Goal: Task Accomplishment & Management: Manage account settings

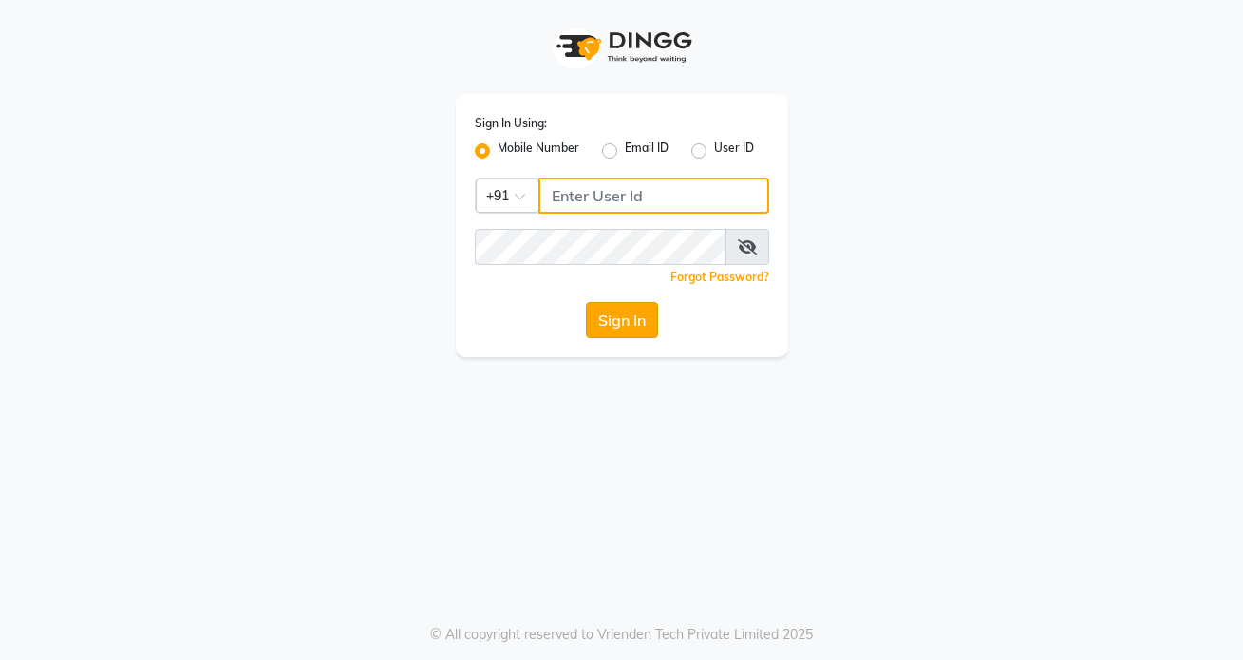
type input "7042350500"
click at [607, 323] on button "Sign In" at bounding box center [622, 320] width 72 height 36
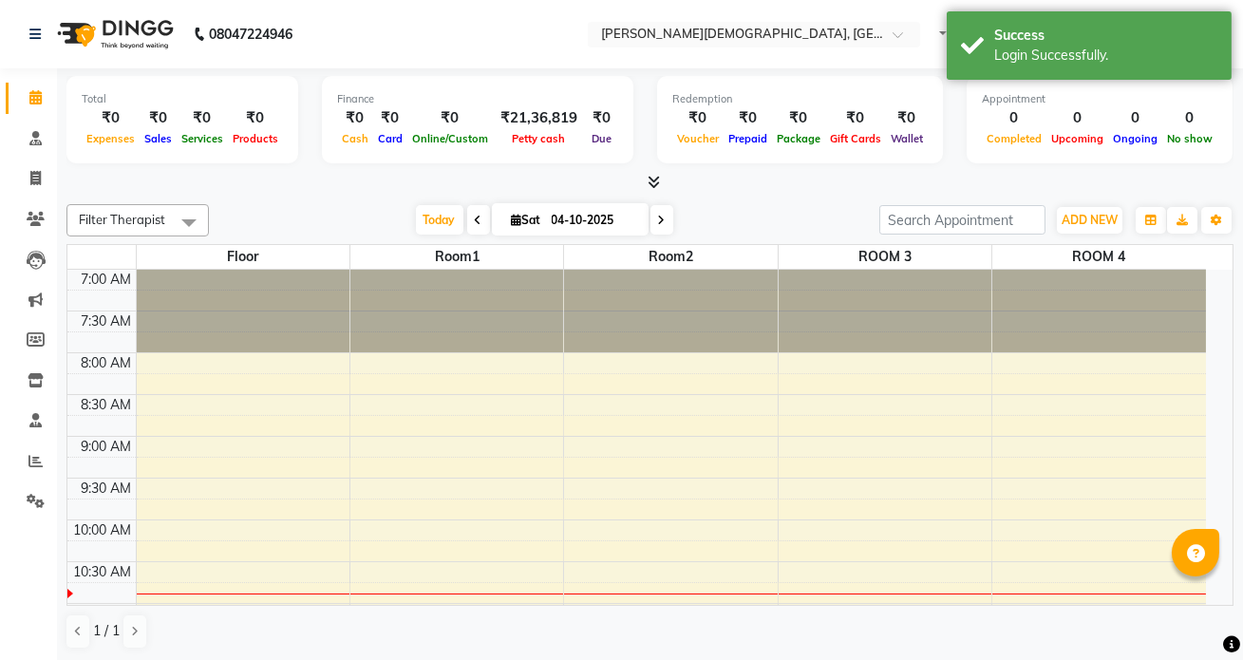
select select "en"
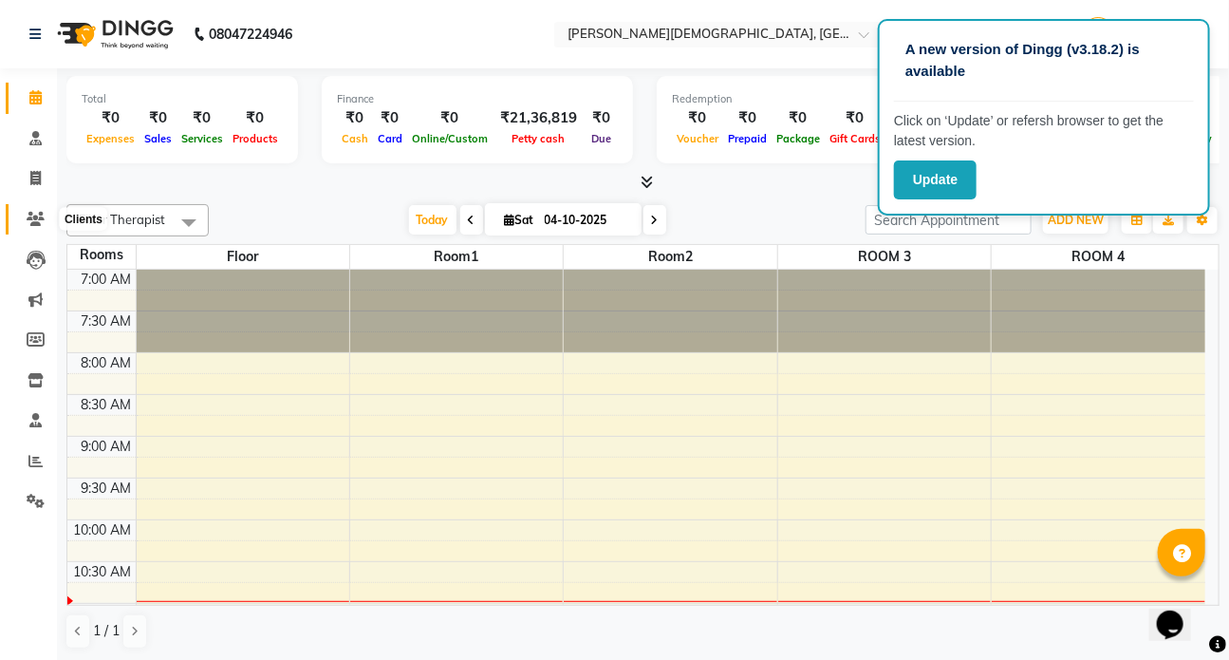
click at [31, 212] on icon at bounding box center [36, 219] width 18 height 14
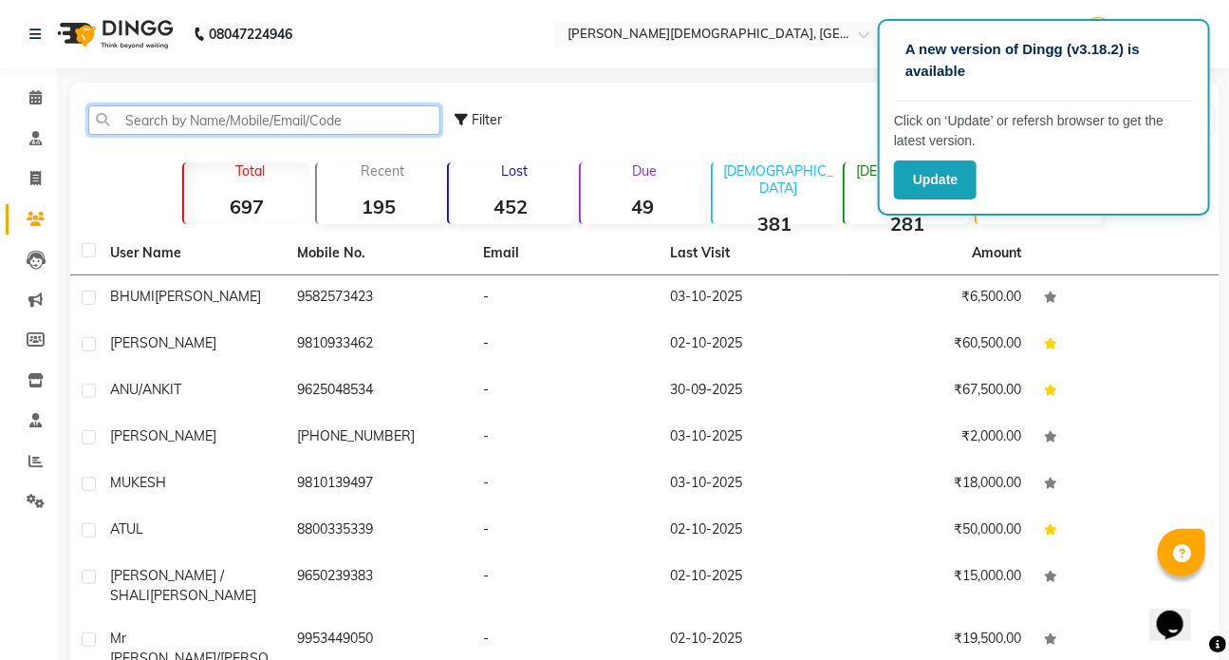
click at [152, 121] on input "text" at bounding box center [264, 119] width 352 height 29
click at [142, 121] on input "text" at bounding box center [264, 119] width 352 height 29
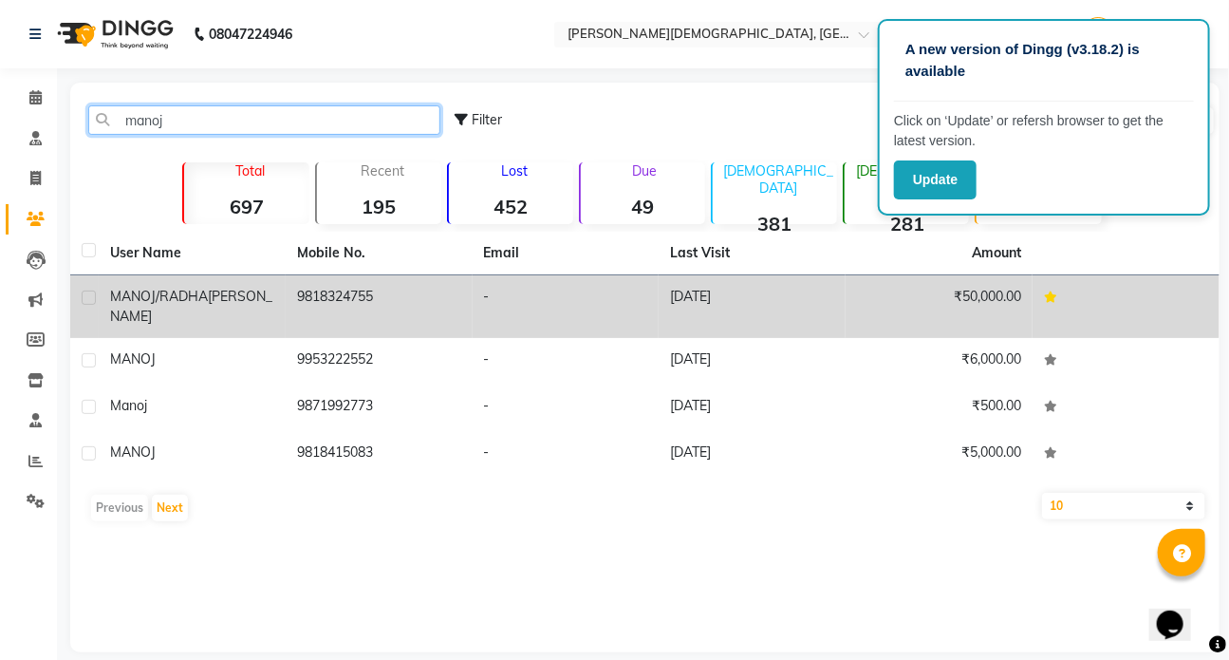
type input "manoj"
click at [155, 296] on span "MANOJ/RADHA" at bounding box center [159, 296] width 98 height 17
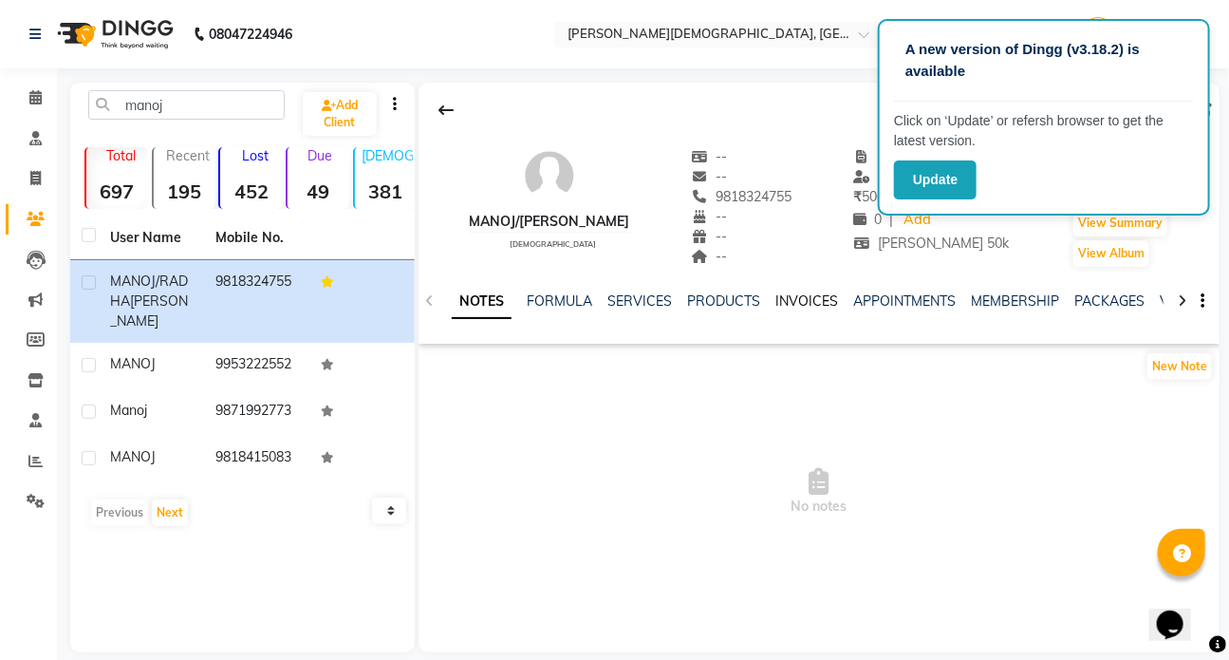
click at [794, 302] on link "INVOICES" at bounding box center [807, 300] width 63 height 17
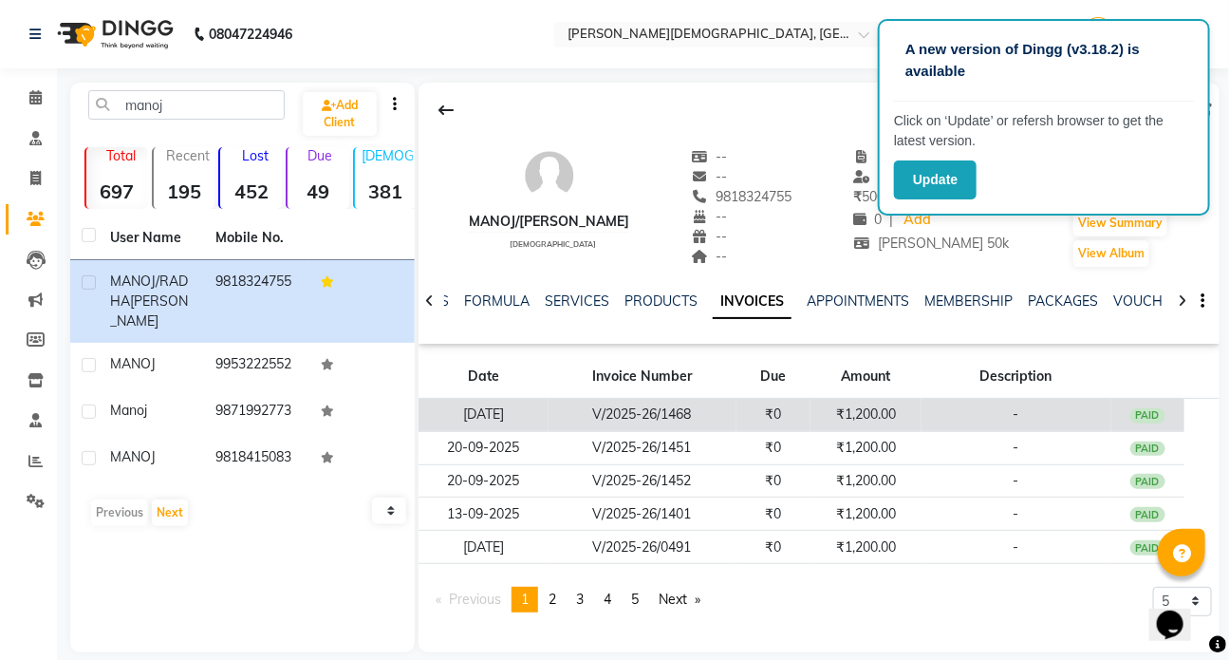
click at [603, 415] on td "V/2025-26/1468" at bounding box center [643, 415] width 188 height 33
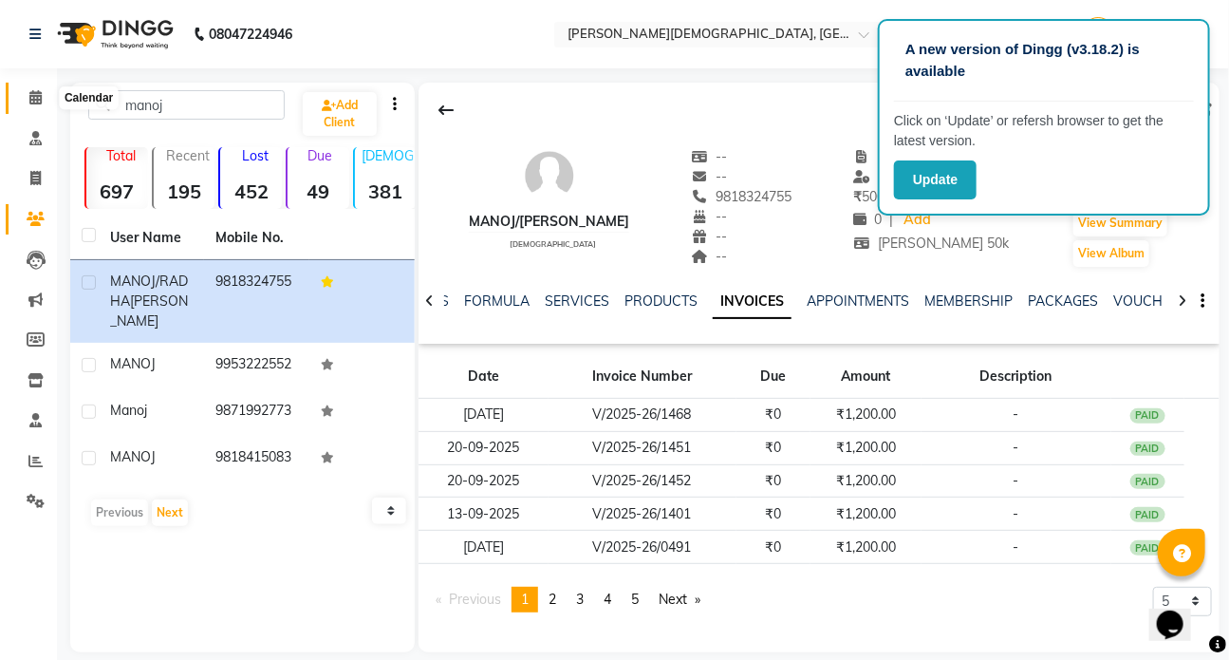
click at [35, 97] on icon at bounding box center [35, 97] width 12 height 14
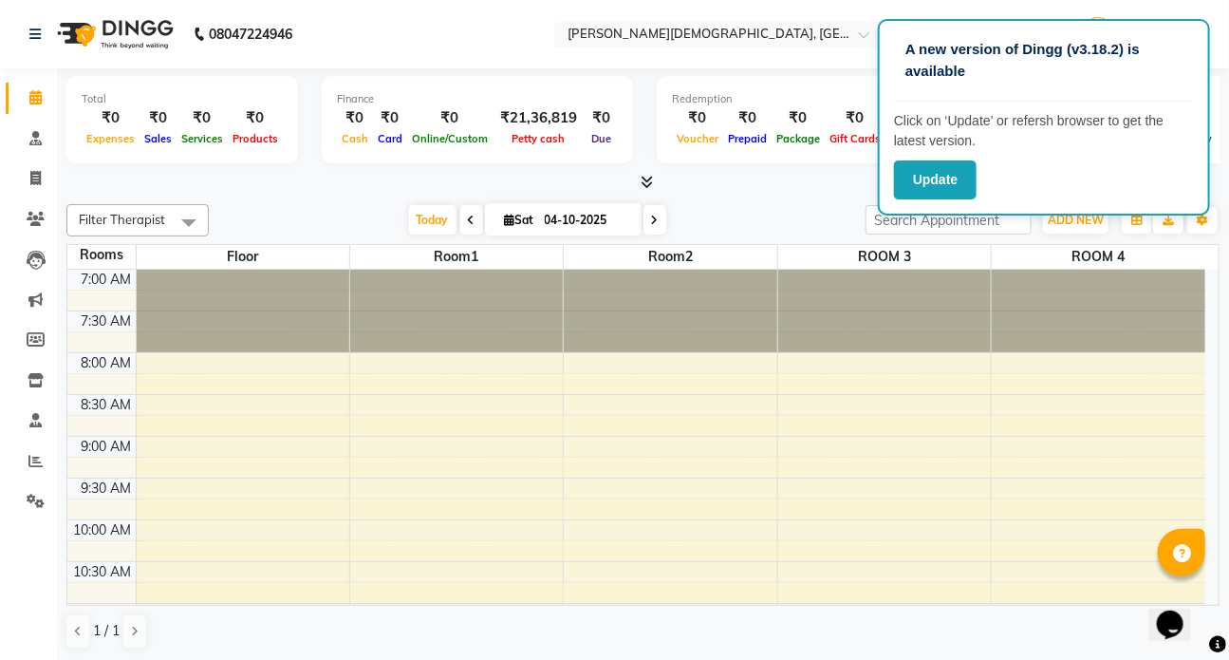
click at [6, 83] on link "Calendar" at bounding box center [29, 98] width 46 height 31
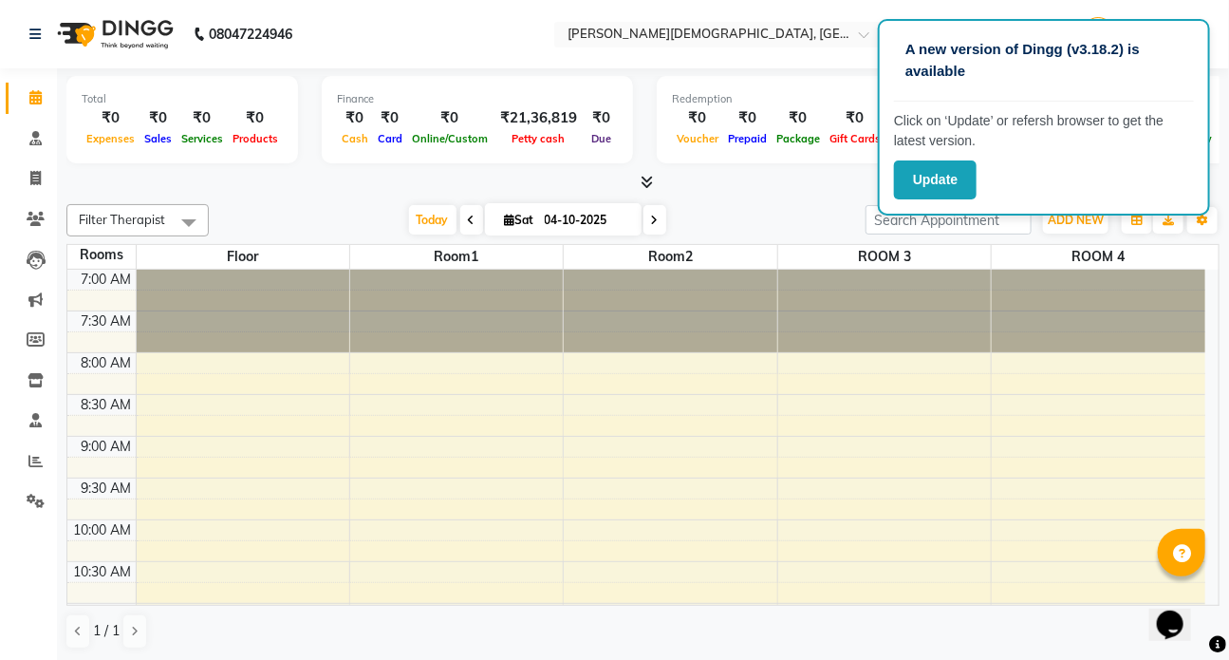
drag, startPoint x: 924, startPoint y: 435, endPoint x: 392, endPoint y: 621, distance: 563.2
click at [392, 621] on div "1 / 1" at bounding box center [642, 631] width 1153 height 36
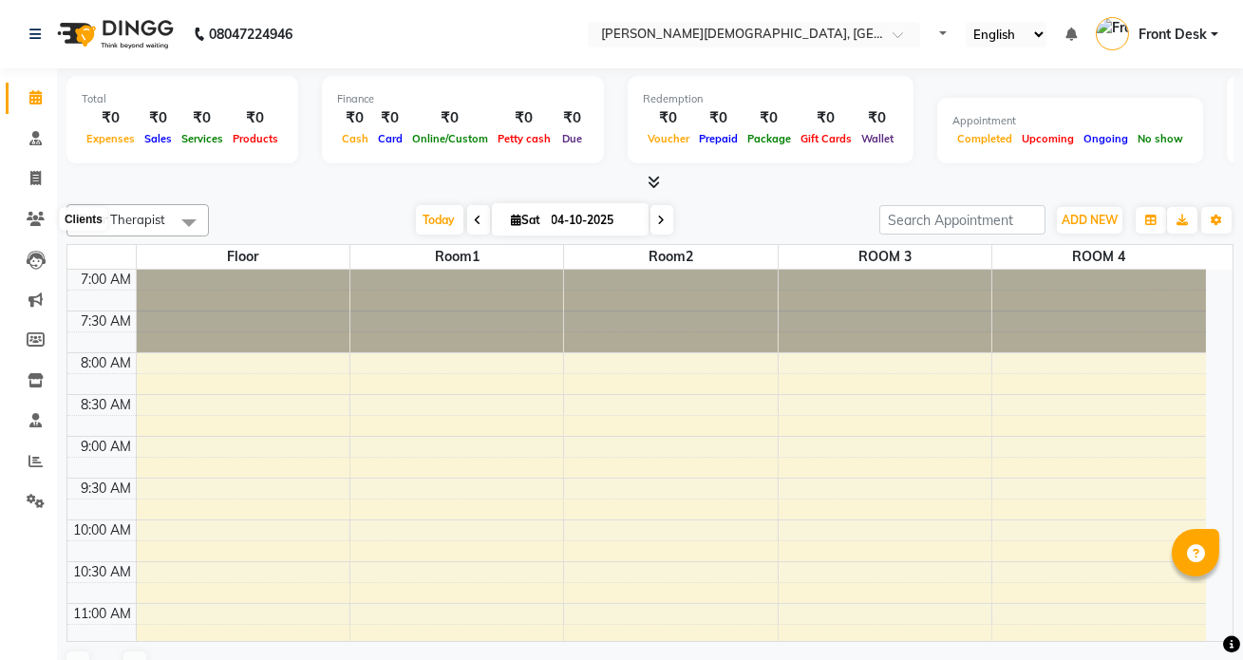
select select "en"
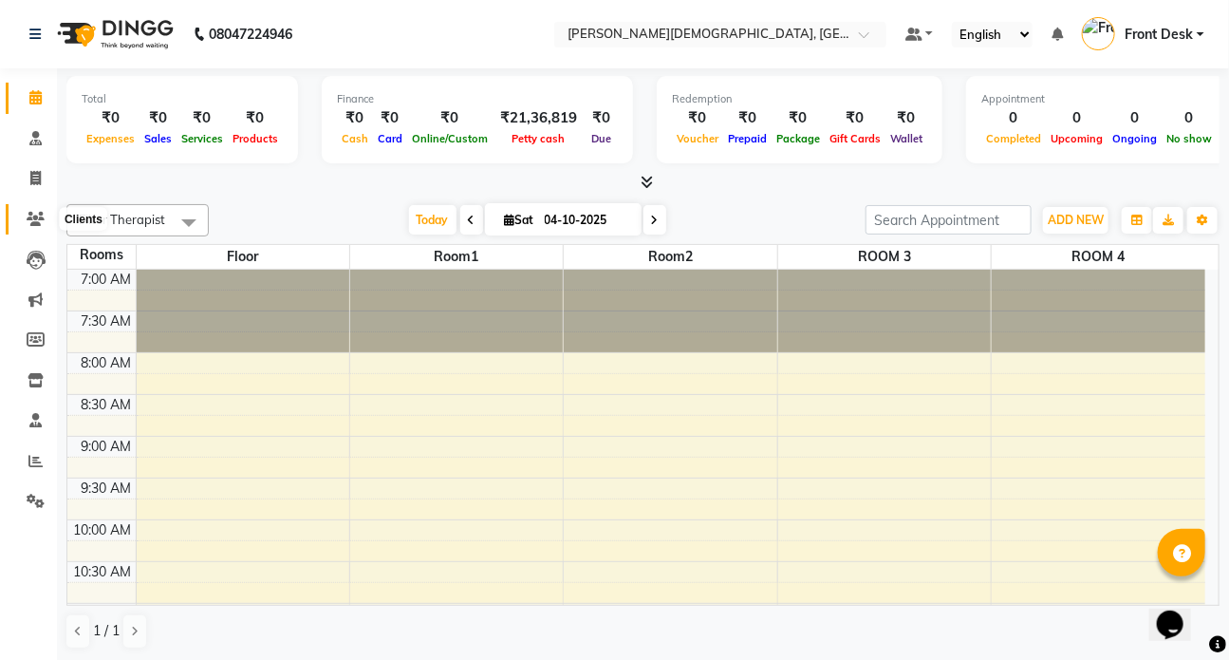
click at [35, 217] on icon at bounding box center [36, 219] width 18 height 14
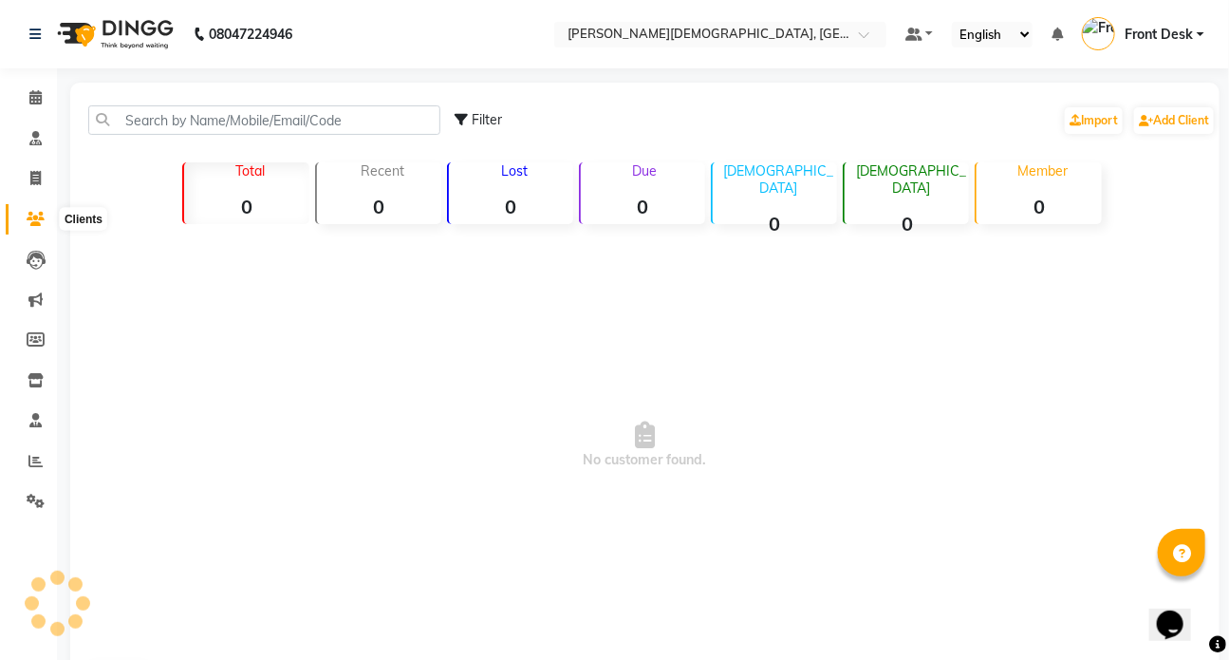
click at [35, 217] on icon at bounding box center [36, 219] width 18 height 14
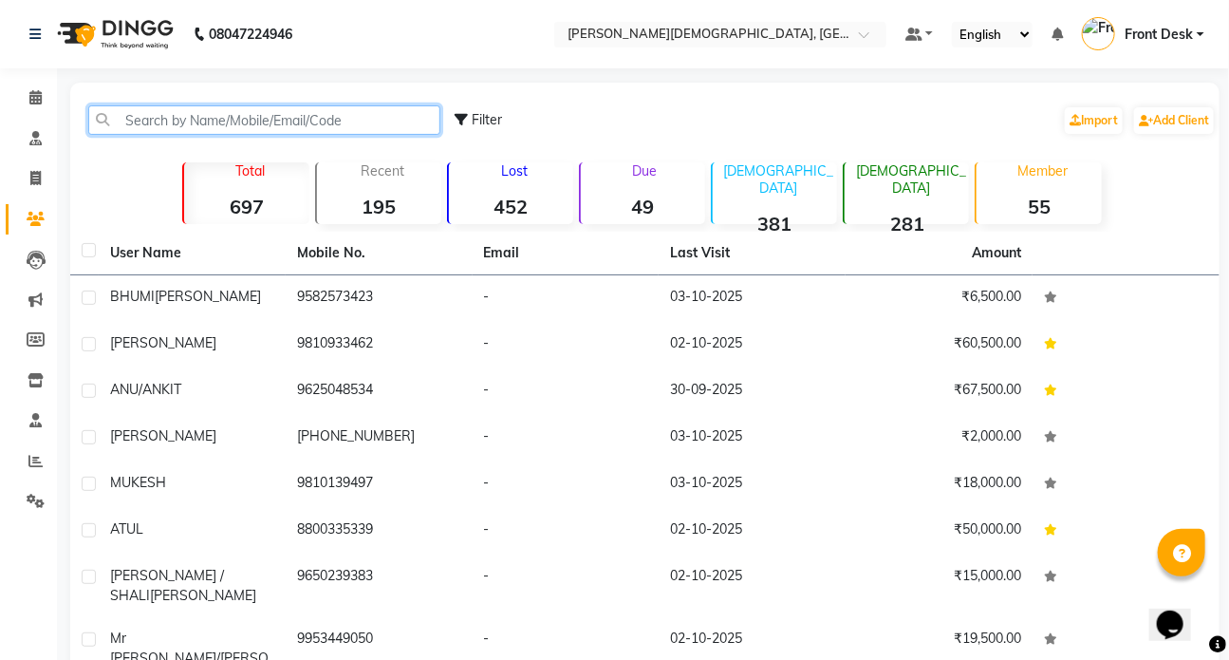
click at [146, 123] on input "text" at bounding box center [264, 119] width 352 height 29
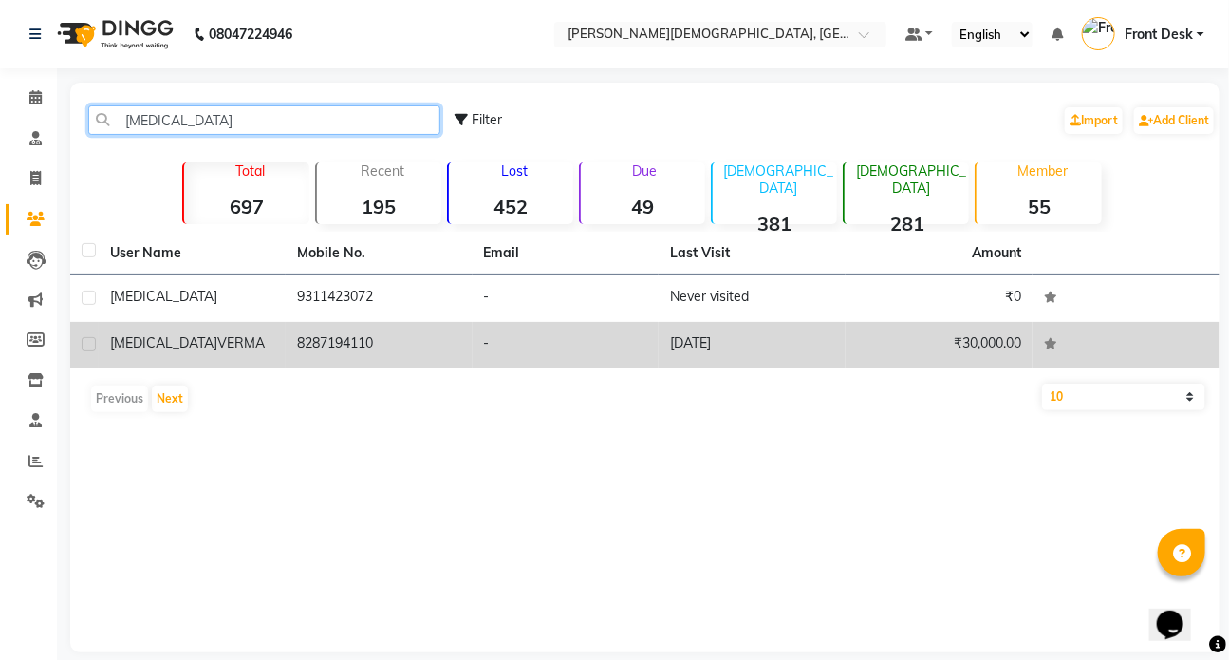
type input "NIKITA"
click at [217, 338] on span "VERMA" at bounding box center [240, 342] width 47 height 17
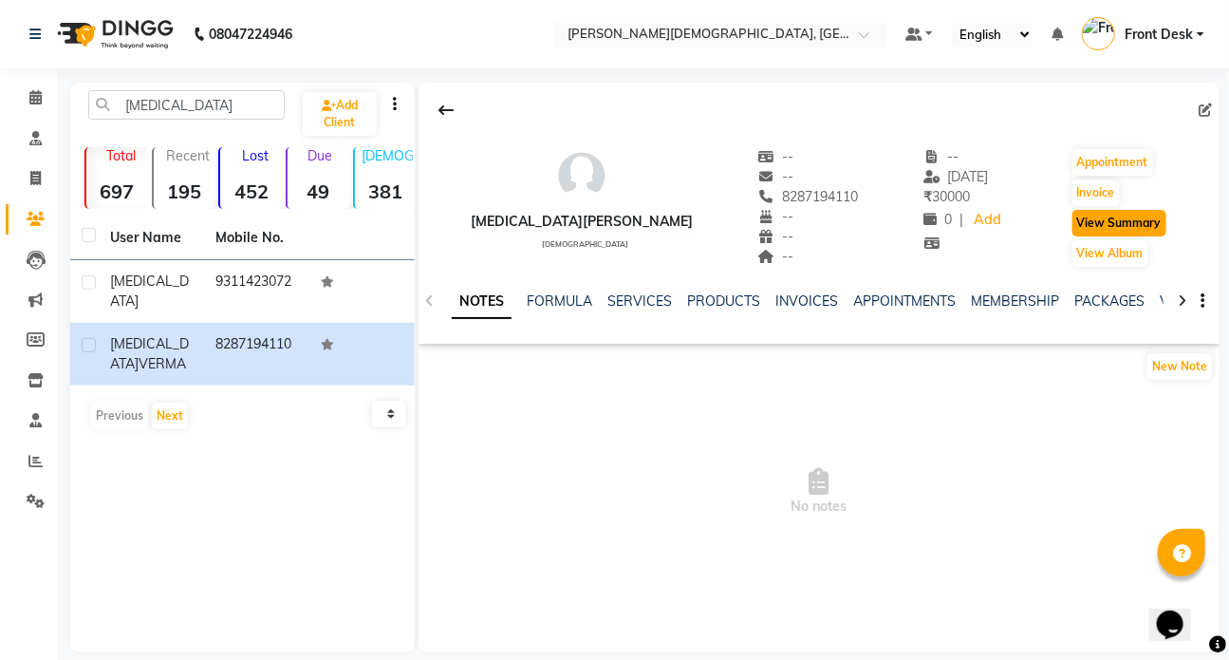
click at [1091, 217] on button "View Summary" at bounding box center [1120, 223] width 94 height 27
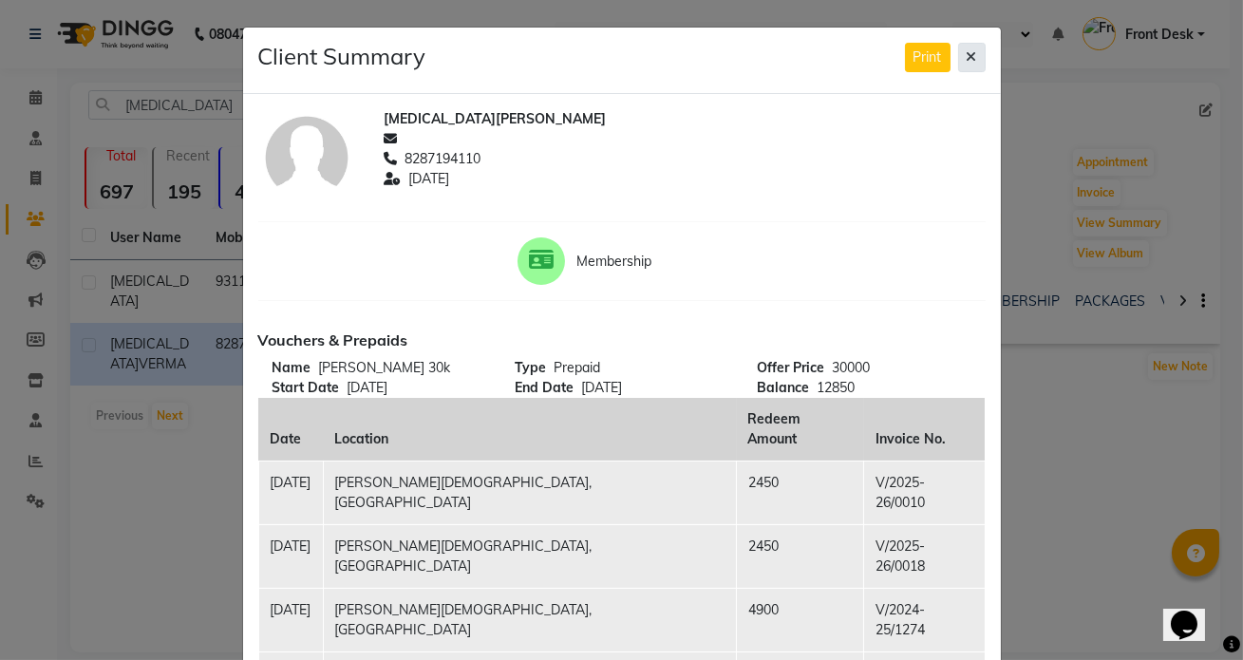
click at [966, 59] on icon at bounding box center [971, 56] width 10 height 13
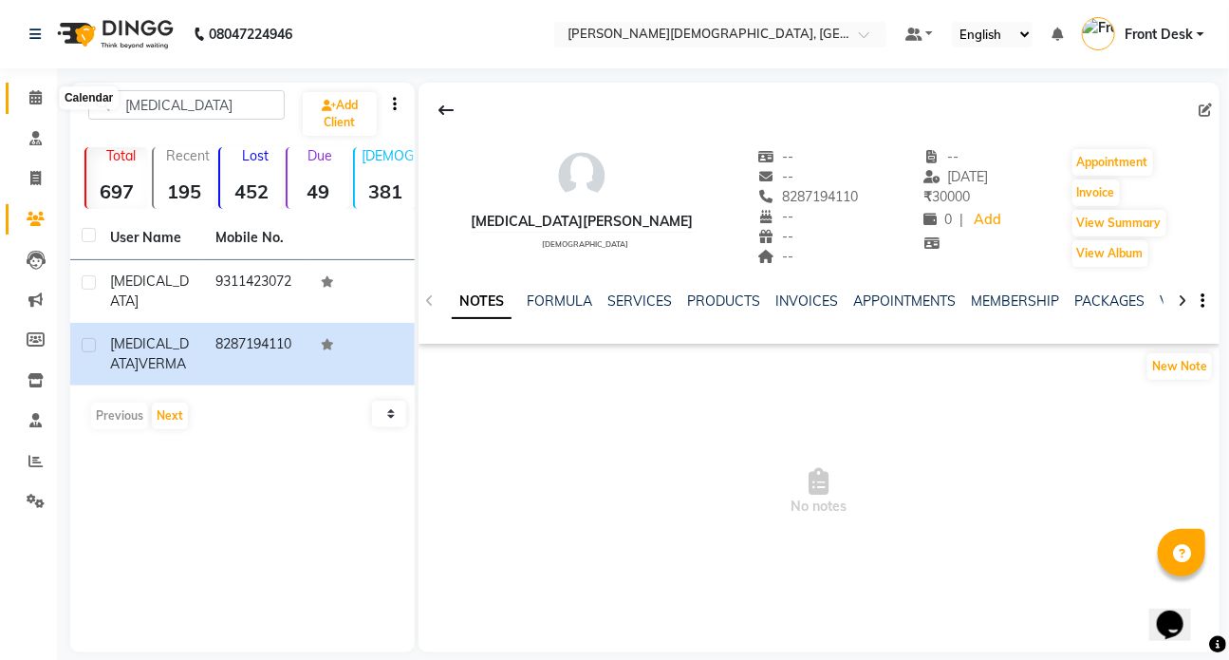
click at [32, 100] on icon at bounding box center [35, 97] width 12 height 14
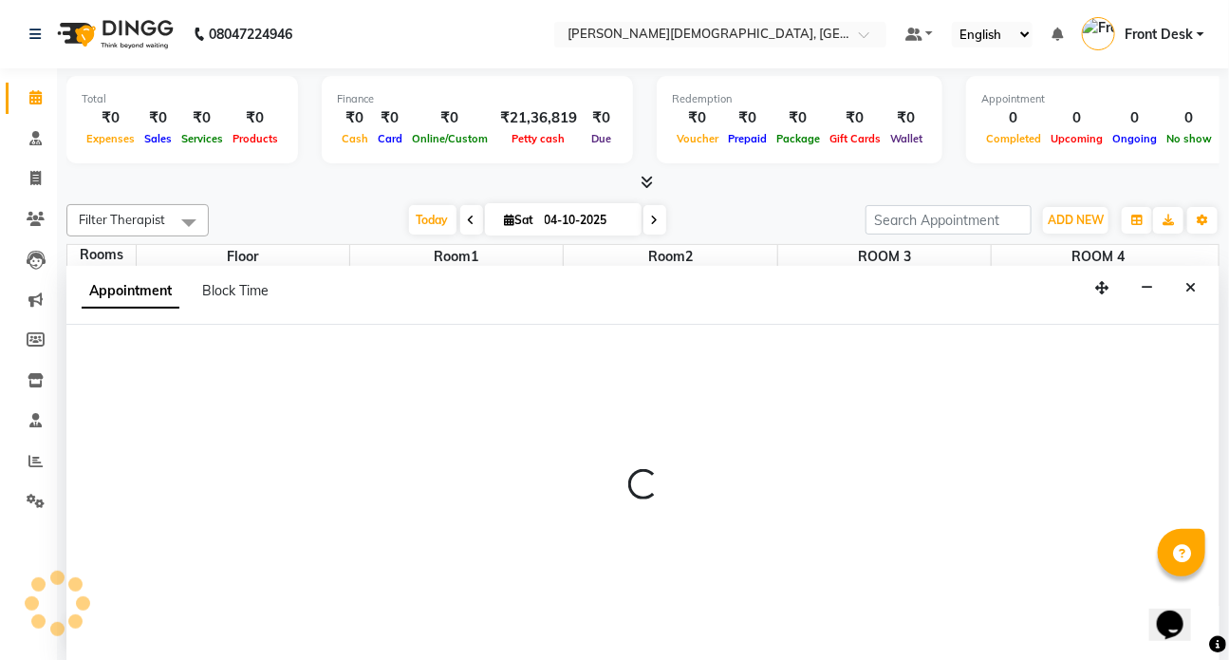
select select "tentative"
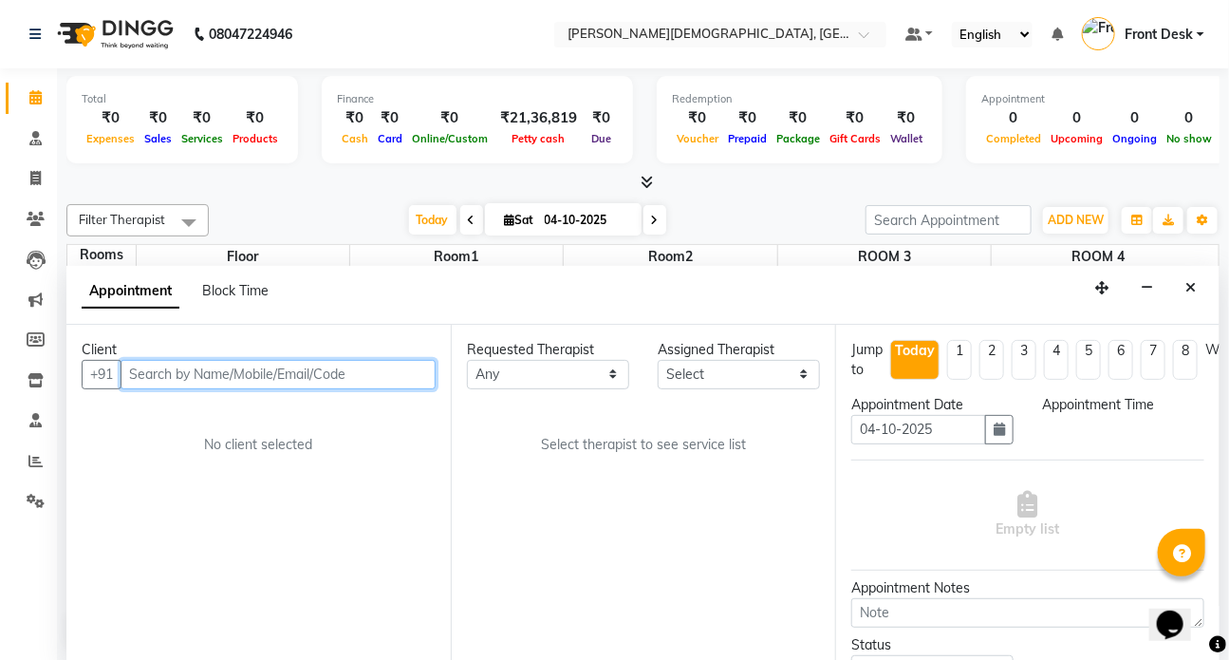
select select "510"
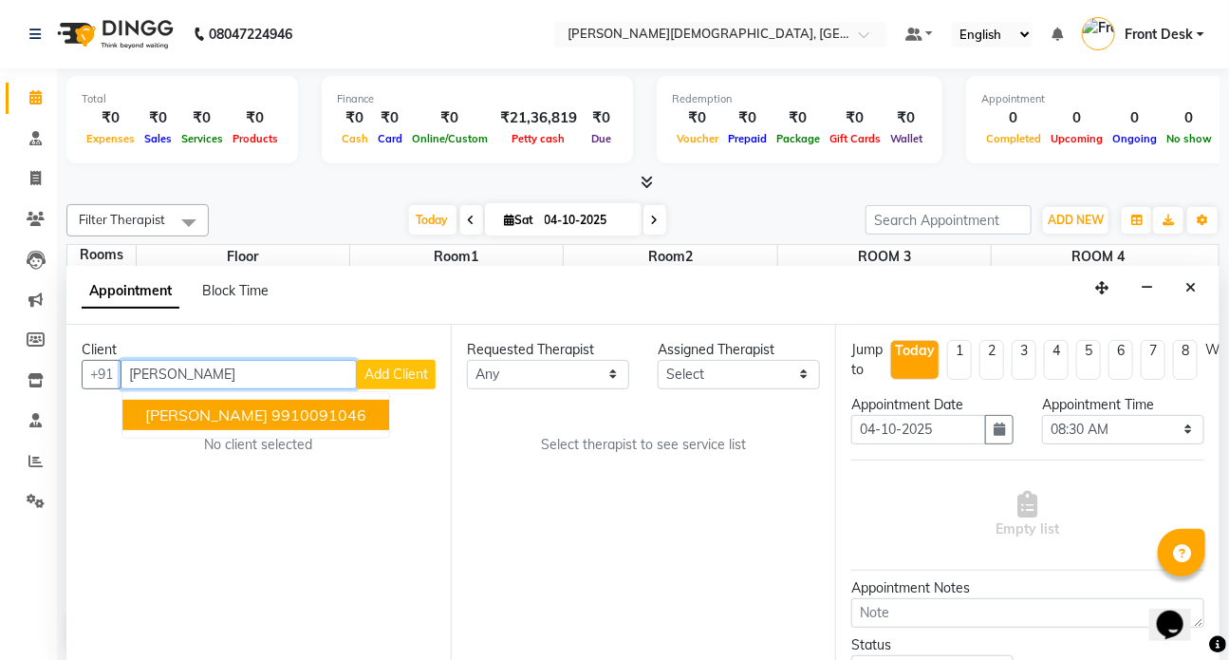
click at [199, 413] on span "TITIR MITRA" at bounding box center [206, 414] width 122 height 19
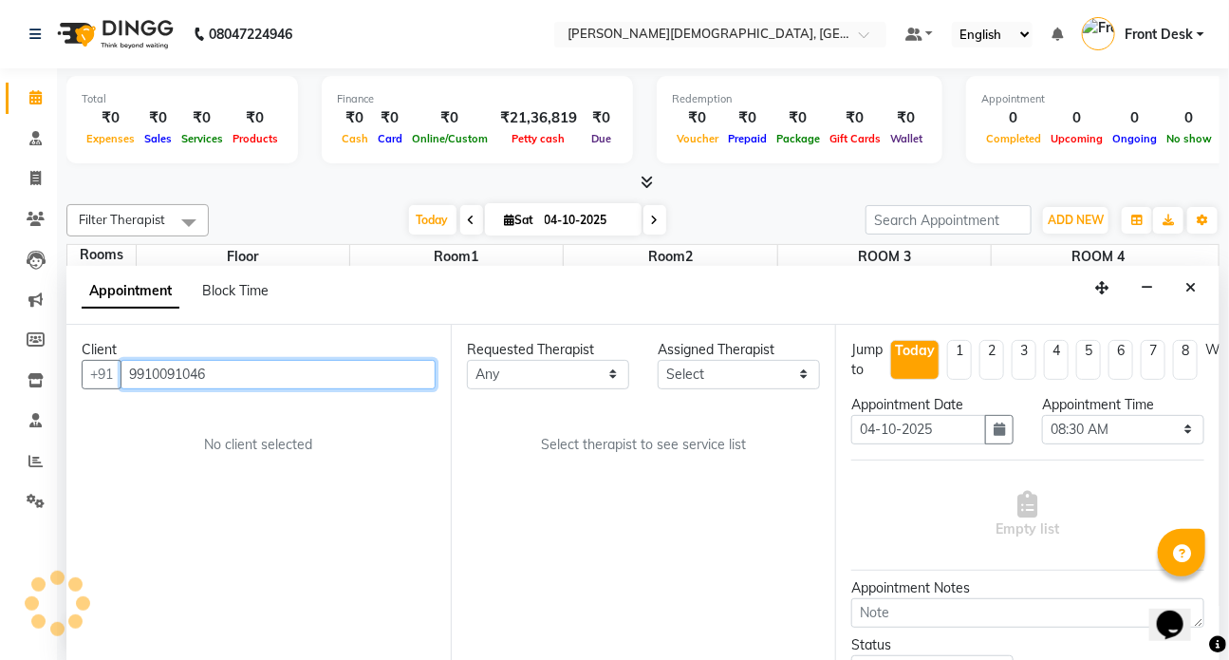
type input "9910091046"
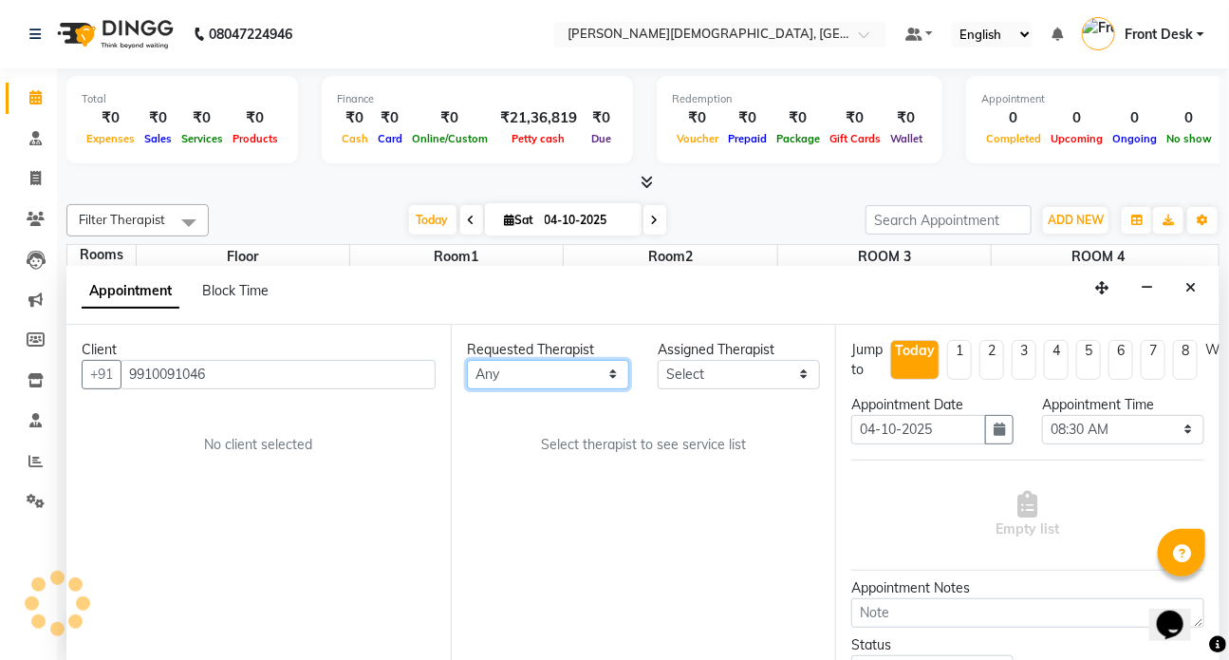
click at [607, 376] on select "Any ANJALI ATUL DR RENJUSHA Dr Sajna Front Desk HARITA KAVYA LIYON MILAN MITHUN" at bounding box center [548, 374] width 162 height 29
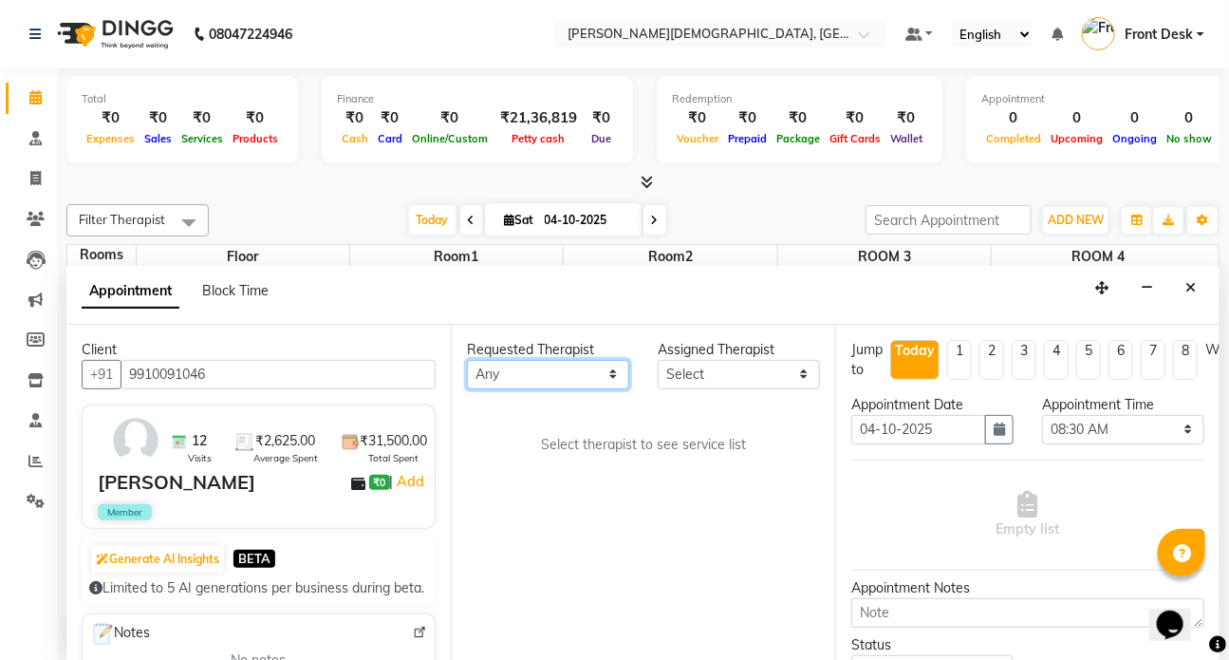
select select "90183"
click at [467, 360] on select "Any ANJALI ATUL DR RENJUSHA Dr Sajna Front Desk HARITA KAVYA LIYON MILAN MITHUN" at bounding box center [548, 374] width 162 height 29
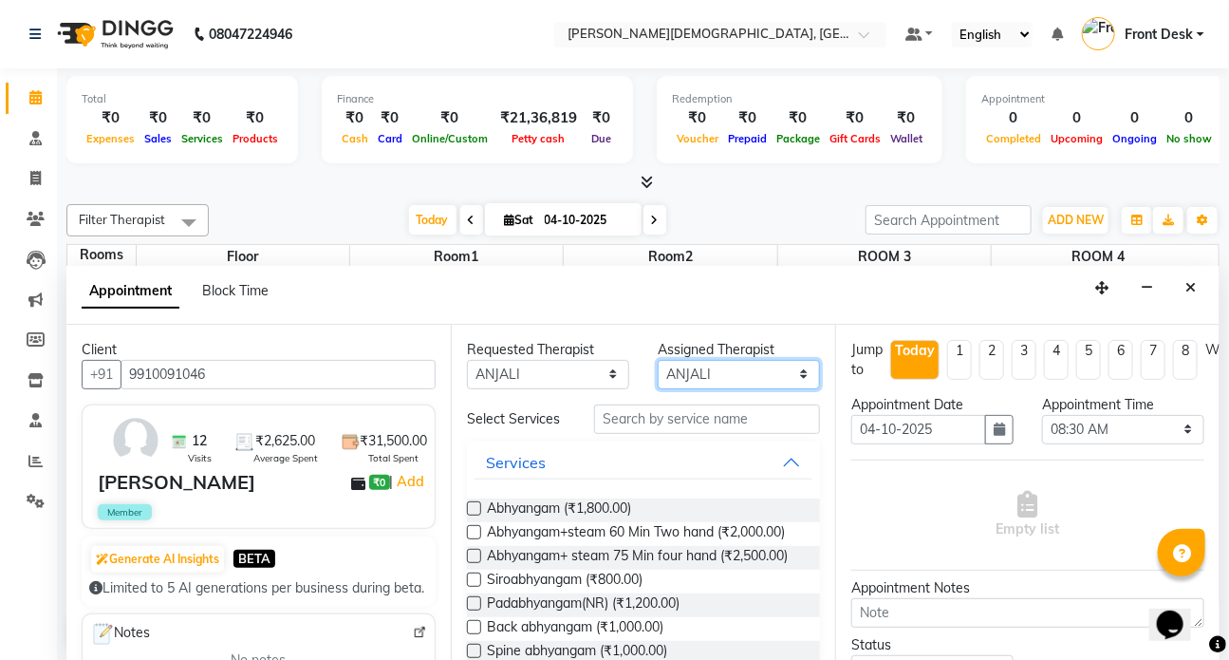
click at [796, 371] on select "Select ANJALI ATUL DR RENJUSHA Dr Sajna Front Desk HARITA KAVYA LIYON MILAN MIT…" at bounding box center [739, 374] width 162 height 29
select select "92401"
click at [658, 360] on select "Select ANJALI ATUL DR RENJUSHA Dr Sajna Front Desk HARITA KAVYA LIYON MILAN MIT…" at bounding box center [739, 374] width 162 height 29
click at [607, 410] on input "text" at bounding box center [707, 418] width 226 height 29
click at [472, 563] on label at bounding box center [474, 556] width 14 height 14
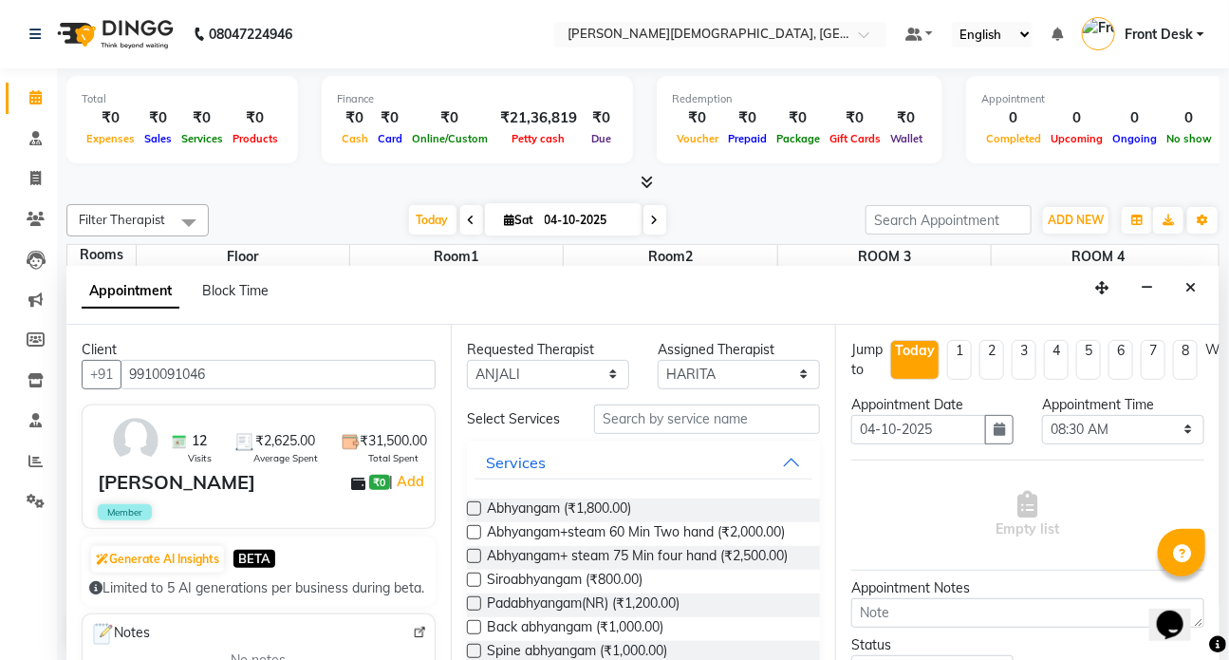
click at [472, 564] on input "checkbox" at bounding box center [473, 557] width 12 height 12
checkbox input "true"
select select "3622"
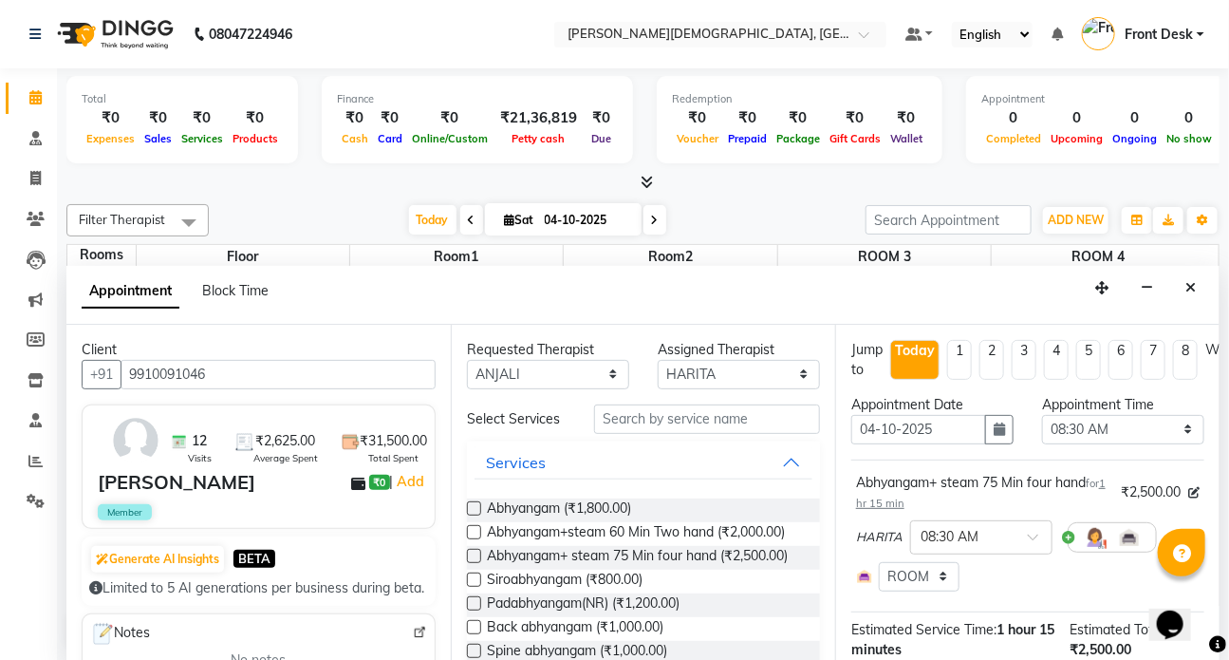
checkbox input "false"
click at [612, 420] on input "text" at bounding box center [707, 418] width 226 height 29
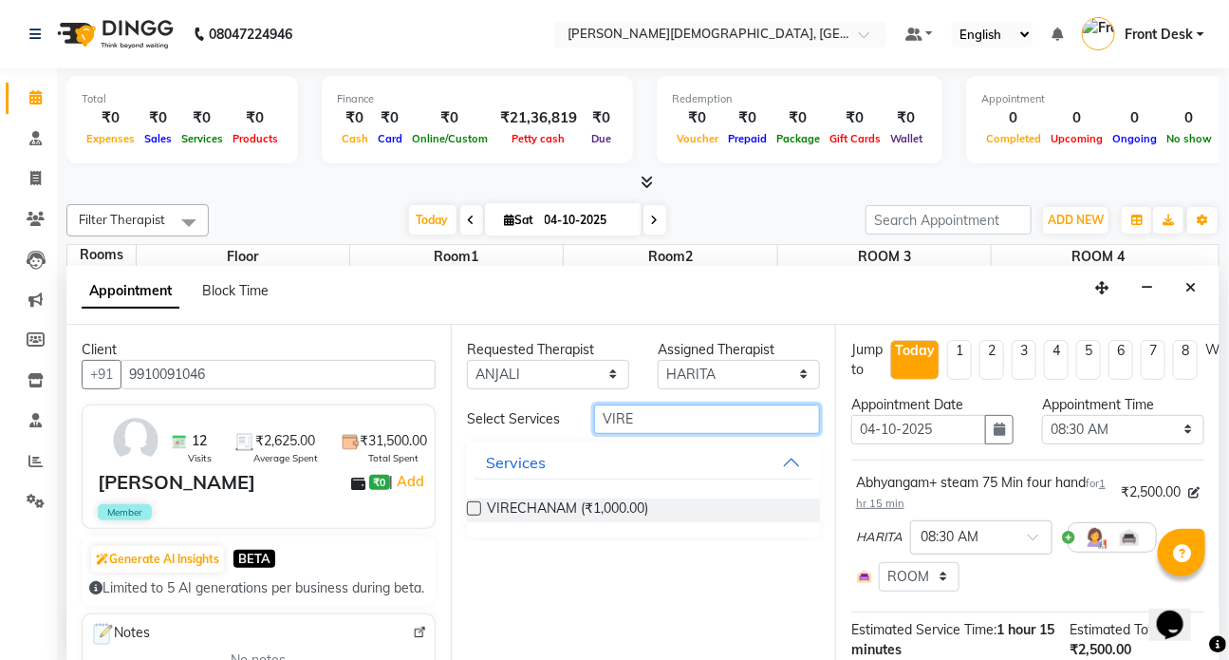
type input "VIRE"
click at [478, 503] on label at bounding box center [474, 508] width 14 height 14
click at [478, 504] on input "checkbox" at bounding box center [473, 510] width 12 height 12
checkbox input "true"
select select "3622"
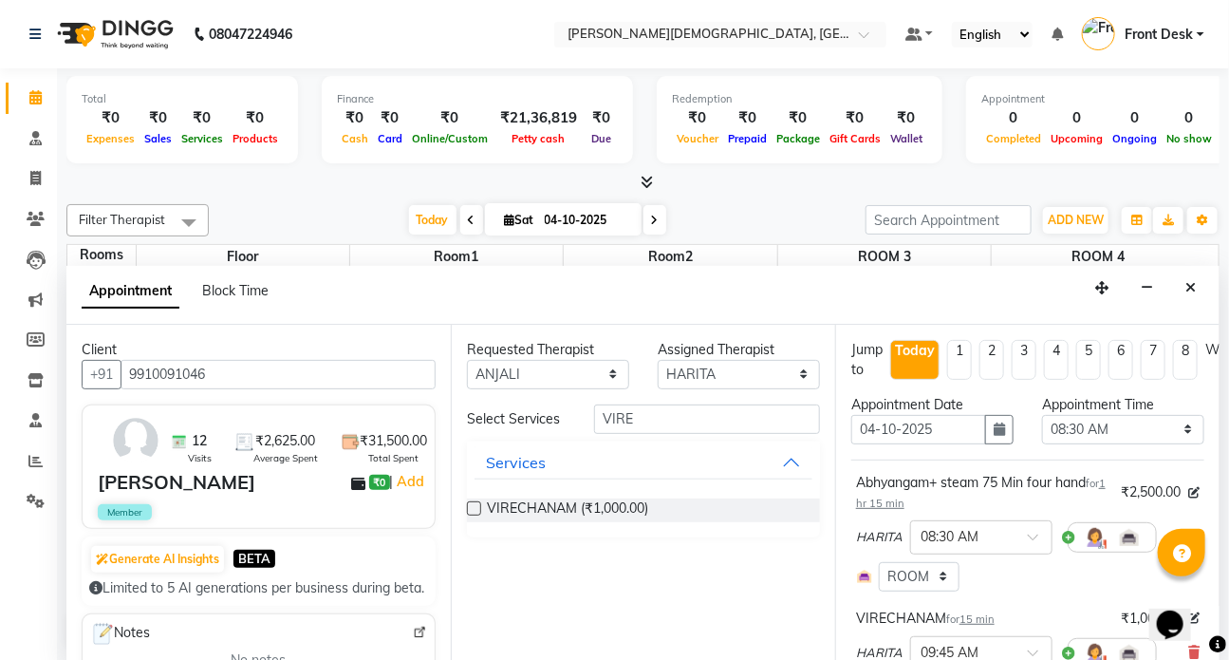
checkbox input "false"
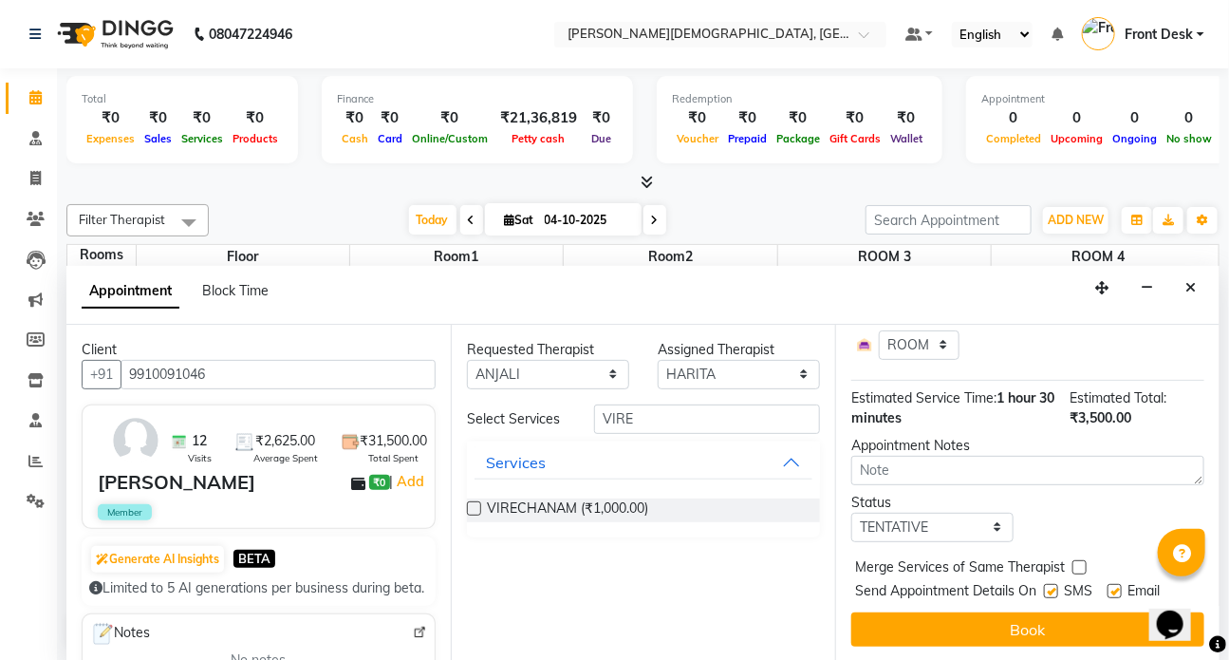
scroll to position [360, 0]
click at [1051, 584] on label at bounding box center [1051, 591] width 14 height 14
click at [1051, 587] on input "checkbox" at bounding box center [1050, 593] width 12 height 12
checkbox input "false"
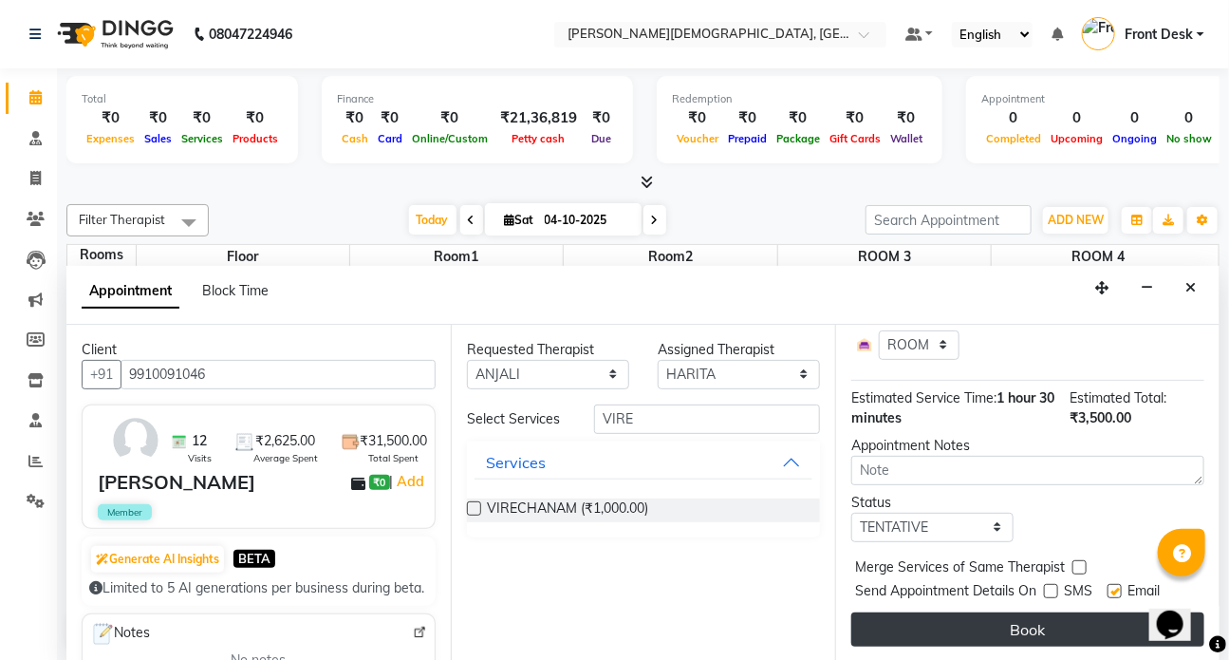
click at [1025, 612] on button "Book" at bounding box center [1027, 629] width 353 height 34
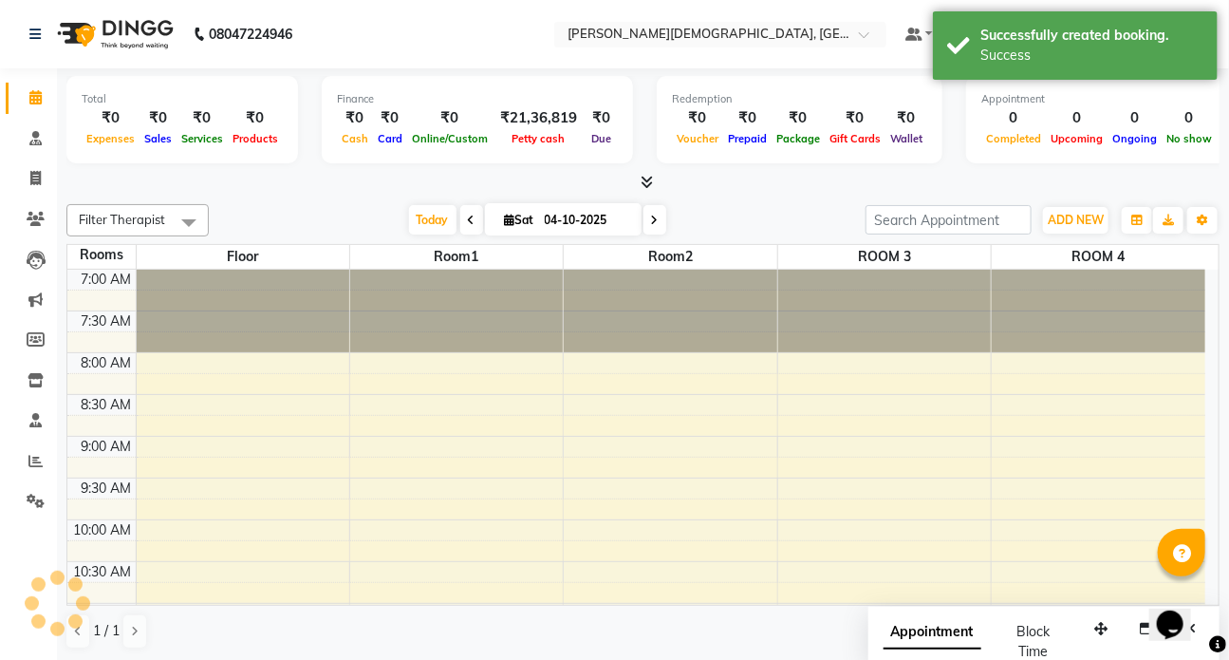
scroll to position [0, 0]
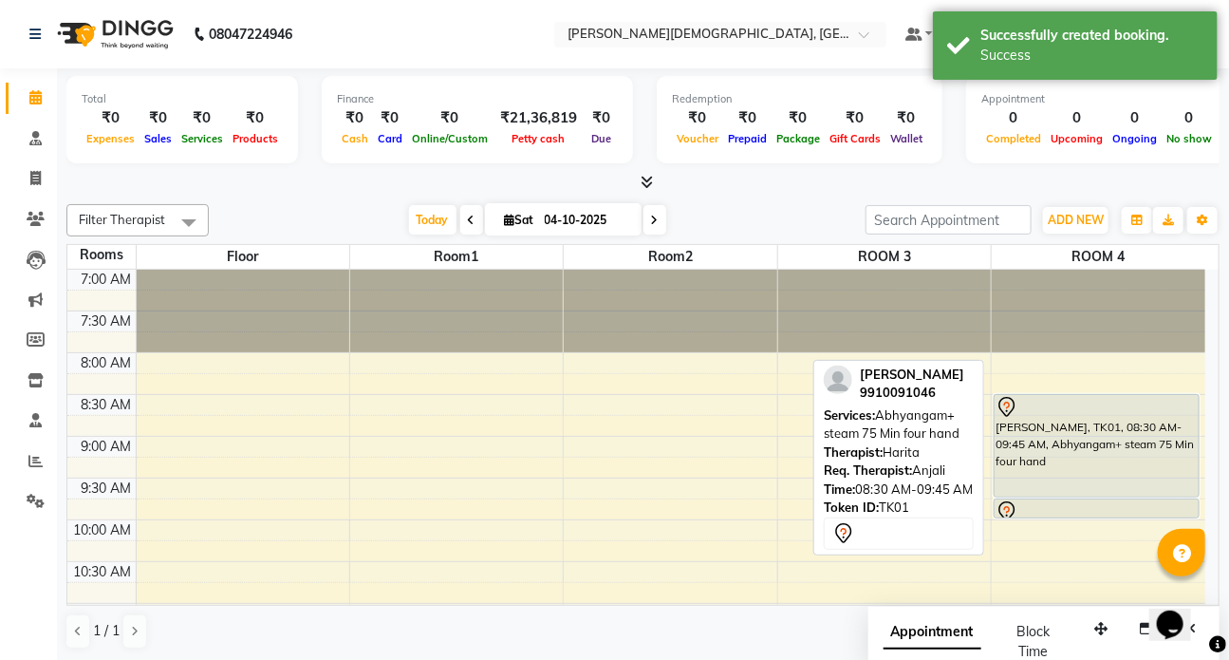
click at [1090, 457] on div "TITIR MITRA, TK01, 08:30 AM-09:45 AM, Abhyangam+ steam 75 Min four hand" at bounding box center [1097, 446] width 204 height 102
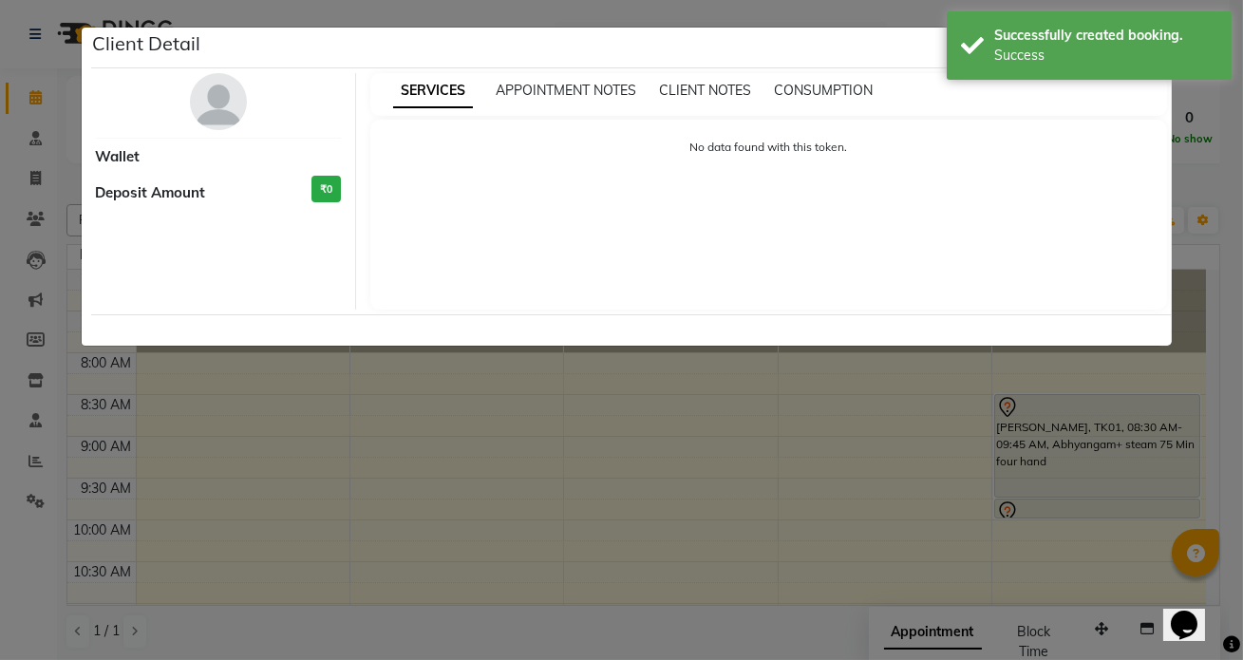
select select "7"
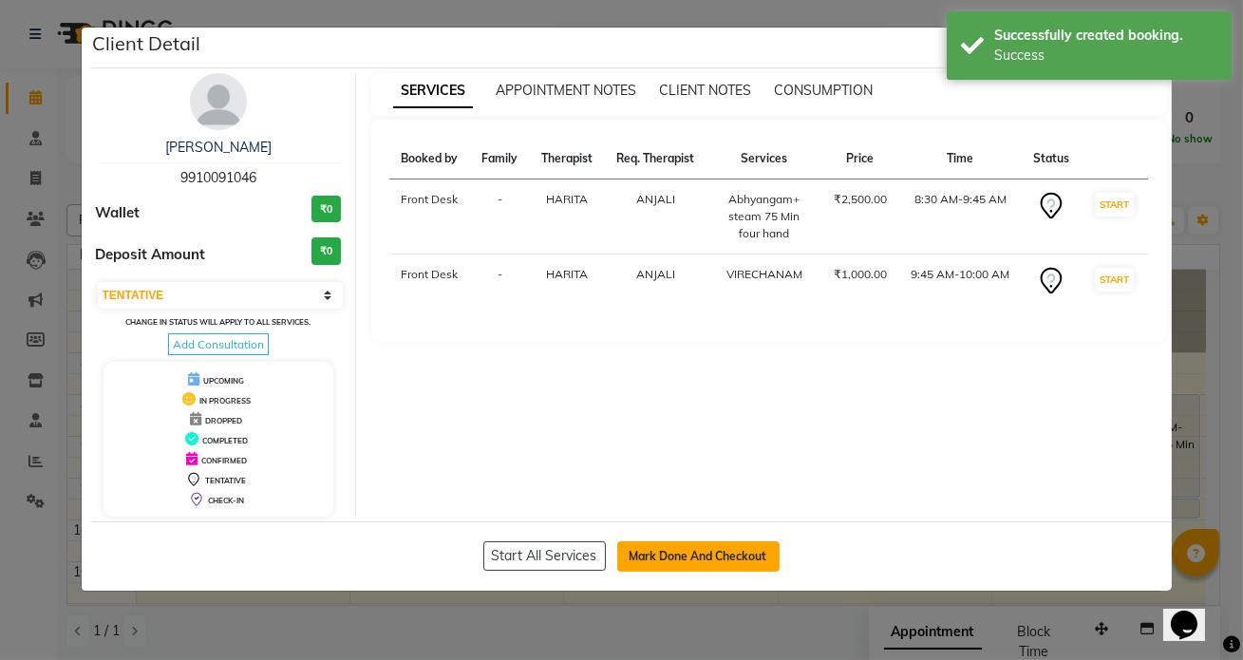
click at [684, 562] on button "Mark Done And Checkout" at bounding box center [698, 556] width 162 height 30
select select "service"
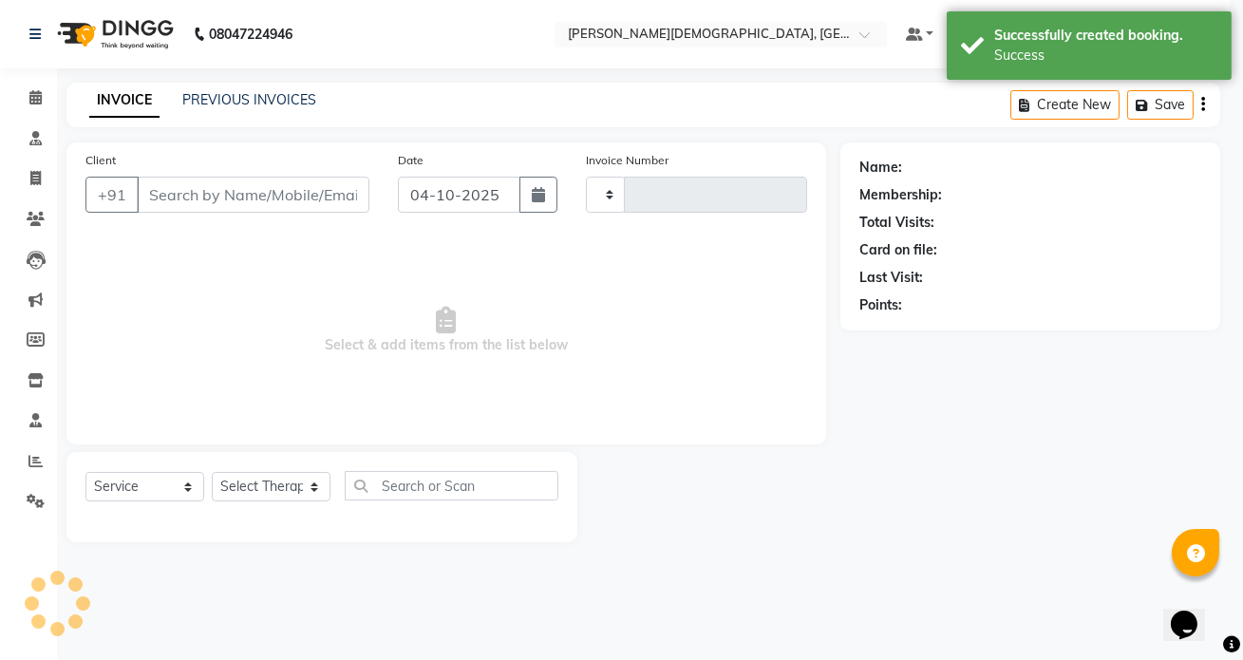
type input "1553"
select select "5585"
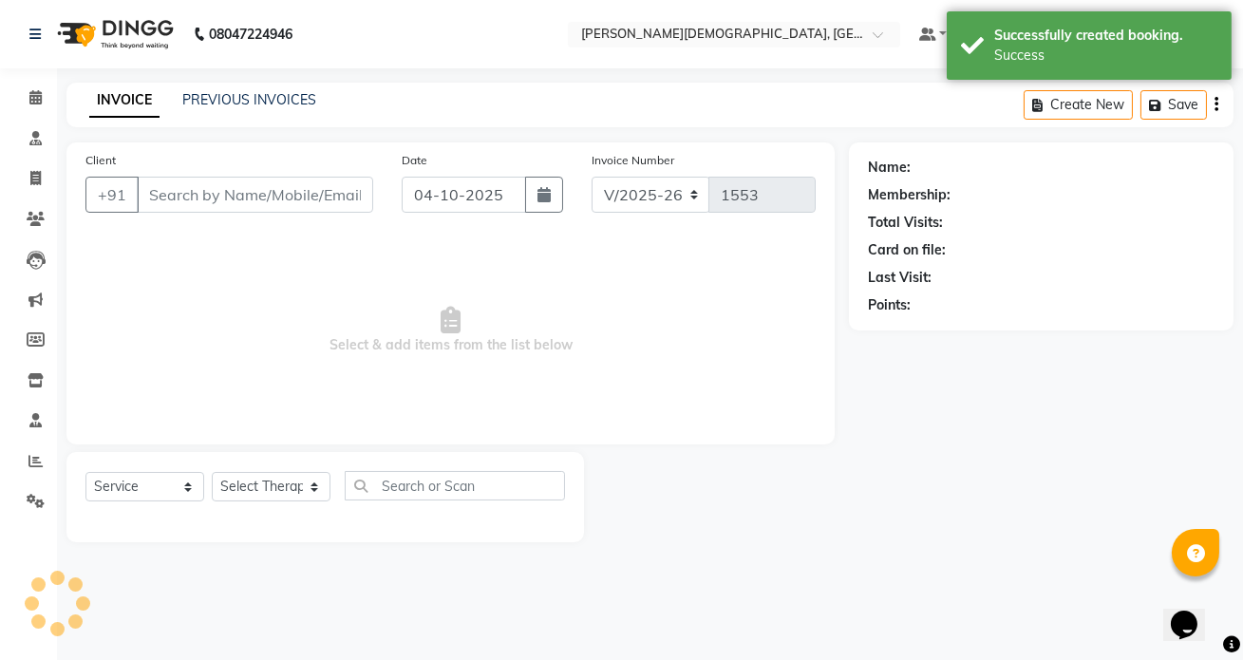
type input "9910091046"
select select "92401"
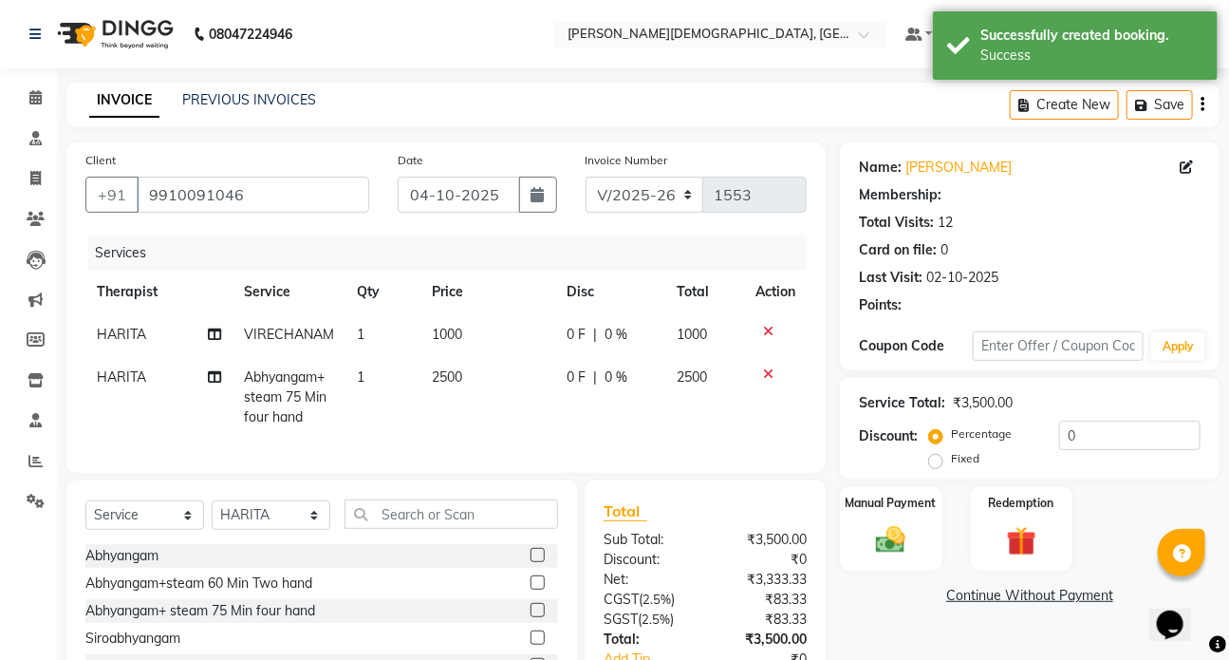
select select "1: Object"
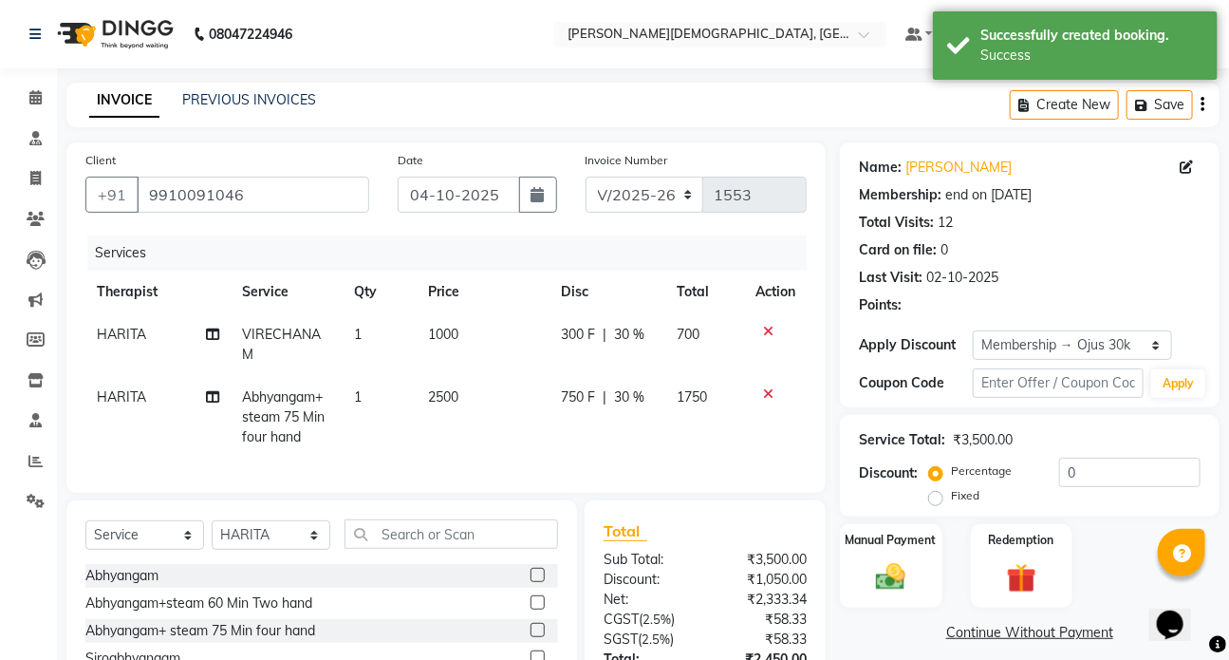
type input "30"
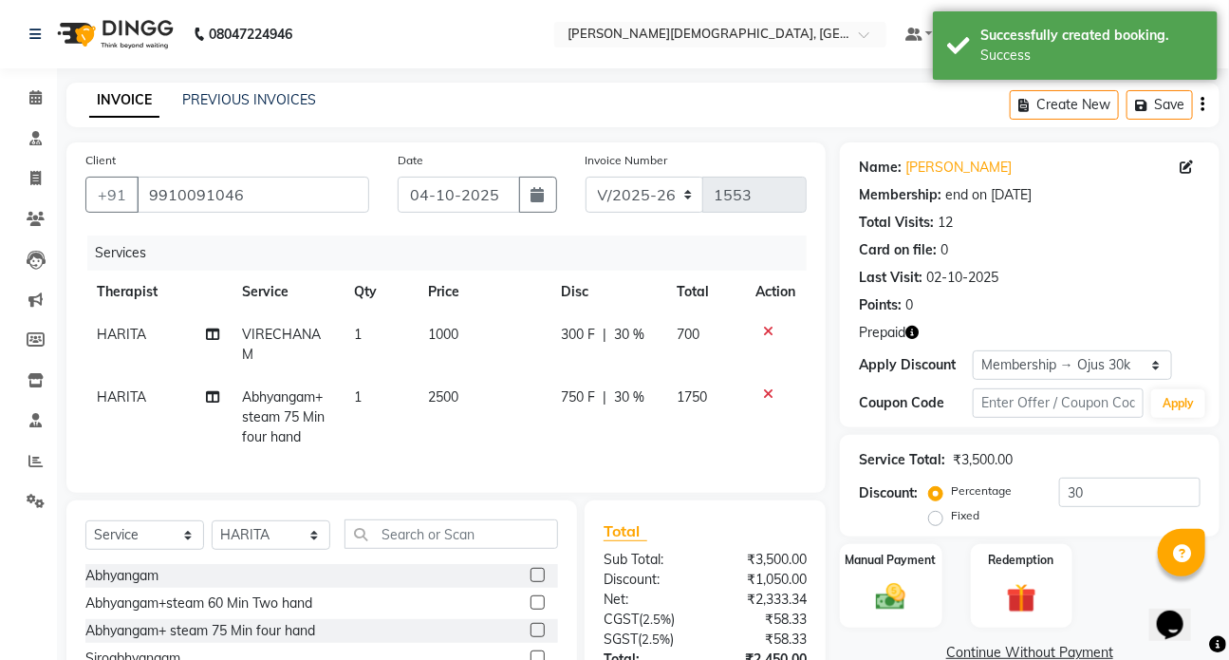
scroll to position [76, 0]
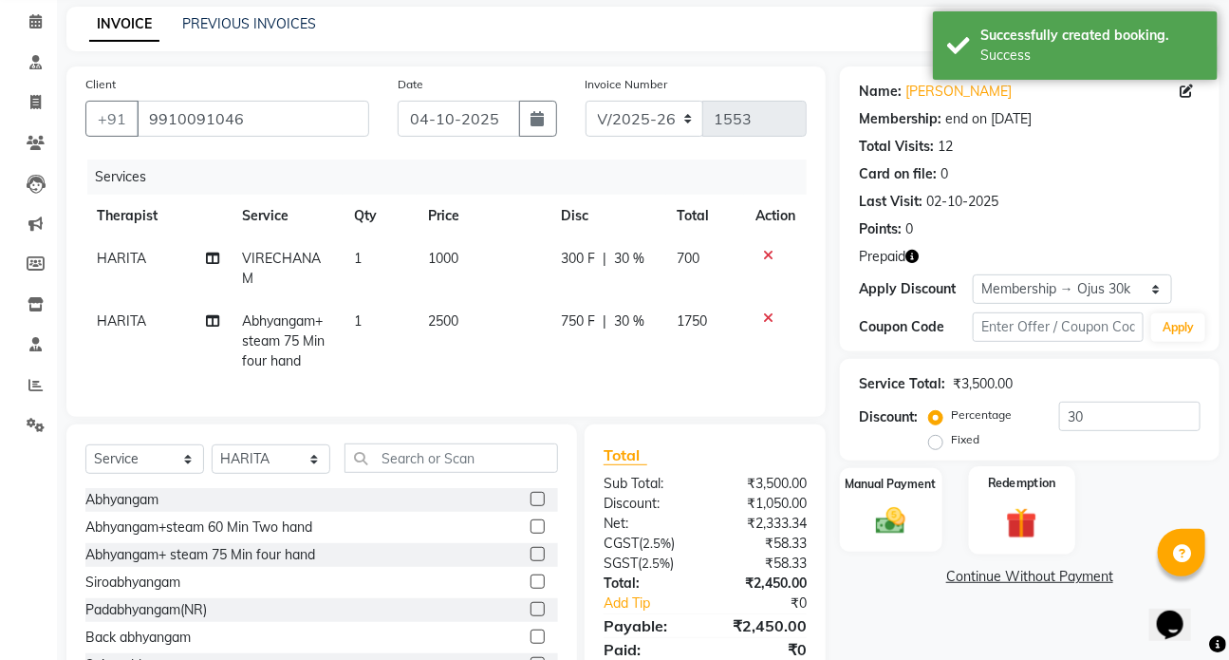
click at [1005, 506] on img at bounding box center [1022, 522] width 50 height 38
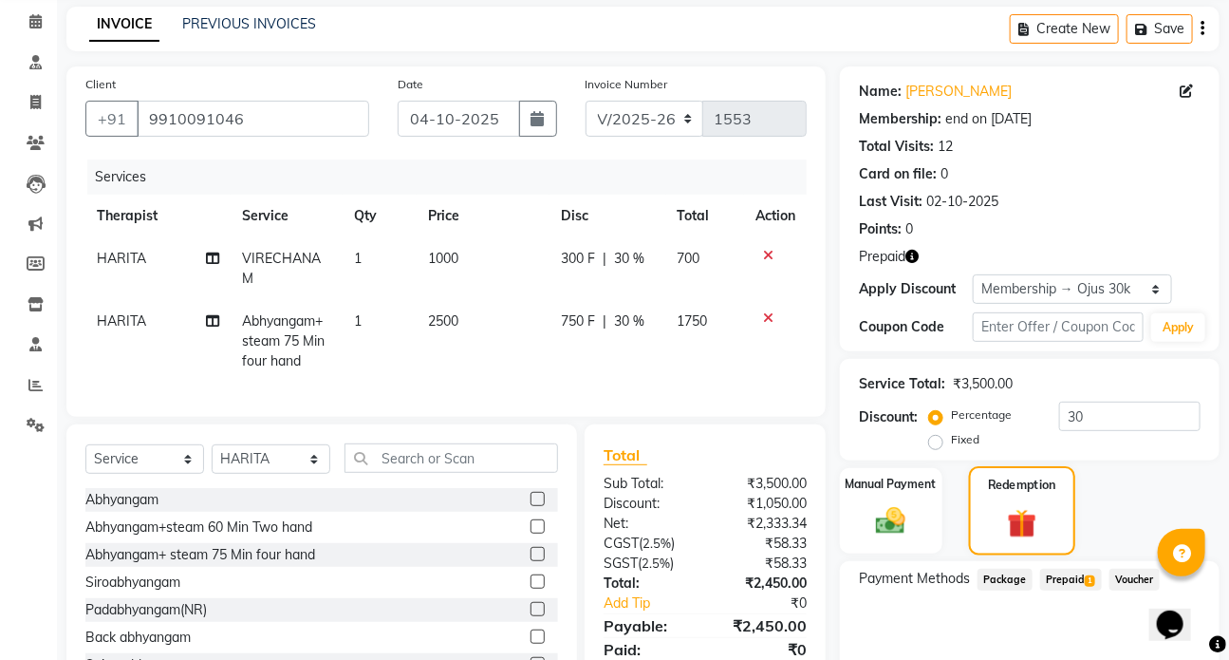
scroll to position [161, 0]
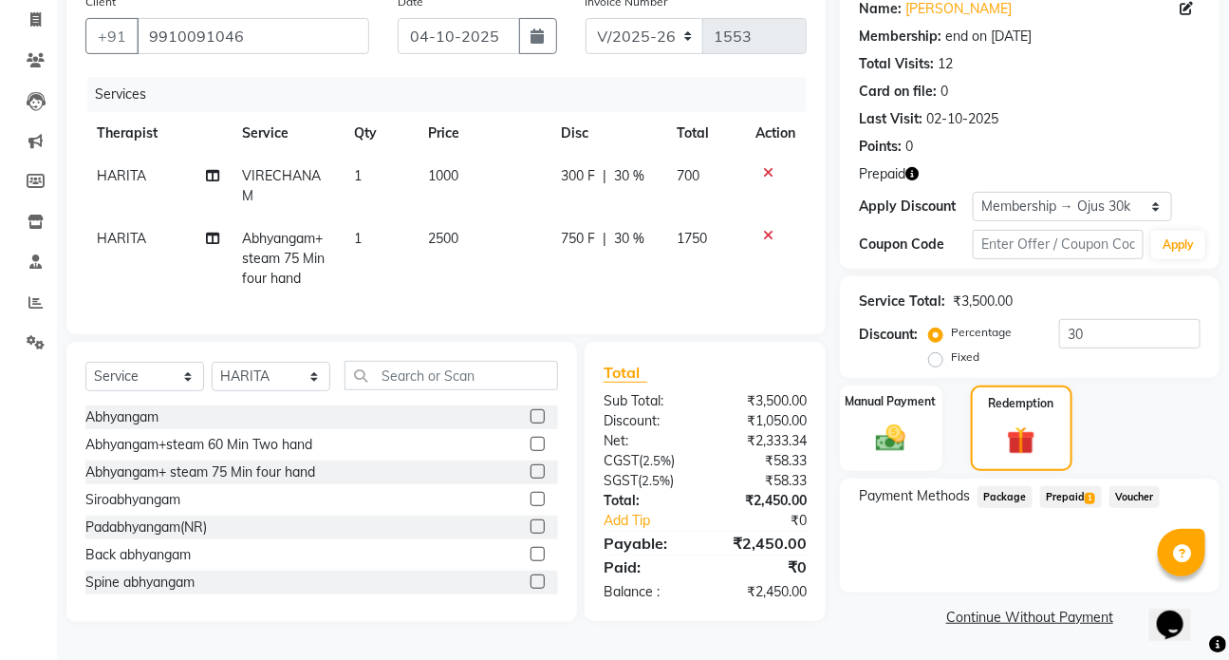
click at [1063, 486] on span "Prepaid 1" at bounding box center [1071, 497] width 62 height 22
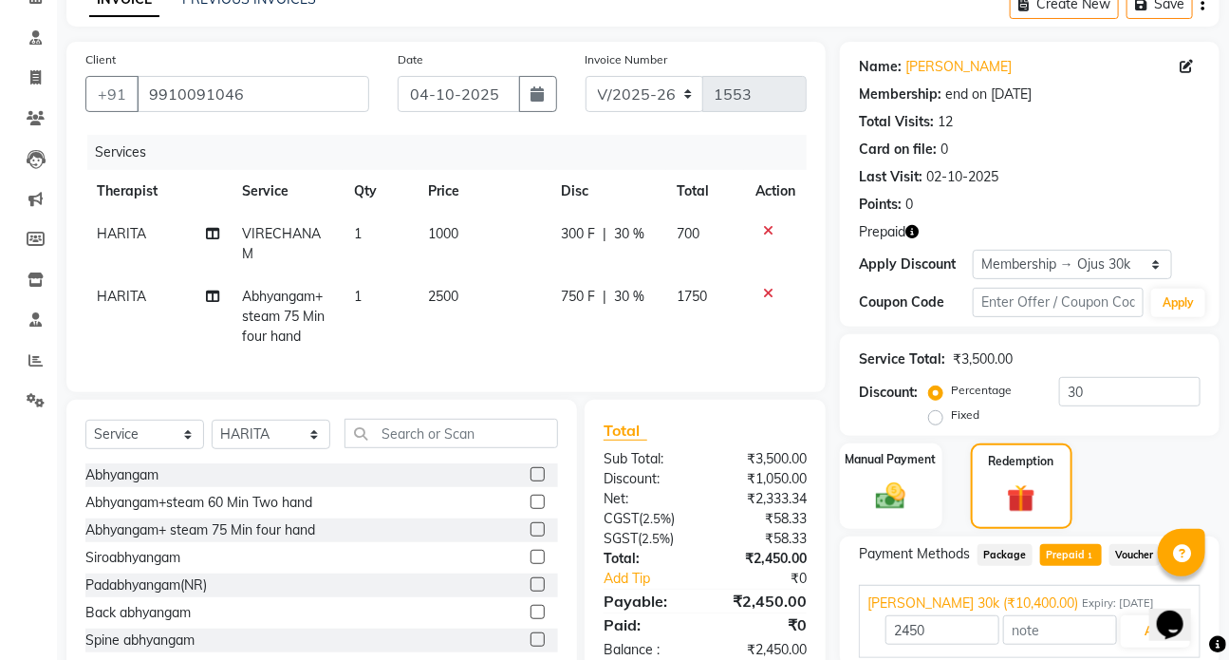
scroll to position [172, 0]
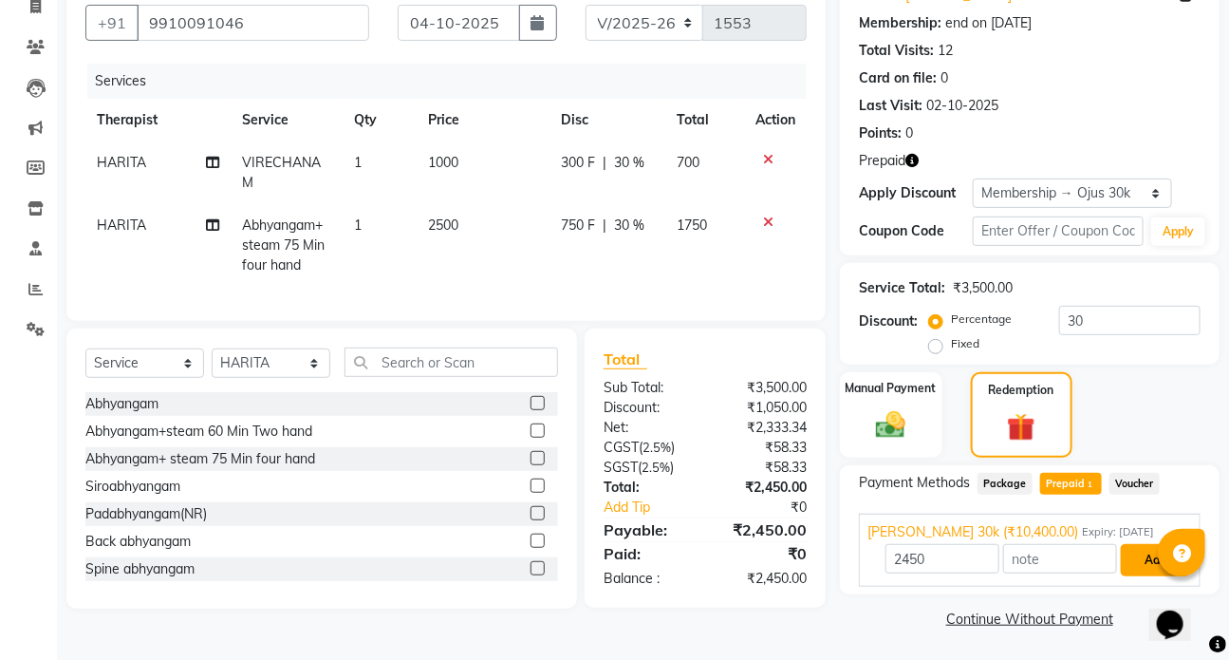
click at [1134, 569] on button "Add" at bounding box center [1155, 560] width 69 height 32
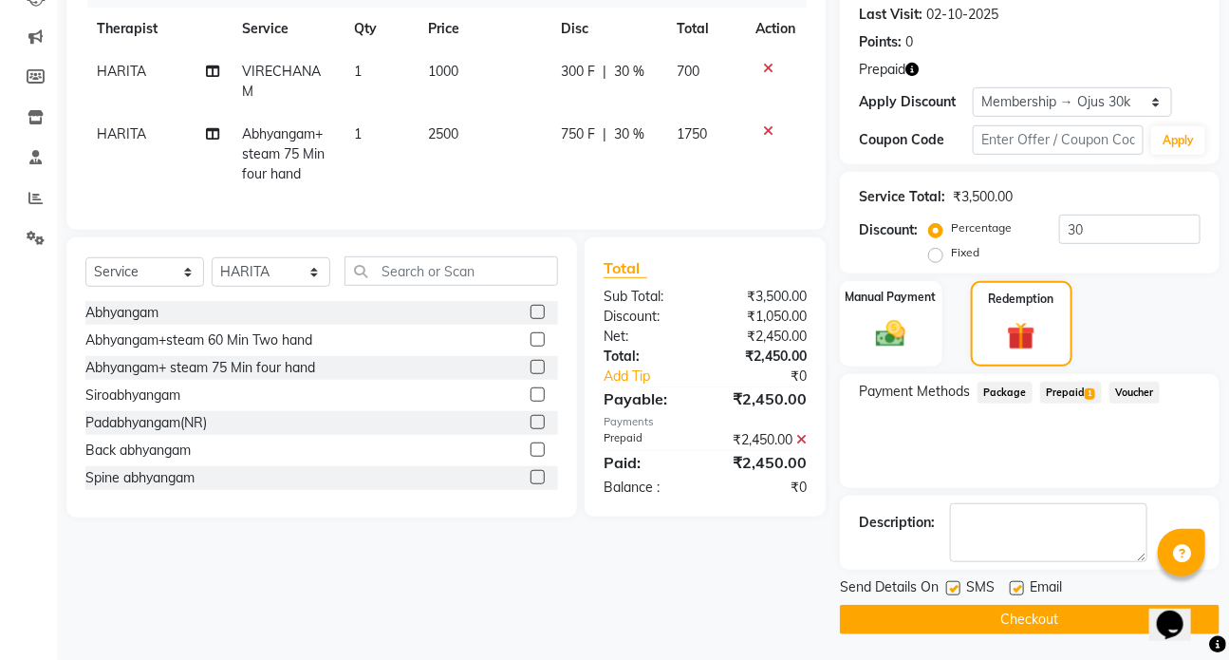
scroll to position [264, 0]
click at [953, 589] on label at bounding box center [953, 587] width 14 height 14
click at [953, 589] on input "checkbox" at bounding box center [952, 588] width 12 height 12
checkbox input "false"
click at [980, 614] on button "Checkout" at bounding box center [1030, 618] width 380 height 29
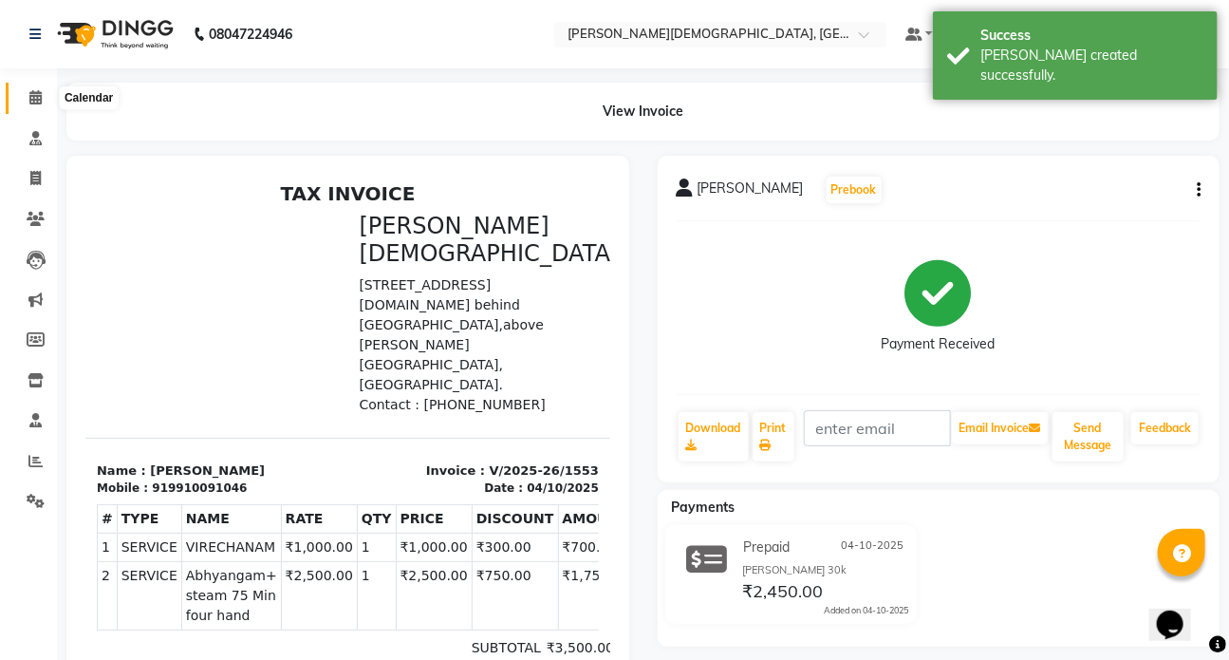
click at [30, 102] on icon at bounding box center [35, 97] width 12 height 14
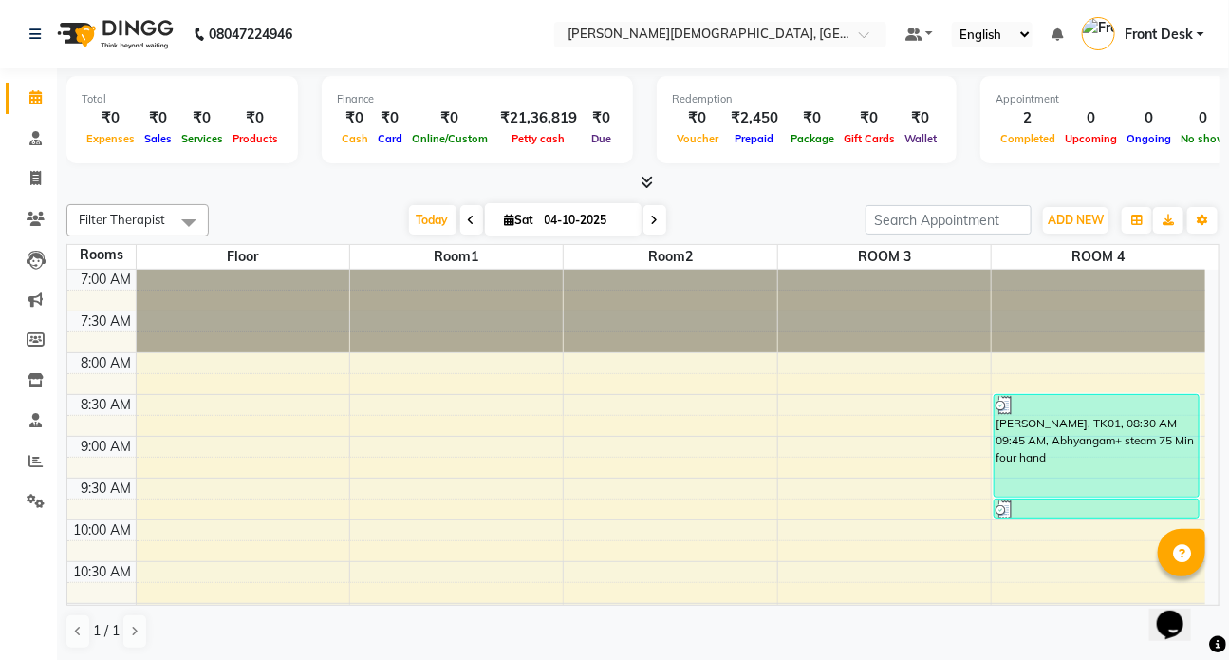
scroll to position [85, 0]
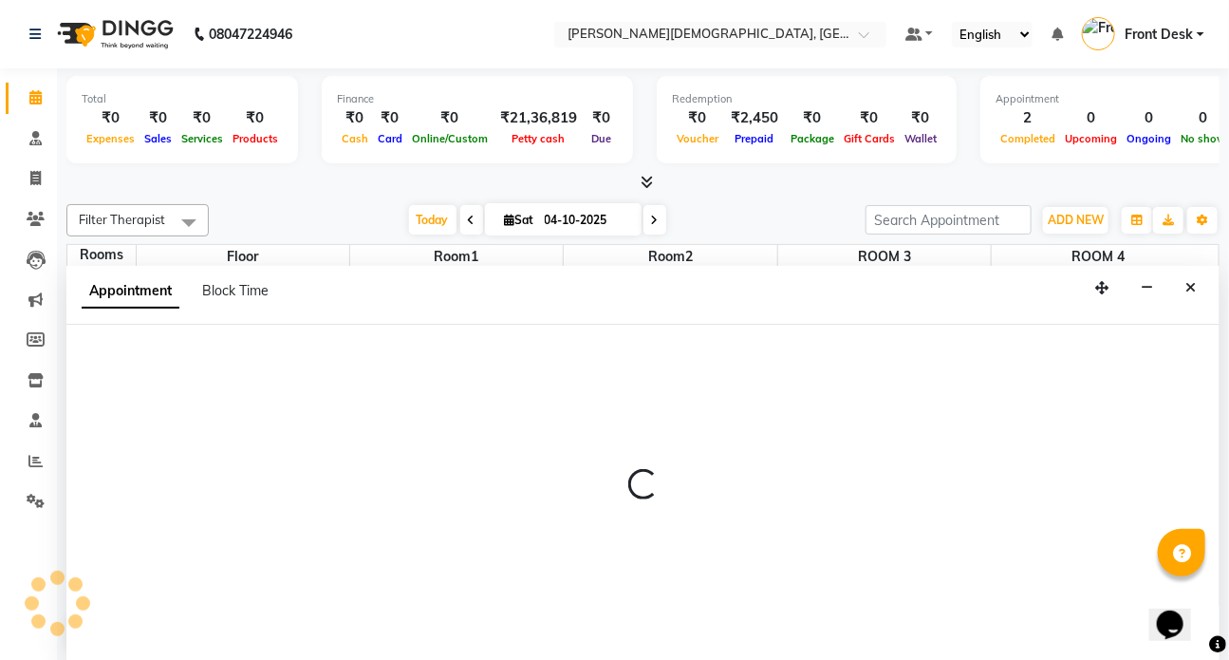
scroll to position [0, 0]
select select "tentative"
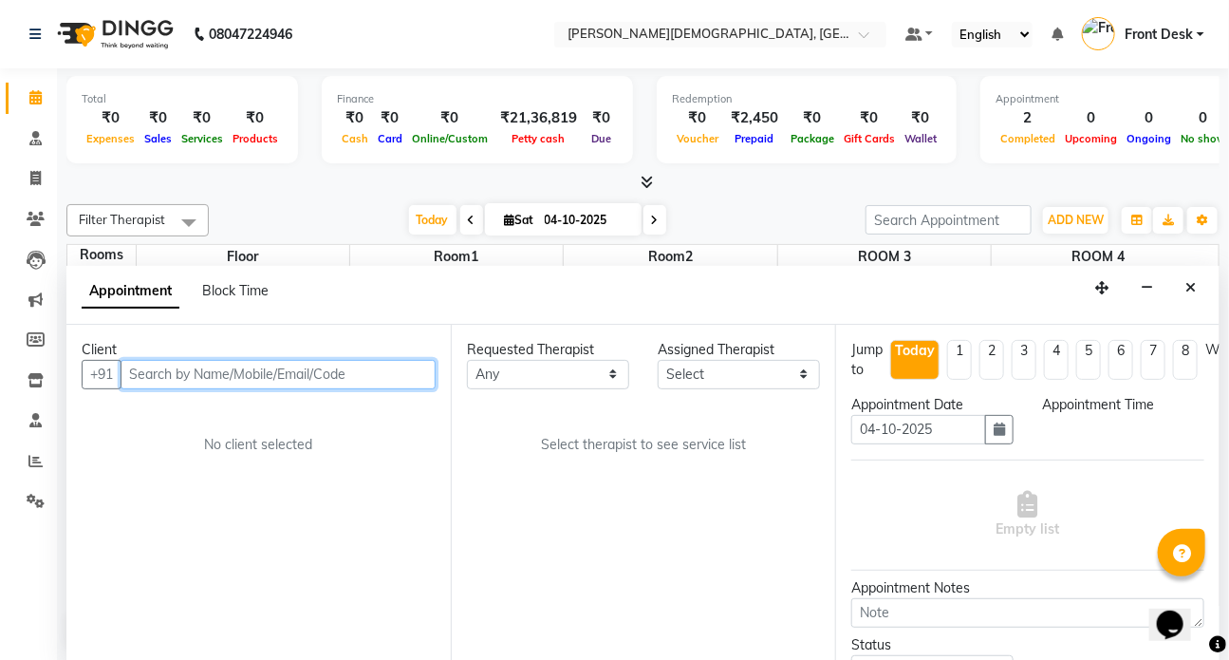
select select "600"
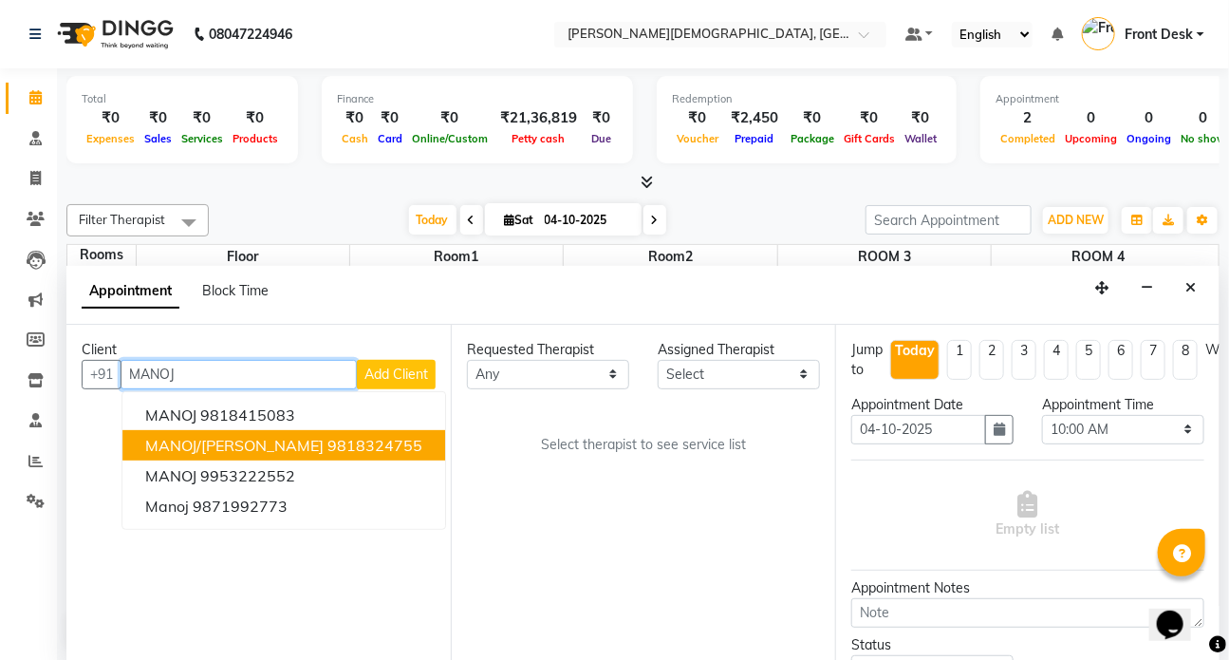
click at [324, 439] on span "MANOJ/[PERSON_NAME]" at bounding box center [234, 445] width 178 height 19
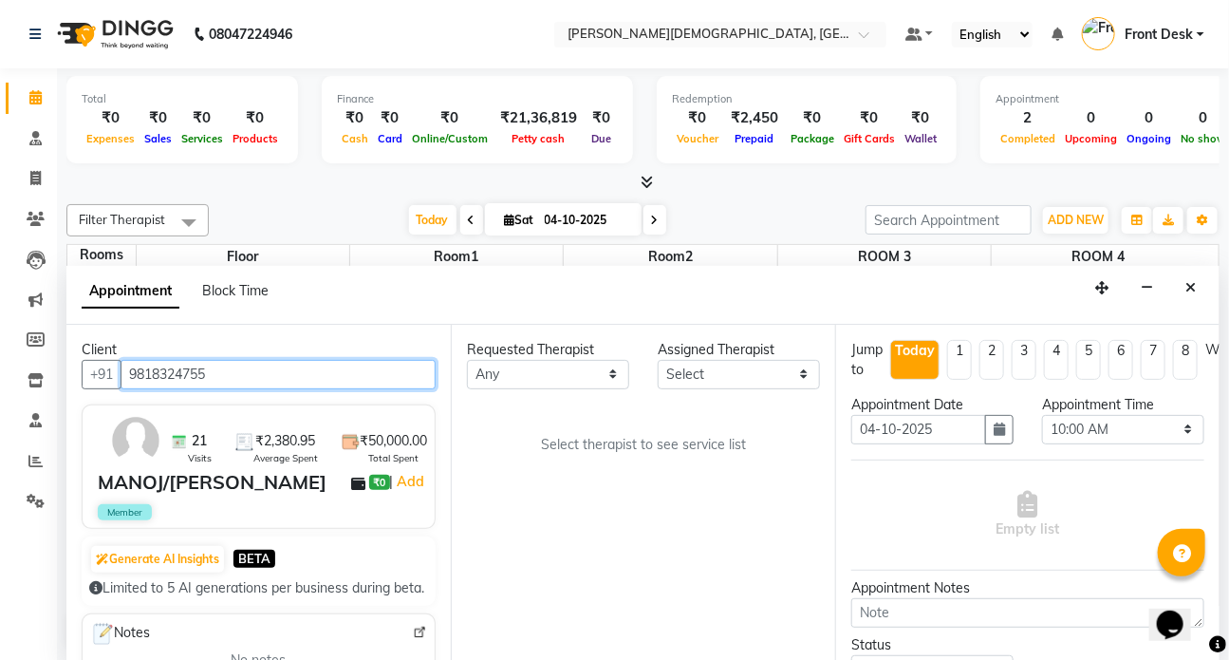
type input "9818324755"
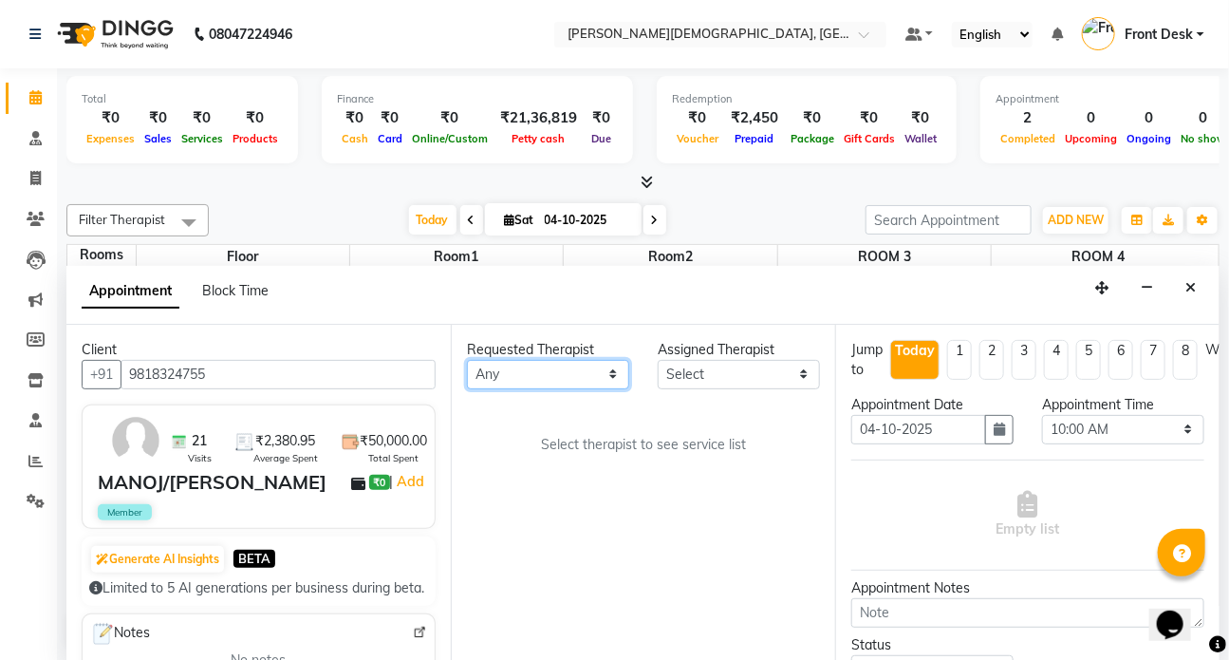
click at [612, 369] on select "Any ANJALI ATUL DR RENJUSHA Dr Sajna Front Desk HARITA KAVYA LIYON MILAN MITHUN" at bounding box center [548, 374] width 162 height 29
select select "90183"
click at [467, 360] on select "Any ANJALI ATUL DR RENJUSHA Dr Sajna Front Desk HARITA KAVYA LIYON MILAN MITHUN" at bounding box center [548, 374] width 162 height 29
select select "90183"
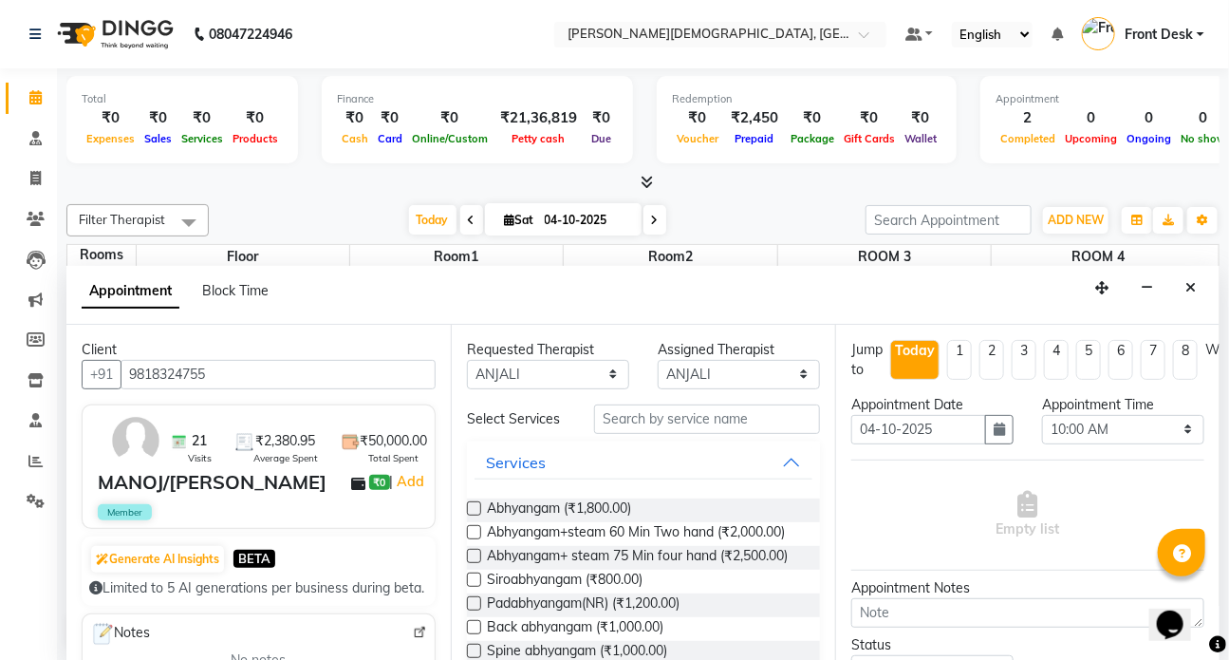
click at [472, 531] on label at bounding box center [474, 532] width 14 height 14
click at [472, 531] on input "checkbox" at bounding box center [473, 534] width 12 height 12
checkbox input "true"
select select "3622"
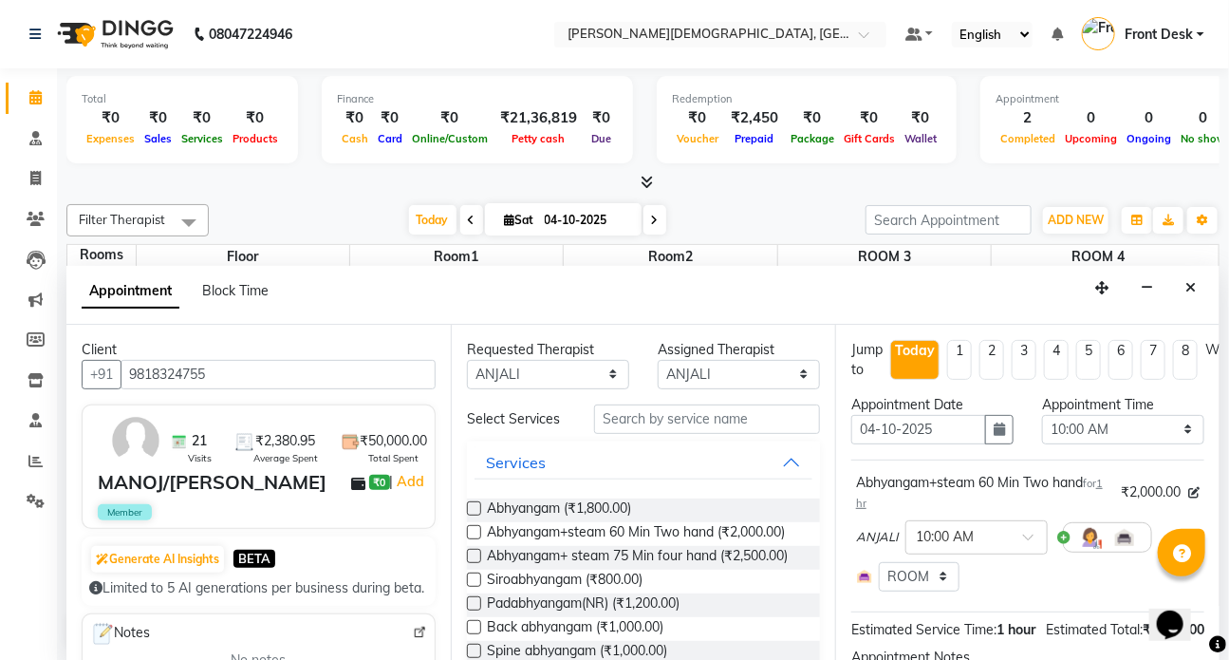
checkbox input "false"
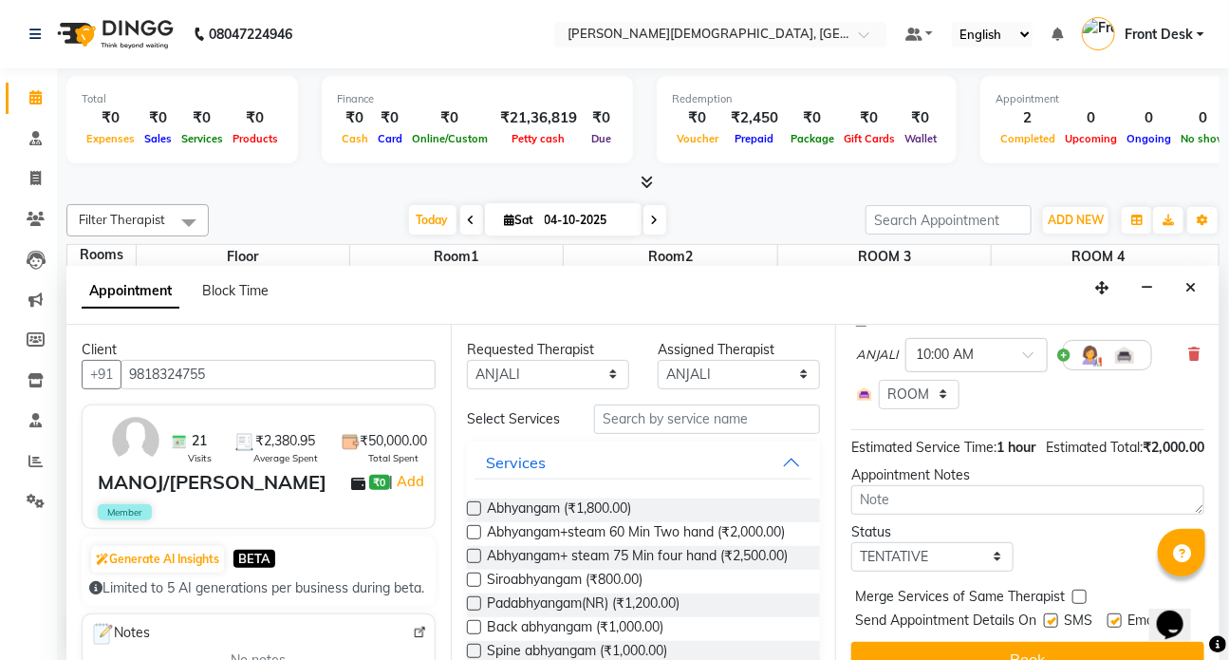
scroll to position [243, 0]
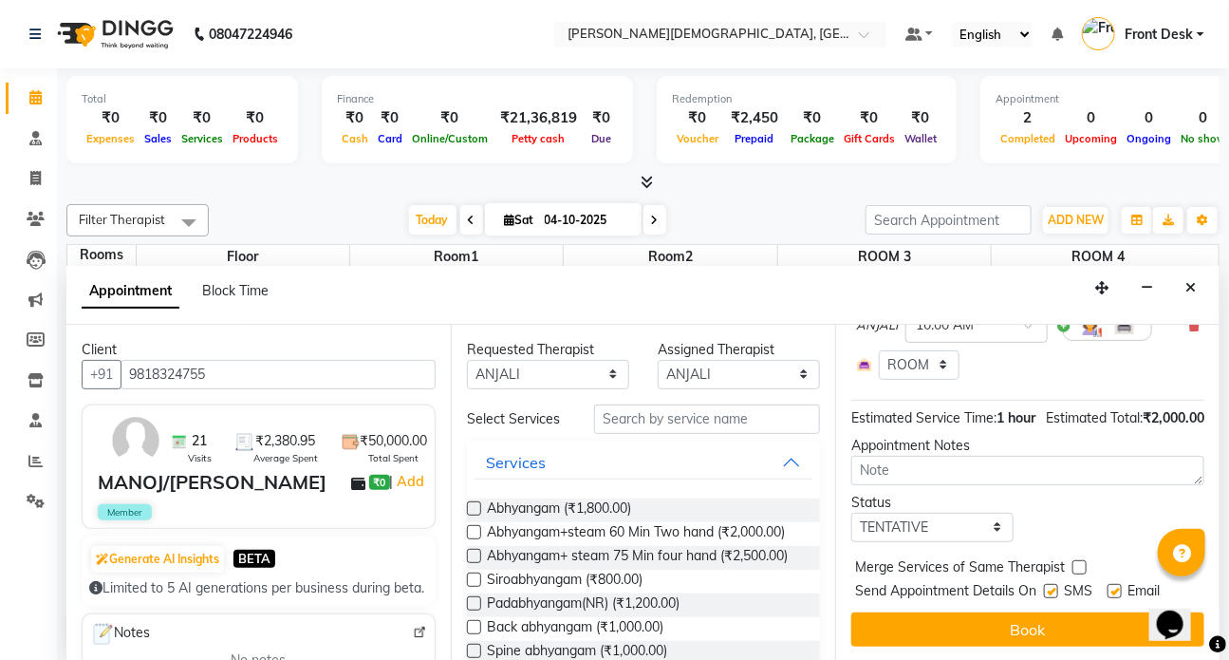
click at [1052, 584] on label at bounding box center [1051, 591] width 14 height 14
click at [1052, 587] on input "checkbox" at bounding box center [1050, 593] width 12 height 12
checkbox input "false"
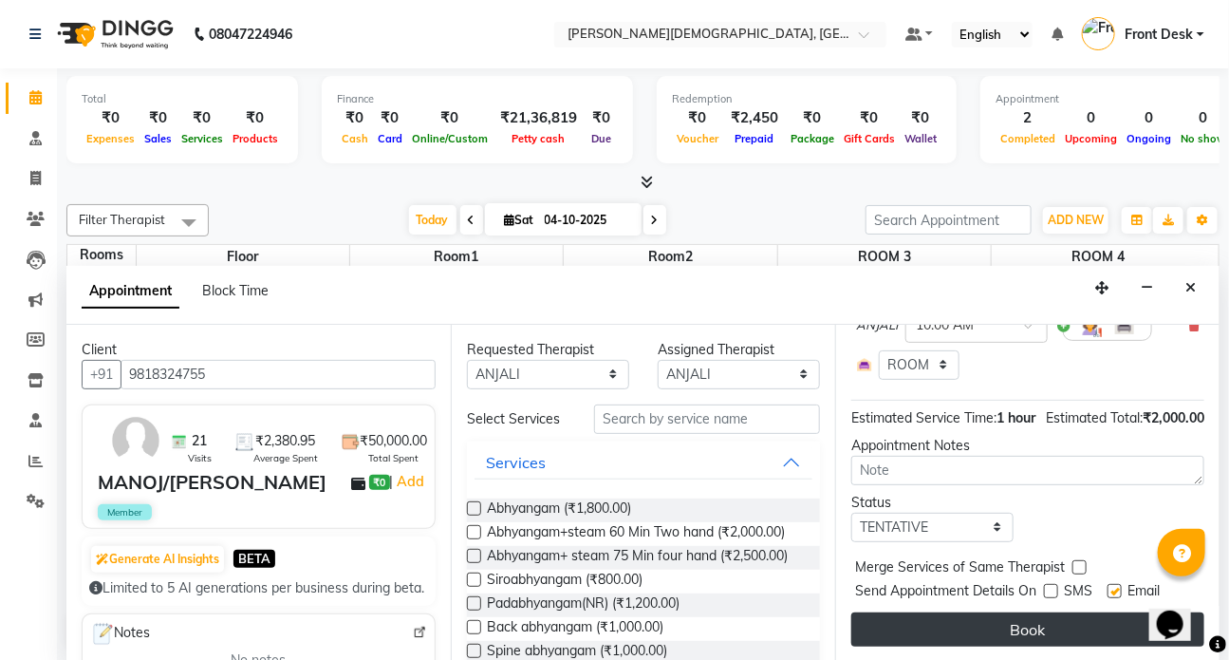
click at [1037, 613] on button "Book" at bounding box center [1027, 629] width 353 height 34
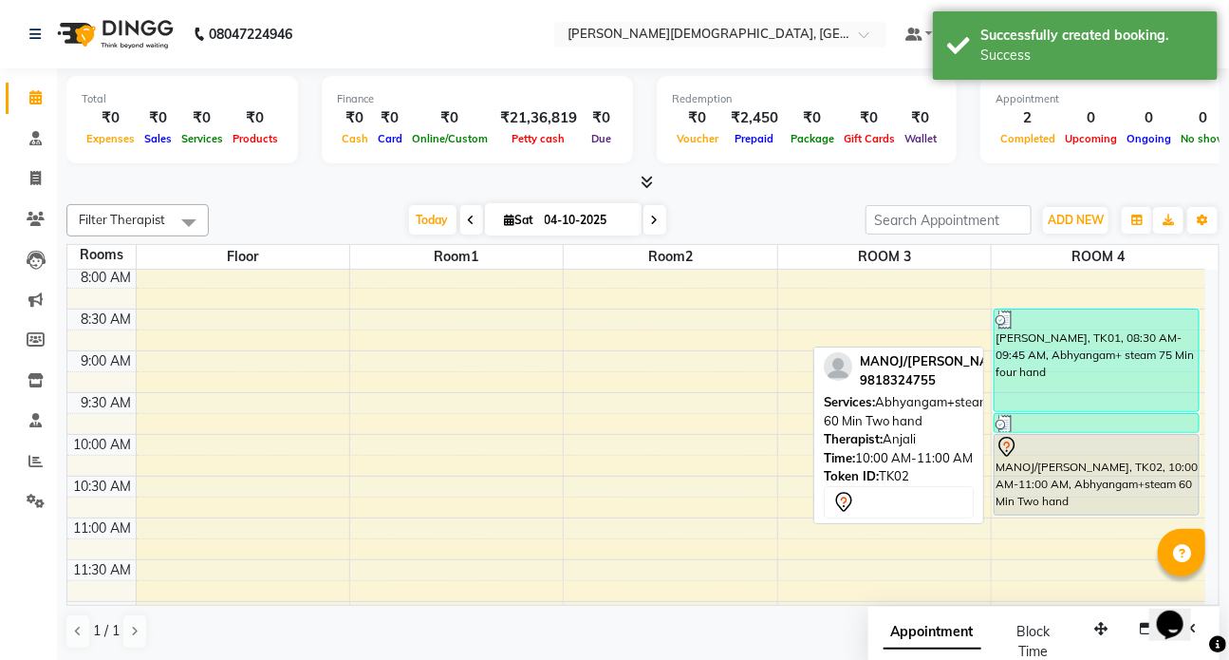
click at [1075, 478] on div "MANOJ/RADHA KUMAR GUPTA, TK02, 10:00 AM-11:00 AM, Abhyangam+steam 60 Min Two ha…" at bounding box center [1097, 475] width 204 height 80
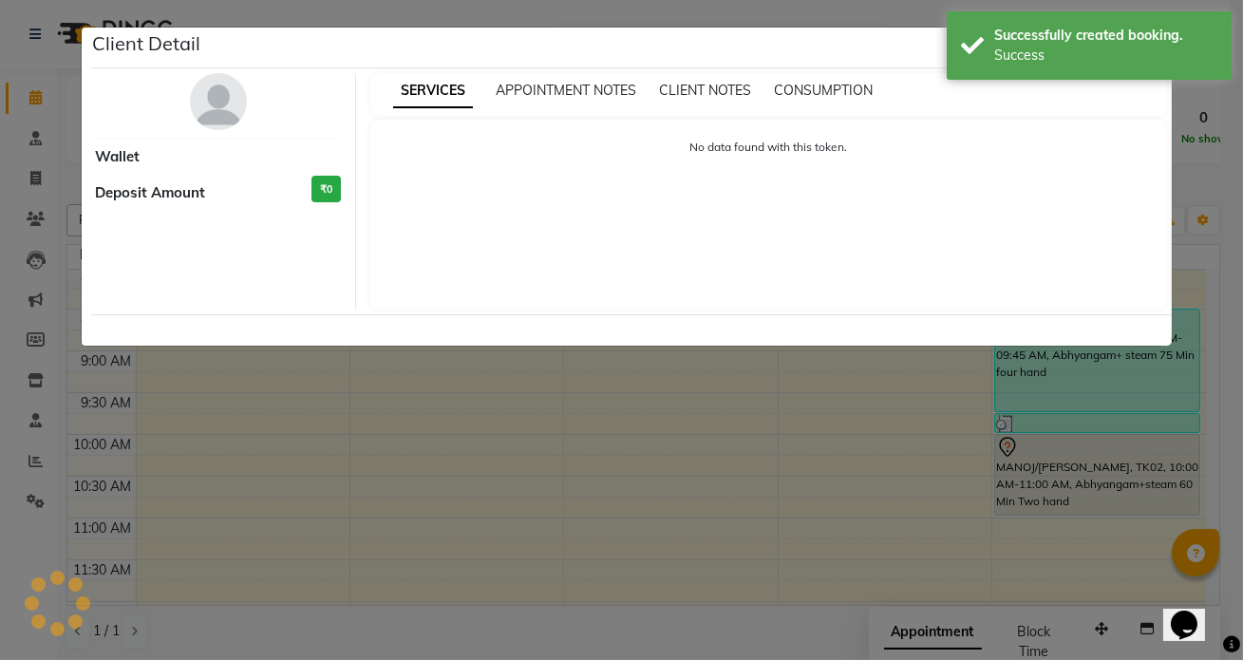
select select "7"
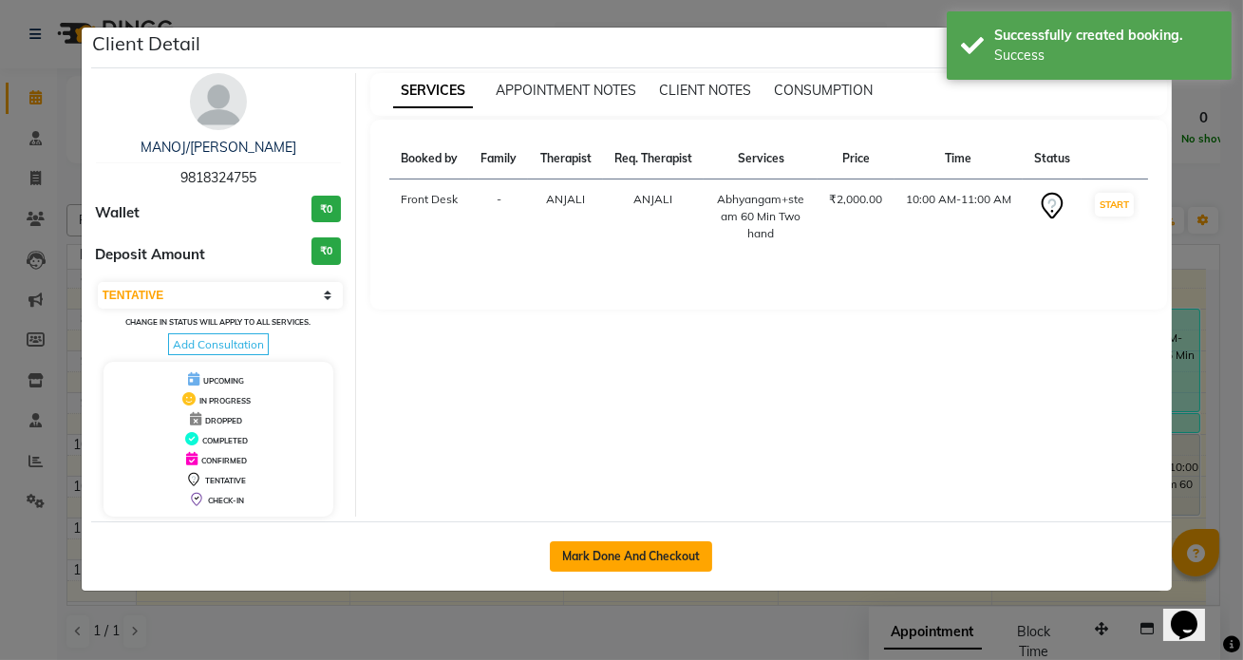
click at [628, 551] on button "Mark Done And Checkout" at bounding box center [631, 556] width 162 height 30
select select "service"
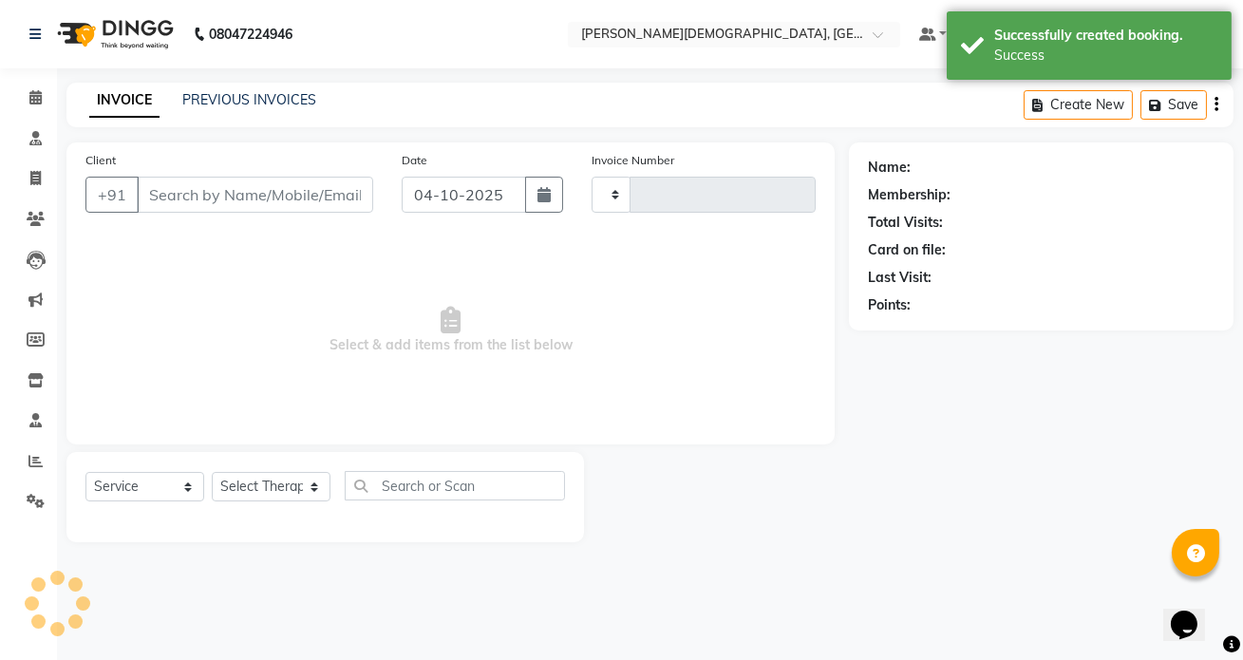
type input "1554"
select select "5585"
type input "9818324755"
select select "90183"
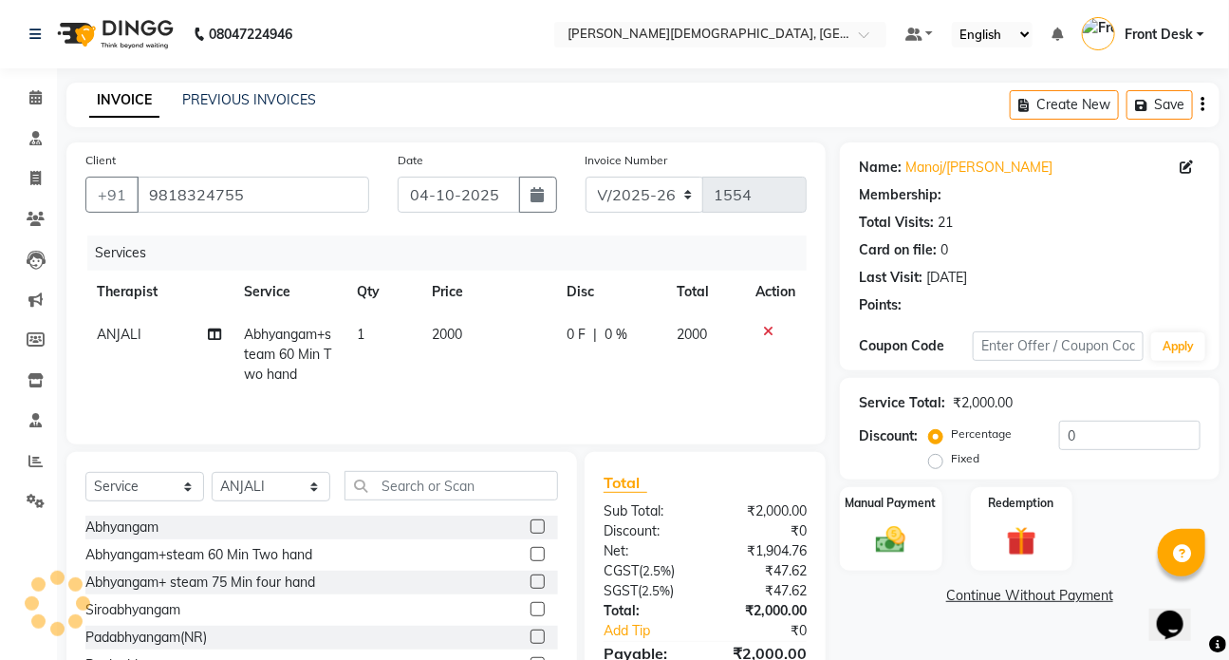
select select "1: Object"
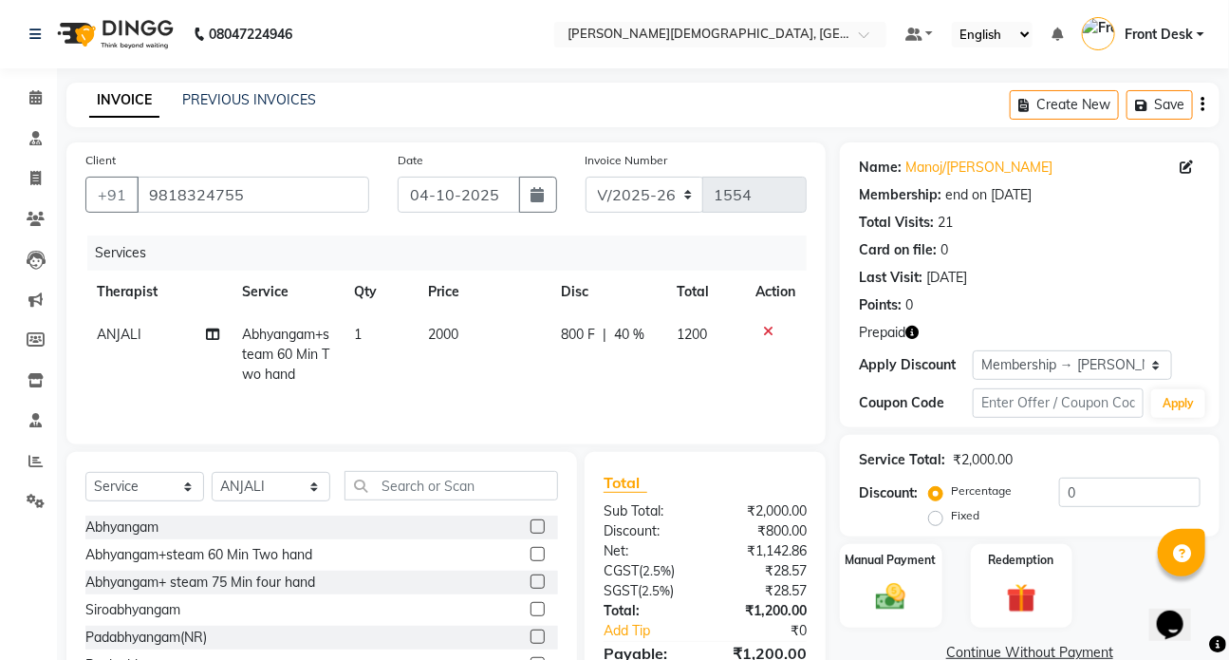
type input "40"
click at [1025, 614] on img at bounding box center [1022, 598] width 50 height 38
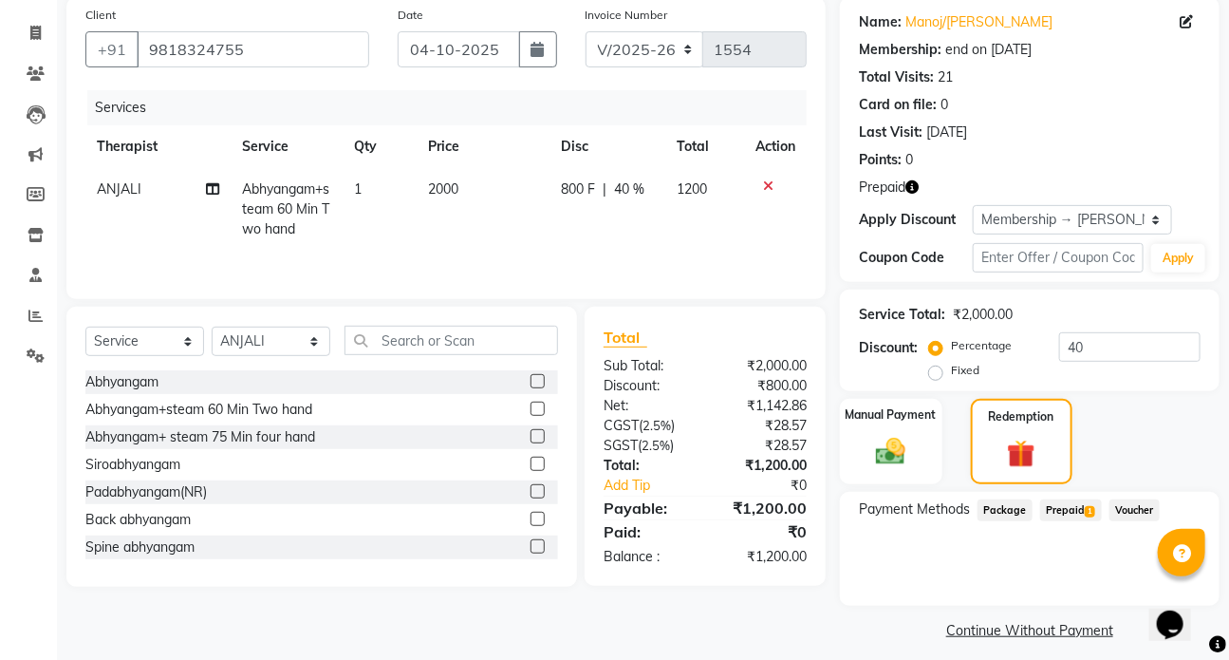
scroll to position [158, 0]
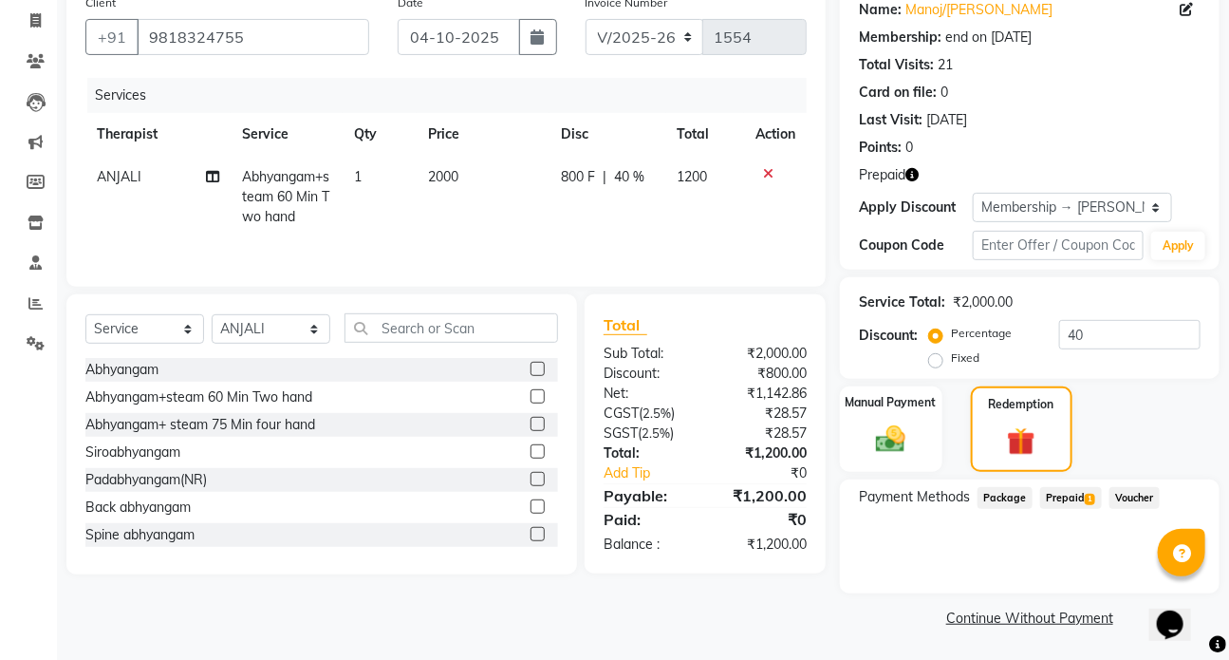
click at [1057, 504] on span "Prepaid 1" at bounding box center [1071, 498] width 62 height 22
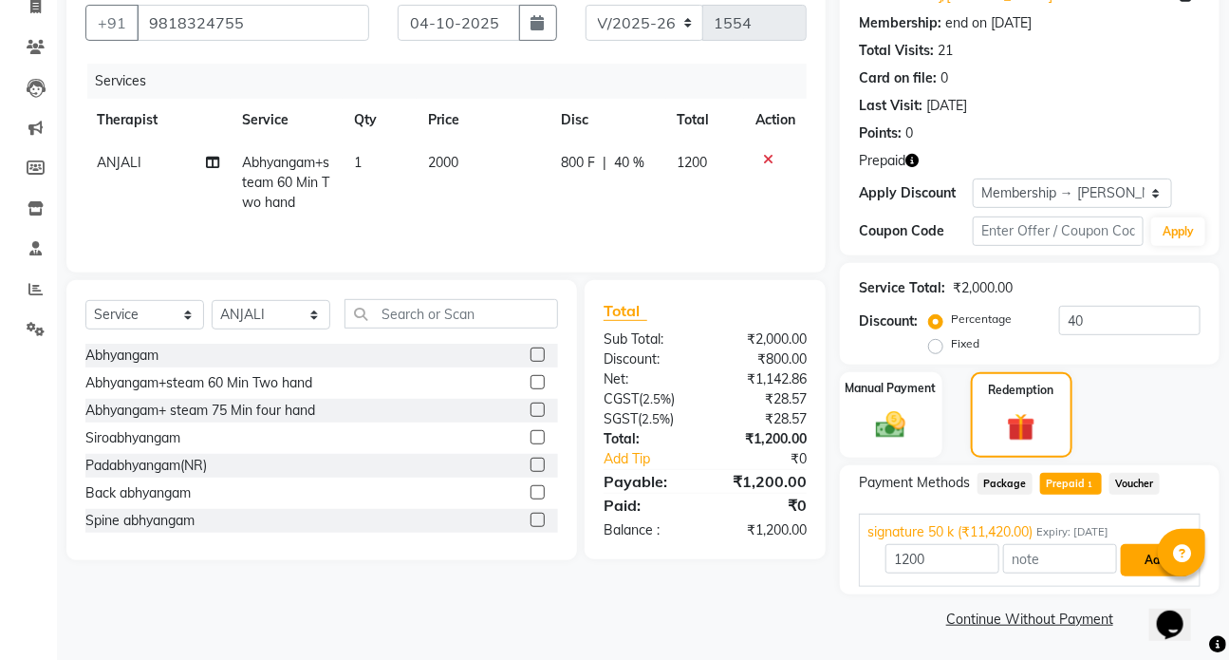
click at [1139, 554] on button "Add" at bounding box center [1155, 560] width 69 height 32
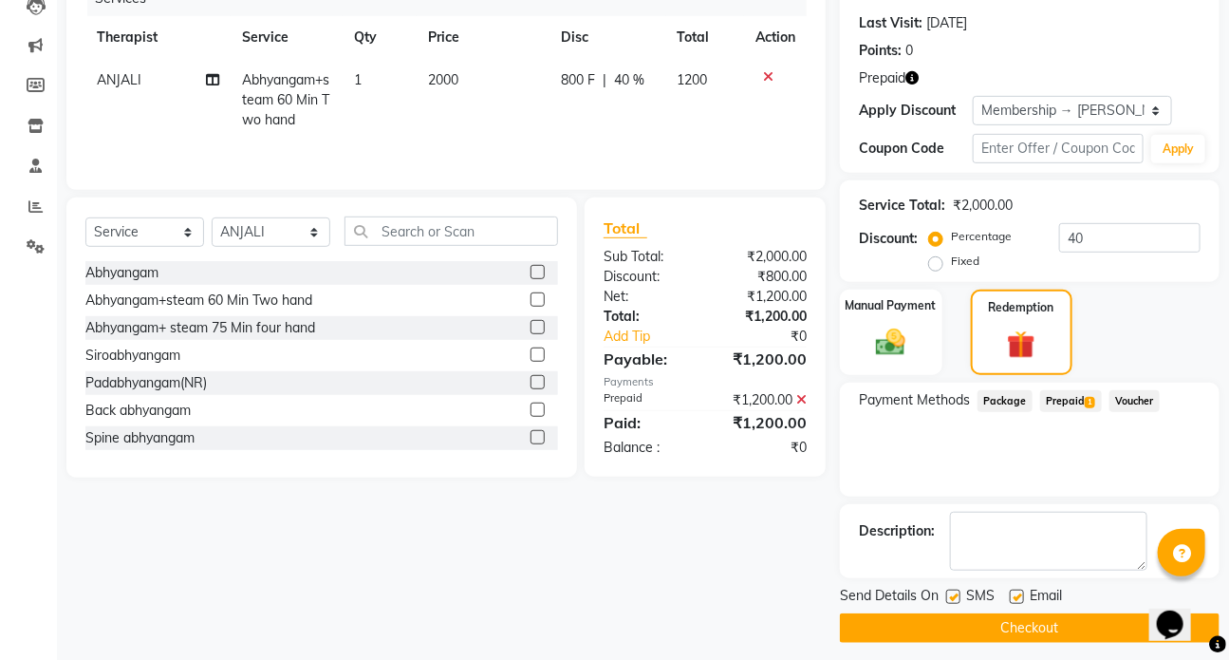
scroll to position [264, 0]
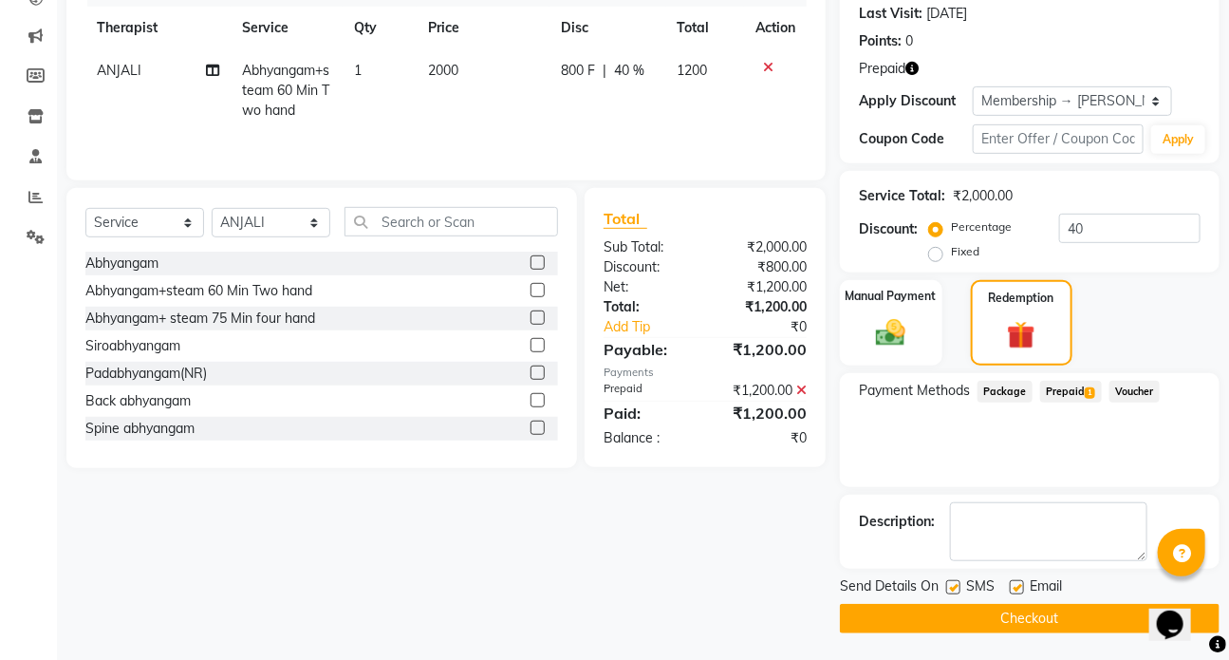
click at [954, 584] on label at bounding box center [953, 587] width 14 height 14
click at [954, 584] on input "checkbox" at bounding box center [952, 588] width 12 height 12
checkbox input "false"
click at [1042, 617] on button "Checkout" at bounding box center [1030, 618] width 380 height 29
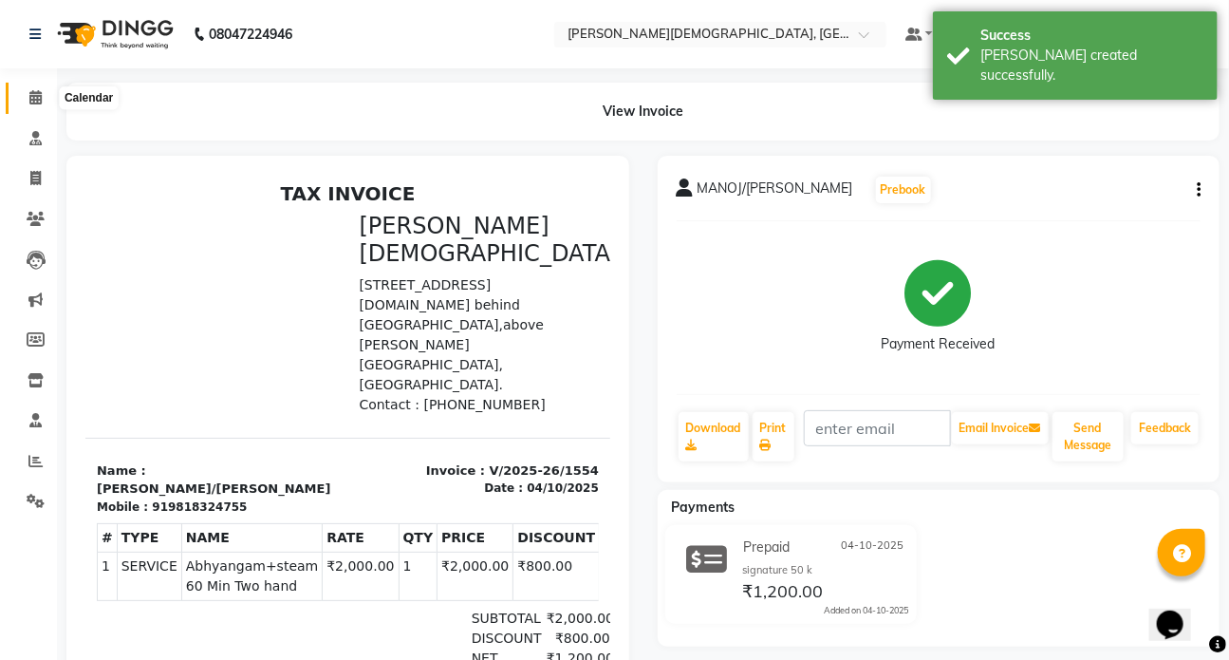
click at [32, 100] on icon at bounding box center [35, 97] width 12 height 14
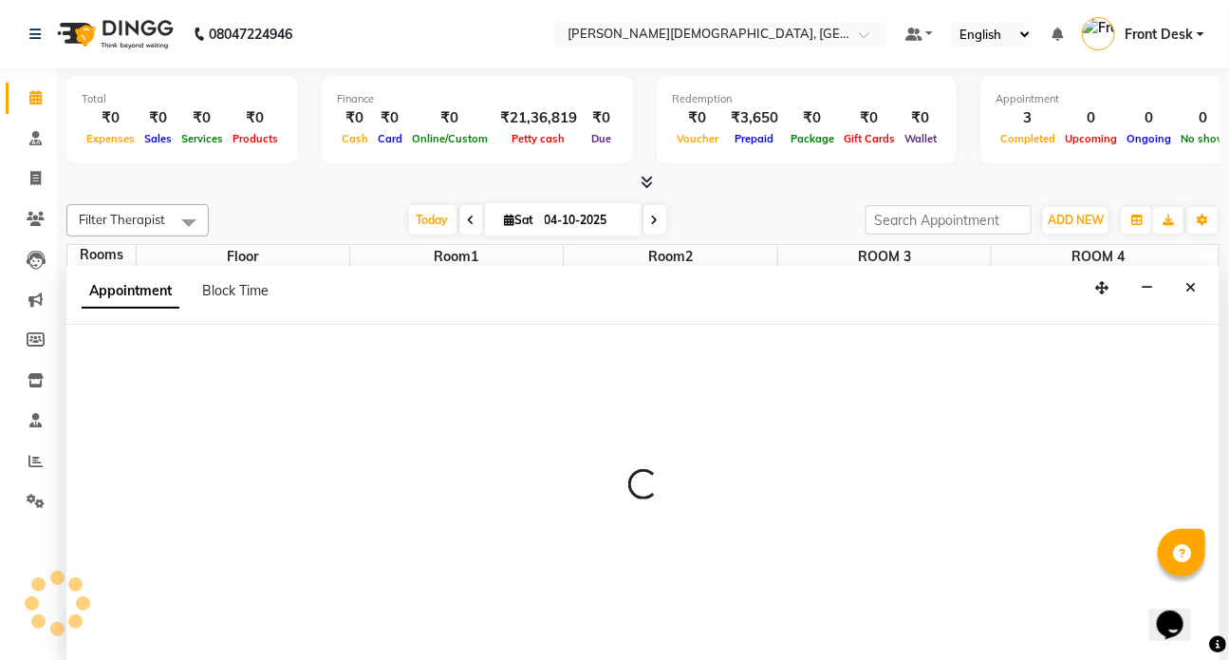
select select "480"
select select "tentative"
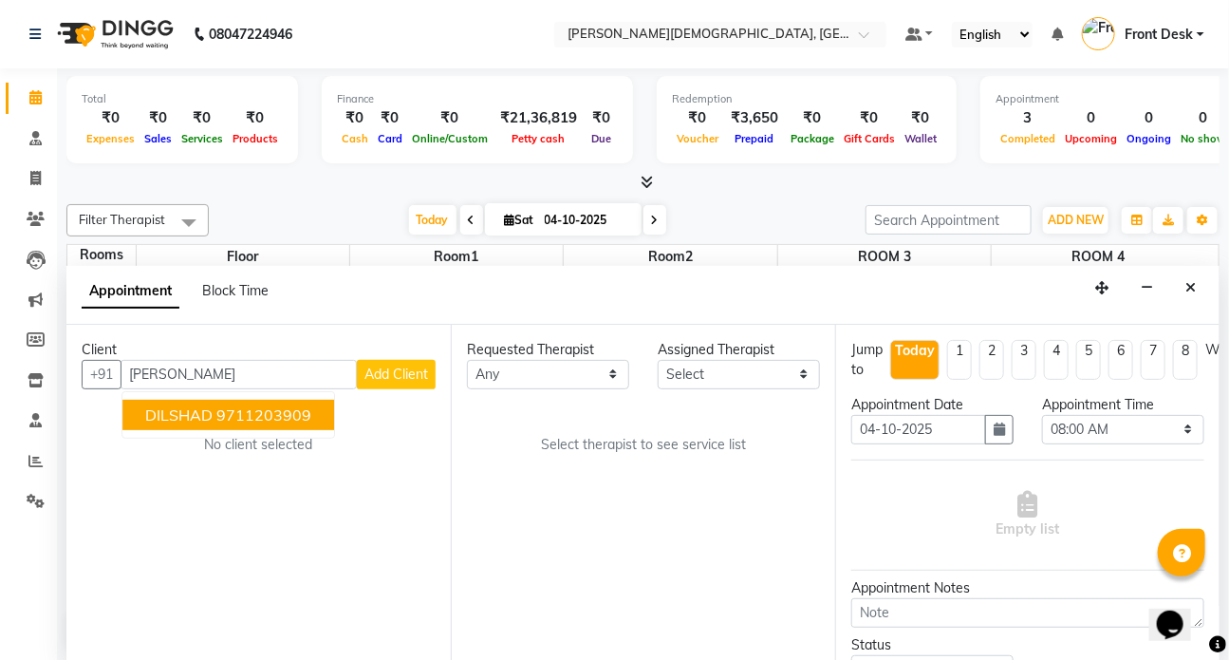
click at [190, 405] on span "DILSHAD" at bounding box center [178, 414] width 67 height 19
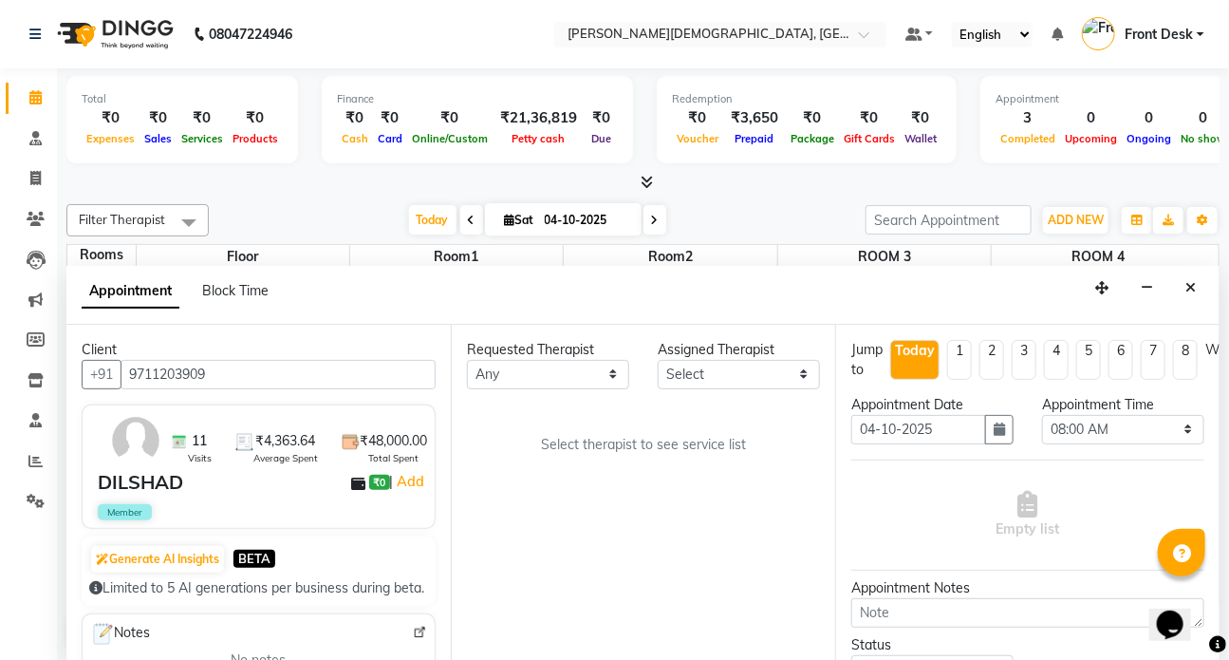
type input "9711203909"
click at [602, 364] on select "Any ANJALI ATUL DR RENJUSHA Dr Sajna Front Desk HARITA KAVYA LIYON MILAN MITHUN" at bounding box center [548, 374] width 162 height 29
select select "75597"
click at [467, 360] on select "Any ANJALI ATUL DR RENJUSHA Dr Sajna Front Desk HARITA KAVYA LIYON MILAN MITHUN" at bounding box center [548, 374] width 162 height 29
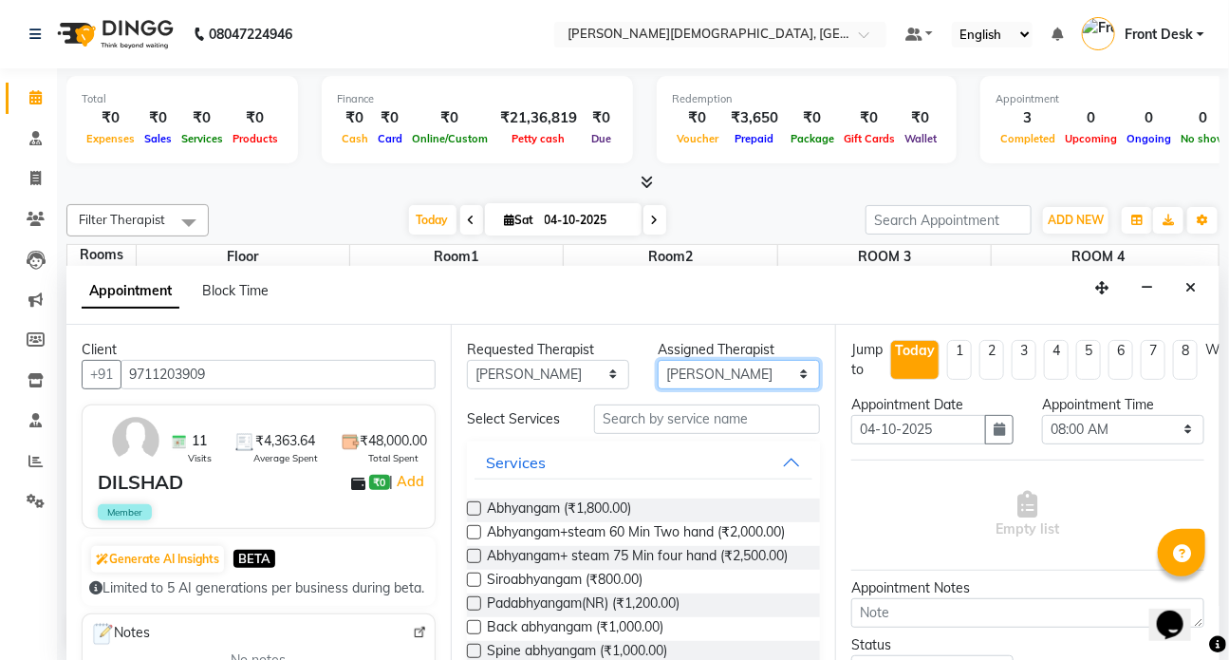
click at [794, 371] on select "Select ANJALI ATUL DR RENJUSHA Dr Sajna Front Desk HARITA KAVYA LIYON MILAN MIT…" at bounding box center [739, 374] width 162 height 29
select select "93467"
click at [658, 360] on select "Select ANJALI ATUL DR RENJUSHA Dr Sajna Front Desk HARITA KAVYA LIYON MILAN MIT…" at bounding box center [739, 374] width 162 height 29
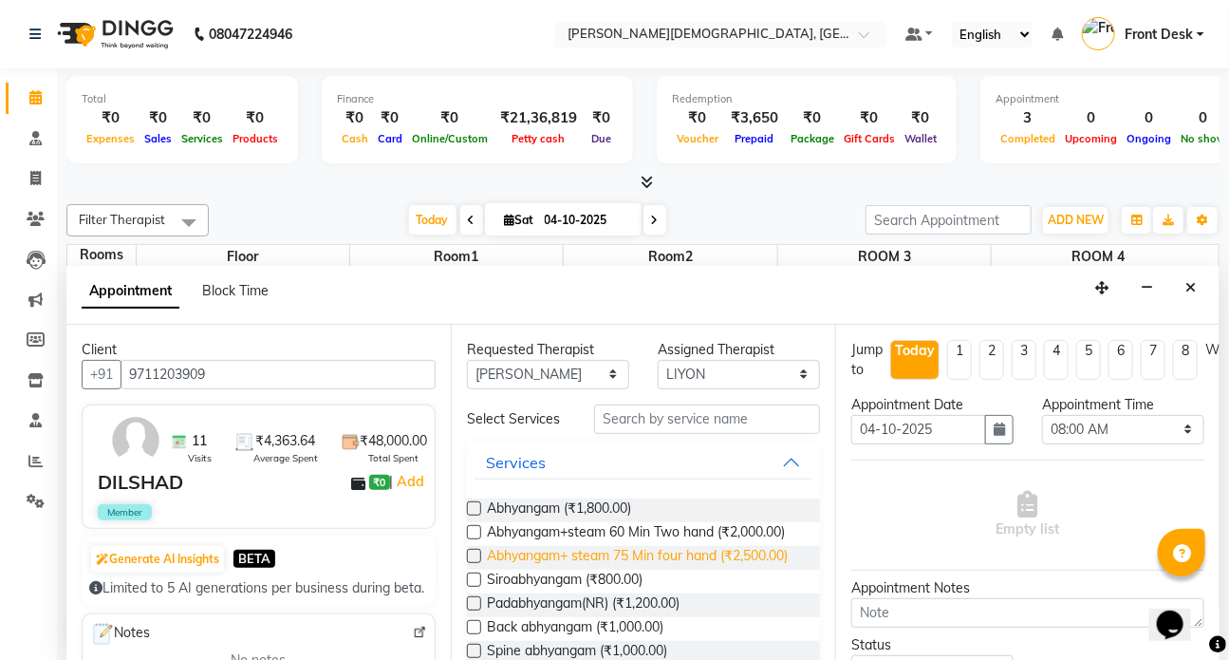
click at [571, 570] on span "Abhyangam+ steam 75 Min four hand (₹2,500.00)" at bounding box center [637, 558] width 301 height 24
checkbox input "true"
select select "2667"
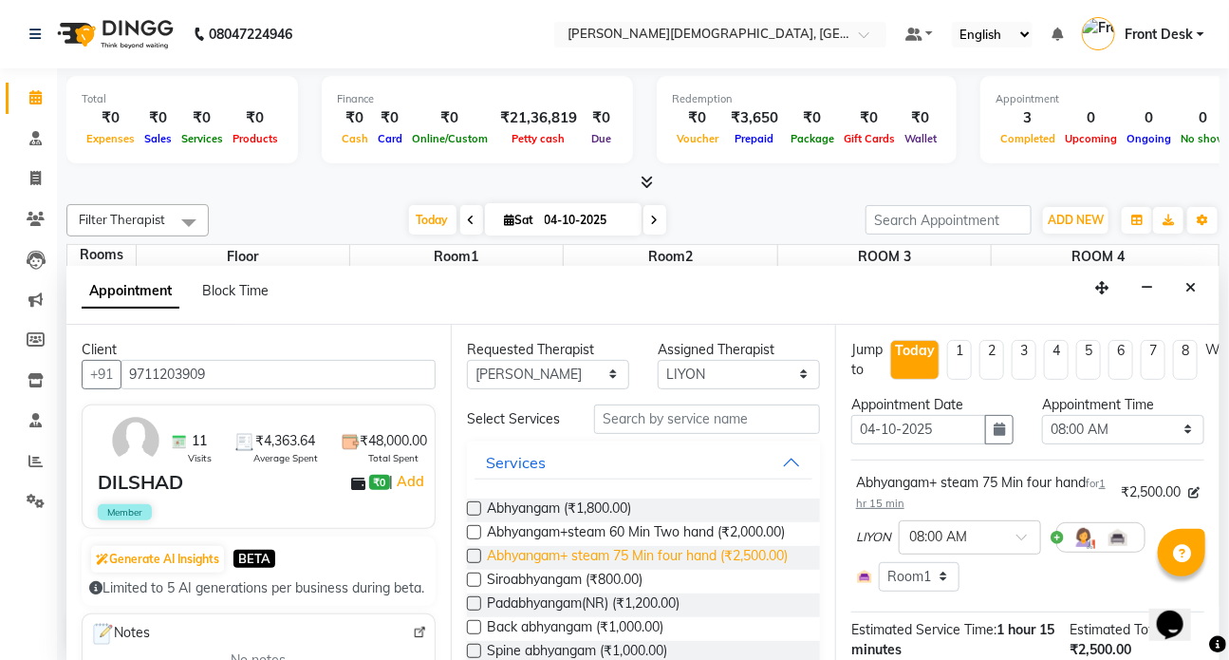
checkbox input "false"
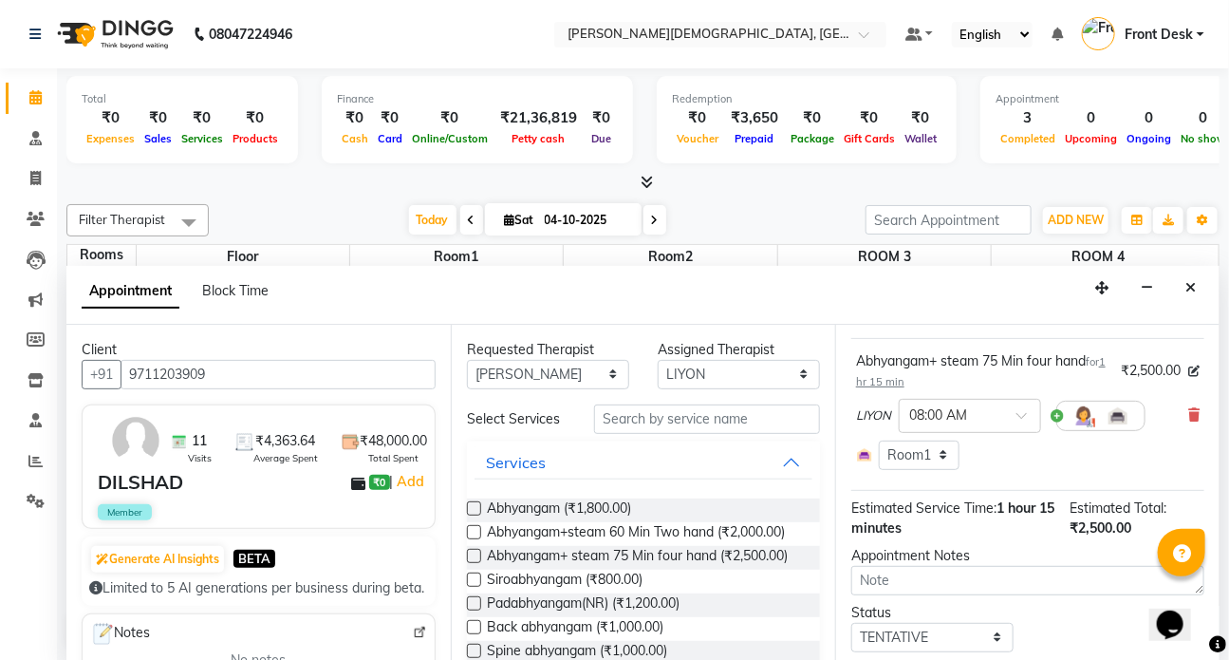
scroll to position [243, 0]
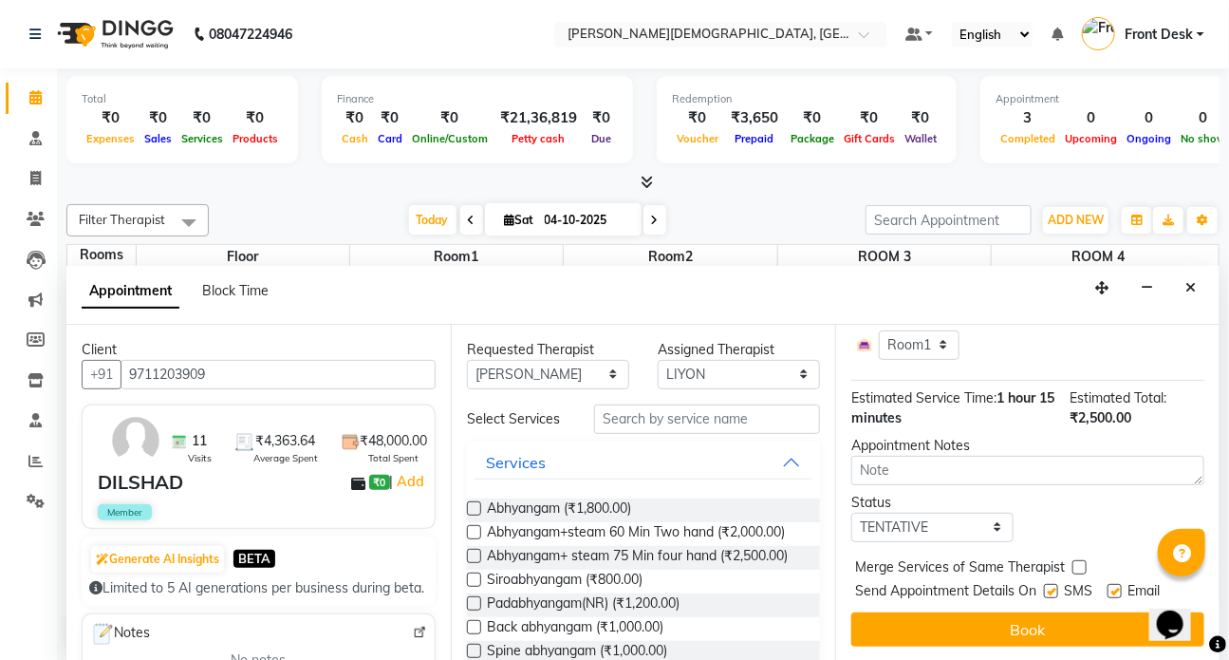
click at [1050, 584] on label at bounding box center [1051, 591] width 14 height 14
click at [1050, 587] on input "checkbox" at bounding box center [1050, 593] width 12 height 12
checkbox input "false"
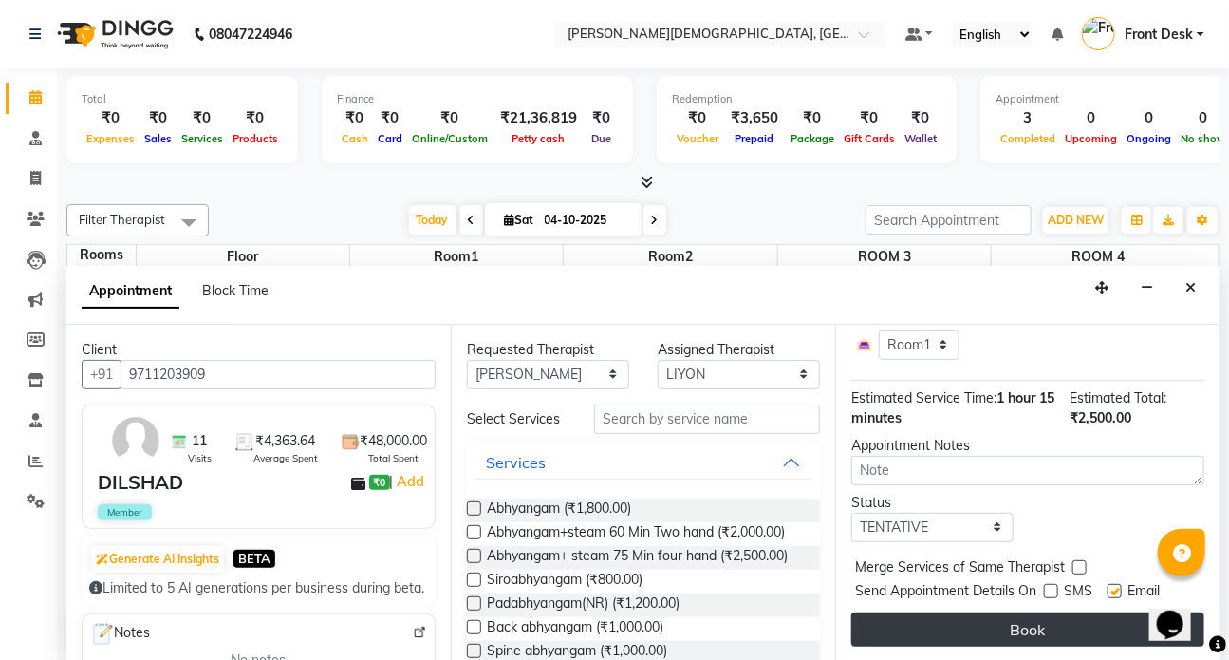
click at [1037, 615] on button "Book" at bounding box center [1027, 629] width 353 height 34
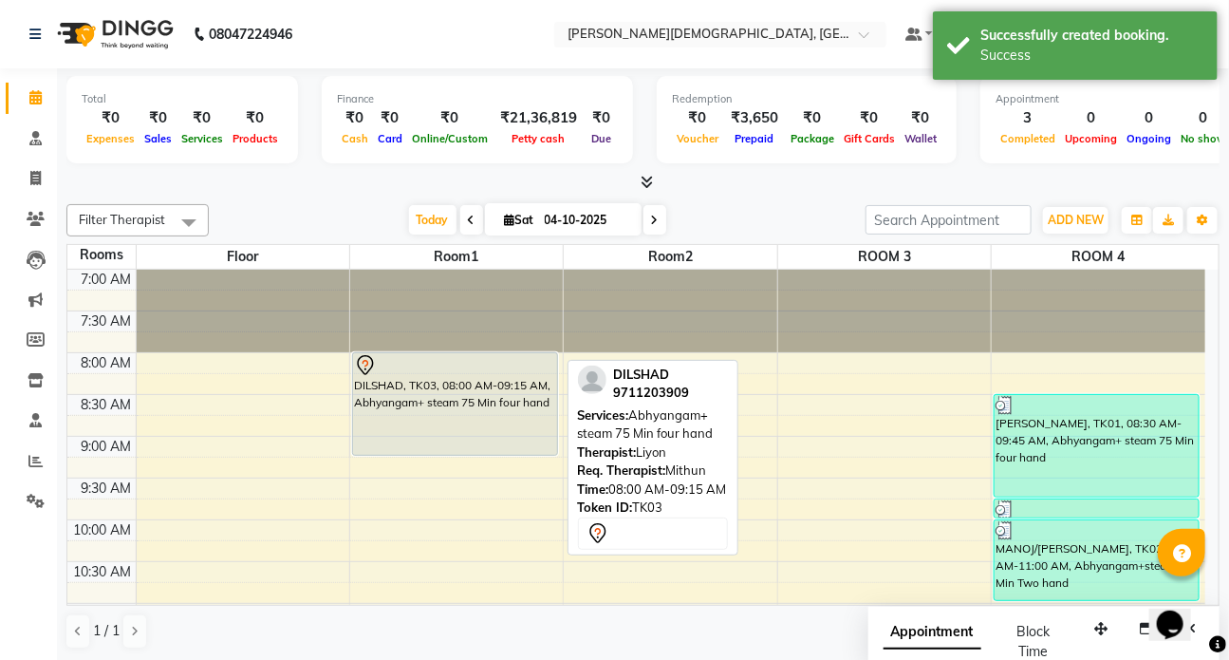
click at [399, 397] on div "DILSHAD, TK03, 08:00 AM-09:15 AM, Abhyangam+ steam 75 Min four hand" at bounding box center [455, 404] width 204 height 102
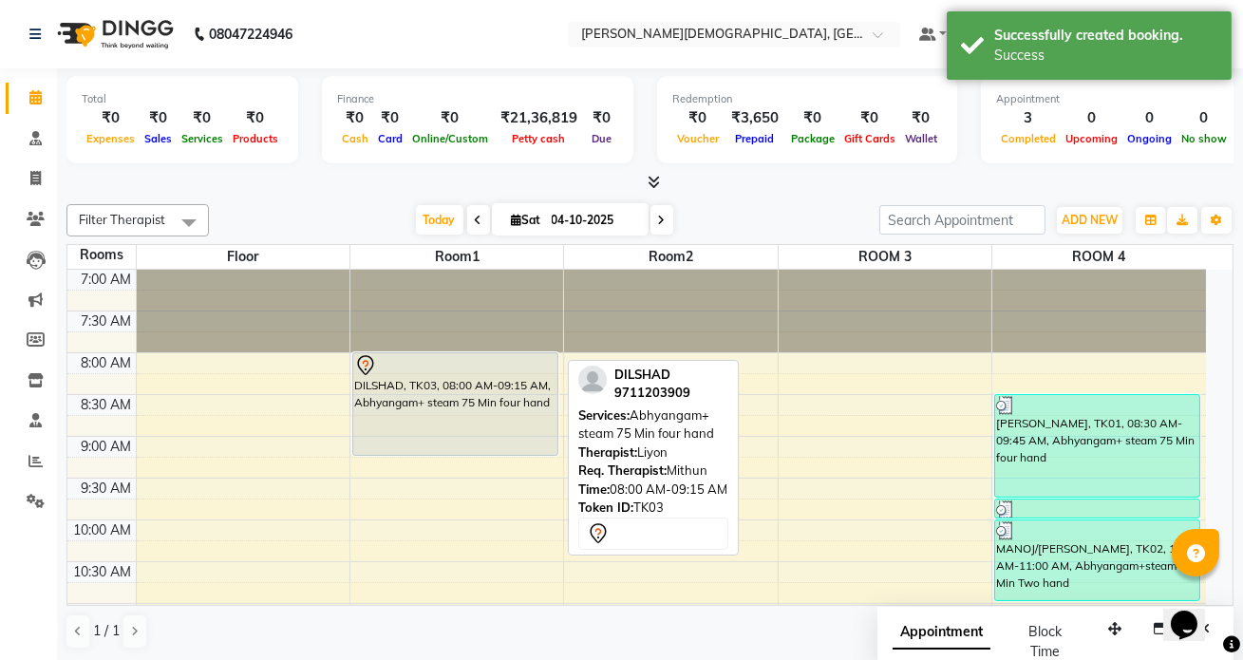
select select "7"
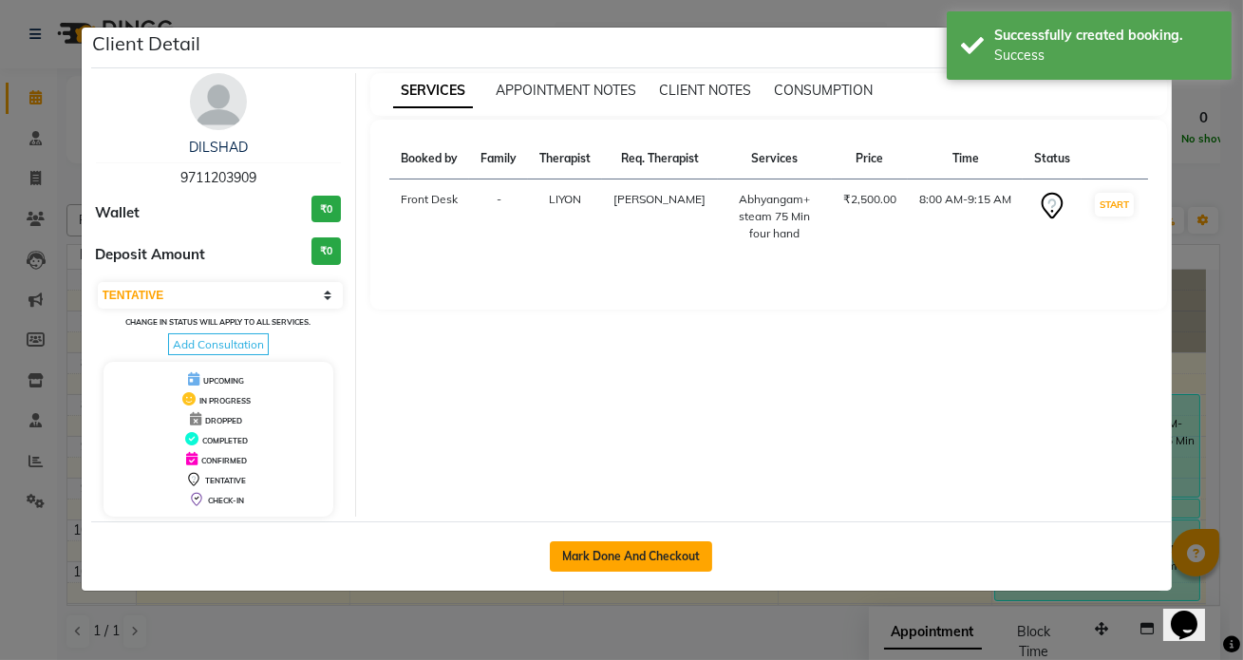
click at [607, 554] on button "Mark Done And Checkout" at bounding box center [631, 556] width 162 height 30
select select "service"
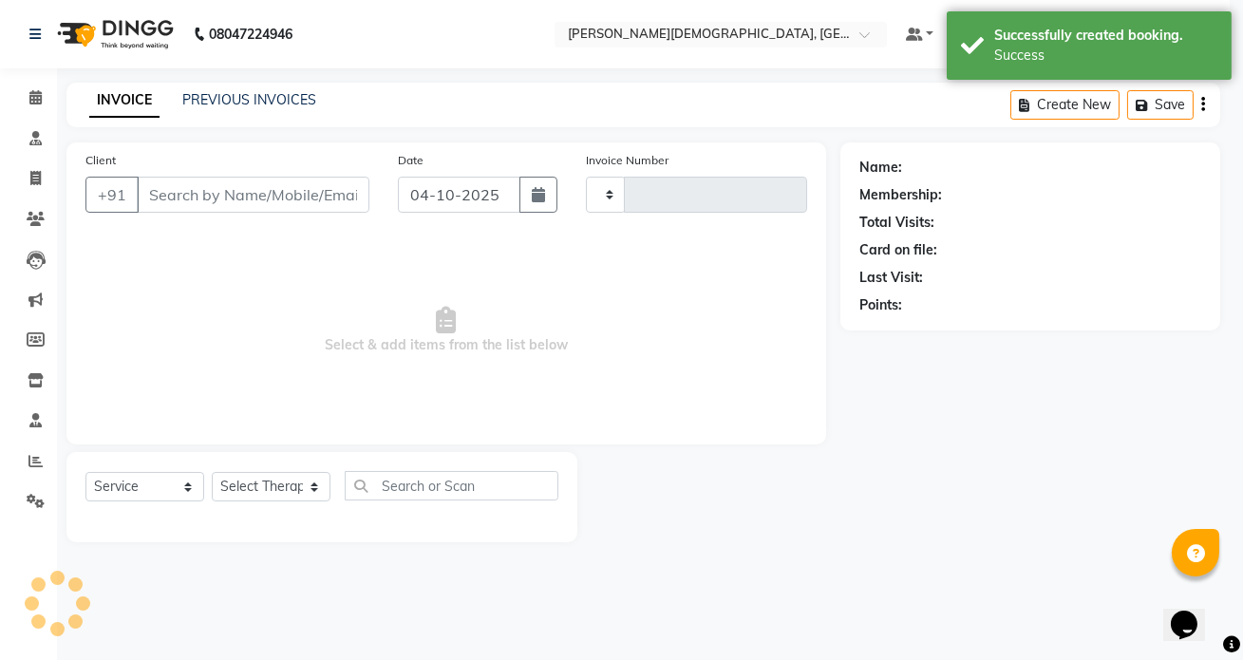
type input "1555"
select select "5585"
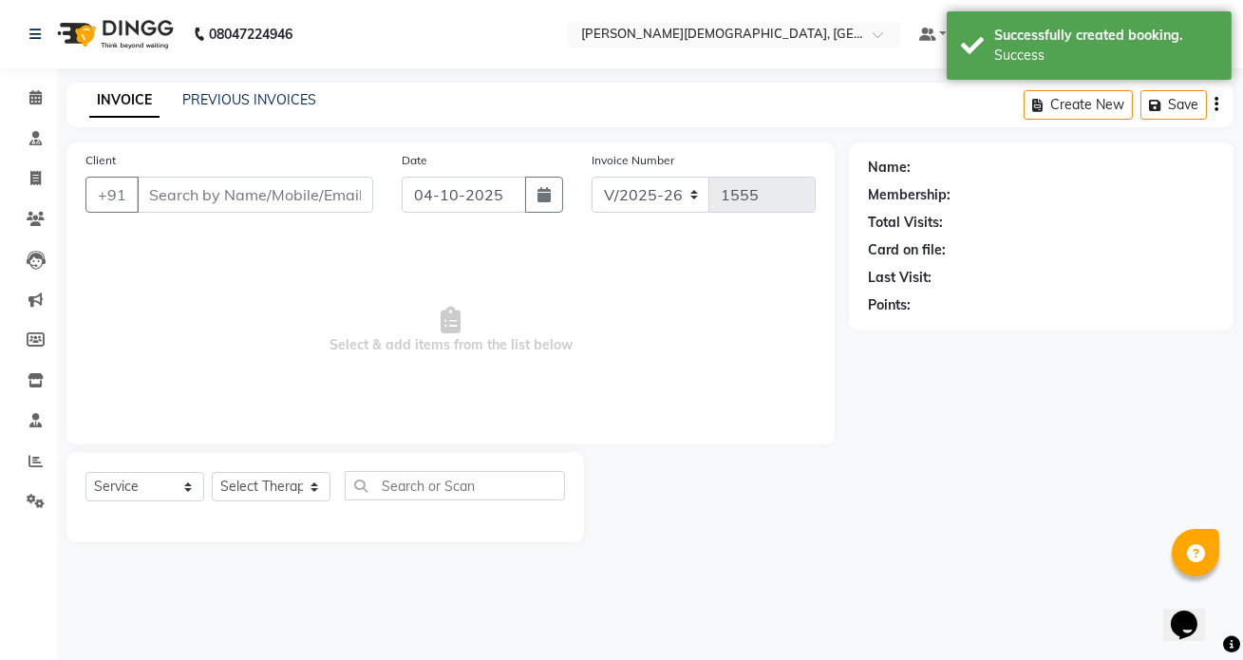
type input "9711203909"
select select "93467"
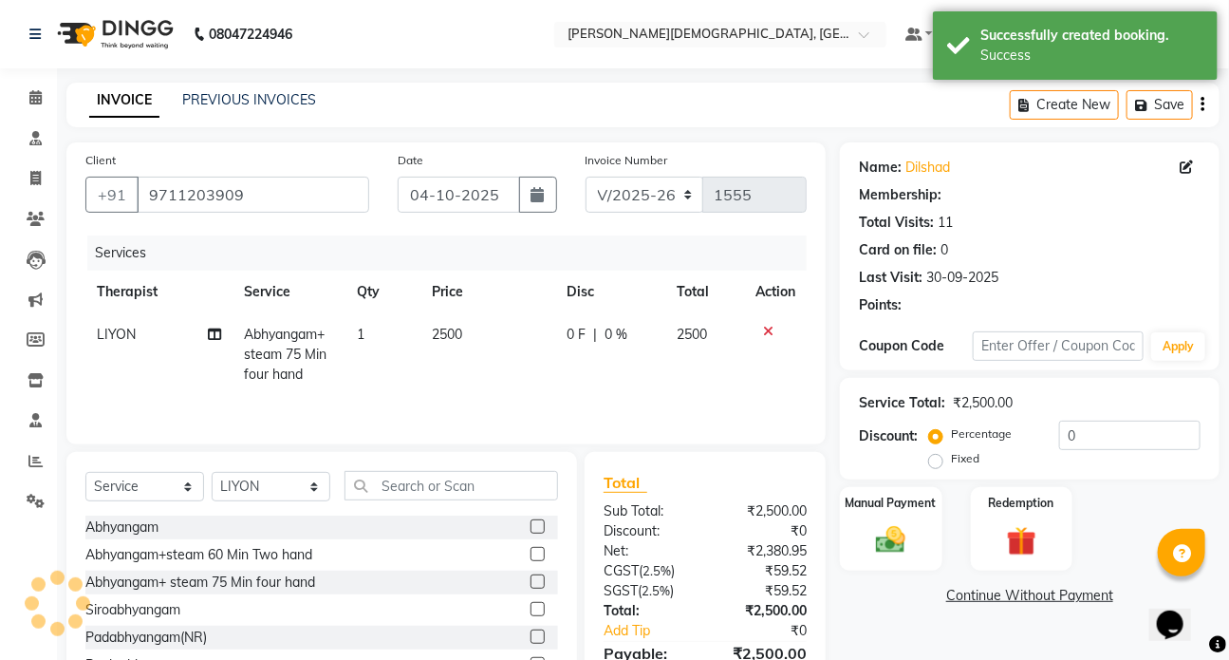
select select "1: Object"
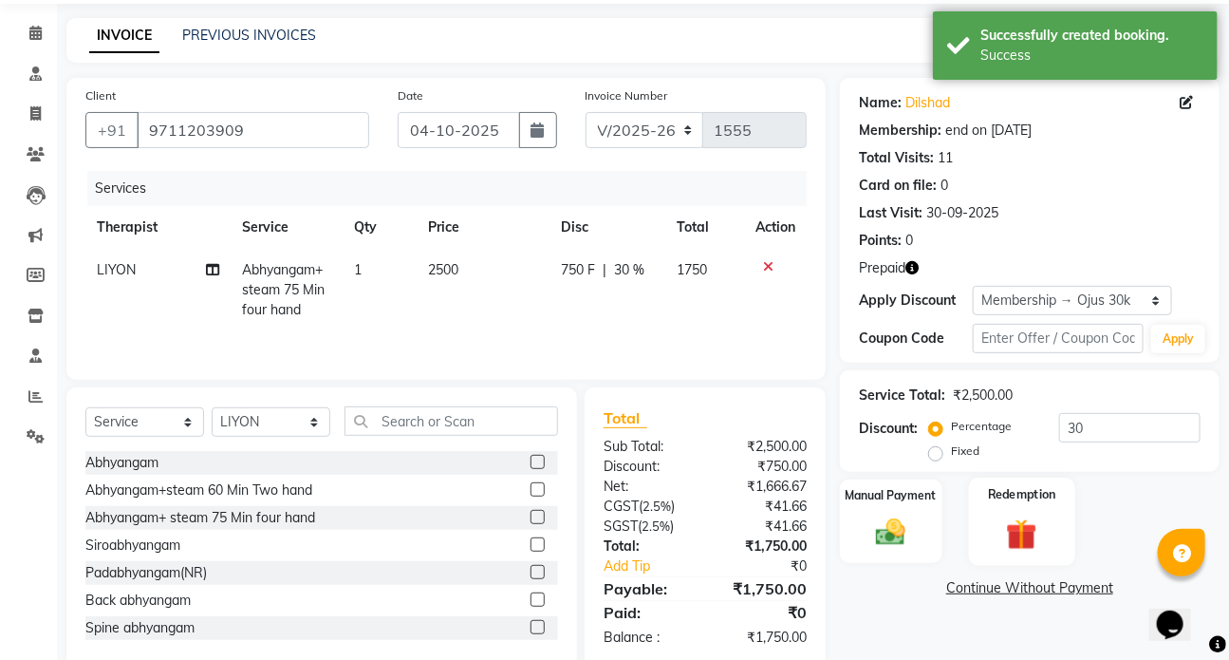
scroll to position [85, 0]
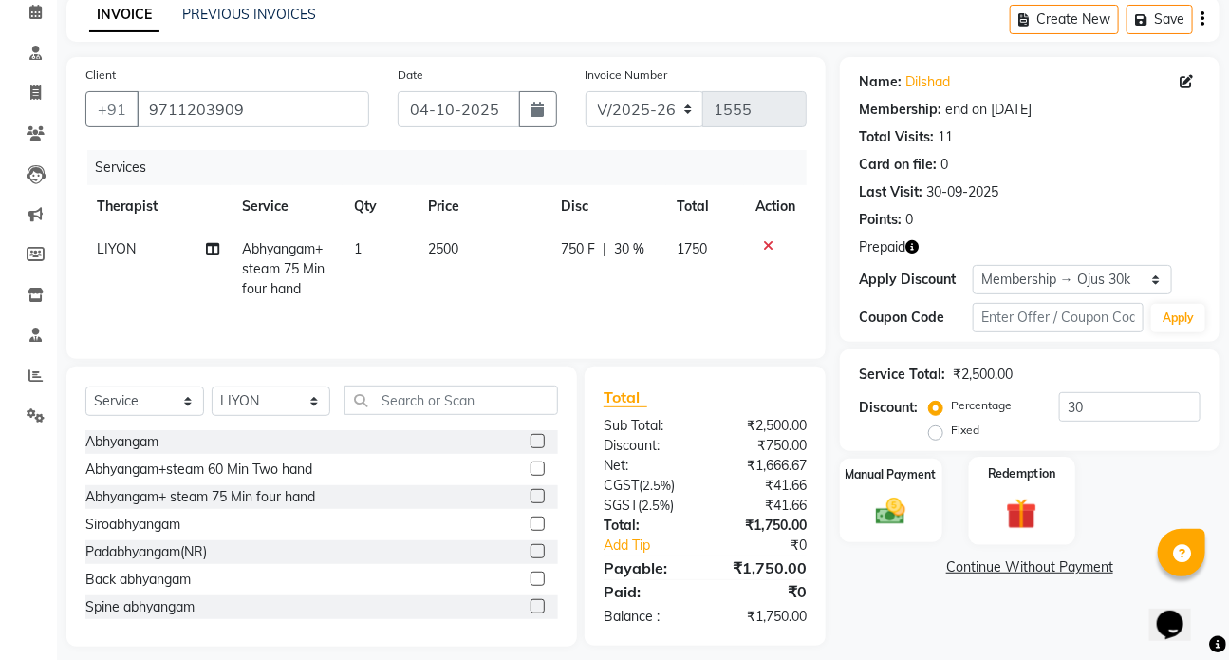
click at [1038, 516] on img at bounding box center [1022, 513] width 50 height 38
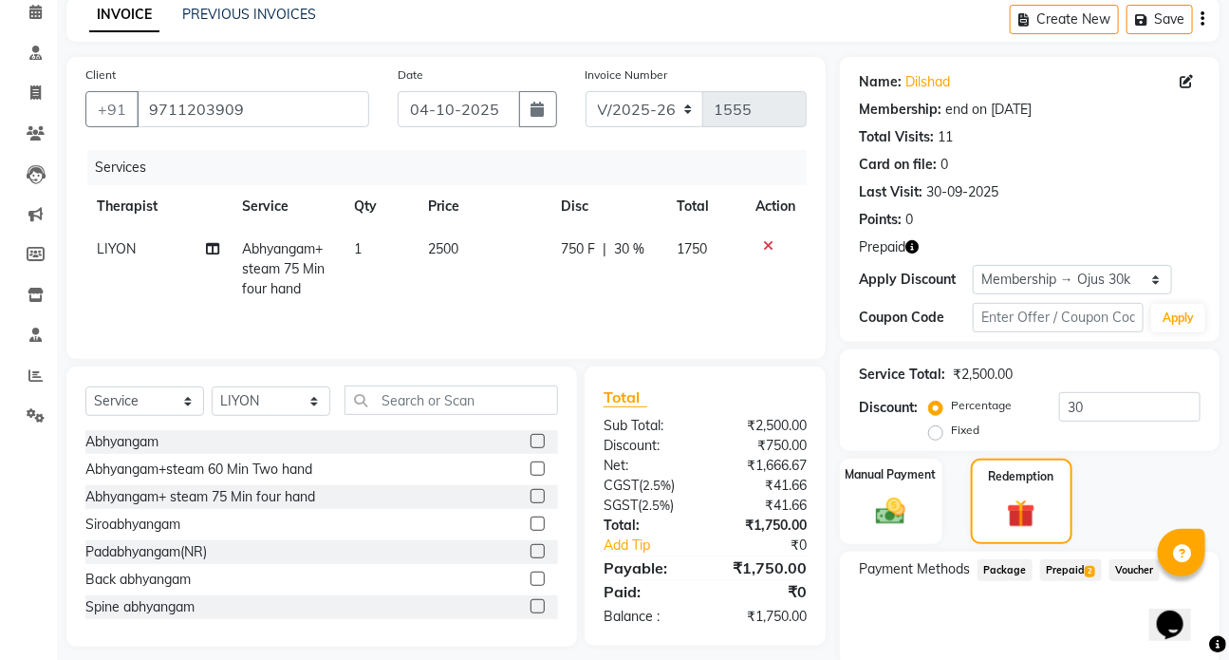
click at [1067, 573] on span "Prepaid 2" at bounding box center [1071, 570] width 62 height 22
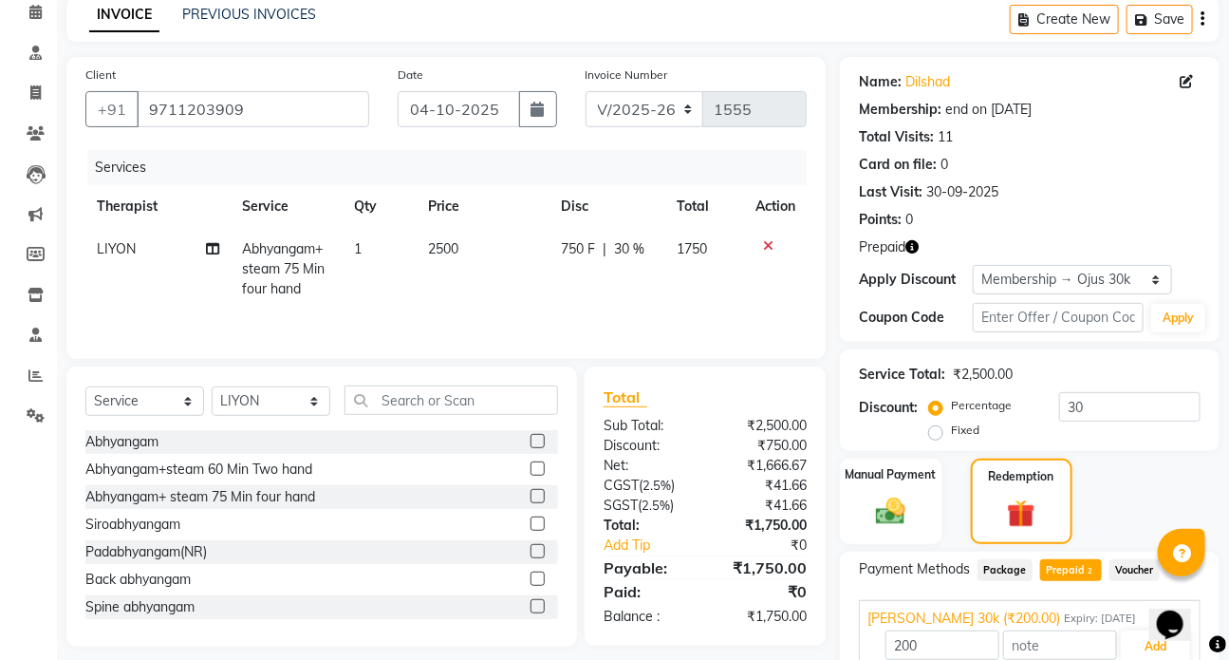
scroll to position [216, 0]
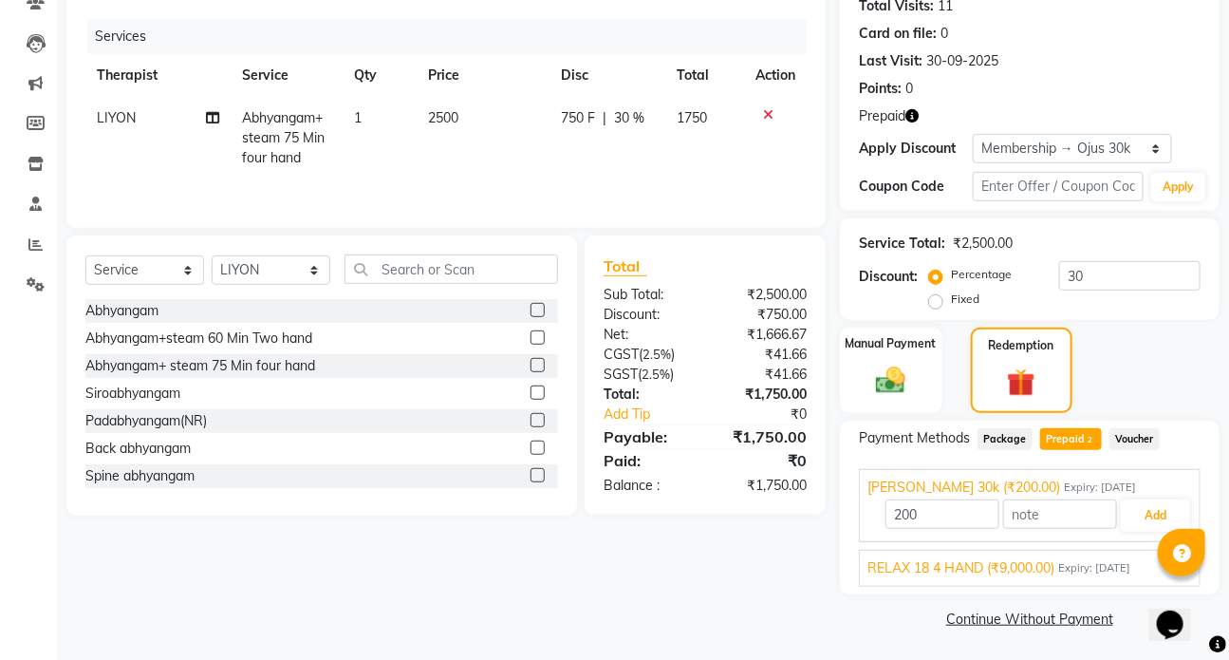
click at [982, 569] on span "RELAX 18 4 HAND (₹9,000.00)" at bounding box center [961, 568] width 187 height 20
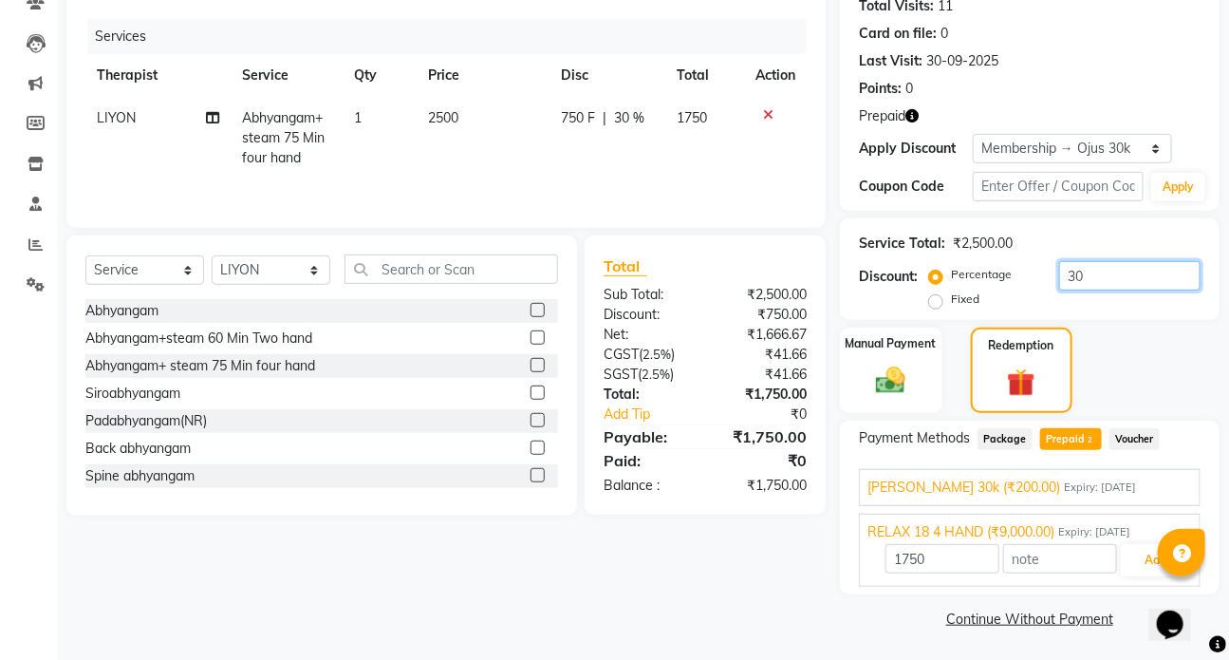
click at [1101, 272] on input "30" at bounding box center [1129, 275] width 141 height 29
type input "3"
type input "9000"
type input "28"
click at [1139, 556] on button "Add" at bounding box center [1155, 560] width 69 height 32
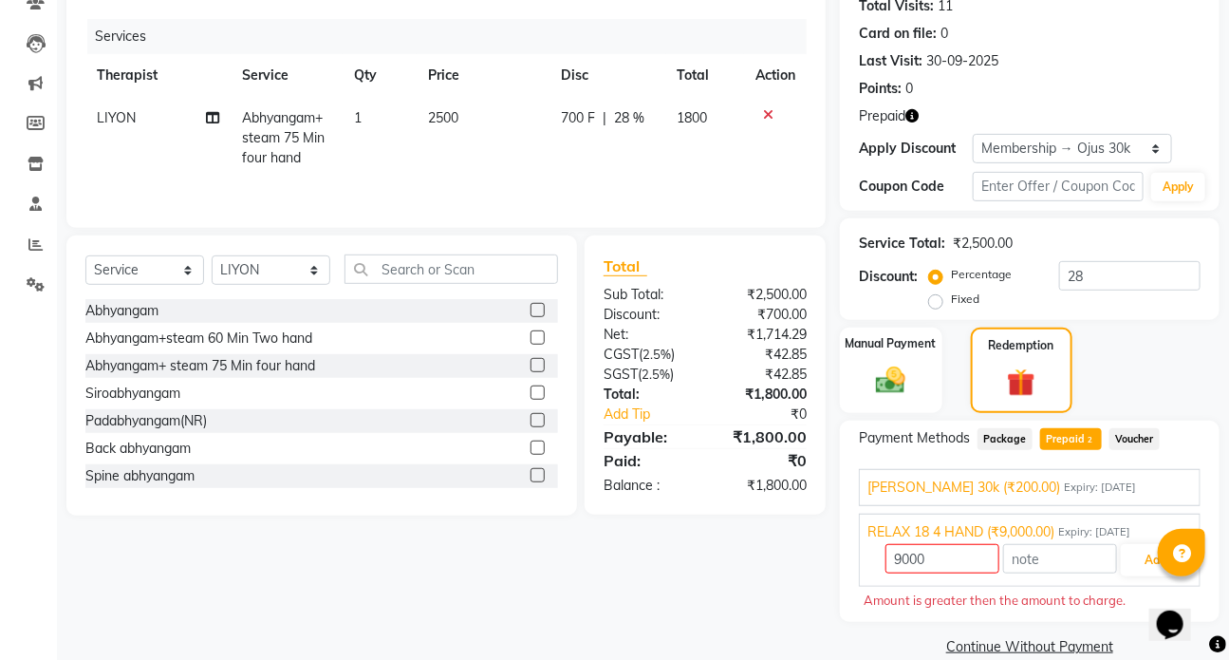
click at [1011, 440] on span "Package" at bounding box center [1005, 439] width 55 height 22
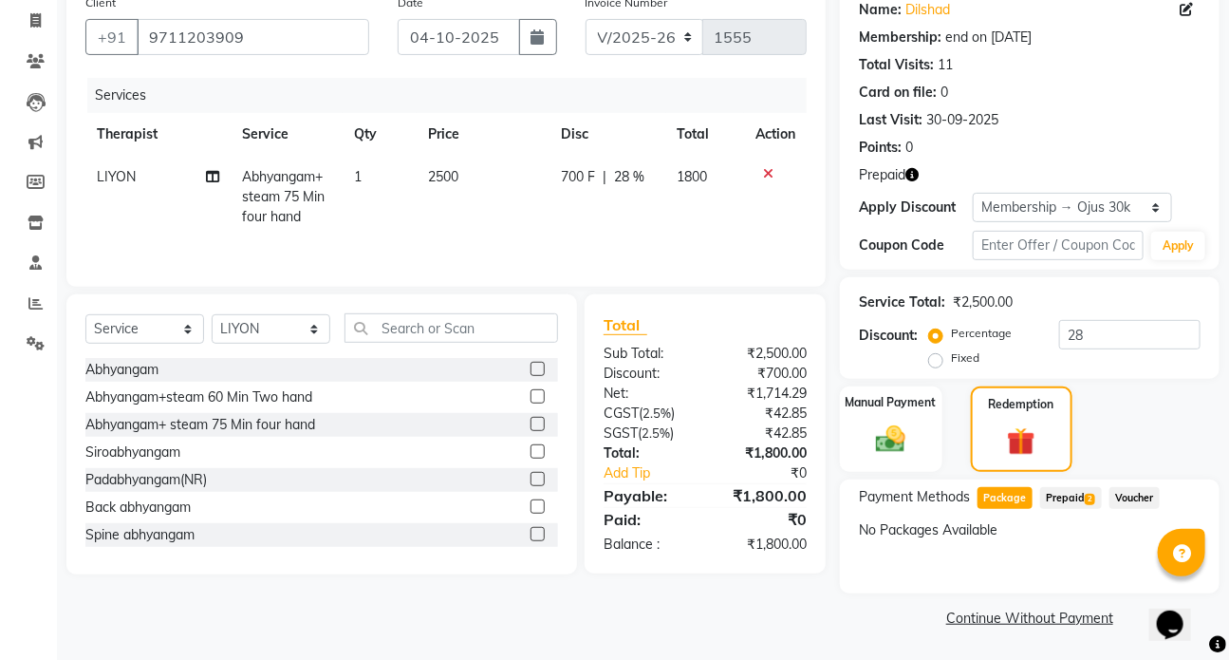
click at [1056, 499] on span "Prepaid 2" at bounding box center [1071, 498] width 62 height 22
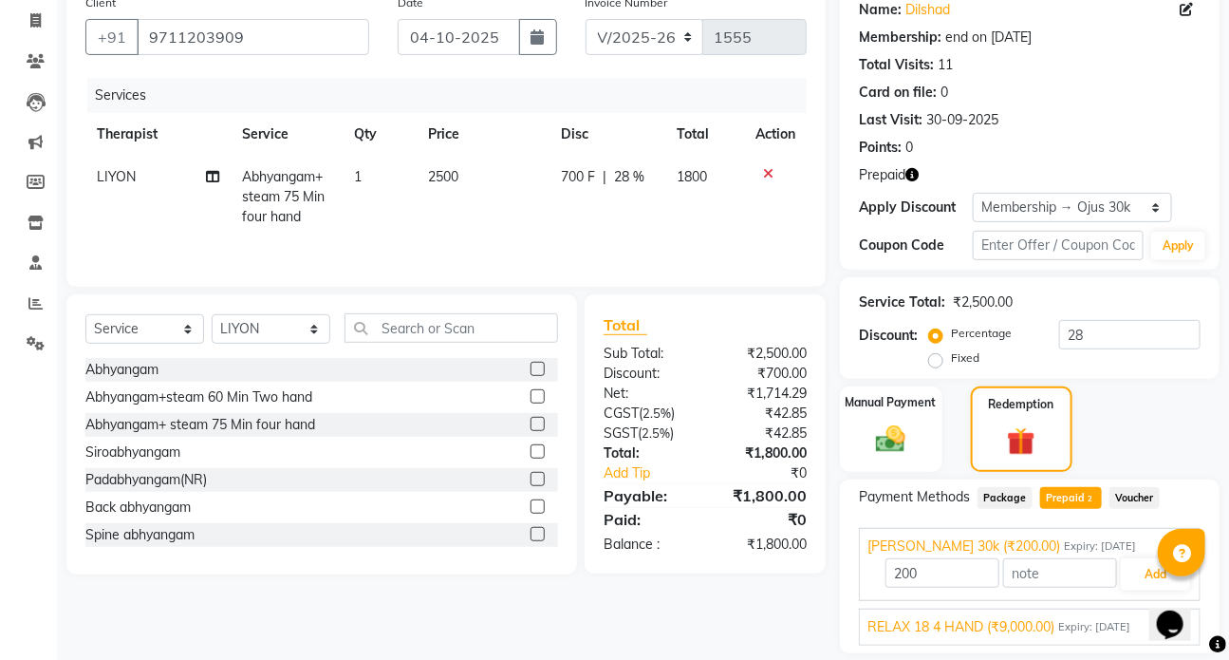
scroll to position [216, 0]
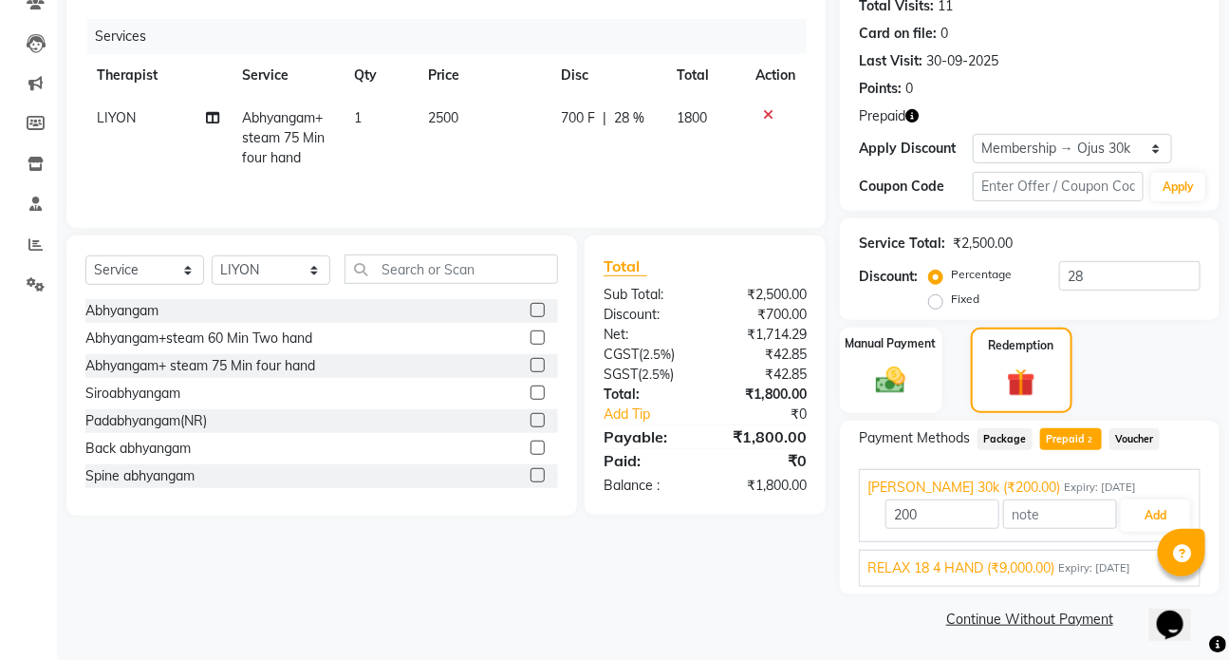
click at [933, 561] on span "RELAX 18 4 HAND (₹9,000.00)" at bounding box center [961, 568] width 187 height 20
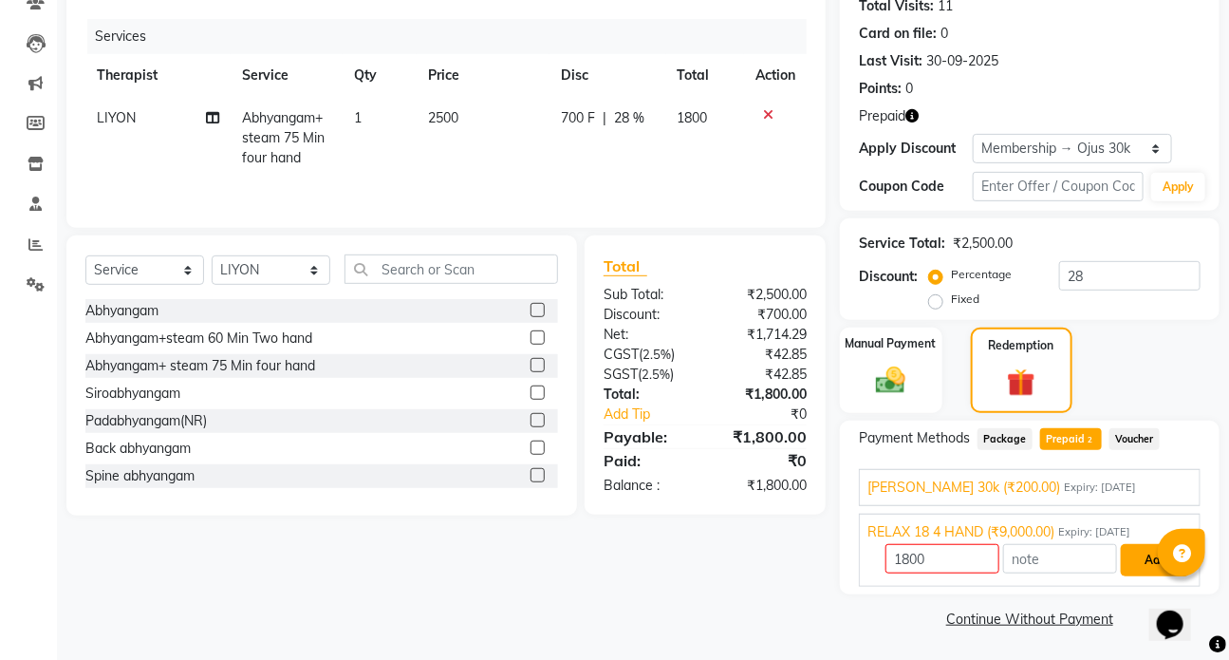
click at [1145, 553] on button "Add" at bounding box center [1155, 560] width 69 height 32
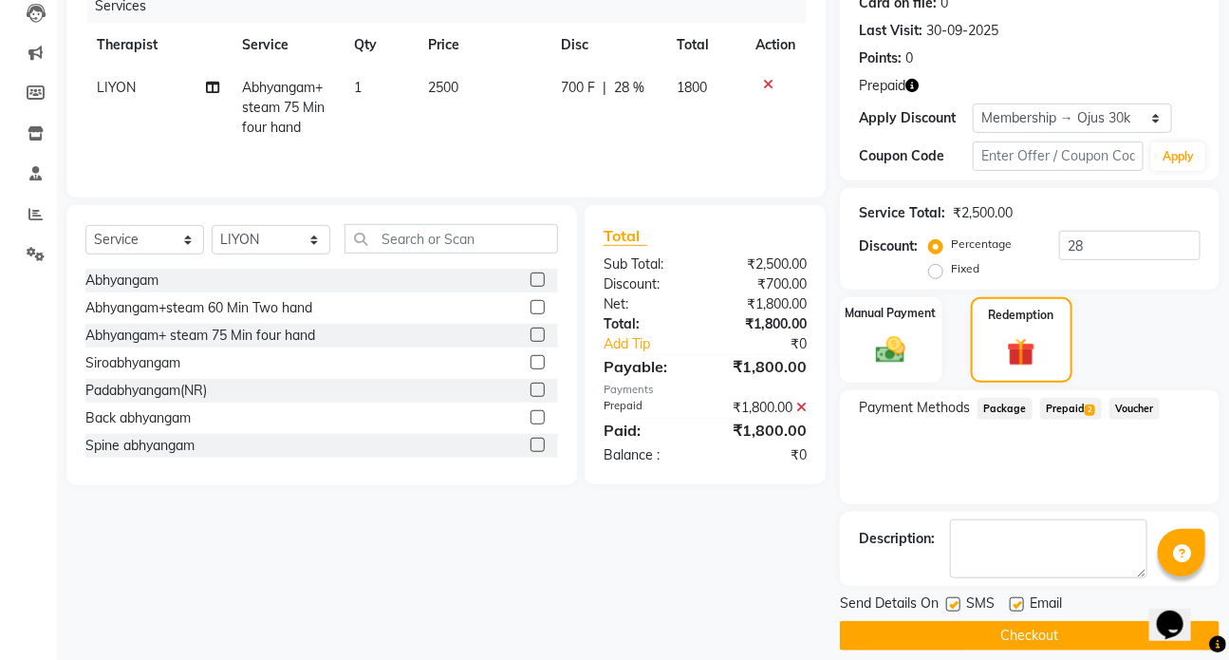
scroll to position [264, 0]
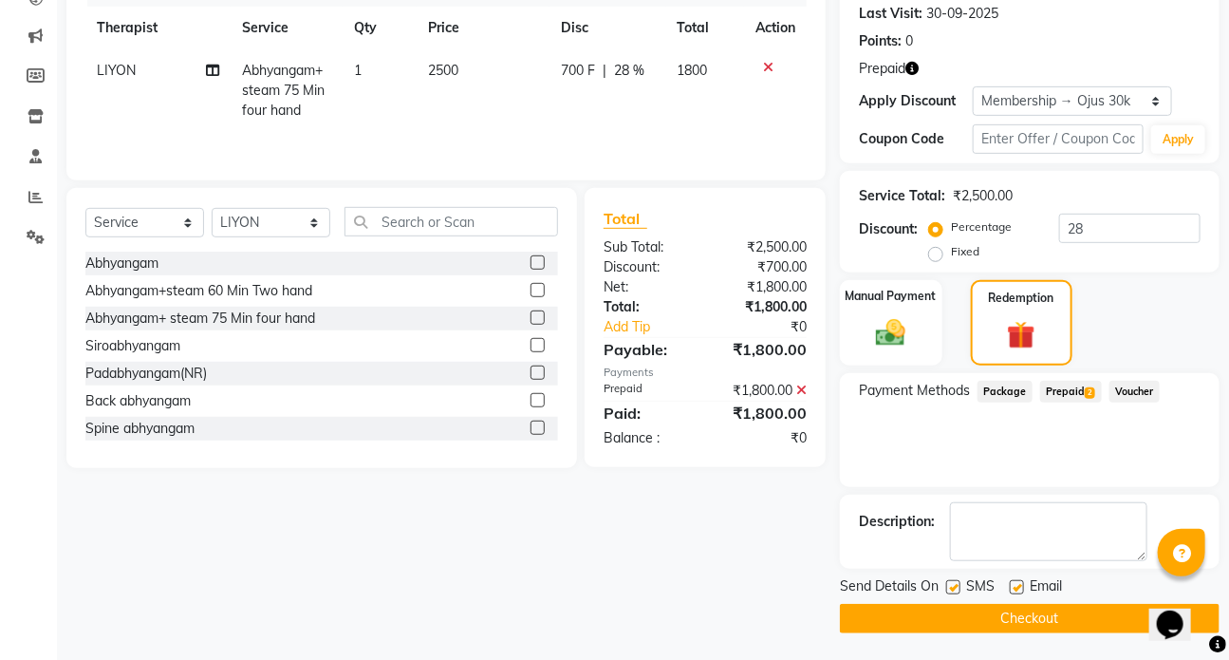
click at [955, 586] on label at bounding box center [953, 587] width 14 height 14
click at [955, 586] on input "checkbox" at bounding box center [952, 588] width 12 height 12
checkbox input "false"
click at [1009, 615] on button "Checkout" at bounding box center [1030, 618] width 380 height 29
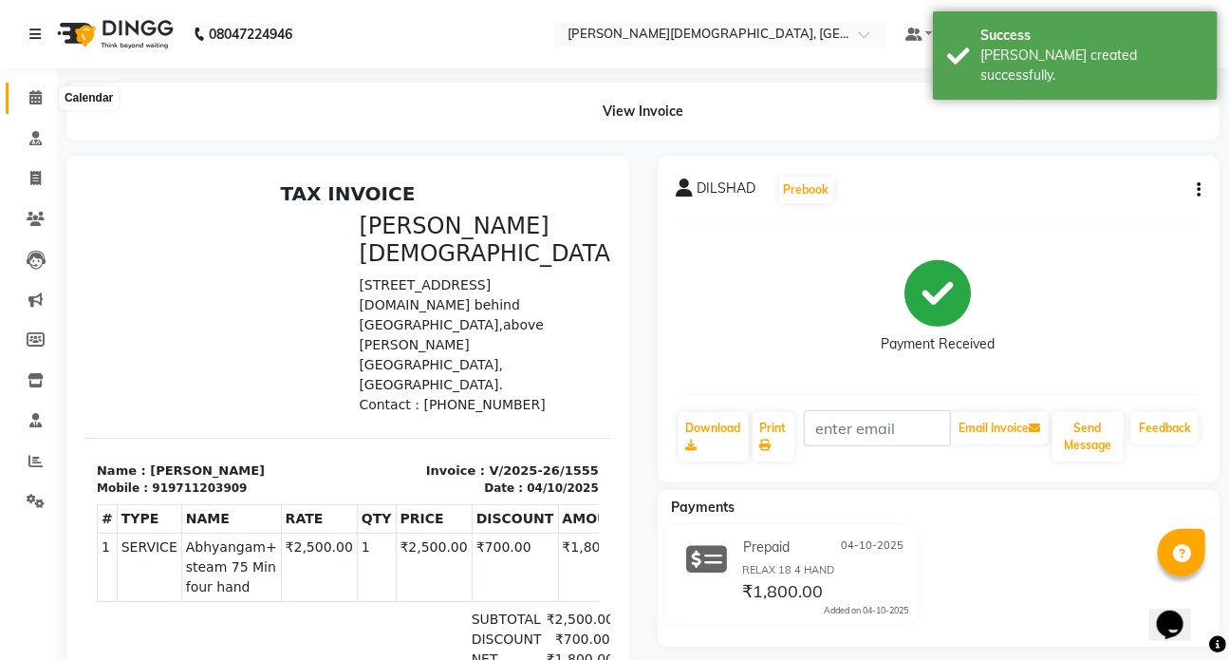
click at [38, 103] on icon at bounding box center [35, 97] width 12 height 14
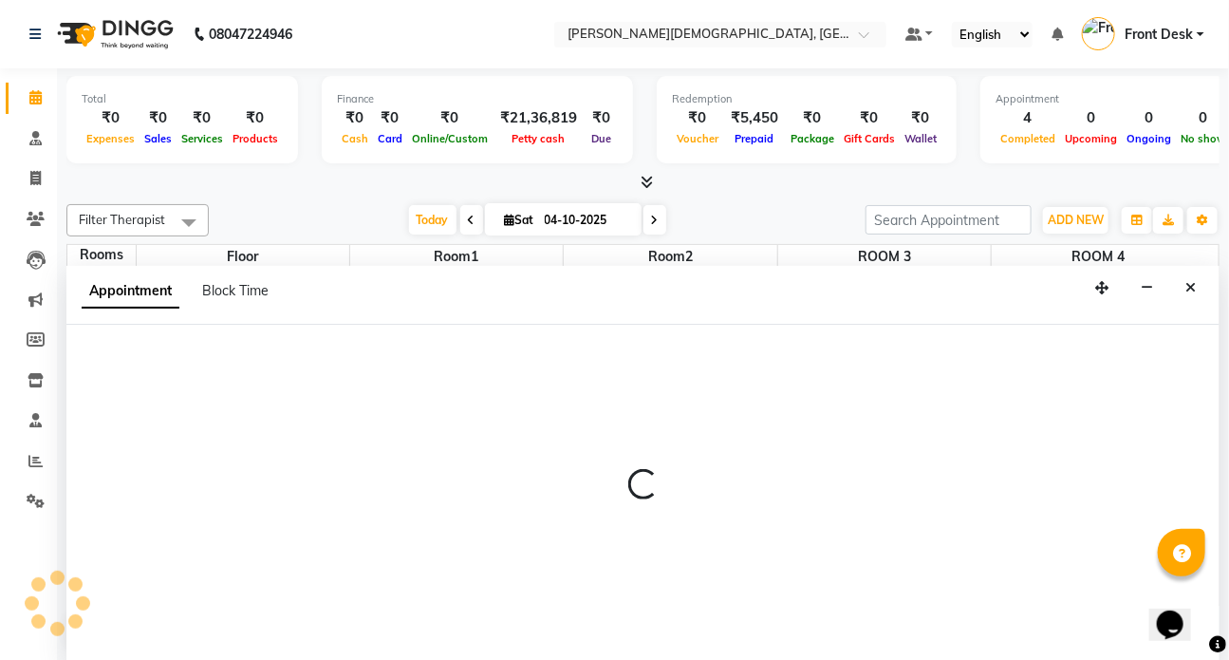
select select "tentative"
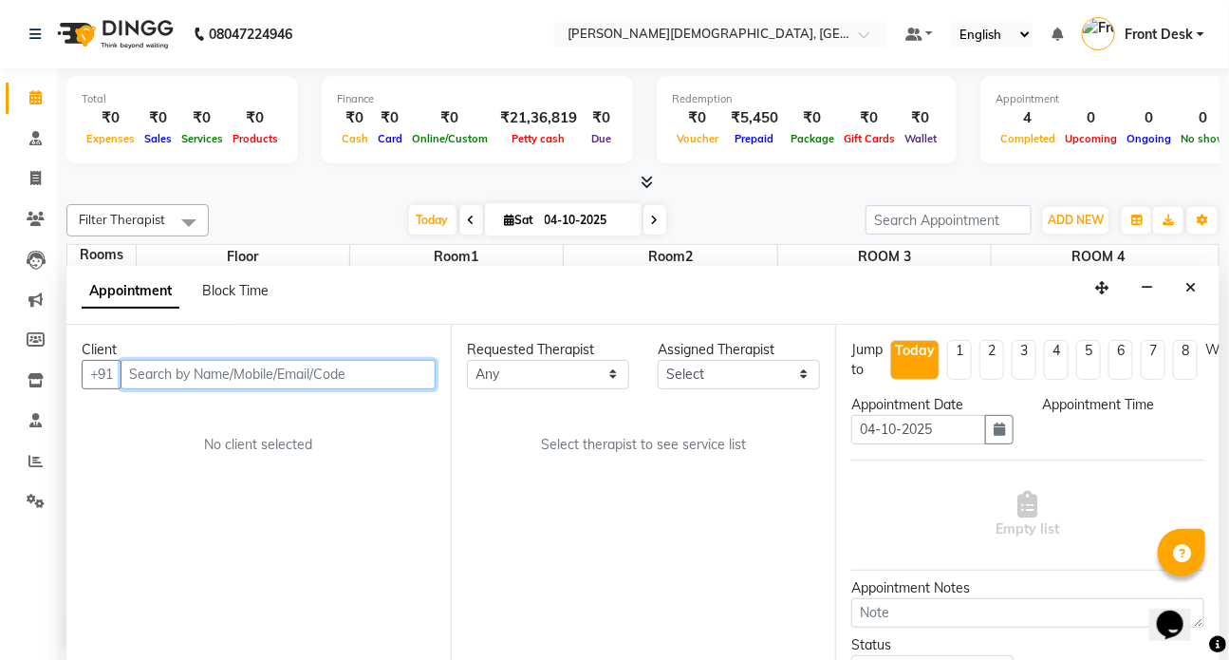
select select "600"
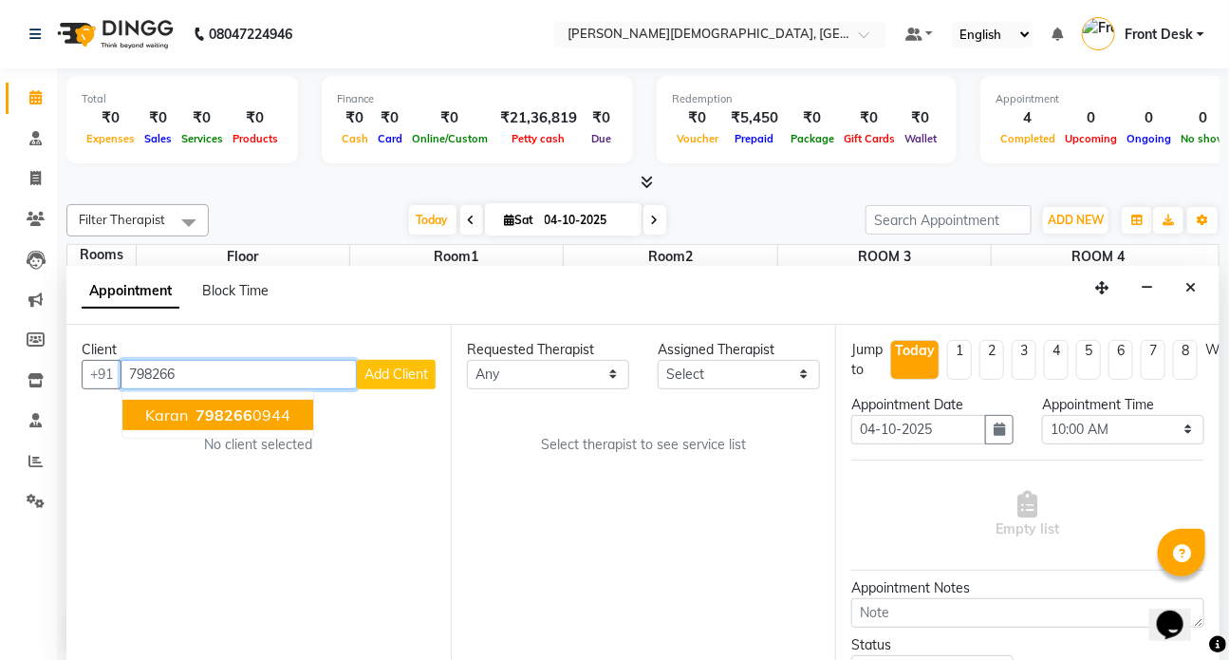
click at [194, 410] on ngb-highlight "798266 0944" at bounding box center [241, 414] width 99 height 19
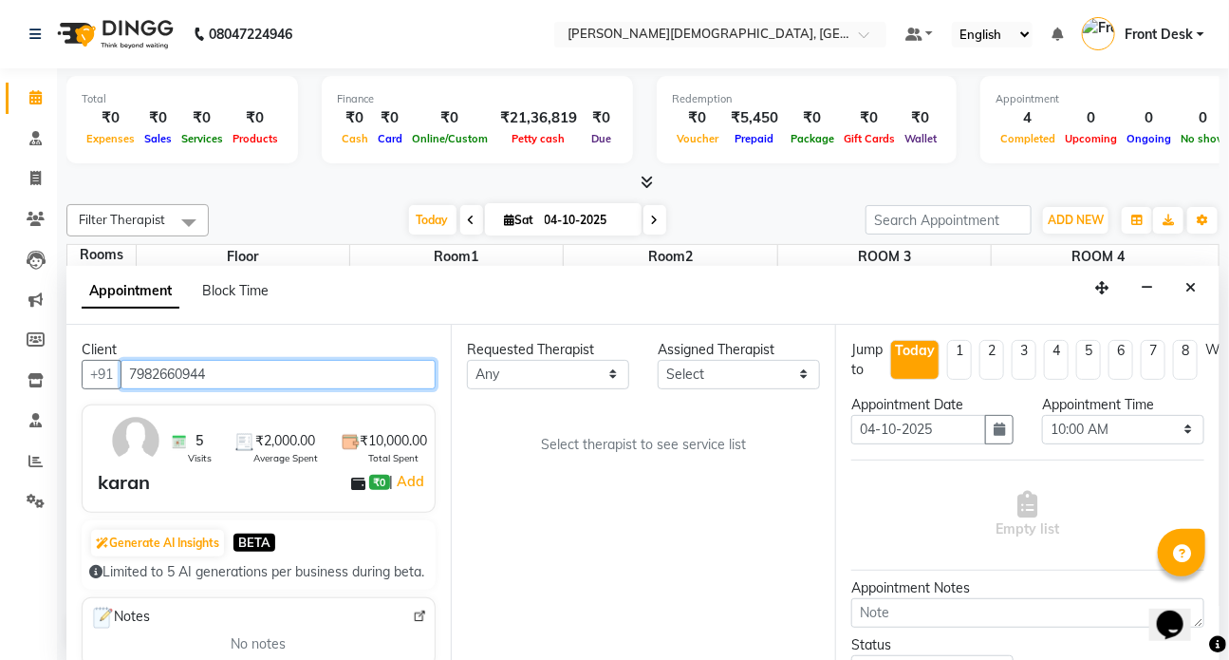
type input "7982660944"
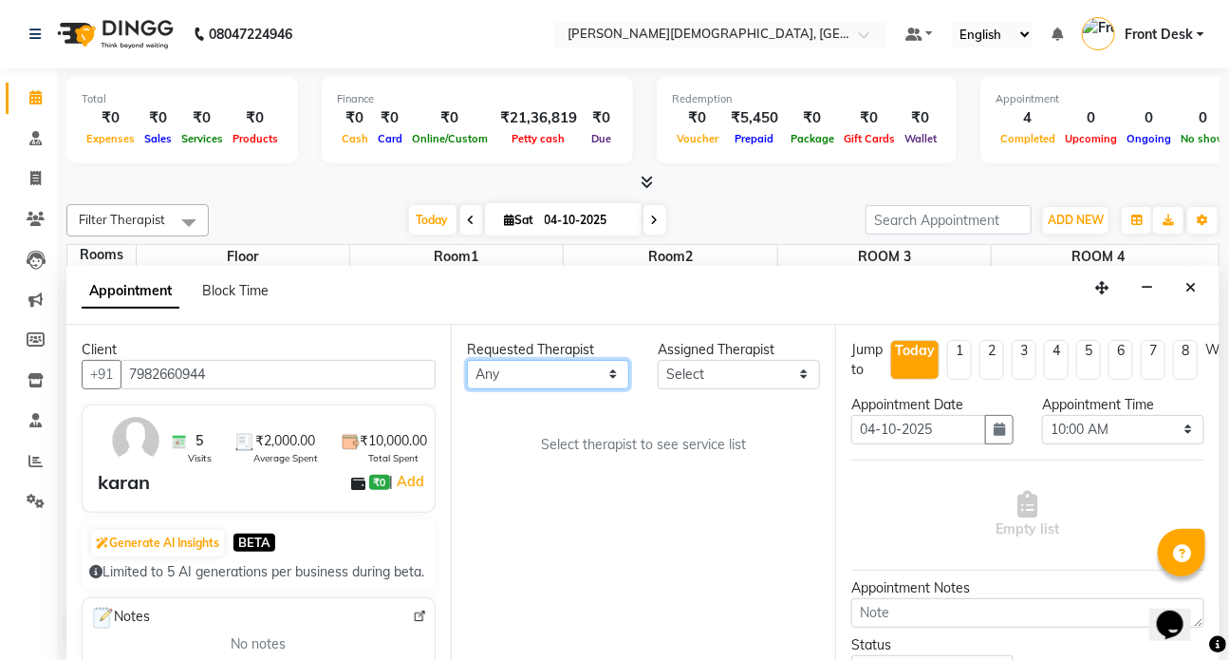
click at [610, 370] on select "Any ANJALI ATUL DR RENJUSHA Dr Sajna Front Desk HARITA KAVYA LIYON MILAN MITHUN" at bounding box center [548, 374] width 162 height 29
select select "75597"
click at [467, 360] on select "Any ANJALI ATUL DR RENJUSHA Dr Sajna Front Desk HARITA KAVYA LIYON MILAN MITHUN" at bounding box center [548, 374] width 162 height 29
select select "75597"
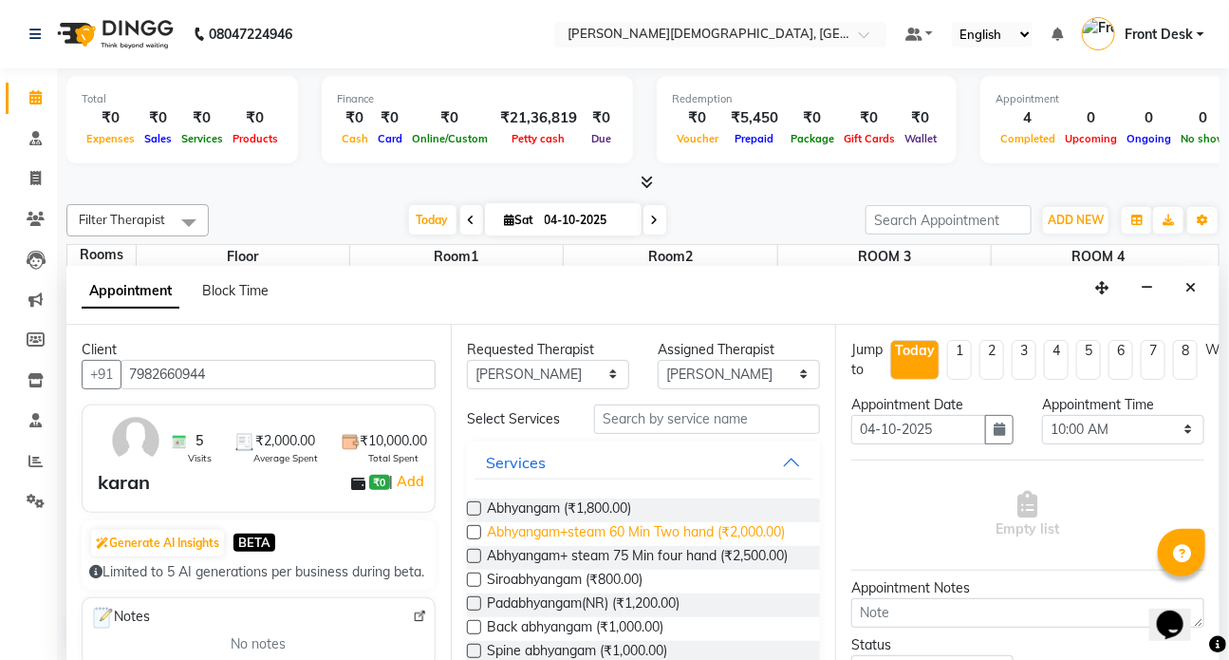
click at [527, 536] on span "Abhyangam+steam 60 Min Two hand (₹2,000.00)" at bounding box center [636, 534] width 298 height 24
checkbox input "false"
select select "2667"
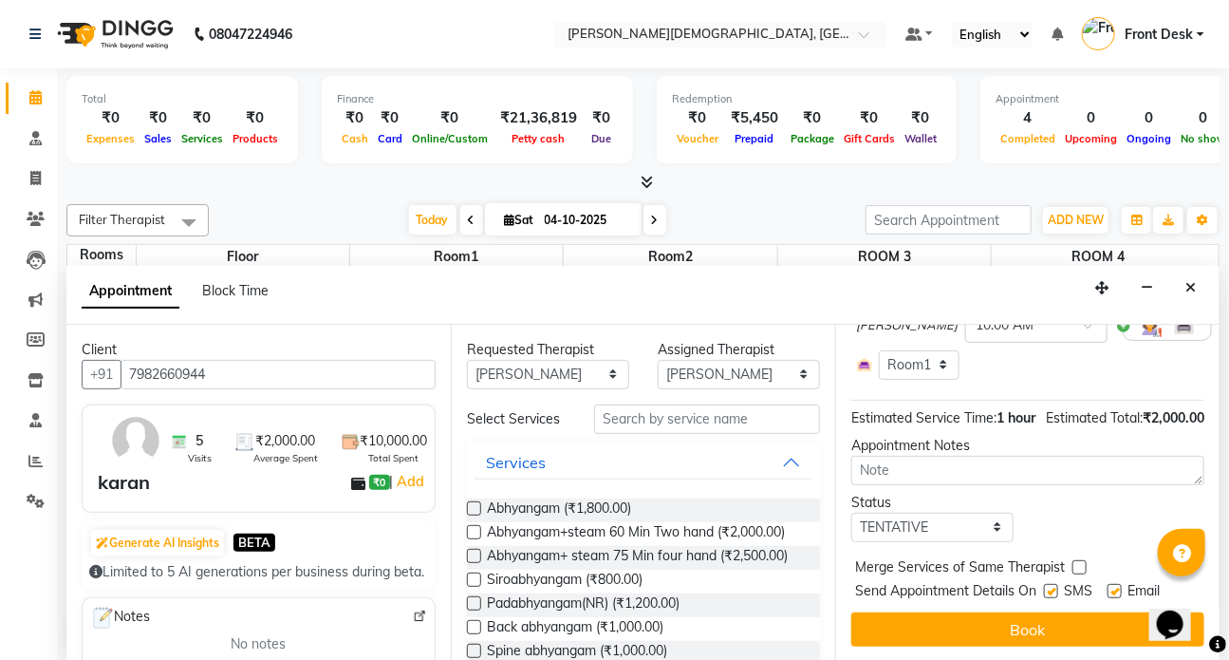
scroll to position [243, 0]
click at [1055, 584] on label at bounding box center [1051, 591] width 14 height 14
click at [1055, 587] on input "checkbox" at bounding box center [1050, 593] width 12 height 12
checkbox input "false"
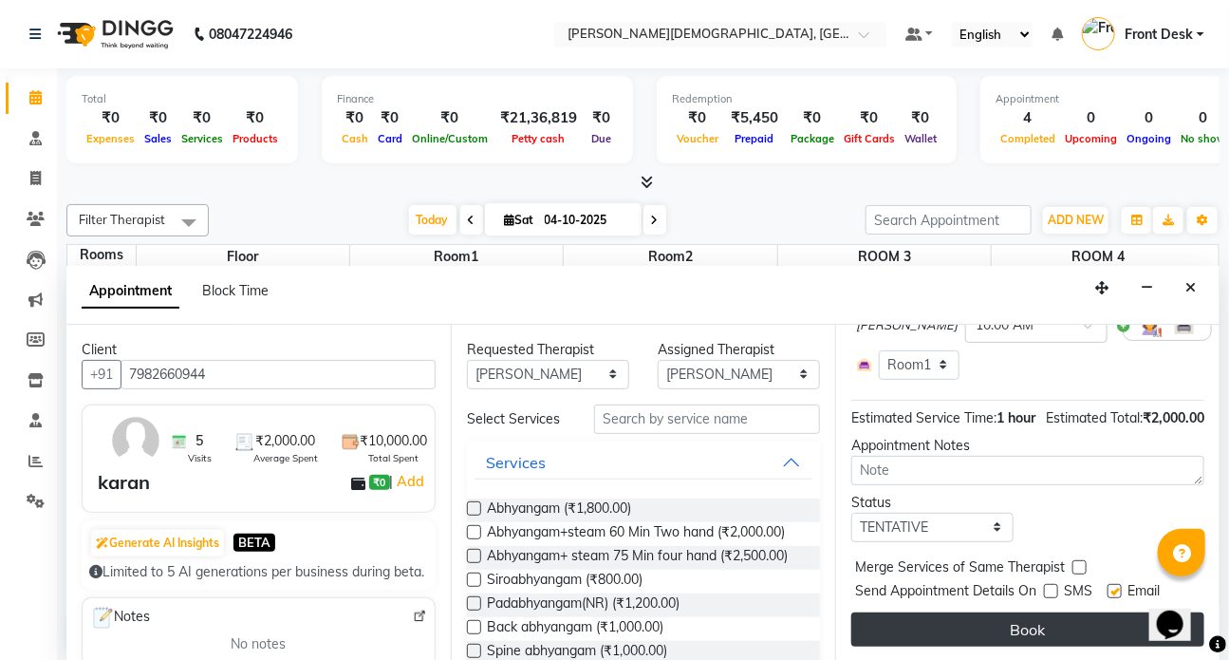
click at [1044, 612] on button "Book" at bounding box center [1027, 629] width 353 height 34
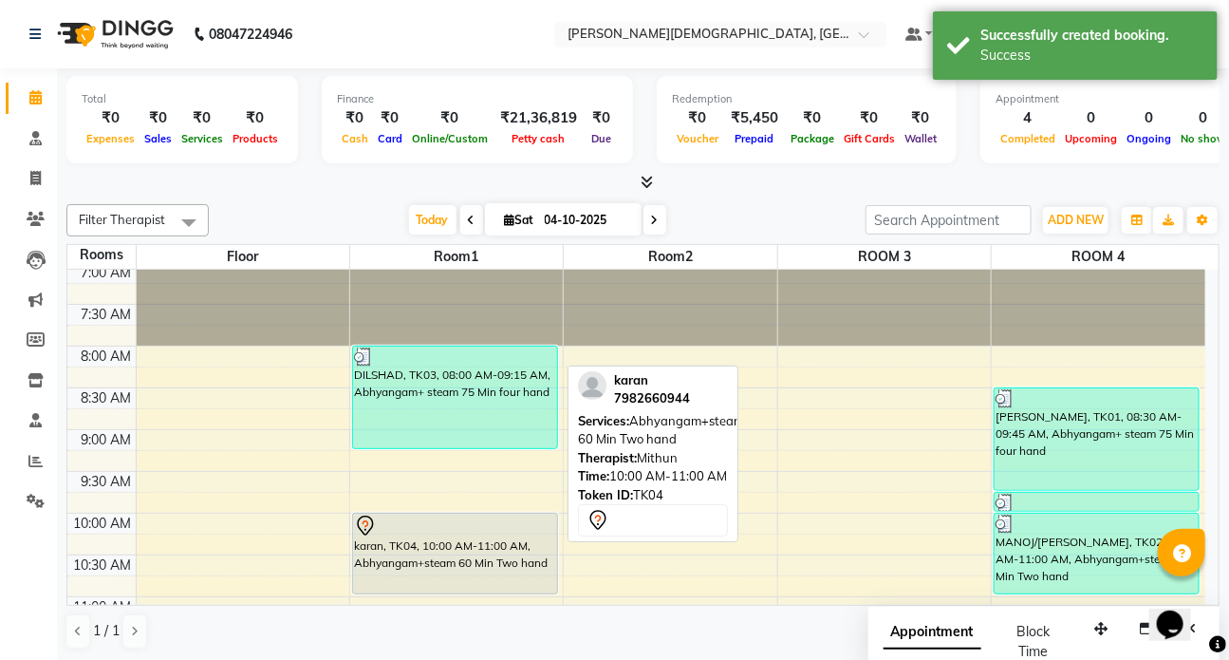
scroll to position [0, 0]
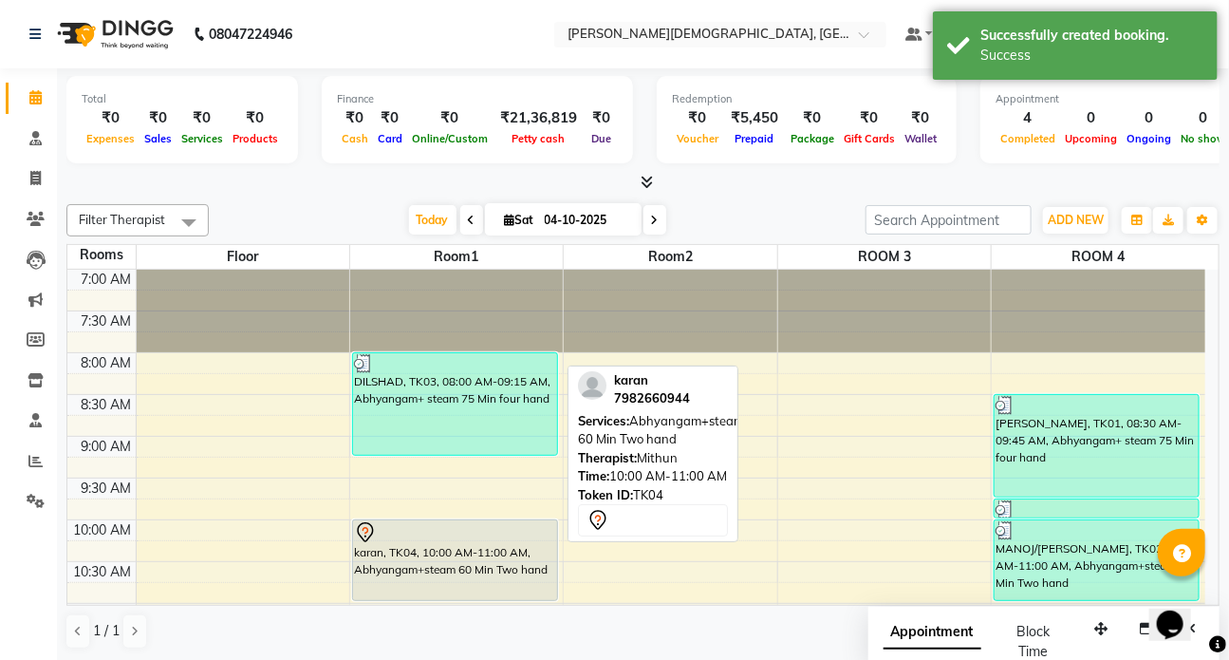
click at [417, 569] on div "karan, TK04, 10:00 AM-11:00 AM, Abhyangam+steam 60 Min Two hand" at bounding box center [455, 560] width 204 height 80
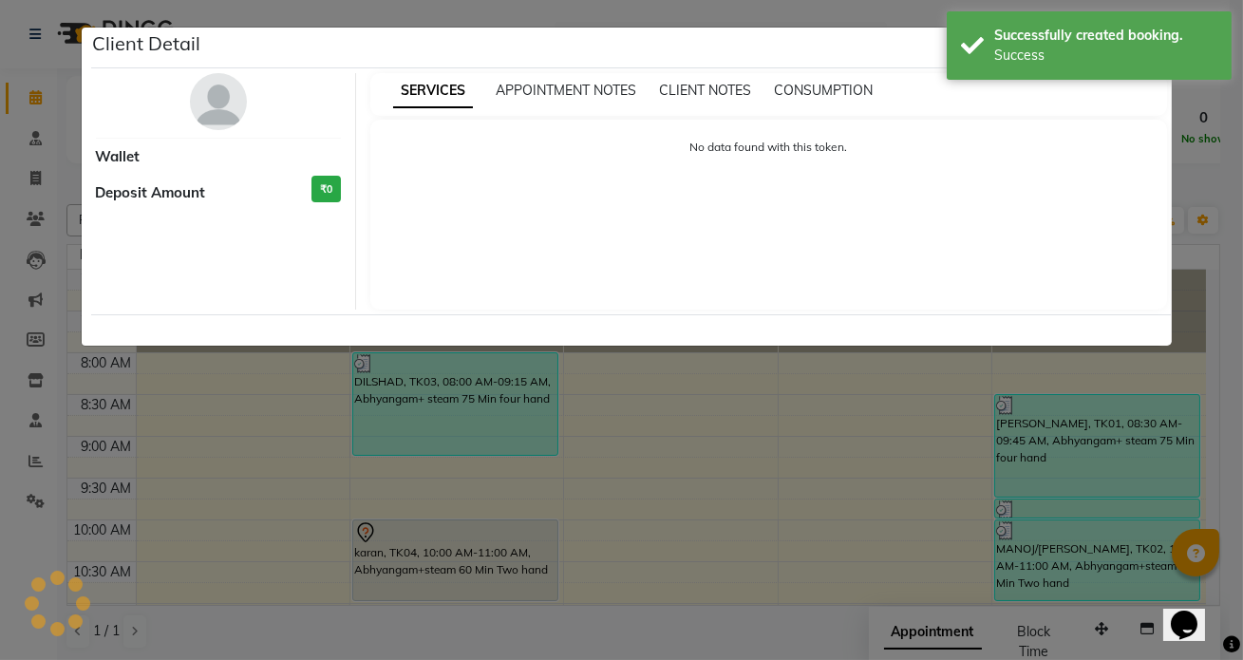
select select "7"
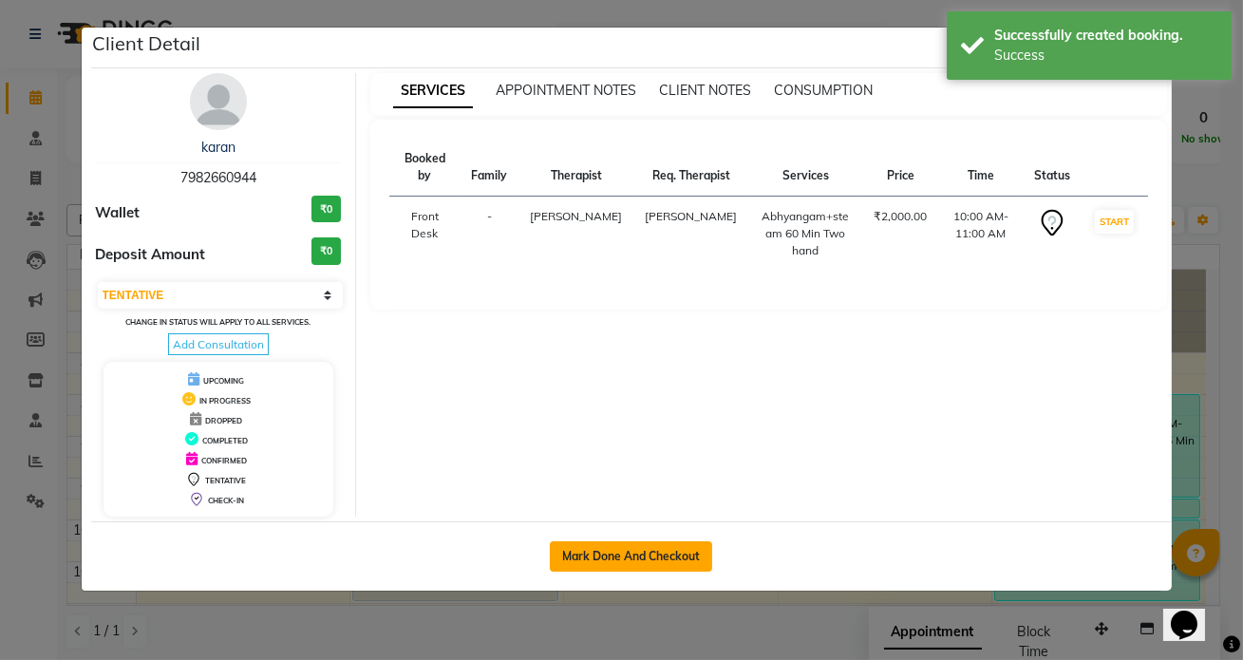
click at [668, 551] on button "Mark Done And Checkout" at bounding box center [631, 556] width 162 height 30
select select "service"
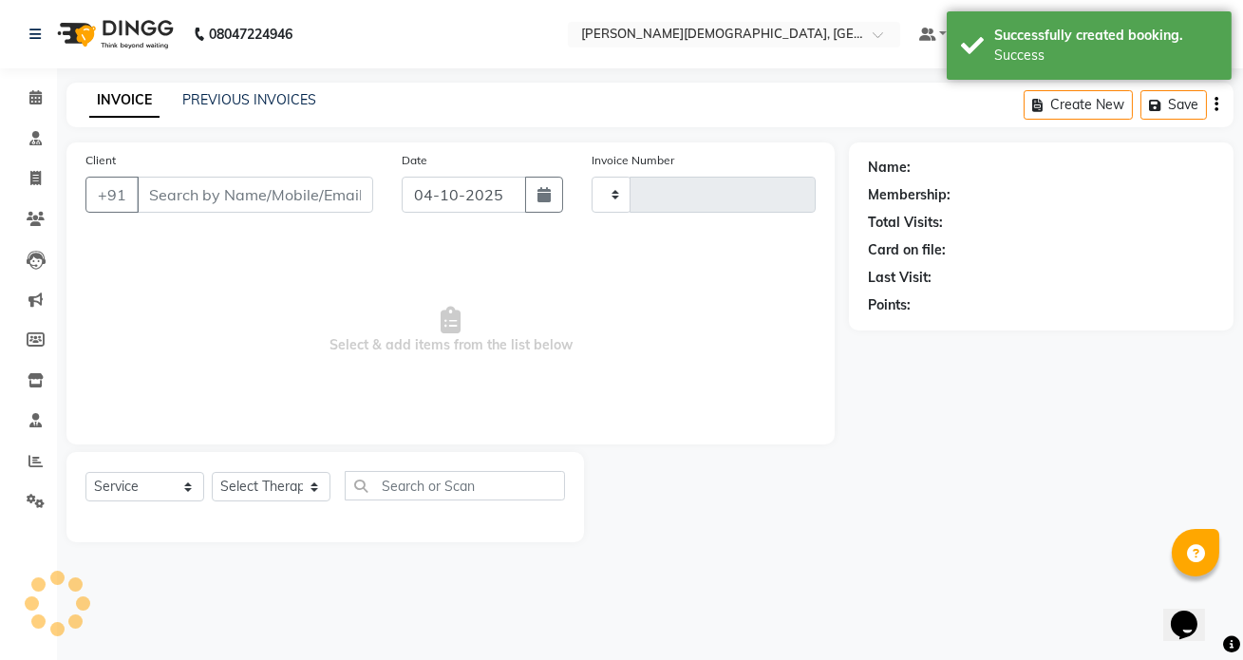
type input "1556"
select select "5585"
type input "7982660944"
select select "75597"
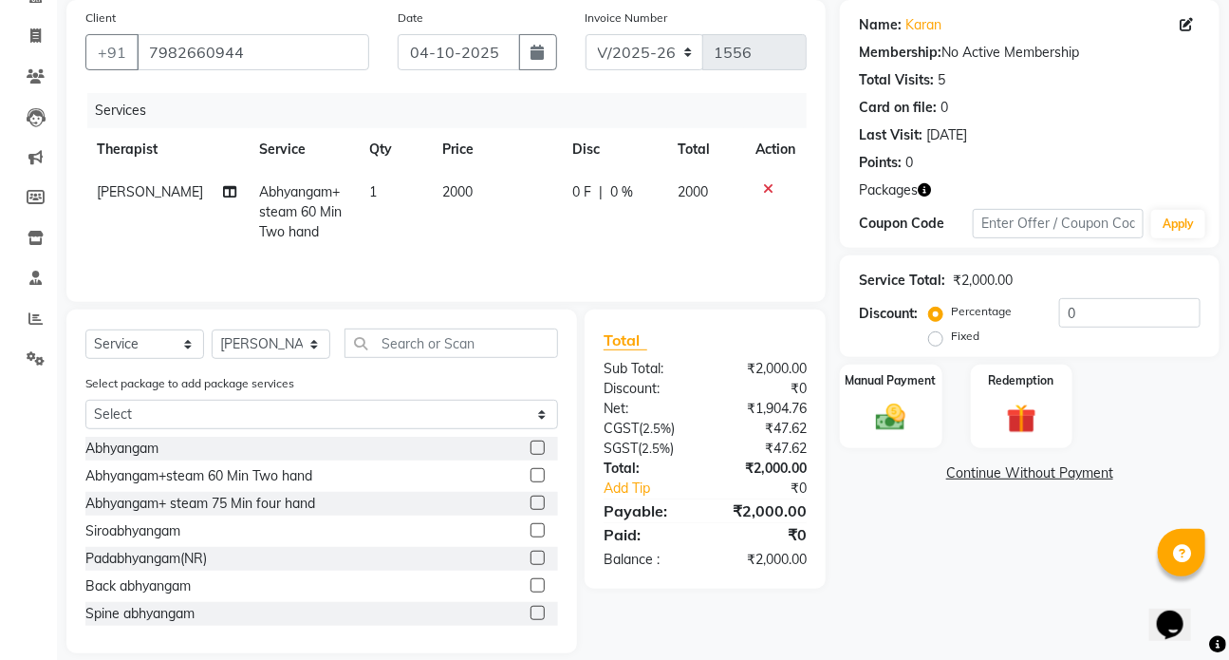
scroll to position [164, 0]
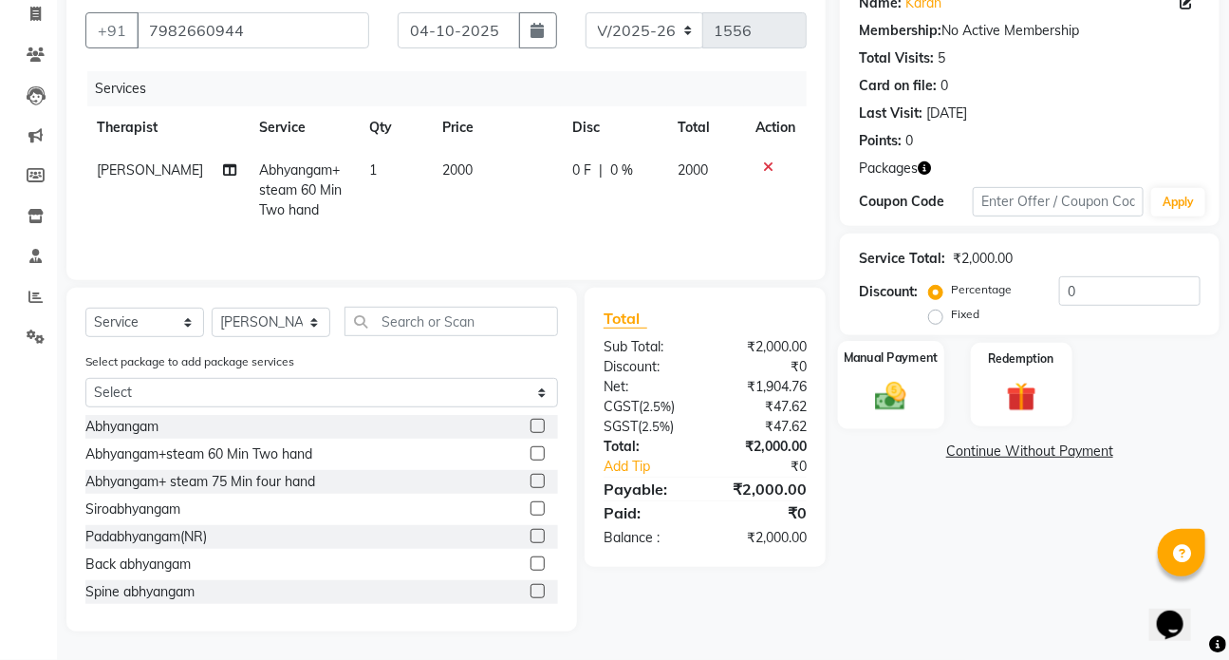
click at [869, 402] on img at bounding box center [891, 395] width 50 height 35
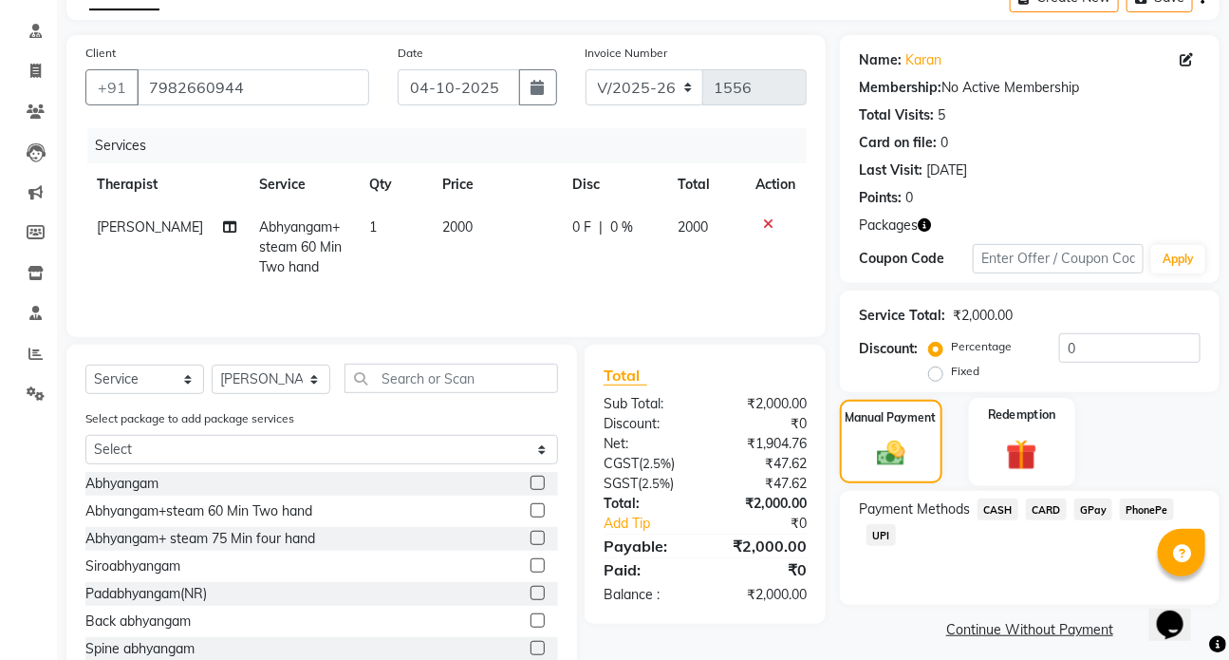
scroll to position [78, 0]
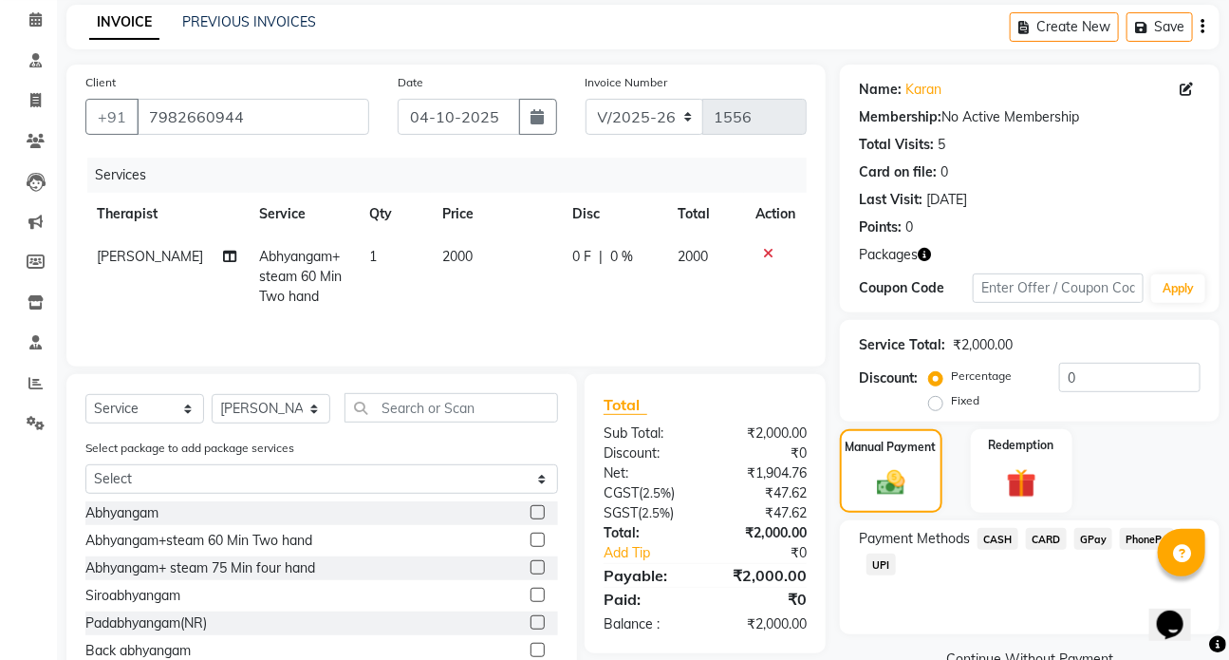
click at [995, 530] on span "CASH" at bounding box center [998, 539] width 41 height 22
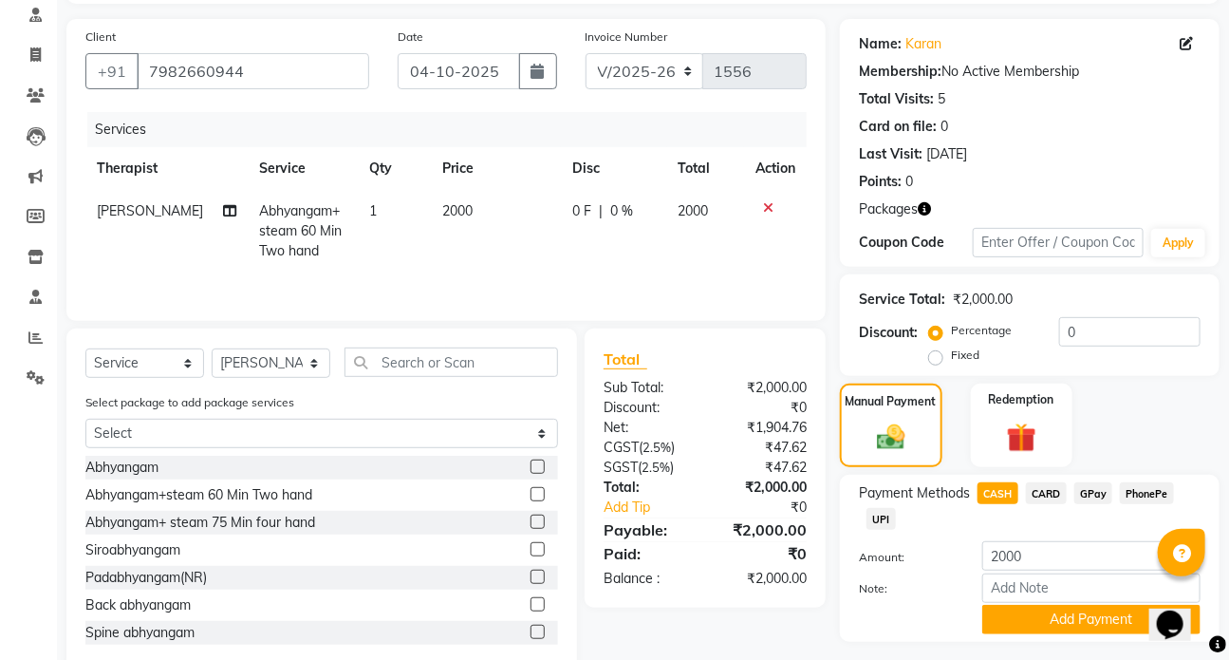
scroll to position [164, 0]
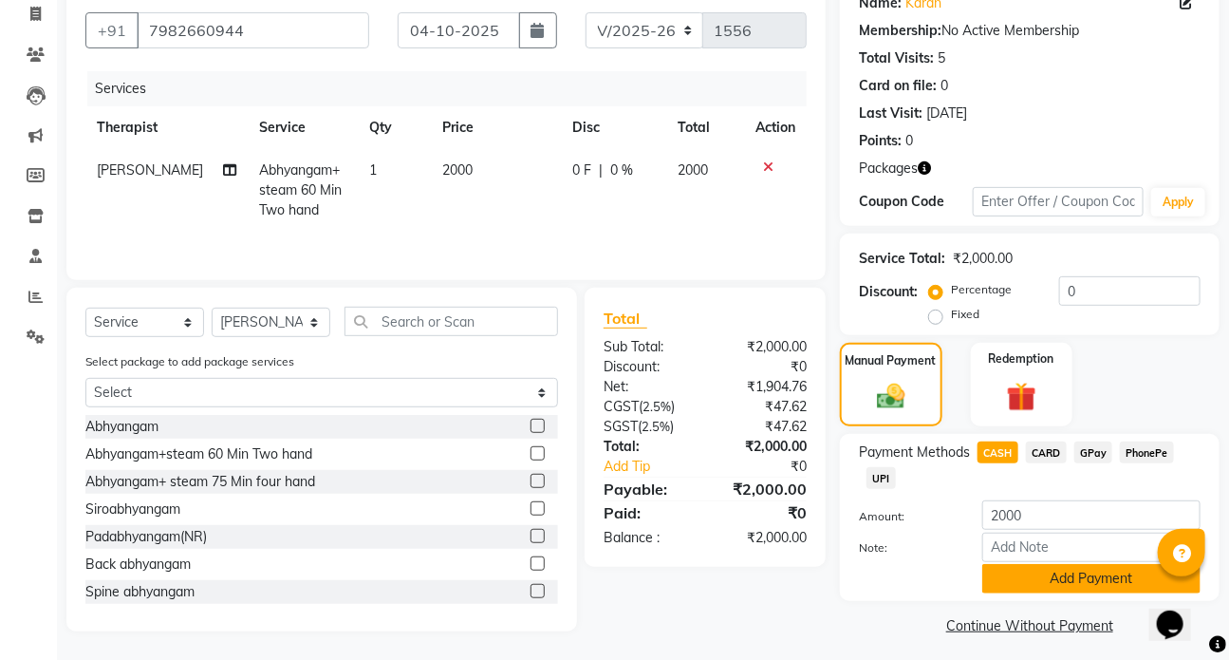
click at [1054, 575] on button "Add Payment" at bounding box center [1091, 578] width 218 height 29
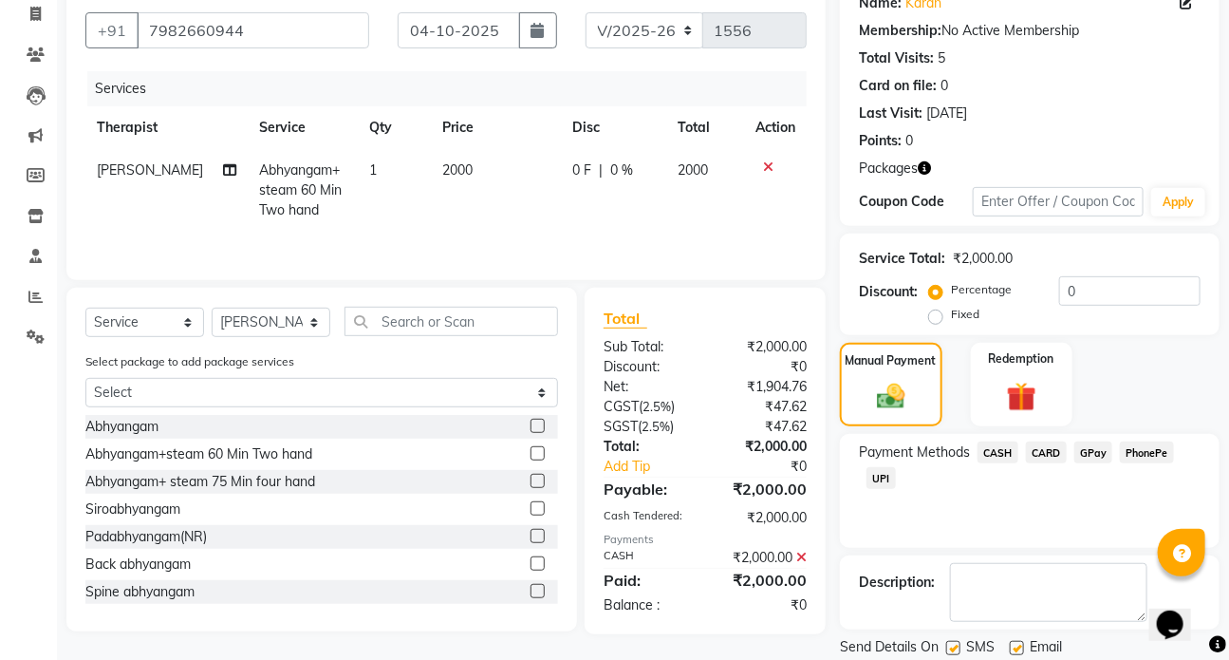
scroll to position [226, 0]
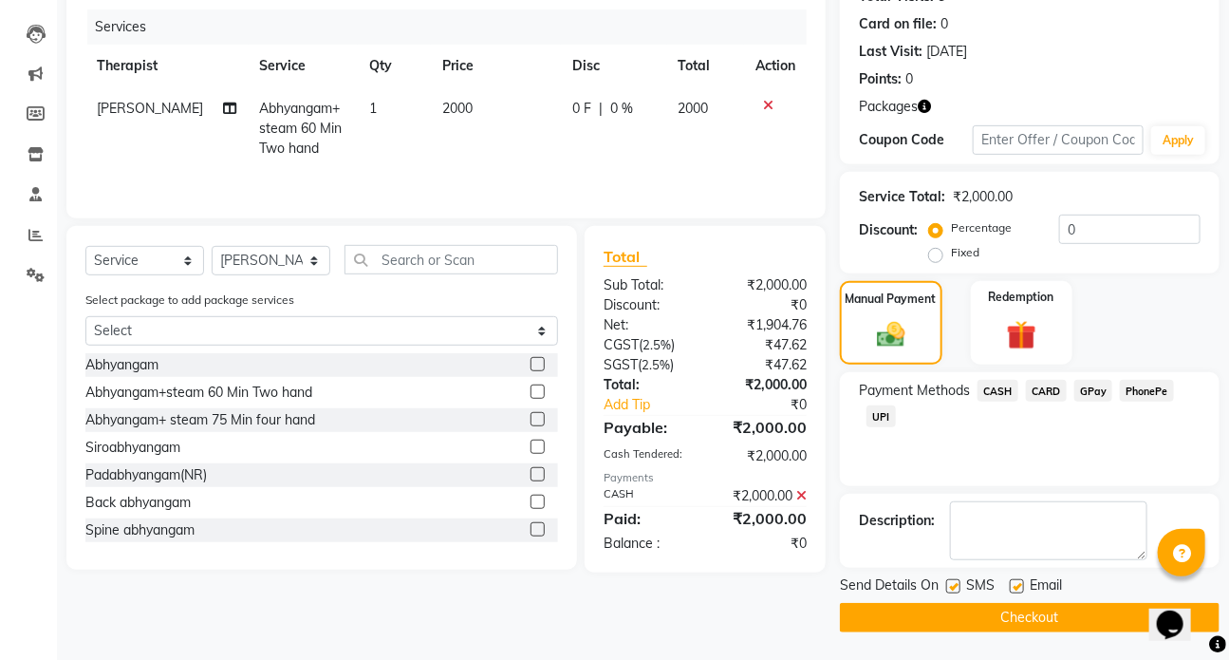
click at [959, 591] on label at bounding box center [953, 586] width 14 height 14
click at [959, 591] on input "checkbox" at bounding box center [952, 587] width 12 height 12
checkbox input "false"
click at [1021, 608] on button "Checkout" at bounding box center [1030, 617] width 380 height 29
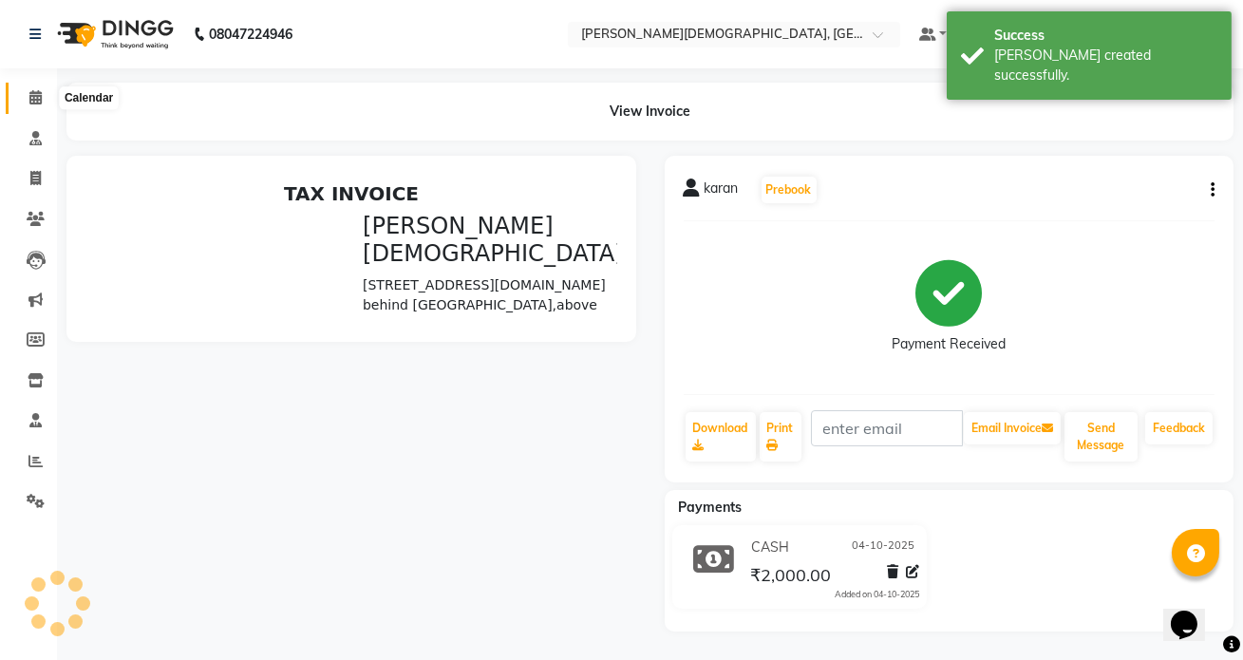
click at [32, 102] on icon at bounding box center [35, 97] width 12 height 14
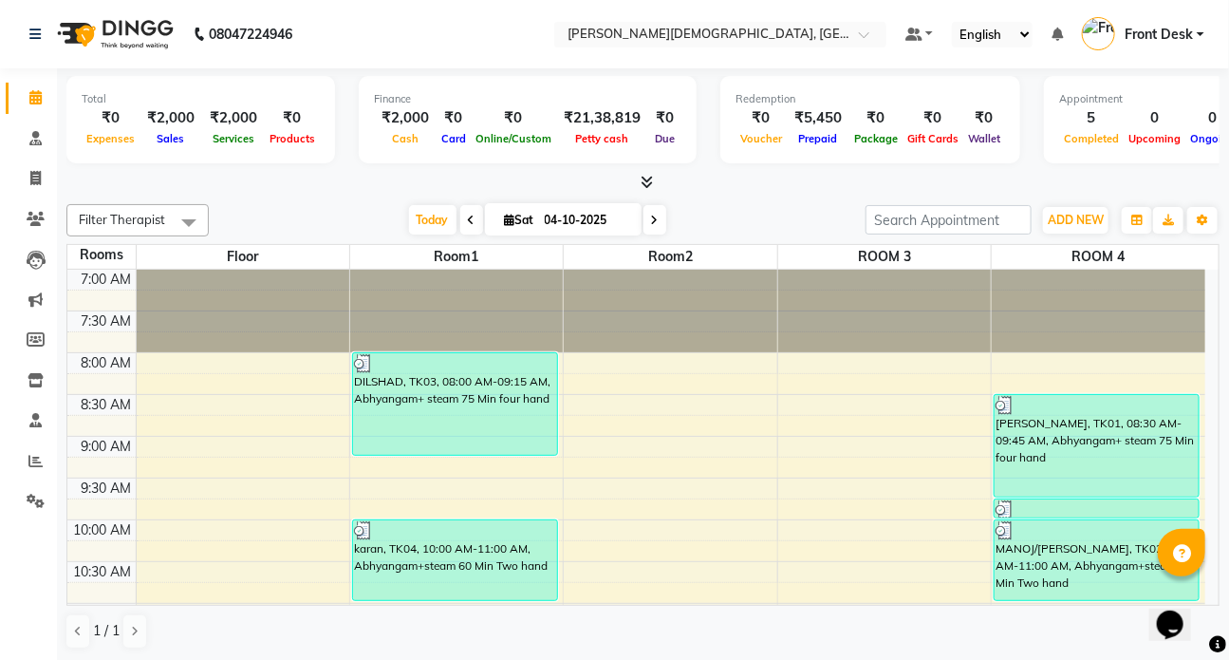
scroll to position [258, 0]
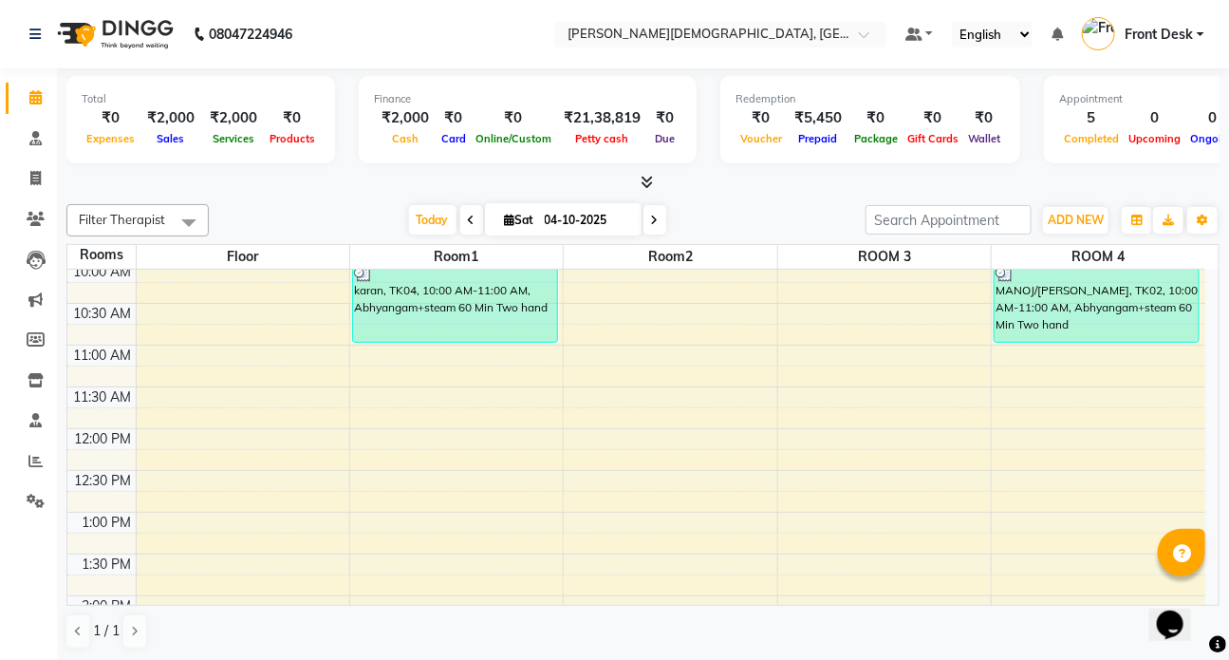
click at [643, 351] on div "7:00 AM 7:30 AM 8:00 AM 8:30 AM 9:00 AM 9:30 AM 10:00 AM 10:30 AM 11:00 AM 11:3…" at bounding box center [636, 595] width 1138 height 1168
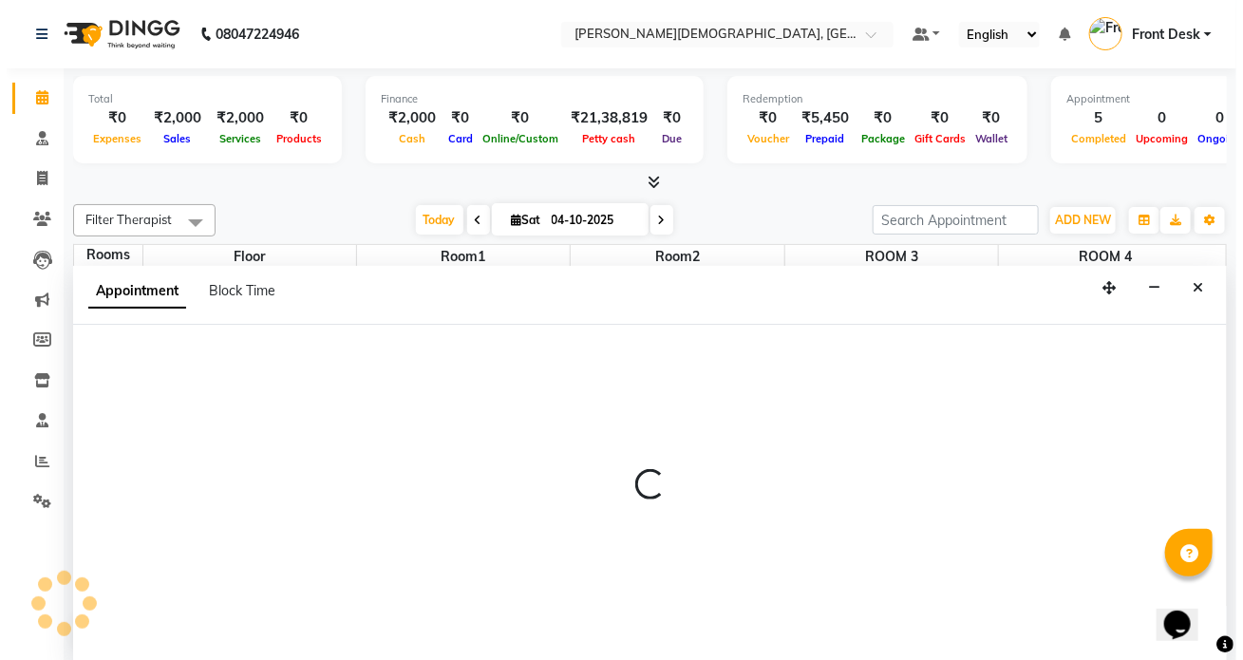
scroll to position [0, 0]
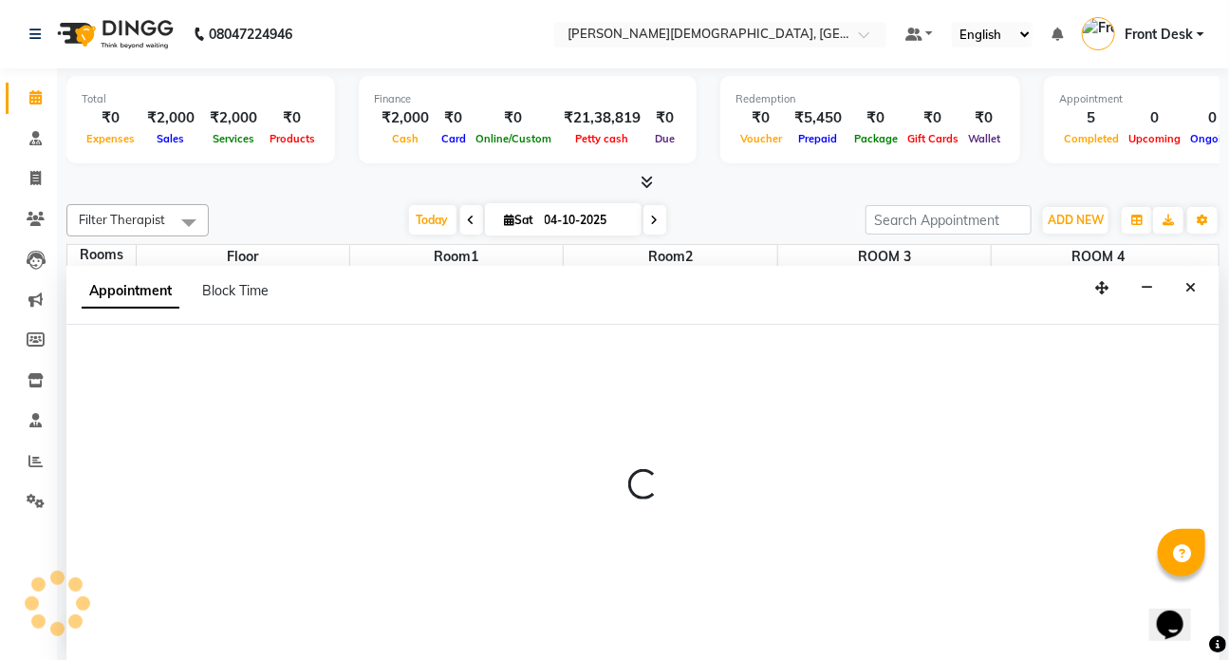
select select "tentative"
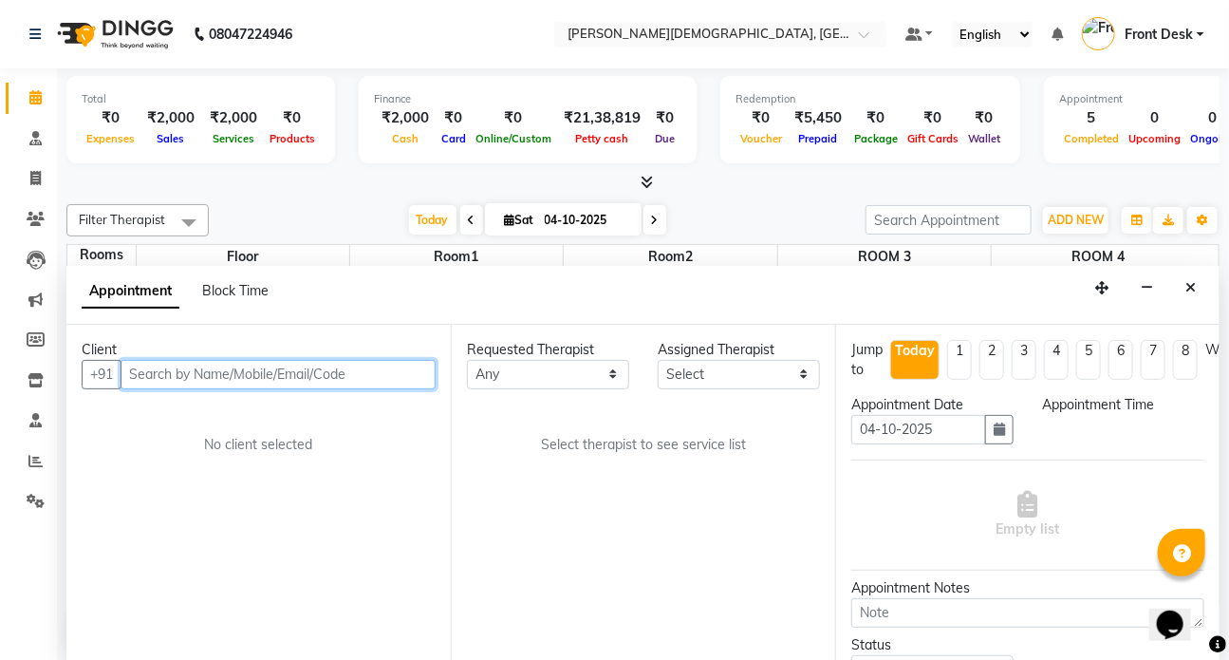
select select "660"
type input "9769090015"
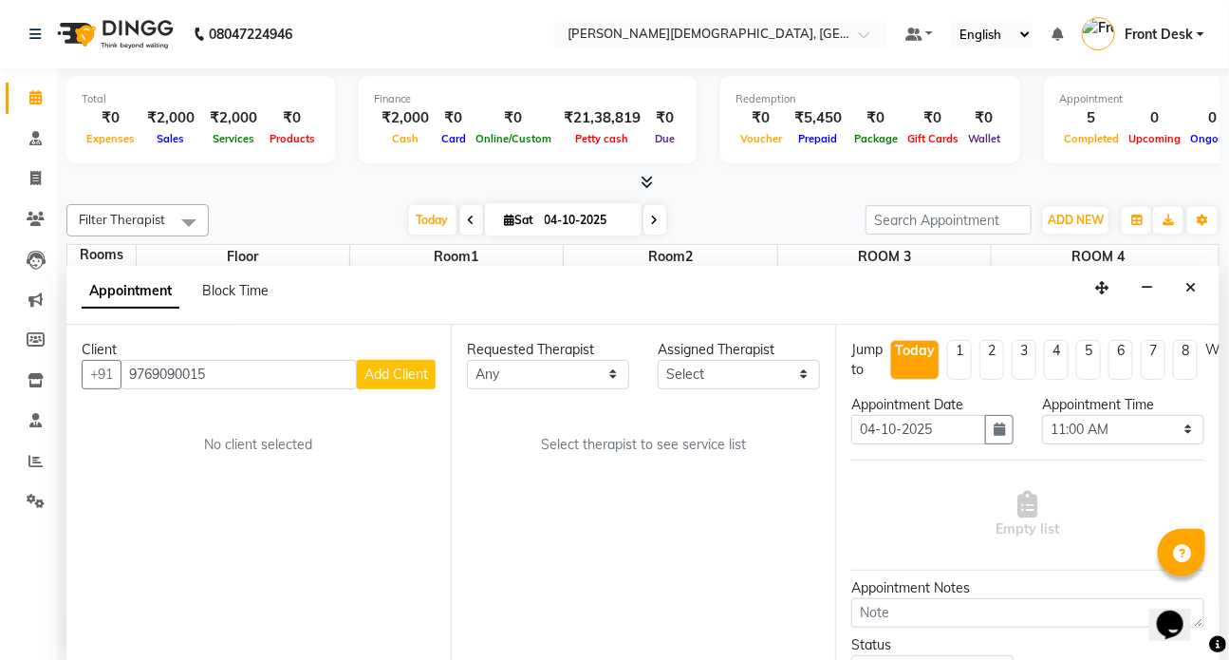
click at [399, 372] on span "Add Client" at bounding box center [396, 373] width 64 height 17
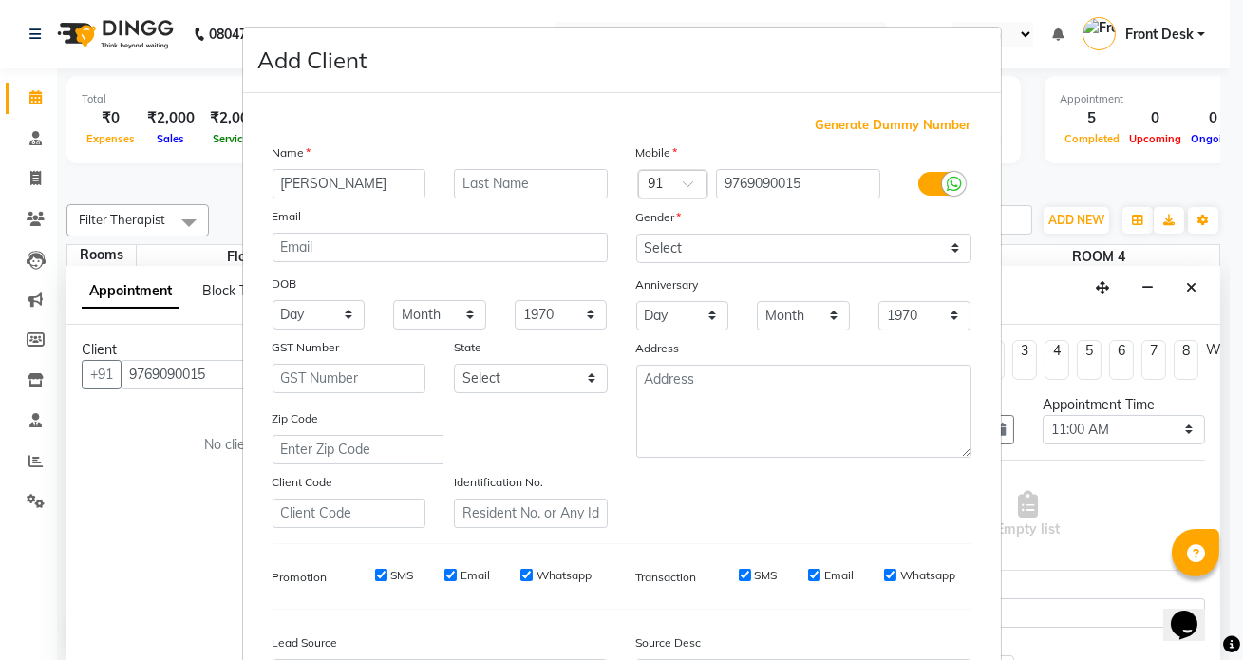
type input "PAUL"
click at [485, 184] on input "text" at bounding box center [531, 183] width 154 height 29
type input "GRAHAM"
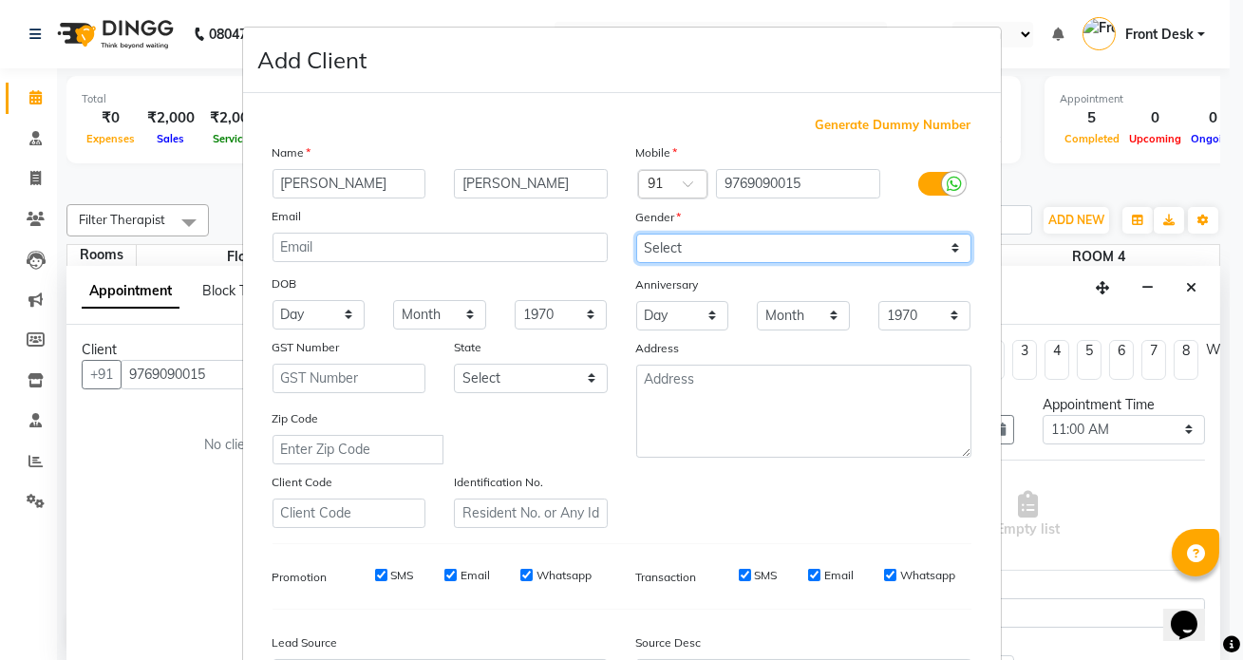
click at [940, 247] on select "Select Male Female Other Prefer Not To Say" at bounding box center [803, 248] width 335 height 29
select select "[DEMOGRAPHIC_DATA]"
click at [636, 234] on select "Select Male Female Other Prefer Not To Say" at bounding box center [803, 248] width 335 height 29
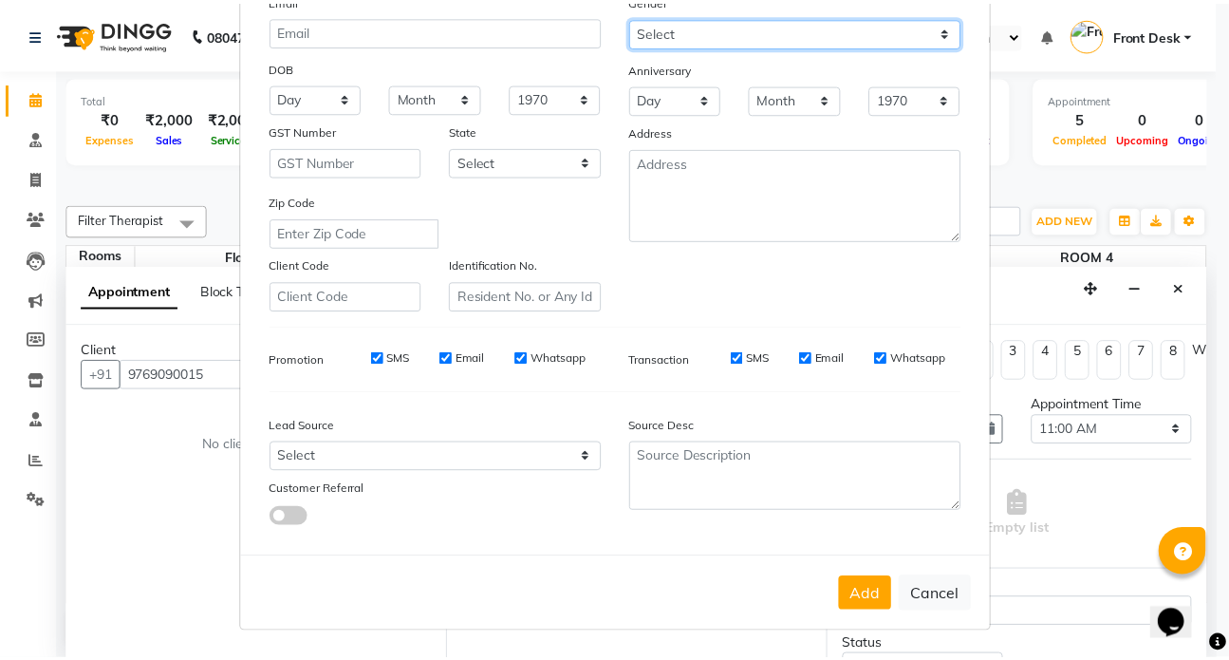
scroll to position [221, 0]
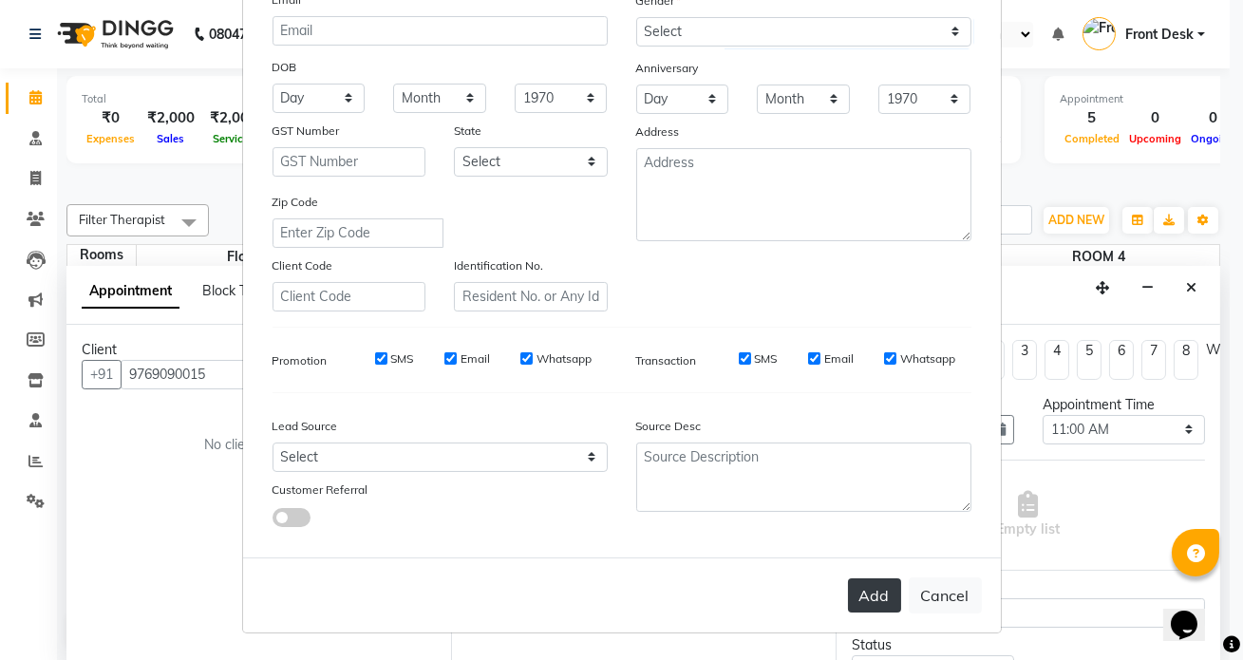
click at [878, 597] on button "Add" at bounding box center [874, 595] width 53 height 34
select select
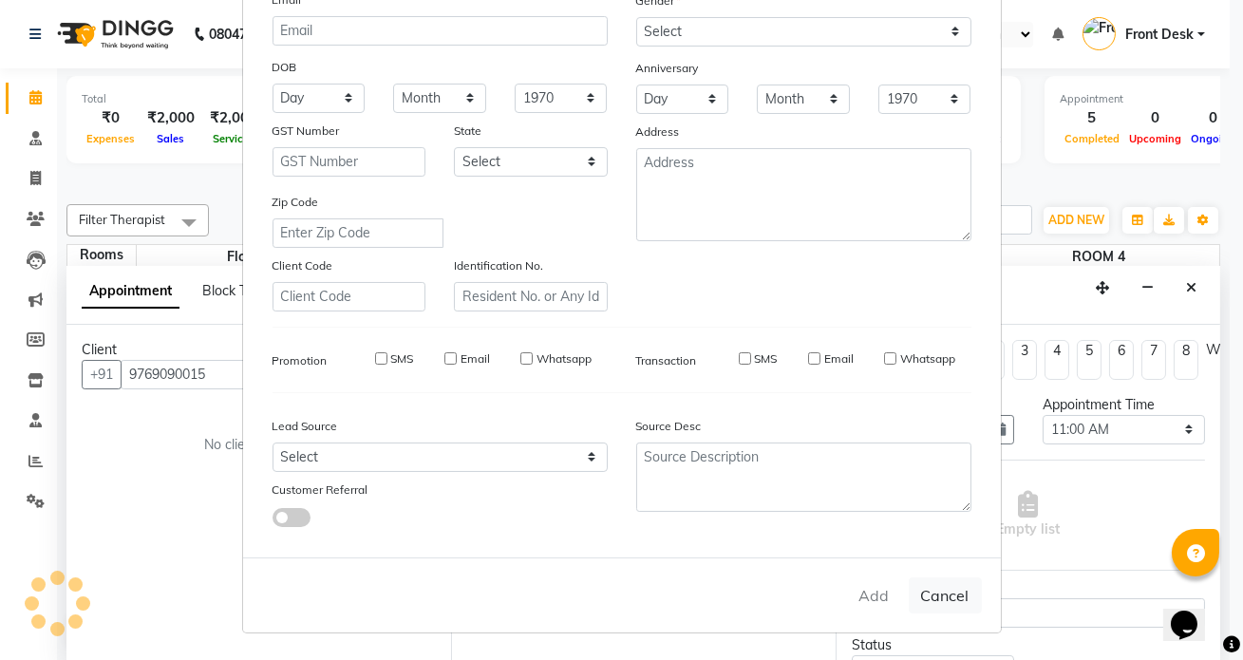
select select
checkbox input "false"
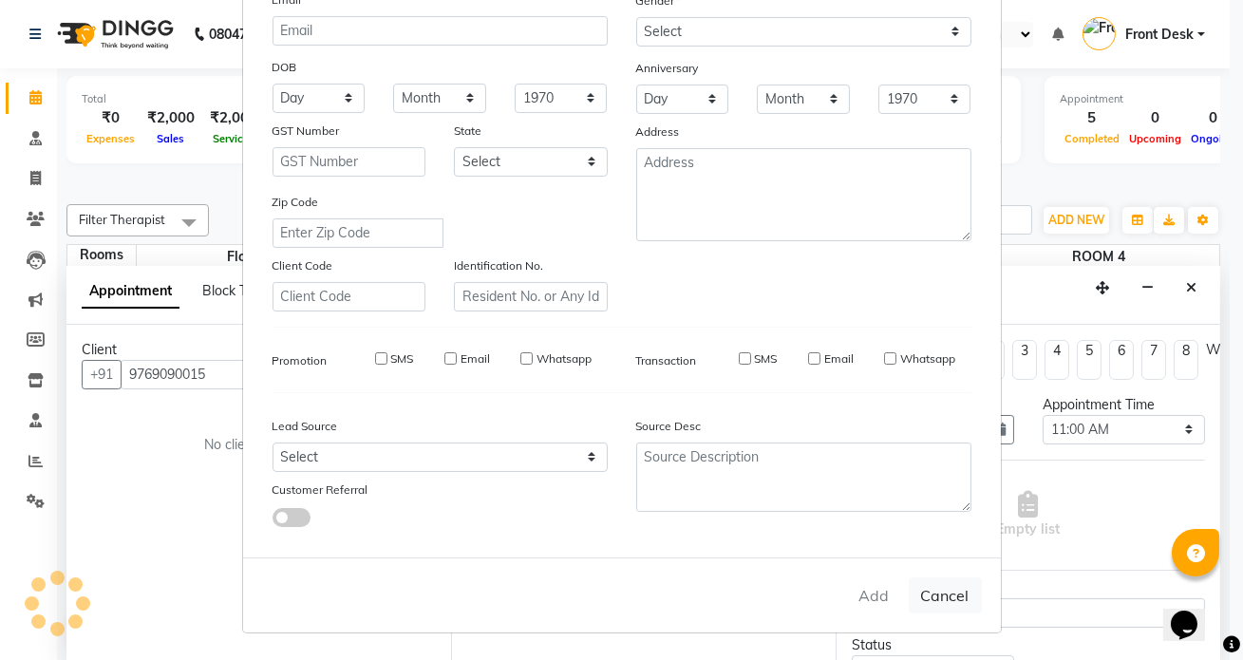
checkbox input "false"
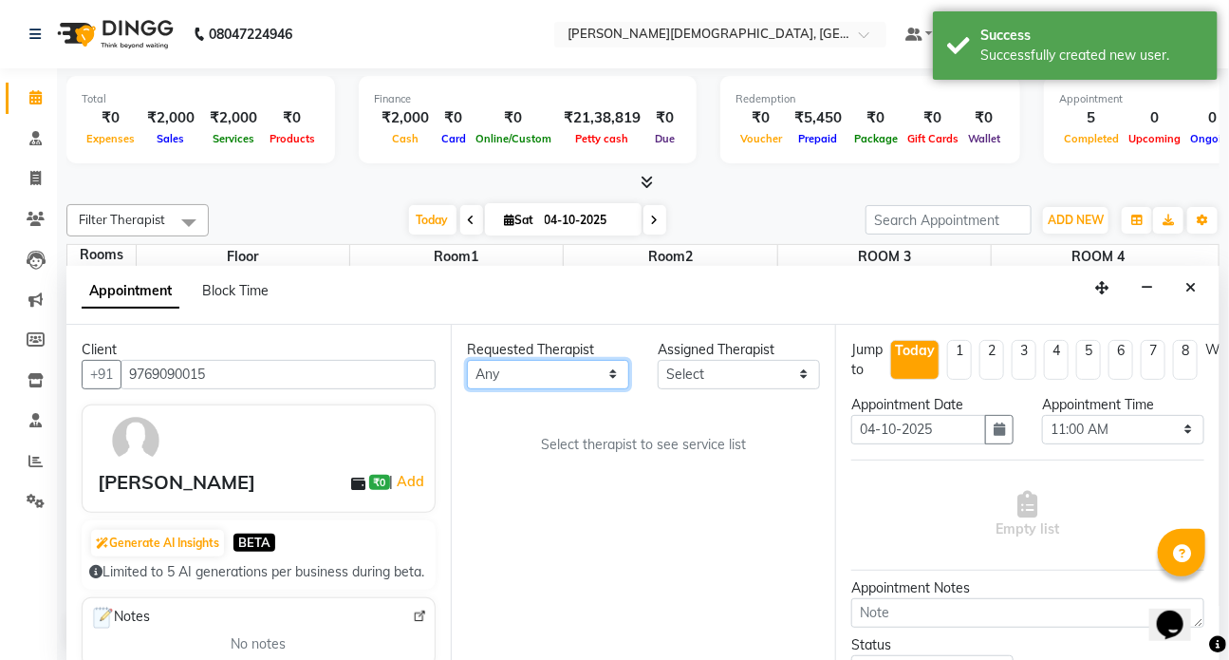
click at [608, 372] on select "Any ANJALI ATUL DR RENJUSHA Dr Sajna Front Desk HARITA KAVYA LIYON MILAN MITHUN" at bounding box center [548, 374] width 162 height 29
select select "93467"
click at [467, 360] on select "Any ANJALI ATUL DR RENJUSHA Dr Sajna Front Desk HARITA KAVYA LIYON MILAN MITHUN" at bounding box center [548, 374] width 162 height 29
select select "93467"
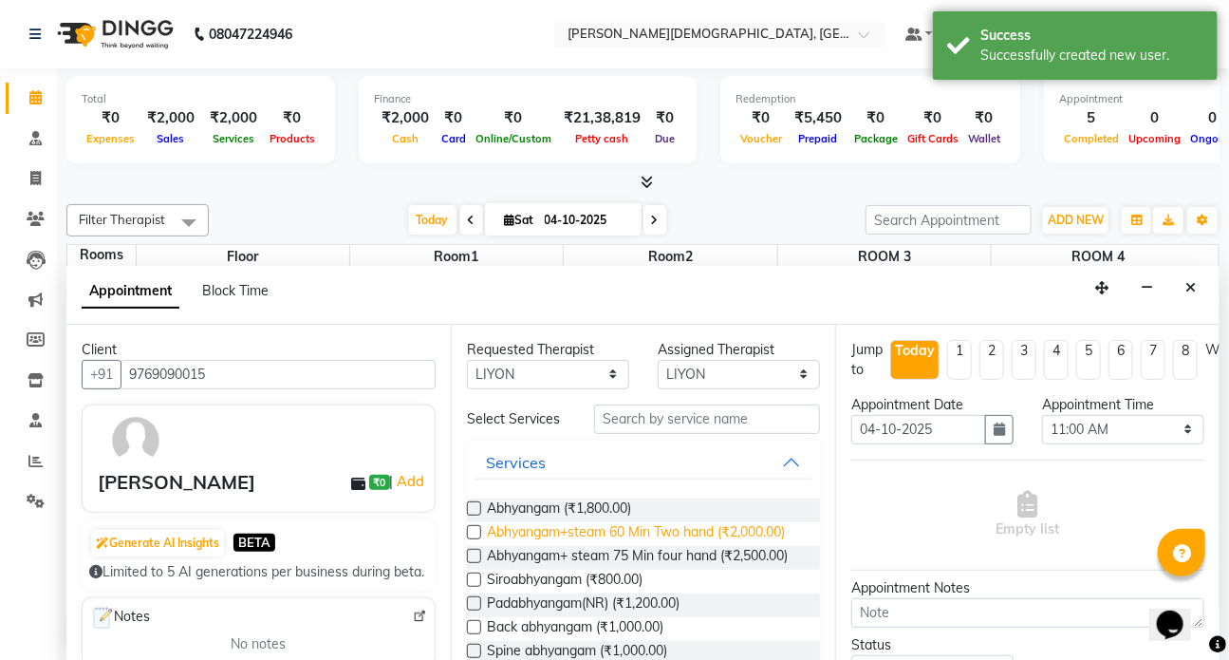
click at [550, 546] on span "Abhyangam+steam 60 Min Two hand (₹2,000.00)" at bounding box center [636, 534] width 298 height 24
checkbox input "true"
select select "2668"
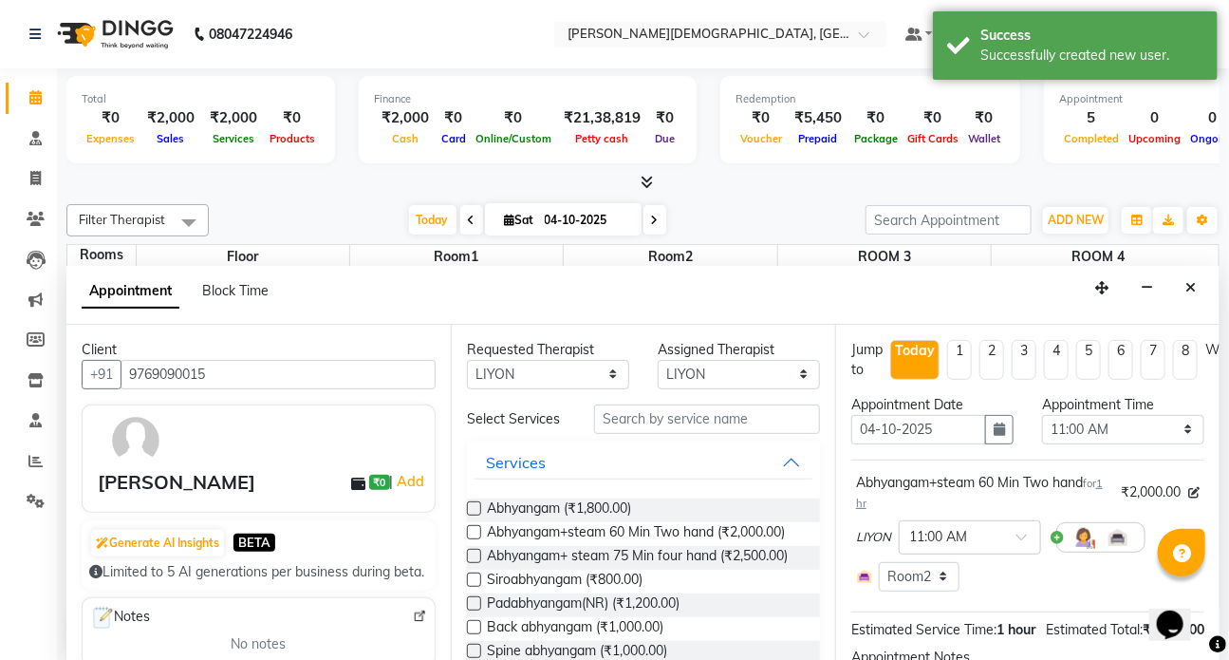
checkbox input "false"
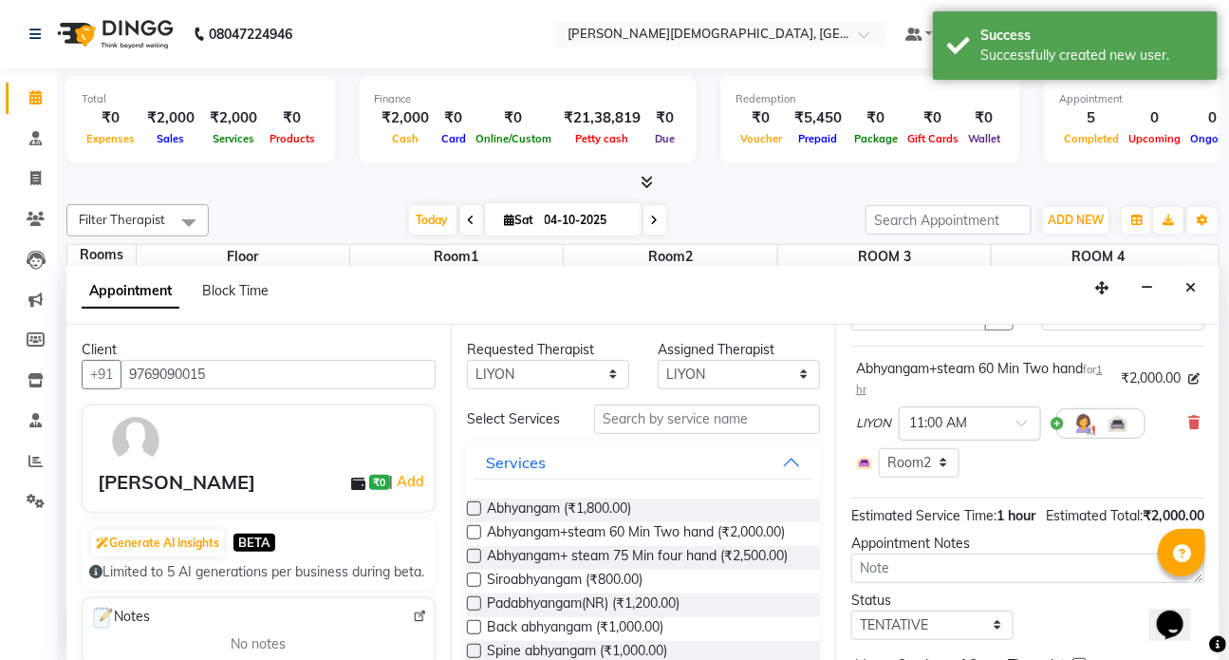
scroll to position [243, 0]
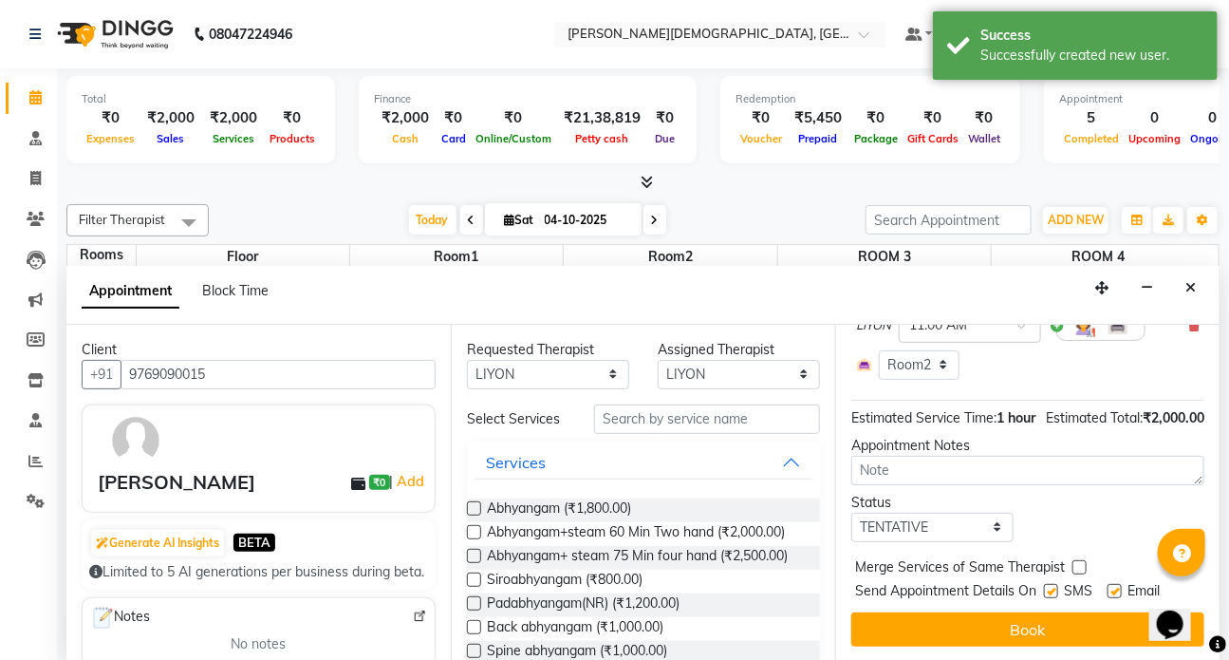
drag, startPoint x: 1053, startPoint y: 575, endPoint x: 1052, endPoint y: 595, distance: 20.0
click at [1053, 588] on div at bounding box center [1050, 595] width 12 height 20
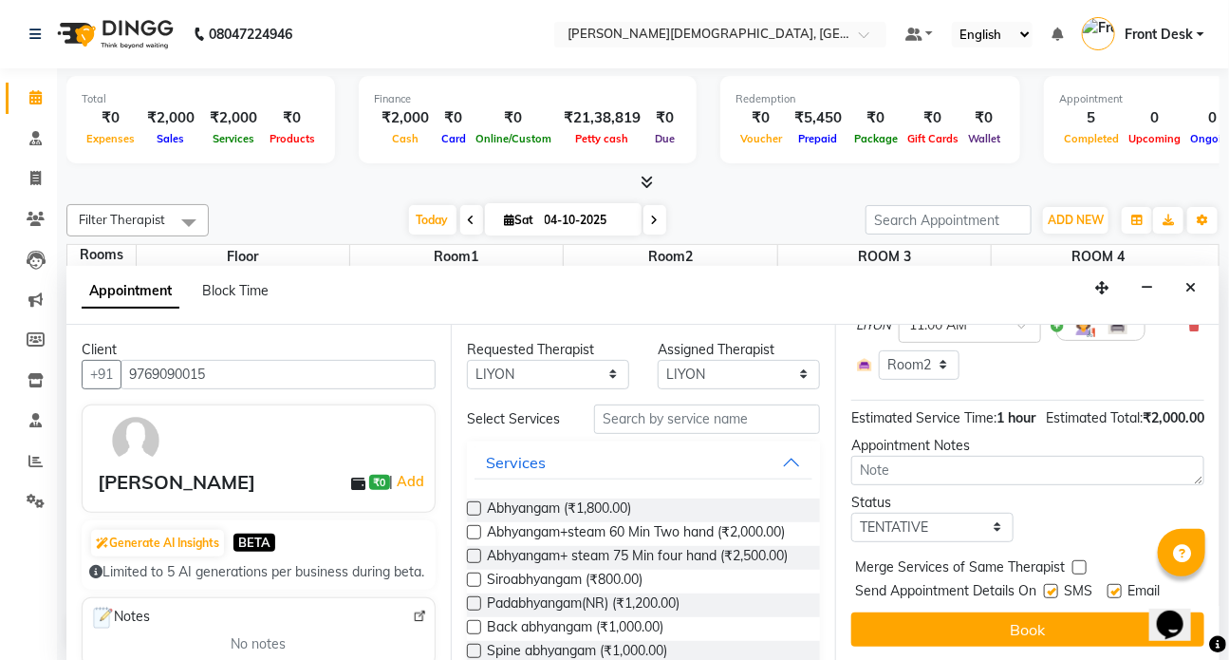
click at [1048, 584] on label at bounding box center [1051, 591] width 14 height 14
click at [1048, 587] on input "checkbox" at bounding box center [1050, 593] width 12 height 12
checkbox input "false"
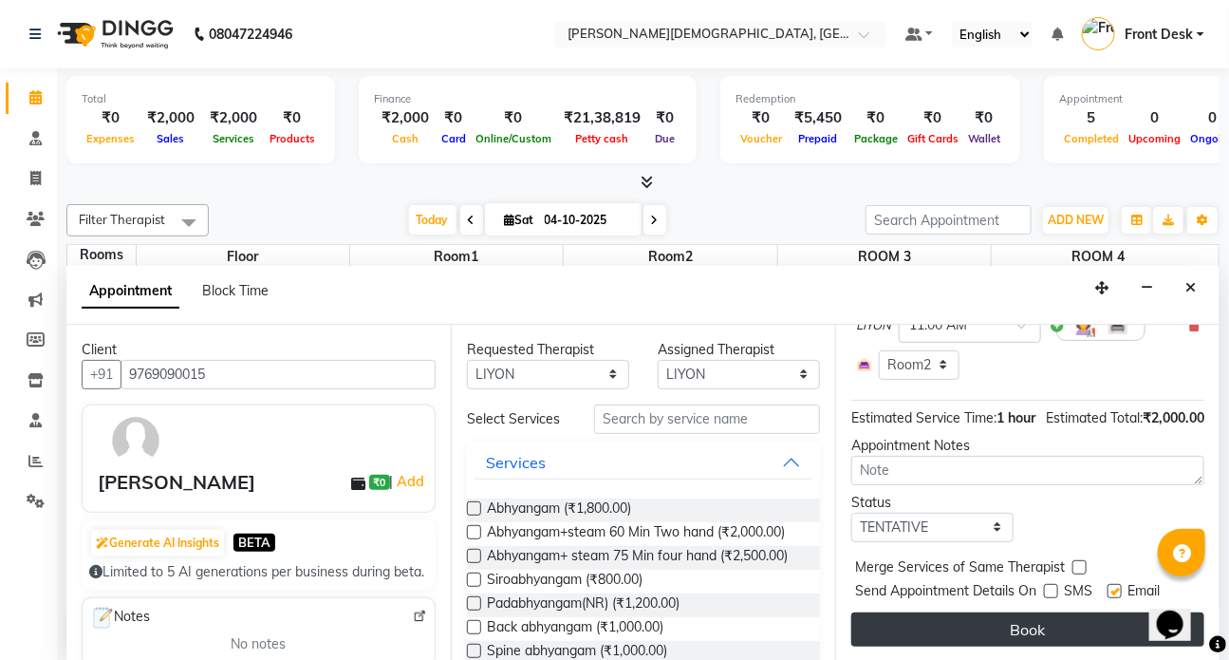
click at [1045, 614] on button "Book" at bounding box center [1027, 629] width 353 height 34
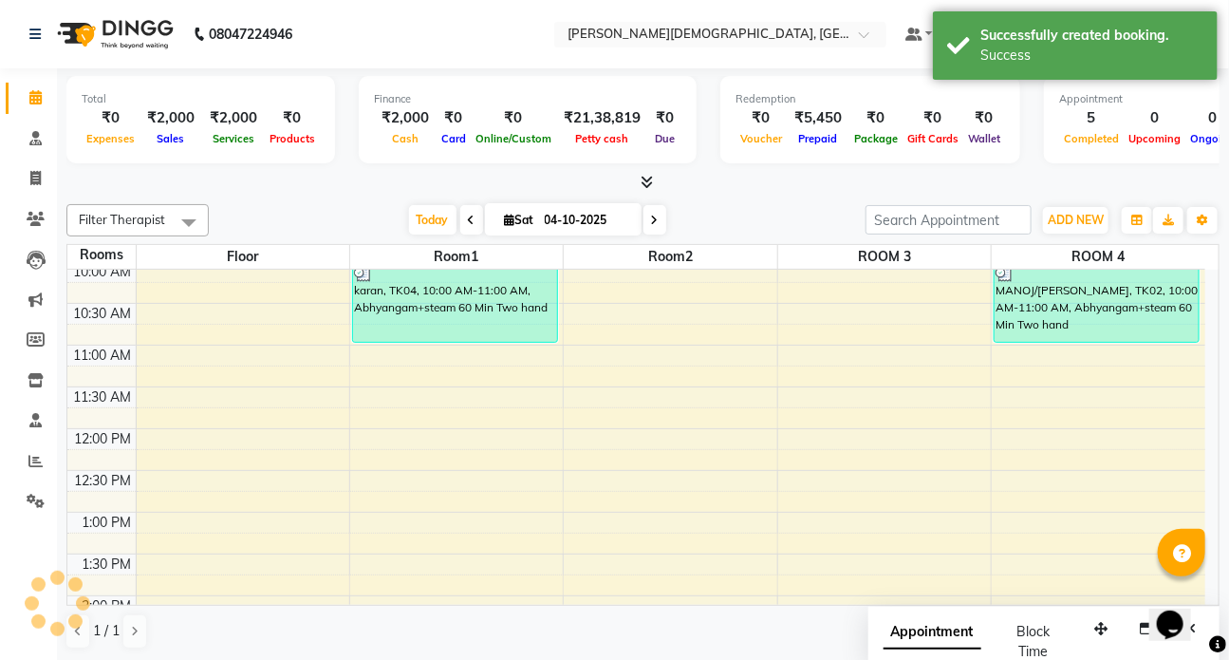
scroll to position [0, 0]
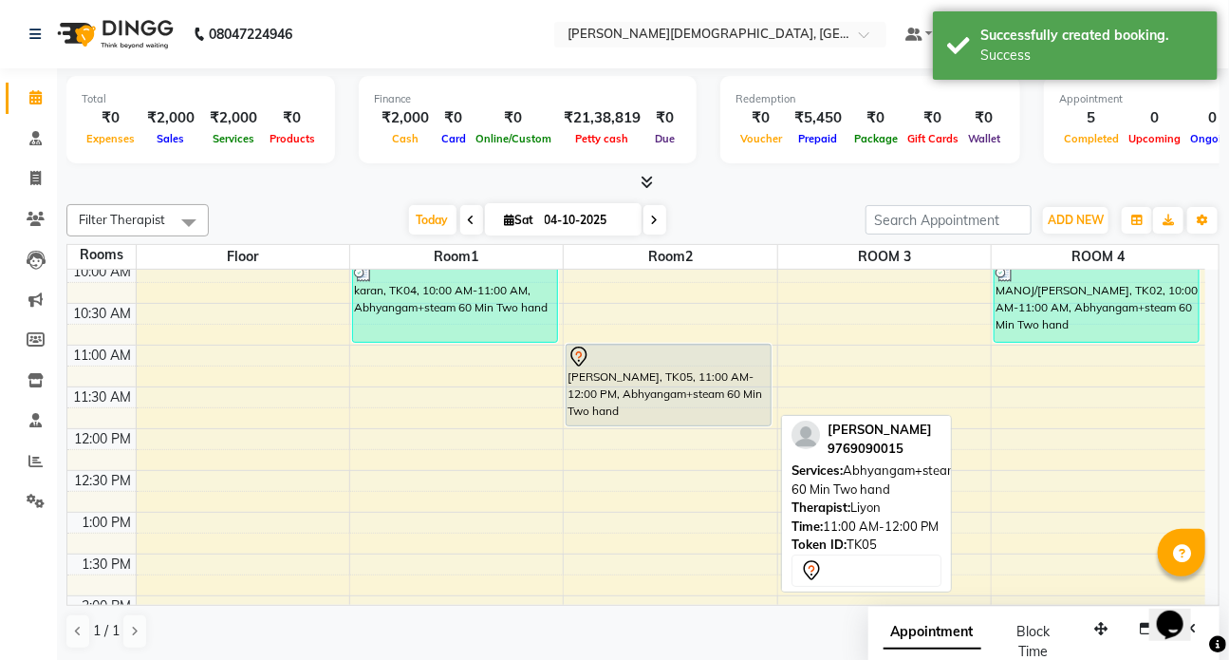
click at [607, 396] on div "PAUL GRAHAM, TK05, 11:00 AM-12:00 PM, Abhyangam+steam 60 Min Two hand" at bounding box center [669, 385] width 204 height 81
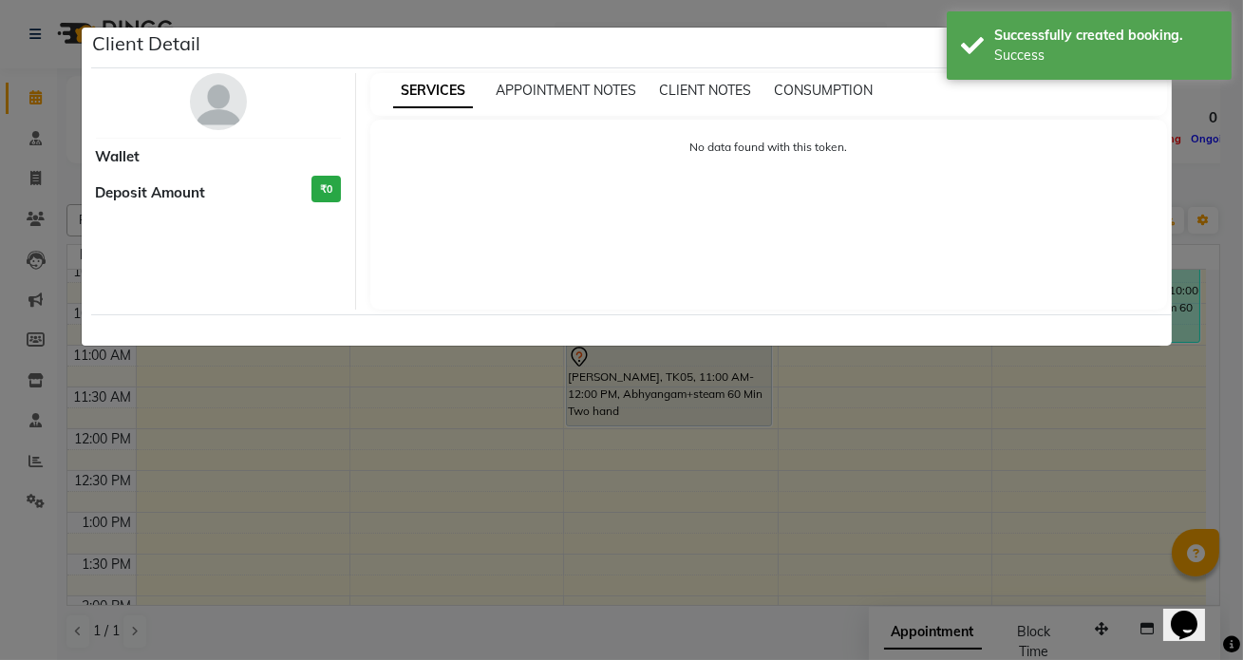
select select "7"
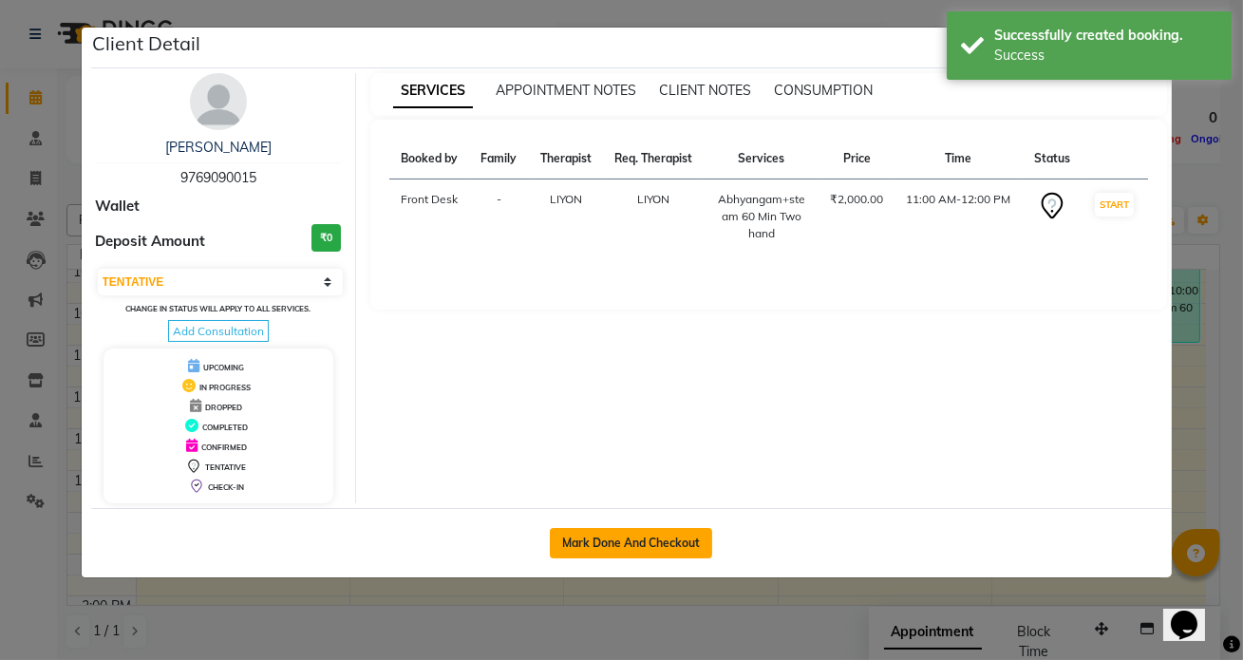
click at [609, 533] on button "Mark Done And Checkout" at bounding box center [631, 543] width 162 height 30
select select "service"
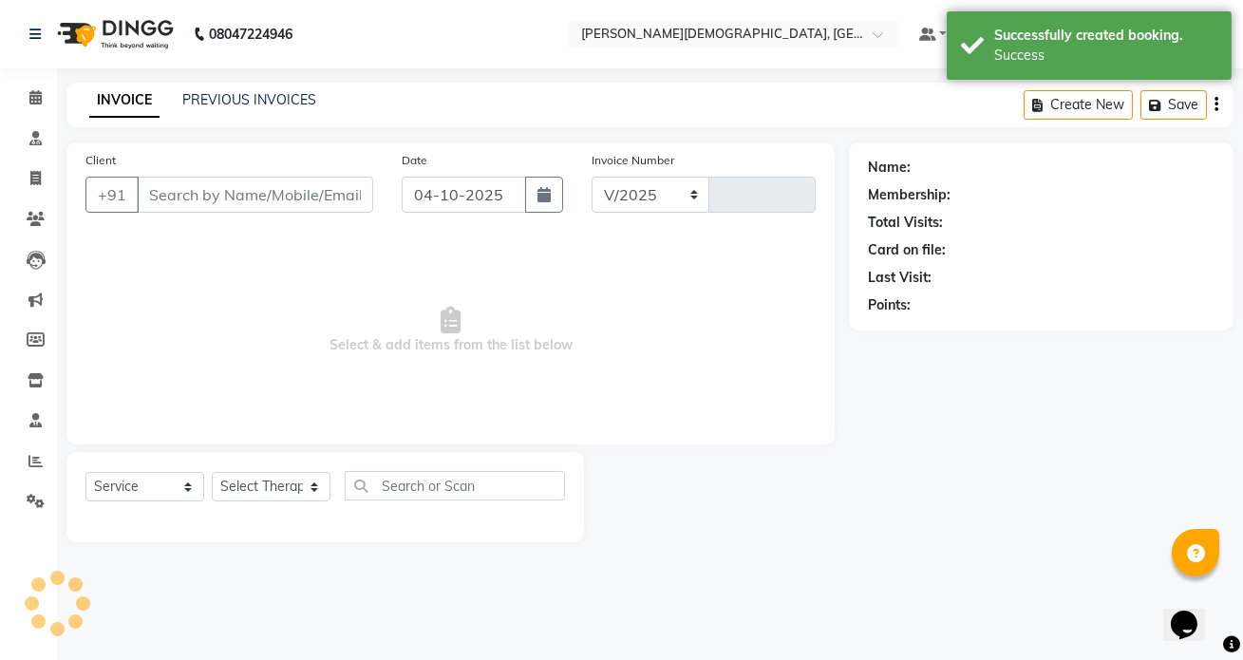
select select "5585"
type input "1557"
type input "9769090015"
select select "93467"
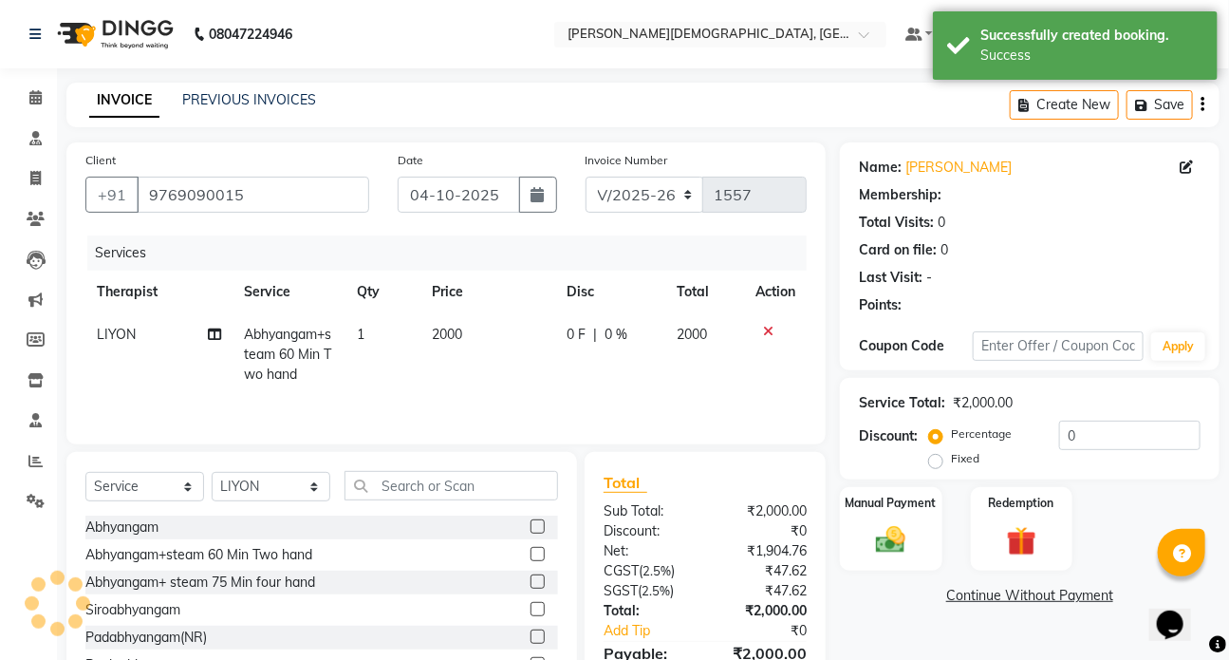
scroll to position [101, 0]
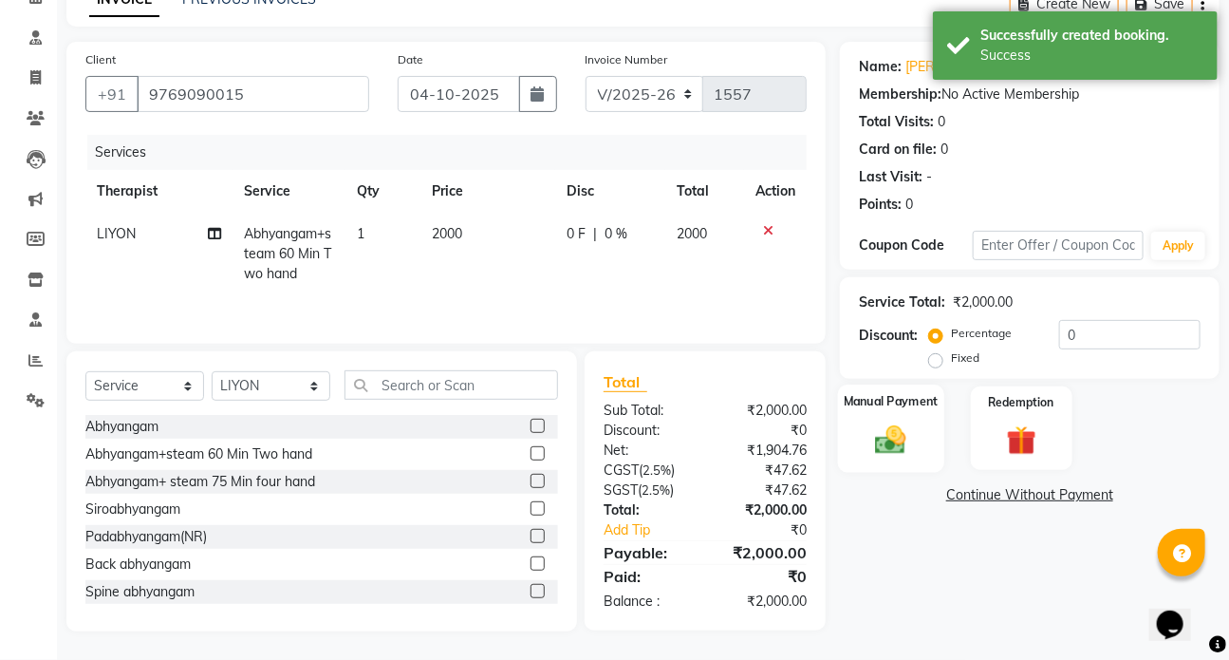
click at [872, 436] on img at bounding box center [891, 438] width 50 height 35
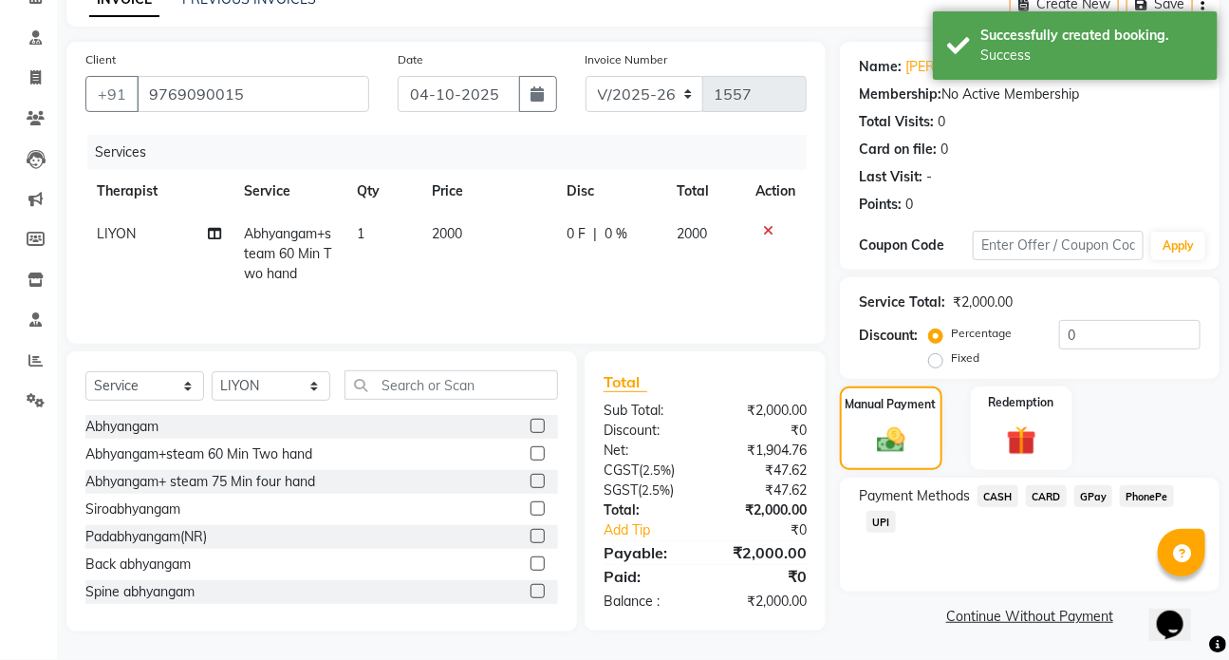
click at [1042, 493] on span "CARD" at bounding box center [1046, 496] width 41 height 22
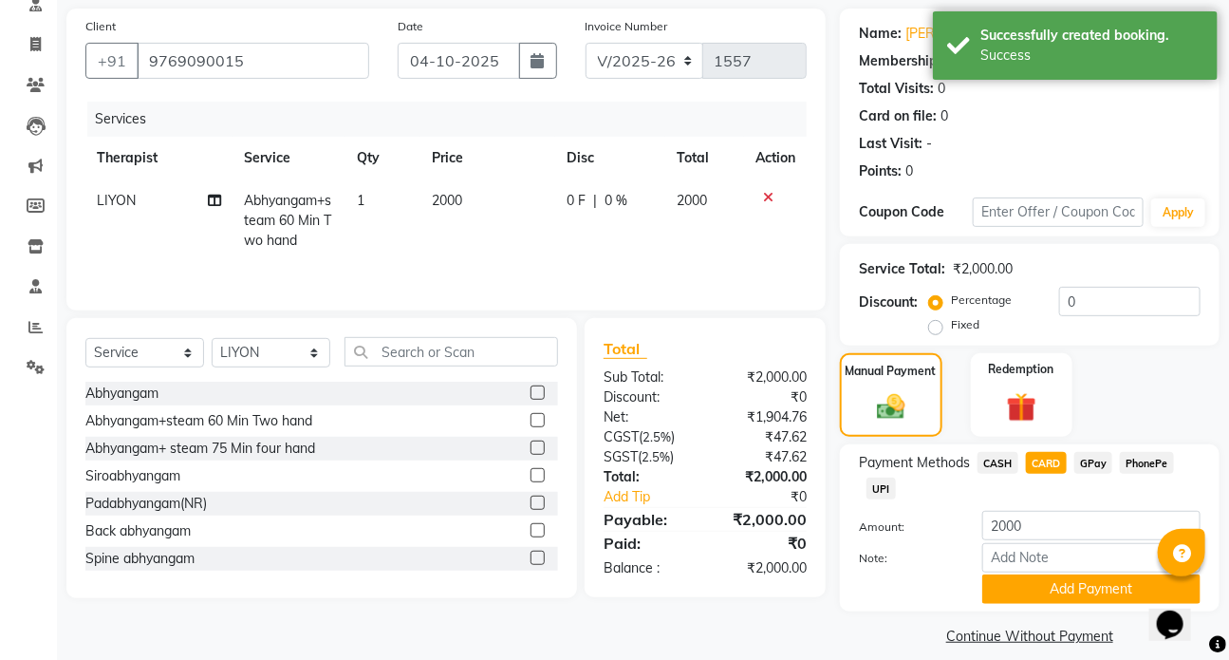
scroll to position [152, 0]
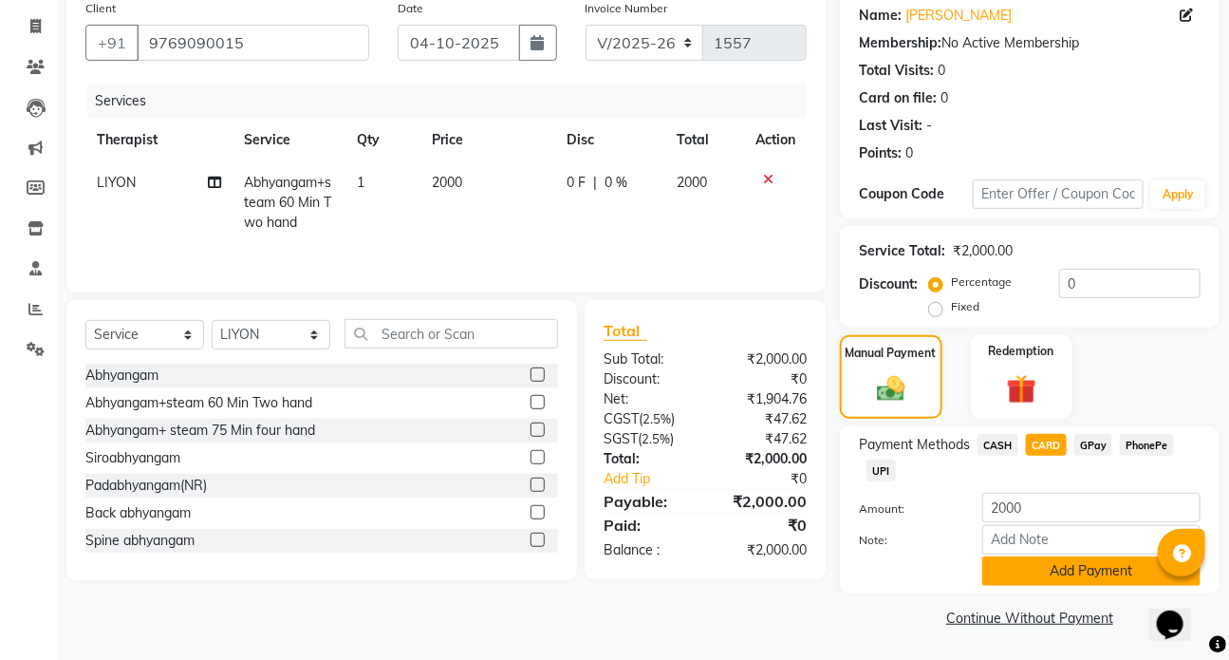
click at [1080, 567] on button "Add Payment" at bounding box center [1091, 570] width 218 height 29
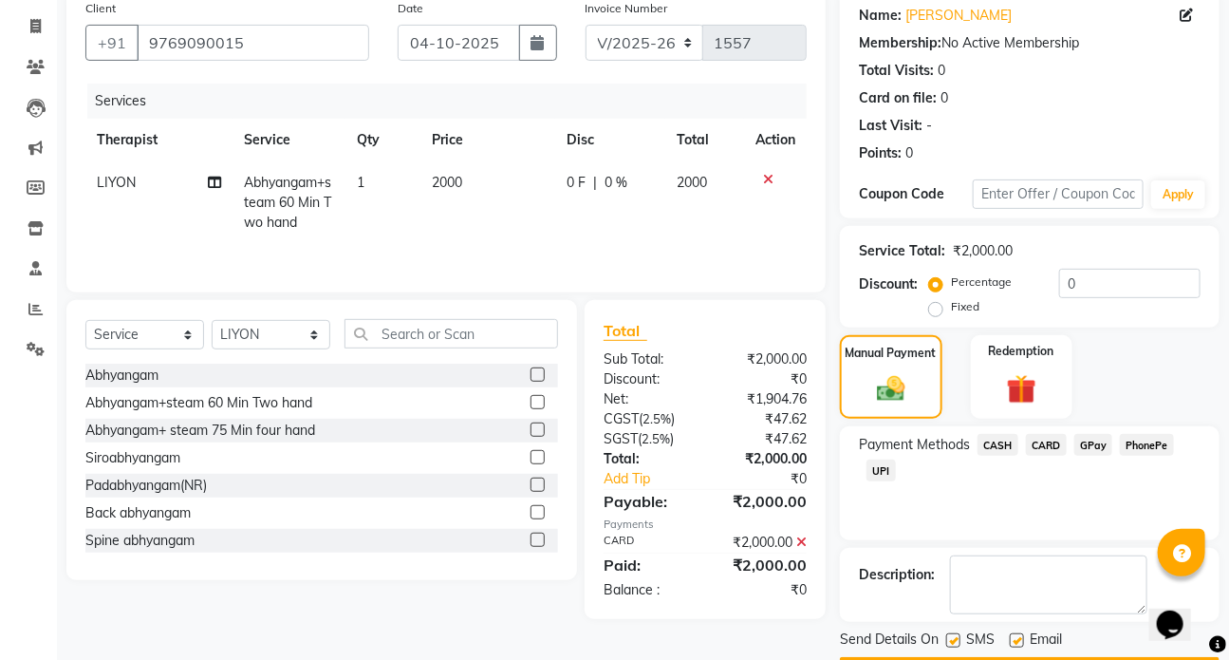
scroll to position [206, 0]
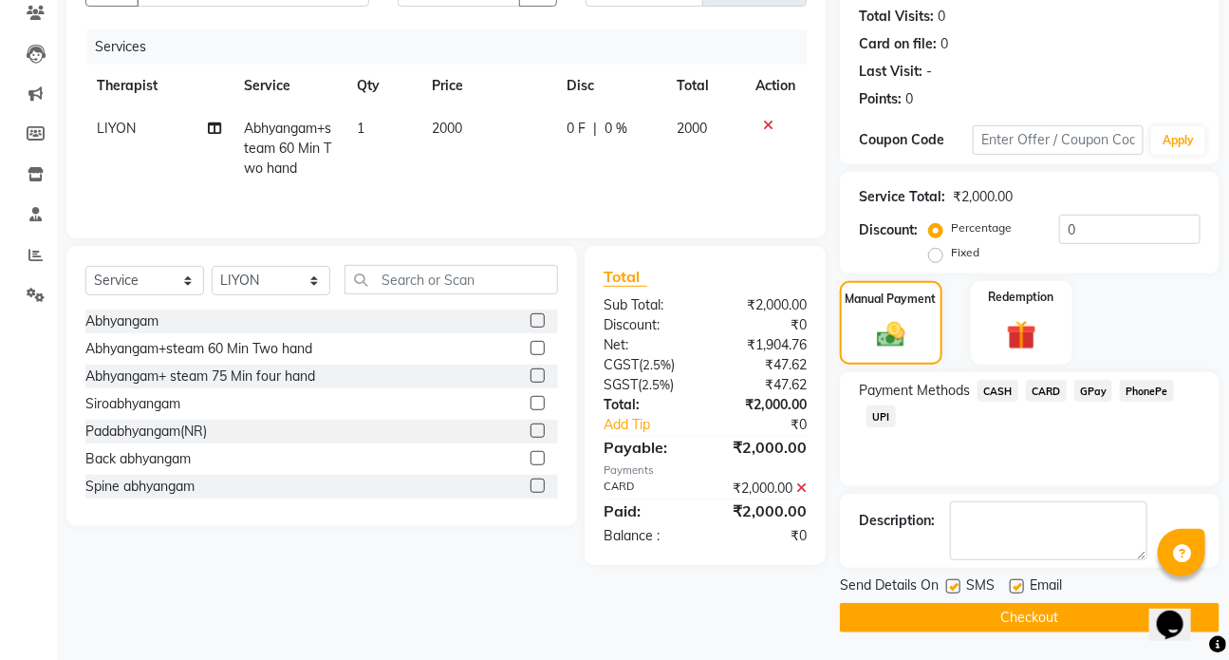
drag, startPoint x: 955, startPoint y: 588, endPoint x: 964, endPoint y: 597, distance: 13.4
click at [955, 587] on label at bounding box center [953, 586] width 14 height 14
click at [955, 587] on input "checkbox" at bounding box center [952, 587] width 12 height 12
checkbox input "false"
click at [1002, 614] on button "Checkout" at bounding box center [1030, 617] width 380 height 29
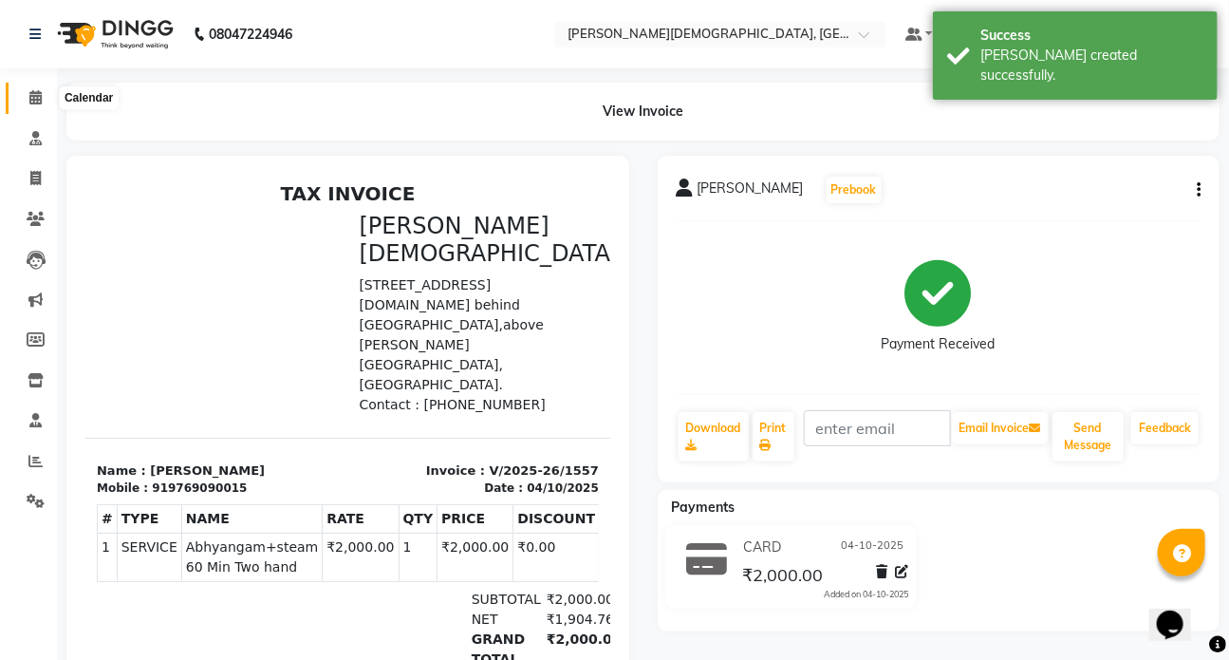
click at [35, 91] on icon at bounding box center [35, 97] width 12 height 14
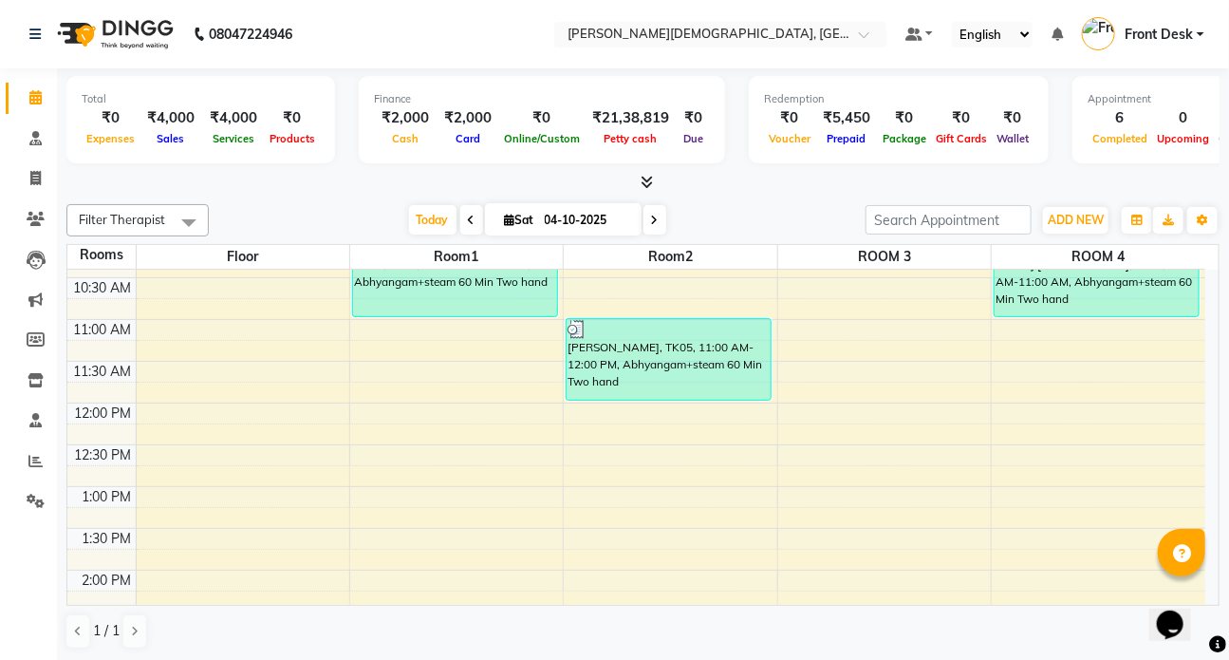
scroll to position [345, 0]
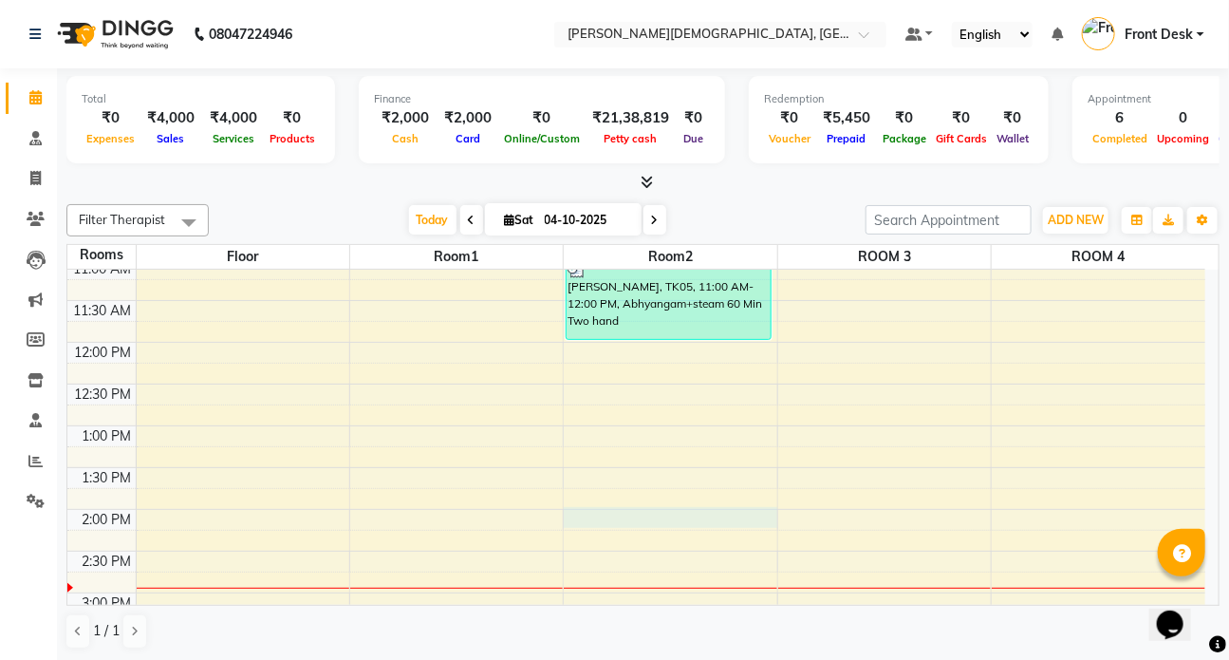
click at [596, 506] on div "7:00 AM 7:30 AM 8:00 AM 8:30 AM 9:00 AM 9:30 AM 10:00 AM 10:30 AM 11:00 AM 11:3…" at bounding box center [636, 509] width 1138 height 1168
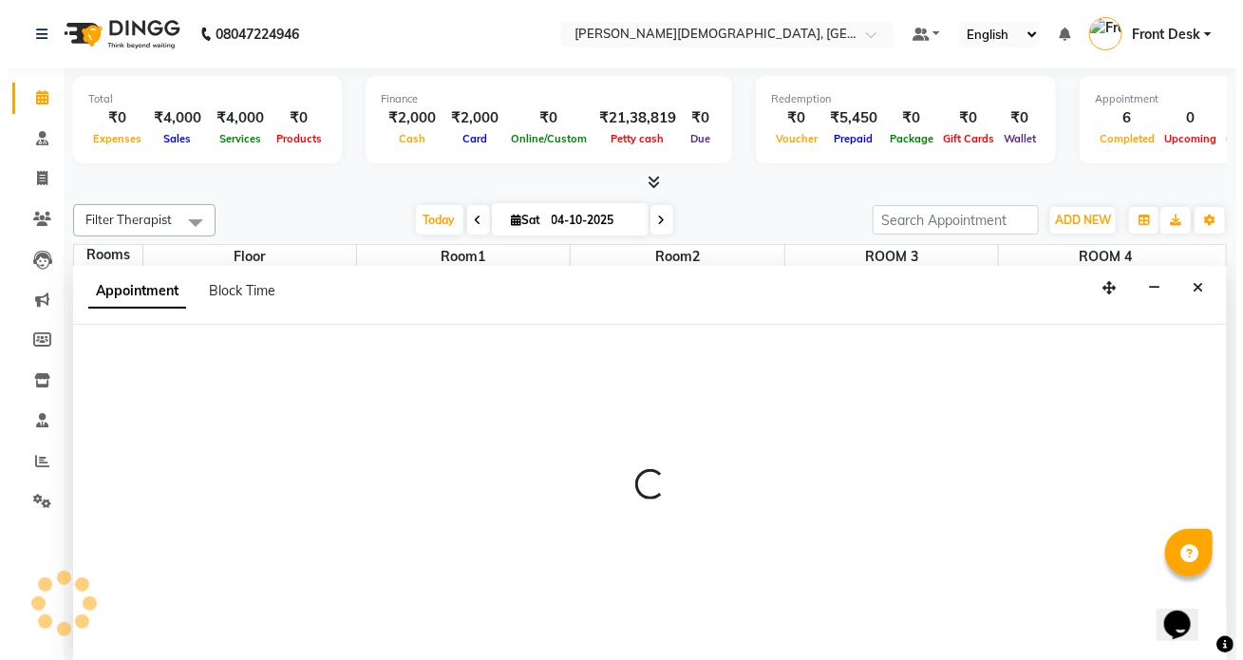
scroll to position [0, 0]
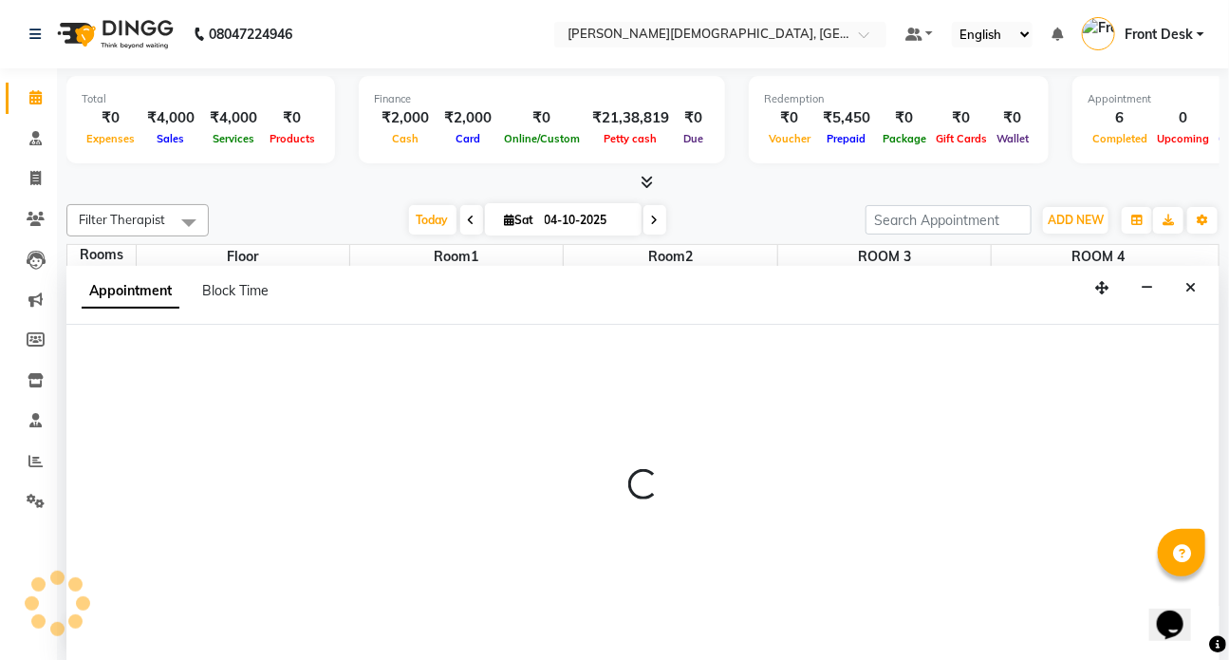
select select "tentative"
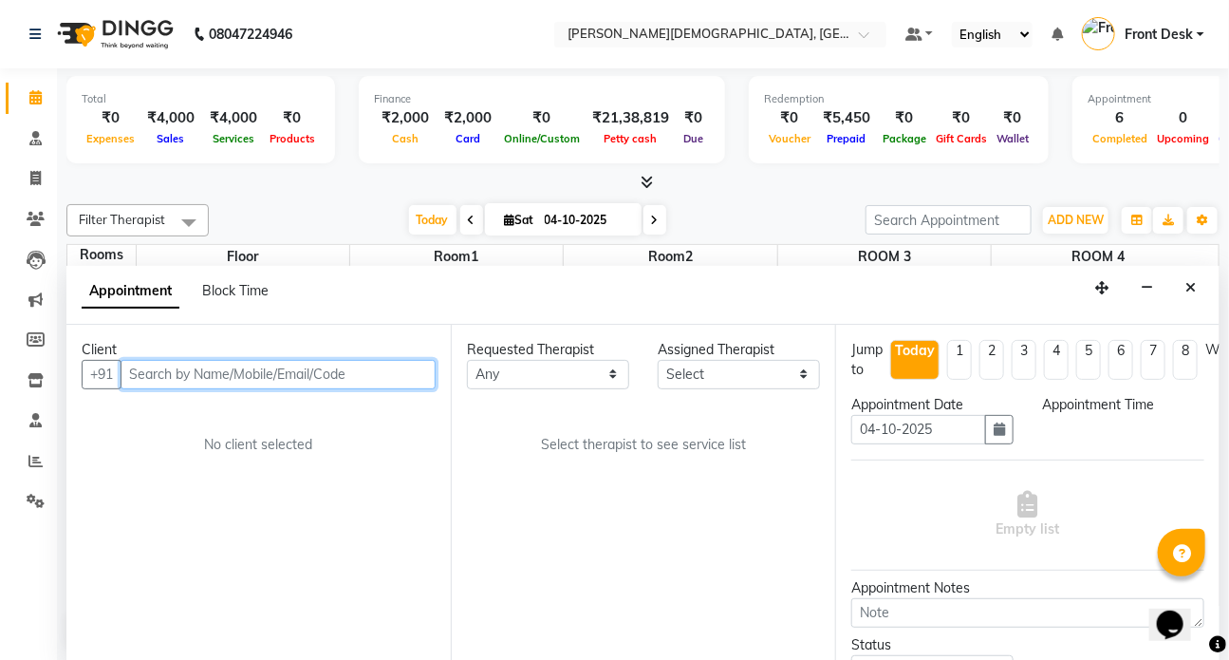
select select "840"
type input "8178044009"
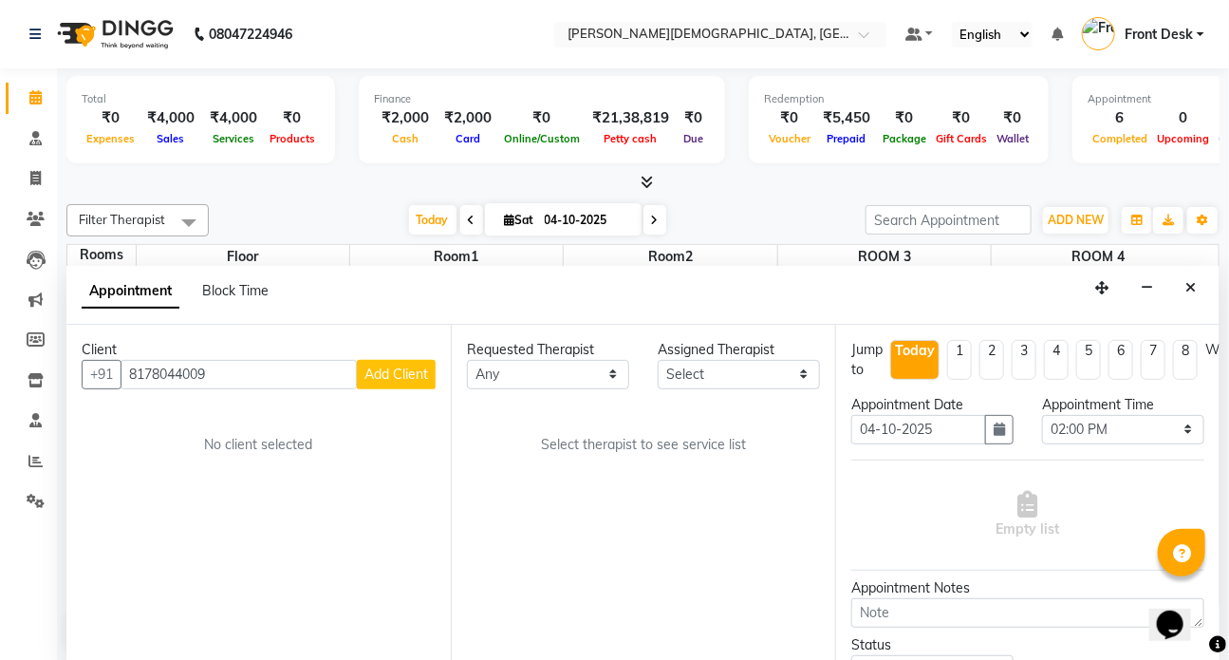
click at [389, 374] on span "Add Client" at bounding box center [396, 373] width 64 height 17
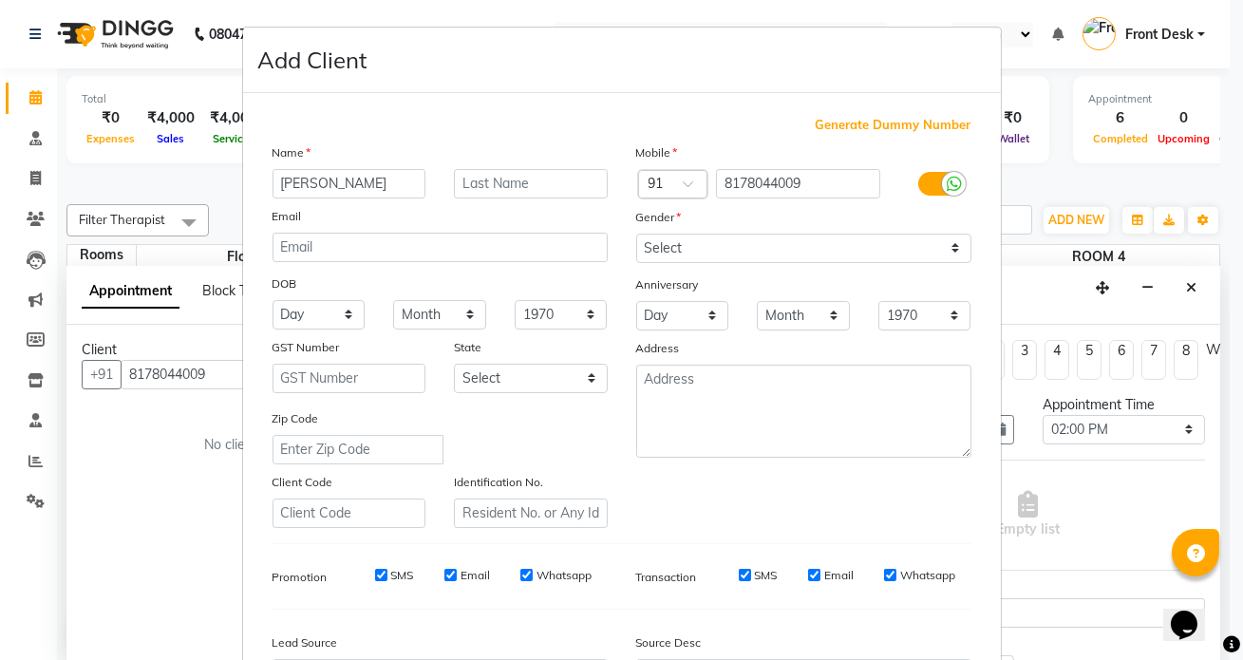
type input "BINOY"
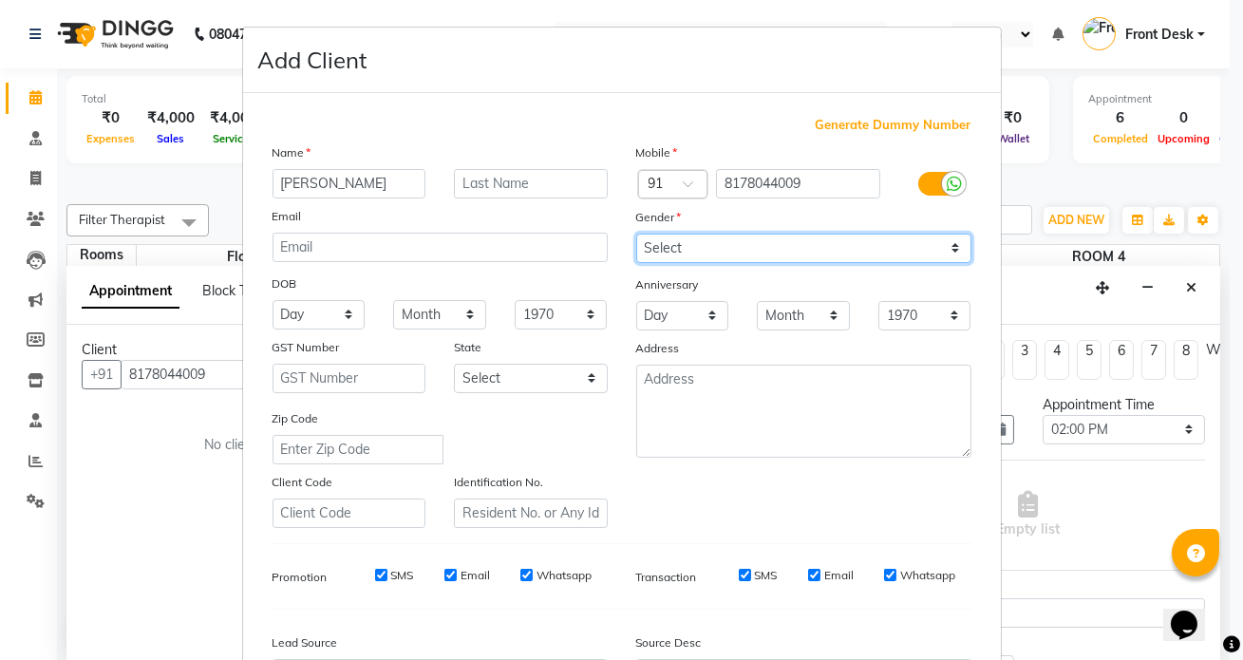
click at [954, 250] on select "Select Male Female Other Prefer Not To Say" at bounding box center [803, 248] width 335 height 29
select select "[DEMOGRAPHIC_DATA]"
click at [636, 234] on select "Select Male Female Other Prefer Not To Say" at bounding box center [803, 248] width 335 height 29
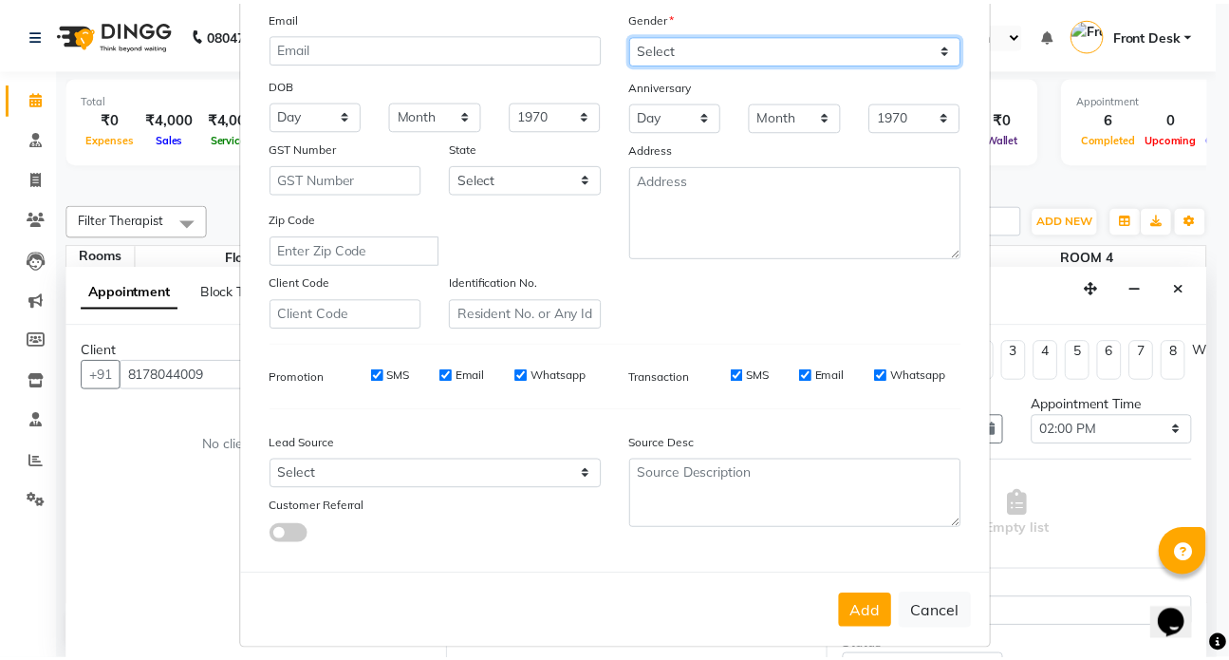
scroll to position [221, 0]
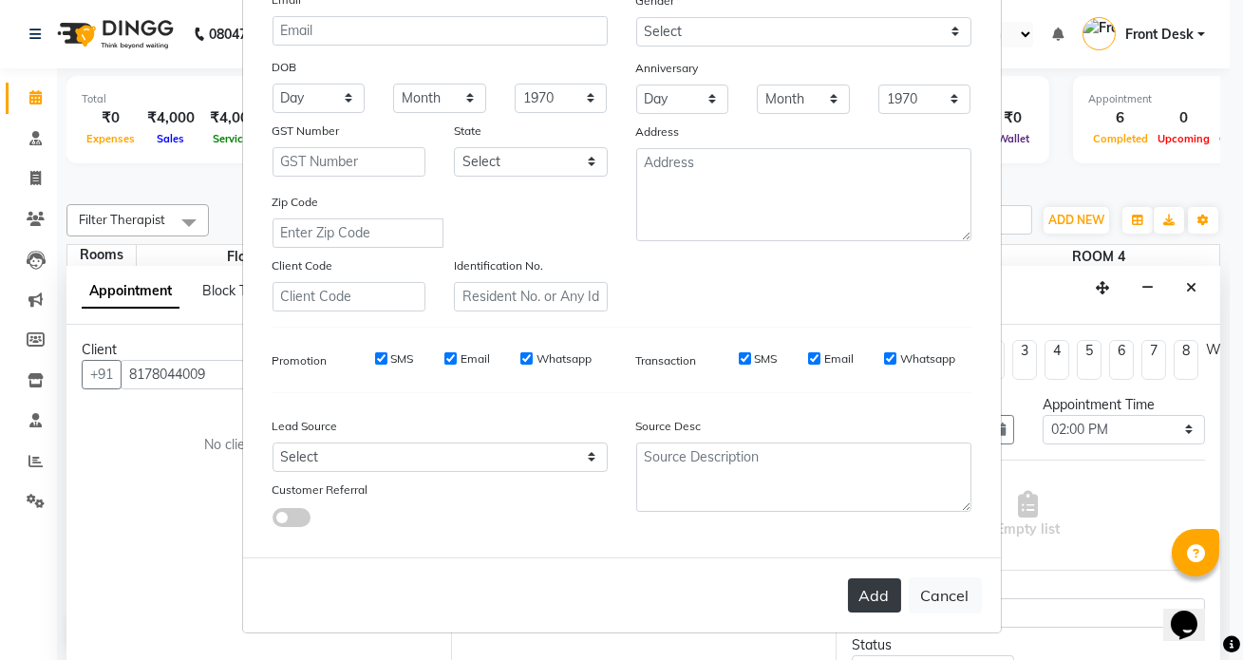
click at [882, 599] on button "Add" at bounding box center [874, 595] width 53 height 34
select select
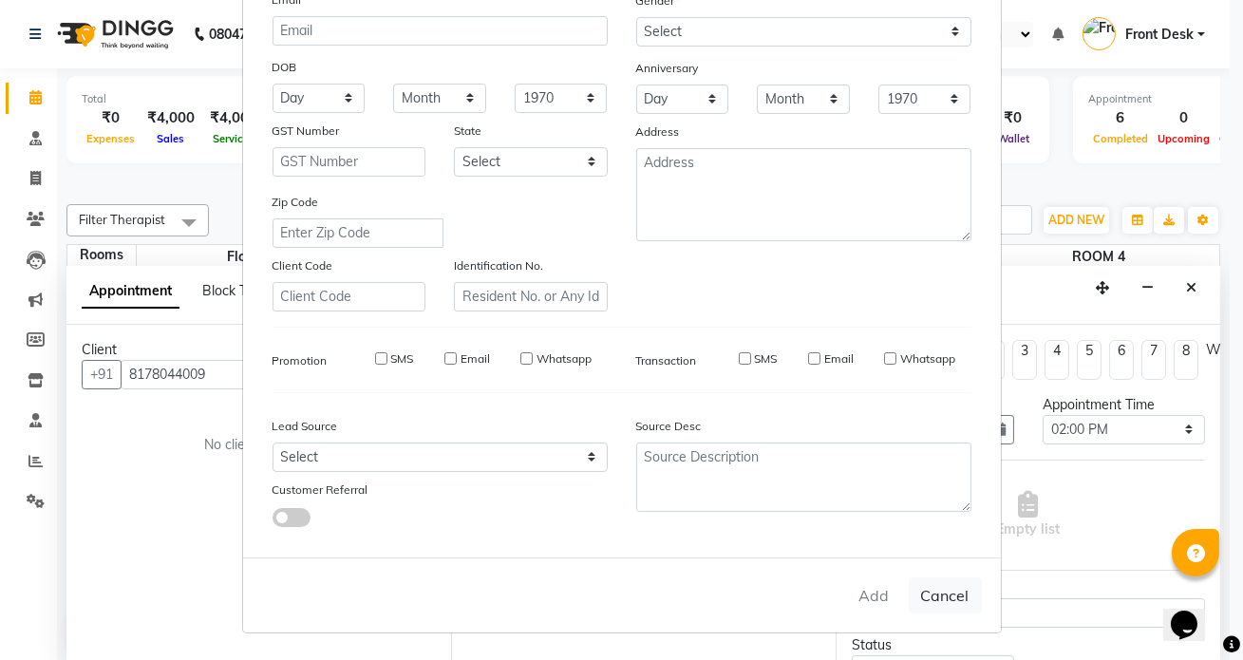
select select
checkbox input "false"
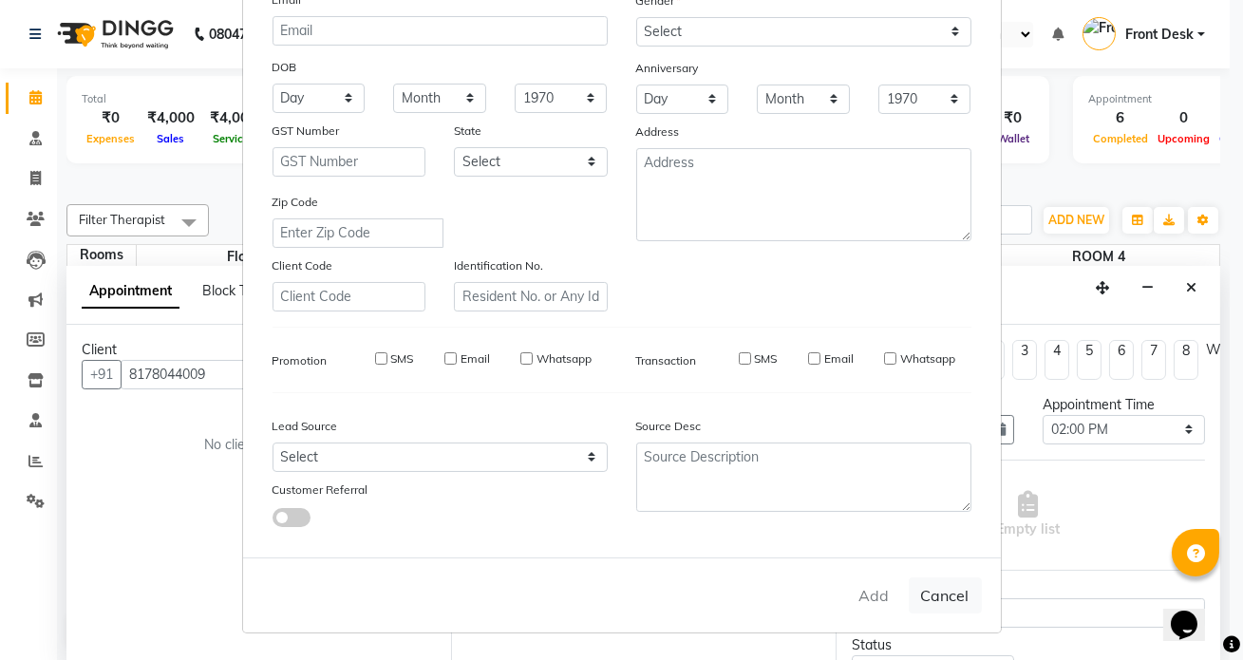
checkbox input "false"
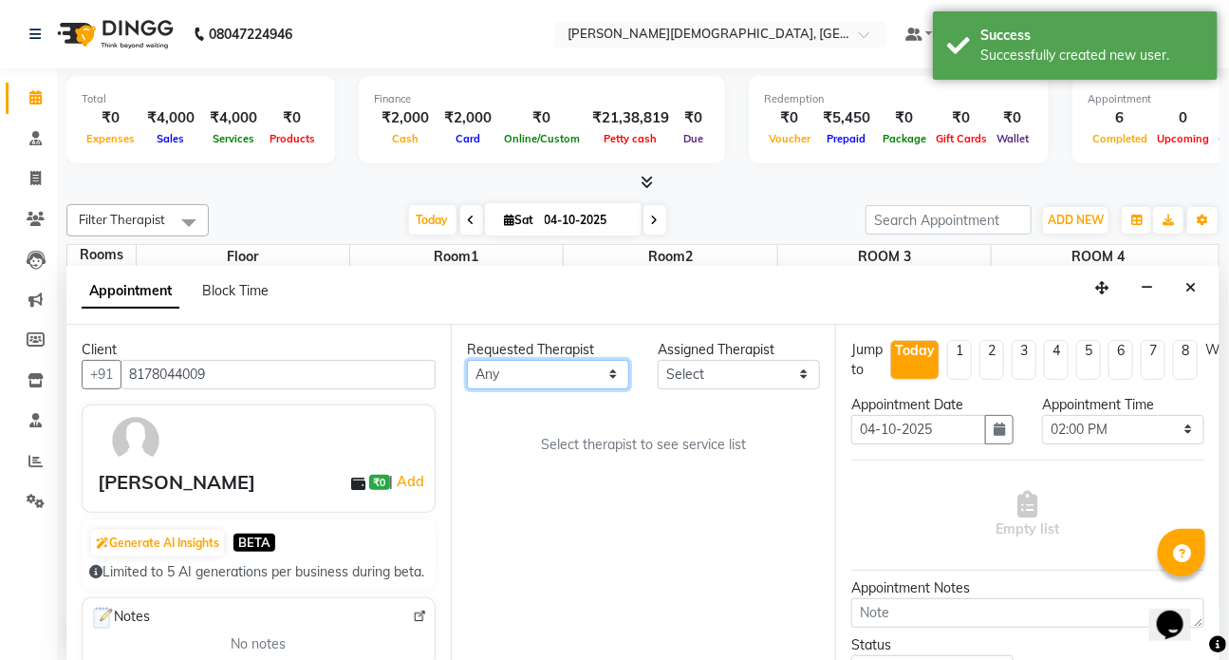
click at [613, 373] on select "Any ANJALI ATUL DR RENJUSHA Dr Sajna Front Desk HARITA KAVYA LIYON MILAN MITHUN" at bounding box center [548, 374] width 162 height 29
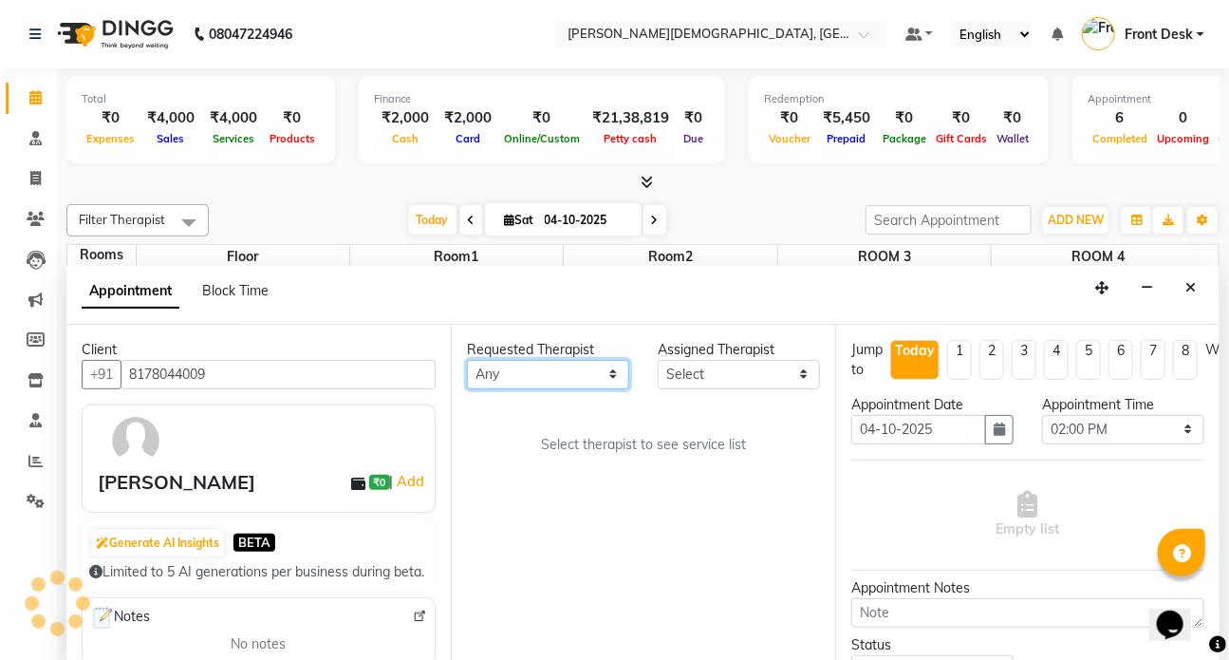
select select "93467"
click at [467, 360] on select "Any ANJALI ATUL DR RENJUSHA Dr Sajna Front Desk HARITA KAVYA LIYON MILAN MITHUN" at bounding box center [548, 374] width 162 height 29
select select "93467"
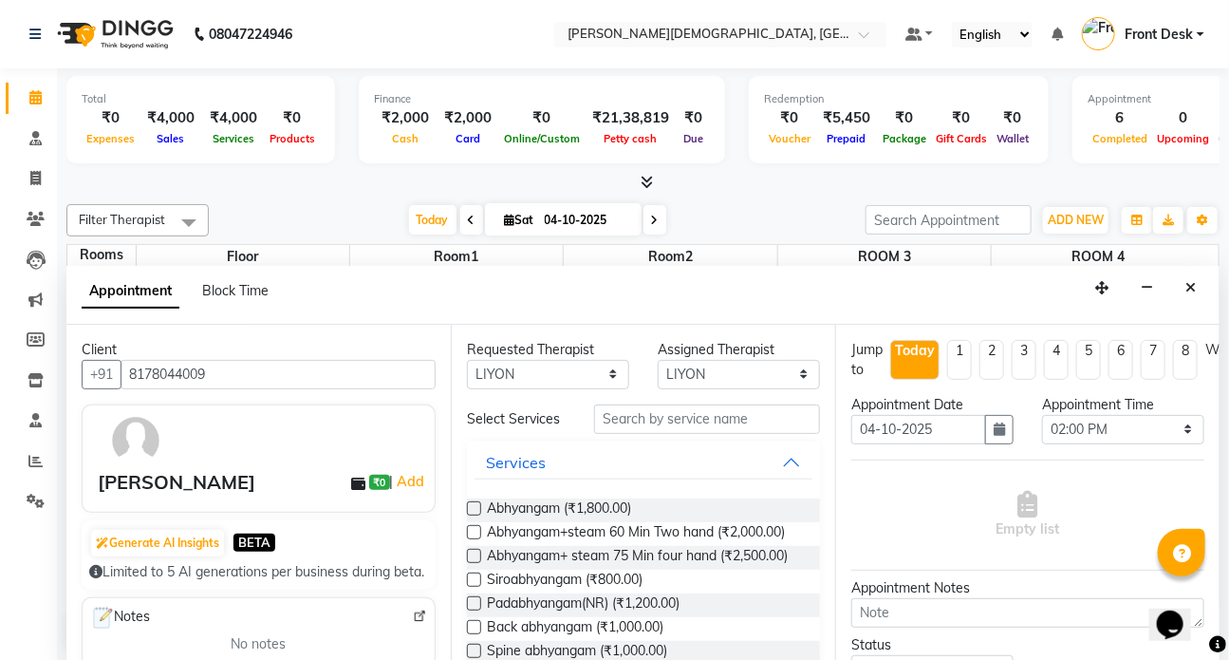
click at [480, 532] on label at bounding box center [474, 532] width 14 height 14
click at [479, 532] on input "checkbox" at bounding box center [473, 534] width 12 height 12
checkbox input "true"
select select "2668"
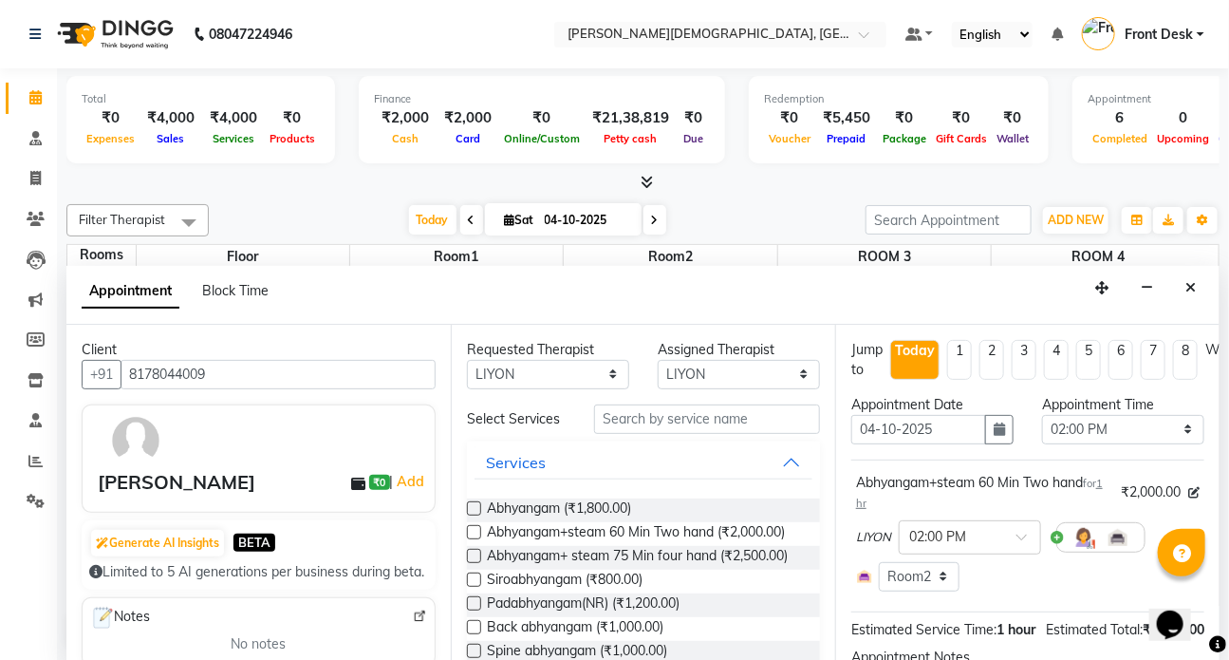
checkbox input "false"
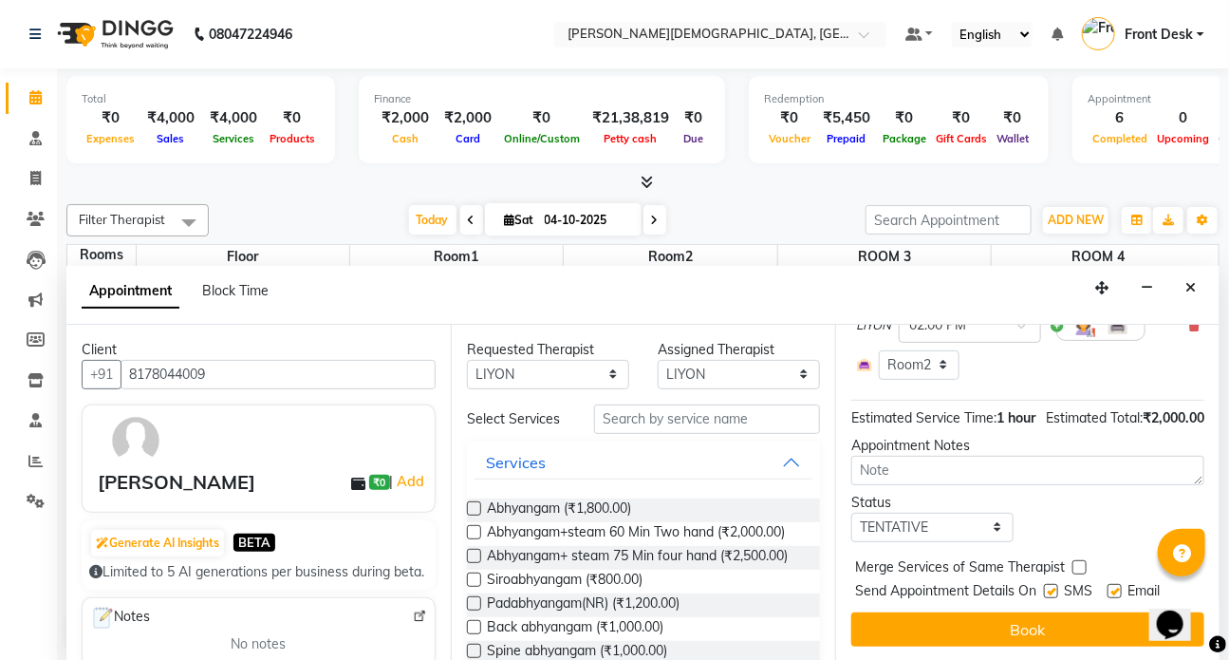
scroll to position [243, 0]
click at [1051, 584] on label at bounding box center [1051, 591] width 14 height 14
click at [1051, 587] on input "checkbox" at bounding box center [1050, 593] width 12 height 12
checkbox input "false"
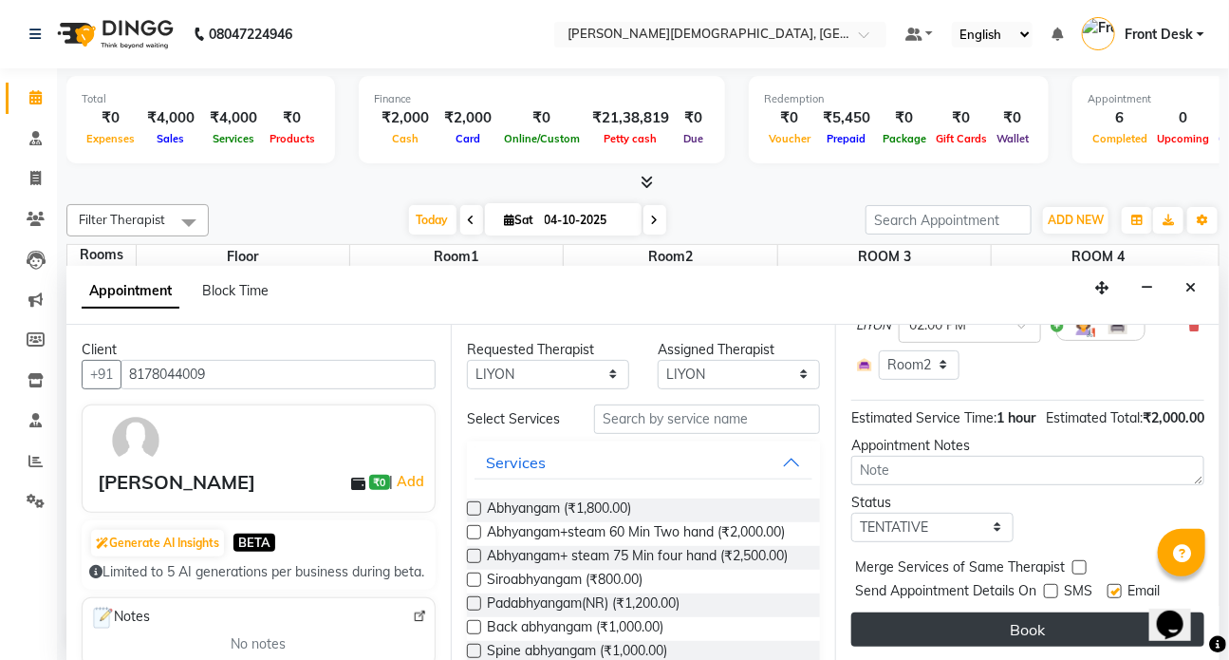
click at [1043, 612] on button "Book" at bounding box center [1027, 629] width 353 height 34
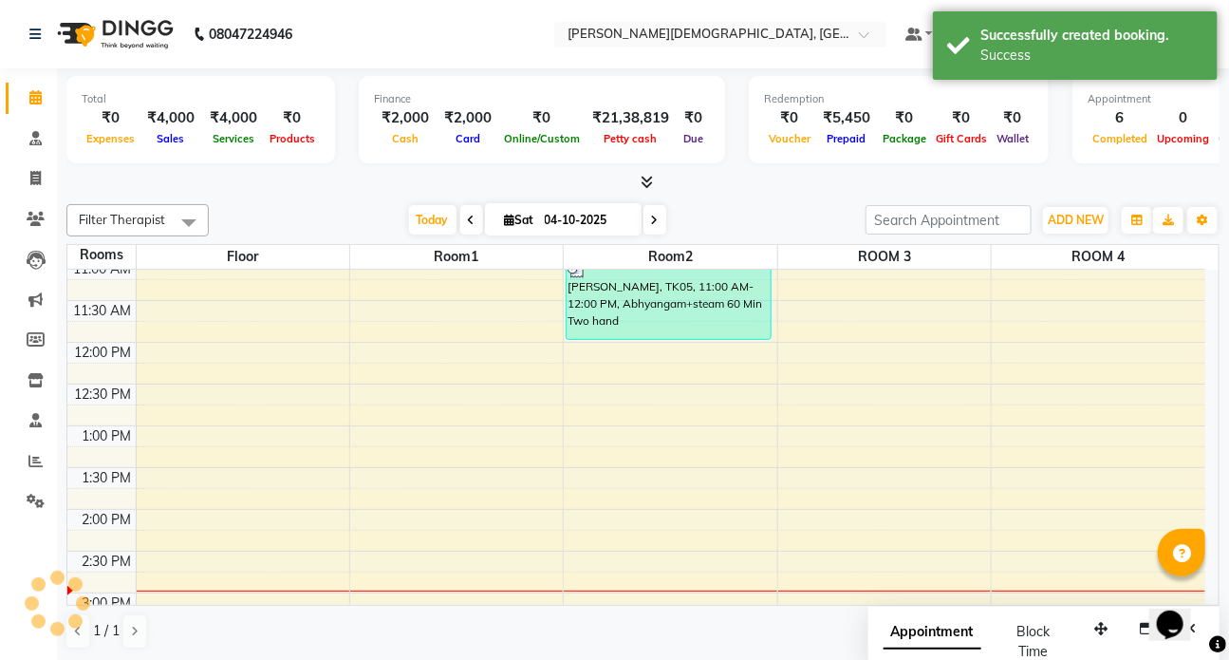
scroll to position [0, 0]
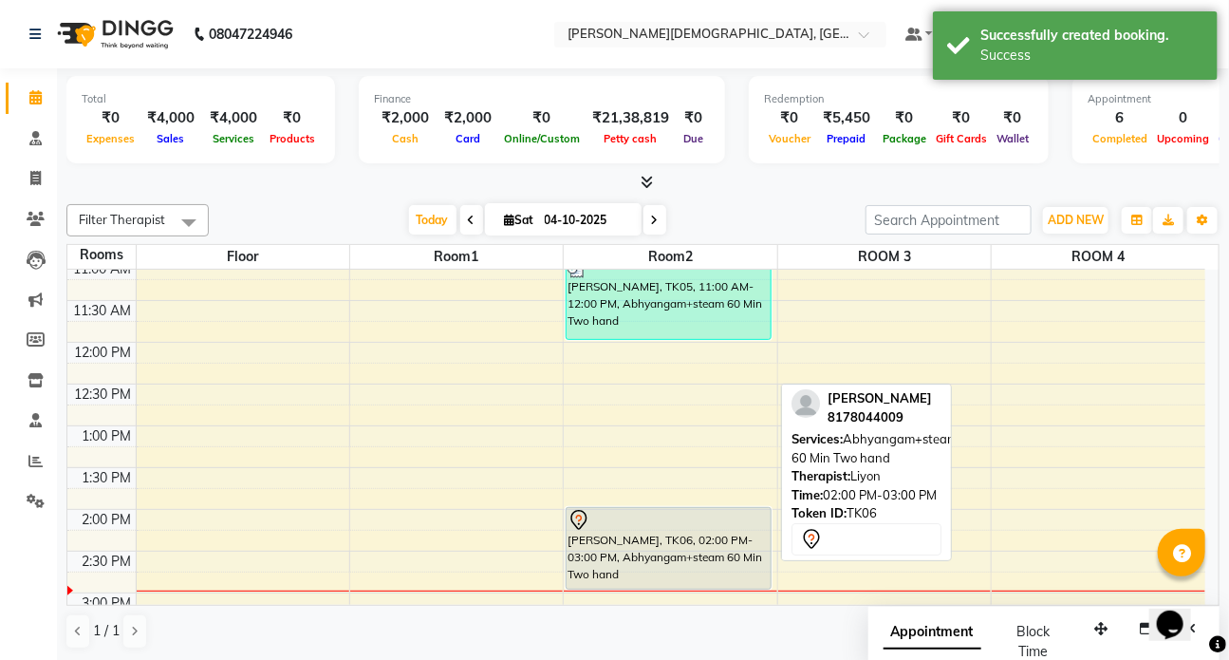
click at [636, 550] on div "BINOY, TK06, 02:00 PM-03:00 PM, Abhyangam+steam 60 Min Two hand" at bounding box center [669, 548] width 204 height 81
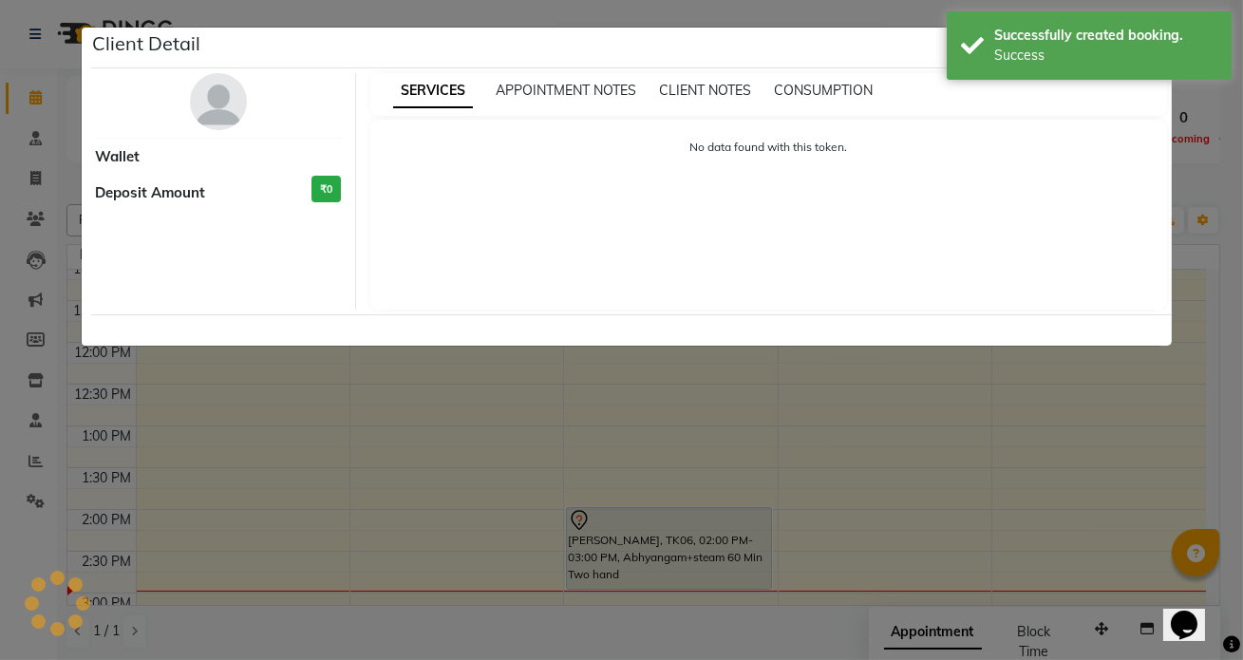
select select "7"
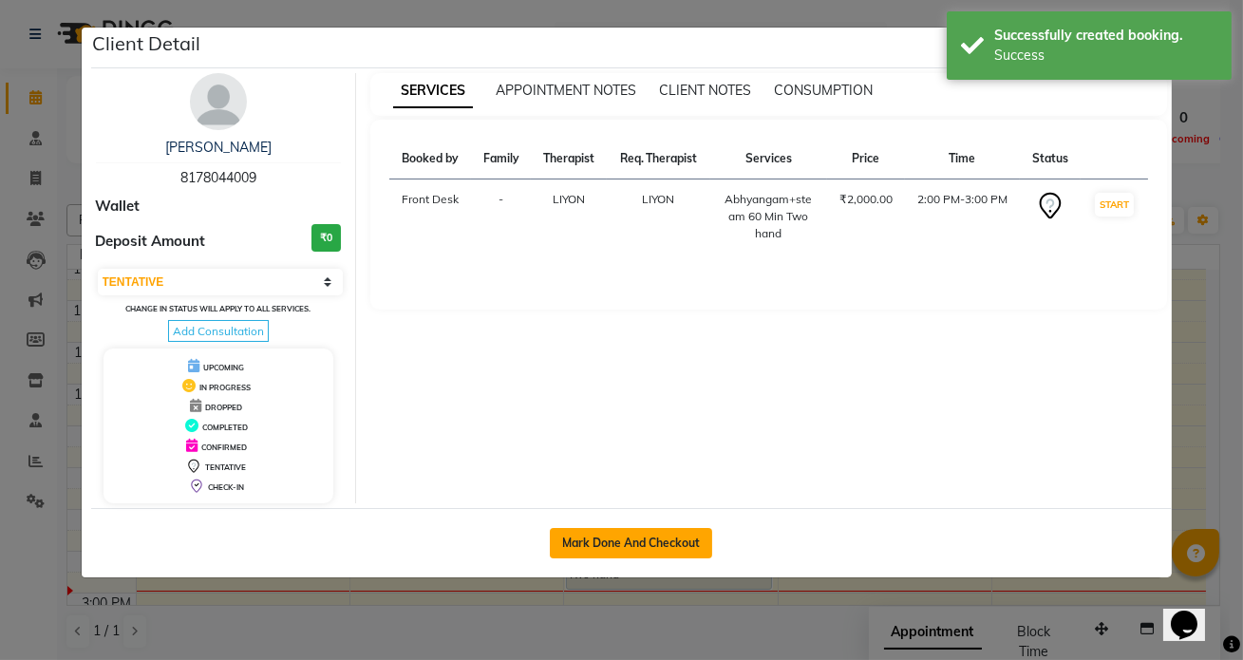
click at [617, 540] on button "Mark Done And Checkout" at bounding box center [631, 543] width 162 height 30
select select "service"
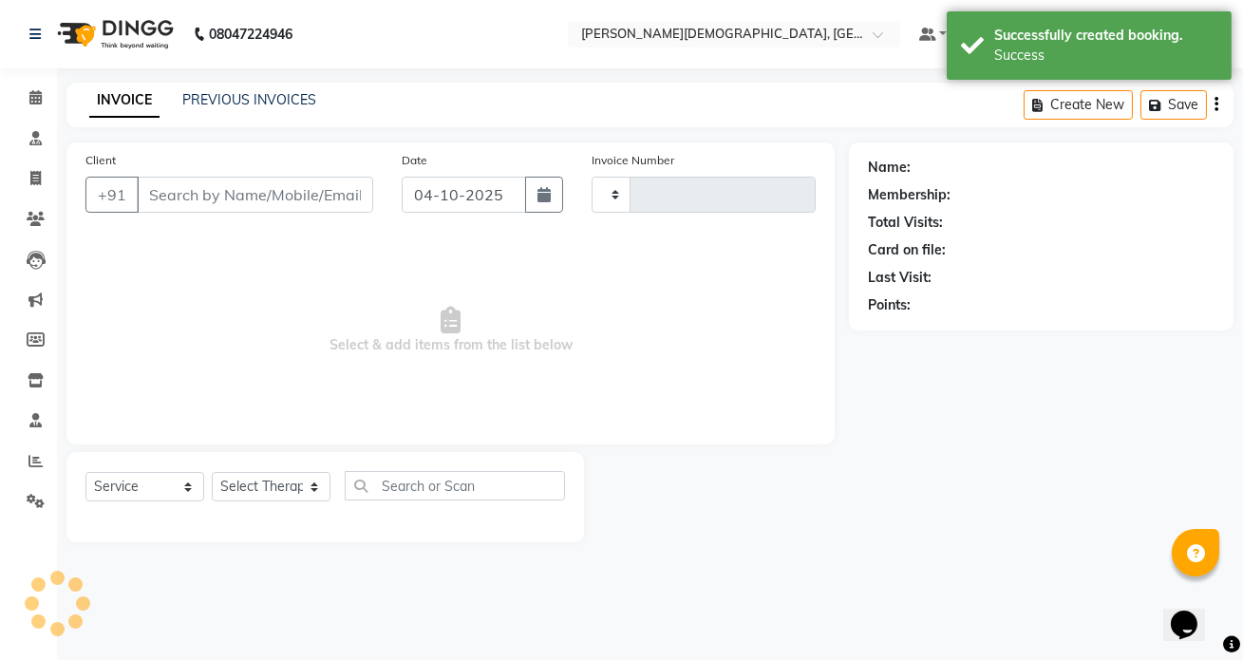
type input "1558"
select select "5585"
type input "8178044009"
select select "93467"
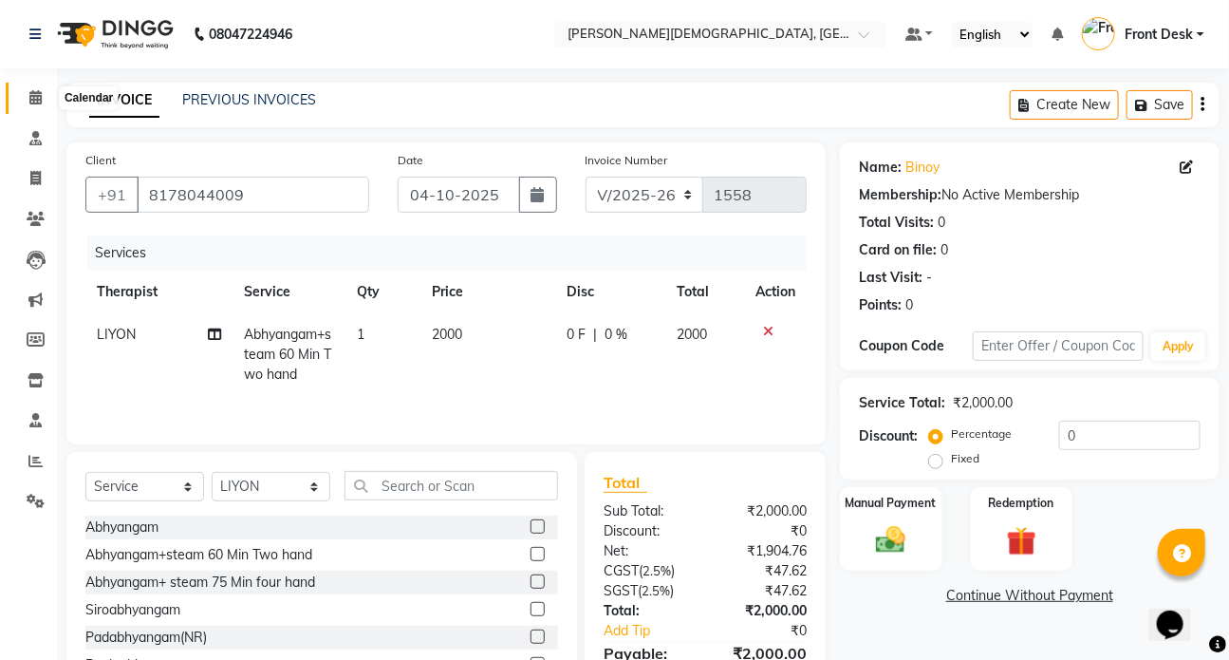
click at [37, 95] on icon at bounding box center [35, 97] width 12 height 14
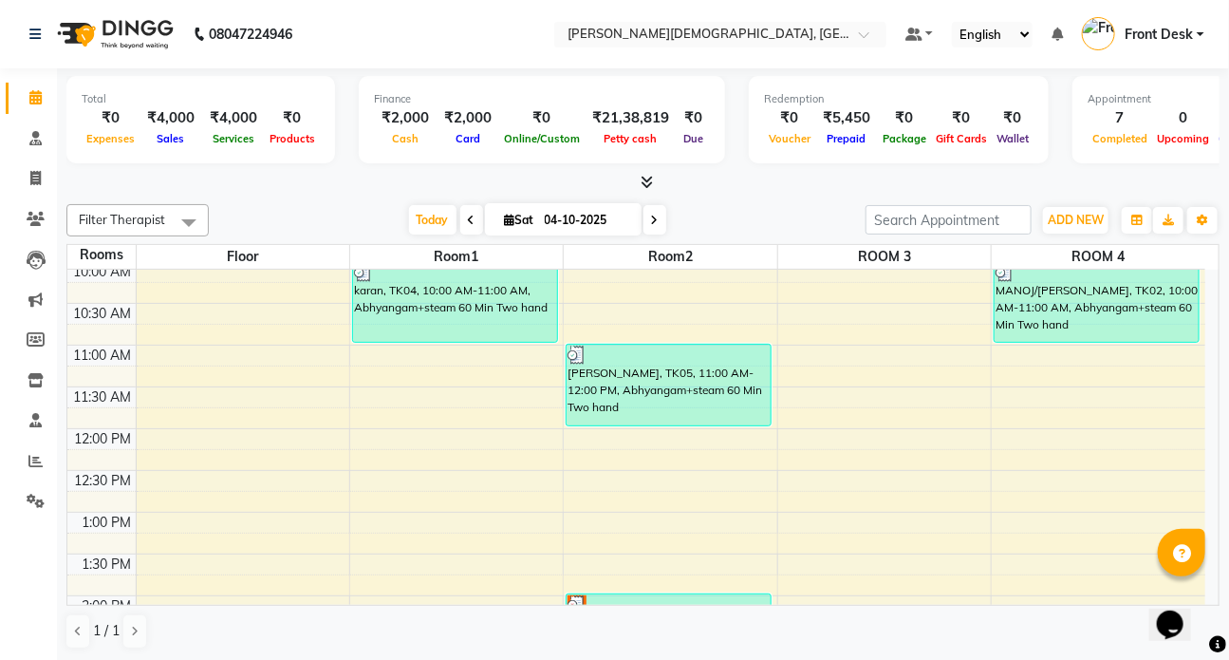
scroll to position [431, 0]
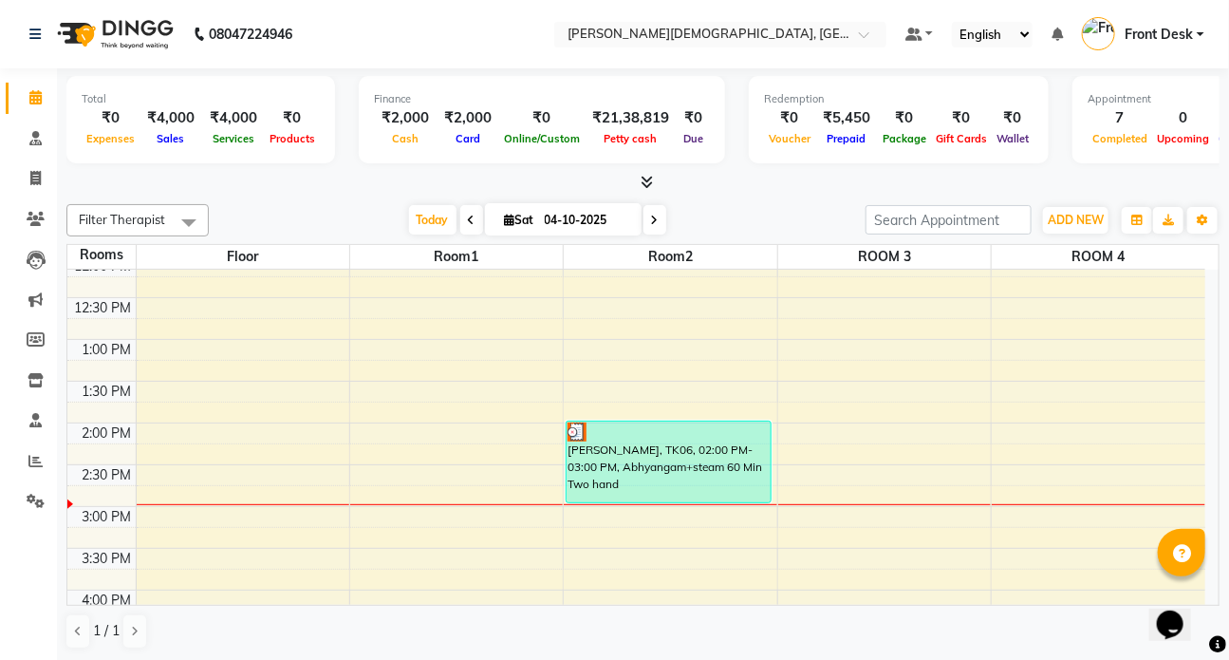
click at [467, 430] on div "7:00 AM 7:30 AM 8:00 AM 8:30 AM 9:00 AM 9:30 AM 10:00 AM 10:30 AM 11:00 AM 11:3…" at bounding box center [636, 423] width 1138 height 1168
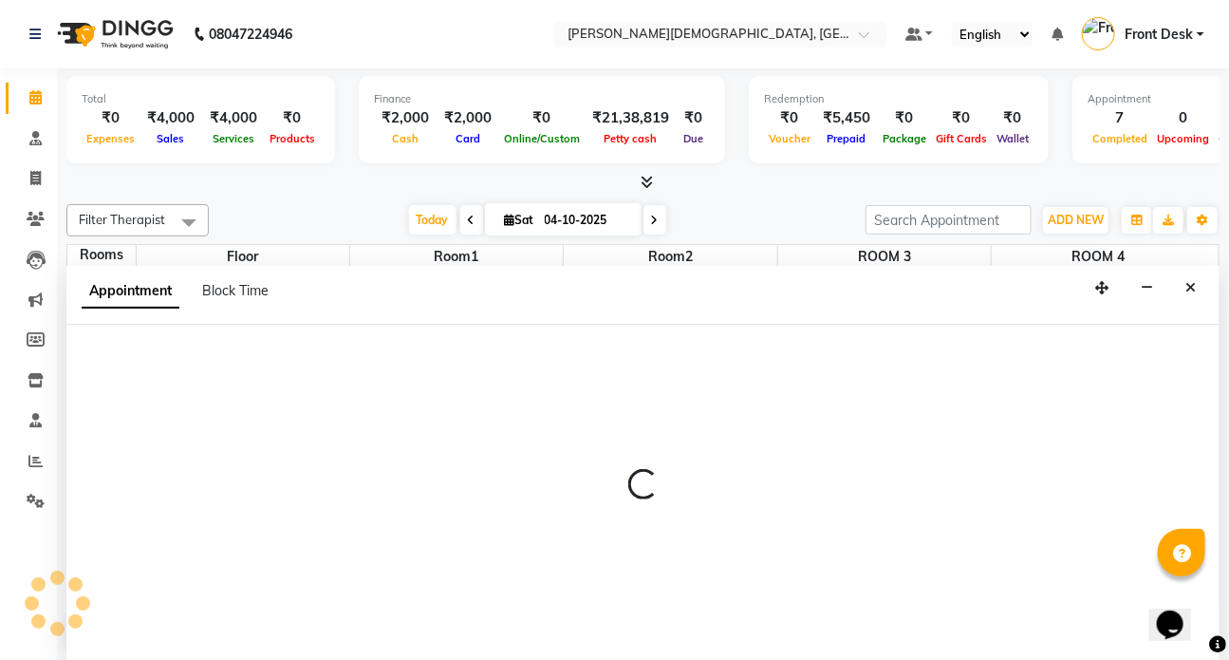
scroll to position [0, 0]
select select "tentative"
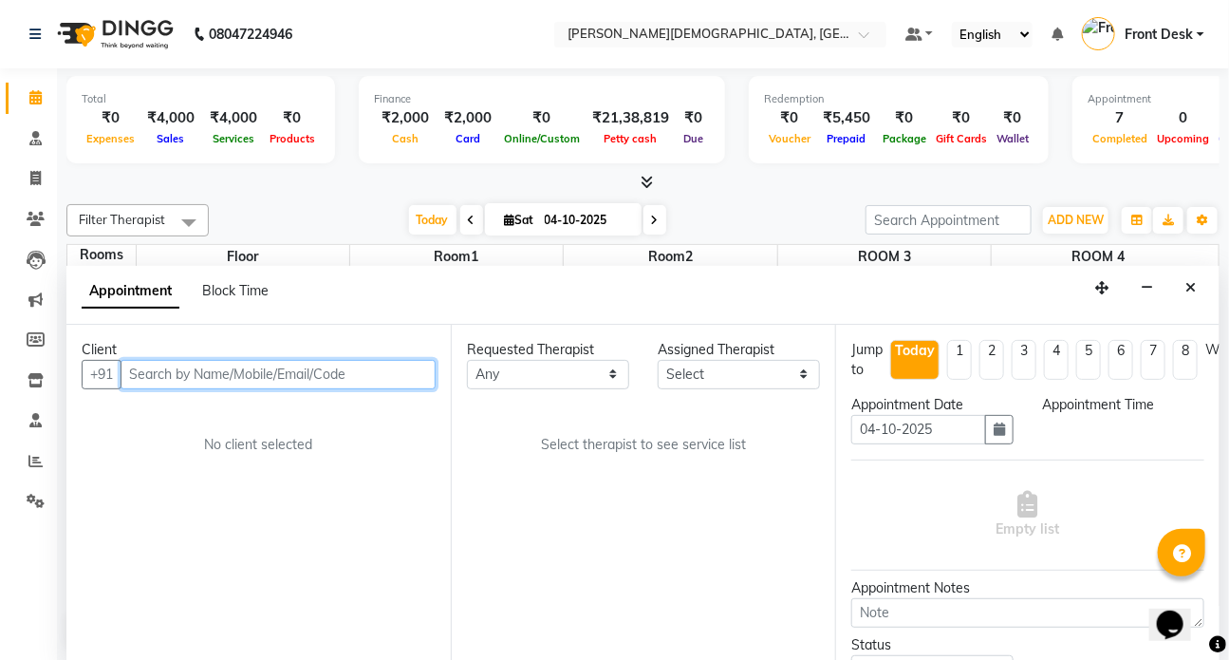
select select "840"
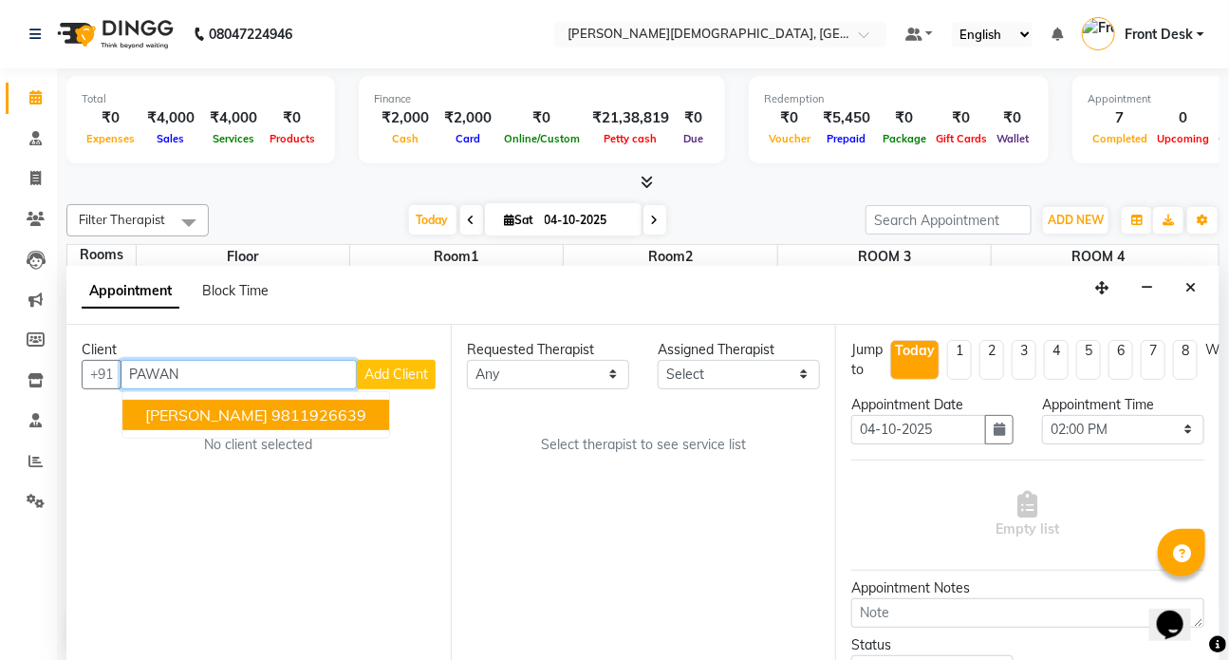
click at [199, 409] on span "PAWAN MEHRA" at bounding box center [206, 414] width 122 height 19
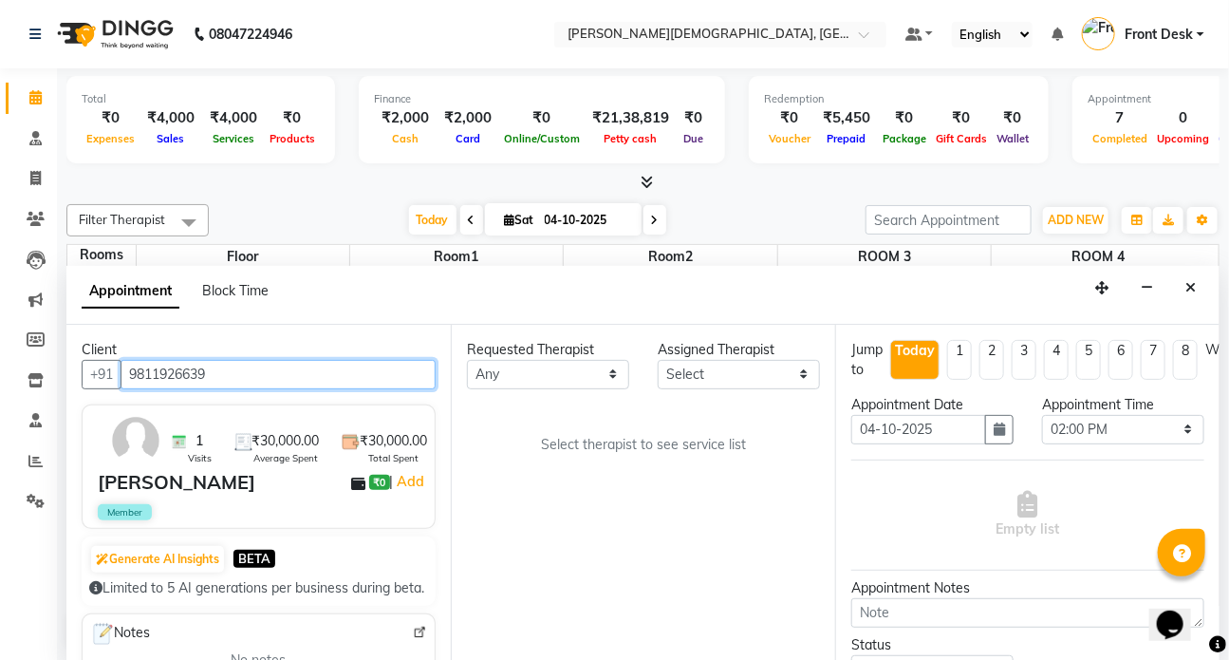
type input "9811926639"
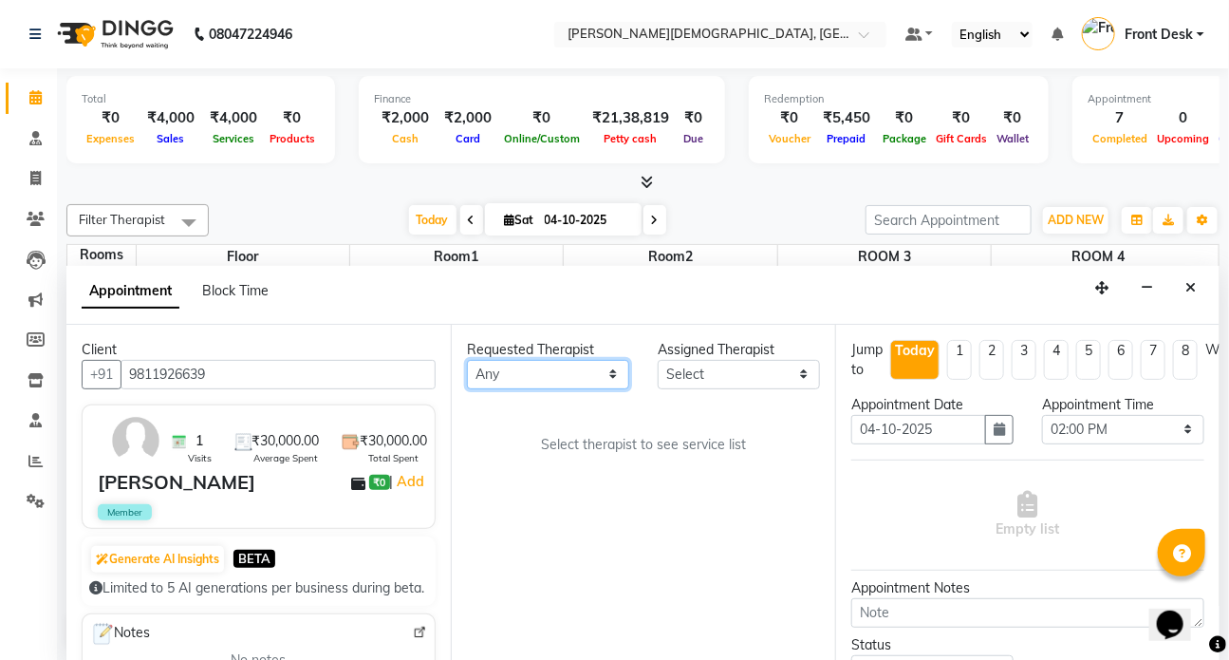
click at [609, 372] on select "Any ANJALI ATUL DR RENJUSHA Dr Sajna Front Desk HARITA KAVYA LIYON MILAN MITHUN" at bounding box center [548, 374] width 162 height 29
select select "75597"
click at [467, 360] on select "Any ANJALI ATUL DR RENJUSHA Dr Sajna Front Desk HARITA KAVYA LIYON MILAN MITHUN" at bounding box center [548, 374] width 162 height 29
select select "75597"
click at [610, 368] on select "Any ANJALI ATUL DR RENJUSHA Dr Sajna Front Desk HARITA KAVYA LIYON MILAN MITHUN" at bounding box center [548, 374] width 162 height 29
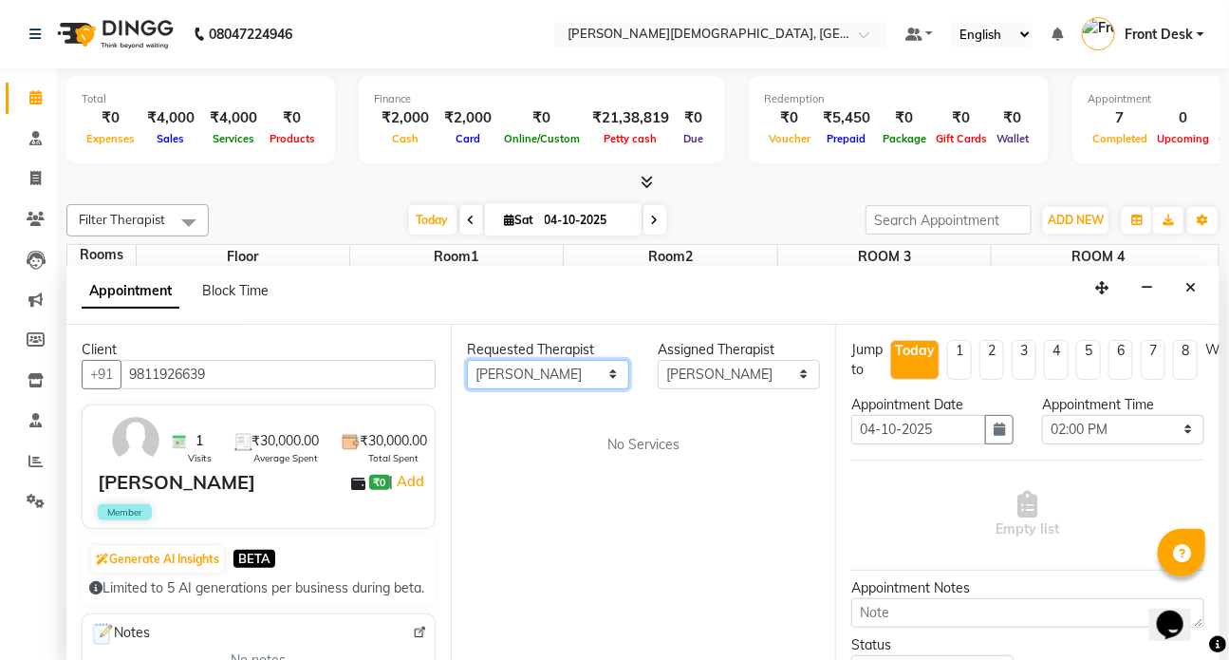
click at [467, 360] on select "Any ANJALI ATUL DR RENJUSHA Dr Sajna Front Desk HARITA KAVYA LIYON MILAN MITHUN" at bounding box center [548, 374] width 162 height 29
click at [537, 440] on div "No Services" at bounding box center [643, 445] width 353 height 20
click at [538, 439] on div "No Services" at bounding box center [643, 445] width 353 height 20
click at [1189, 287] on icon "Close" at bounding box center [1191, 287] width 10 height 13
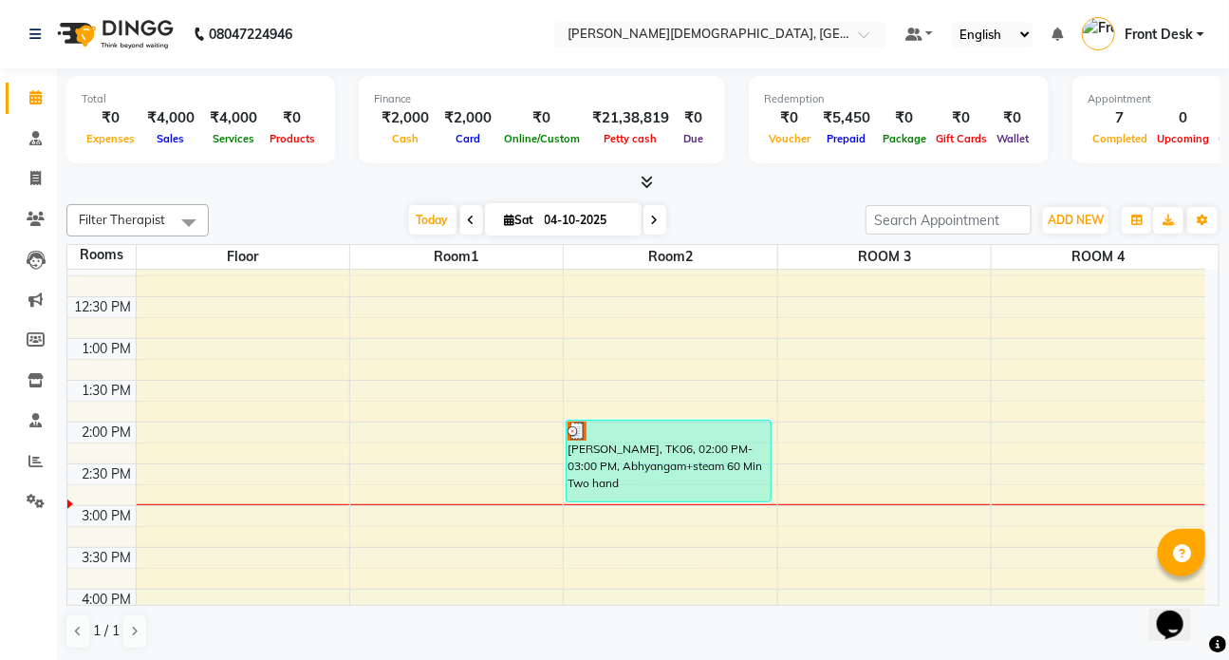
scroll to position [431, 0]
click at [400, 424] on div "7:00 AM 7:30 AM 8:00 AM 8:30 AM 9:00 AM 9:30 AM 10:00 AM 10:30 AM 11:00 AM 11:3…" at bounding box center [636, 423] width 1138 height 1168
select select "tentative"
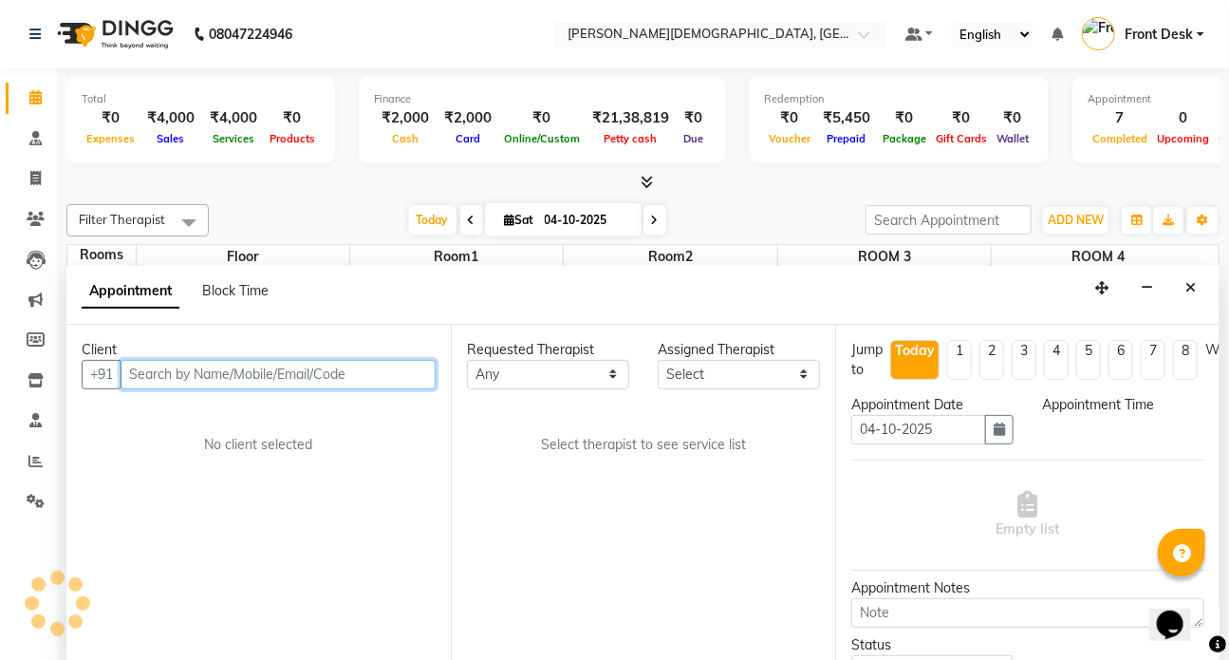
select select "840"
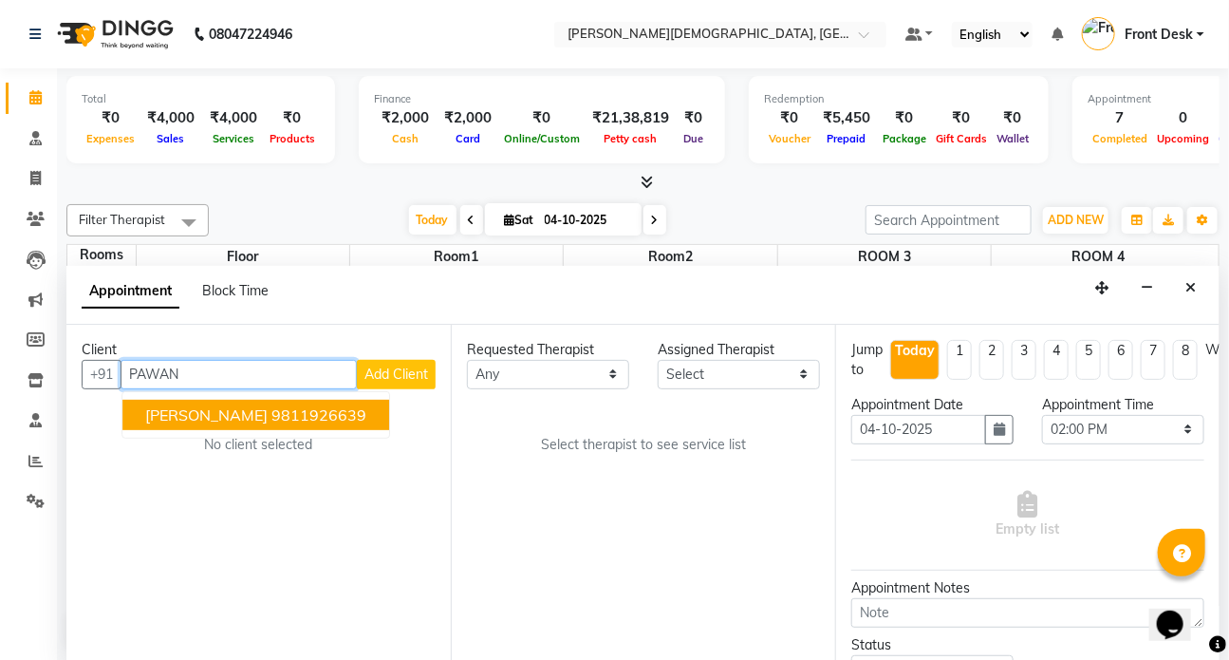
click at [229, 413] on span "PAWAN MEHRA" at bounding box center [206, 414] width 122 height 19
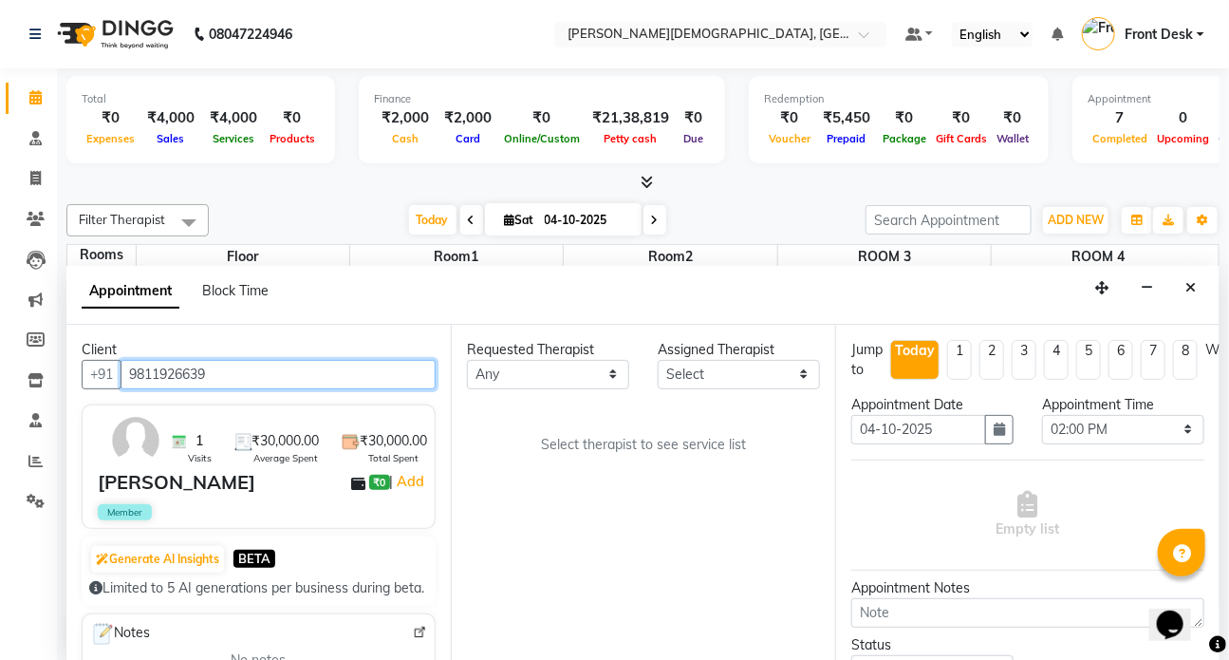
type input "9811926639"
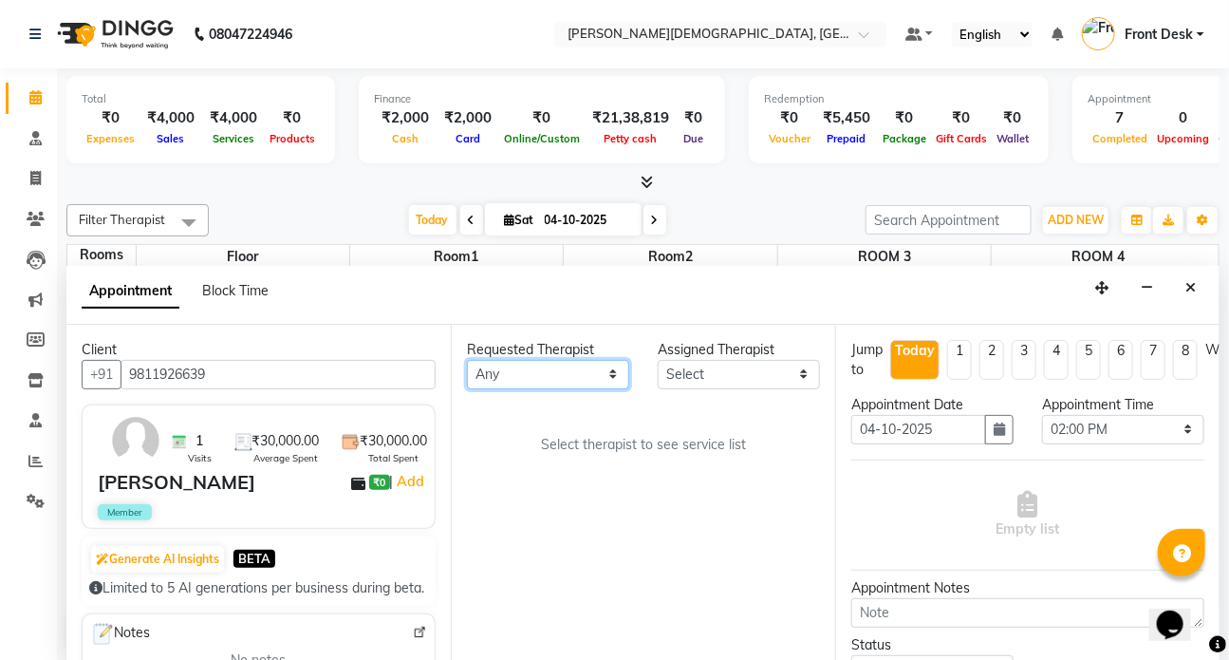
click at [609, 377] on select "Any ANJALI ATUL DR RENJUSHA Dr Sajna Front Desk HARITA KAVYA LIYON MILAN MITHUN" at bounding box center [548, 374] width 162 height 29
select select "75597"
click at [467, 360] on select "Any ANJALI ATUL DR RENJUSHA Dr Sajna Front Desk HARITA KAVYA LIYON MILAN MITHUN" at bounding box center [548, 374] width 162 height 29
select select "75597"
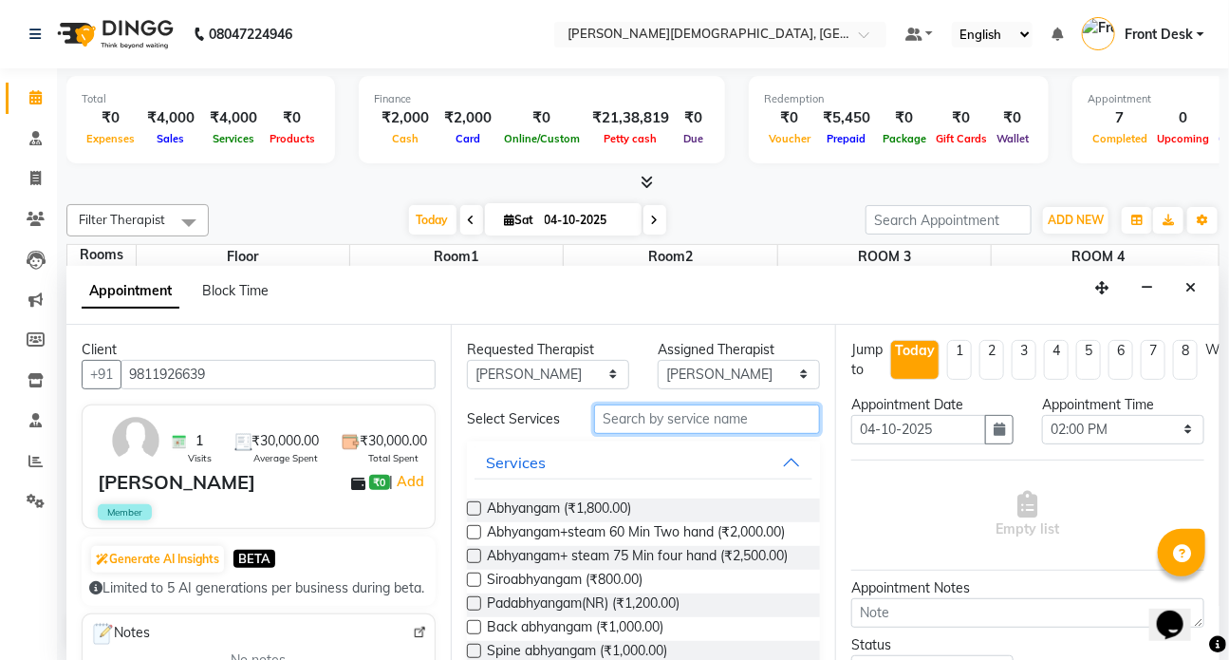
click at [627, 417] on input "text" at bounding box center [707, 418] width 226 height 29
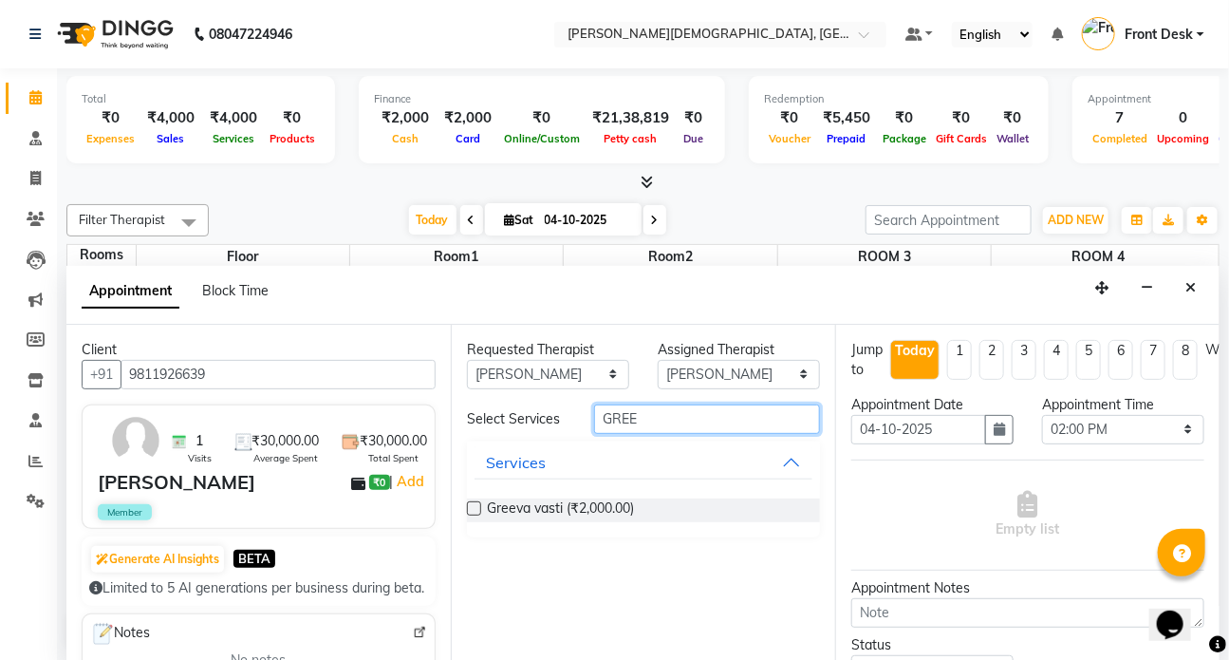
type input "GREE"
click at [469, 507] on label at bounding box center [474, 508] width 14 height 14
click at [469, 507] on input "checkbox" at bounding box center [473, 510] width 12 height 12
checkbox input "true"
select select "2667"
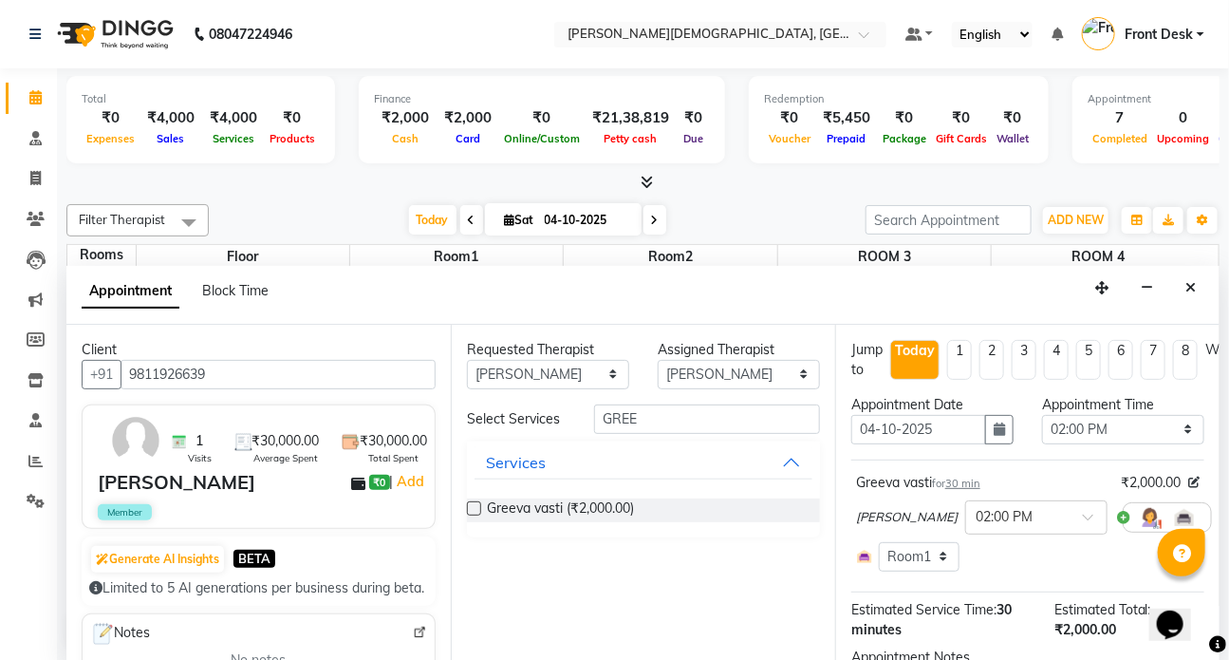
checkbox input "false"
click at [669, 415] on input "GREE" at bounding box center [707, 418] width 226 height 29
type input "G"
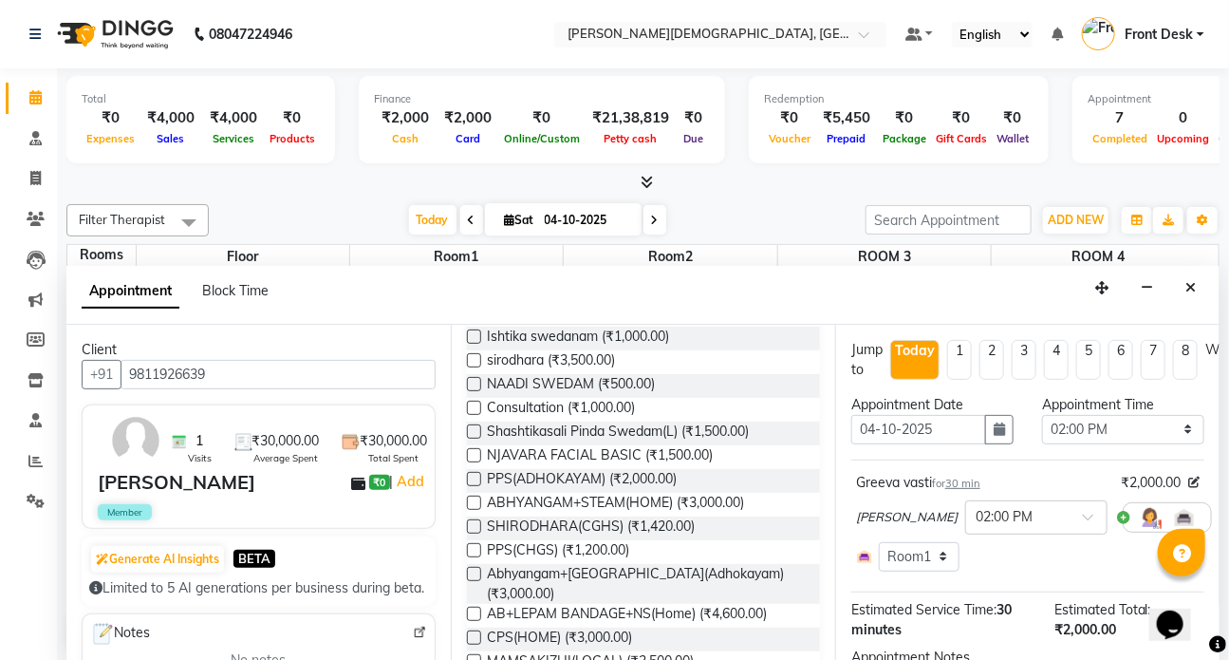
scroll to position [0, 0]
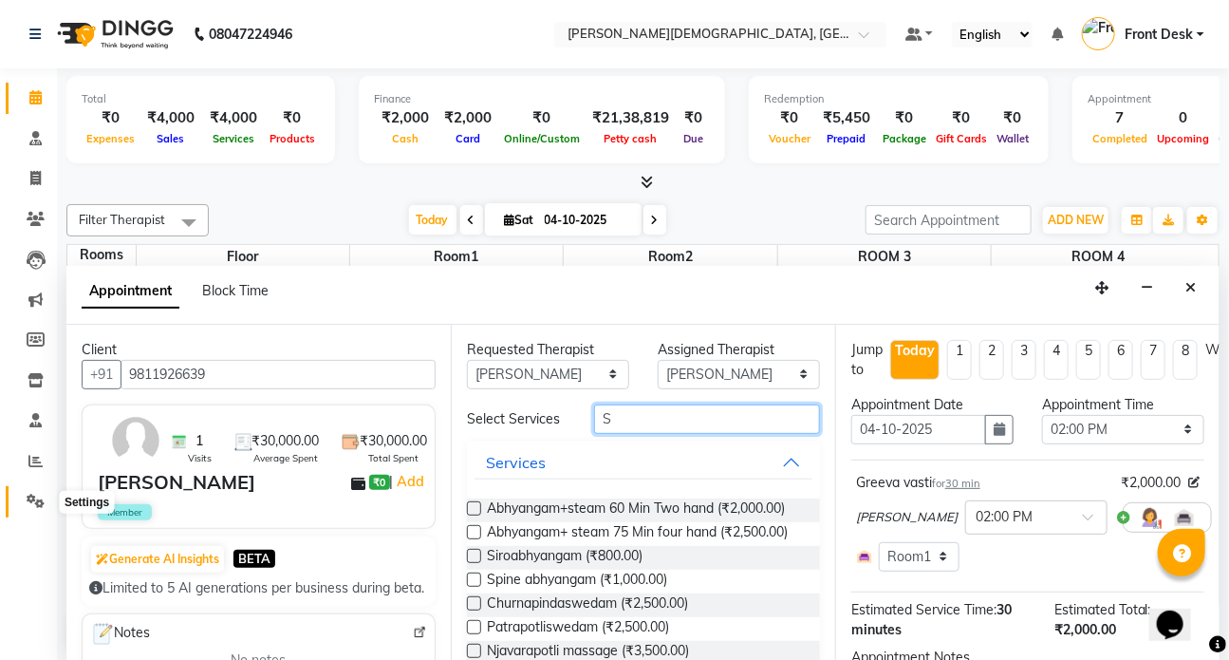
type input "S"
click at [31, 500] on icon at bounding box center [36, 501] width 18 height 14
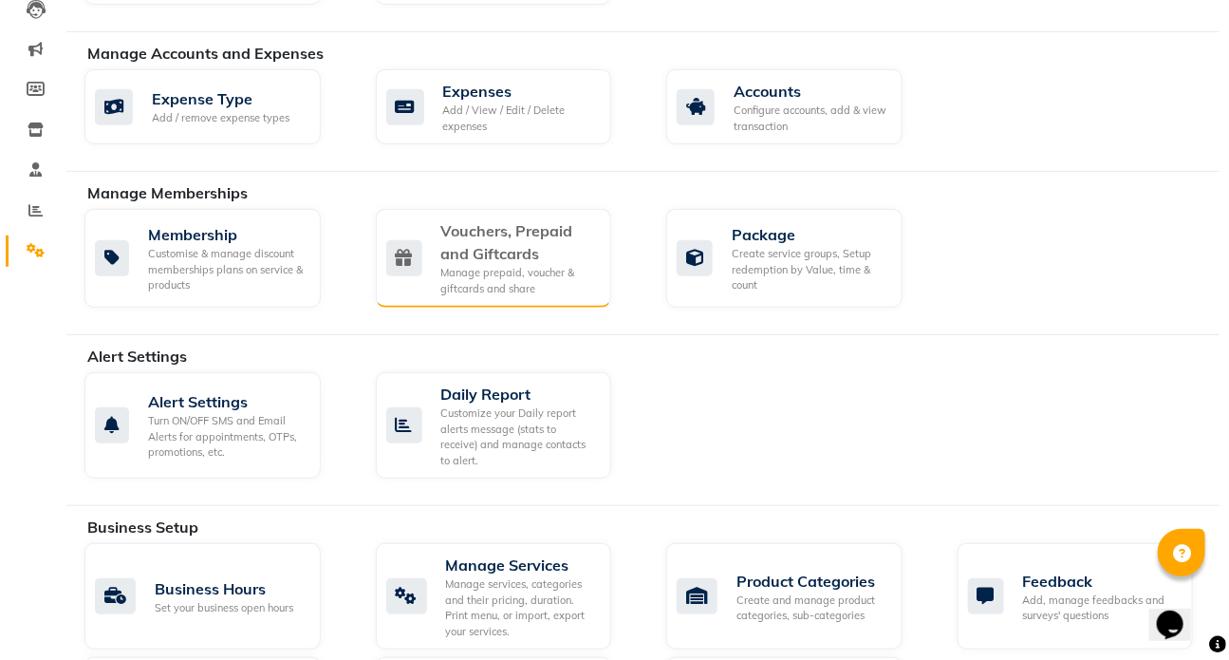
scroll to position [431, 0]
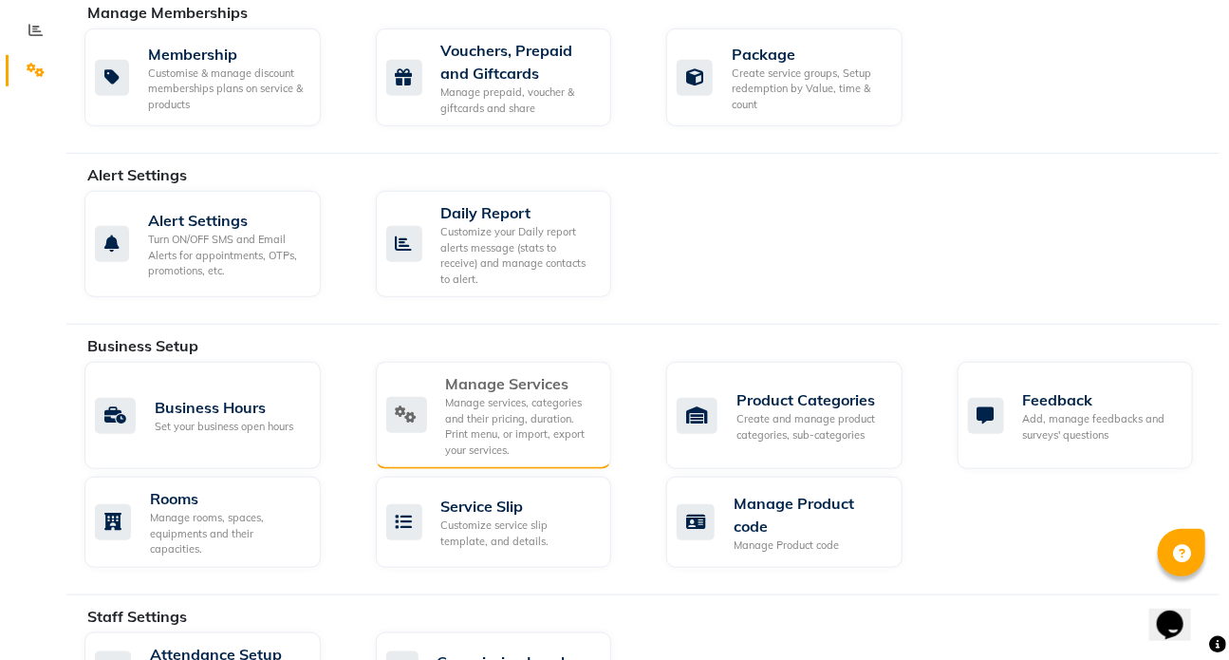
click at [485, 401] on div "Manage services, categories and their pricing, duration. Print menu, or import,…" at bounding box center [521, 426] width 151 height 63
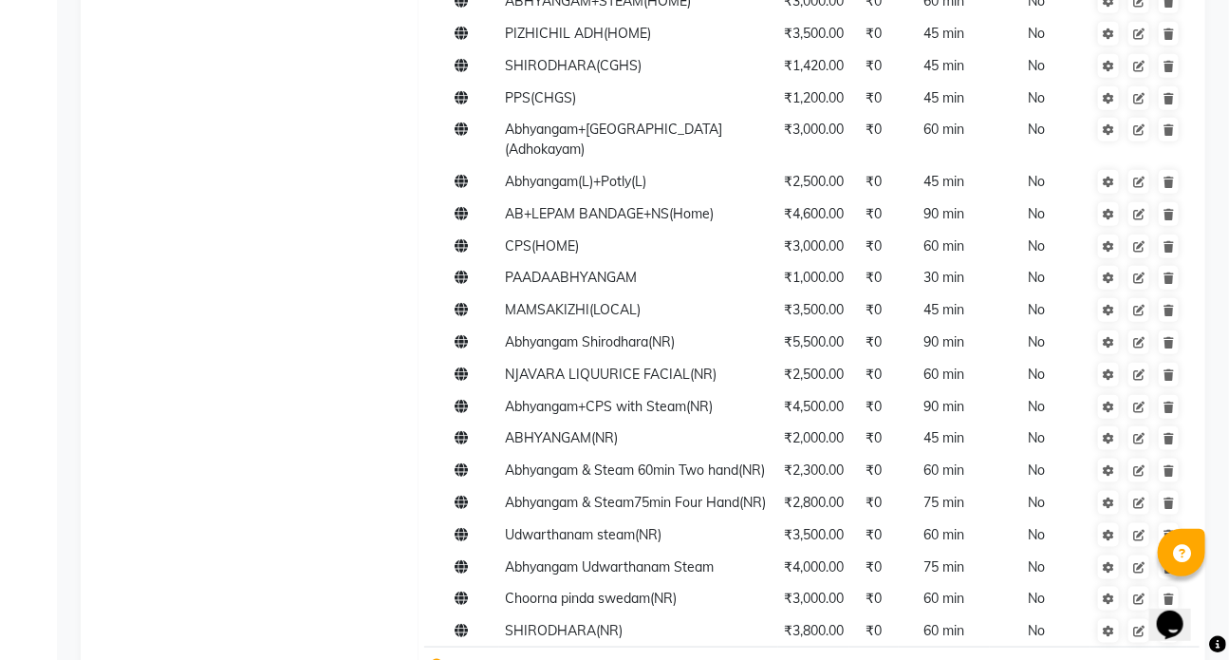
scroll to position [3446, 0]
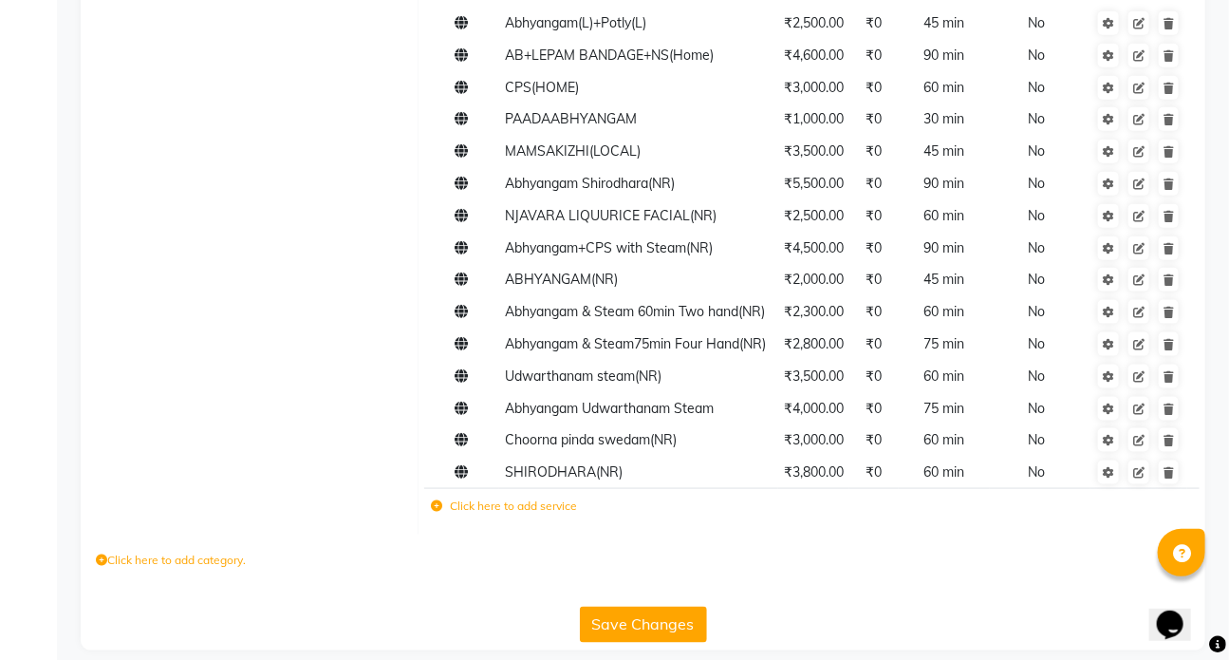
click at [464, 497] on label "Click here to add service" at bounding box center [504, 505] width 146 height 17
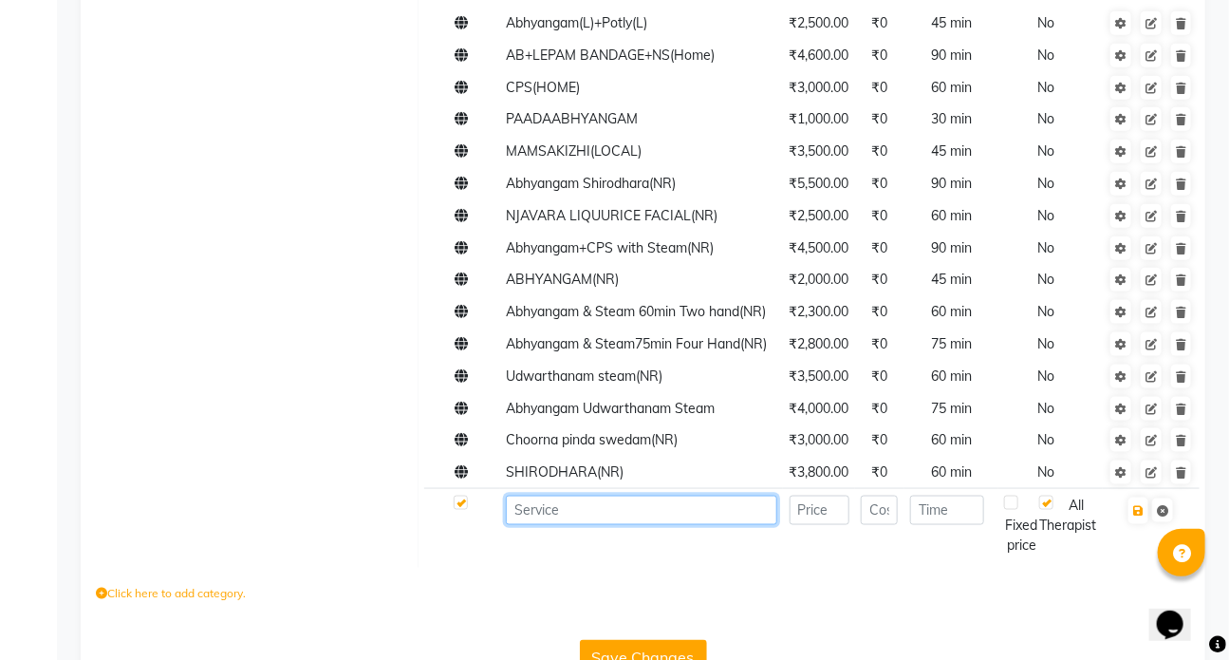
click at [525, 495] on input at bounding box center [641, 509] width 271 height 29
type input "SHIROABHYANGAM(NR)"
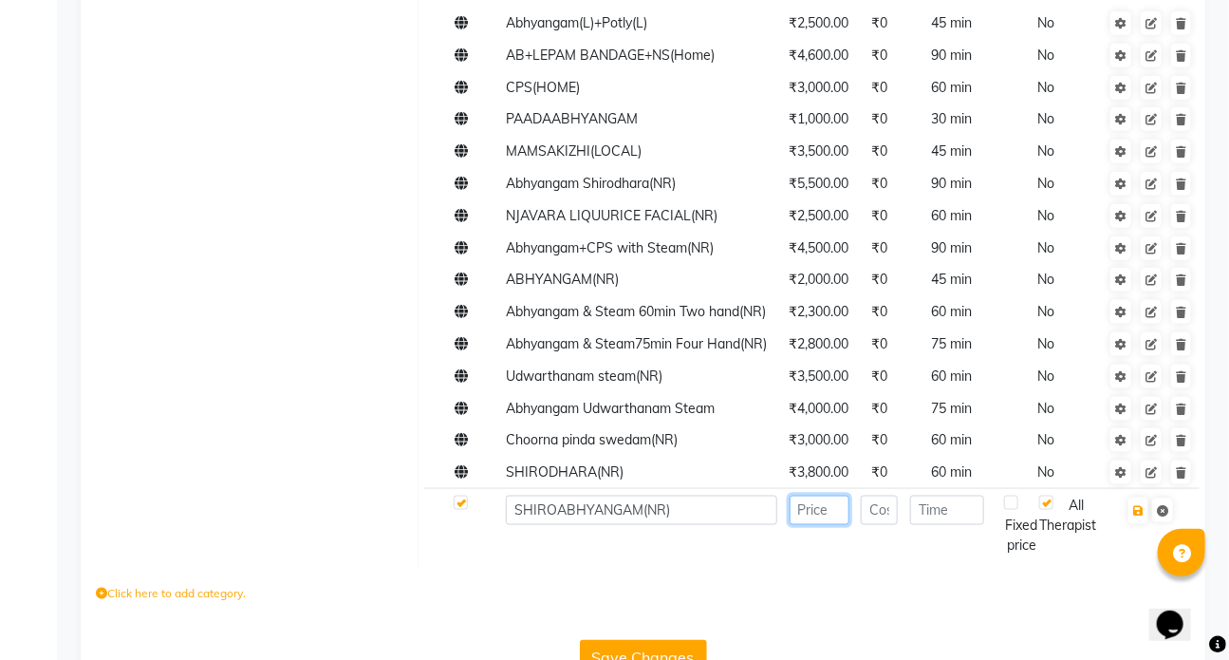
click at [817, 495] on input "number" at bounding box center [820, 509] width 60 height 29
type input "1200"
click at [925, 495] on input "number" at bounding box center [947, 509] width 74 height 29
type input "30"
click at [1142, 505] on icon "button" at bounding box center [1138, 510] width 10 height 11
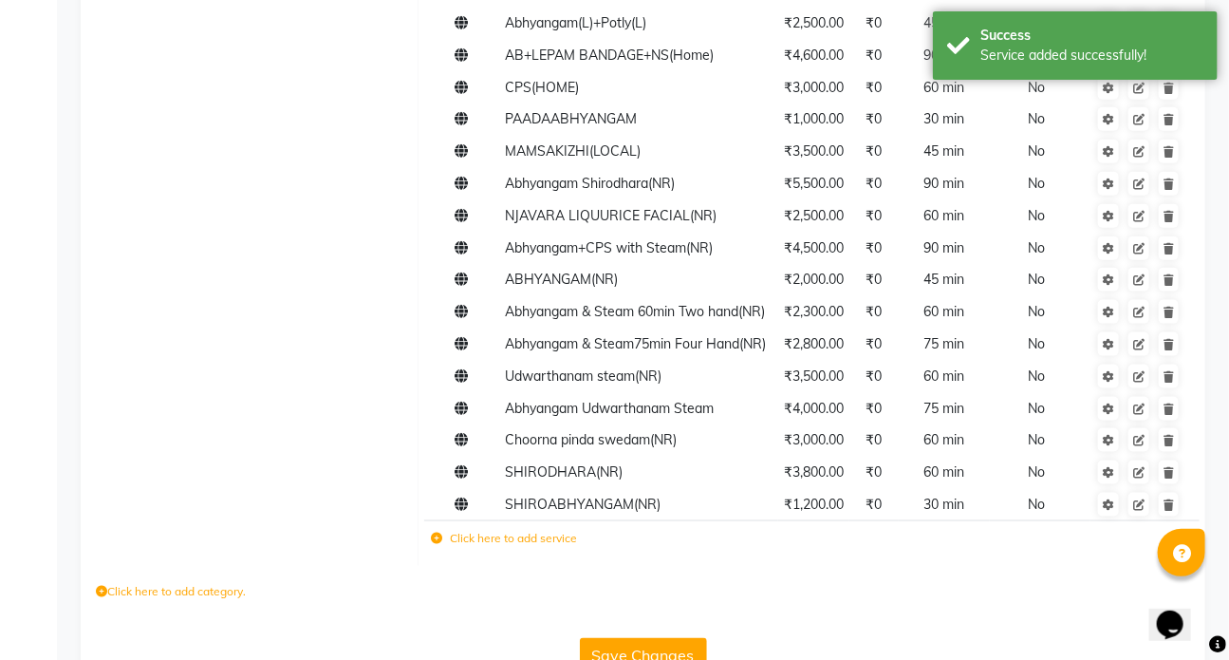
click at [650, 638] on button "Save Changes" at bounding box center [643, 656] width 127 height 36
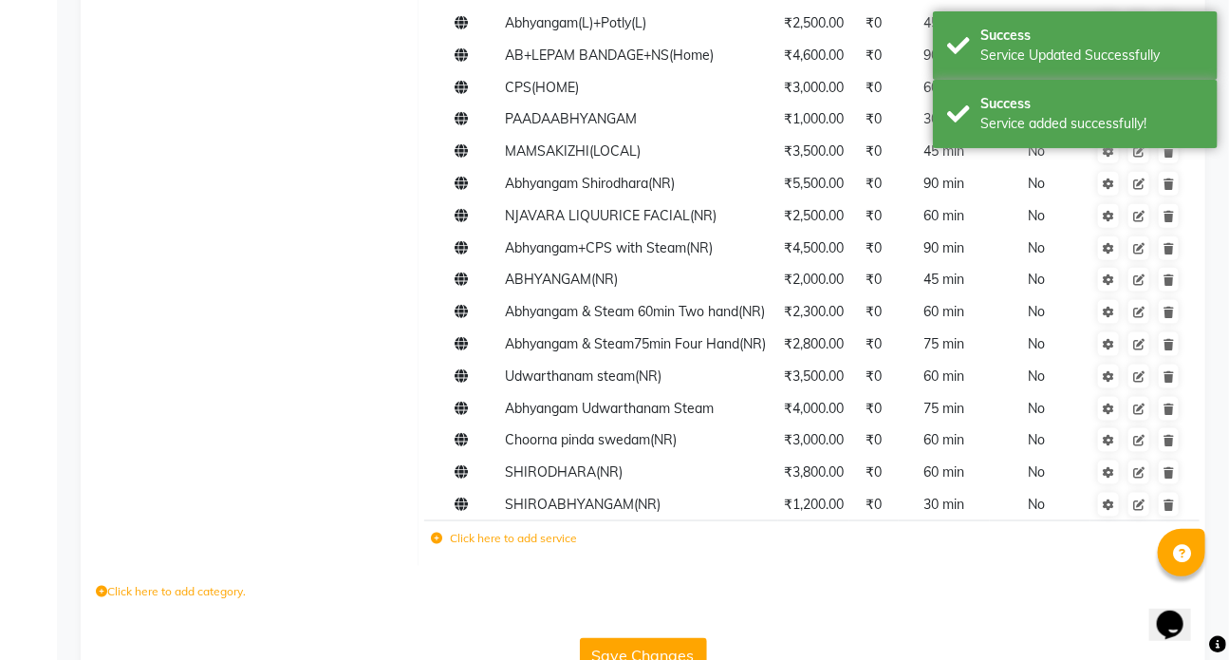
click at [650, 638] on button "Save Changes" at bounding box center [643, 656] width 127 height 36
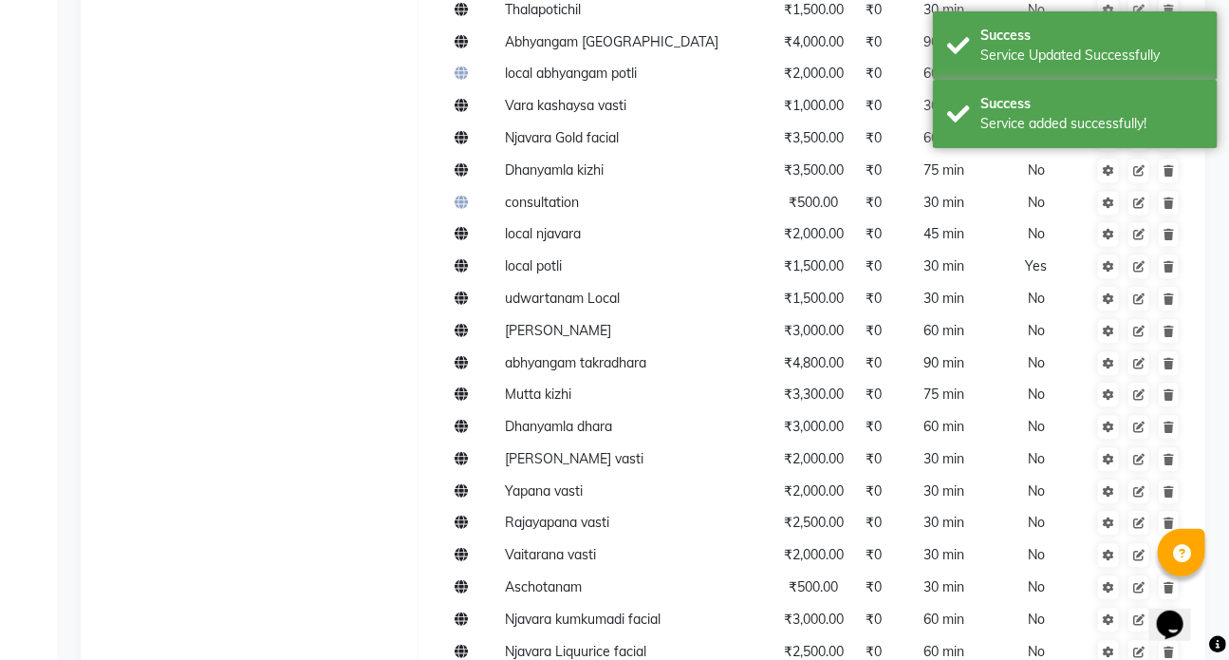
scroll to position [0, 0]
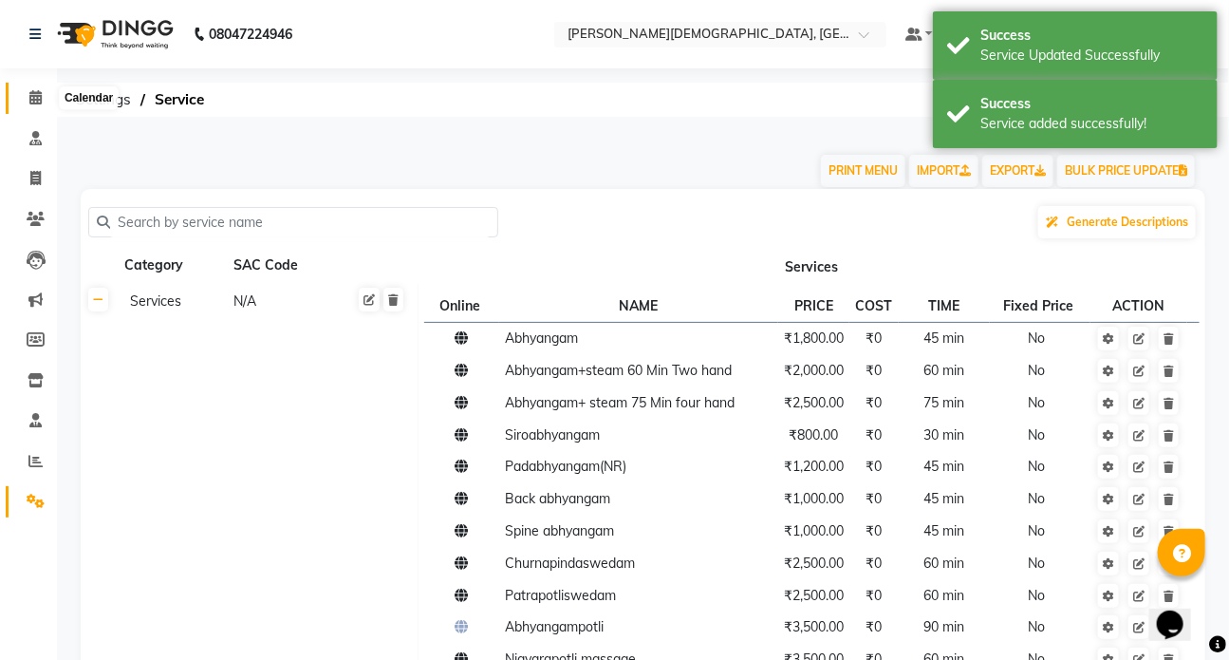
click at [38, 95] on icon at bounding box center [35, 97] width 12 height 14
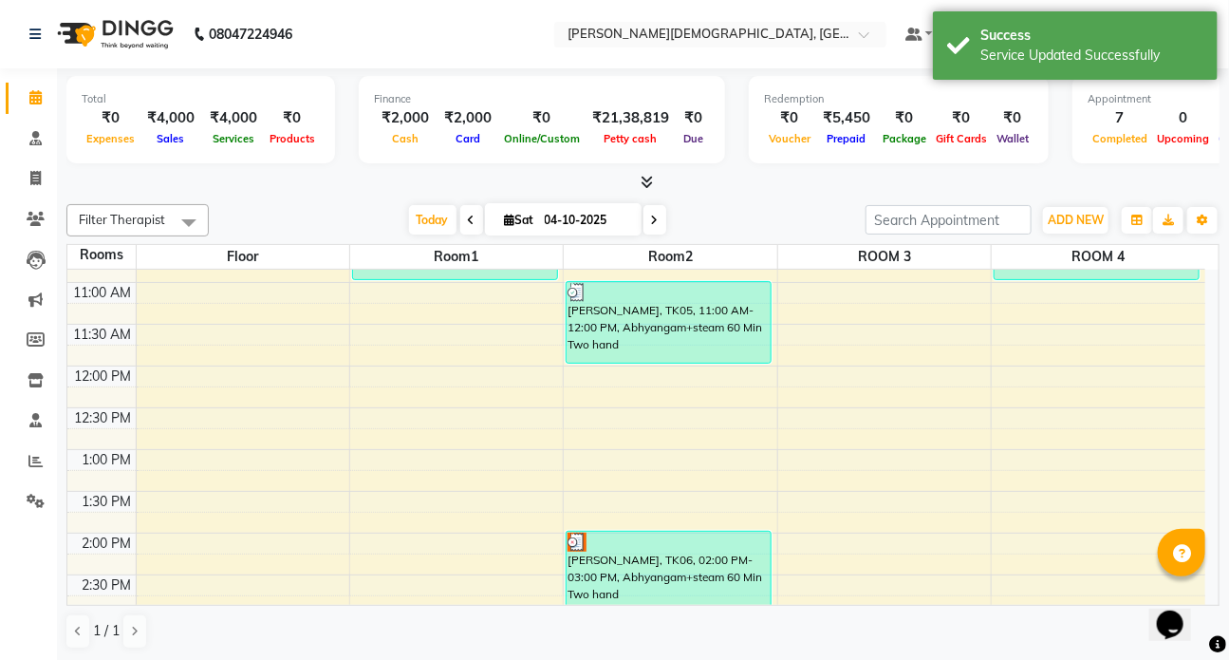
scroll to position [345, 0]
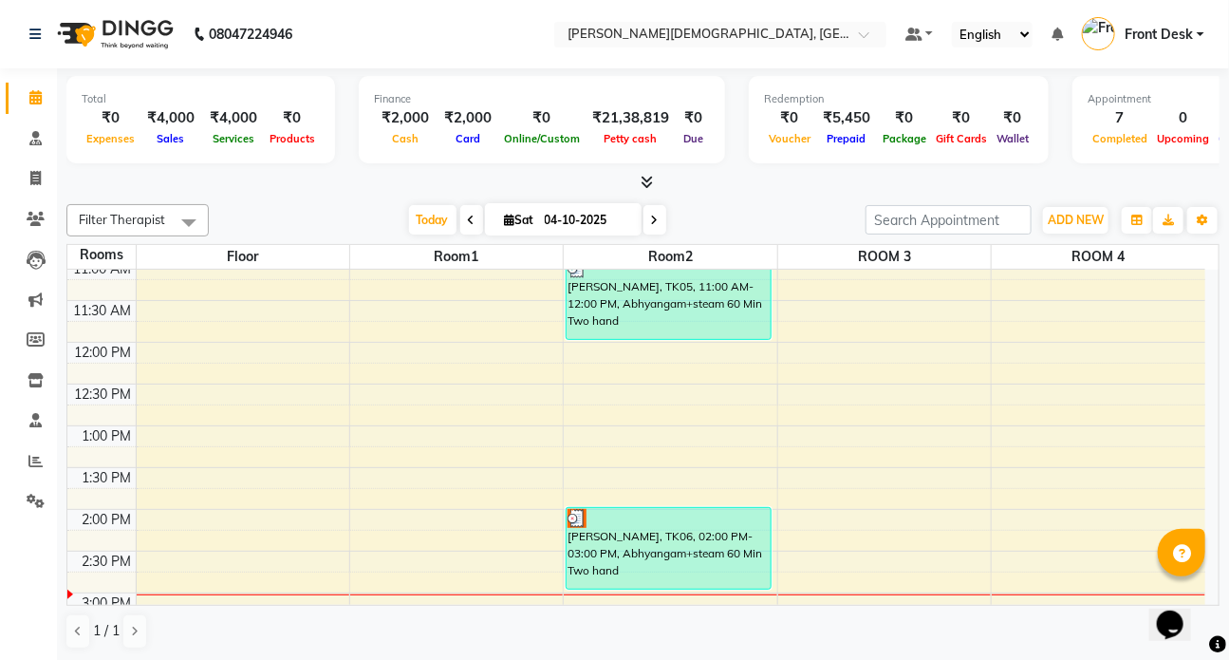
click at [371, 513] on div "7:00 AM 7:30 AM 8:00 AM 8:30 AM 9:00 AM 9:30 AM 10:00 AM 10:30 AM 11:00 AM 11:3…" at bounding box center [636, 509] width 1138 height 1168
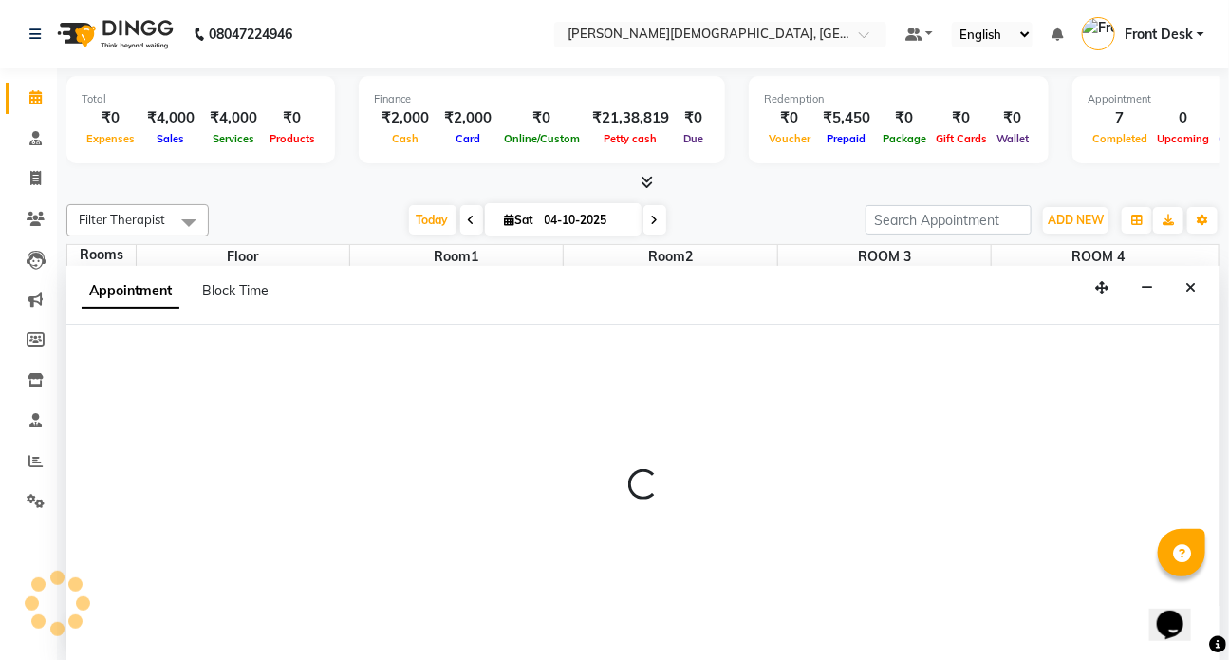
scroll to position [0, 0]
select select "tentative"
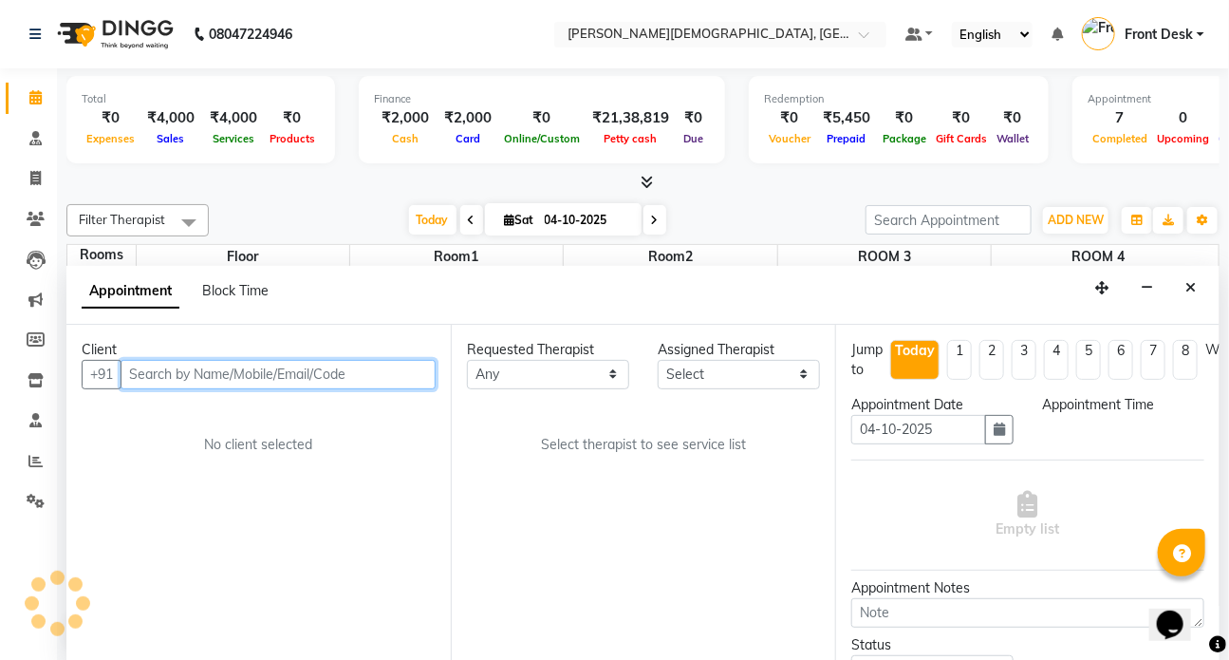
select select "840"
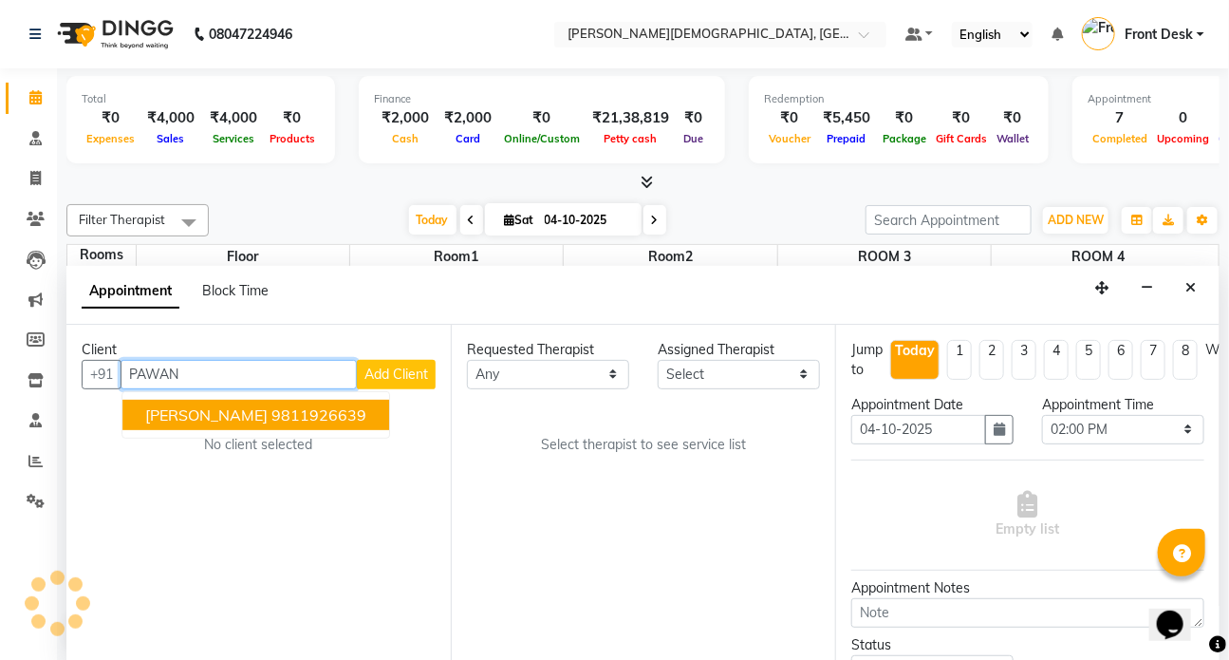
click at [258, 407] on span "PAWAN MEHRA" at bounding box center [206, 414] width 122 height 19
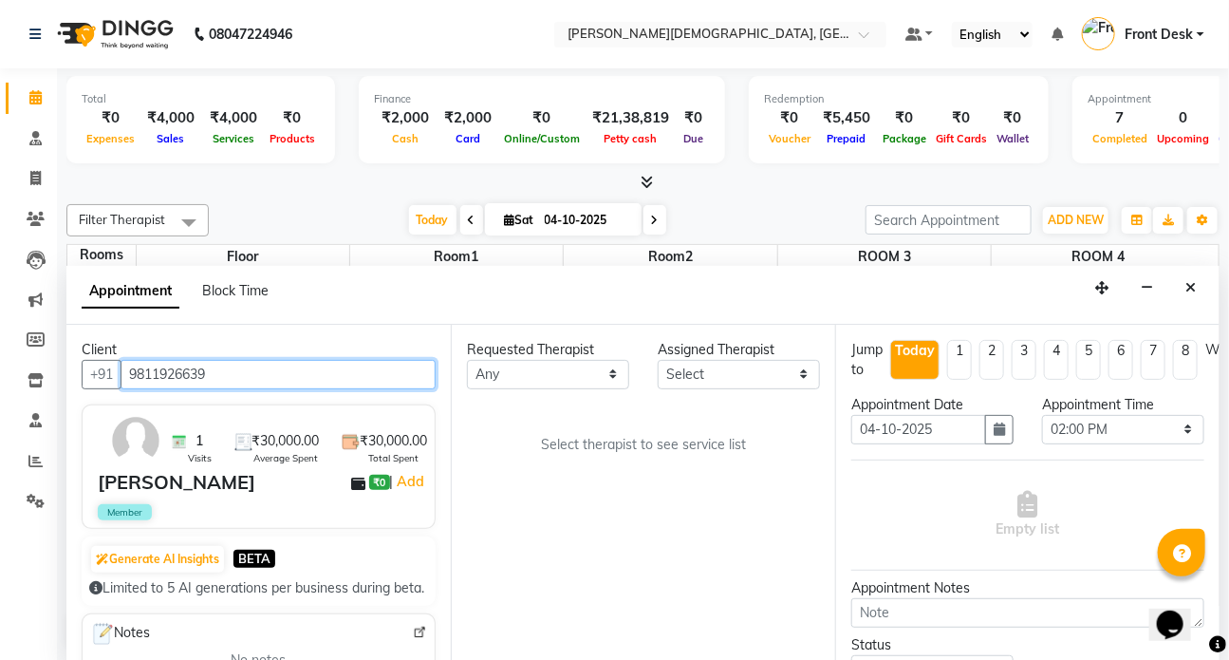
type input "9811926639"
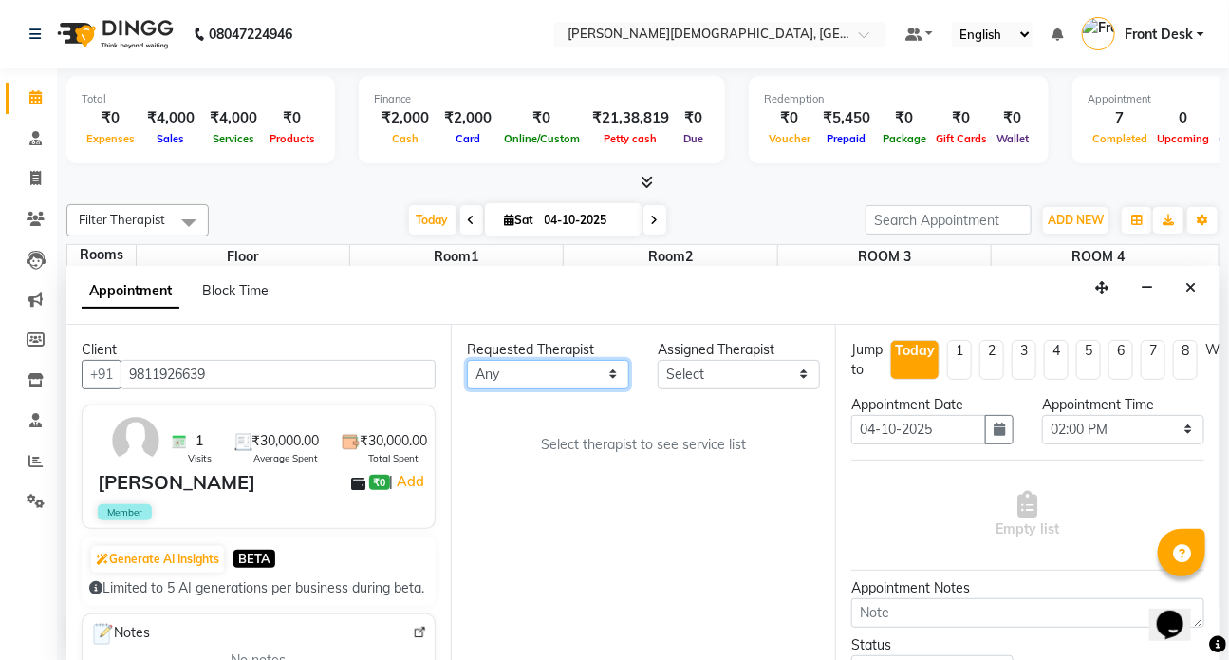
click at [616, 372] on select "Any ANJALI ATUL DR RENJUSHA Dr Sajna Front Desk HARITA KAVYA LIYON MILAN MITHUN" at bounding box center [548, 374] width 162 height 29
select select "75597"
click at [467, 360] on select "Any ANJALI ATUL DR RENJUSHA Dr Sajna Front Desk HARITA KAVYA LIYON MILAN MITHUN" at bounding box center [548, 374] width 162 height 29
select select "75597"
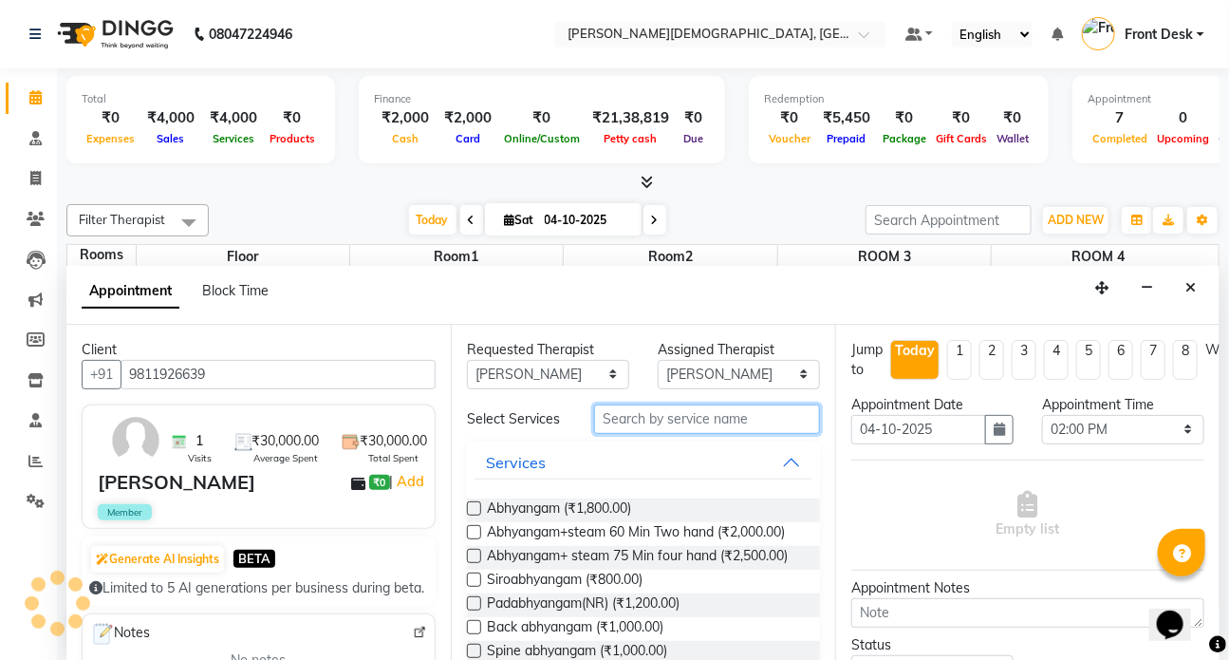
click at [613, 410] on input "text" at bounding box center [707, 418] width 226 height 29
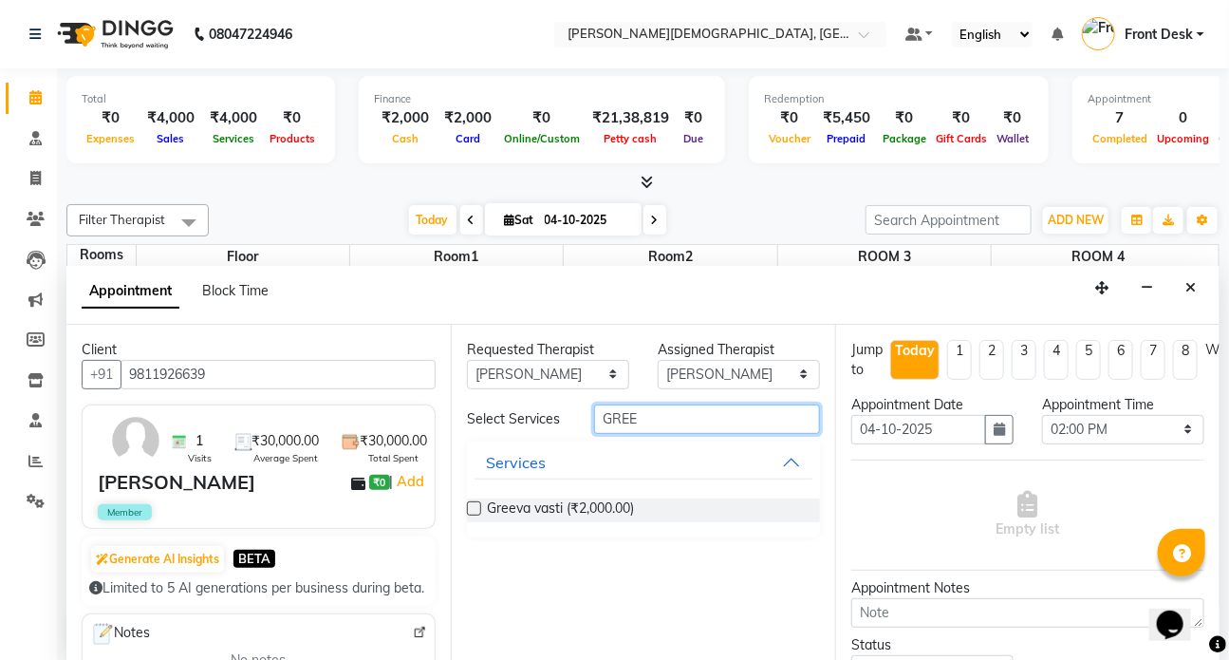
type input "GREE"
click at [477, 507] on label at bounding box center [474, 508] width 14 height 14
click at [477, 507] on input "checkbox" at bounding box center [473, 510] width 12 height 12
checkbox input "true"
select select "2667"
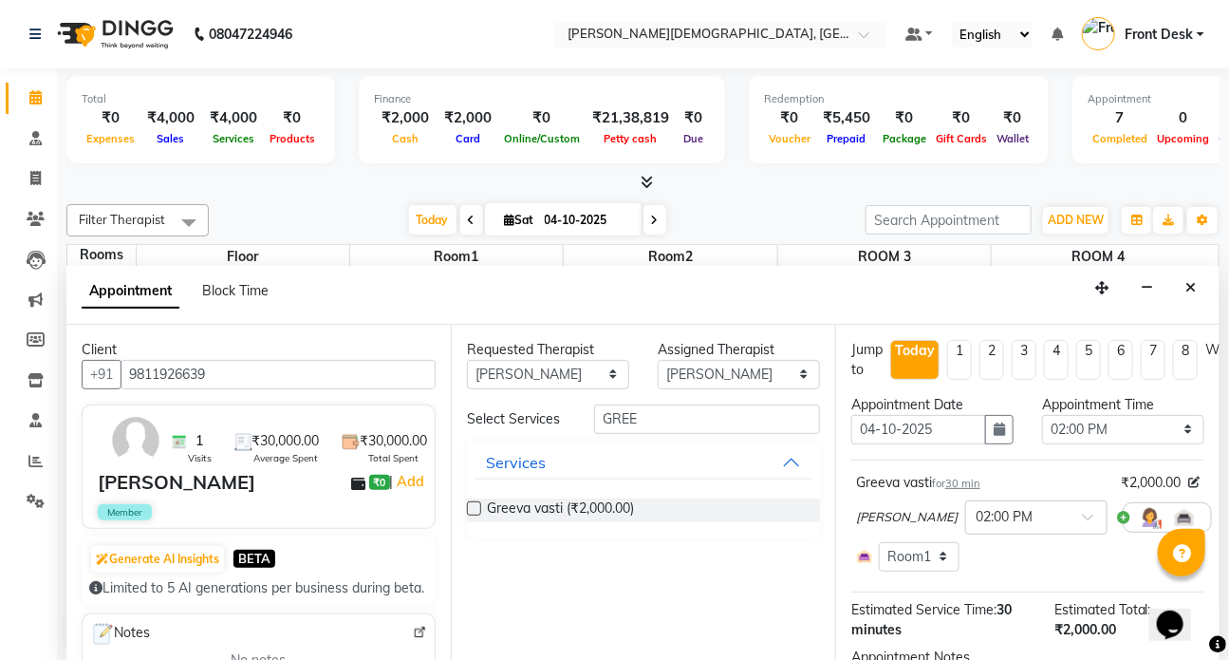
checkbox input "false"
click at [654, 415] on input "GREE" at bounding box center [707, 418] width 226 height 29
type input "G"
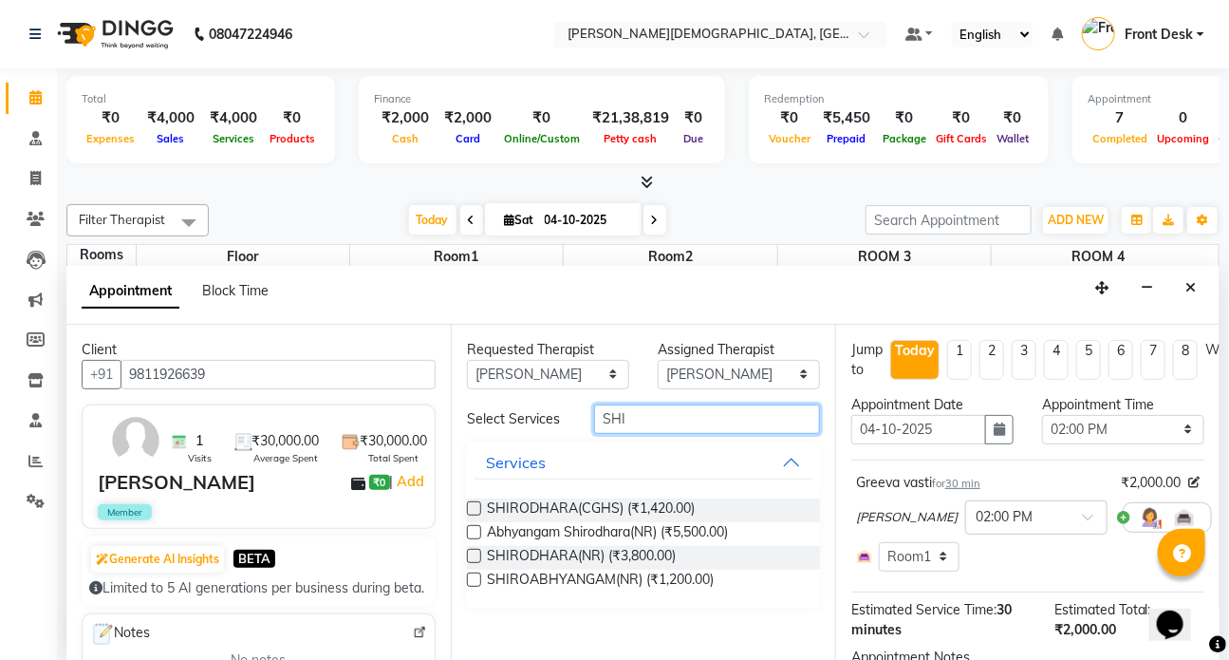
type input "SHI"
click at [473, 575] on label at bounding box center [474, 579] width 14 height 14
click at [473, 575] on input "checkbox" at bounding box center [473, 581] width 12 height 12
checkbox input "true"
select select "2667"
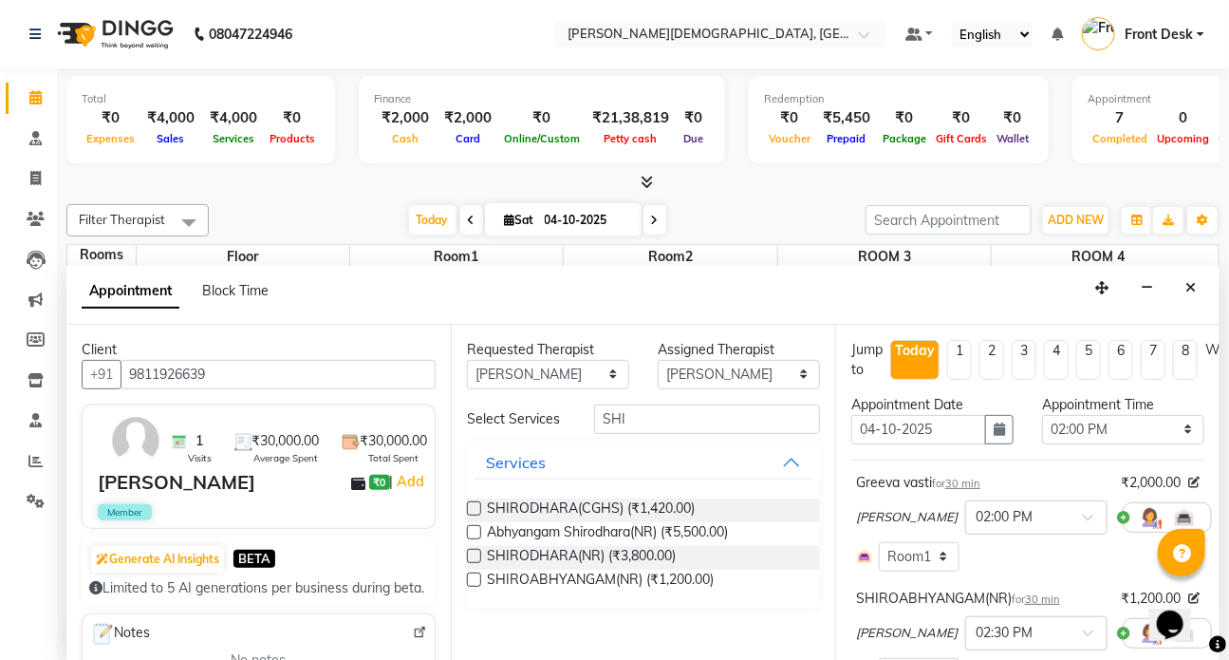
checkbox input "false"
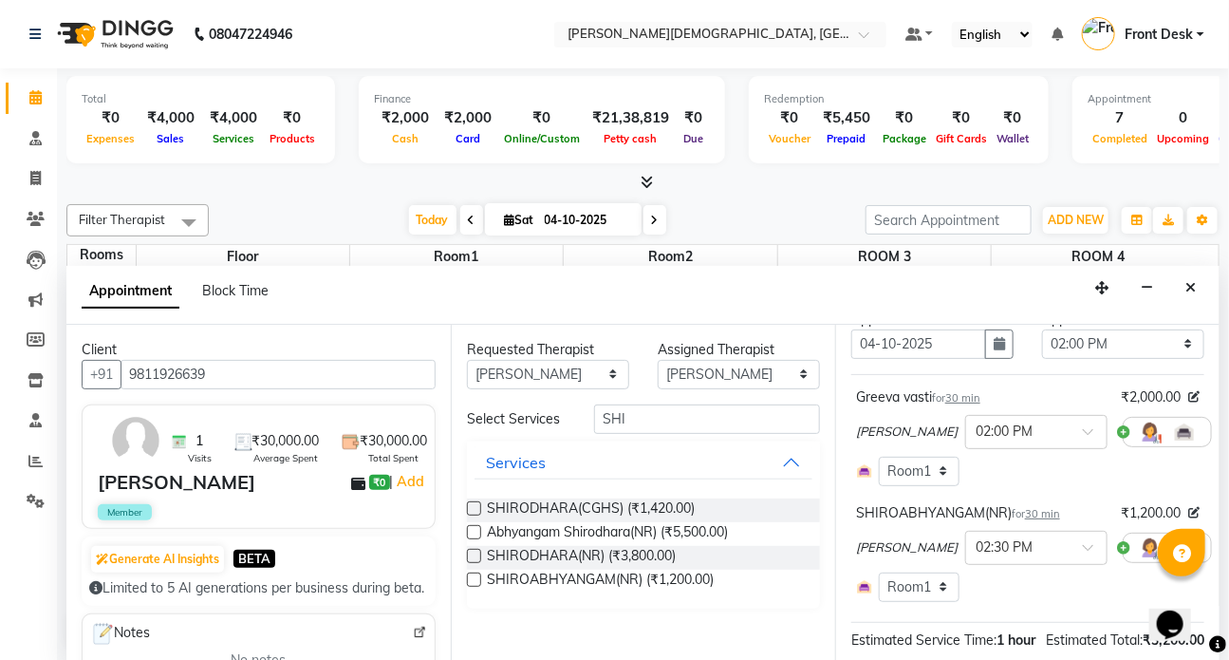
scroll to position [339, 0]
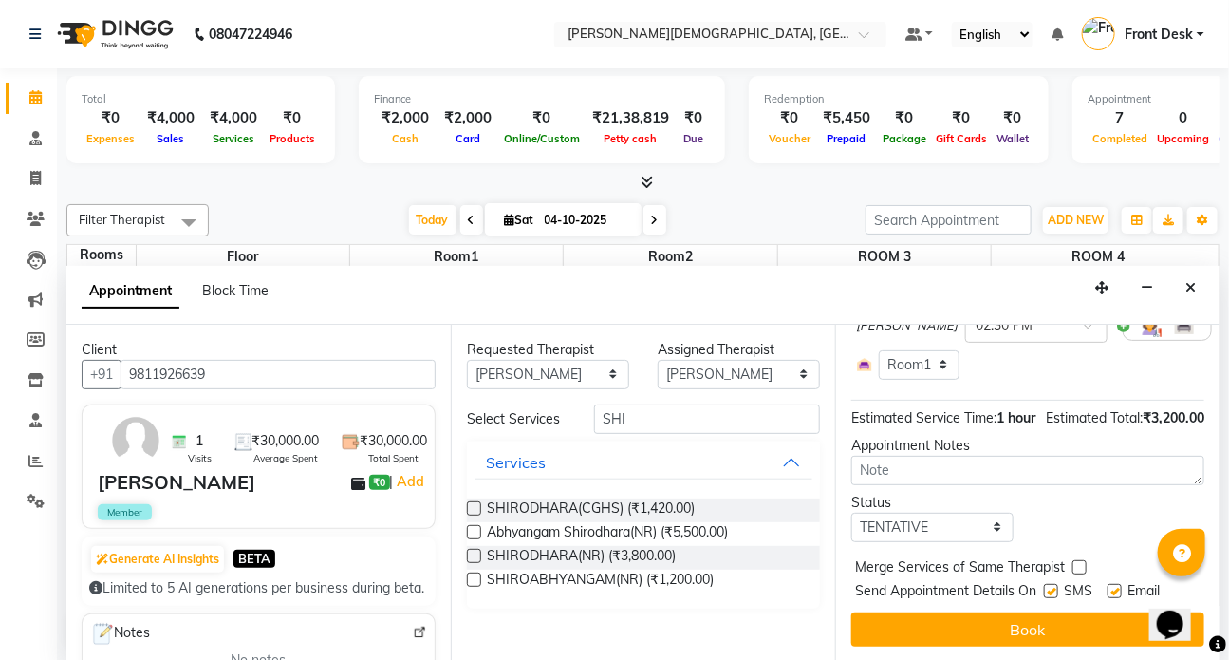
drag, startPoint x: 1054, startPoint y: 574, endPoint x: 1054, endPoint y: 597, distance: 22.8
click at [1054, 584] on label at bounding box center [1051, 591] width 14 height 14
click at [1054, 587] on input "checkbox" at bounding box center [1050, 593] width 12 height 12
checkbox input "false"
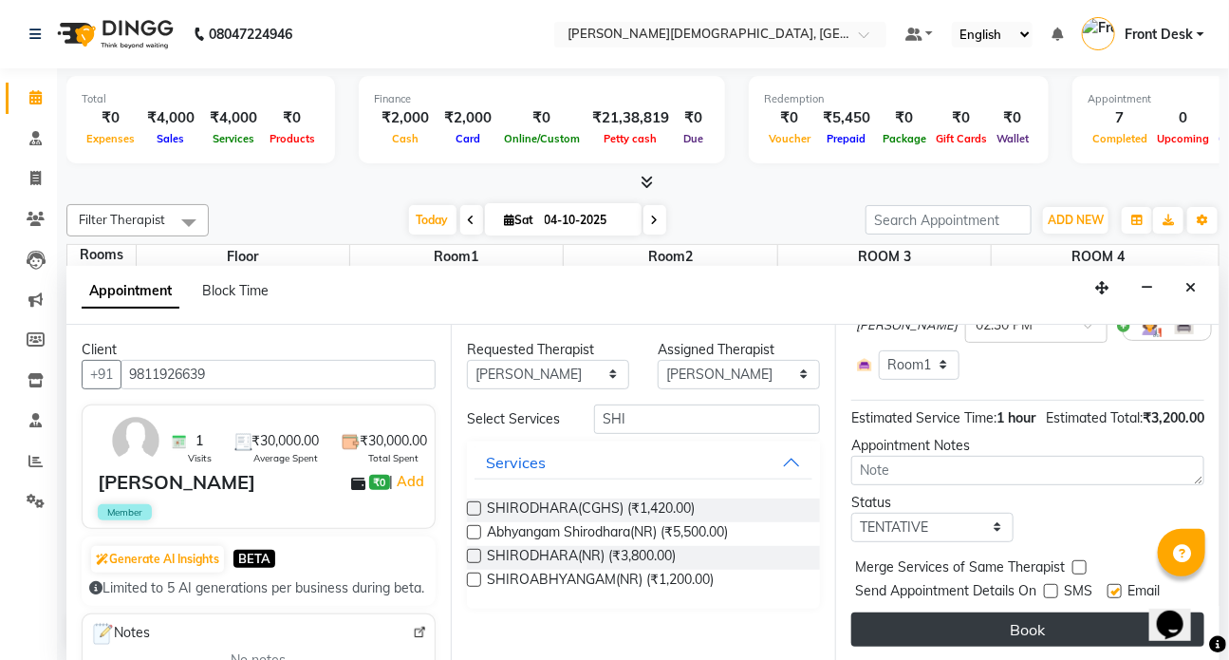
click at [1049, 617] on button "Book" at bounding box center [1027, 629] width 353 height 34
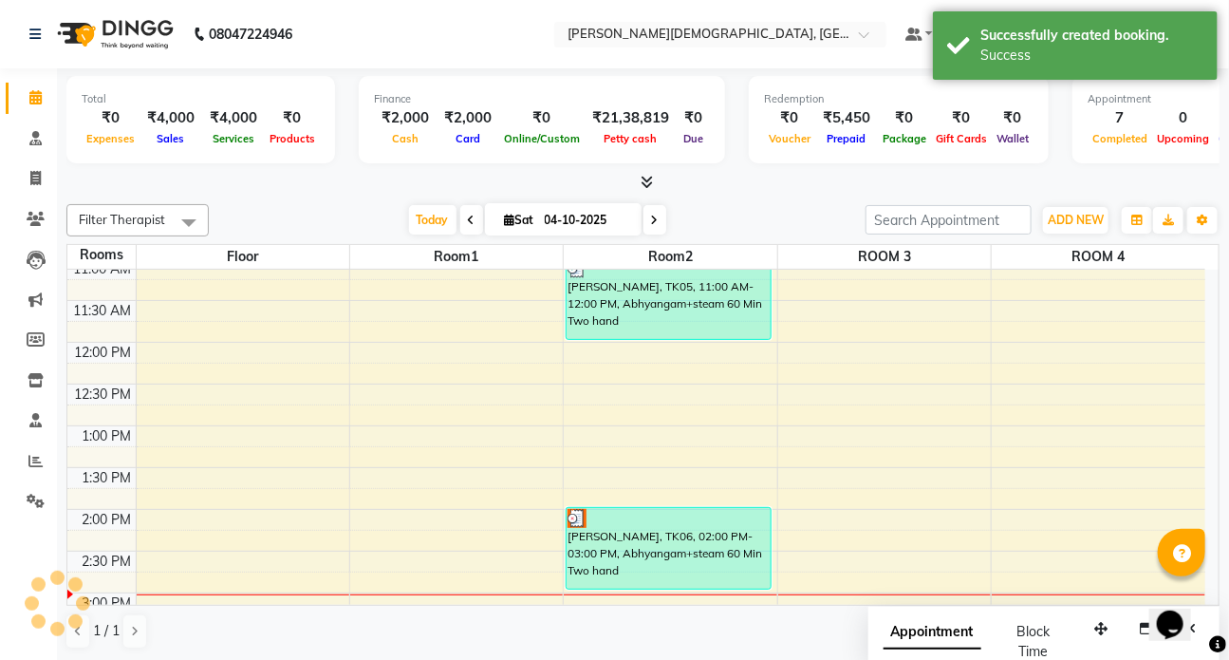
scroll to position [0, 0]
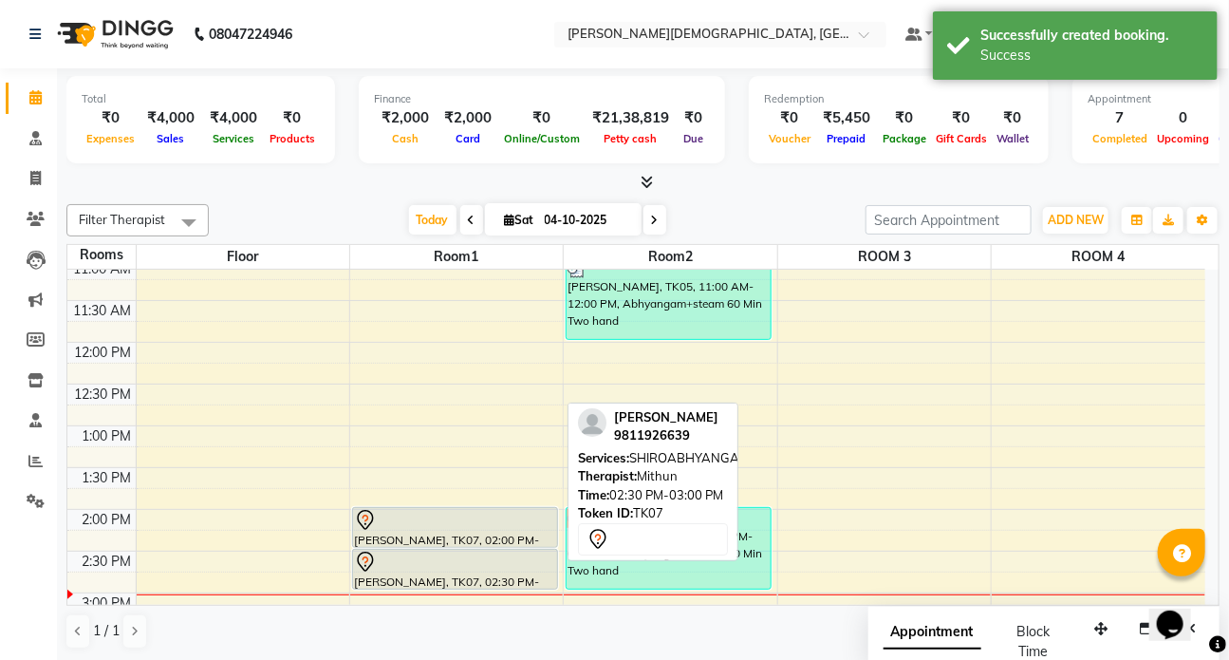
click at [392, 570] on div "PAWAN MEHRA, TK07, 02:30 PM-03:00 PM, SHIROABHYANGAM(NR)" at bounding box center [455, 569] width 204 height 39
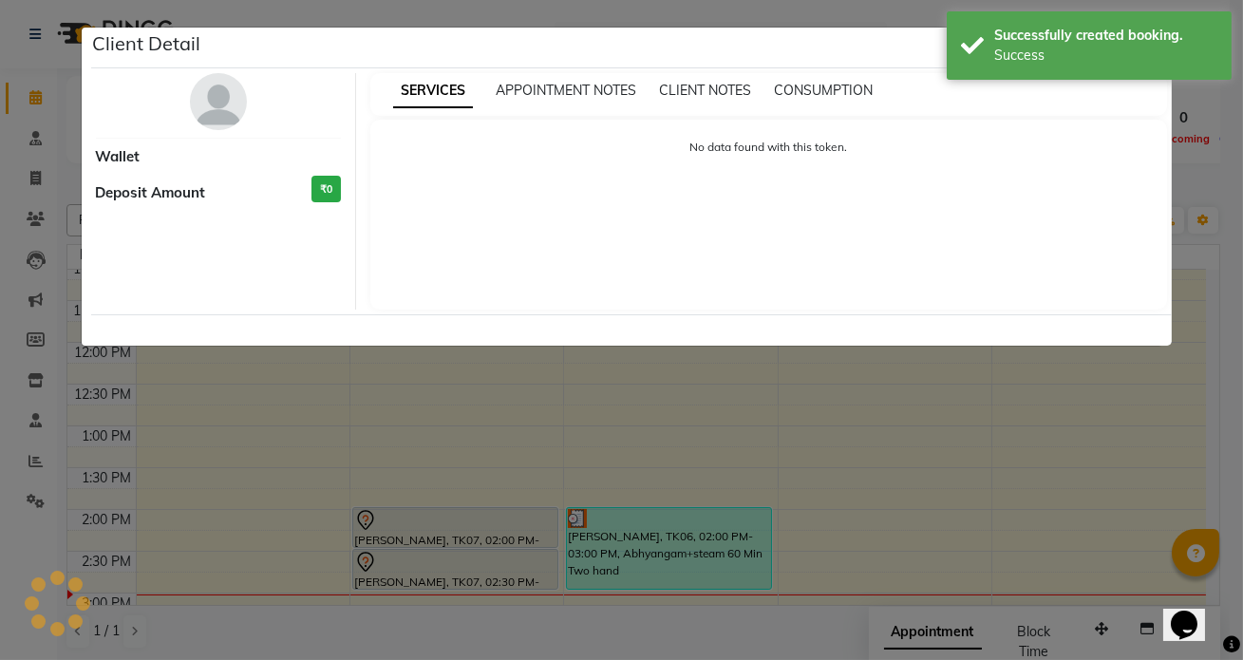
select select "7"
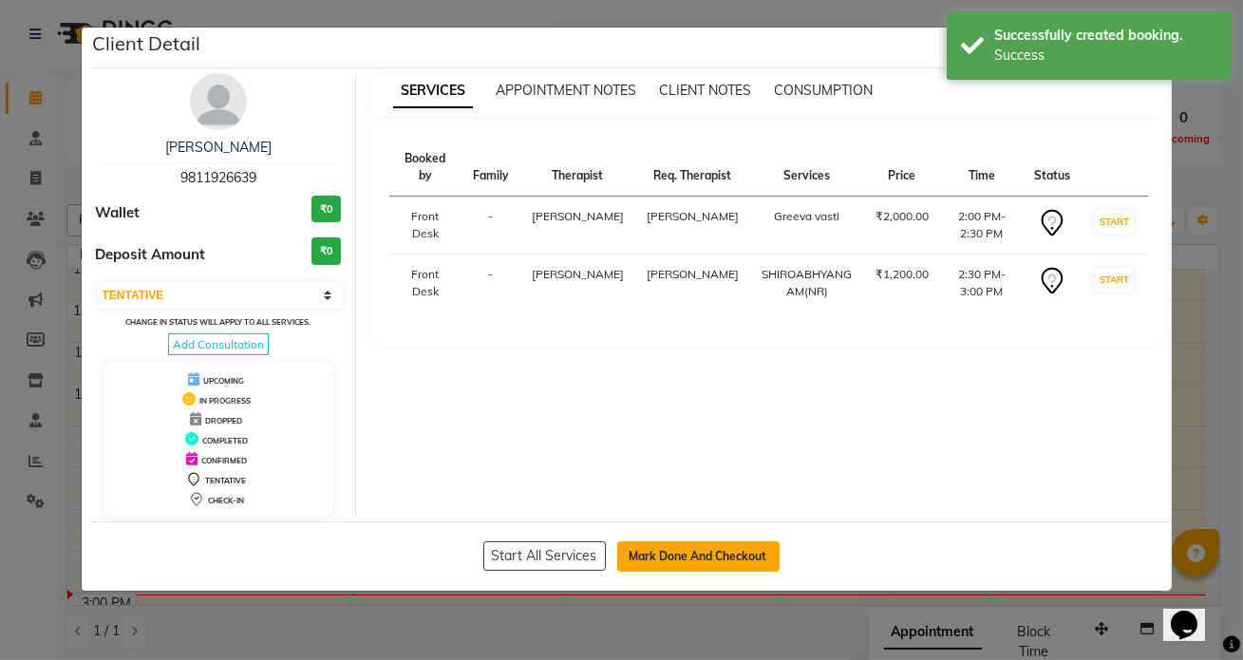
click at [648, 553] on button "Mark Done And Checkout" at bounding box center [698, 556] width 162 height 30
select select "service"
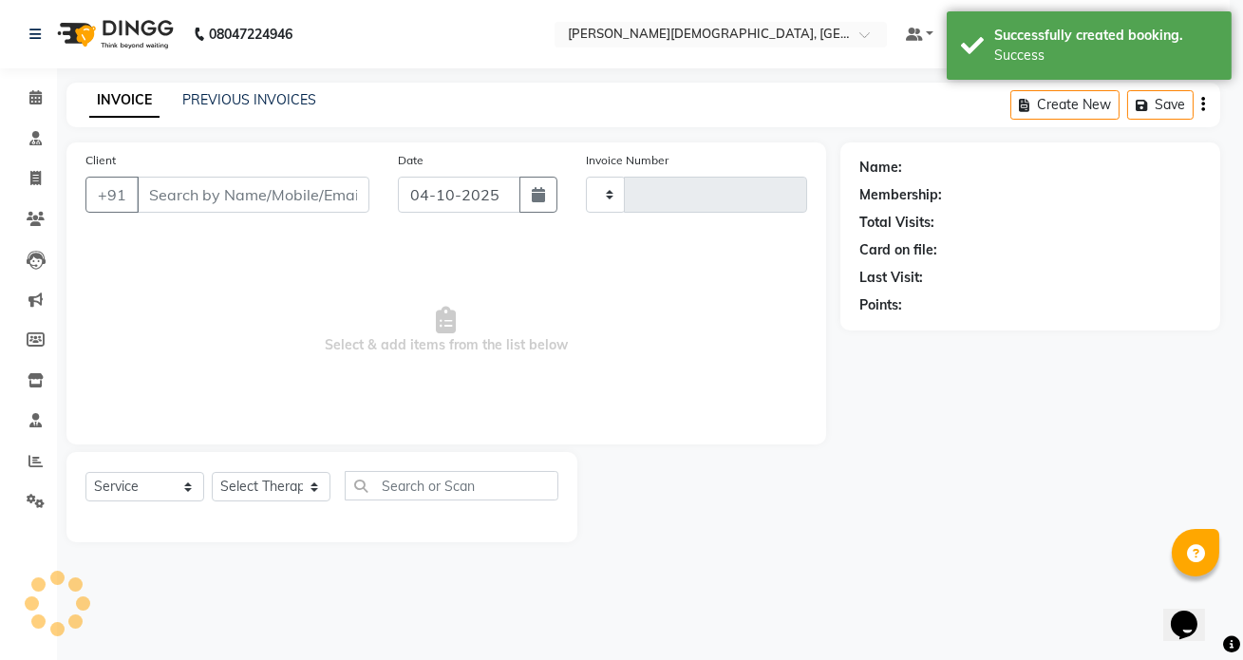
type input "1558"
select select "5585"
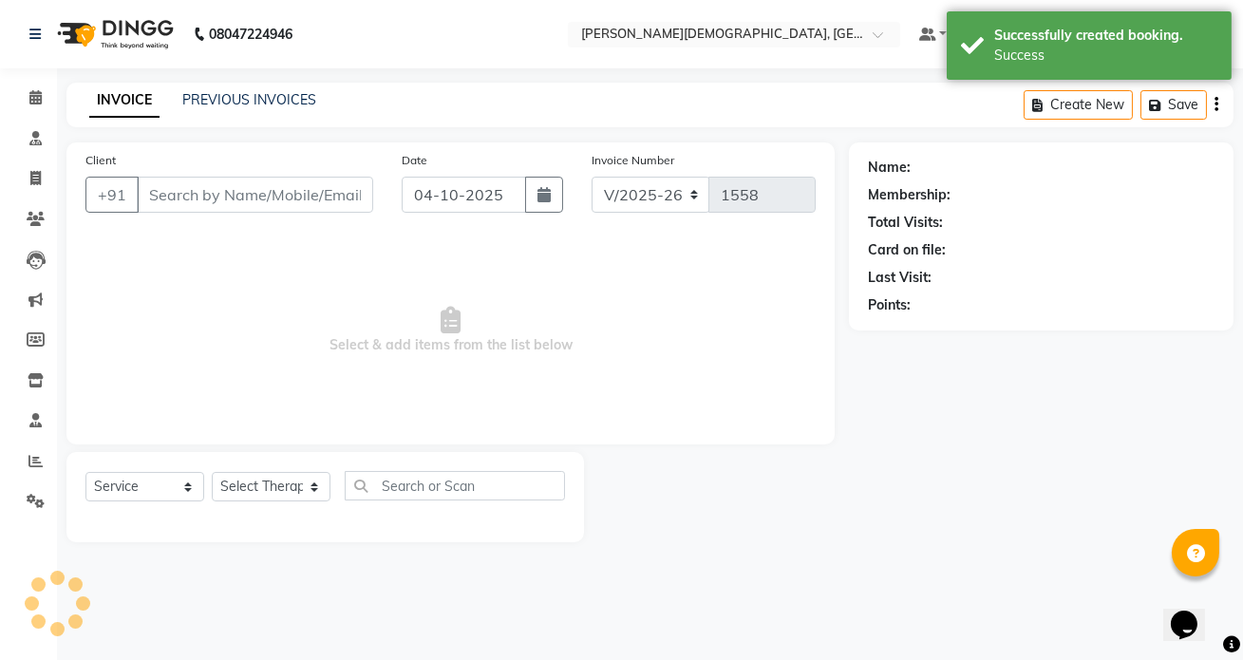
type input "9811926639"
select select "75597"
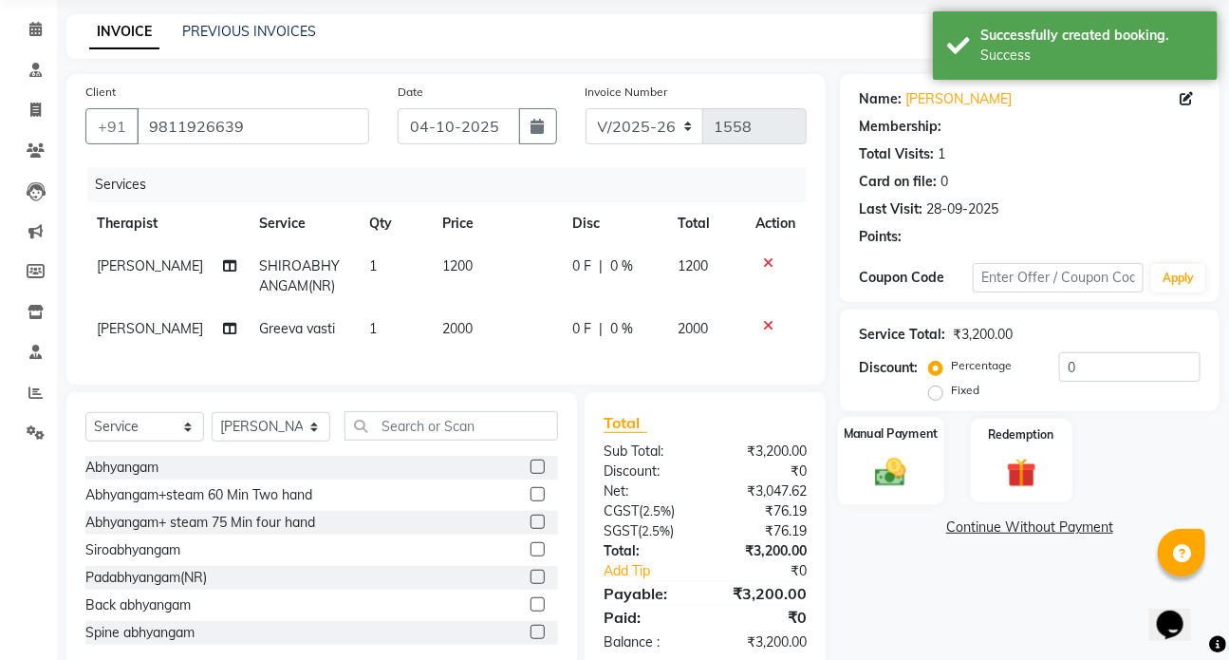
select select "1: Object"
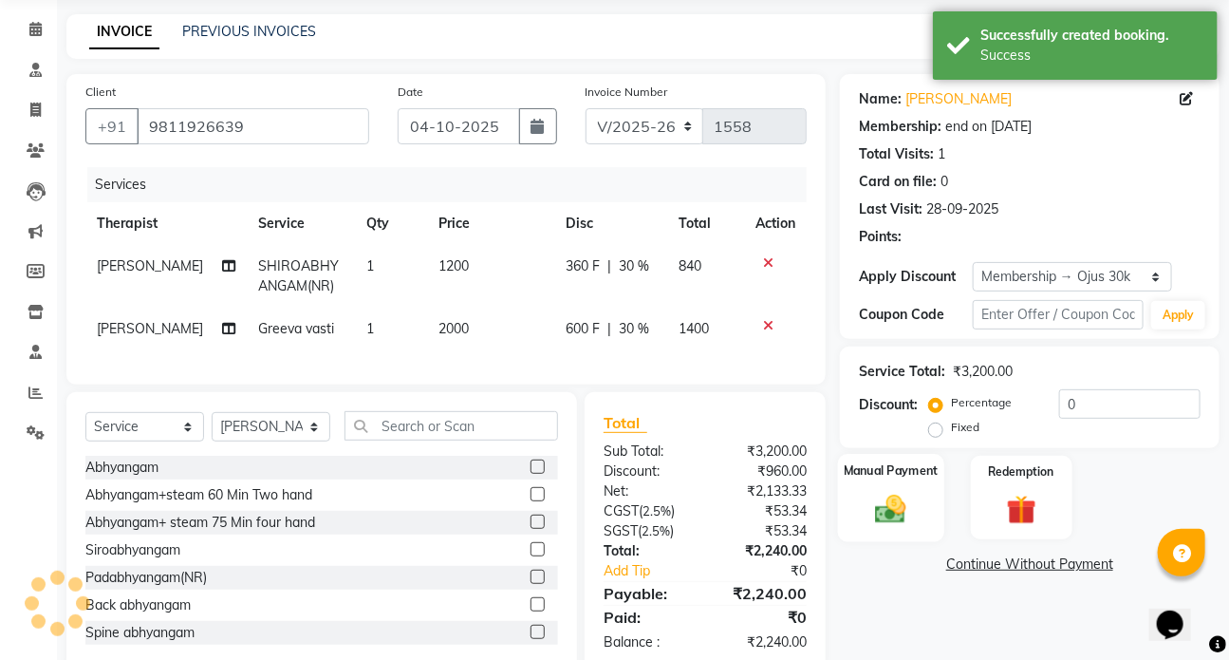
scroll to position [85, 0]
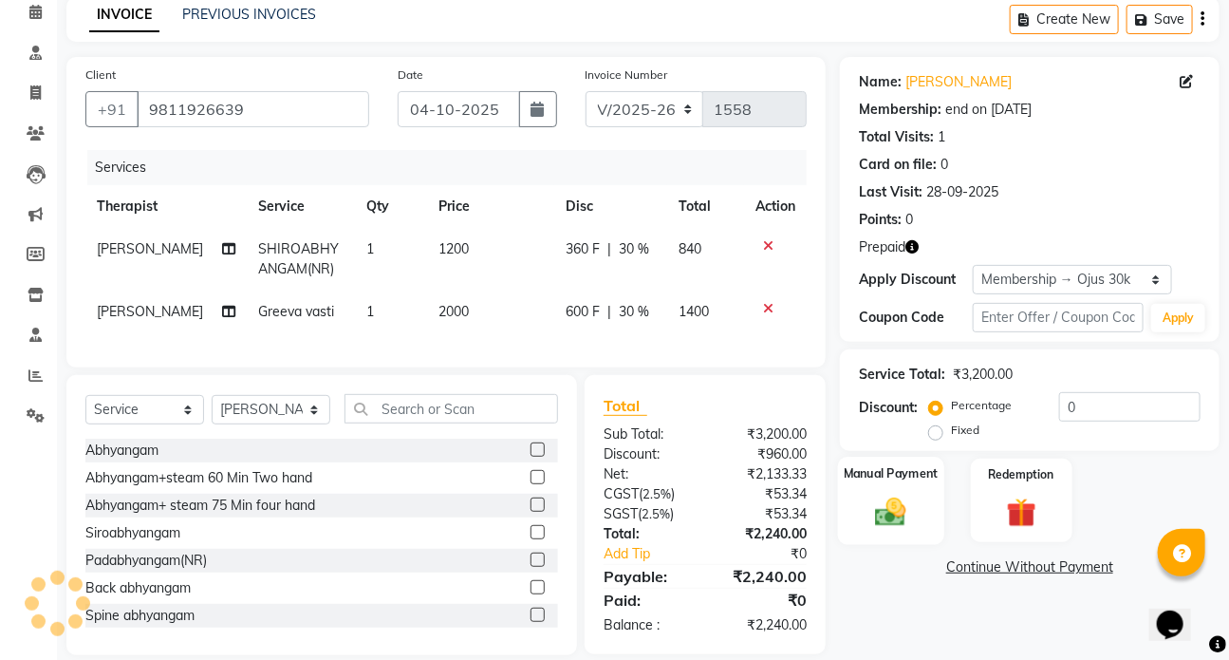
type input "30"
click at [1012, 522] on img at bounding box center [1022, 513] width 50 height 38
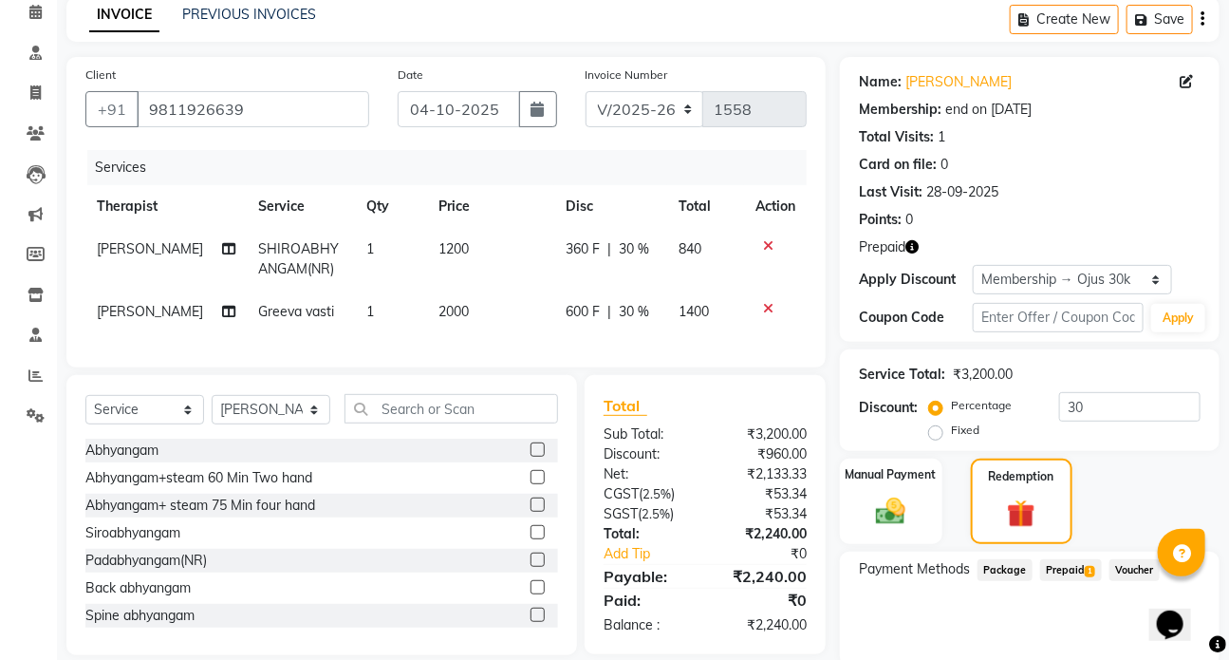
click at [1053, 566] on span "Prepaid 1" at bounding box center [1071, 570] width 62 height 22
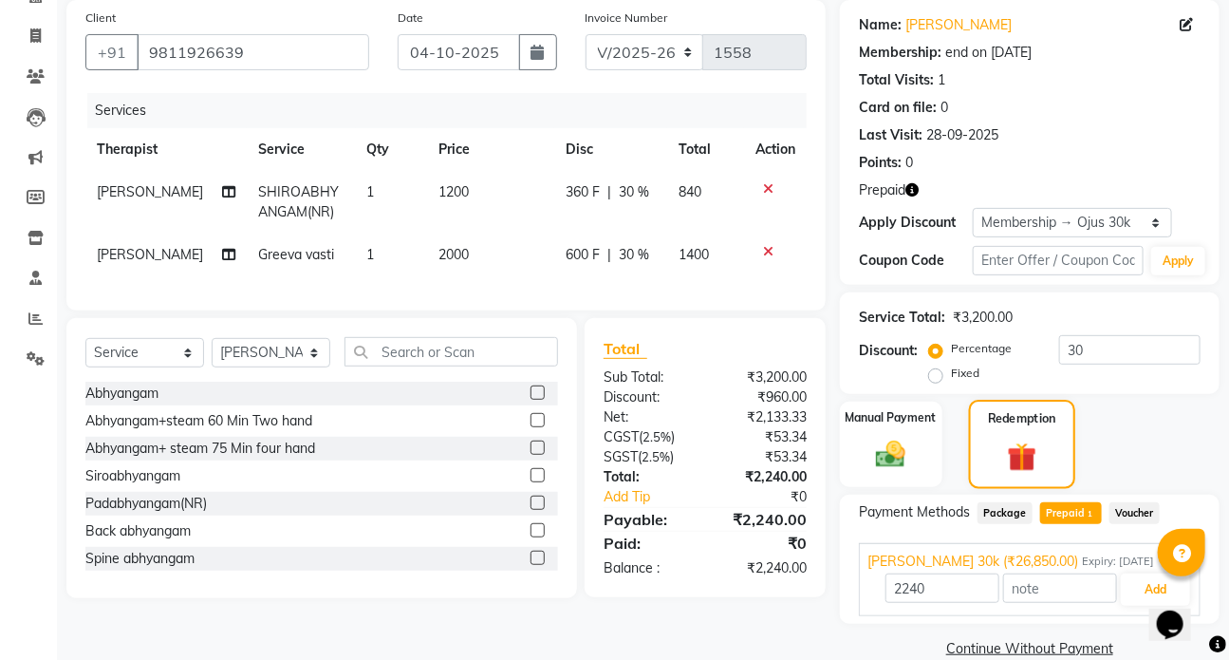
scroll to position [172, 0]
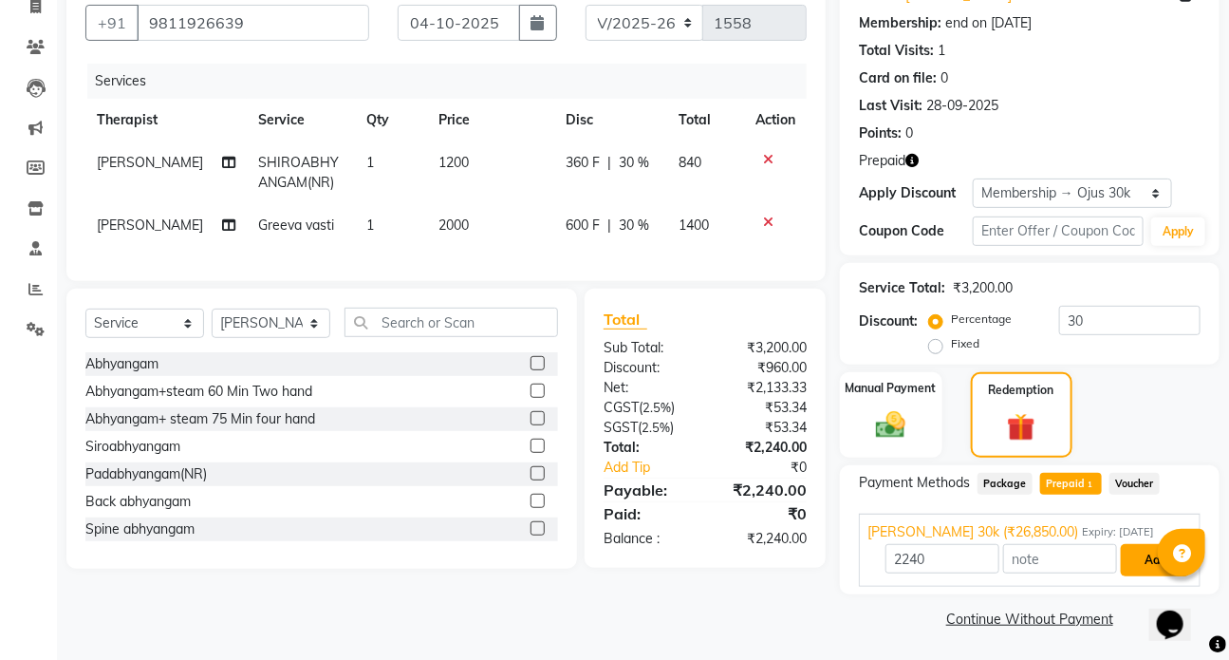
click at [1132, 562] on button "Add" at bounding box center [1155, 560] width 69 height 32
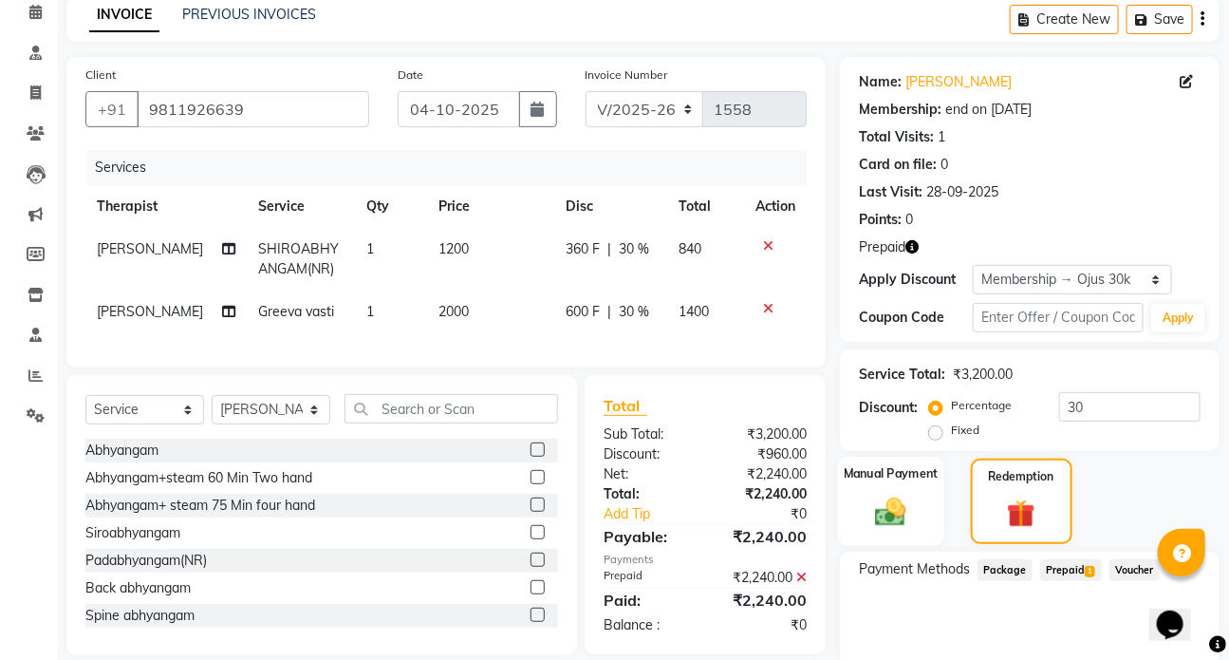
scroll to position [0, 0]
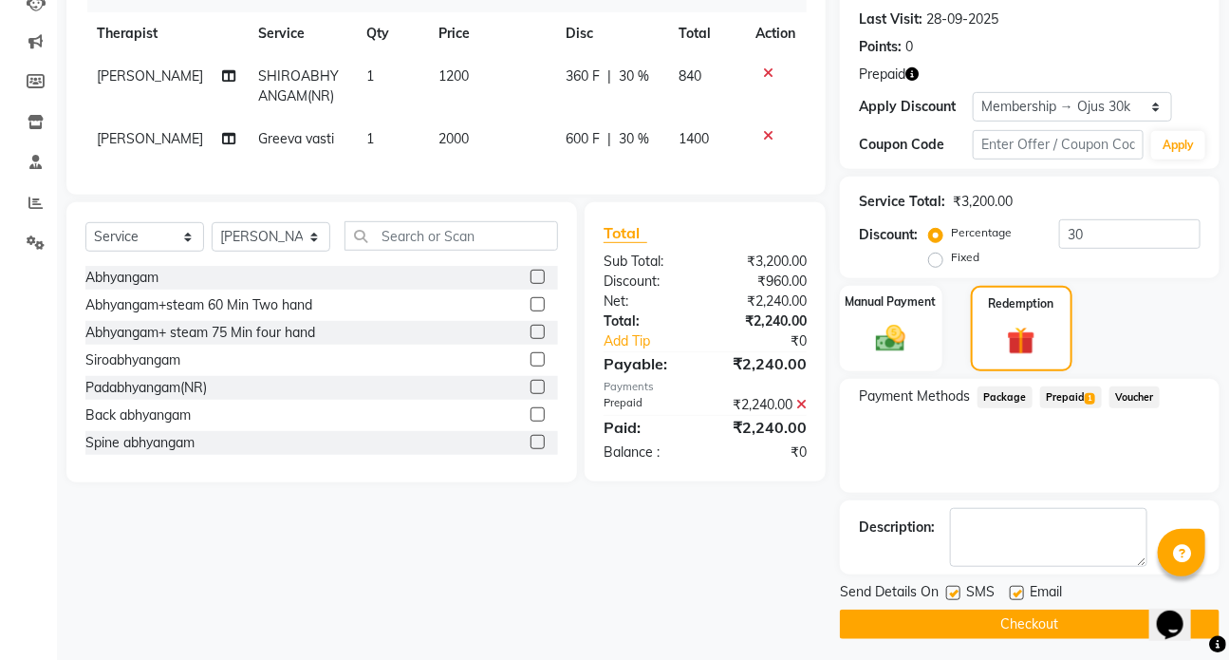
drag, startPoint x: 1237, startPoint y: 449, endPoint x: 27, endPoint y: 47, distance: 1275.4
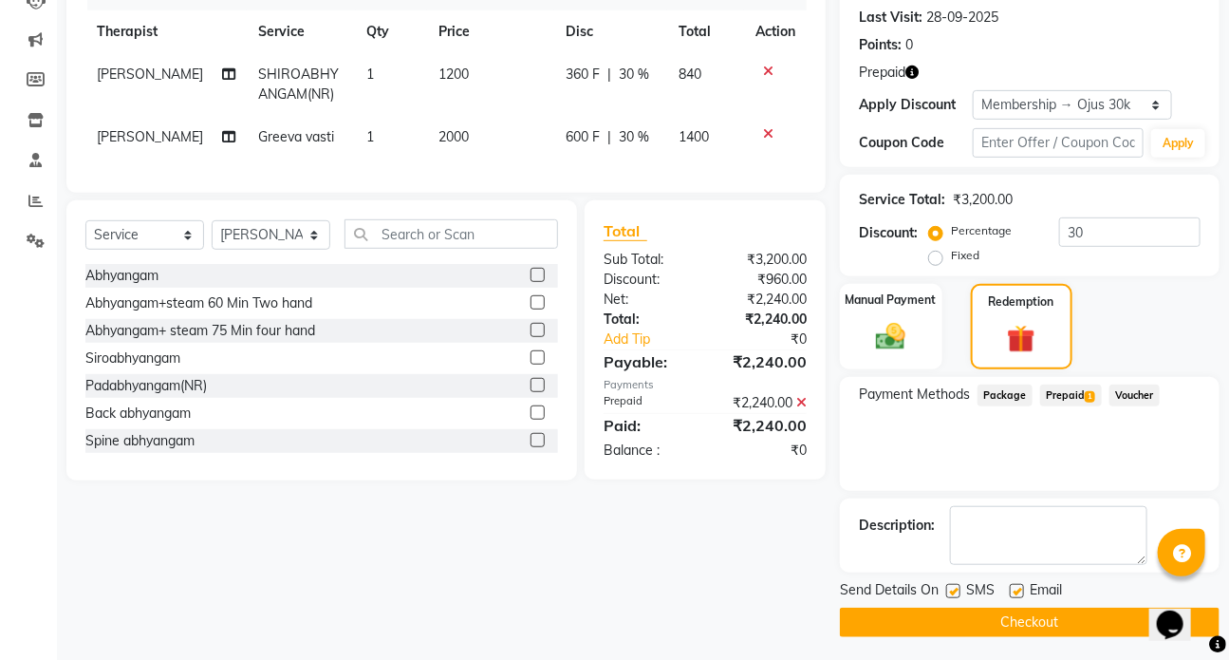
drag, startPoint x: 956, startPoint y: 589, endPoint x: 1002, endPoint y: 616, distance: 53.6
click at [962, 599] on div "SMS" at bounding box center [978, 592] width 64 height 24
click at [1006, 616] on button "Checkout" at bounding box center [1030, 621] width 380 height 29
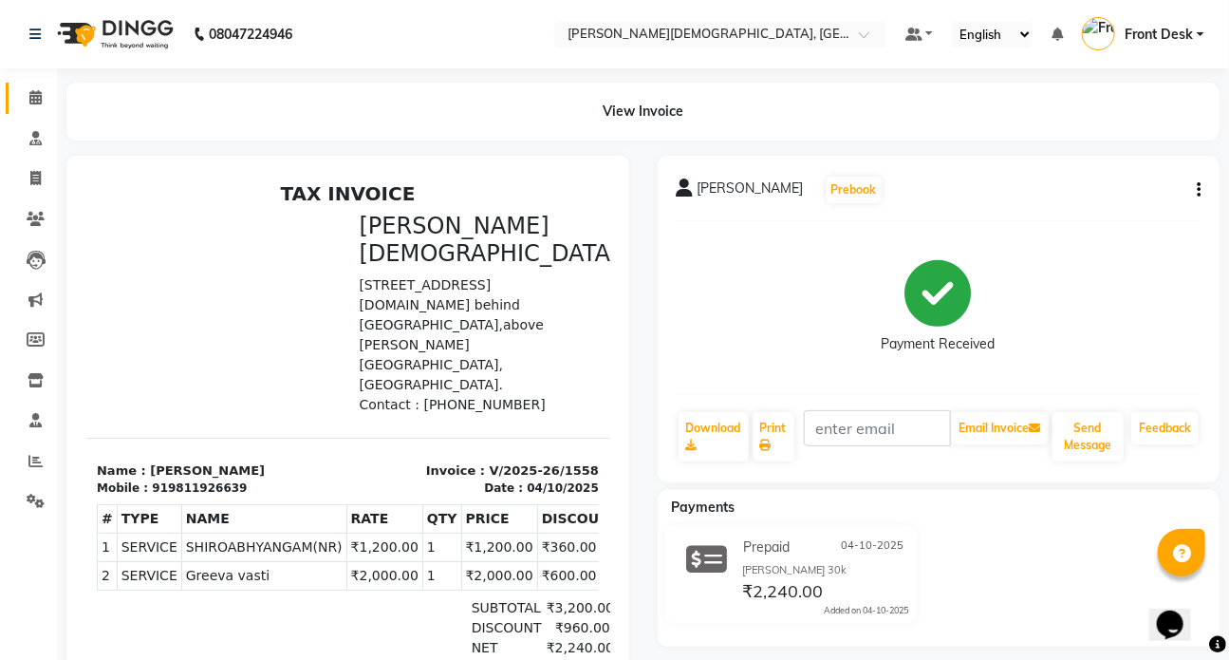
click at [41, 101] on icon at bounding box center [35, 97] width 12 height 14
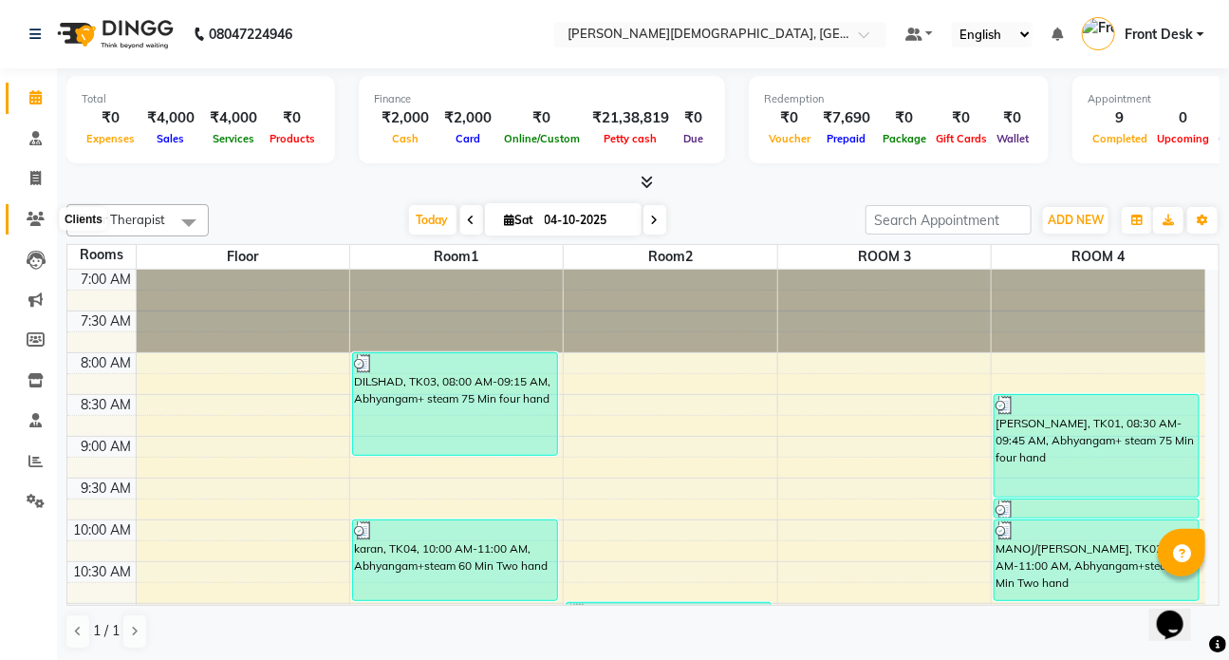
click at [35, 221] on icon at bounding box center [36, 219] width 18 height 14
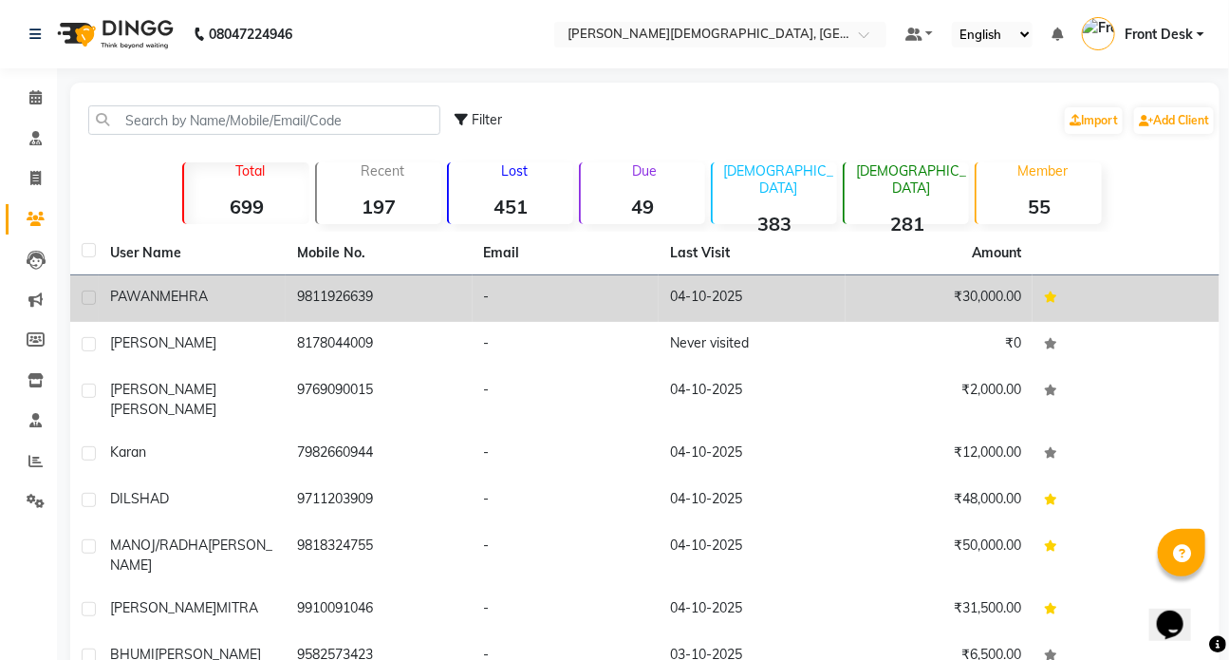
click at [182, 295] on span "MEHRA" at bounding box center [183, 296] width 48 height 17
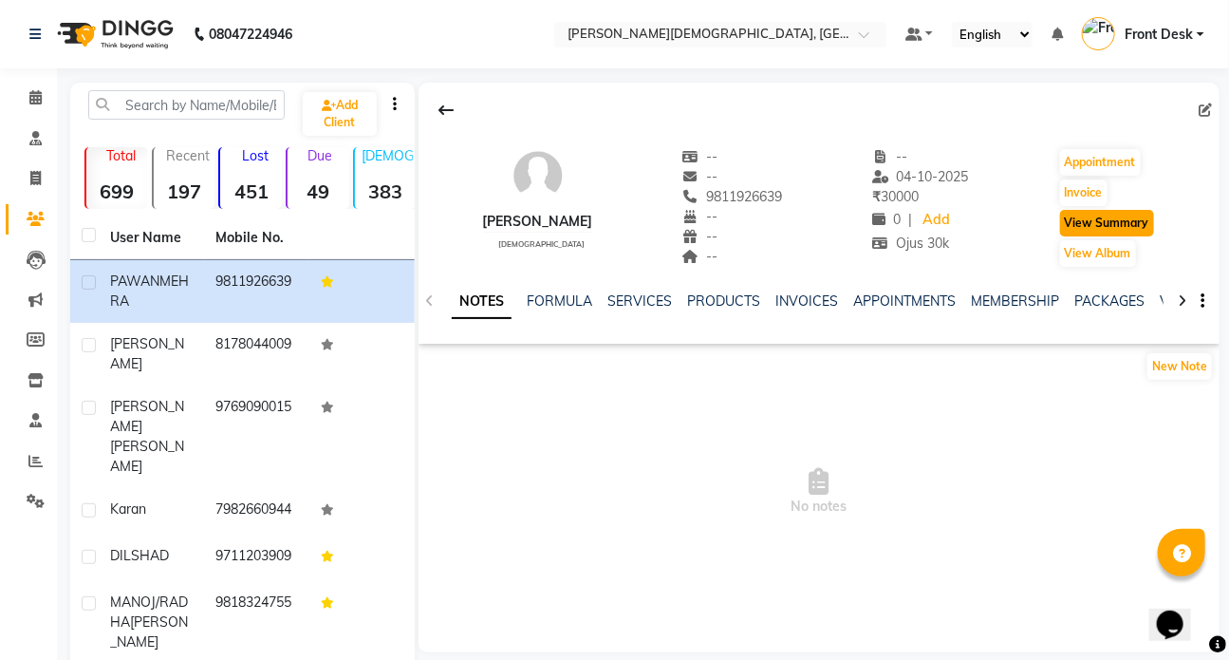
click at [1093, 218] on button "View Summary" at bounding box center [1107, 223] width 94 height 27
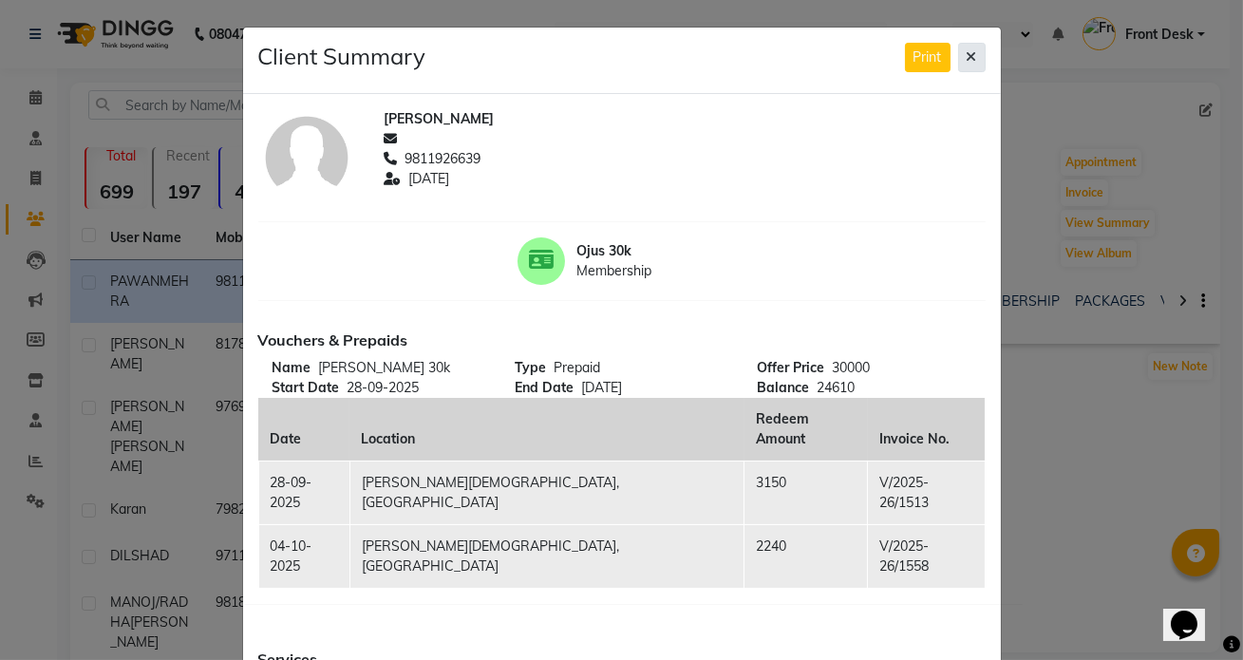
click at [966, 53] on icon at bounding box center [971, 56] width 10 height 13
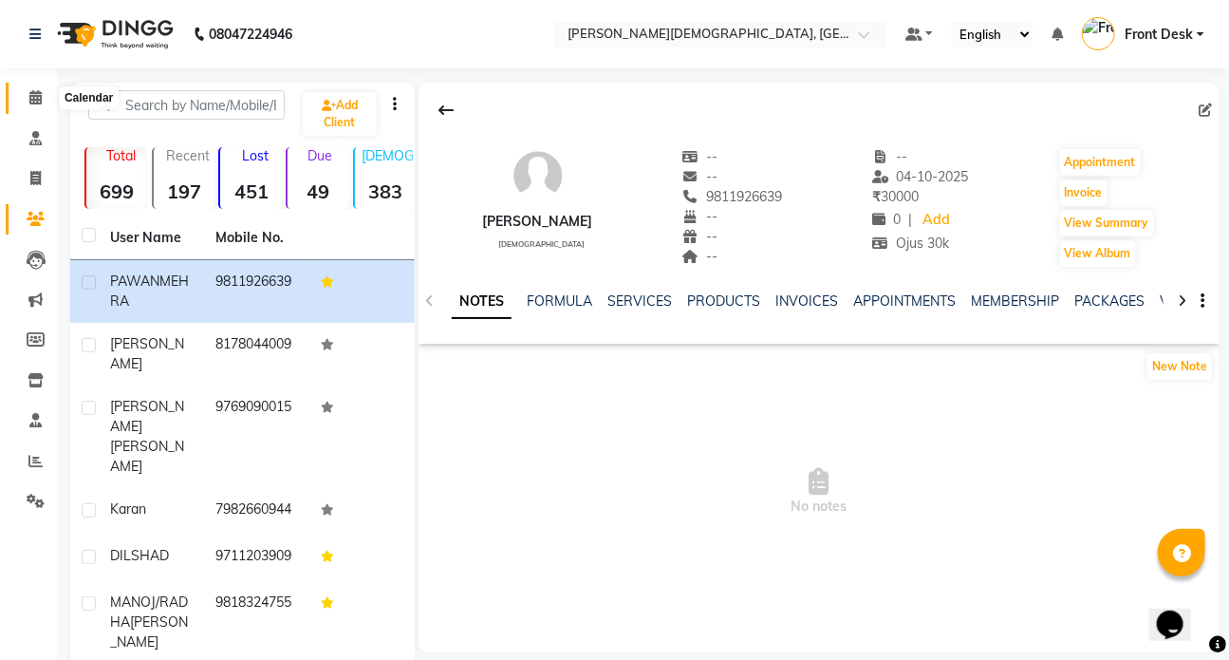
click at [39, 94] on icon at bounding box center [35, 97] width 12 height 14
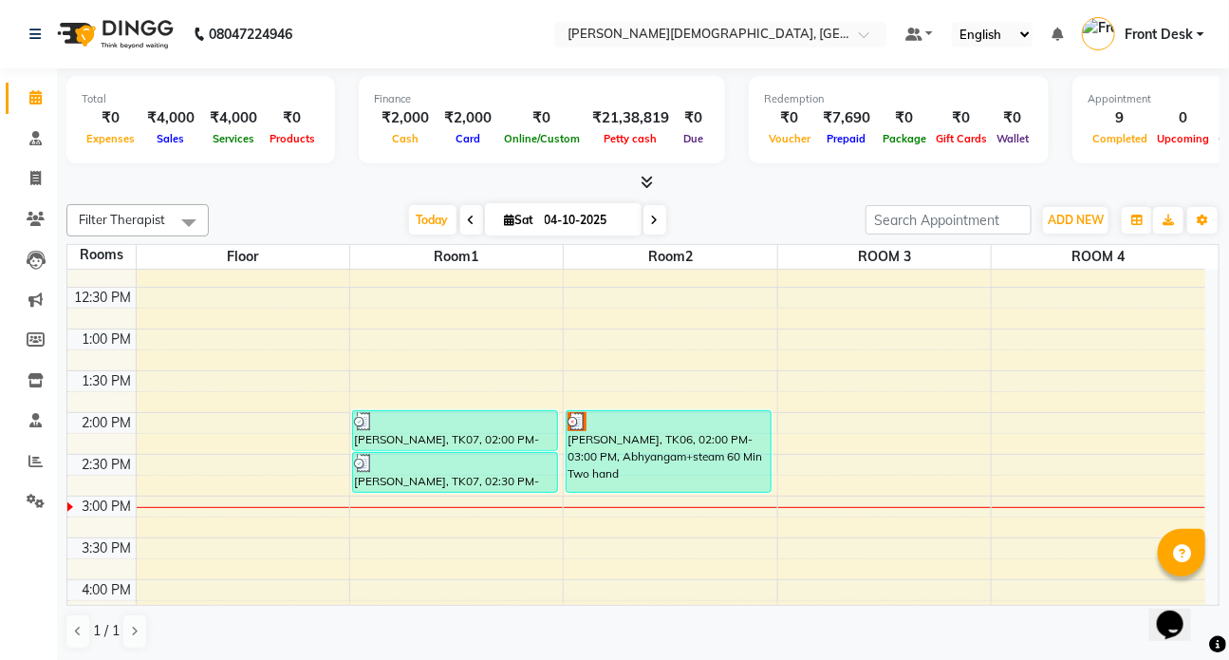
scroll to position [517, 0]
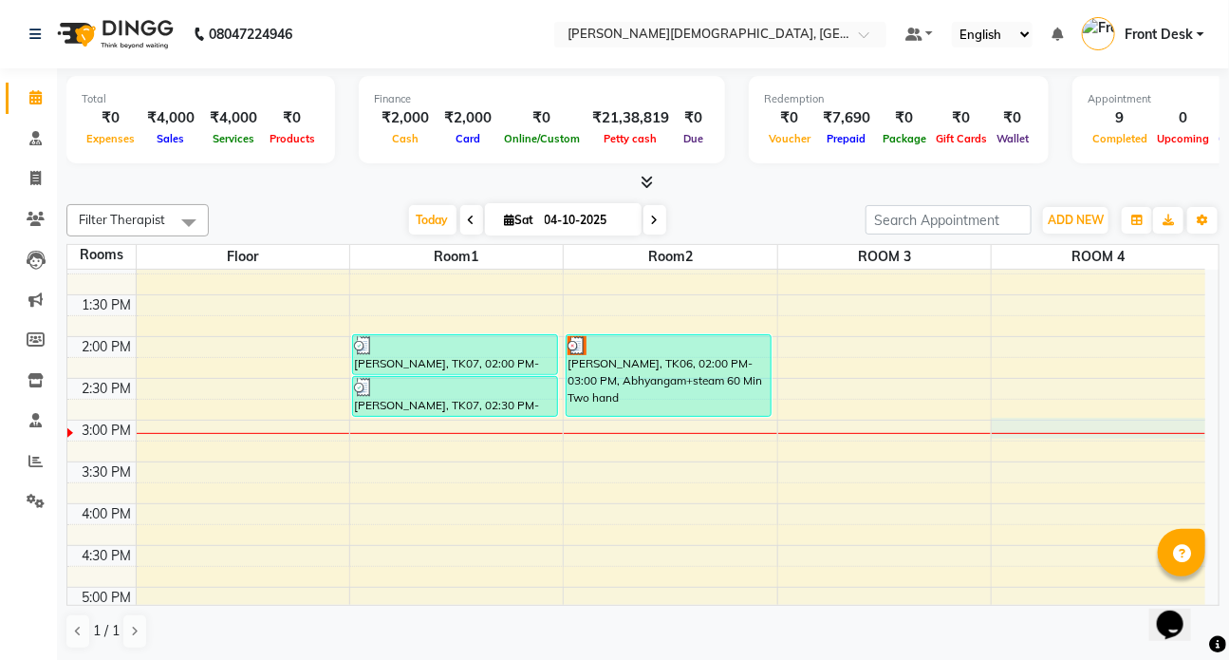
click at [1056, 419] on div "7:00 AM 7:30 AM 8:00 AM 8:30 AM 9:00 AM 9:30 AM 10:00 AM 10:30 AM 11:00 AM 11:3…" at bounding box center [636, 336] width 1138 height 1168
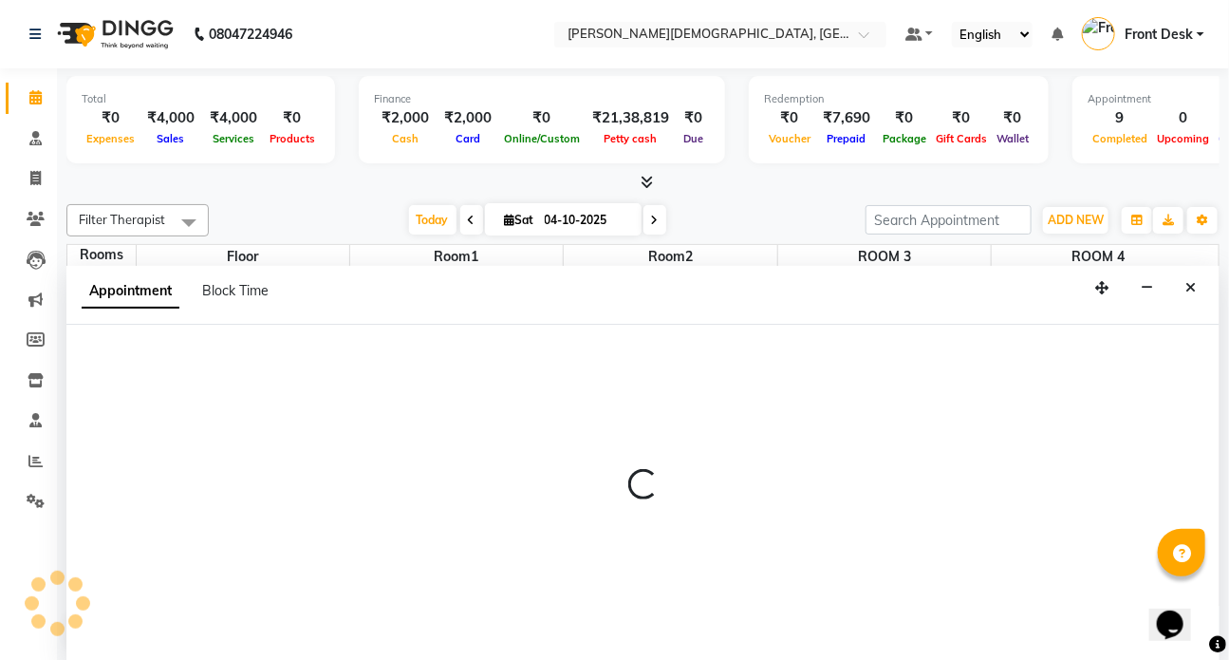
scroll to position [0, 0]
select select "900"
select select "tentative"
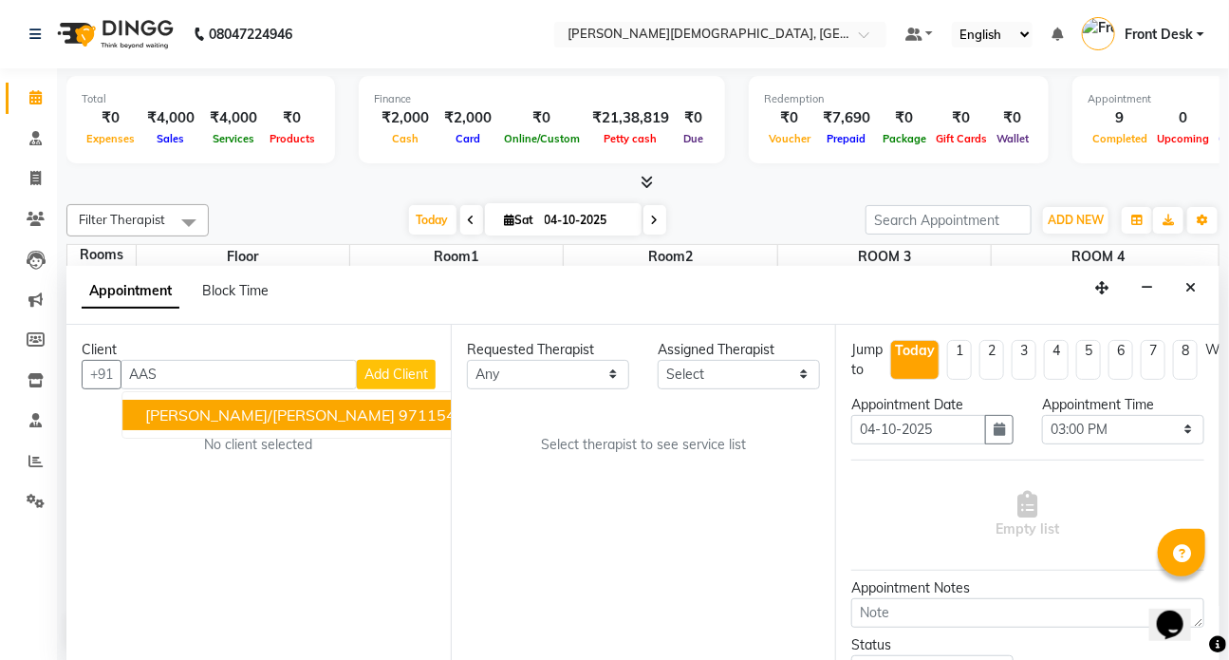
click at [187, 413] on span "AASTHA/INAAKSHI KULSHRESTHA" at bounding box center [270, 414] width 250 height 19
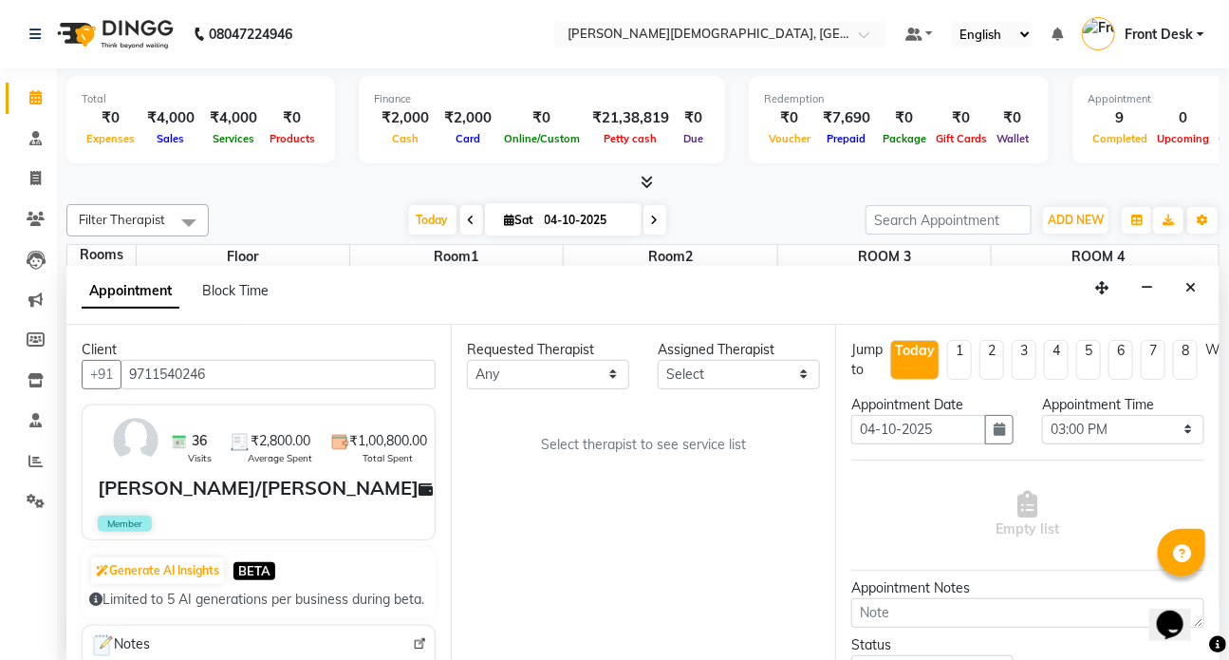
type input "9711540246"
click at [613, 376] on select "Any ANJALI ATUL DR RENJUSHA Dr Sajna Front Desk HARITA KAVYA LIYON MILAN MITHUN" at bounding box center [548, 374] width 162 height 29
select select "92401"
click at [467, 360] on select "Any ANJALI ATUL DR RENJUSHA Dr Sajna Front Desk HARITA KAVYA LIYON MILAN MITHUN" at bounding box center [548, 374] width 162 height 29
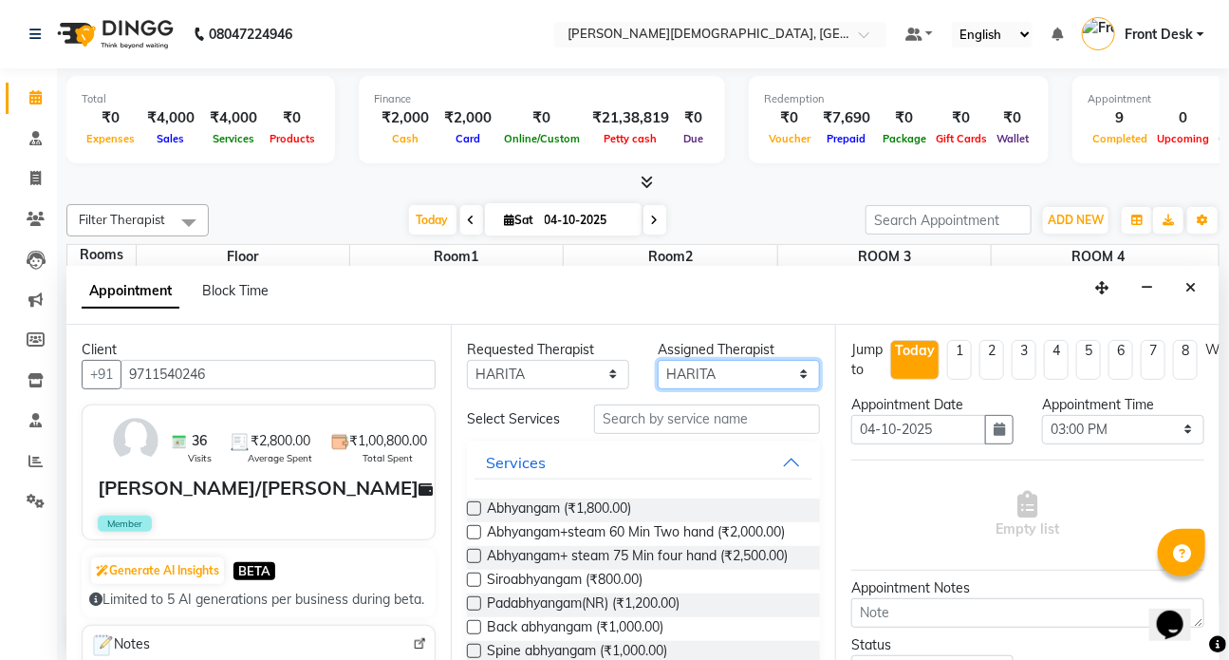
click at [790, 370] on select "Select ANJALI ATUL DR RENJUSHA Dr Sajna Front Desk HARITA KAVYA LIYON MILAN MIT…" at bounding box center [739, 374] width 162 height 29
select select "90183"
click at [658, 360] on select "Select ANJALI ATUL DR RENJUSHA Dr Sajna Front Desk HARITA KAVYA LIYON MILAN MIT…" at bounding box center [739, 374] width 162 height 29
click at [617, 425] on input "text" at bounding box center [707, 418] width 226 height 29
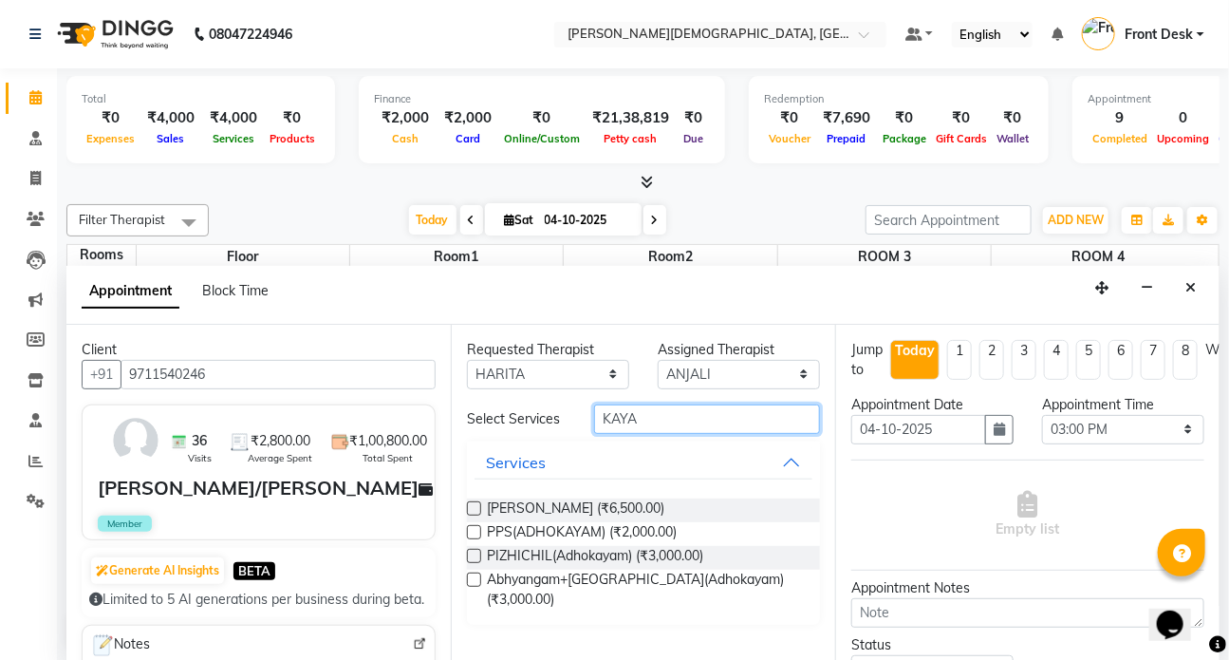
type input "KAYA"
click at [474, 505] on label at bounding box center [474, 508] width 14 height 14
click at [474, 505] on input "checkbox" at bounding box center [473, 510] width 12 height 12
checkbox input "true"
select select "3622"
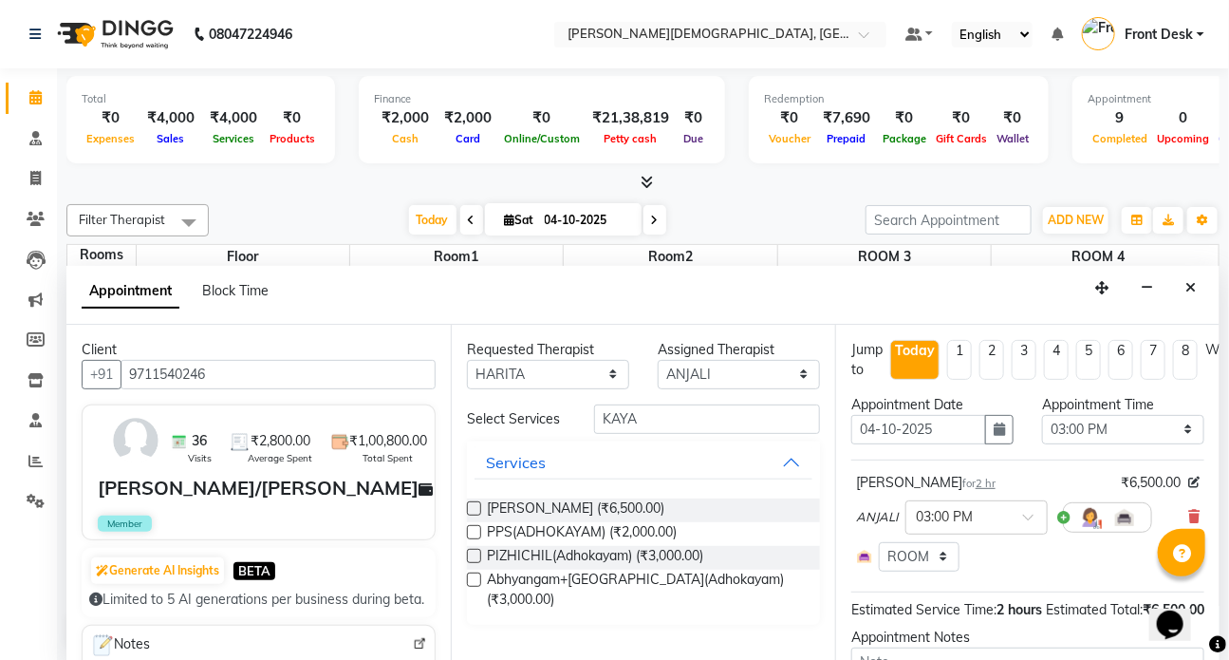
checkbox input "false"
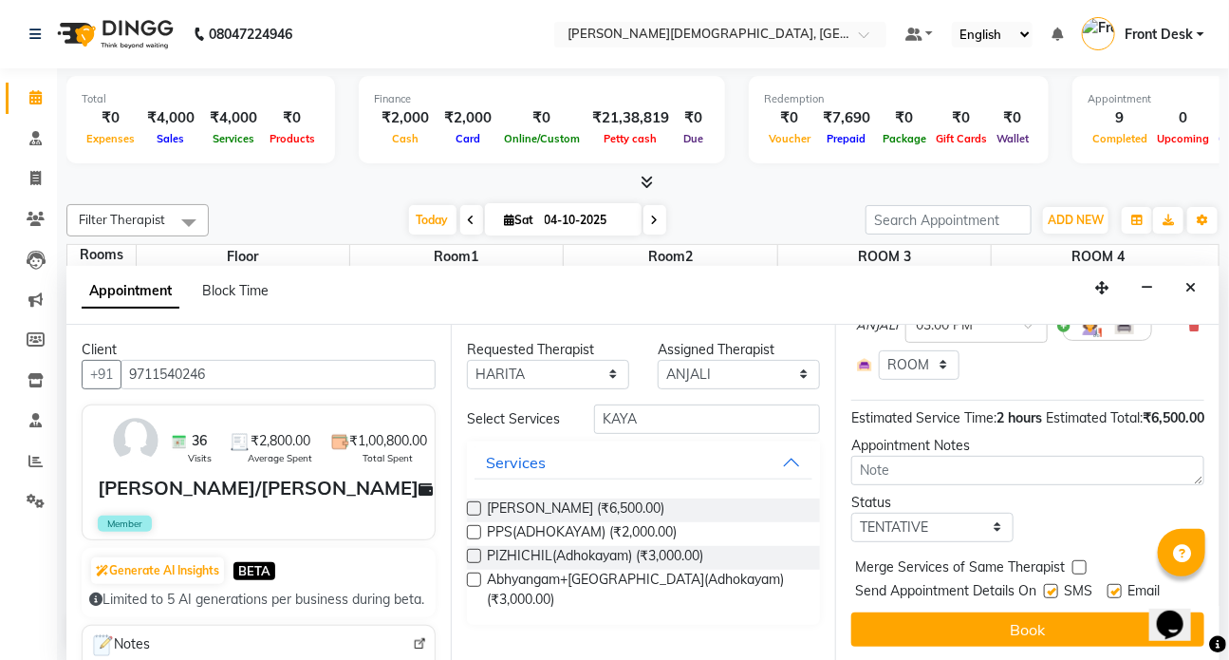
scroll to position [223, 0]
drag, startPoint x: 1050, startPoint y: 576, endPoint x: 1042, endPoint y: 589, distance: 14.5
click at [1049, 584] on label at bounding box center [1051, 591] width 14 height 14
click at [1049, 587] on input "checkbox" at bounding box center [1050, 593] width 12 height 12
checkbox input "false"
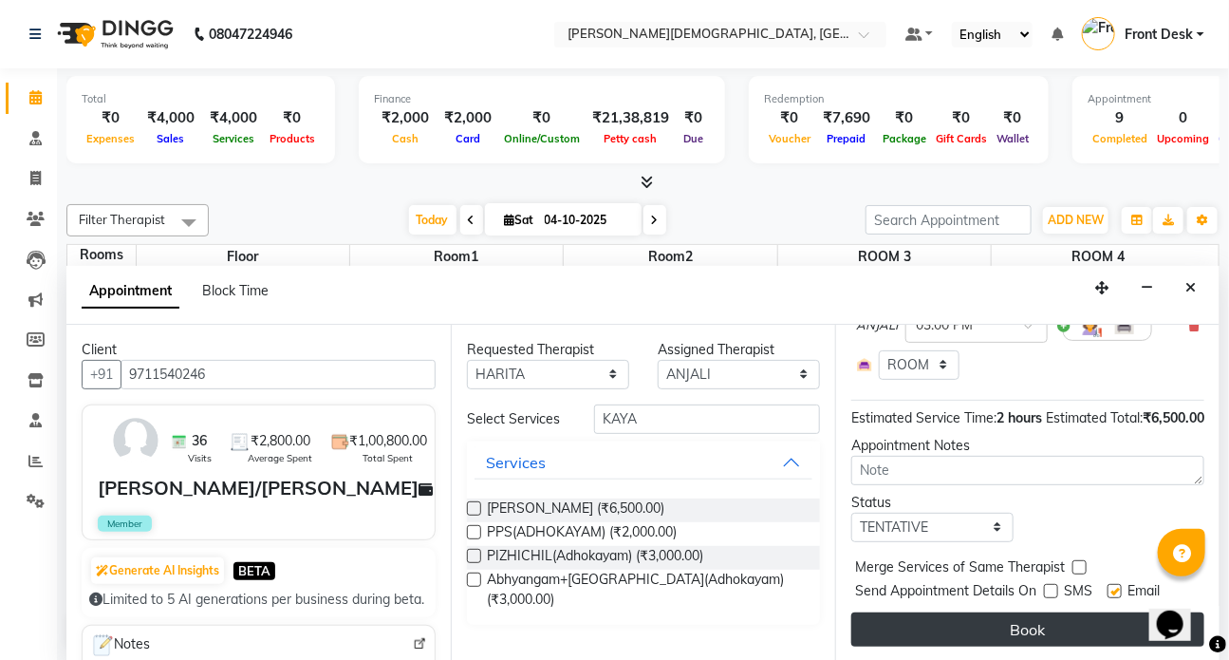
click at [1036, 612] on button "Book" at bounding box center [1027, 629] width 353 height 34
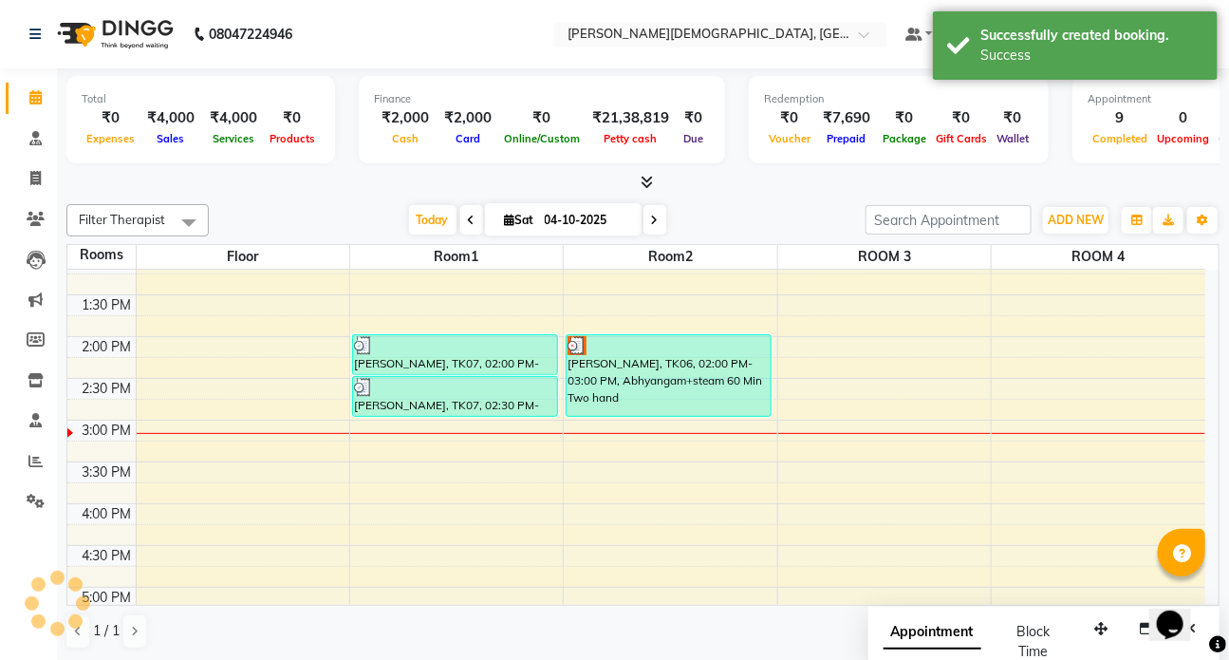
scroll to position [0, 0]
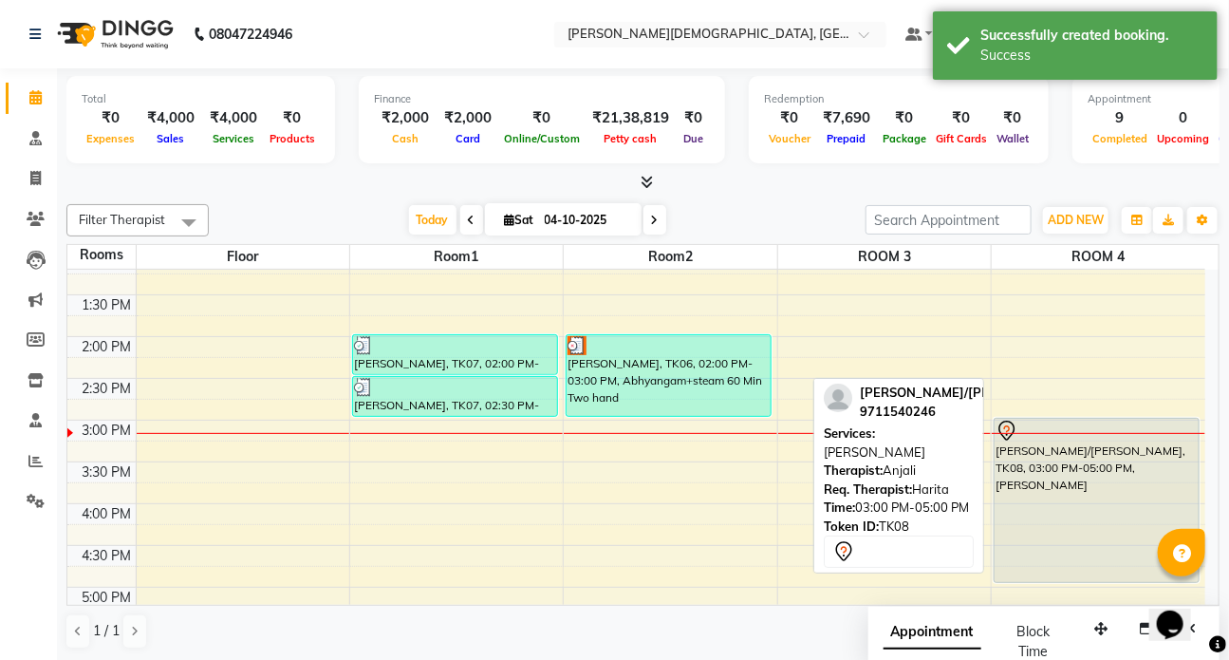
click at [1019, 465] on div "AASTHA/INAAKSHI KULSHRESTHA, TK08, 03:00 PM-05:00 PM, Kaya kanti" at bounding box center [1097, 500] width 204 height 163
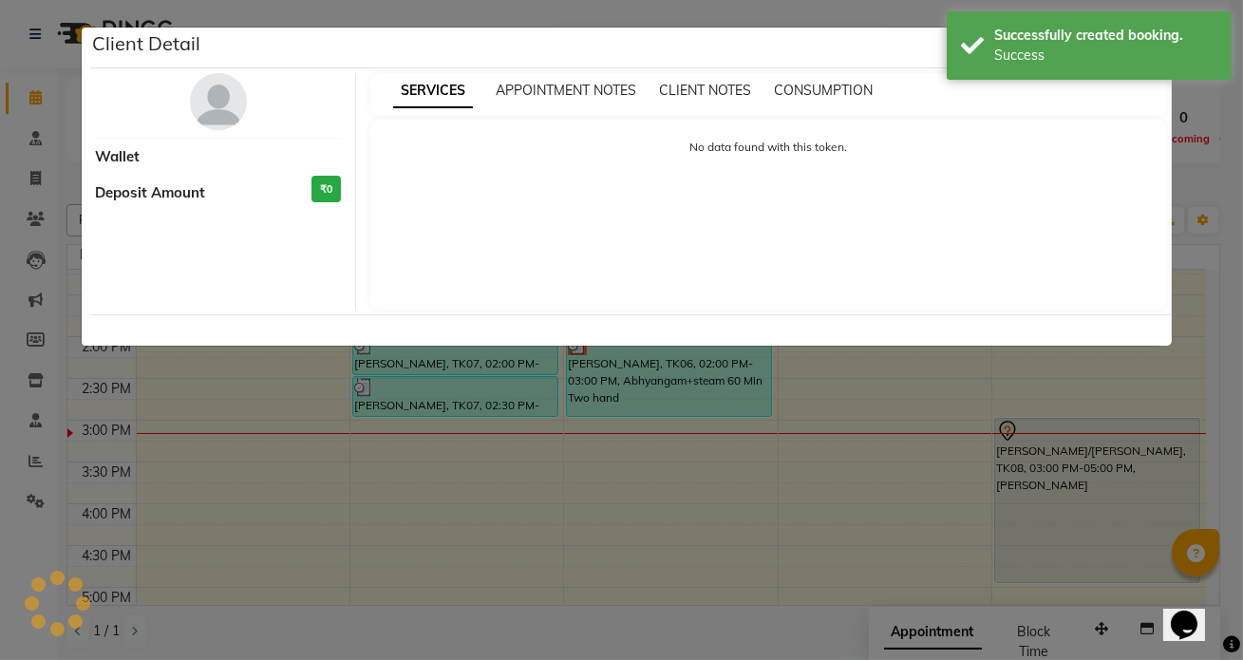
select select "7"
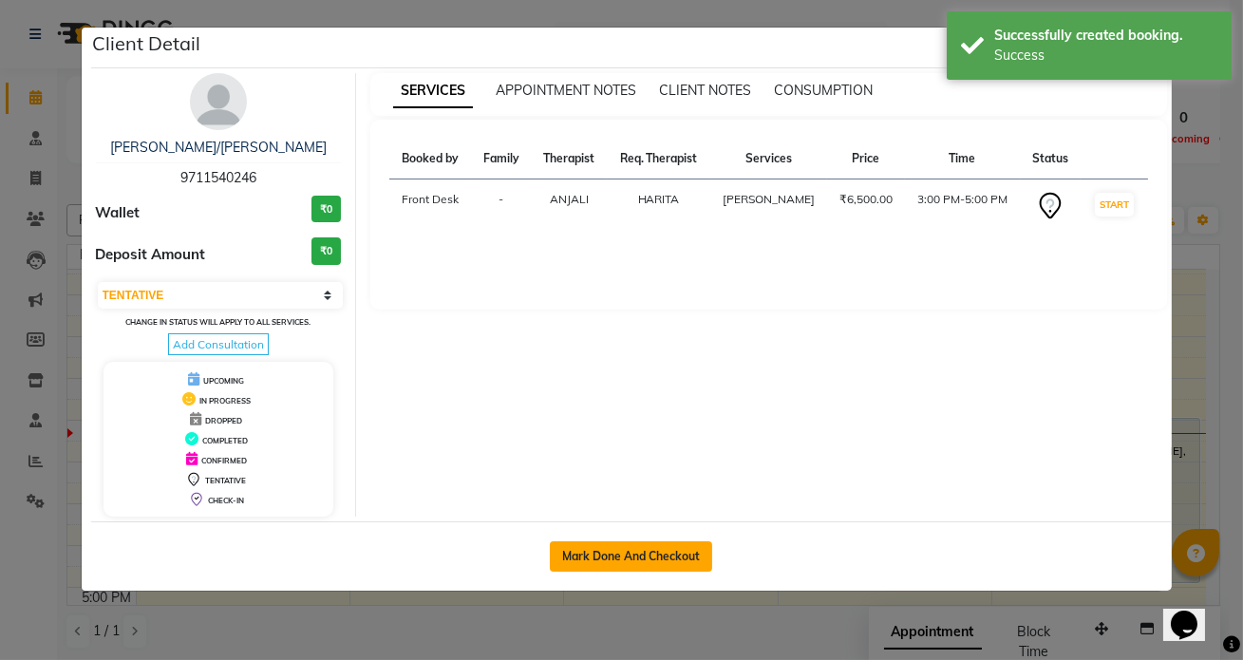
click at [625, 553] on button "Mark Done And Checkout" at bounding box center [631, 556] width 162 height 30
select select "service"
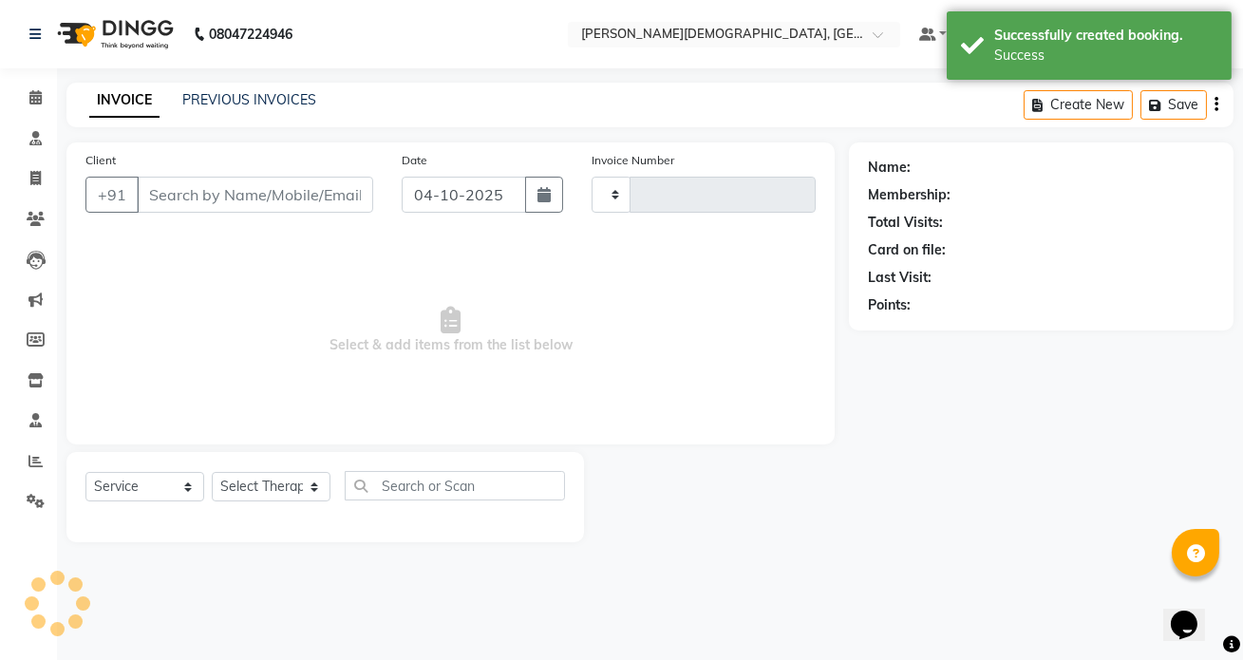
type input "1559"
select select "5585"
type input "9711540246"
select select "90183"
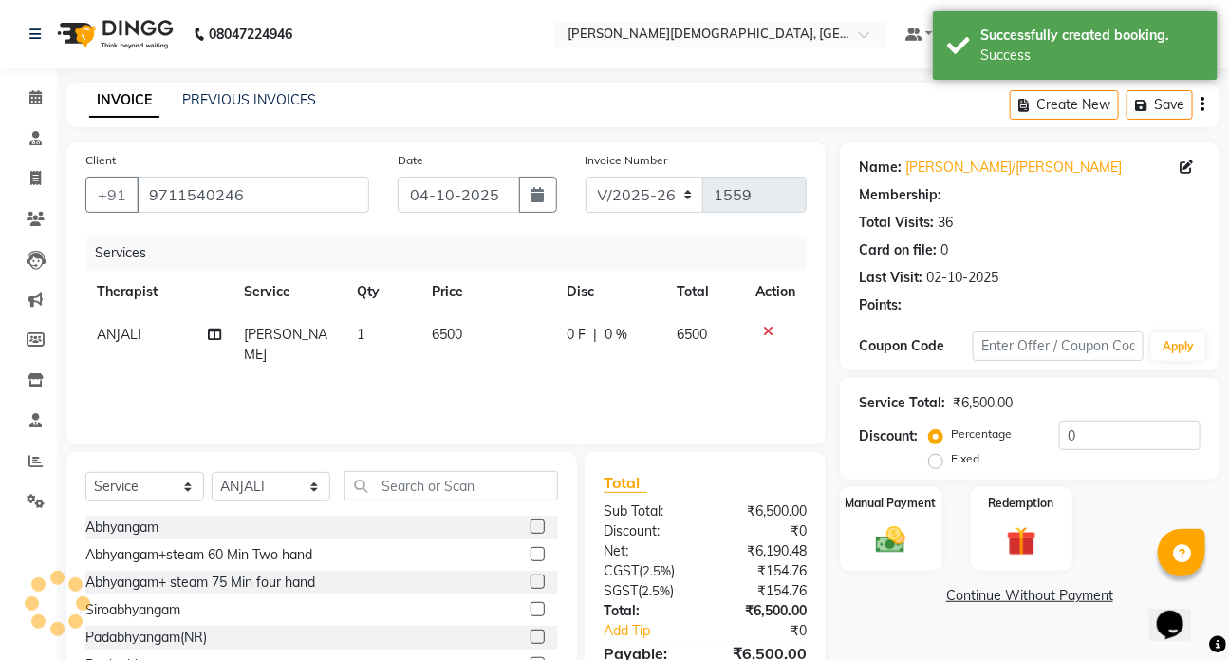
select select "1: Object"
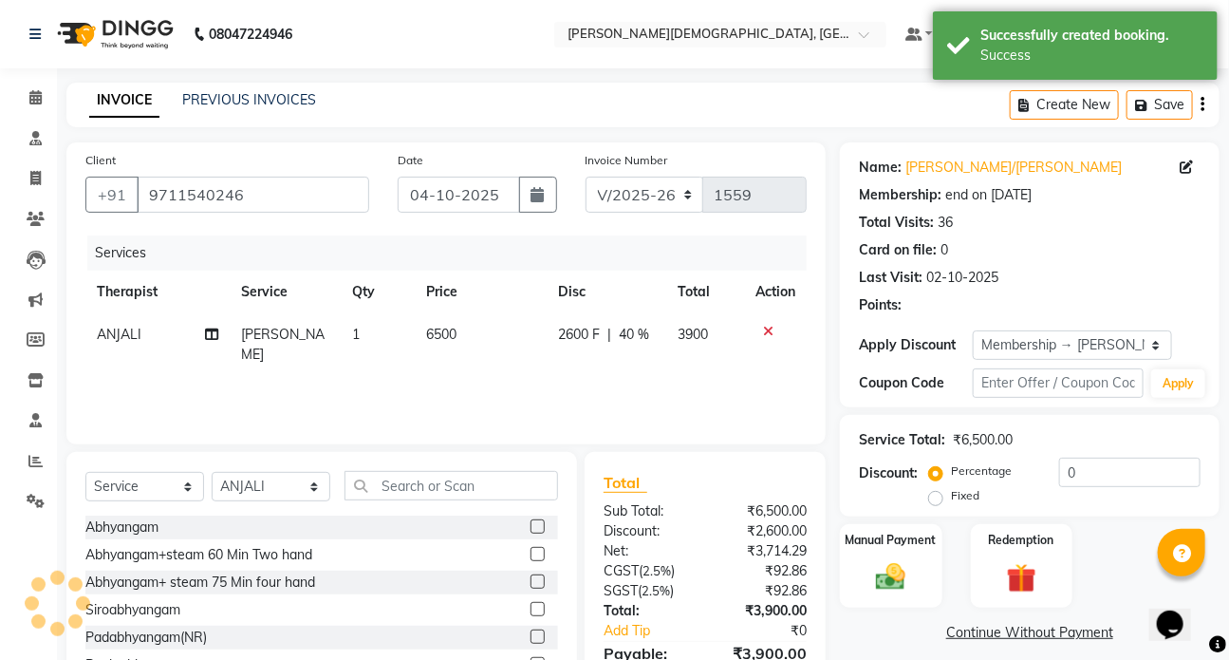
type input "40"
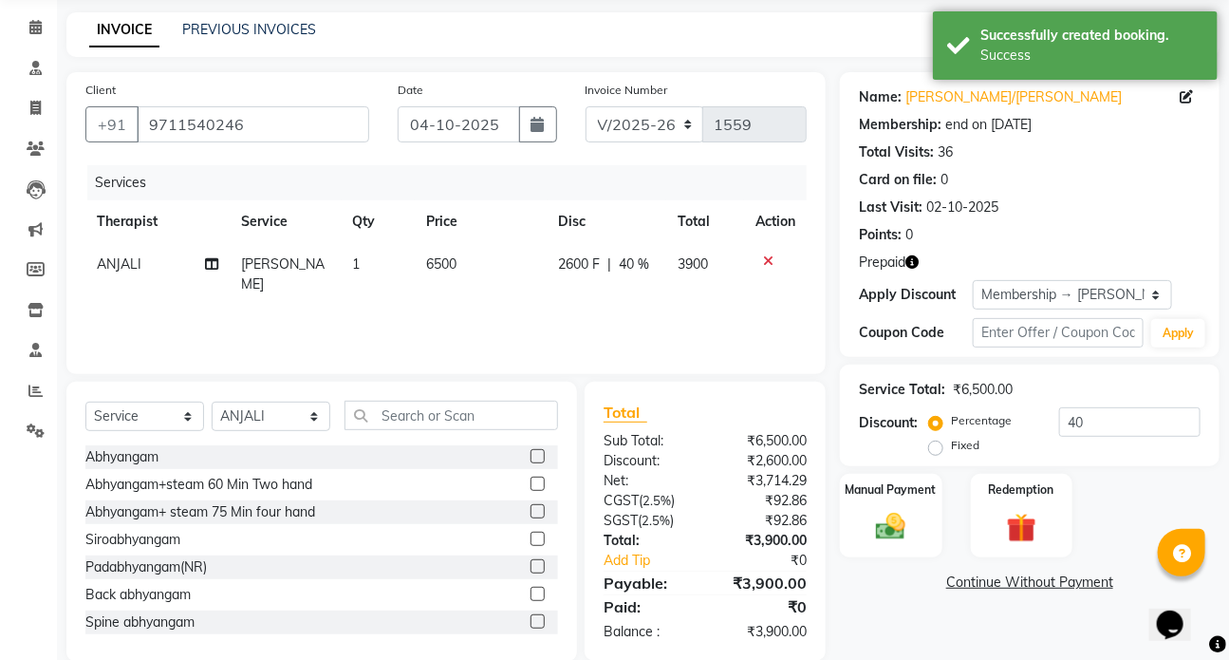
scroll to position [101, 0]
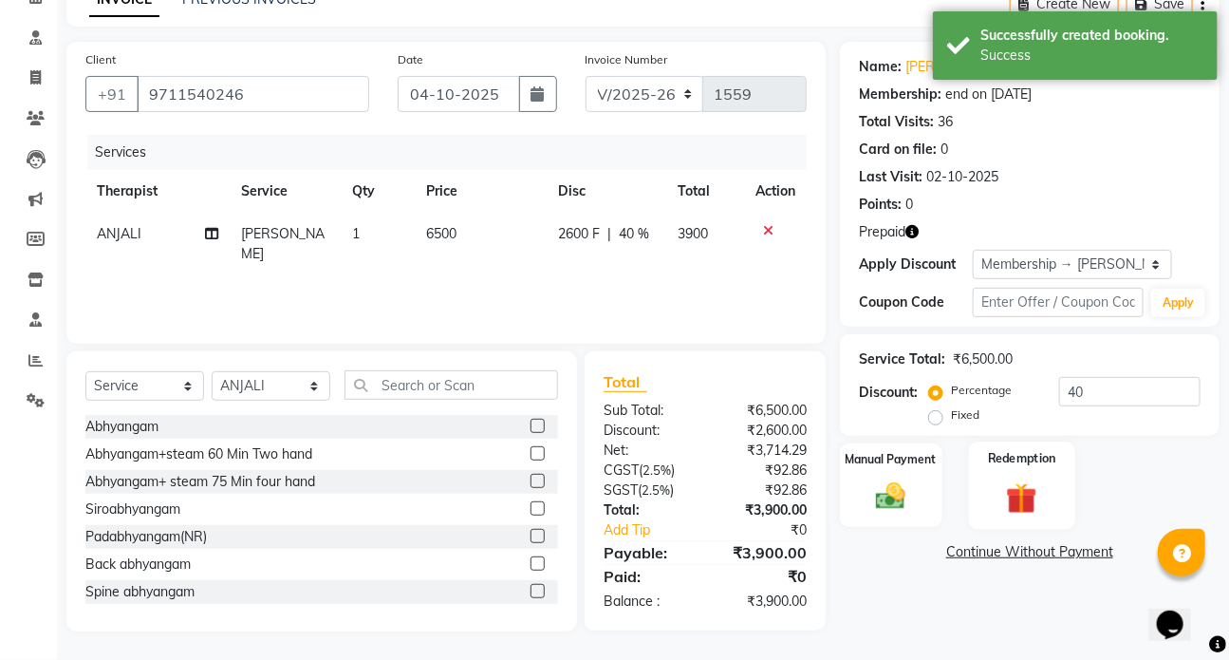
click at [1014, 495] on img at bounding box center [1022, 497] width 50 height 38
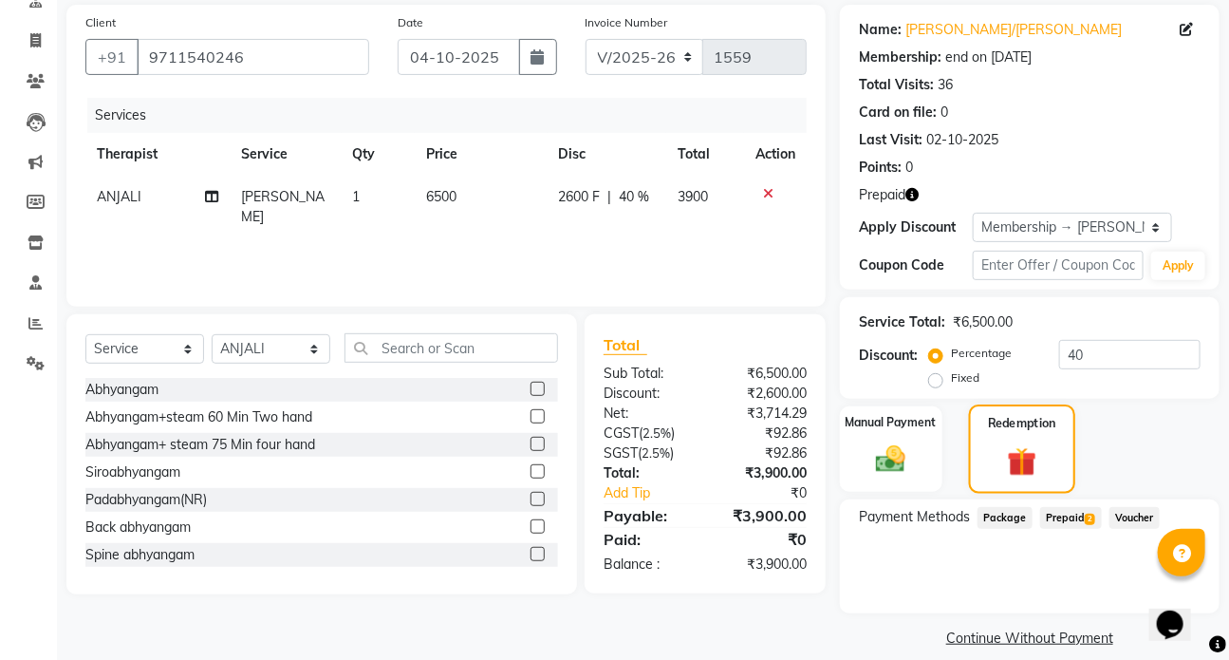
scroll to position [158, 0]
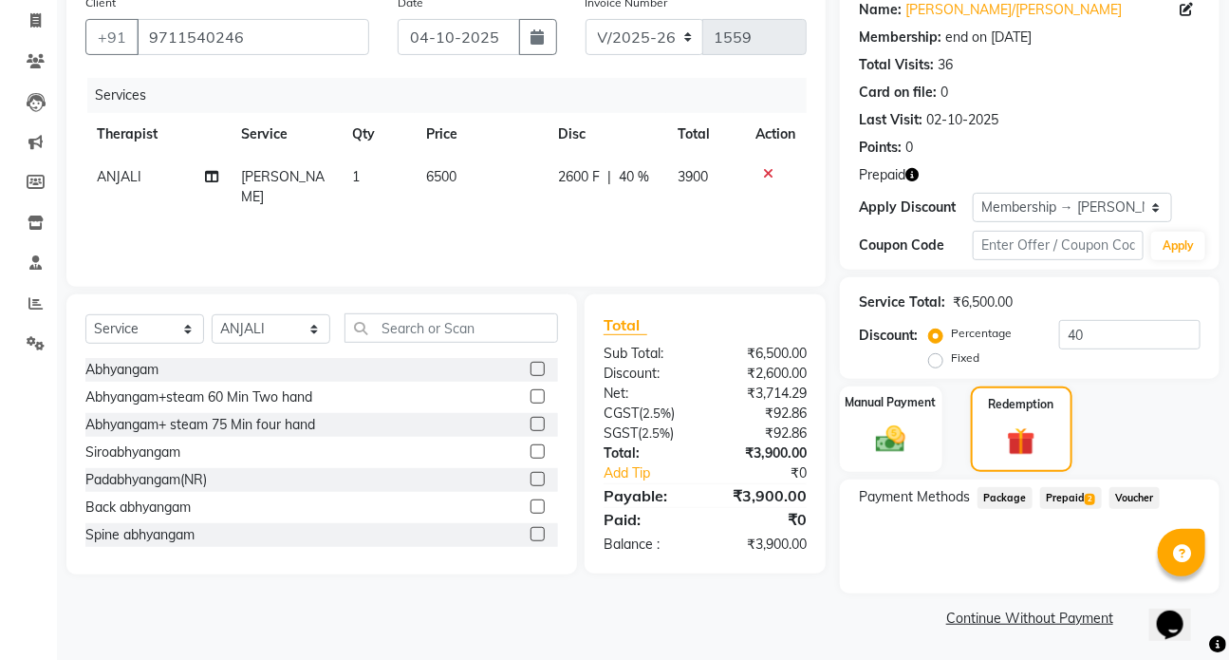
click at [1070, 494] on span "Prepaid 2" at bounding box center [1071, 498] width 62 height 22
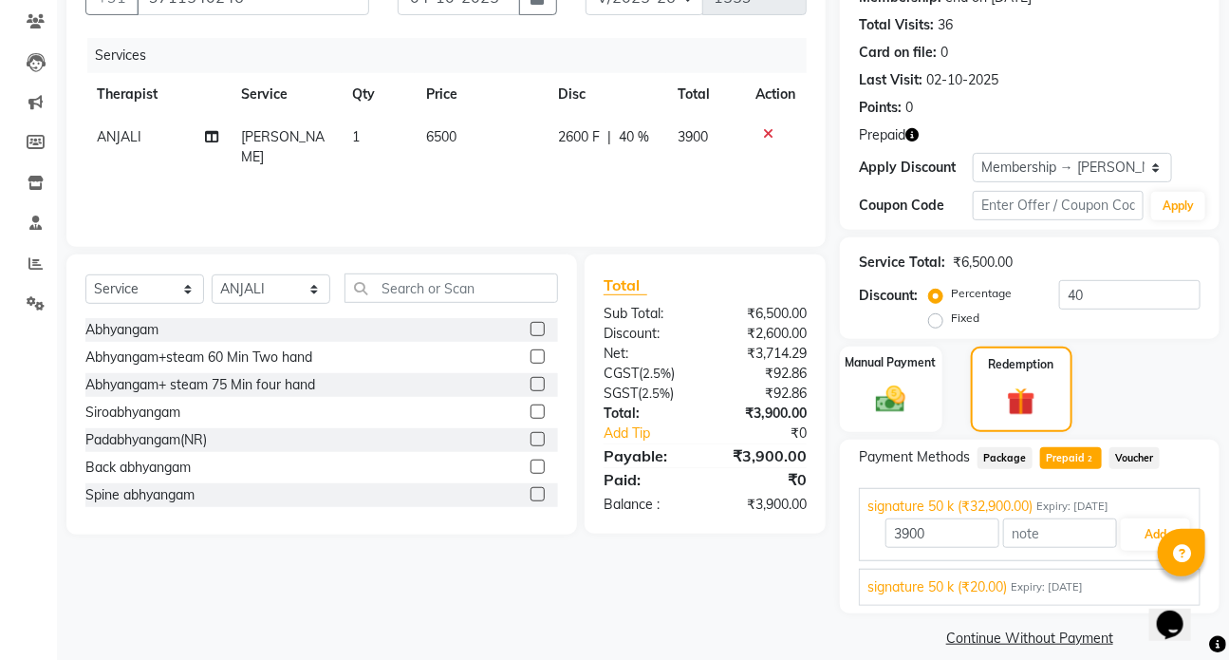
scroll to position [216, 0]
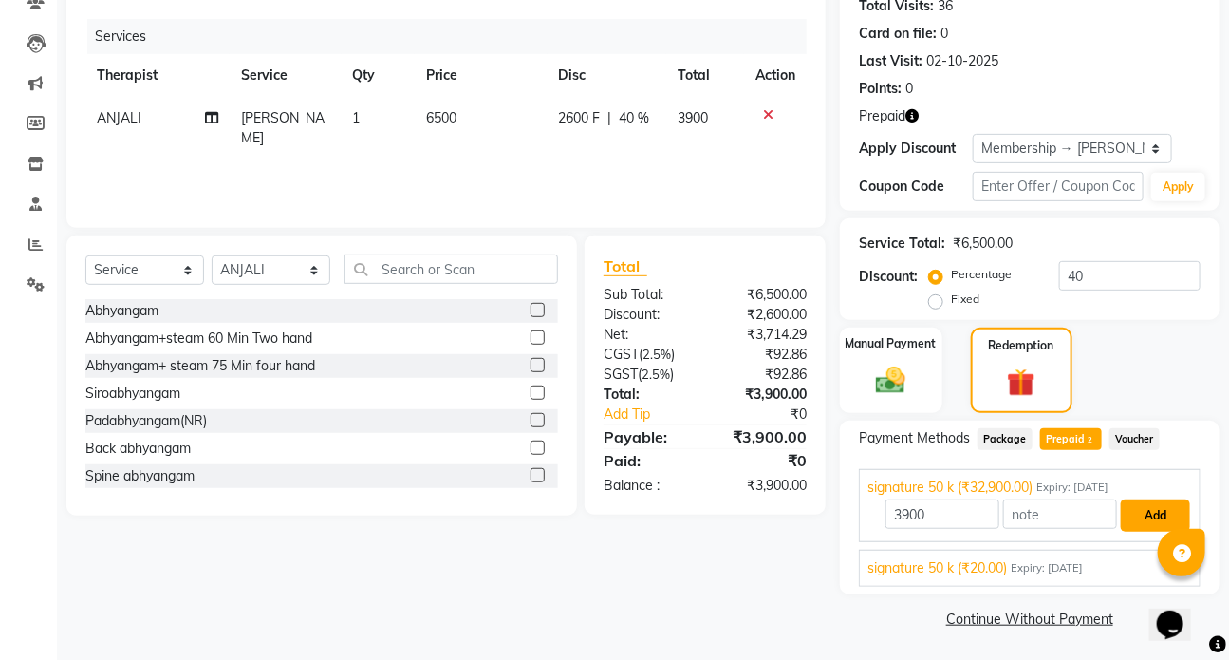
click at [1145, 522] on button "Add" at bounding box center [1155, 515] width 69 height 32
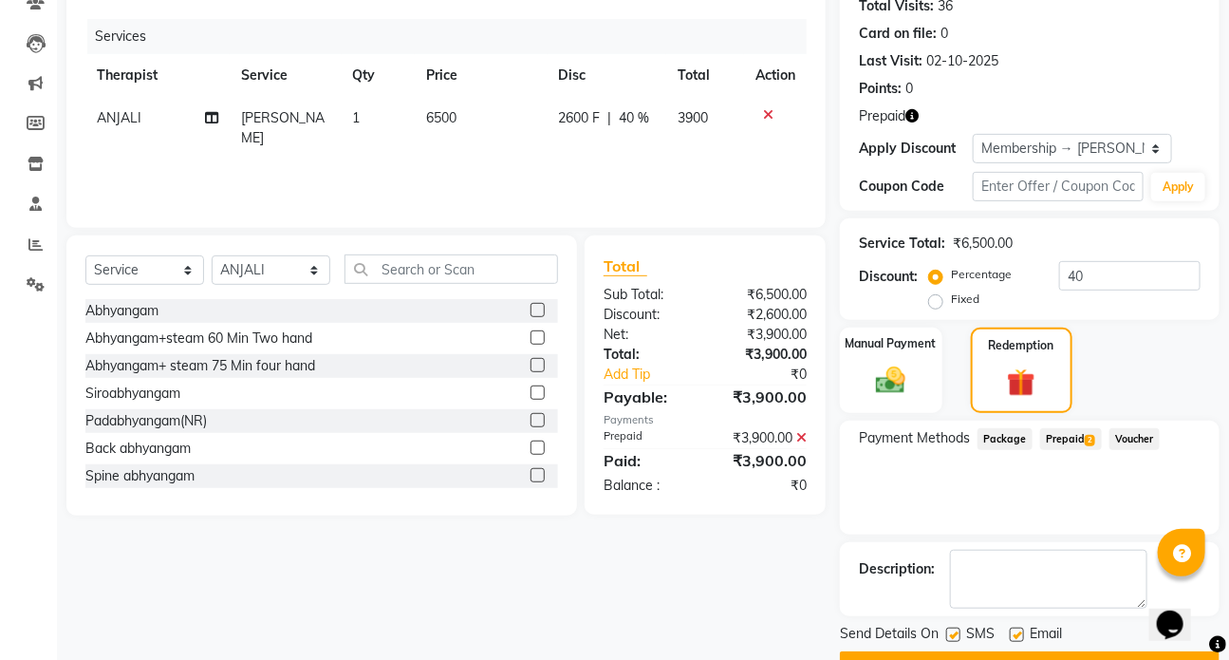
scroll to position [264, 0]
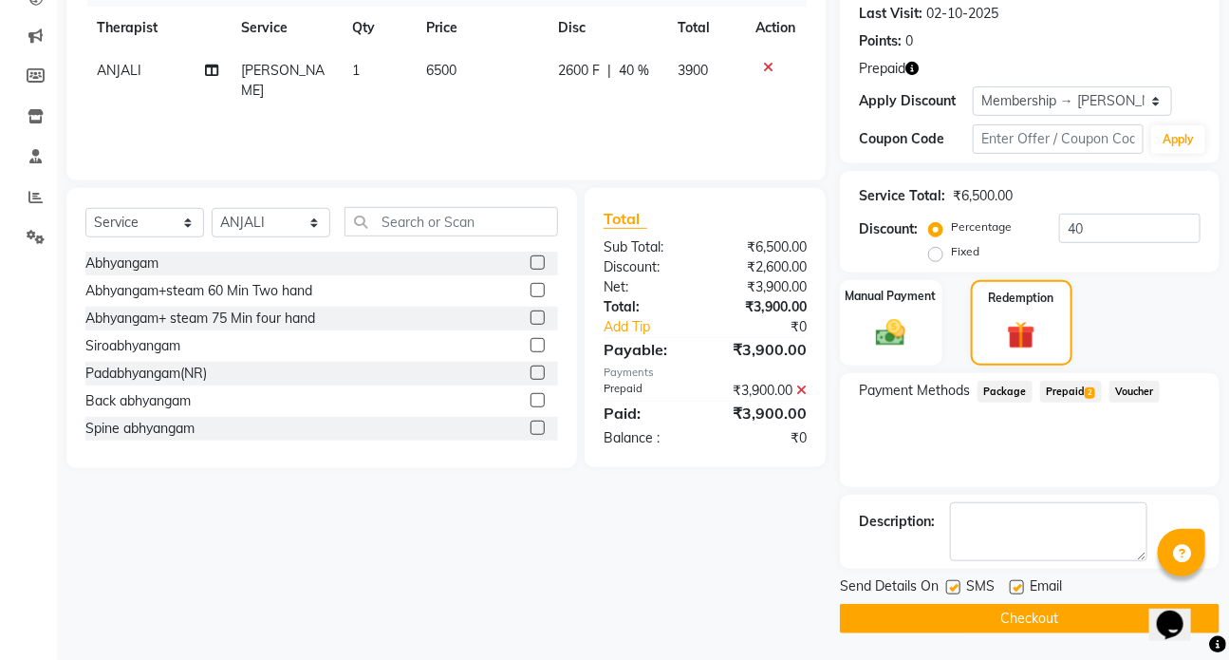
click at [948, 586] on label at bounding box center [953, 587] width 14 height 14
click at [948, 586] on input "checkbox" at bounding box center [952, 588] width 12 height 12
click at [995, 627] on button "Checkout" at bounding box center [1030, 618] width 380 height 29
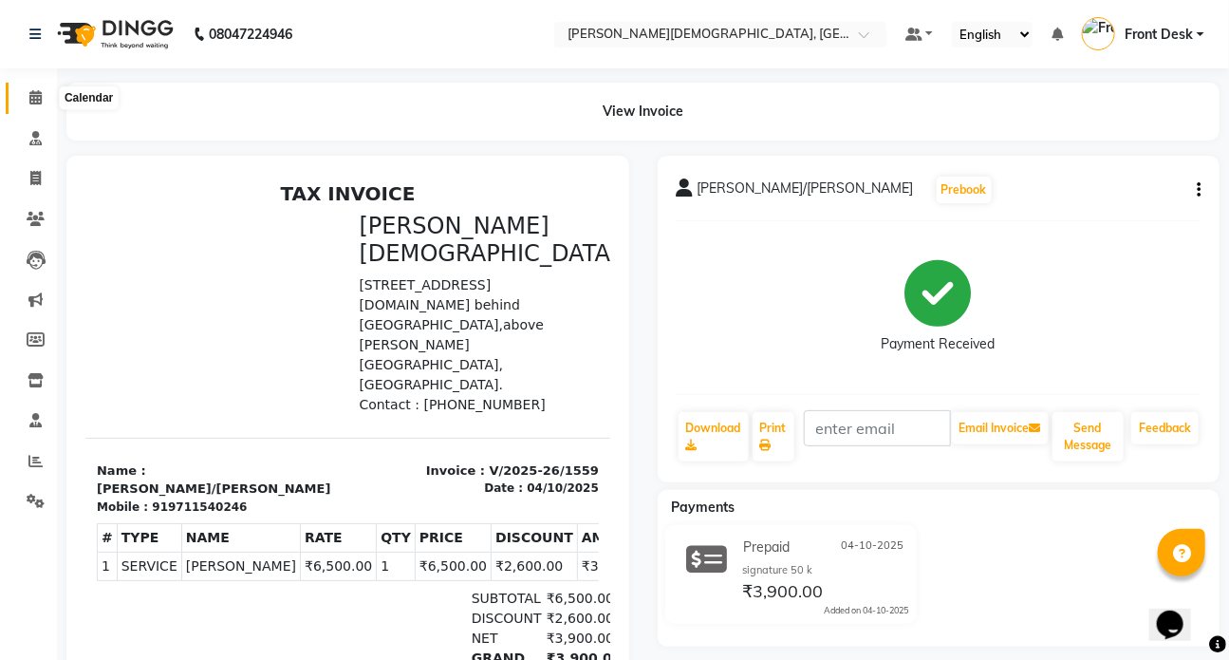
click at [41, 97] on icon at bounding box center [35, 97] width 12 height 14
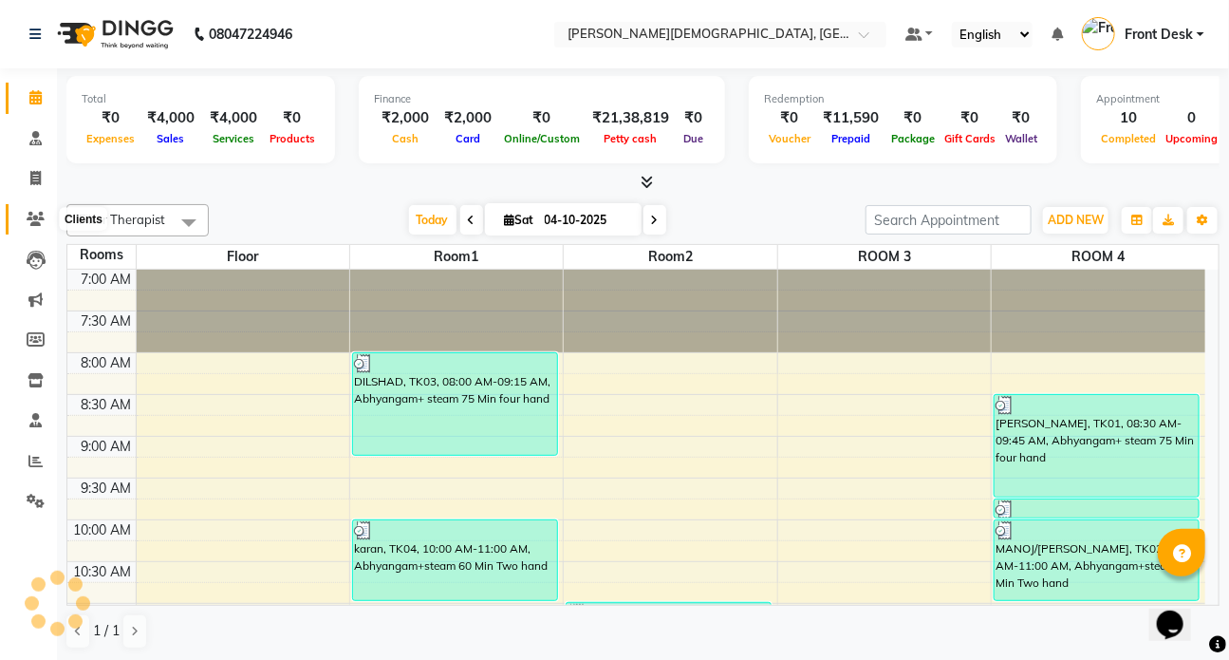
click at [33, 218] on icon at bounding box center [36, 219] width 18 height 14
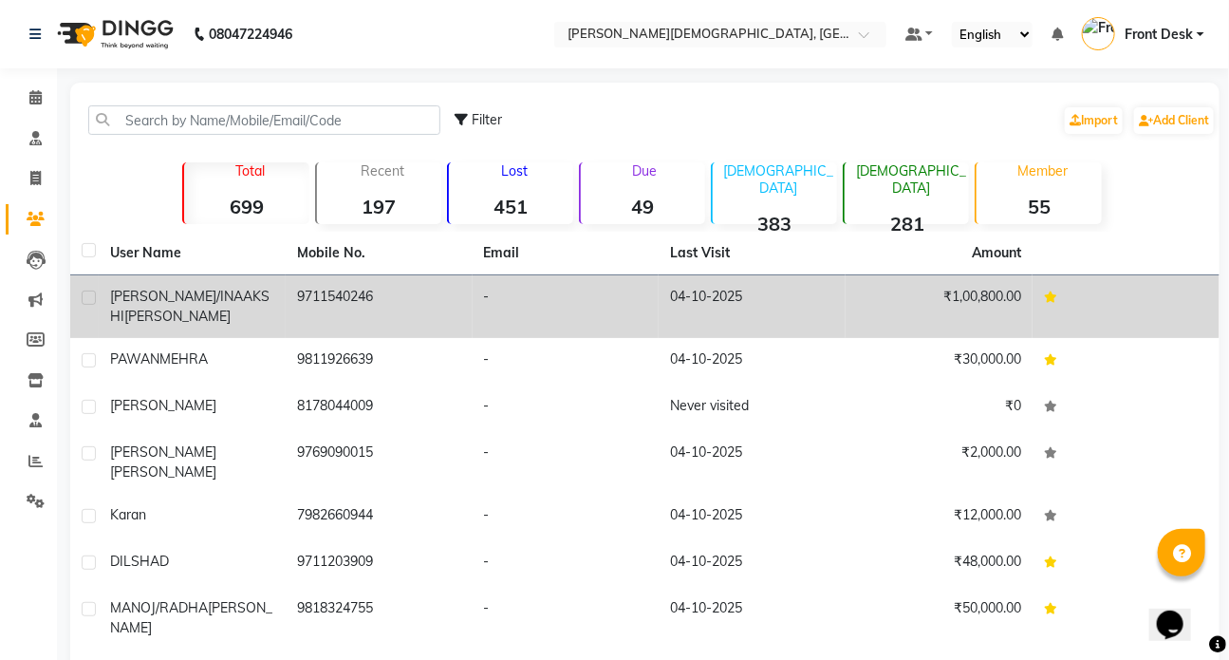
click at [208, 307] on div "AASTHA/INAAKSHI KULSHRESTHA" at bounding box center [192, 307] width 164 height 40
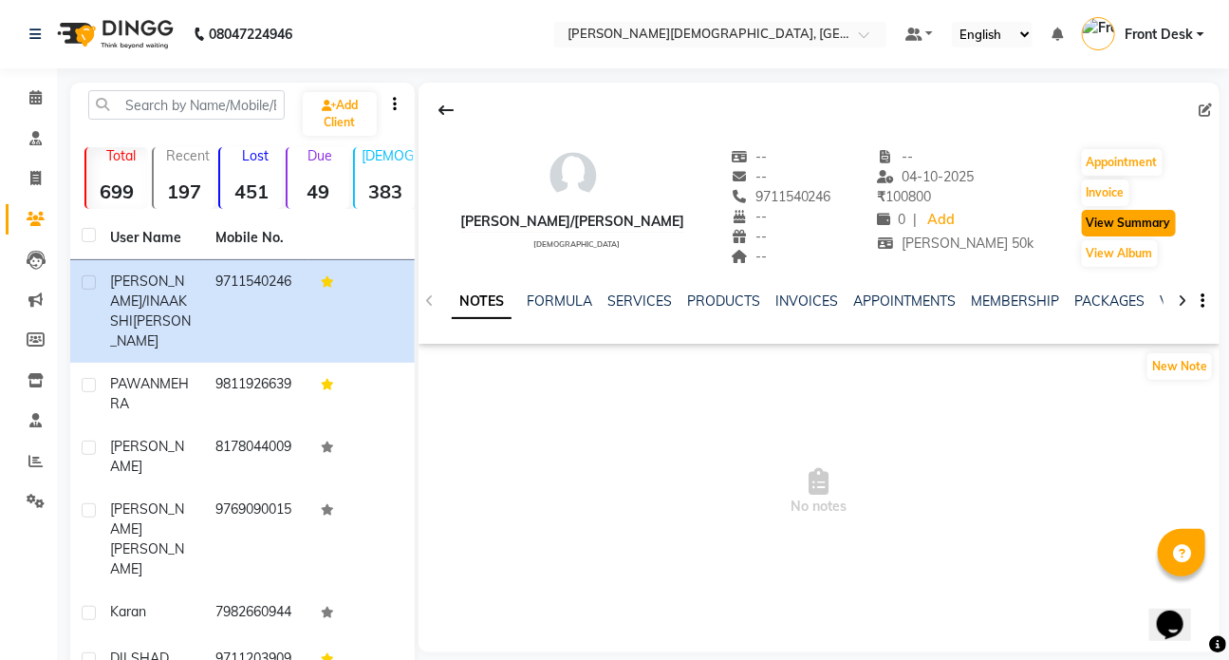
click at [1129, 220] on button "View Summary" at bounding box center [1129, 223] width 94 height 27
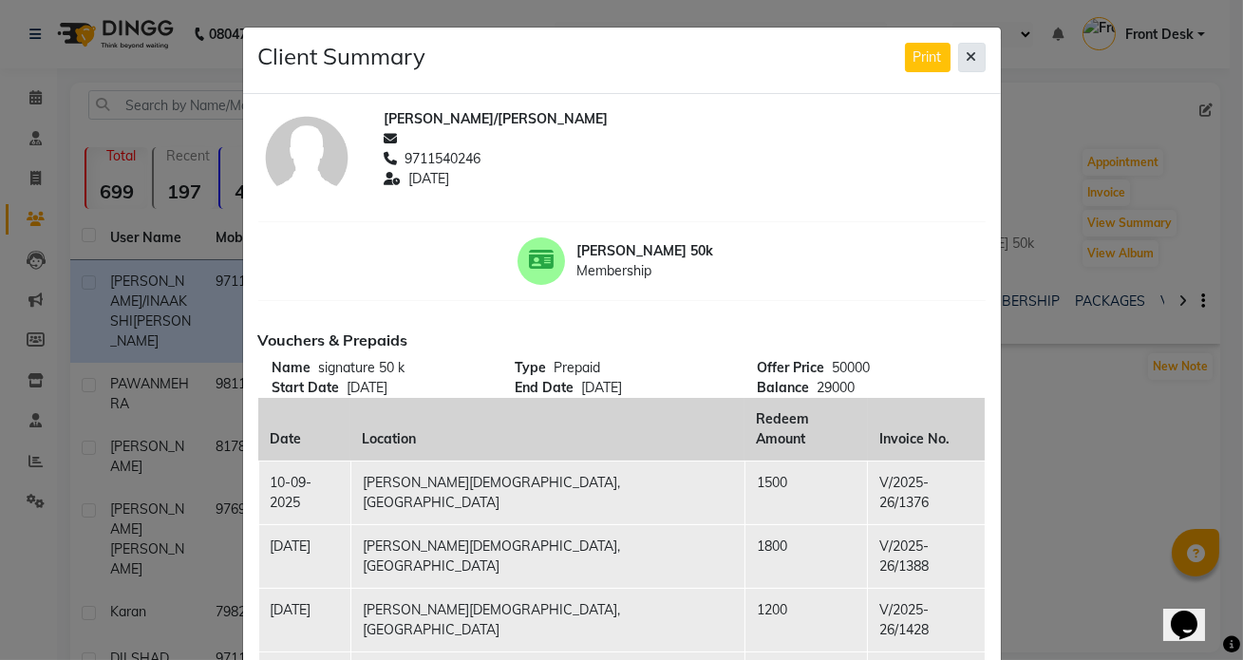
click at [966, 53] on icon at bounding box center [971, 56] width 10 height 13
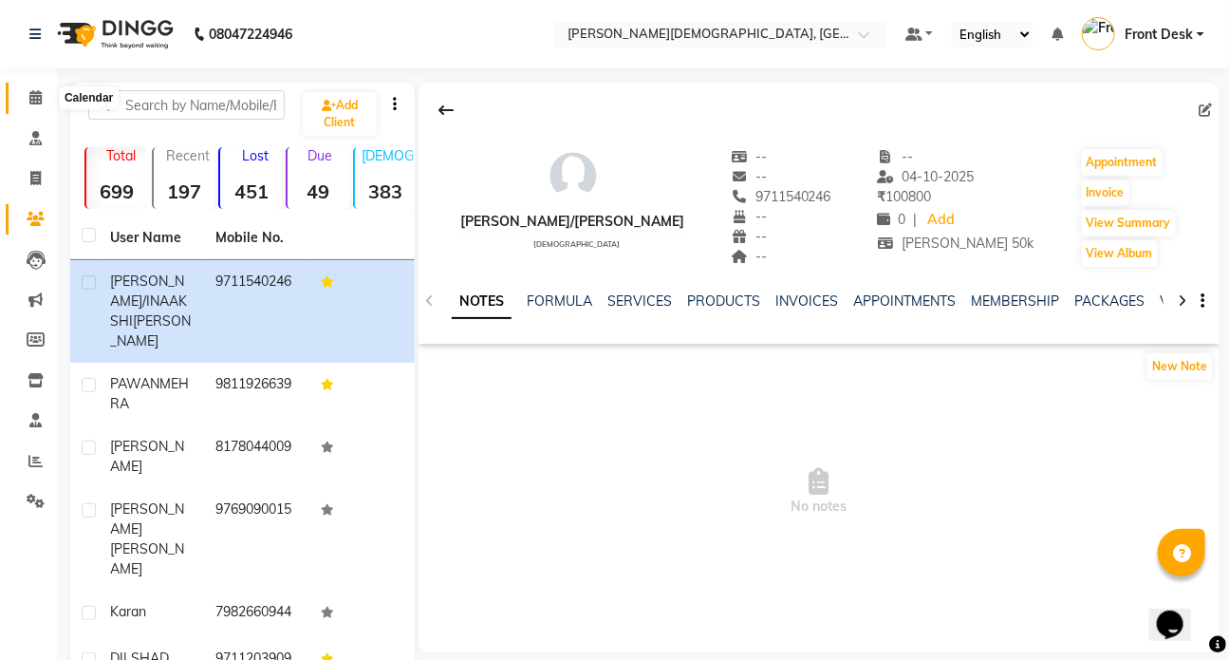
click at [29, 94] on icon at bounding box center [35, 97] width 12 height 14
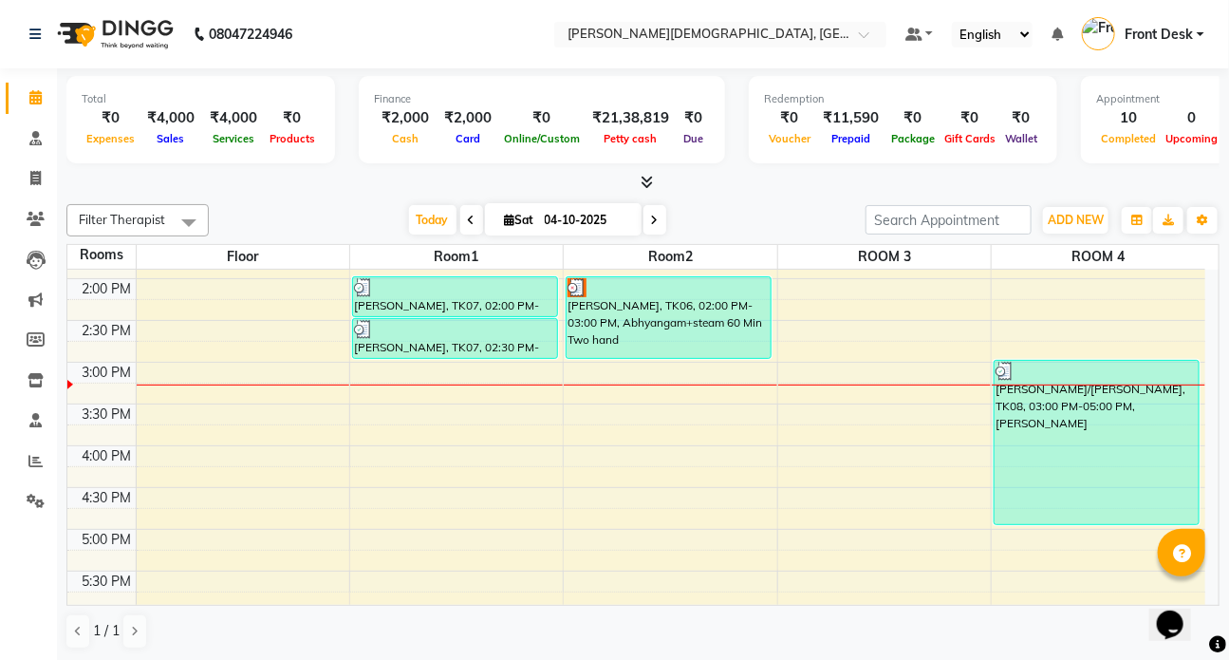
scroll to position [537, 0]
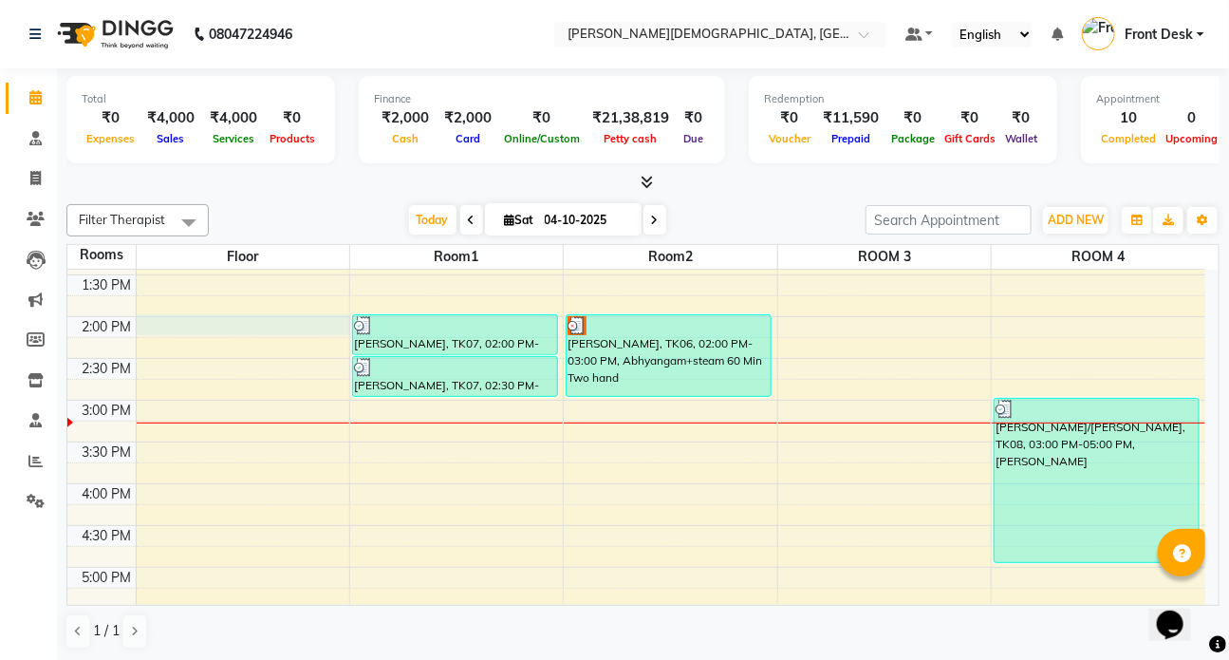
click at [162, 325] on div "7:00 AM 7:30 AM 8:00 AM 8:30 AM 9:00 AM 9:30 AM 10:00 AM 10:30 AM 11:00 AM 11:3…" at bounding box center [636, 316] width 1138 height 1168
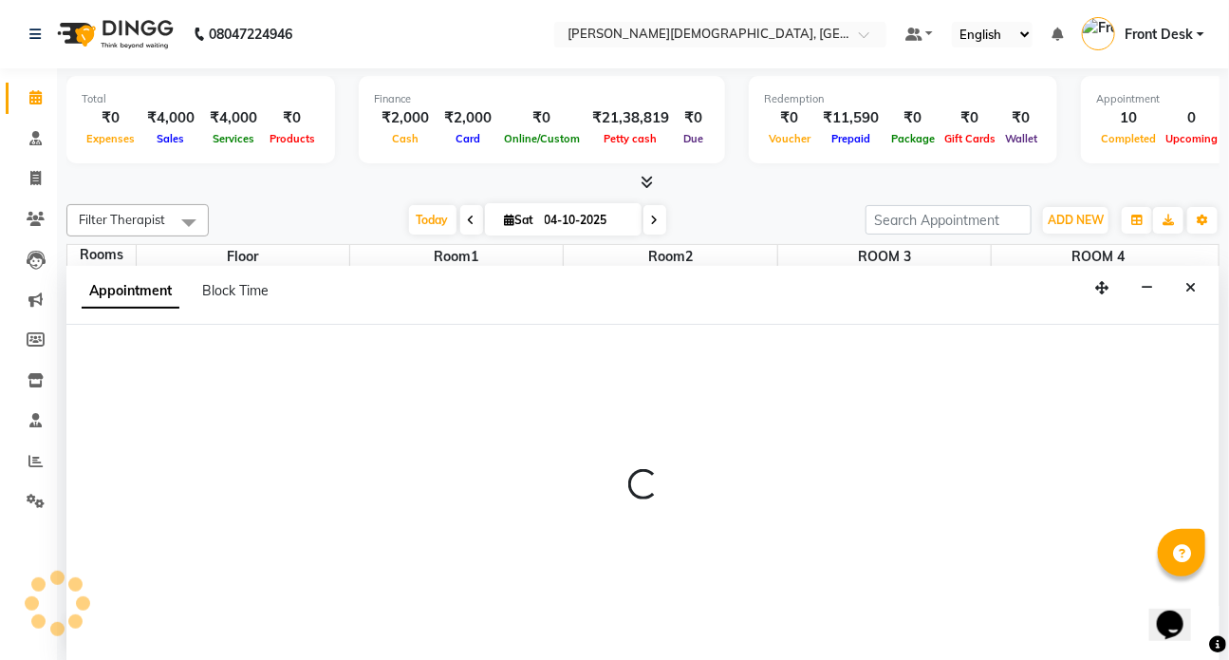
scroll to position [0, 0]
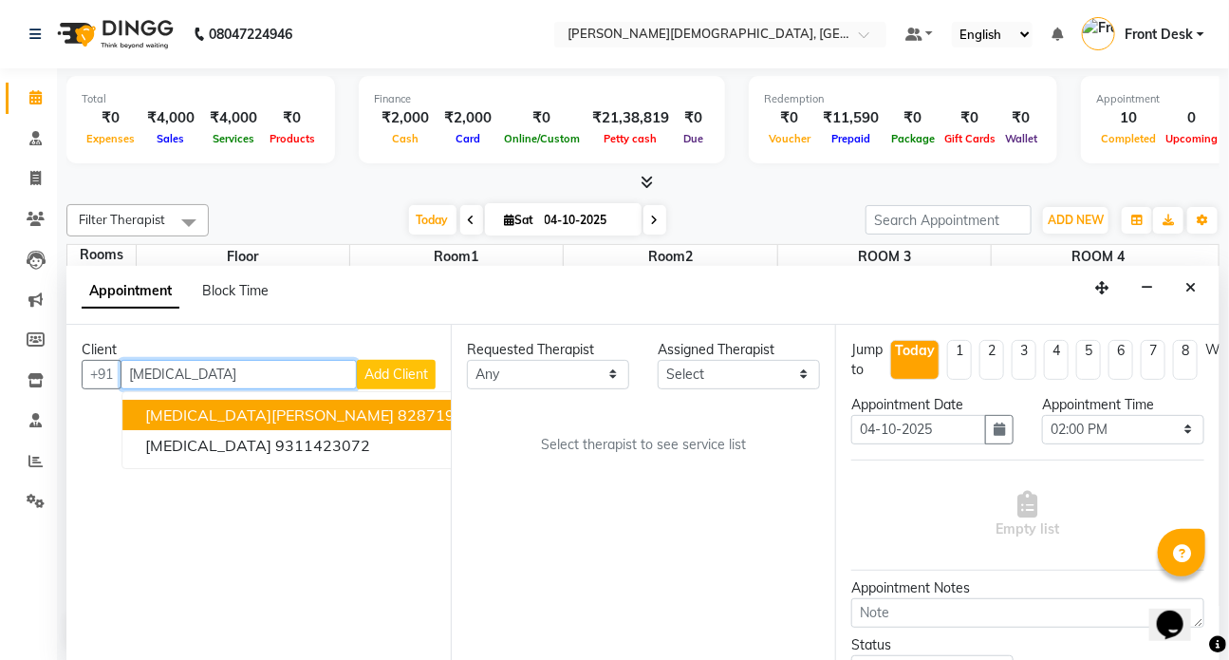
click at [225, 407] on span "NIKITA VERMA" at bounding box center [269, 414] width 249 height 19
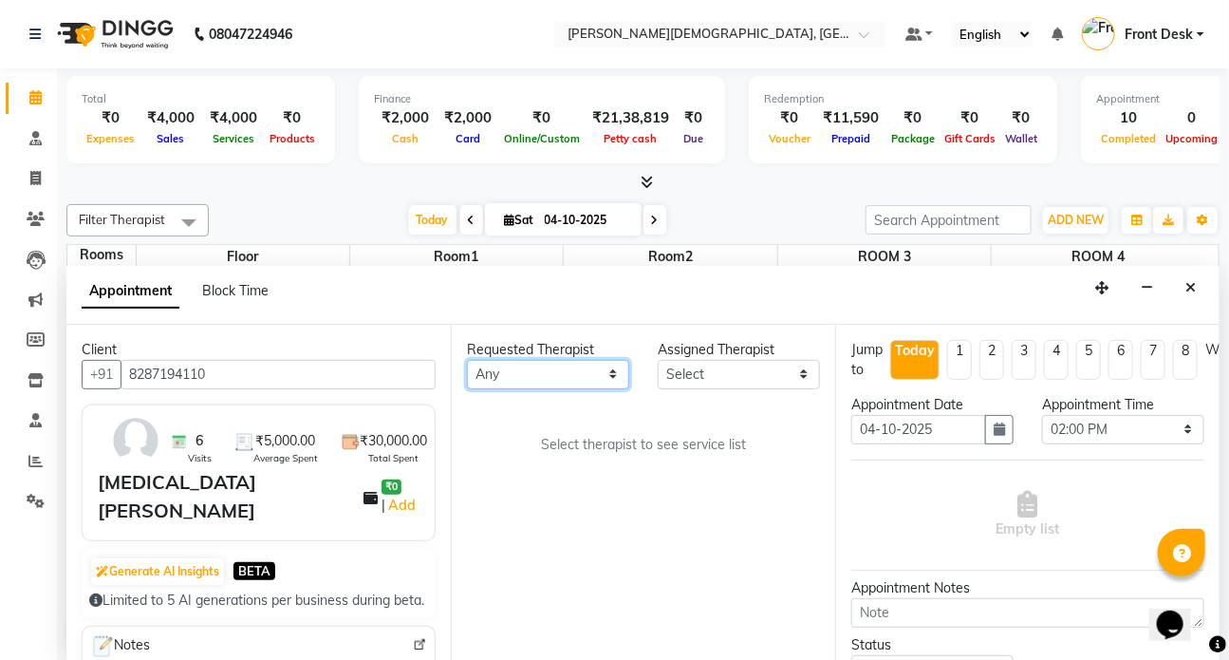
click at [614, 373] on select "Any ANJALI ATUL DR RENJUSHA Dr Sajna Front Desk HARITA KAVYA LIYON MILAN MITHUN" at bounding box center [548, 374] width 162 height 29
click at [467, 360] on select "Any ANJALI ATUL DR RENJUSHA Dr Sajna Front Desk HARITA KAVYA LIYON MILAN MITHUN" at bounding box center [548, 374] width 162 height 29
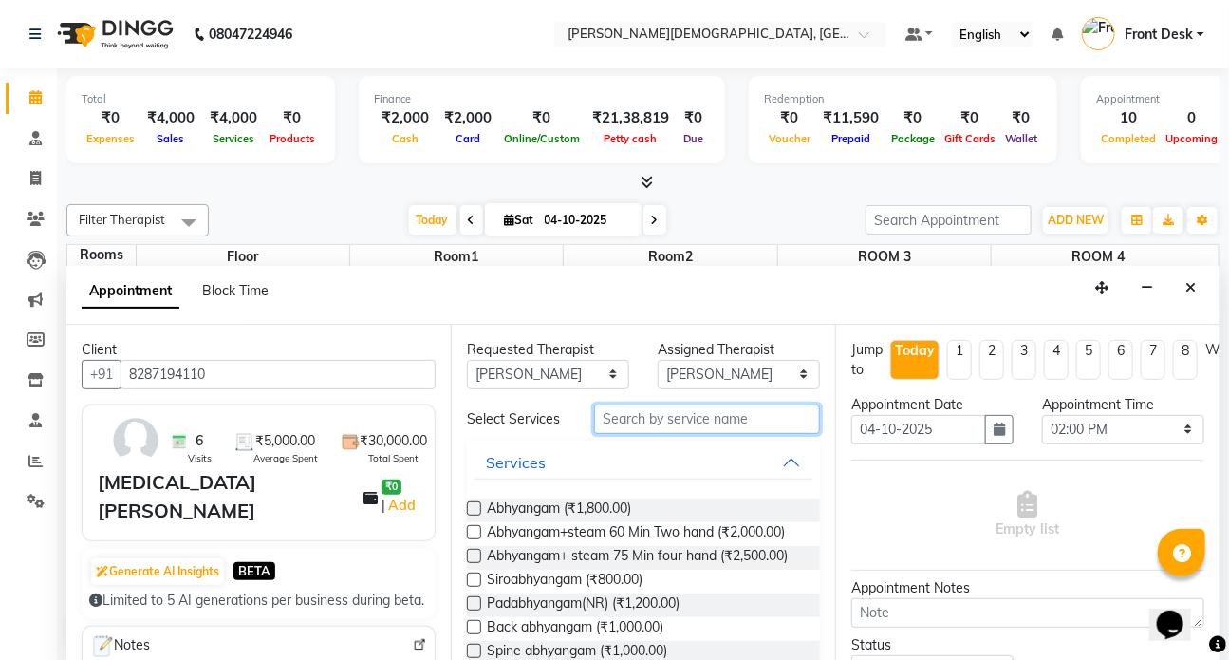
click at [601, 426] on input "text" at bounding box center [707, 418] width 226 height 29
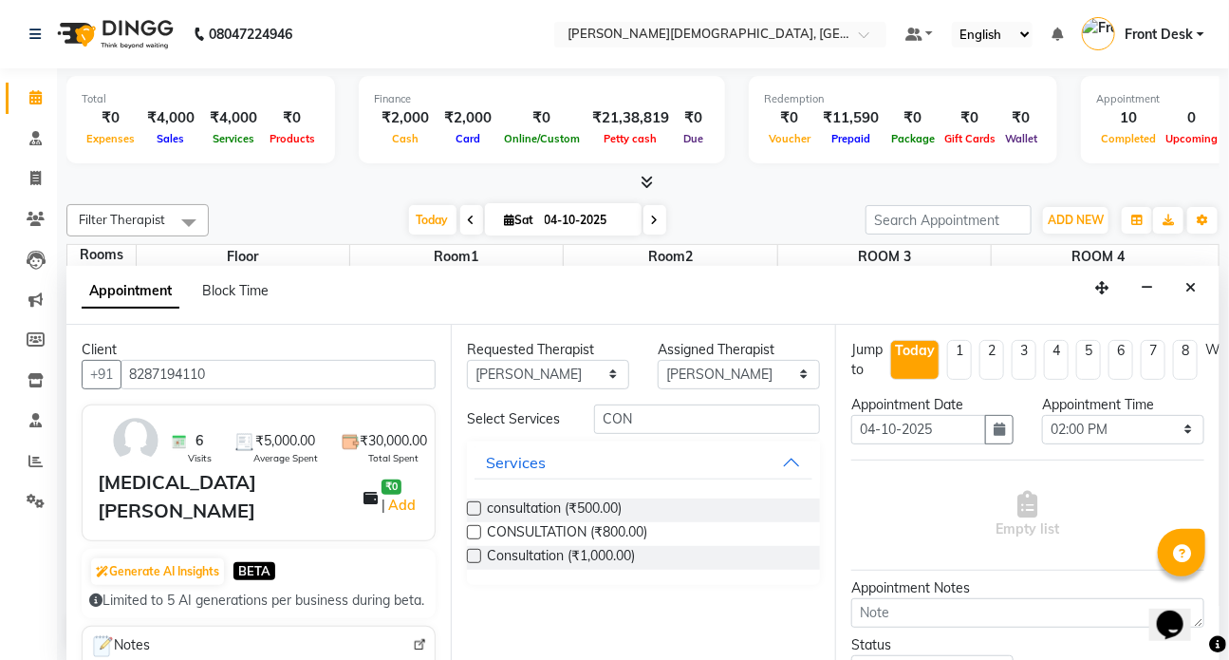
click at [474, 507] on label at bounding box center [474, 508] width 14 height 14
click at [474, 507] on input "checkbox" at bounding box center [473, 510] width 12 height 12
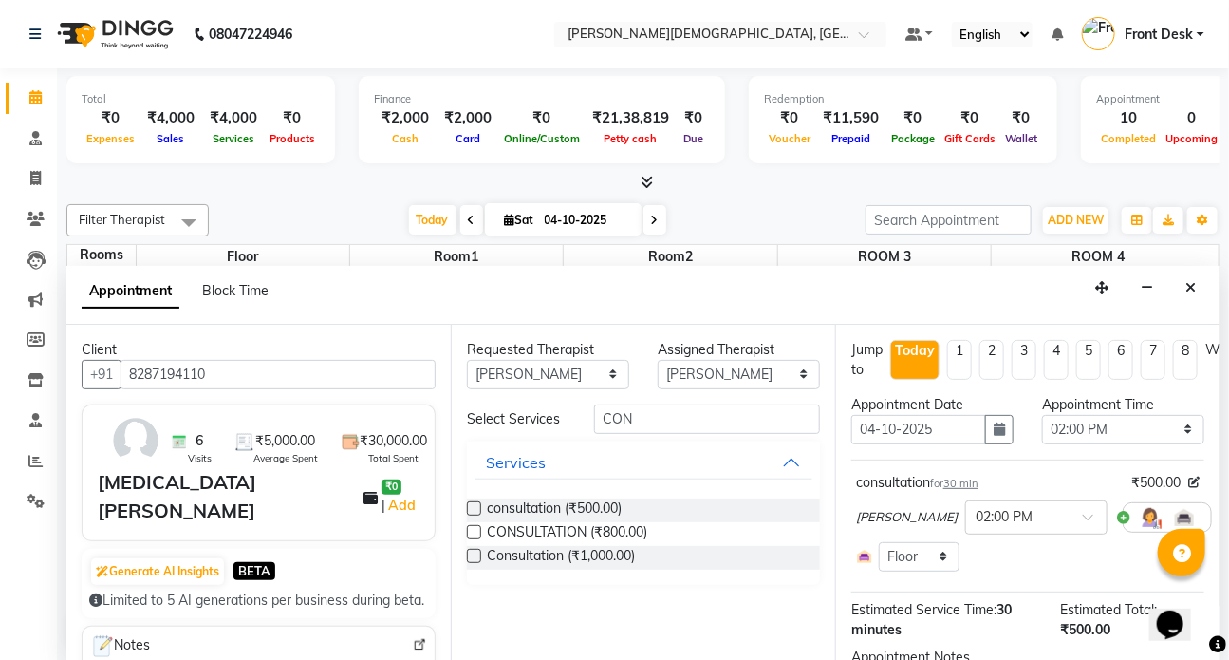
click at [474, 507] on label at bounding box center [474, 508] width 14 height 14
click at [474, 507] on input "checkbox" at bounding box center [473, 510] width 12 height 12
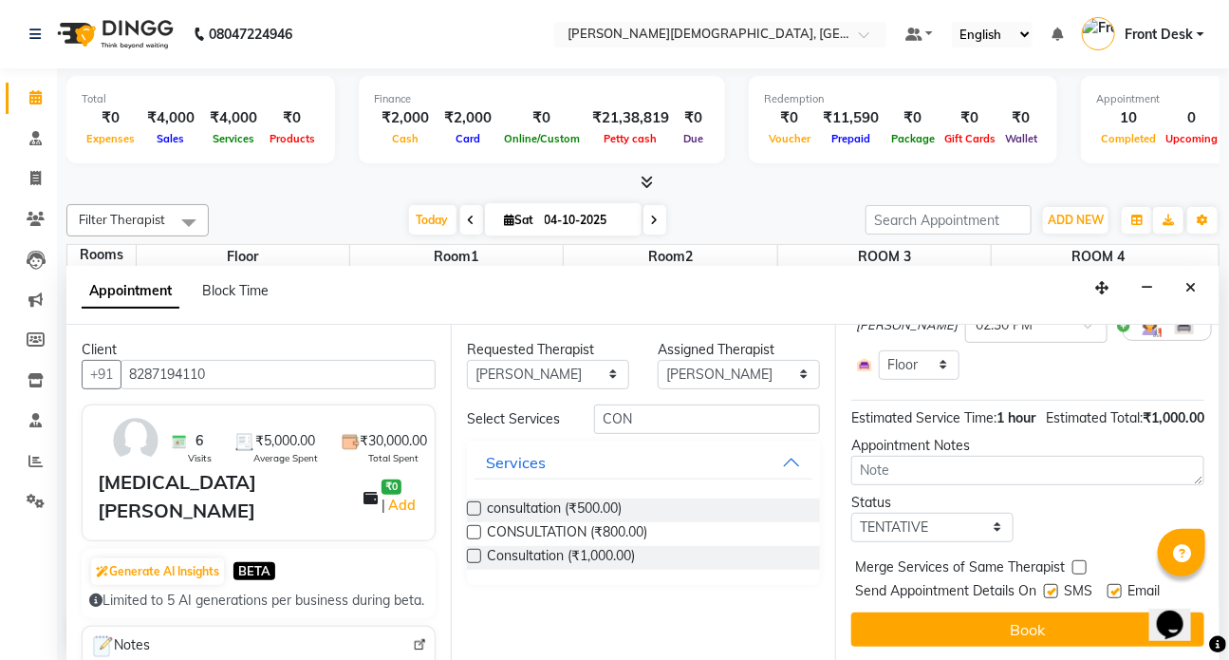
scroll to position [345, 0]
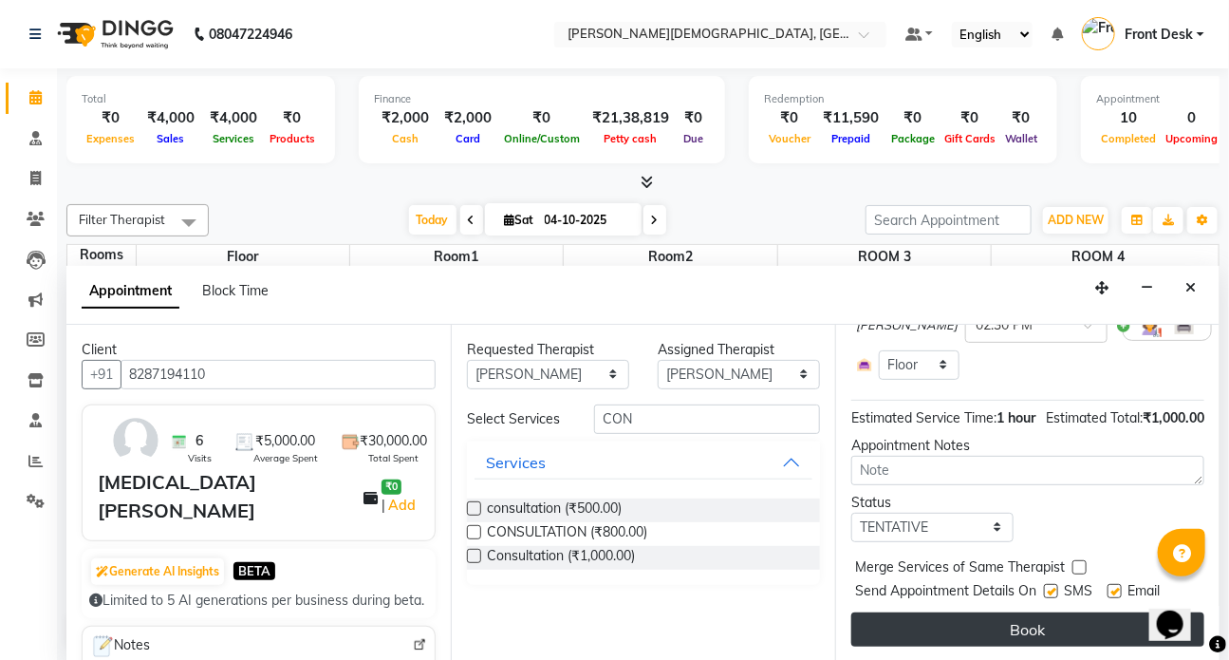
drag, startPoint x: 1051, startPoint y: 573, endPoint x: 1027, endPoint y: 607, distance: 41.6
click at [1047, 584] on label at bounding box center [1051, 591] width 14 height 14
click at [1047, 587] on input "checkbox" at bounding box center [1050, 593] width 12 height 12
click at [1024, 614] on button "Book" at bounding box center [1027, 629] width 353 height 34
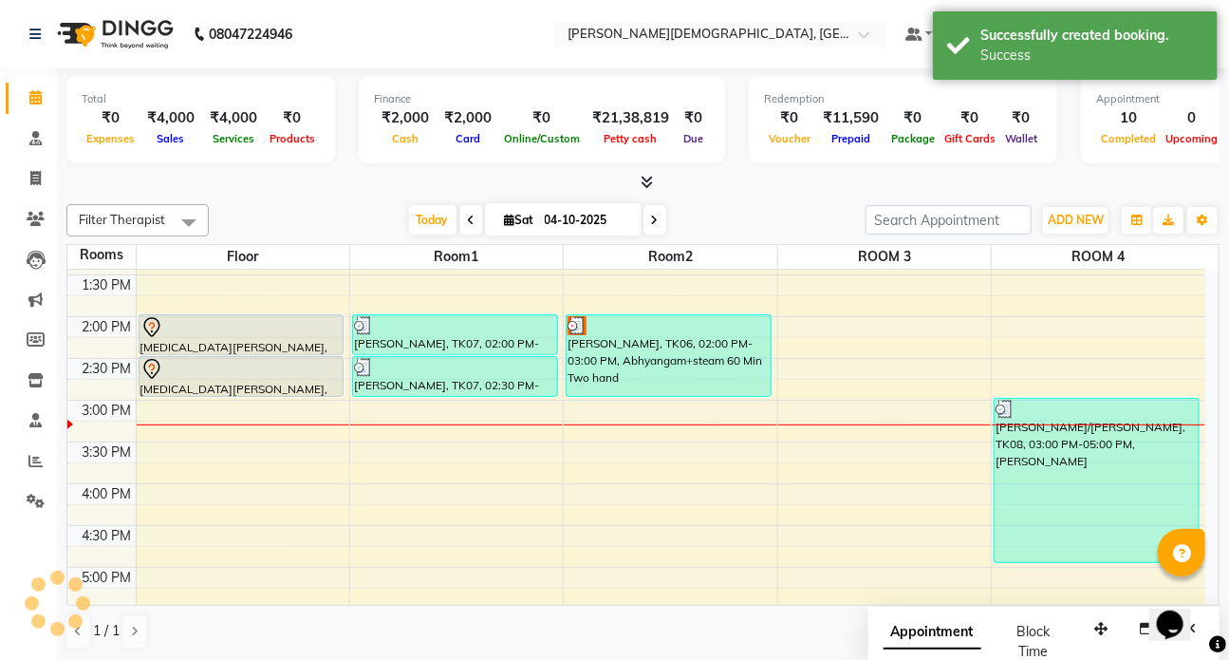
scroll to position [0, 0]
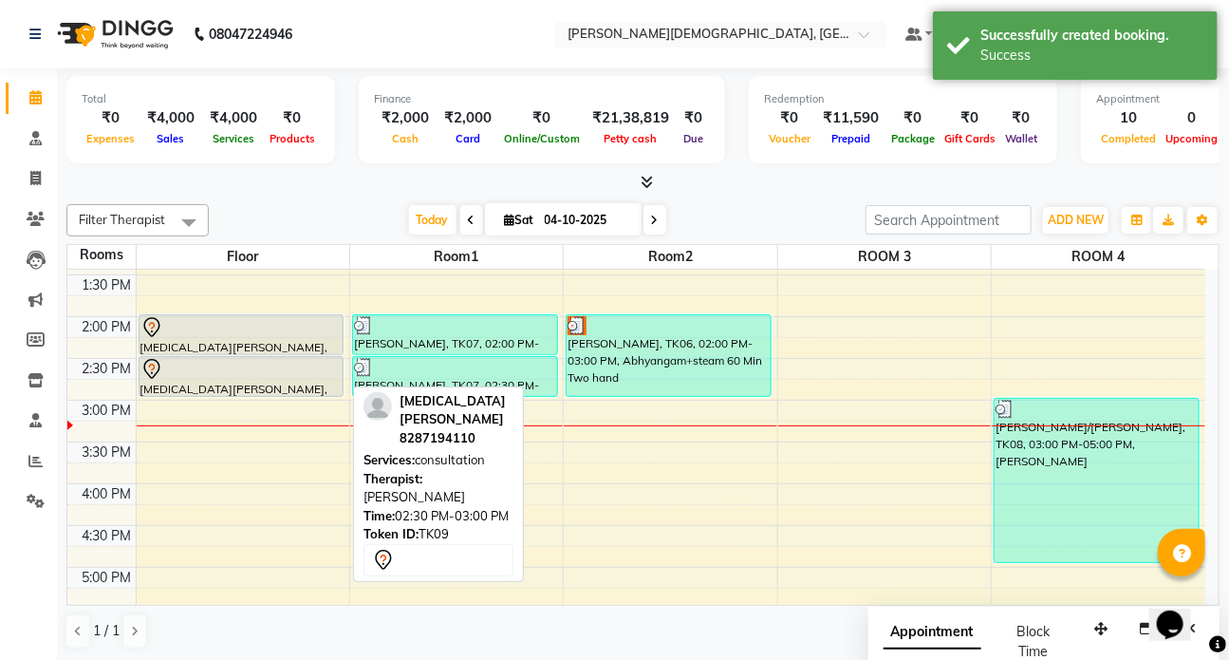
click at [236, 365] on div at bounding box center [241, 369] width 202 height 23
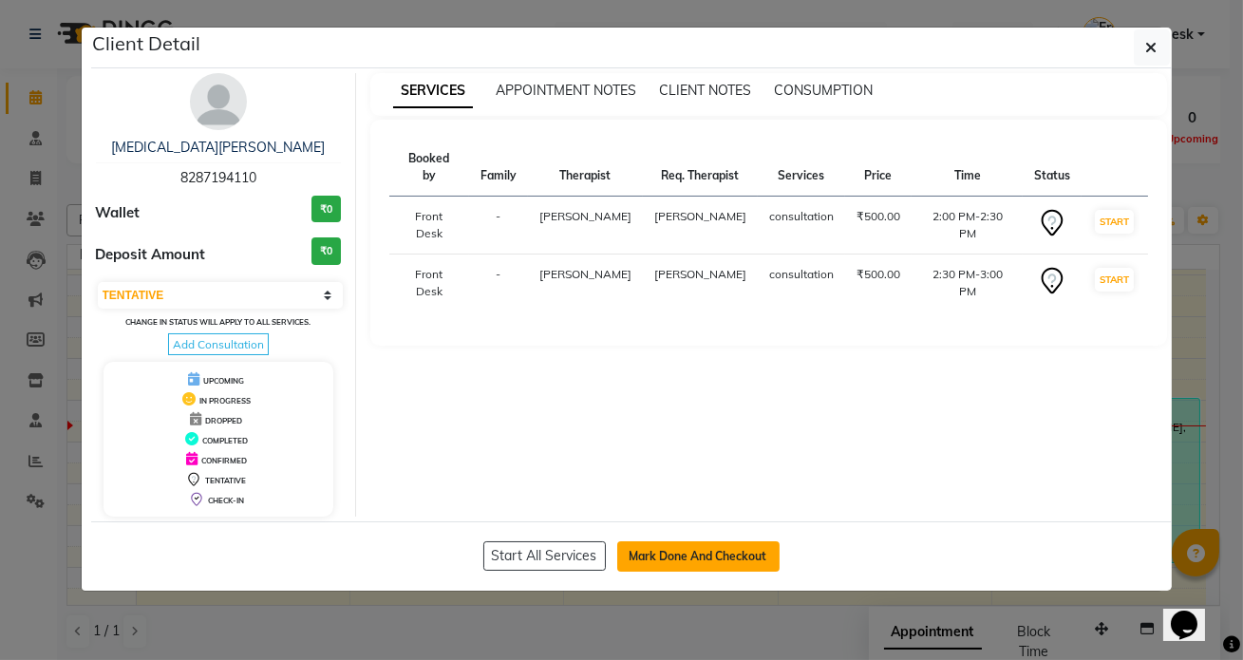
click at [674, 556] on button "Mark Done And Checkout" at bounding box center [698, 556] width 162 height 30
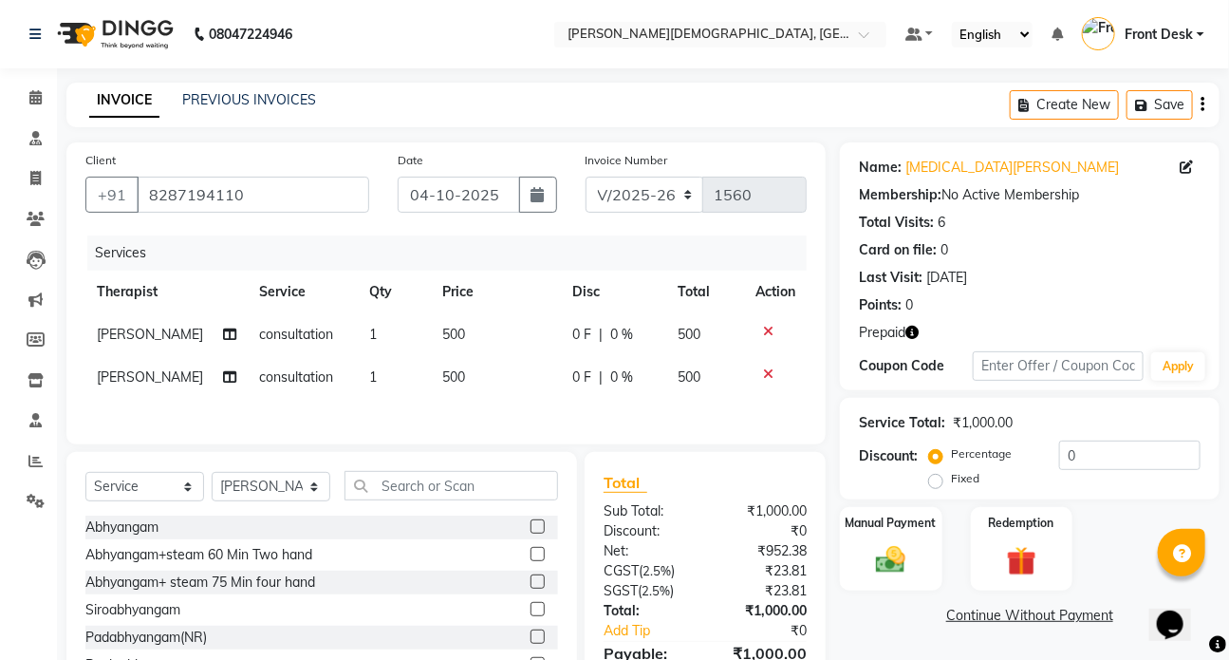
click at [763, 370] on icon at bounding box center [768, 373] width 10 height 13
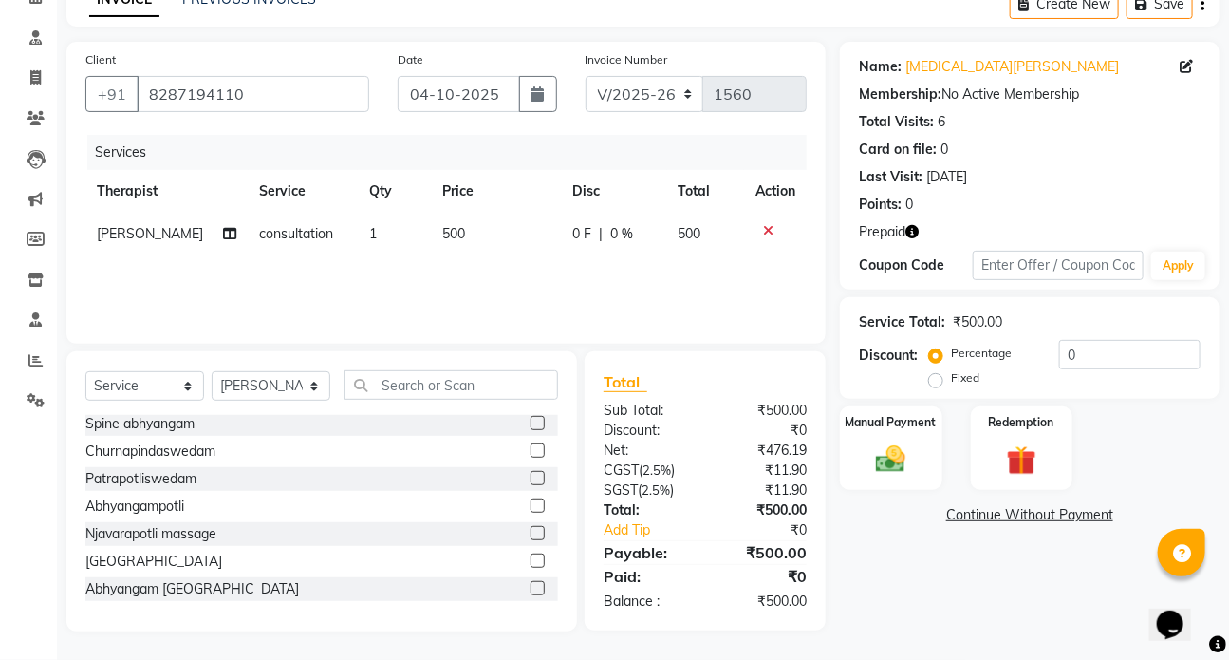
scroll to position [172, 0]
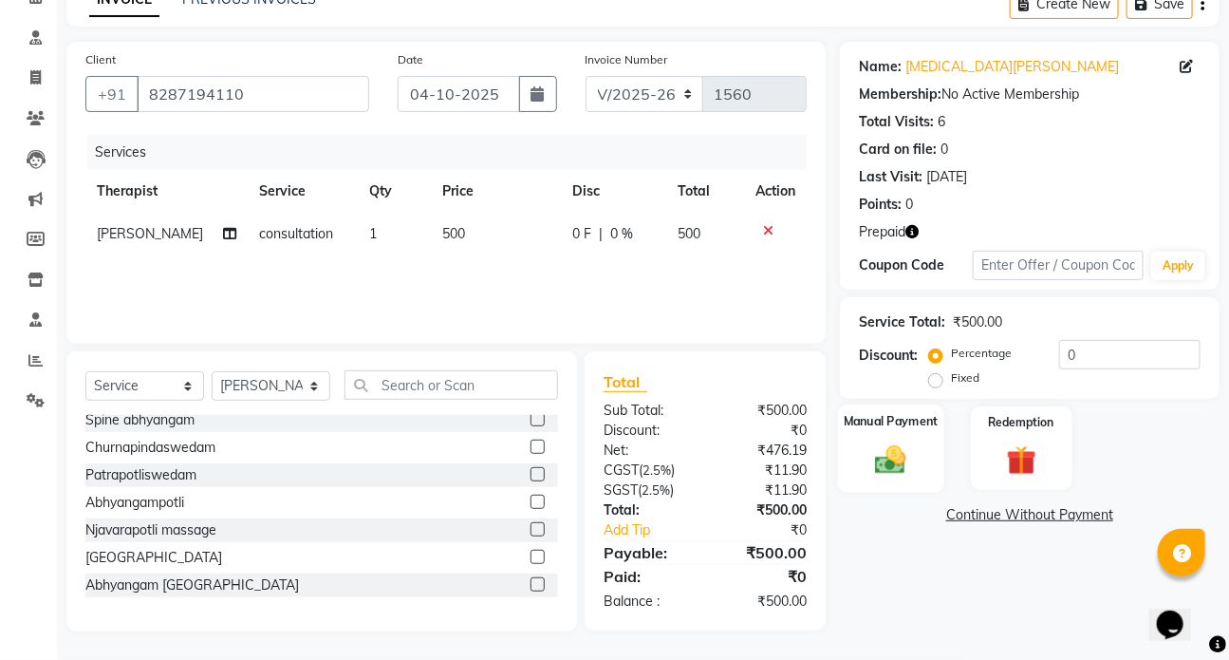
click at [922, 469] on div "Manual Payment" at bounding box center [891, 447] width 106 height 87
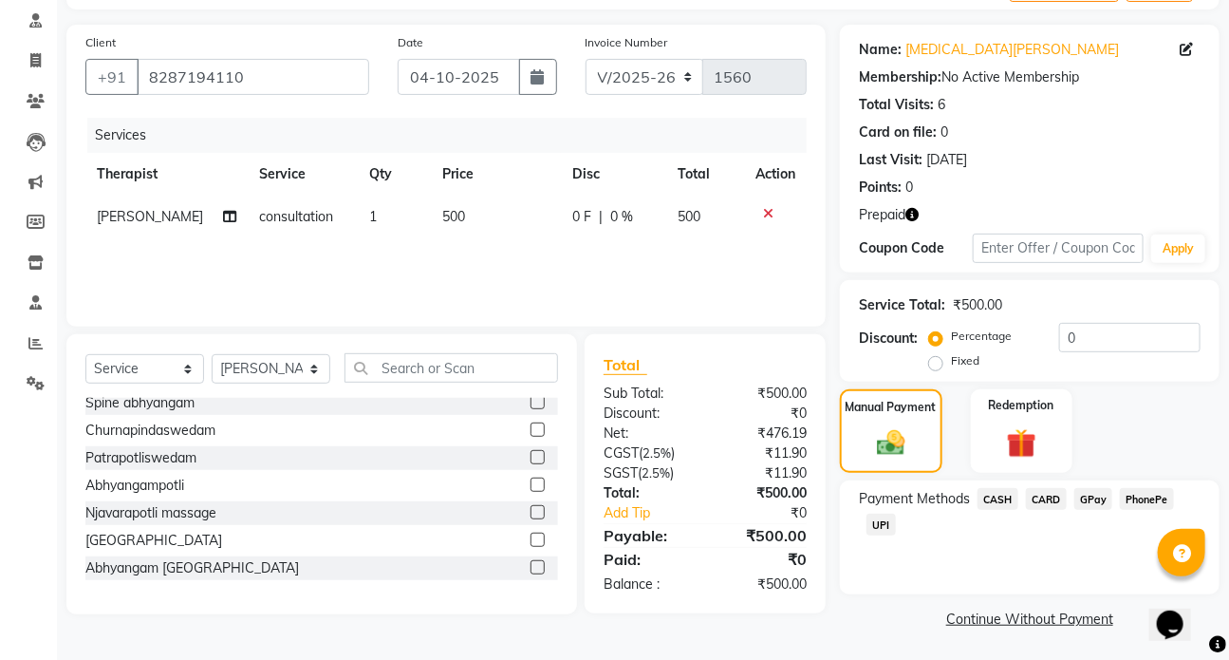
scroll to position [119, 0]
click at [881, 523] on span "UPI" at bounding box center [881, 524] width 29 height 22
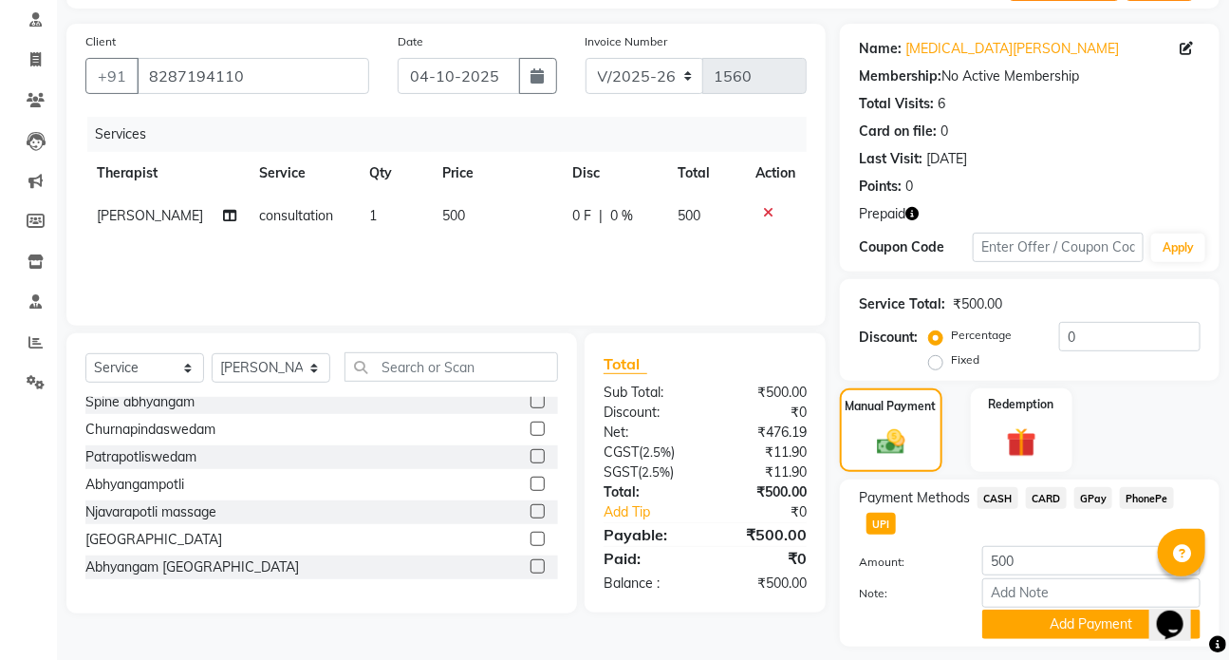
scroll to position [172, 0]
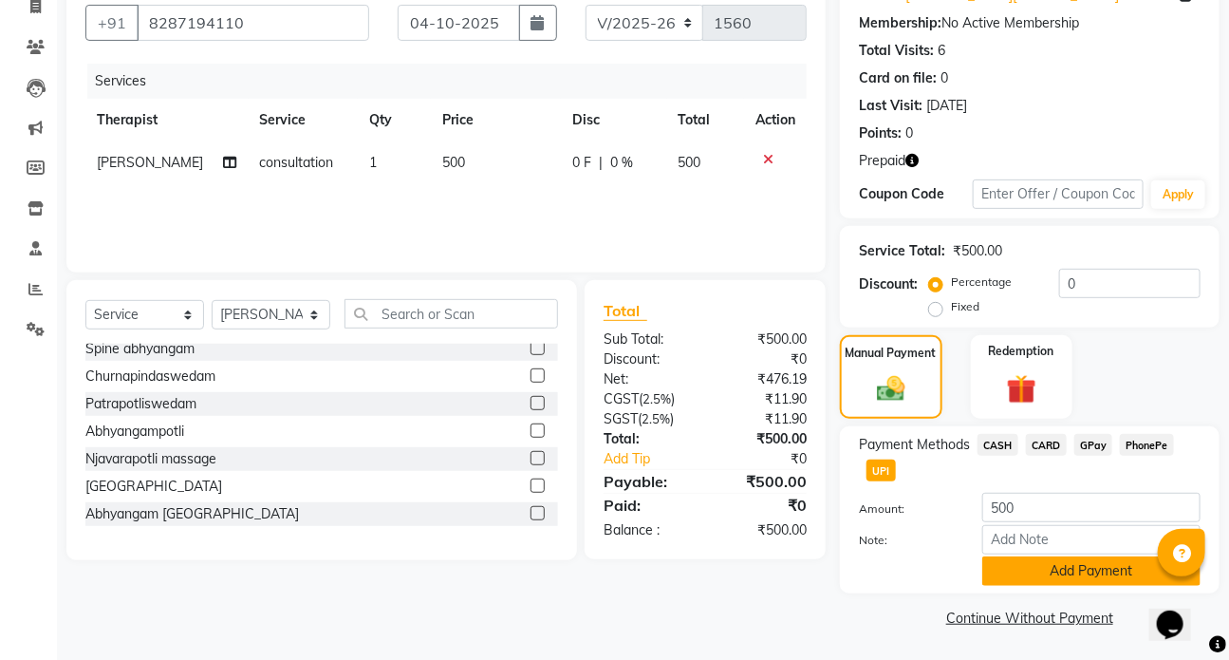
click at [1093, 570] on button "Add Payment" at bounding box center [1091, 570] width 218 height 29
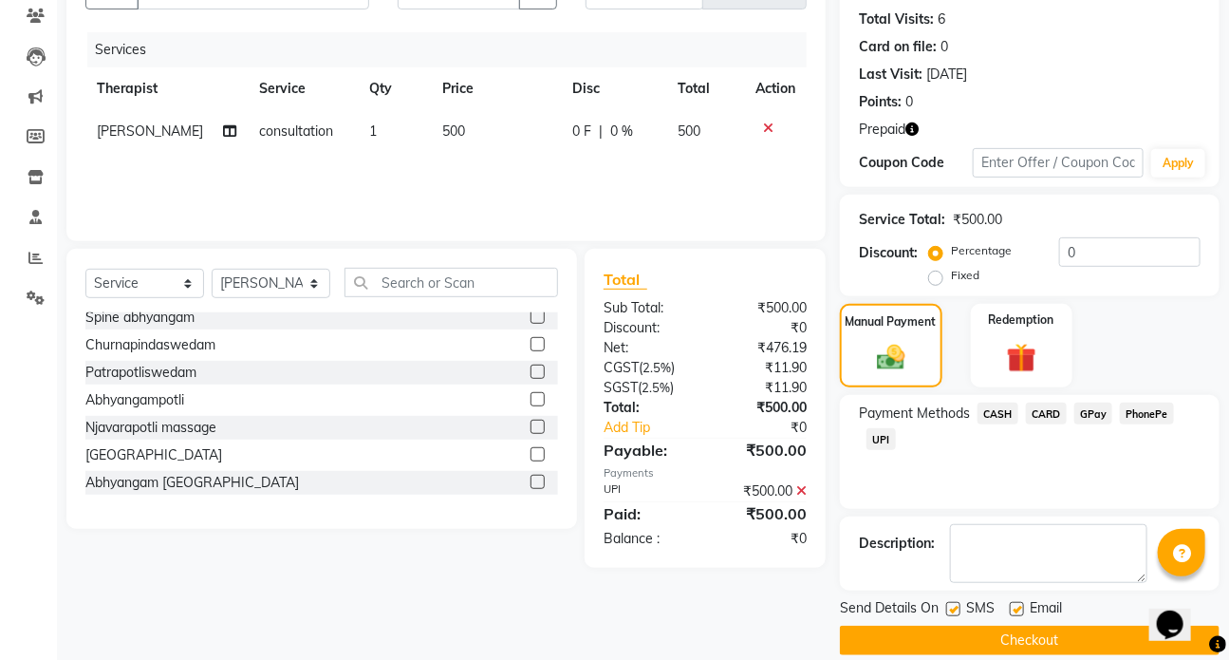
scroll to position [226, 0]
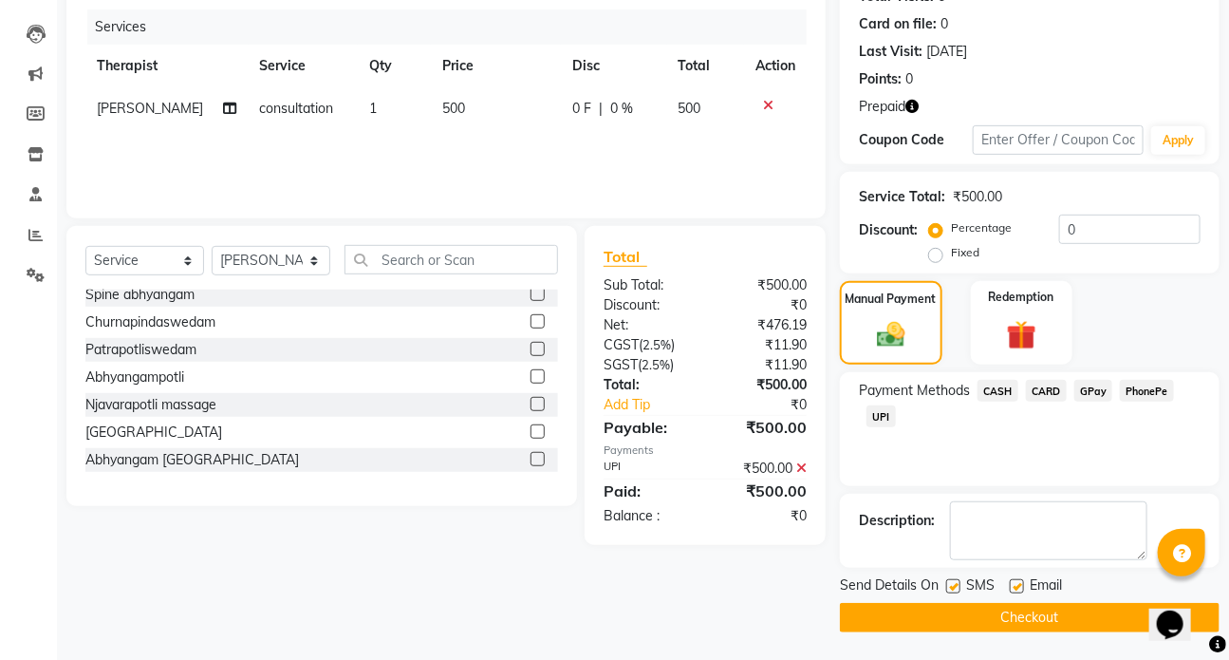
click at [956, 585] on label at bounding box center [953, 586] width 14 height 14
click at [956, 585] on input "checkbox" at bounding box center [952, 587] width 12 height 12
click at [1016, 615] on button "Checkout" at bounding box center [1030, 617] width 380 height 29
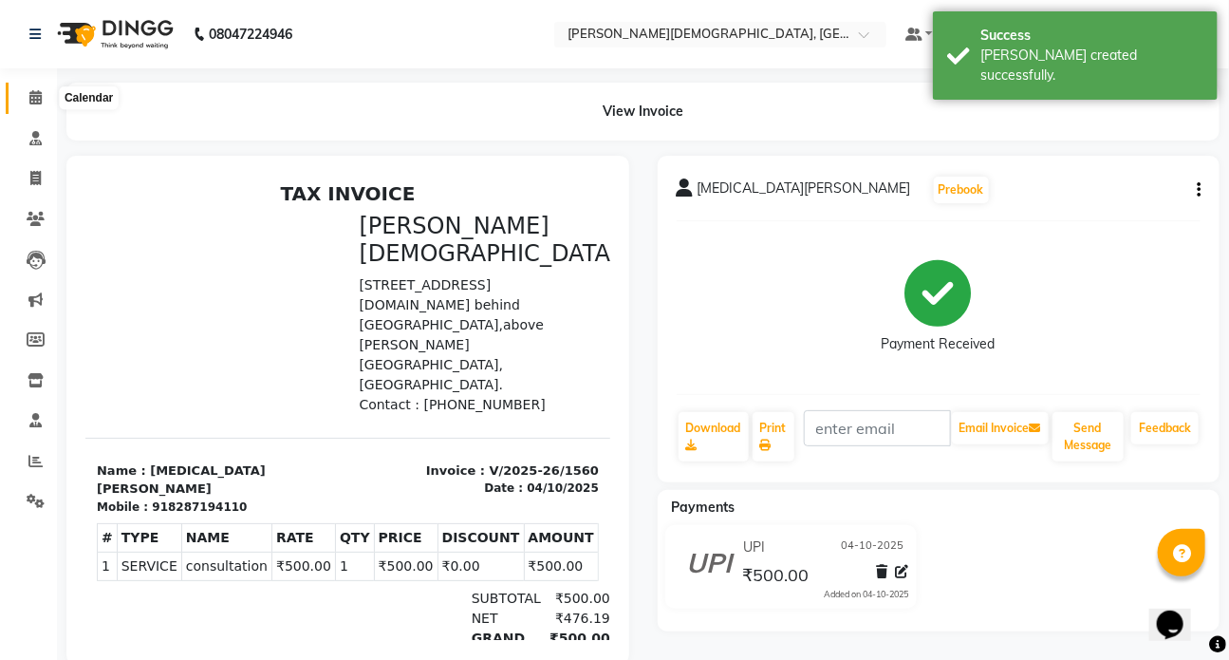
click at [36, 97] on icon at bounding box center [35, 97] width 12 height 14
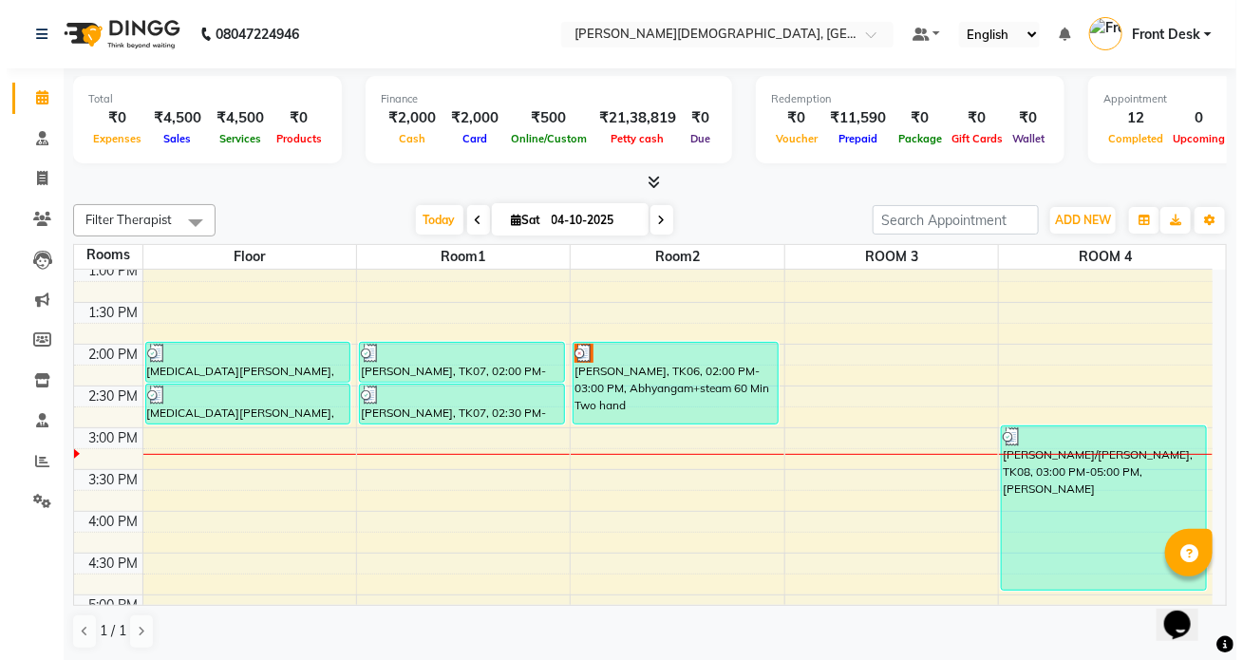
scroll to position [494, 0]
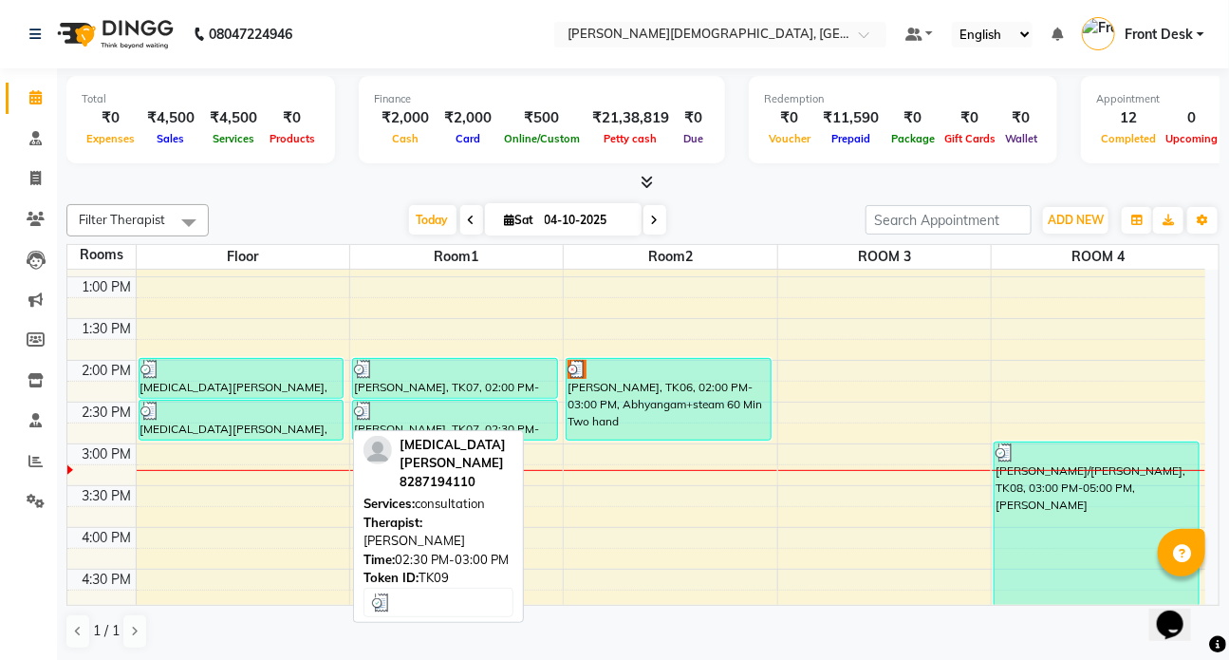
click at [234, 415] on div at bounding box center [241, 411] width 202 height 19
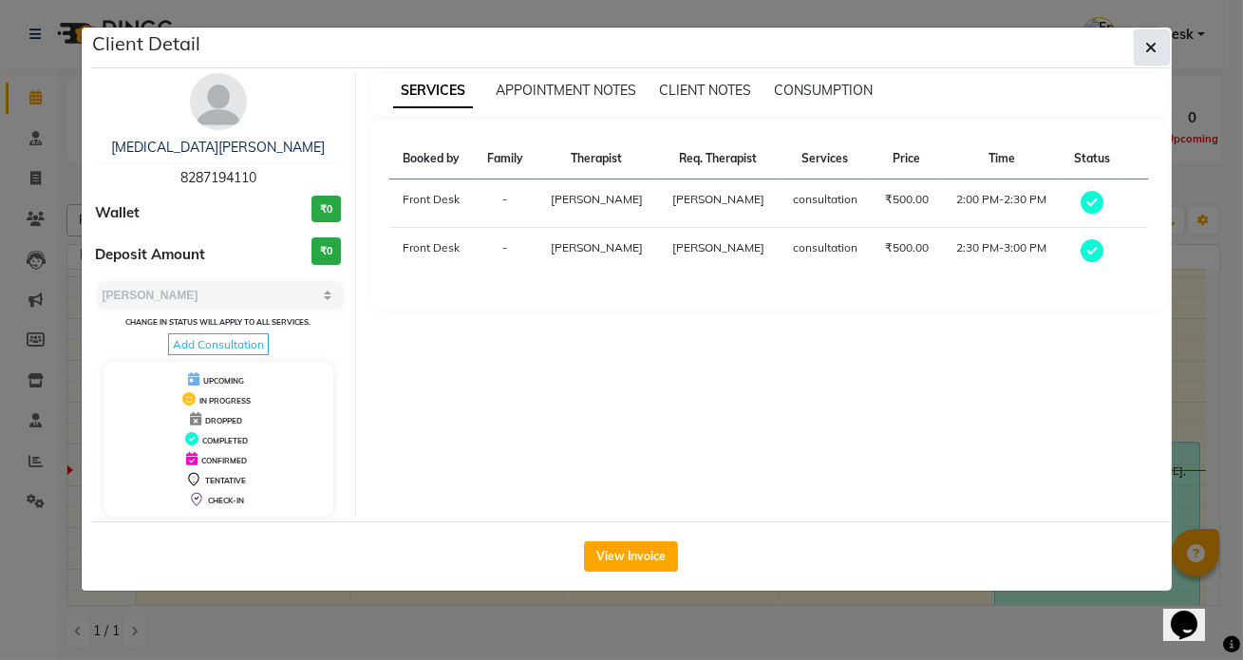
click at [1154, 44] on icon "button" at bounding box center [1151, 47] width 11 height 15
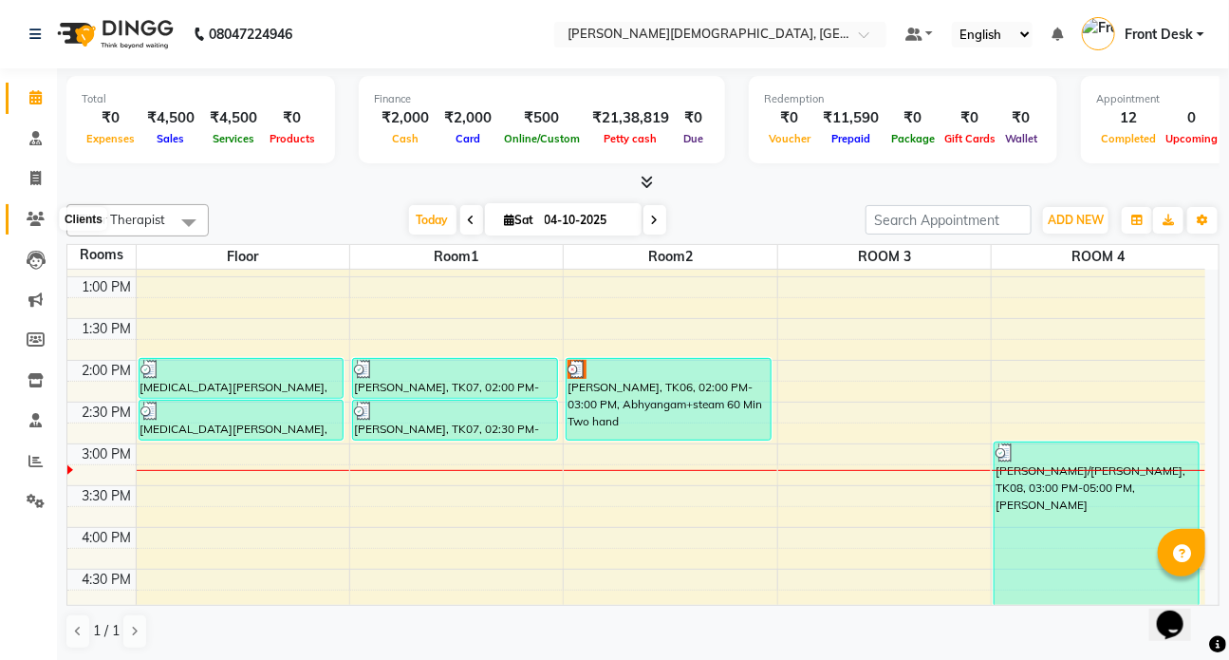
click at [29, 212] on icon at bounding box center [36, 219] width 18 height 14
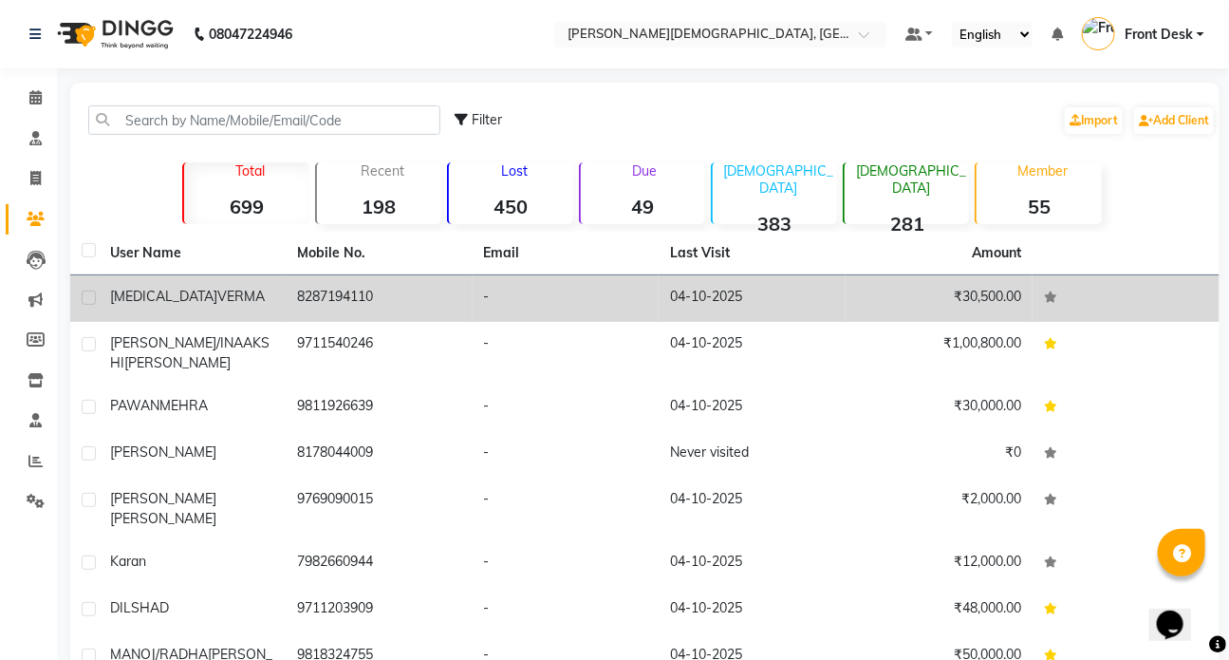
click at [193, 281] on td "NIKITA VERMA" at bounding box center [192, 298] width 187 height 47
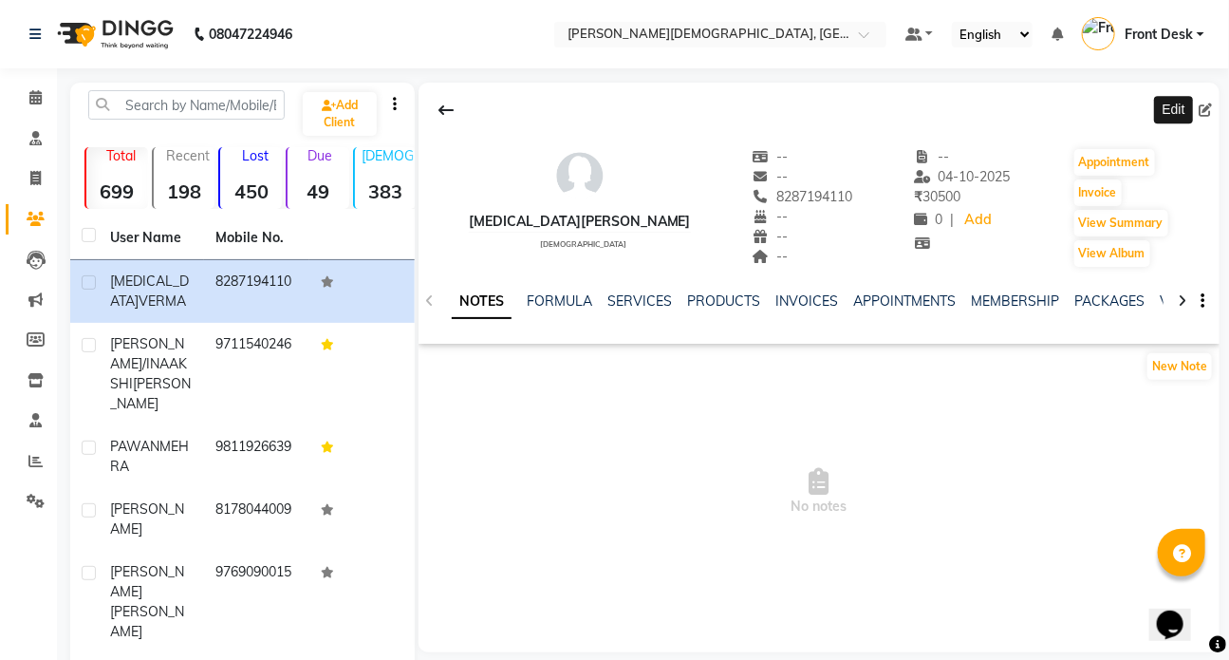
click at [1205, 108] on icon at bounding box center [1205, 109] width 13 height 13
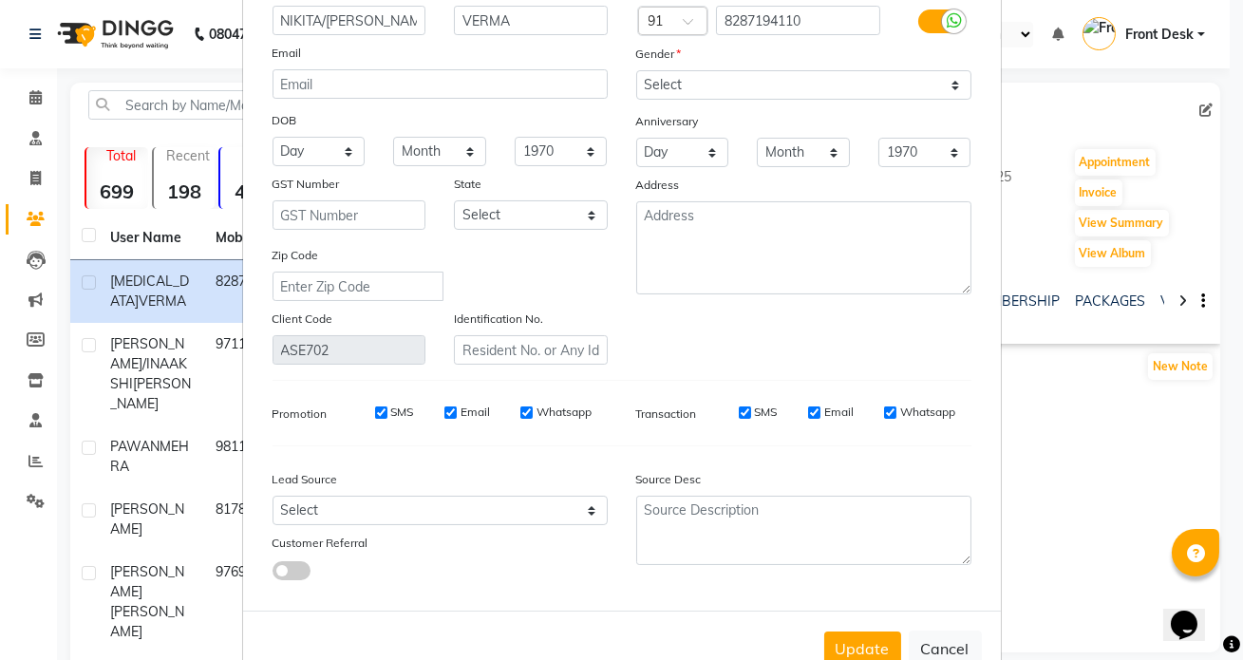
scroll to position [188, 0]
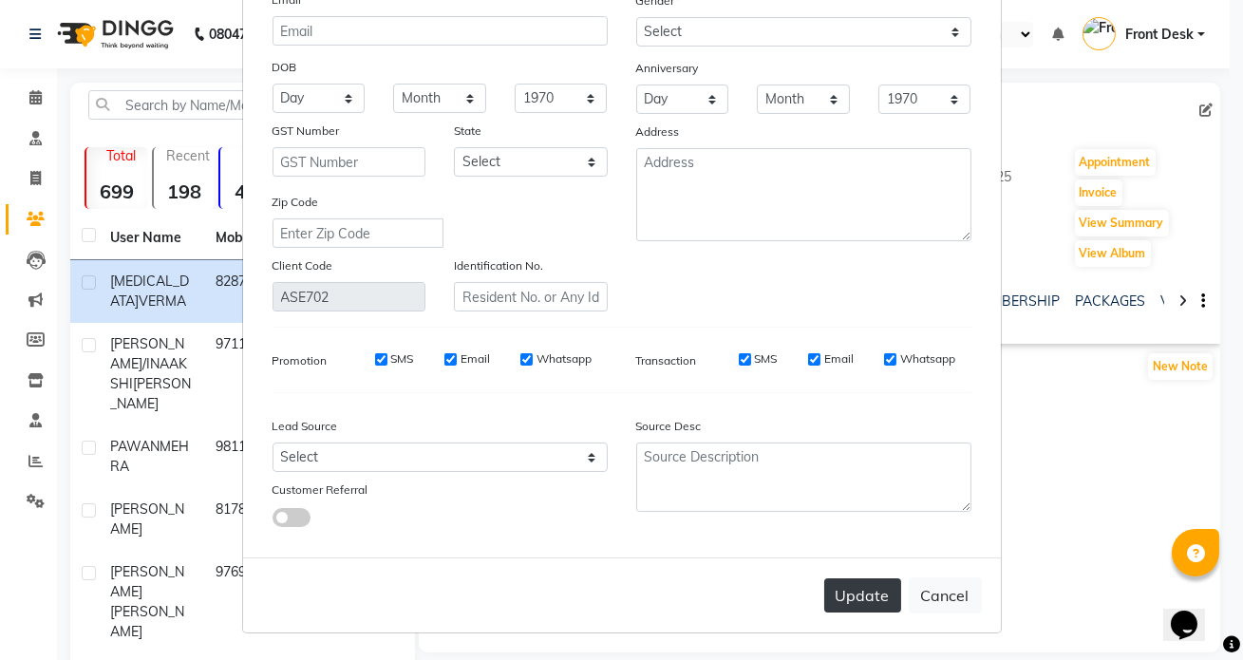
click at [864, 601] on button "Update" at bounding box center [862, 595] width 77 height 34
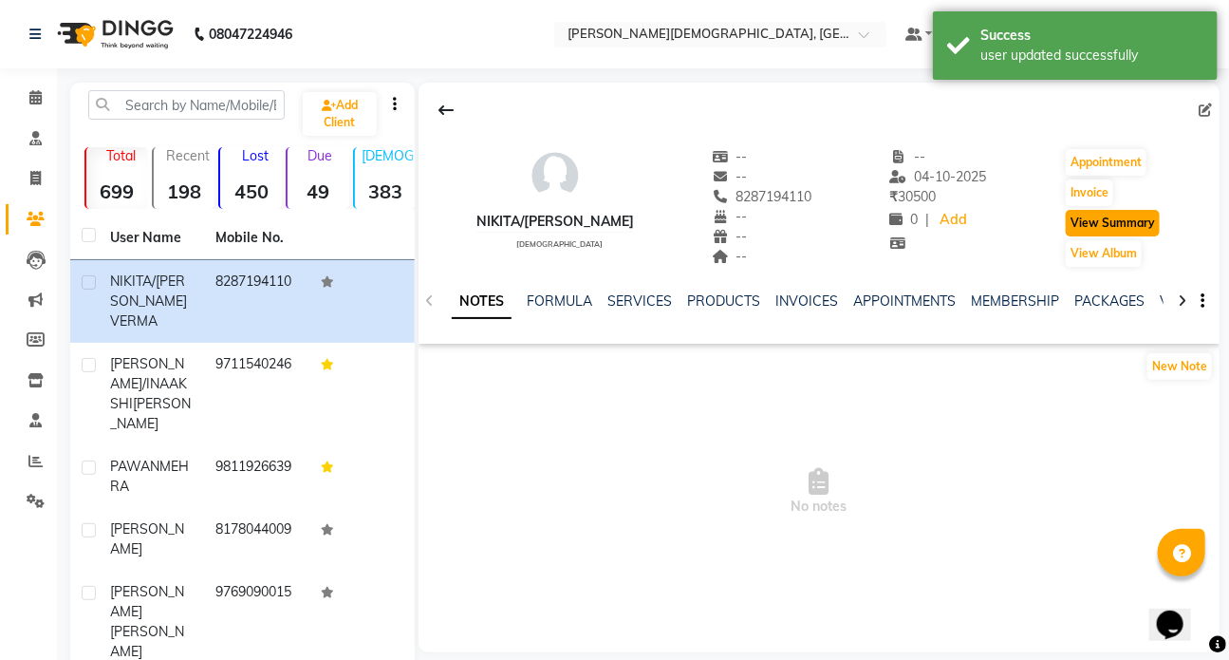
click at [1109, 220] on button "View Summary" at bounding box center [1113, 223] width 94 height 27
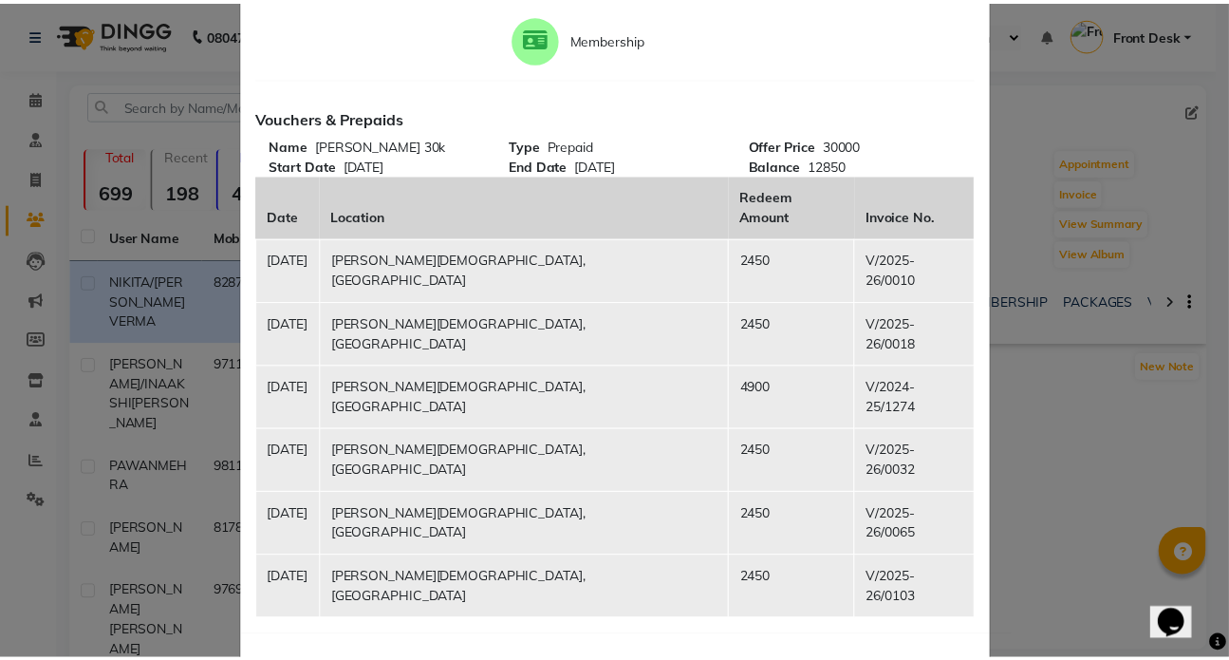
scroll to position [0, 0]
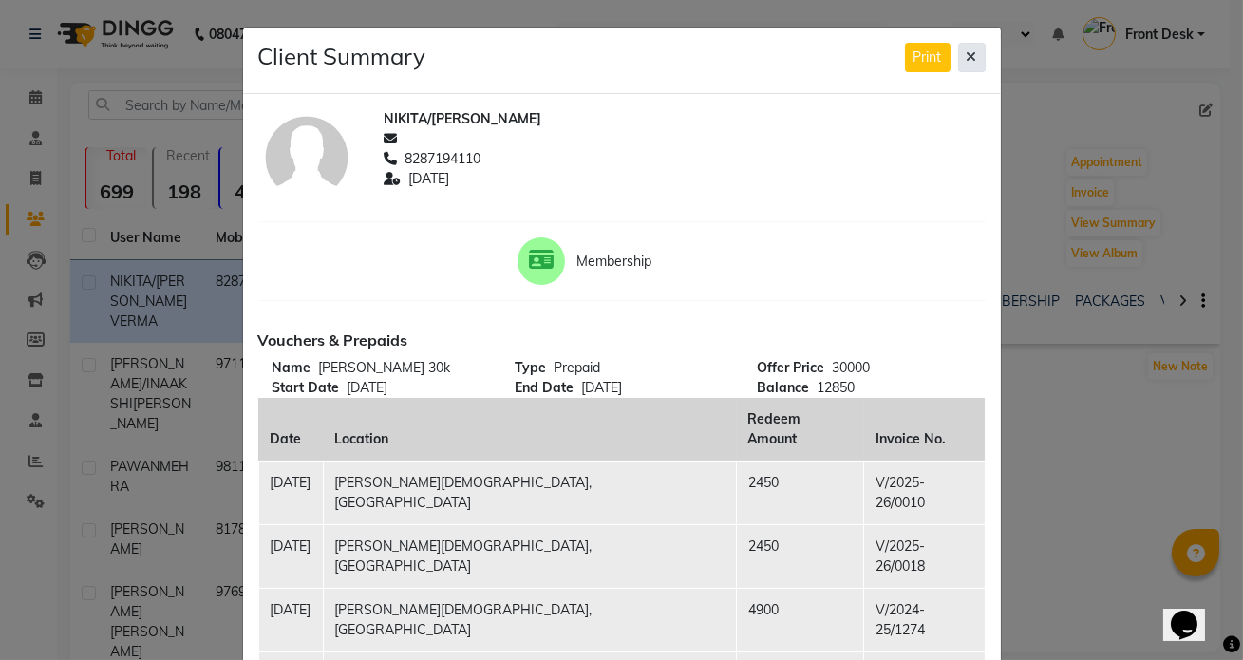
click at [960, 48] on button at bounding box center [972, 57] width 28 height 29
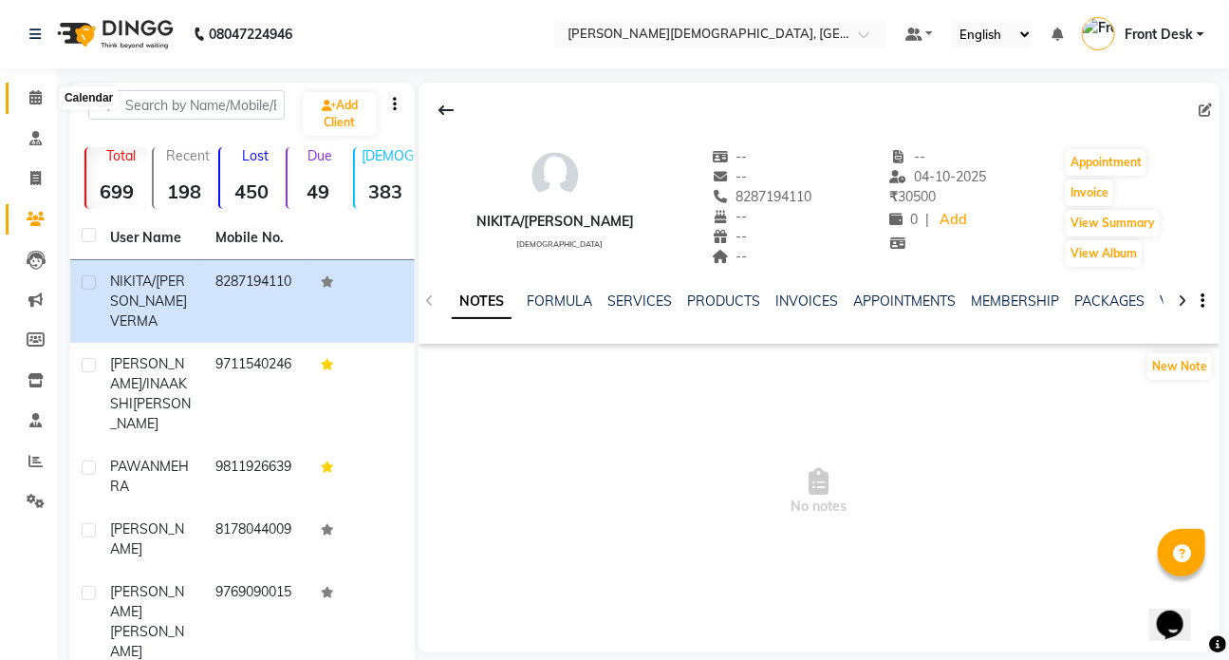
click at [36, 98] on icon at bounding box center [35, 97] width 12 height 14
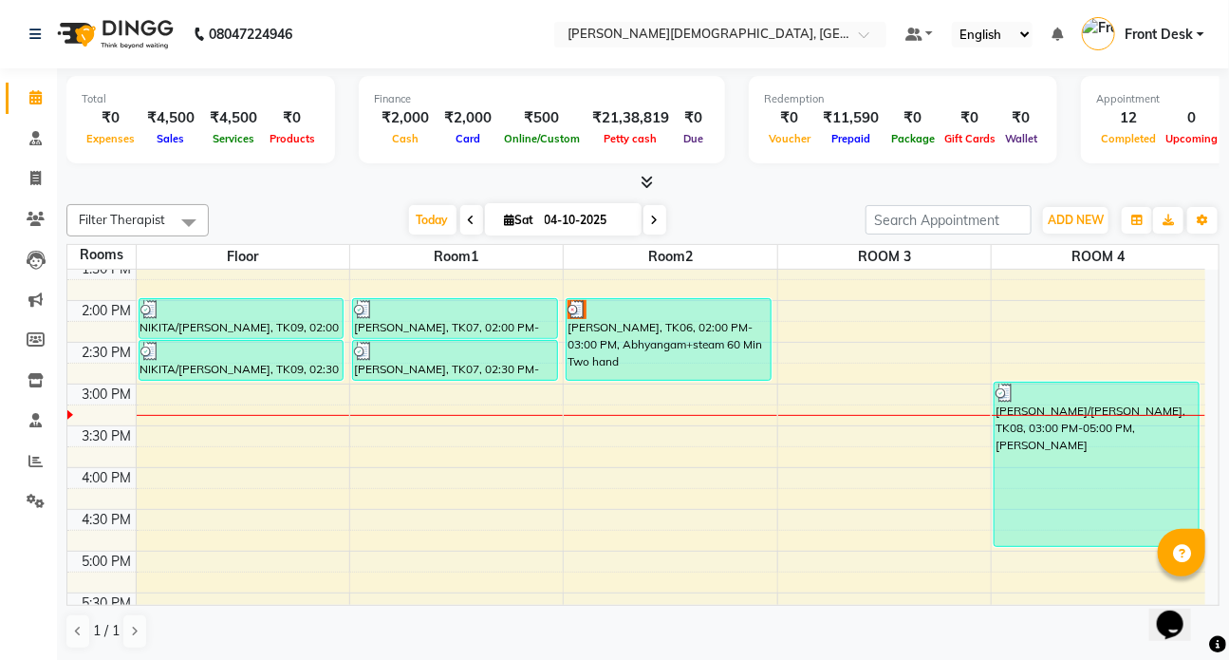
scroll to position [533, 0]
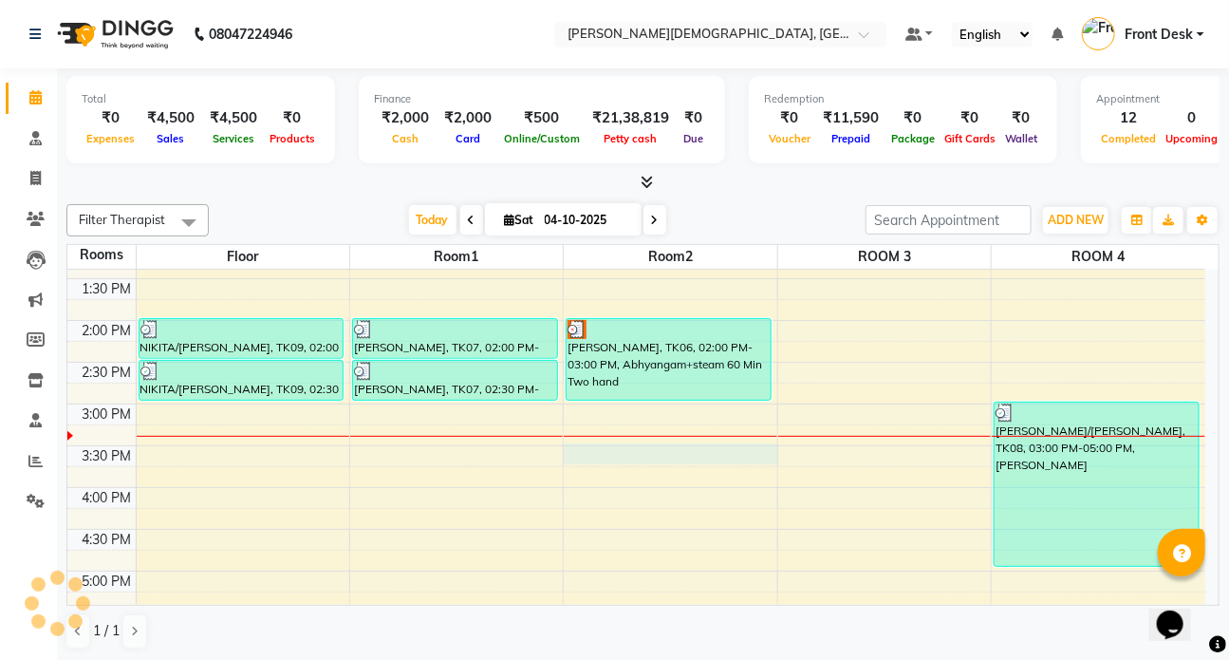
click at [595, 453] on div "7:00 AM 7:30 AM 8:00 AM 8:30 AM 9:00 AM 9:30 AM 10:00 AM 10:30 AM 11:00 AM 11:3…" at bounding box center [636, 320] width 1138 height 1168
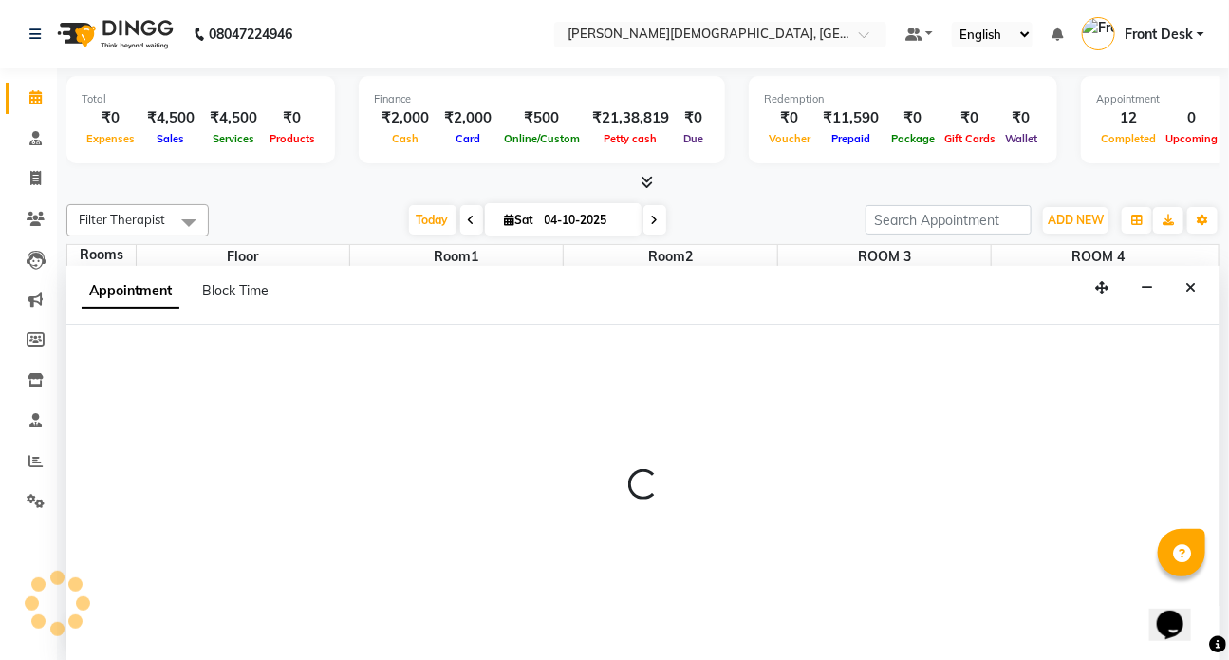
scroll to position [0, 0]
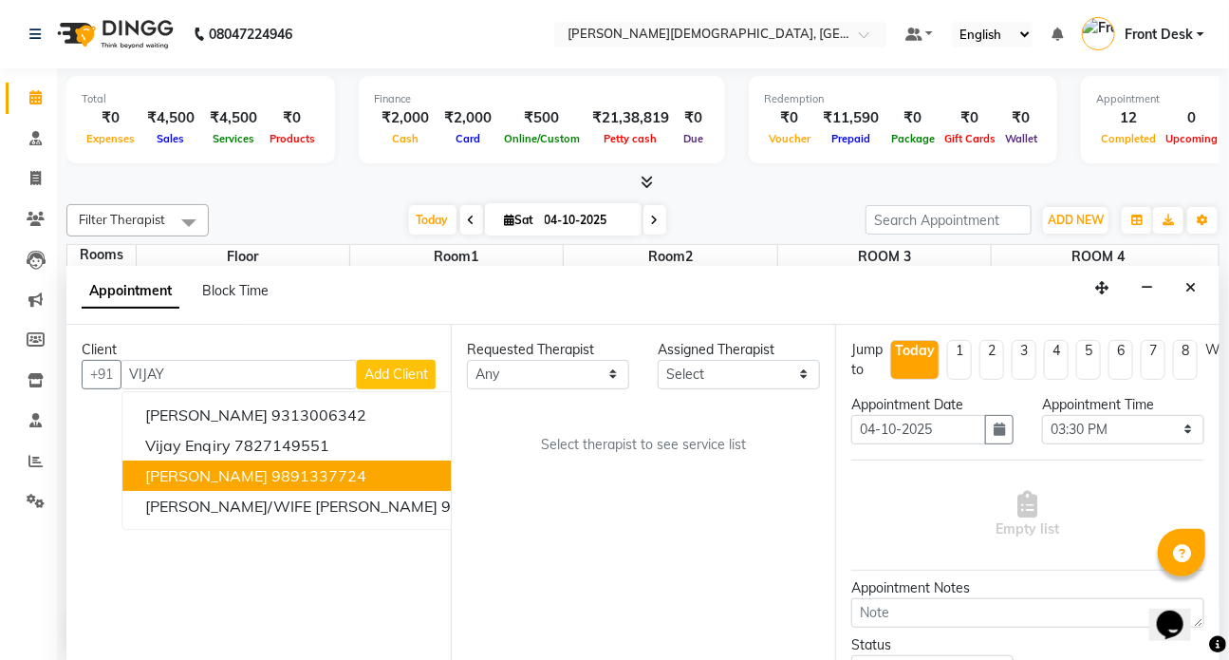
click at [245, 474] on span "VIJAY SHUKLA" at bounding box center [206, 475] width 122 height 19
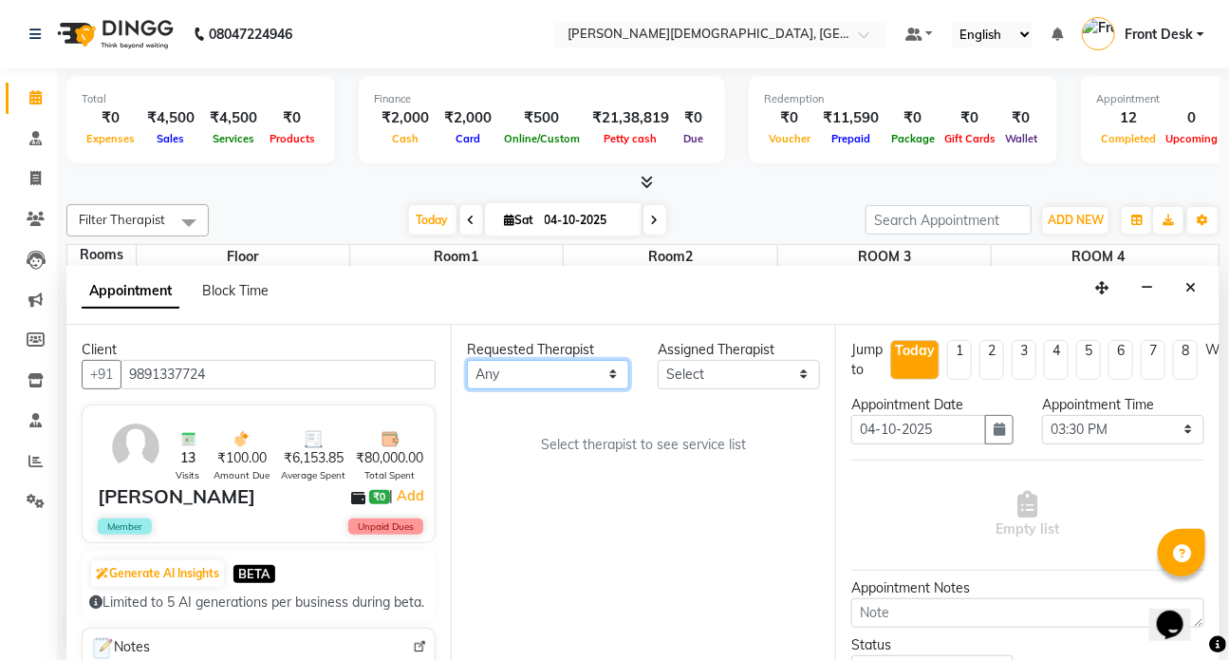
click at [607, 368] on select "Any ANJALI ATUL DR RENJUSHA Dr Sajna Front Desk HARITA KAVYA LIYON MILAN MITHUN" at bounding box center [548, 374] width 162 height 29
click at [467, 360] on select "Any ANJALI ATUL DR RENJUSHA Dr Sajna Front Desk HARITA KAVYA LIYON MILAN MITHUN" at bounding box center [548, 374] width 162 height 29
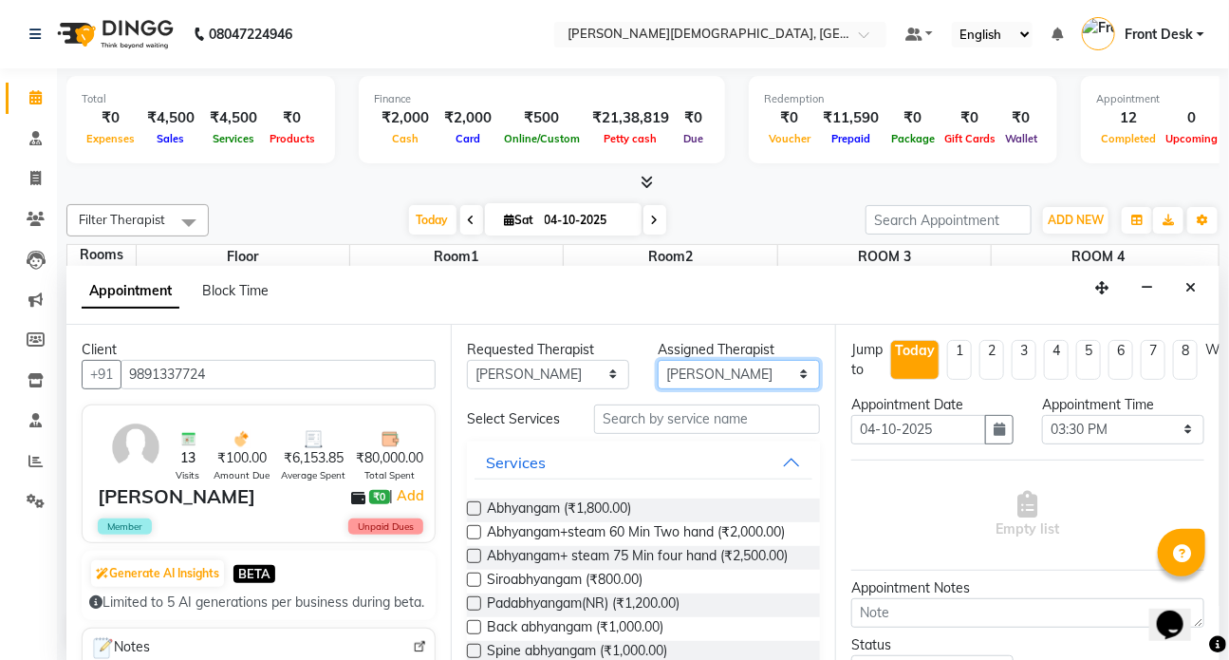
click at [788, 379] on select "Select ANJALI ATUL DR RENJUSHA Dr Sajna Front Desk HARITA KAVYA LIYON MILAN MIT…" at bounding box center [739, 374] width 162 height 29
click at [658, 360] on select "Select ANJALI ATUL DR RENJUSHA Dr Sajna Front Desk HARITA KAVYA LIYON MILAN MIT…" at bounding box center [739, 374] width 162 height 29
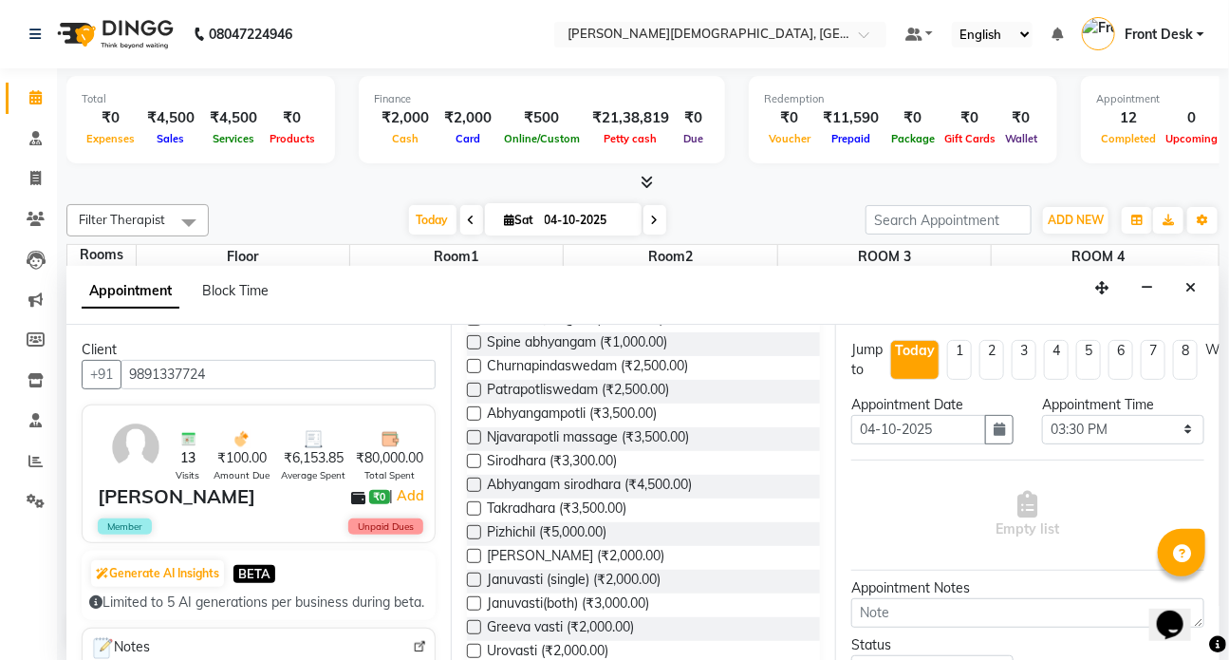
click at [475, 373] on label at bounding box center [474, 366] width 14 height 14
click at [475, 374] on input "checkbox" at bounding box center [473, 368] width 12 height 12
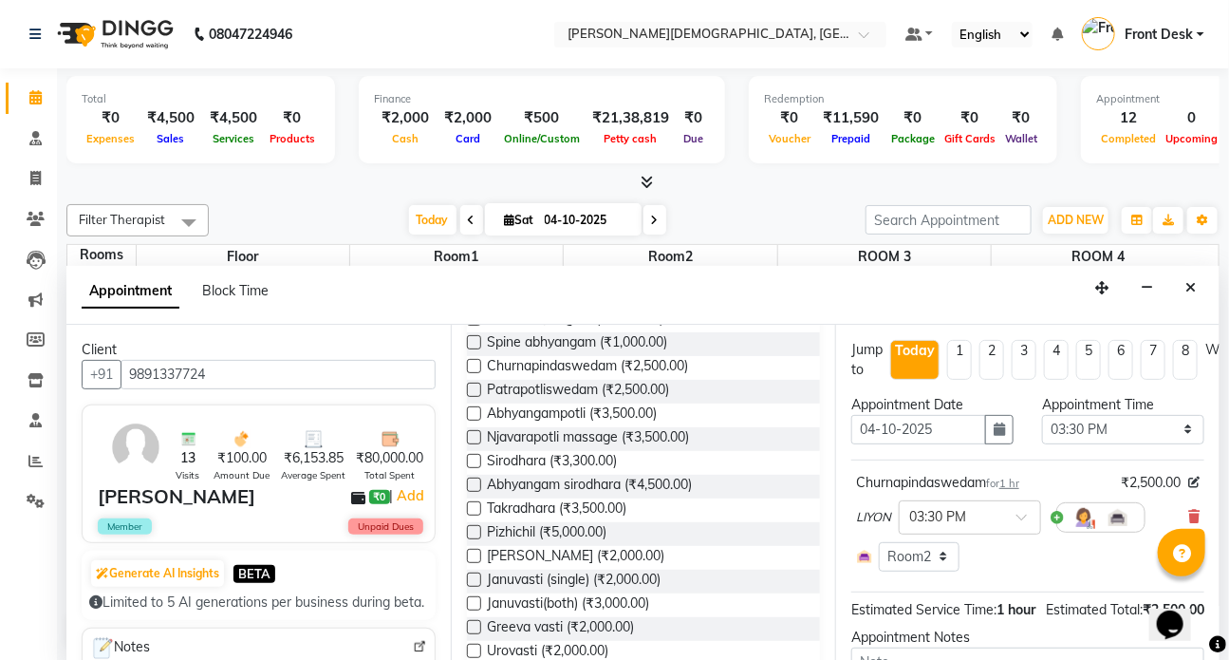
scroll to position [223, 0]
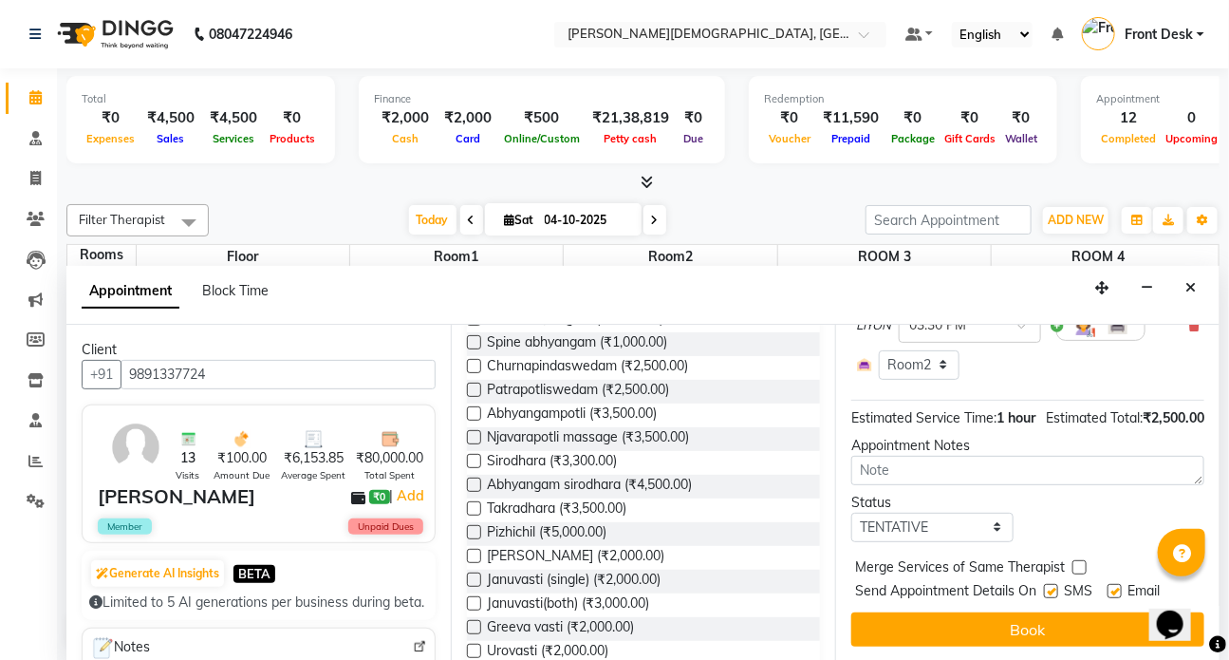
click at [1054, 584] on label at bounding box center [1051, 591] width 14 height 14
click at [1054, 587] on input "checkbox" at bounding box center [1050, 593] width 12 height 12
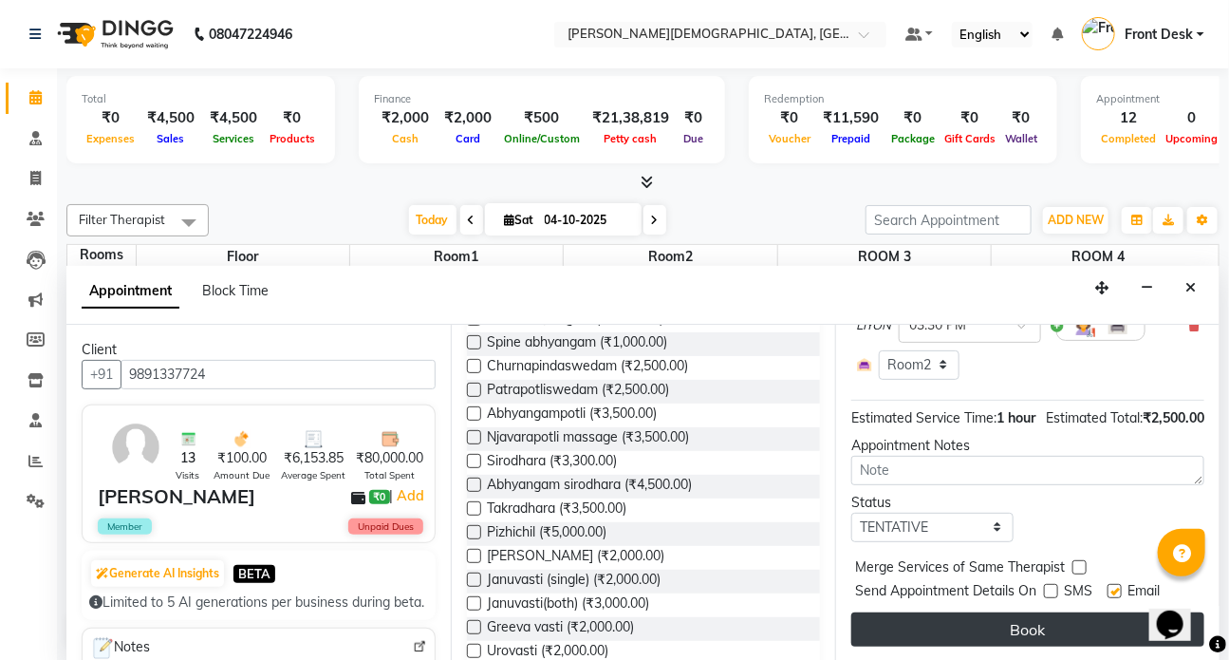
click at [1027, 618] on button "Book" at bounding box center [1027, 629] width 353 height 34
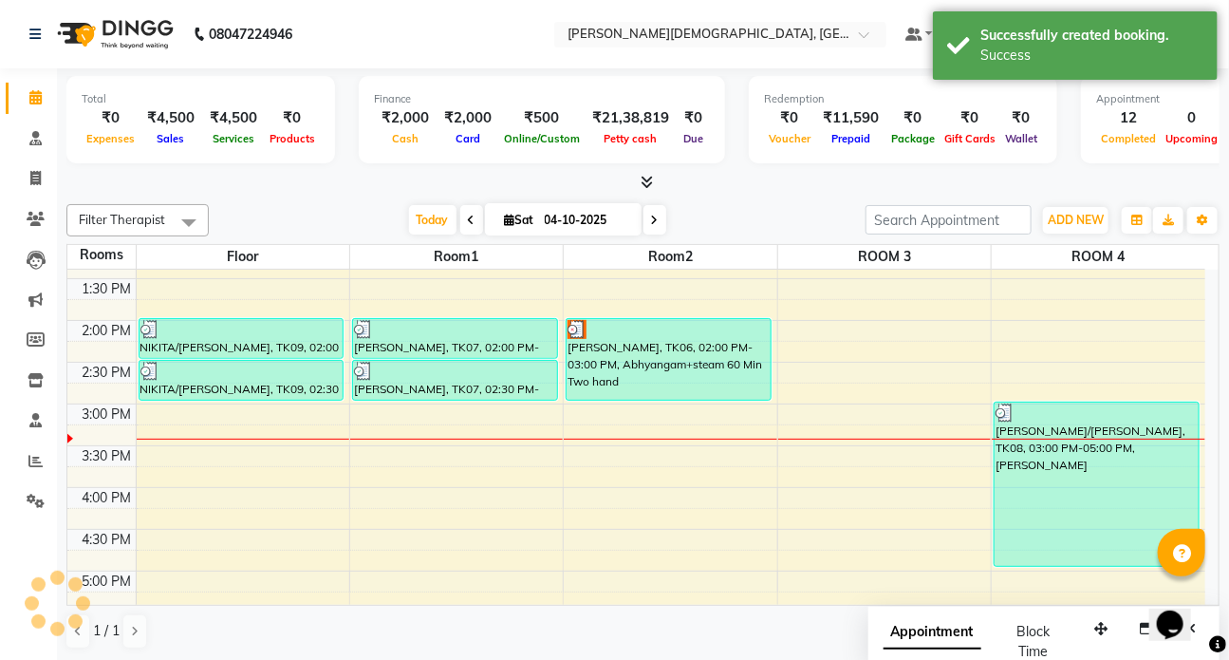
scroll to position [0, 0]
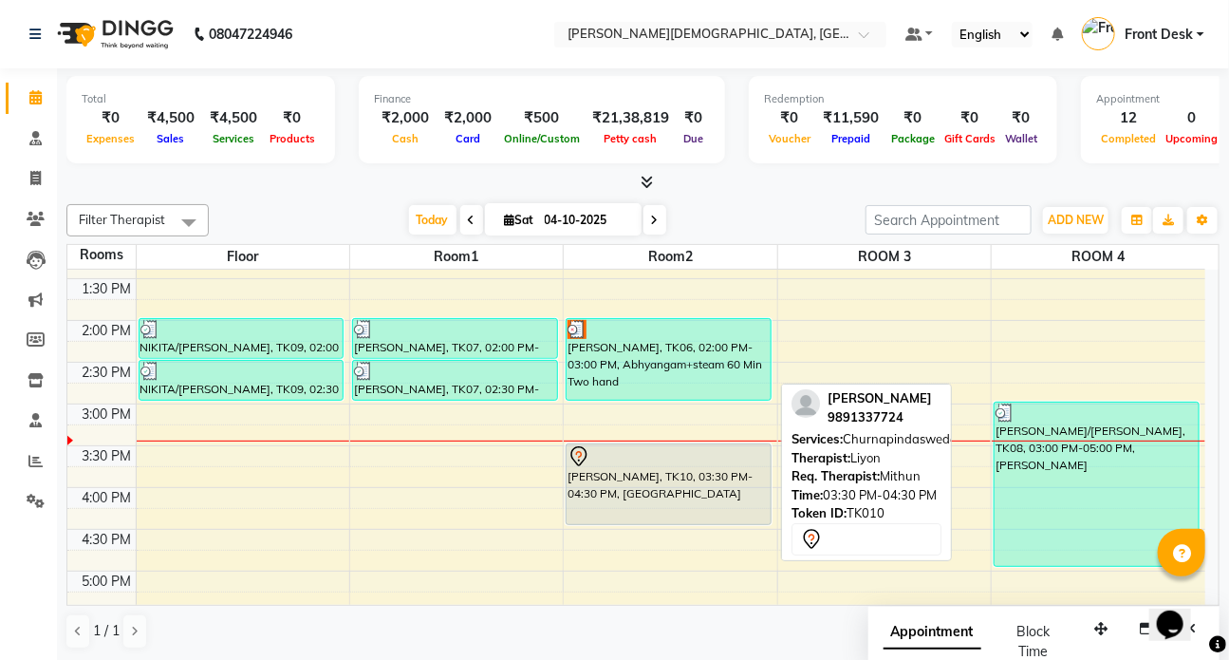
click at [617, 492] on div "VIJAY SHUKLA, TK10, 03:30 PM-04:30 PM, Churnapindaswedam" at bounding box center [669, 484] width 204 height 80
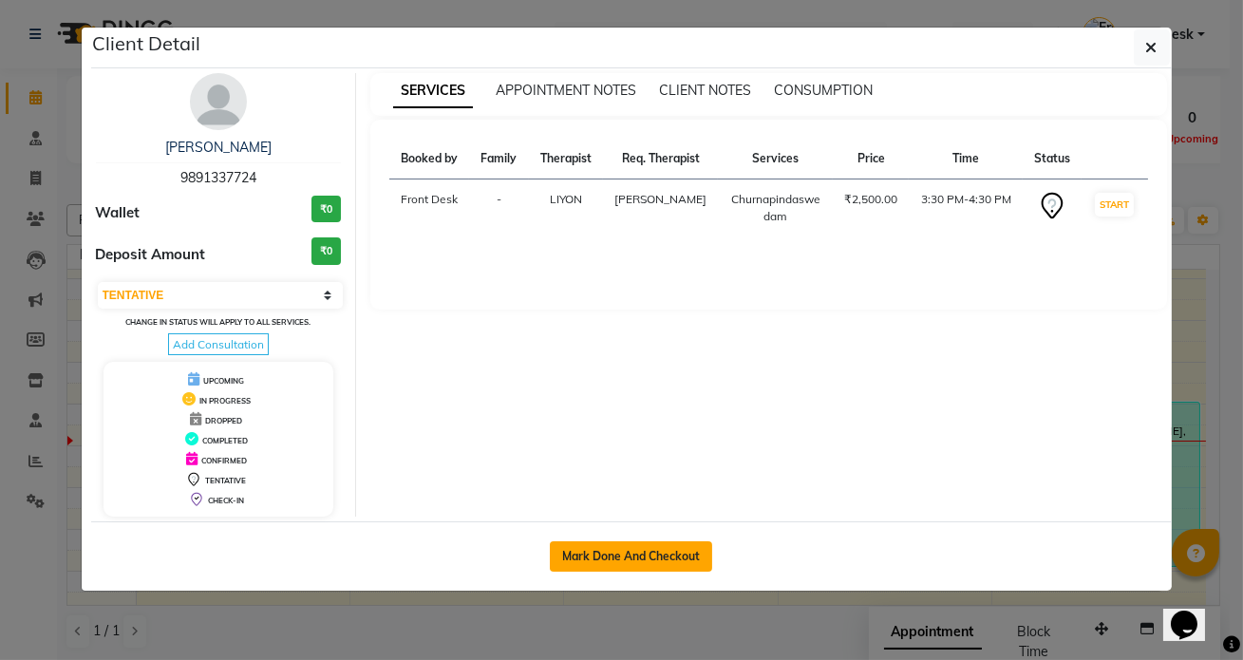
click at [616, 556] on button "Mark Done And Checkout" at bounding box center [631, 556] width 162 height 30
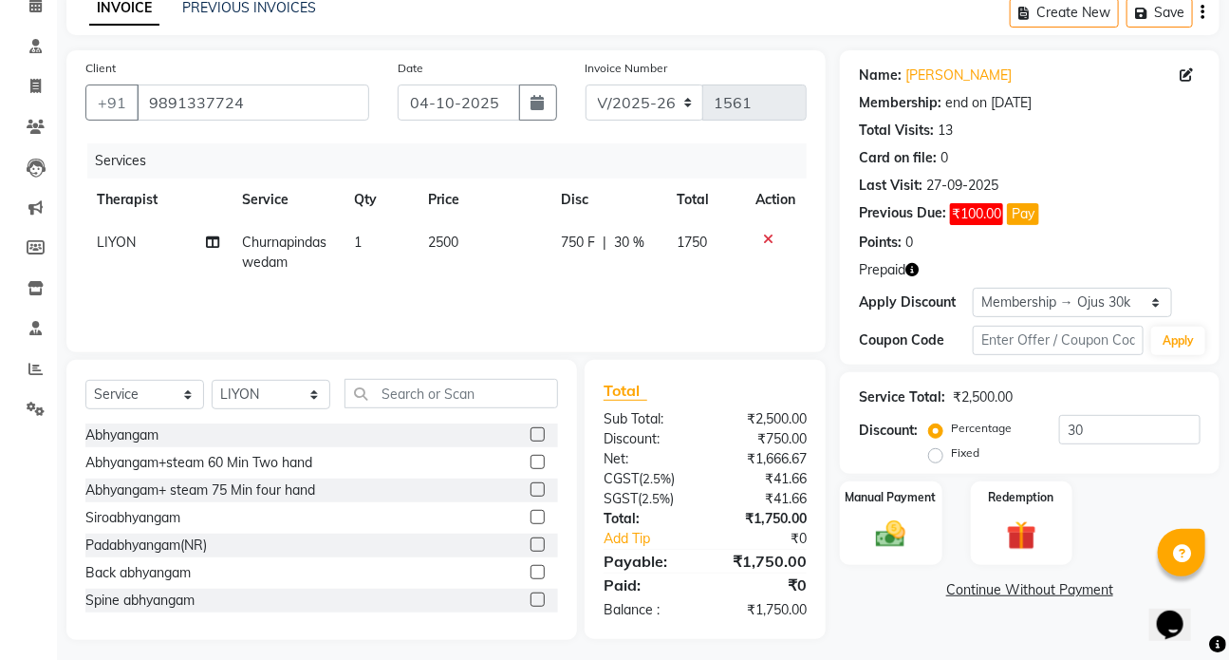
scroll to position [101, 0]
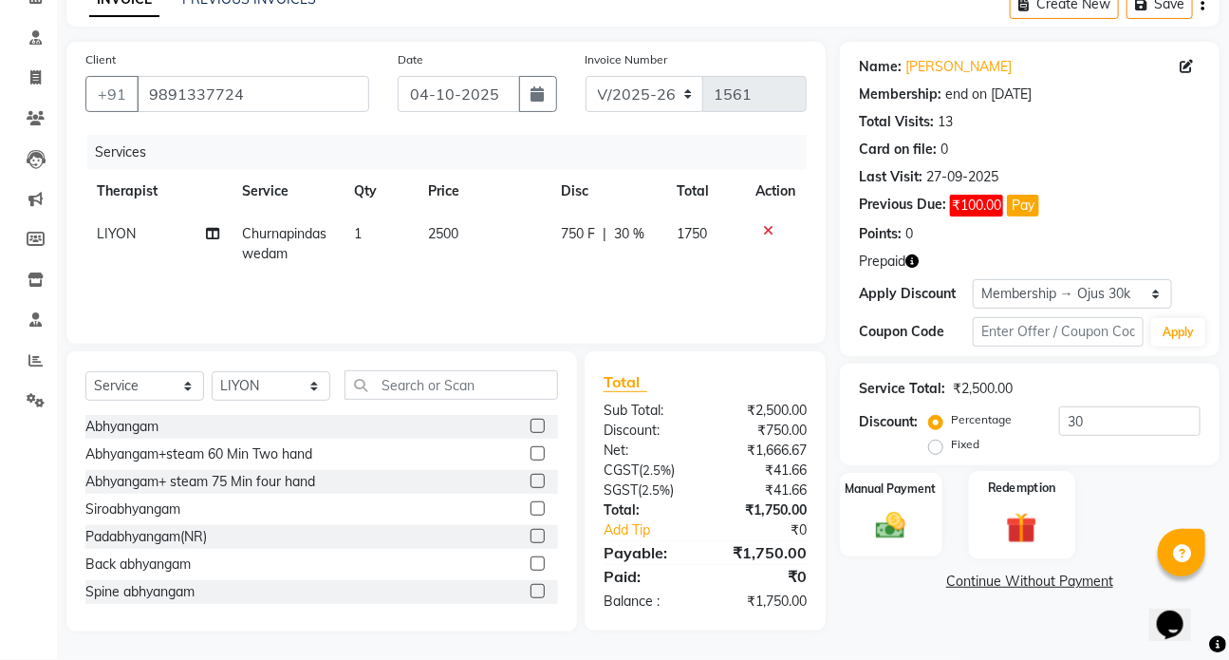
click at [1037, 521] on img at bounding box center [1022, 527] width 50 height 38
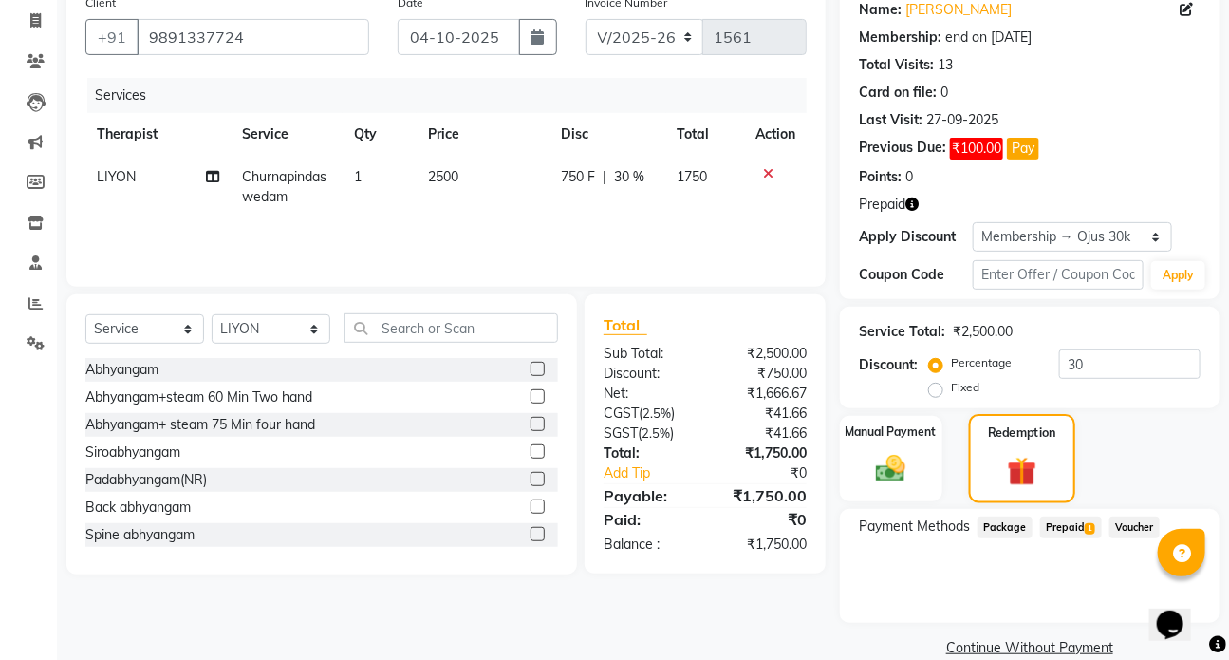
scroll to position [187, 0]
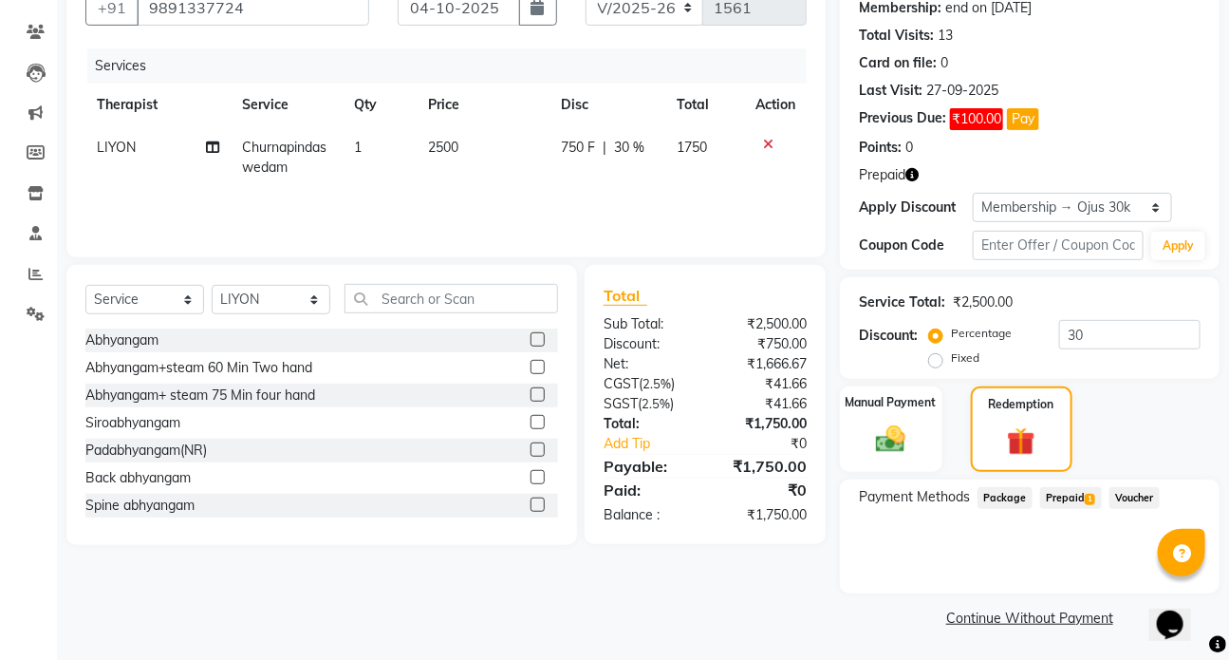
click at [1068, 497] on span "Prepaid 1" at bounding box center [1071, 498] width 62 height 22
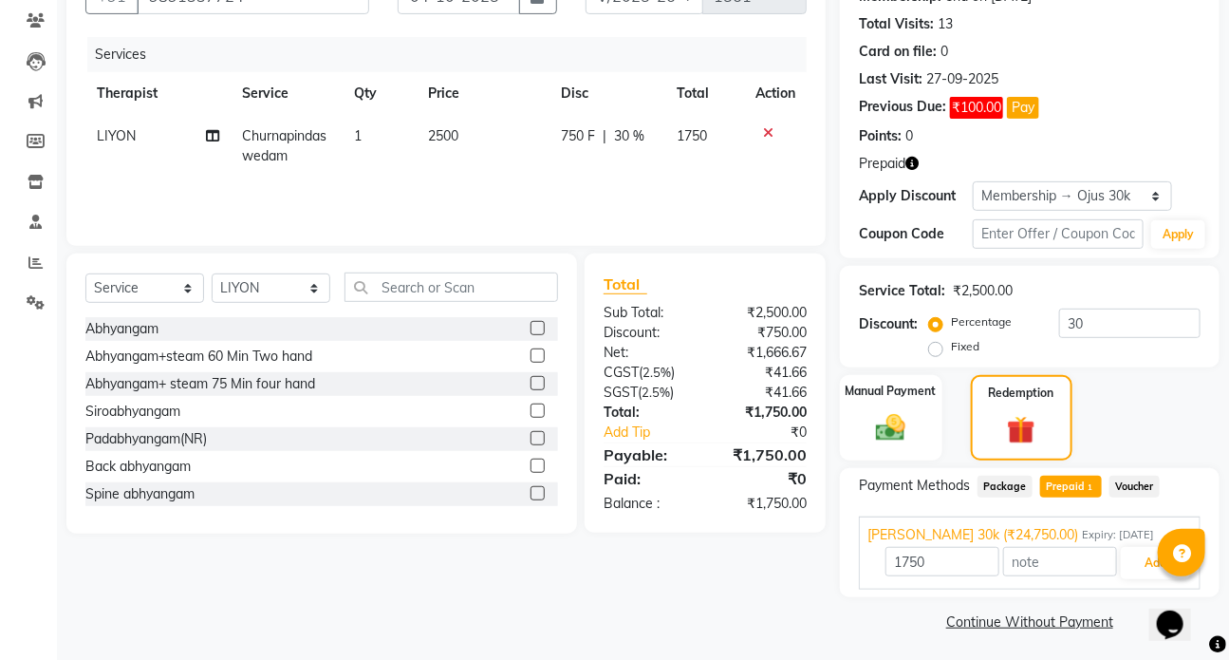
scroll to position [201, 0]
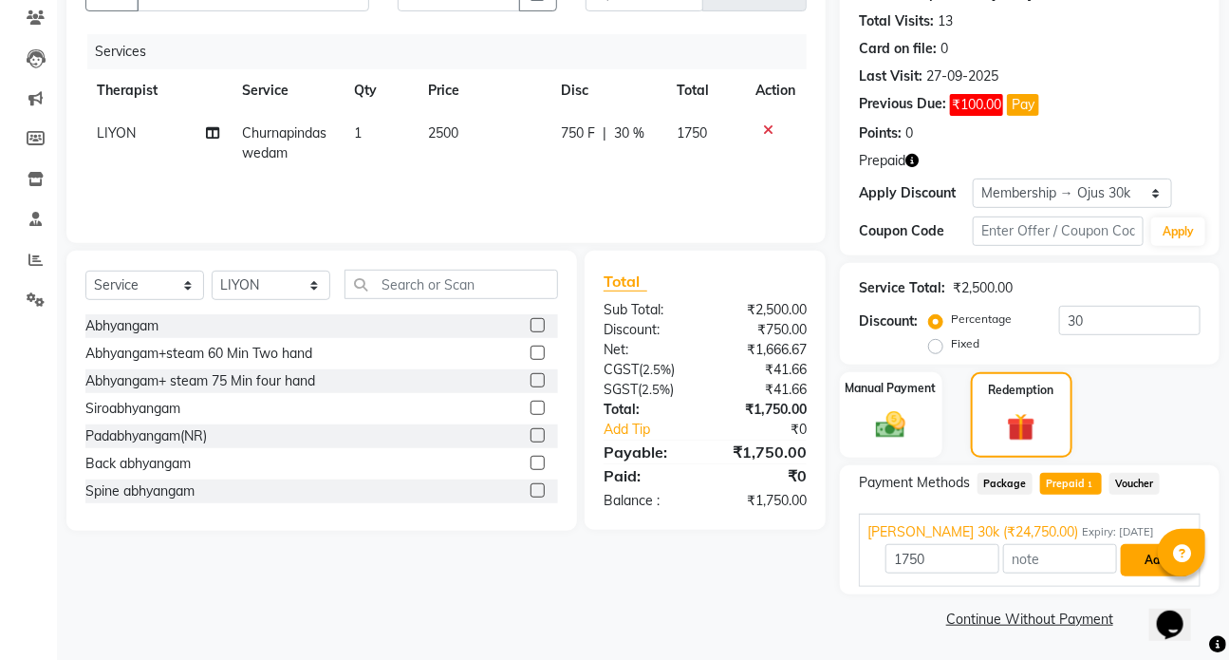
click at [1135, 557] on button "Add" at bounding box center [1155, 560] width 69 height 32
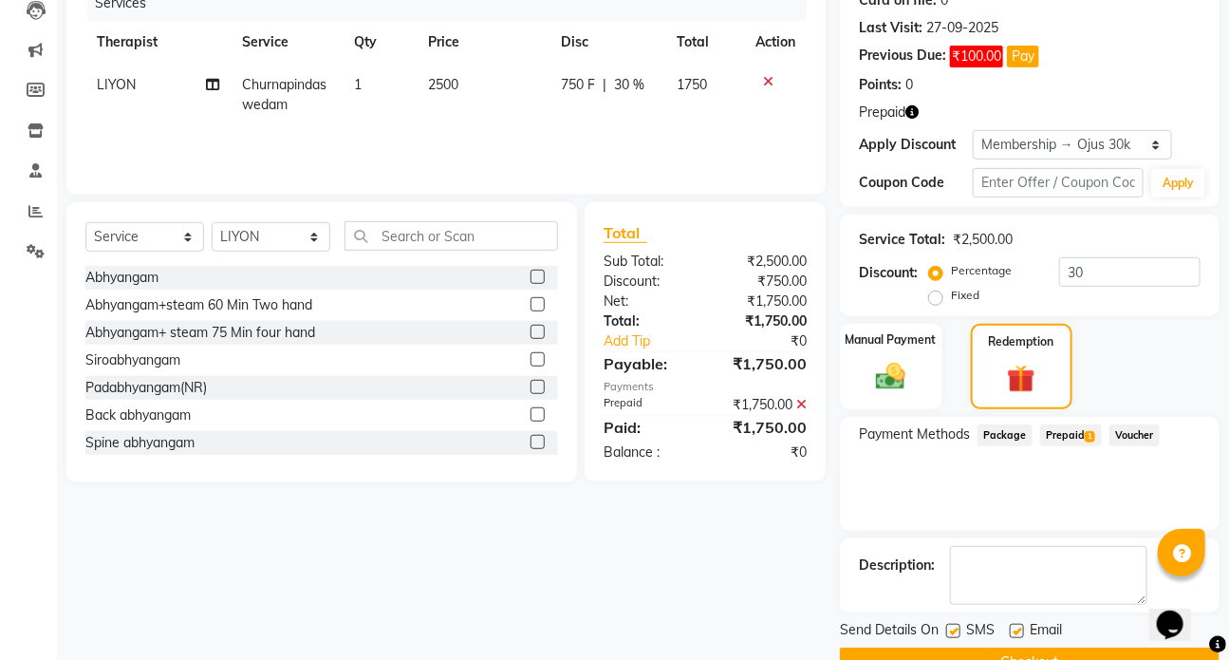
scroll to position [288, 0]
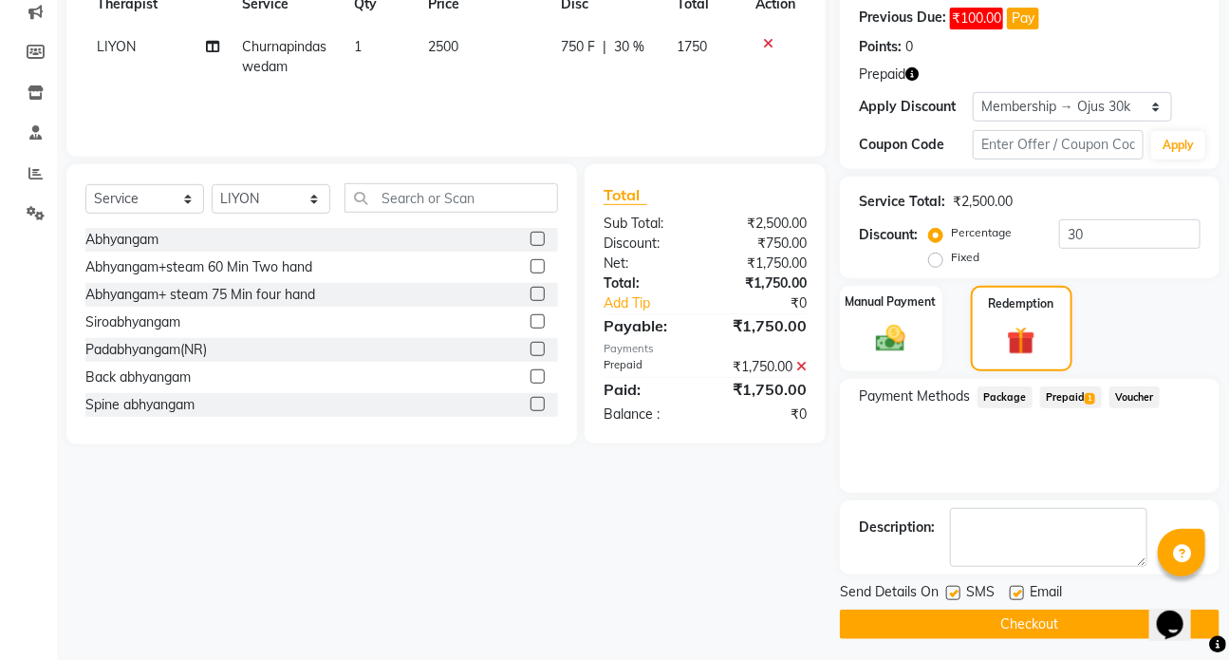
click at [956, 589] on label at bounding box center [953, 593] width 14 height 14
click at [956, 589] on input "checkbox" at bounding box center [952, 594] width 12 height 12
click at [1017, 618] on button "Checkout" at bounding box center [1030, 623] width 380 height 29
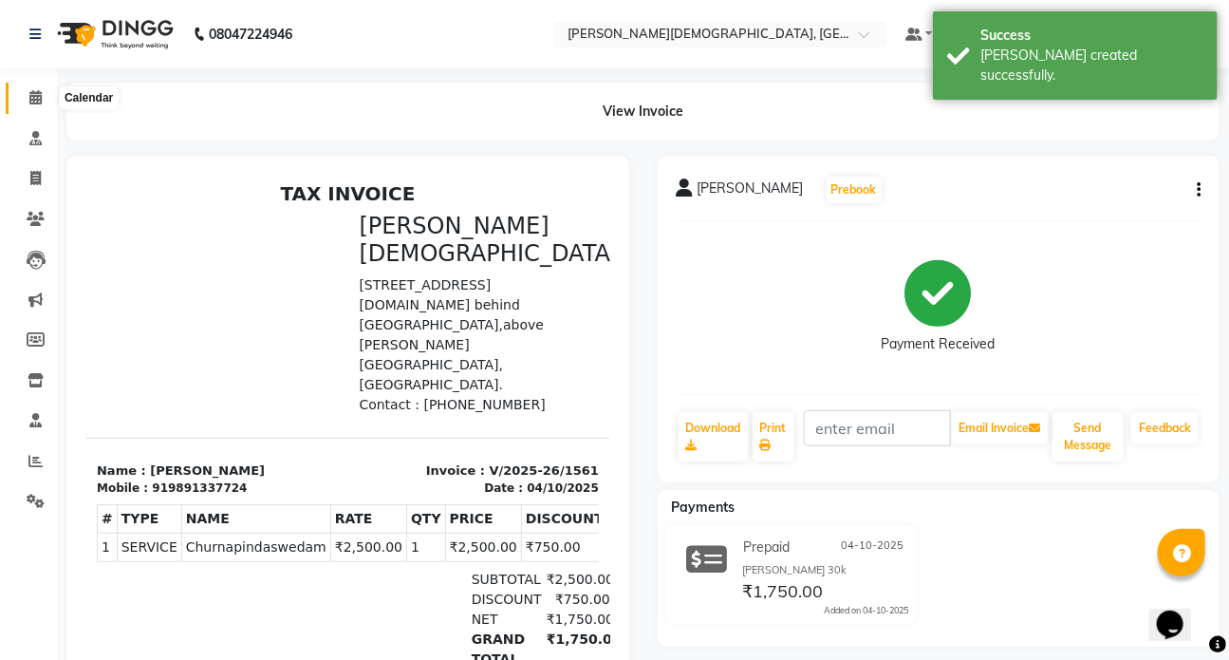
click at [31, 91] on icon at bounding box center [35, 97] width 12 height 14
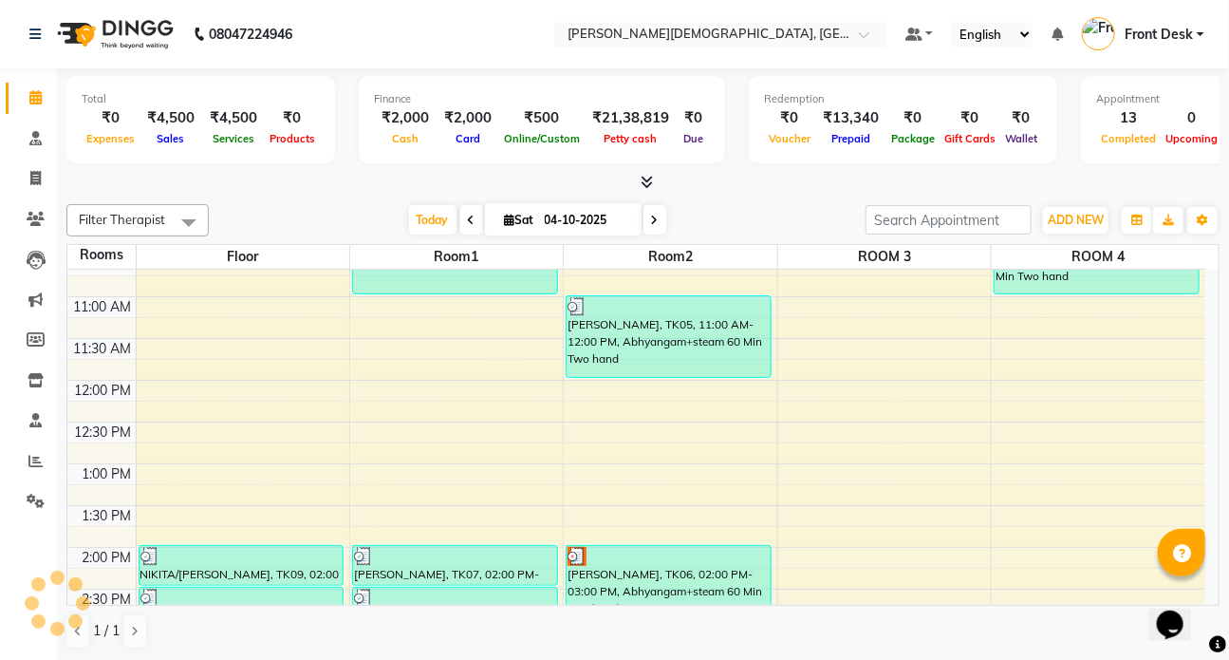
scroll to position [345, 0]
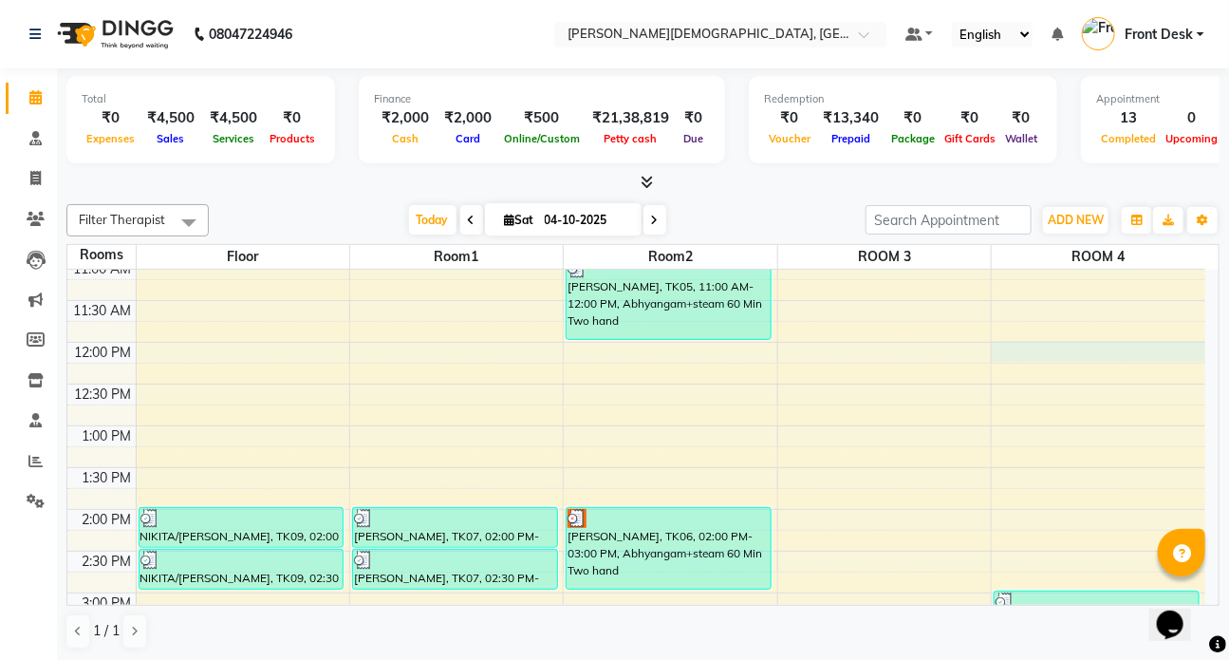
click at [1029, 343] on div "7:00 AM 7:30 AM 8:00 AM 8:30 AM 9:00 AM 9:30 AM 10:00 AM 10:30 AM 11:00 AM 11:3…" at bounding box center [636, 509] width 1138 height 1168
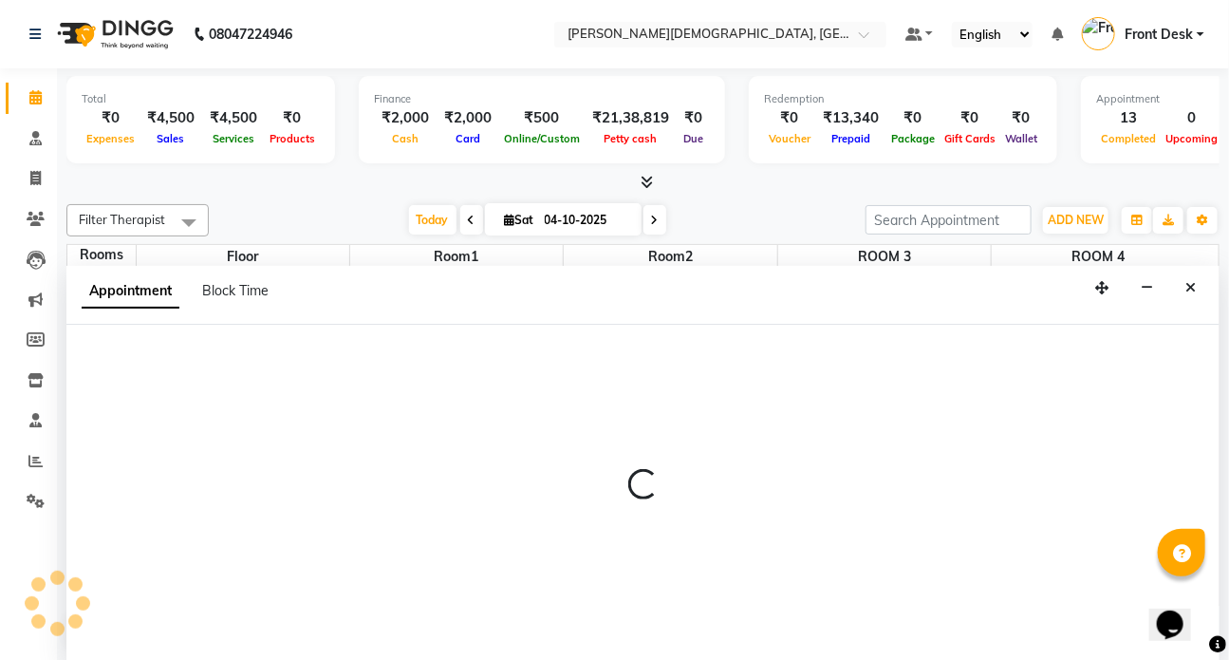
scroll to position [0, 0]
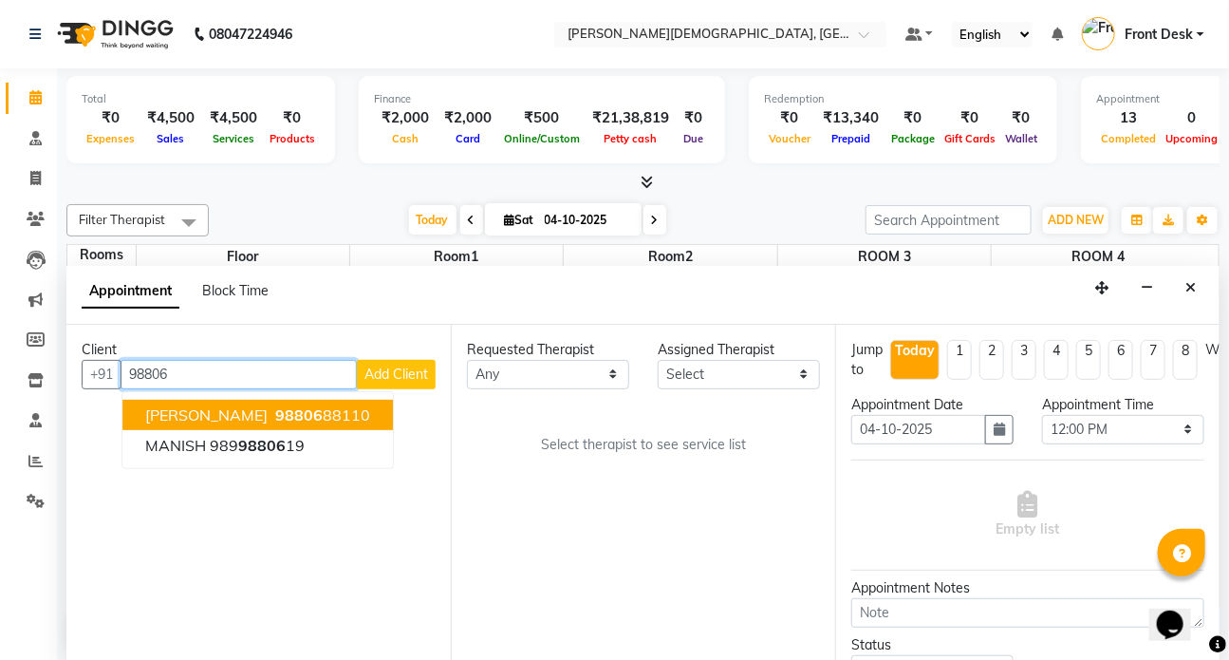
click at [323, 417] on span "98806" at bounding box center [298, 414] width 47 height 19
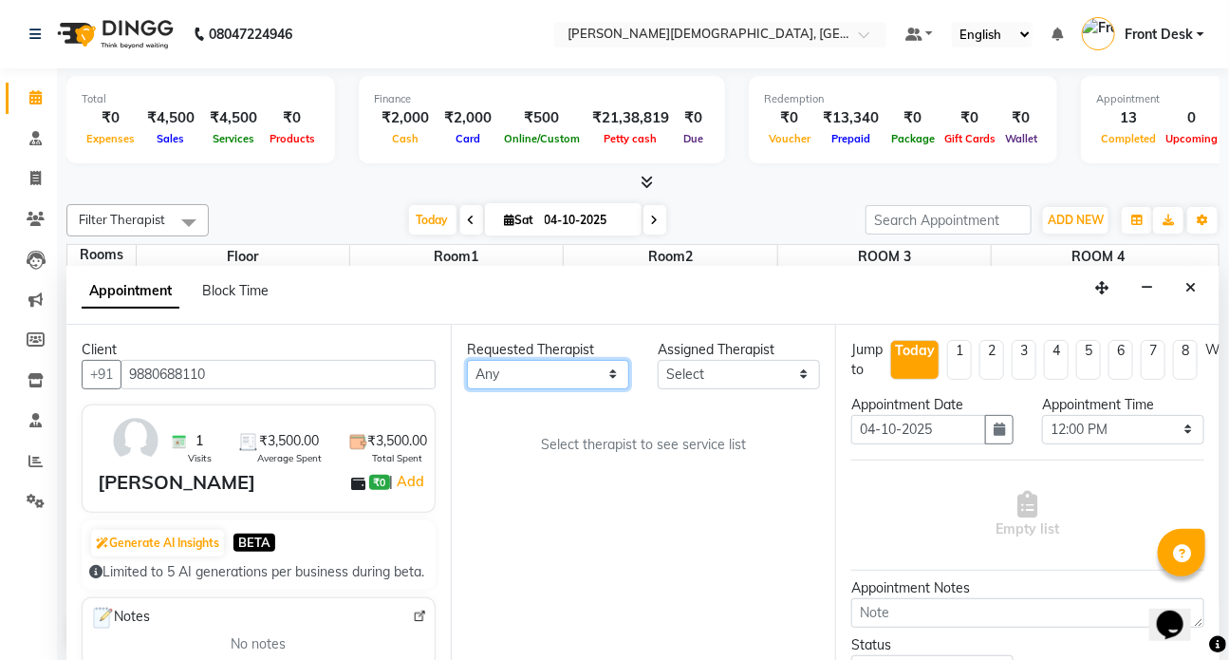
click at [618, 378] on select "Any ANJALI ATUL DR RENJUSHA Dr Sajna Front Desk HARITA KAVYA LIYON MILAN MITHUN" at bounding box center [548, 374] width 162 height 29
click at [467, 360] on select "Any ANJALI ATUL DR RENJUSHA Dr Sajna Front Desk HARITA KAVYA LIYON MILAN MITHUN" at bounding box center [548, 374] width 162 height 29
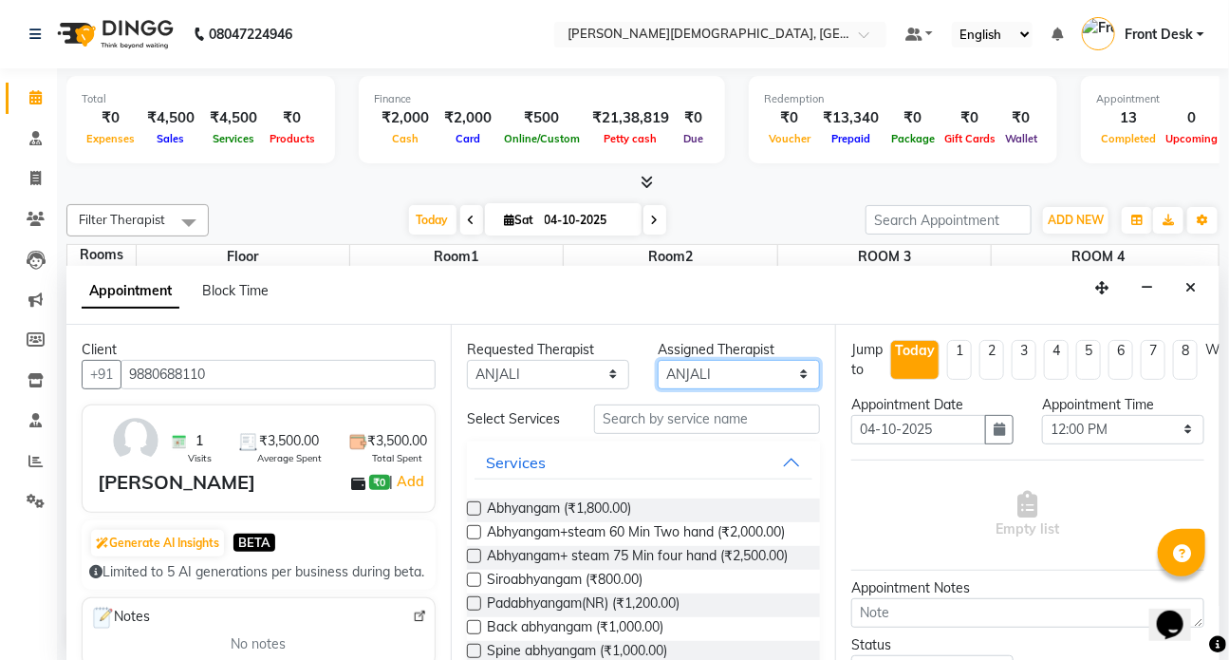
click at [790, 373] on select "Select ANJALI ATUL DR RENJUSHA Dr Sajna Front Desk HARITA KAVYA LIYON MILAN MIT…" at bounding box center [739, 374] width 162 height 29
click at [658, 360] on select "Select ANJALI ATUL DR RENJUSHA Dr Sajna Front Desk HARITA KAVYA LIYON MILAN MIT…" at bounding box center [739, 374] width 162 height 29
click at [635, 420] on input "text" at bounding box center [707, 418] width 226 height 29
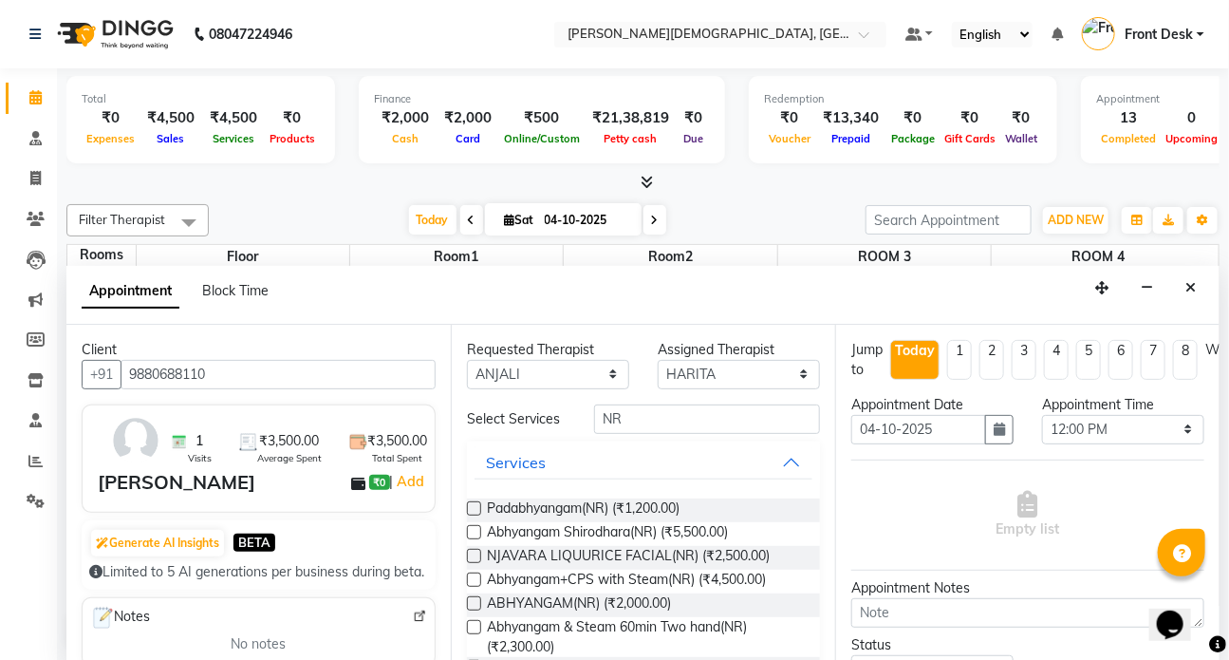
click at [474, 579] on label at bounding box center [474, 579] width 14 height 14
click at [474, 579] on input "checkbox" at bounding box center [473, 581] width 12 height 12
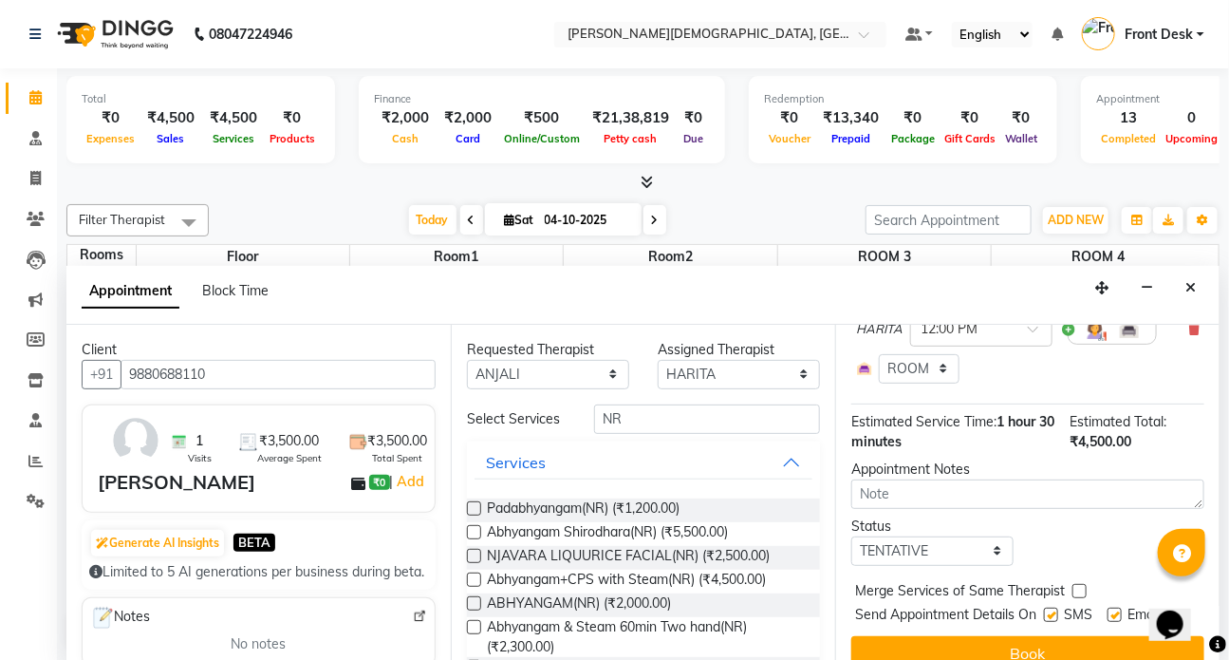
scroll to position [243, 0]
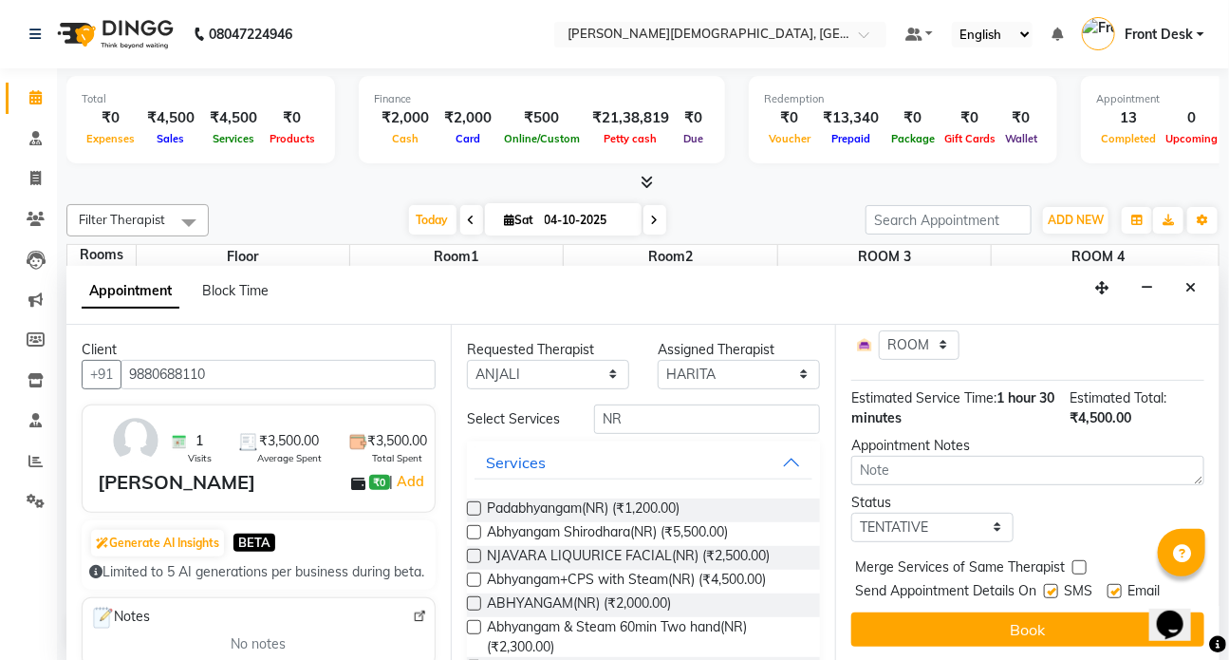
click at [1054, 584] on label at bounding box center [1051, 591] width 14 height 14
click at [1054, 587] on input "checkbox" at bounding box center [1050, 593] width 12 height 12
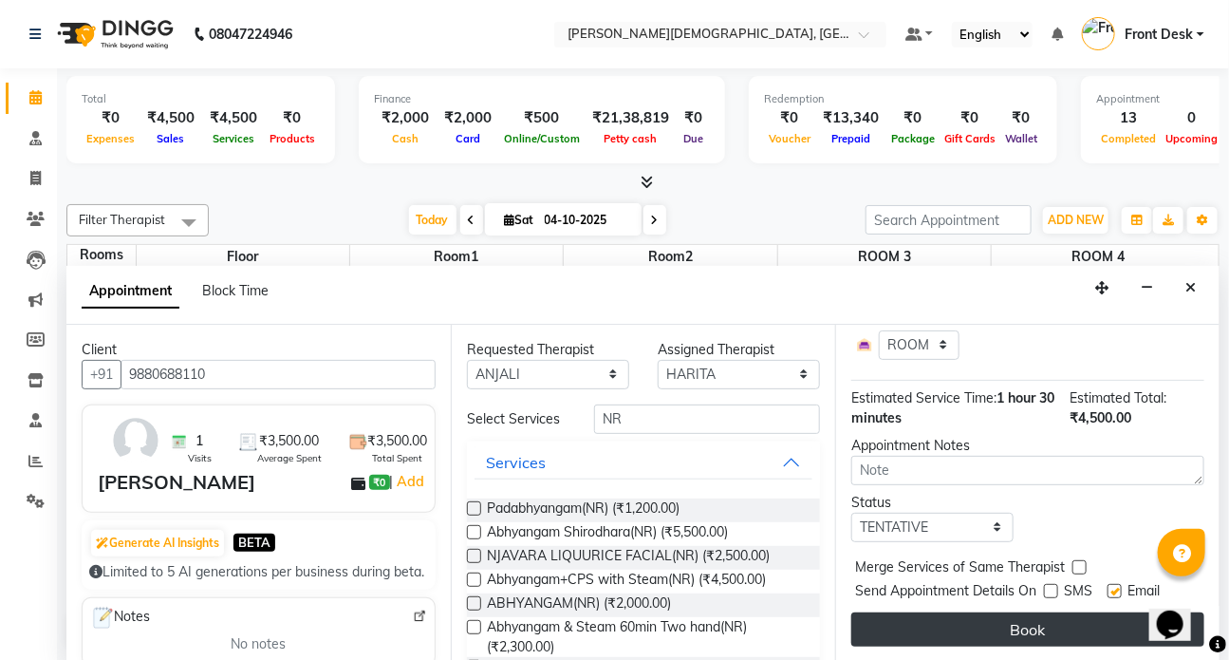
click at [1026, 617] on button "Book" at bounding box center [1027, 629] width 353 height 34
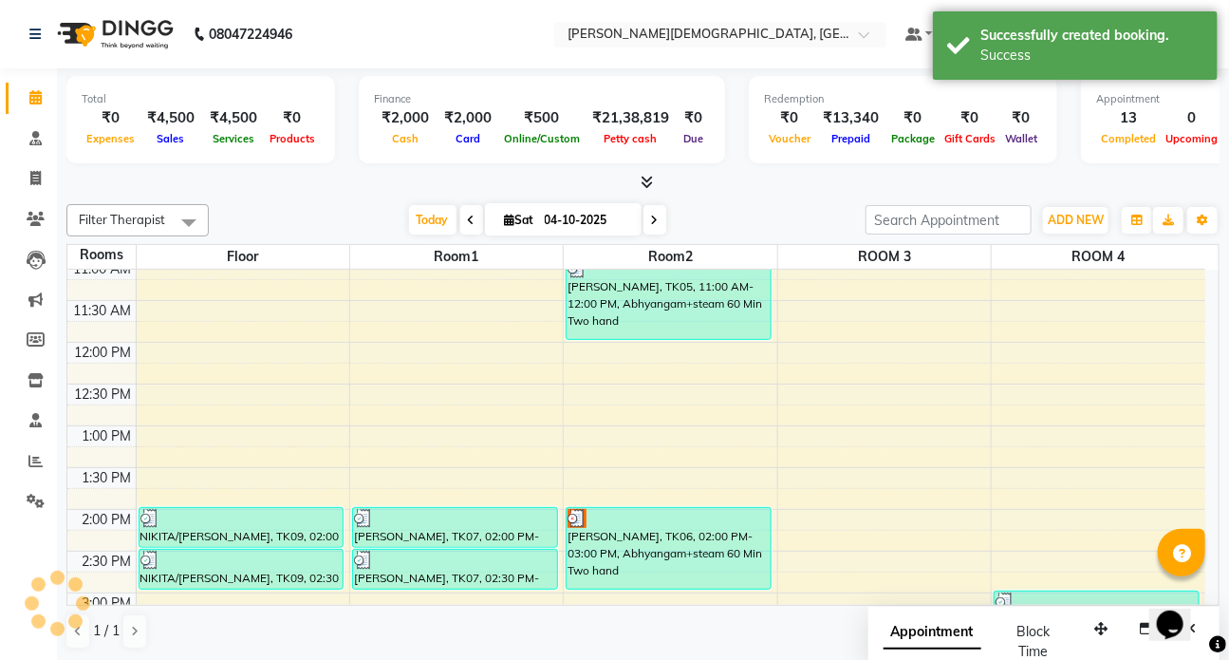
scroll to position [0, 0]
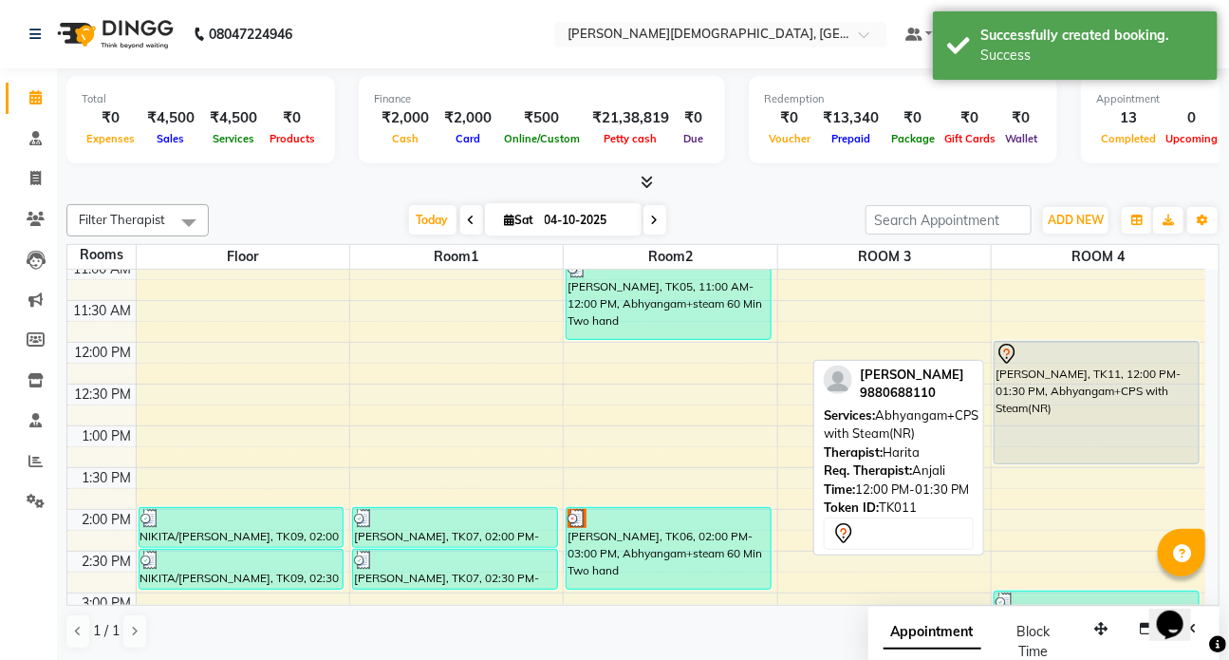
click at [1054, 391] on div "MADHUSHREE DUTTA, TK11, 12:00 PM-01:30 PM, Abhyangam+CPS with Steam(NR)" at bounding box center [1097, 402] width 204 height 121
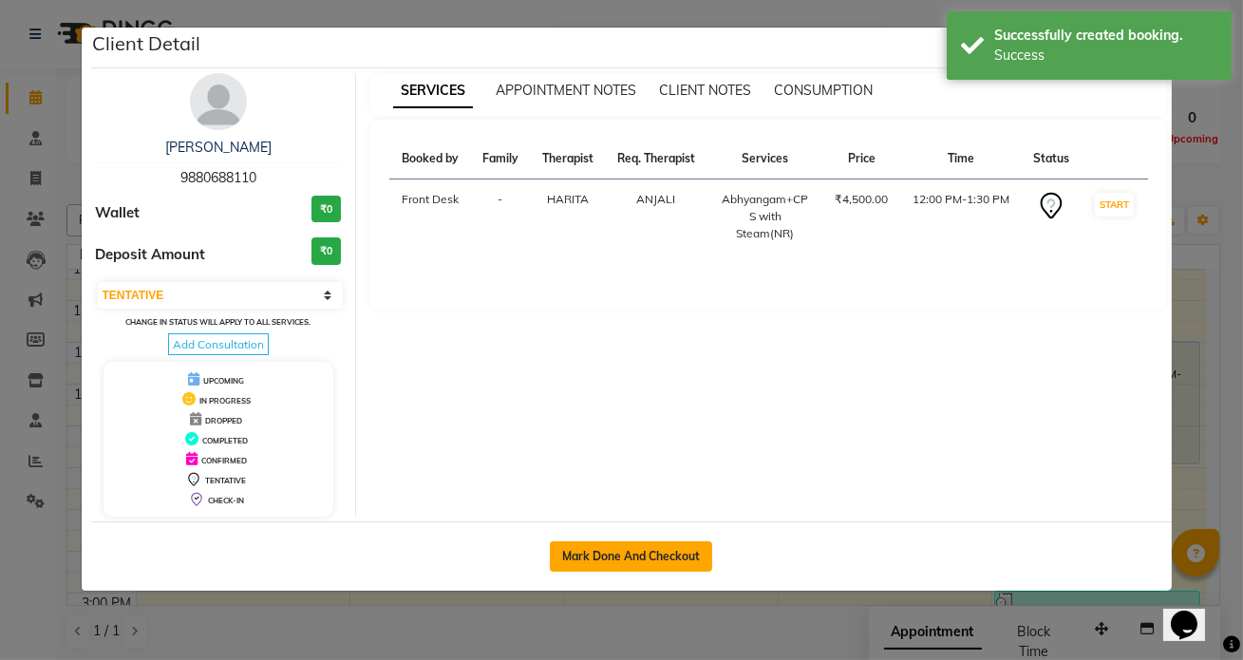
click at [603, 546] on button "Mark Done And Checkout" at bounding box center [631, 556] width 162 height 30
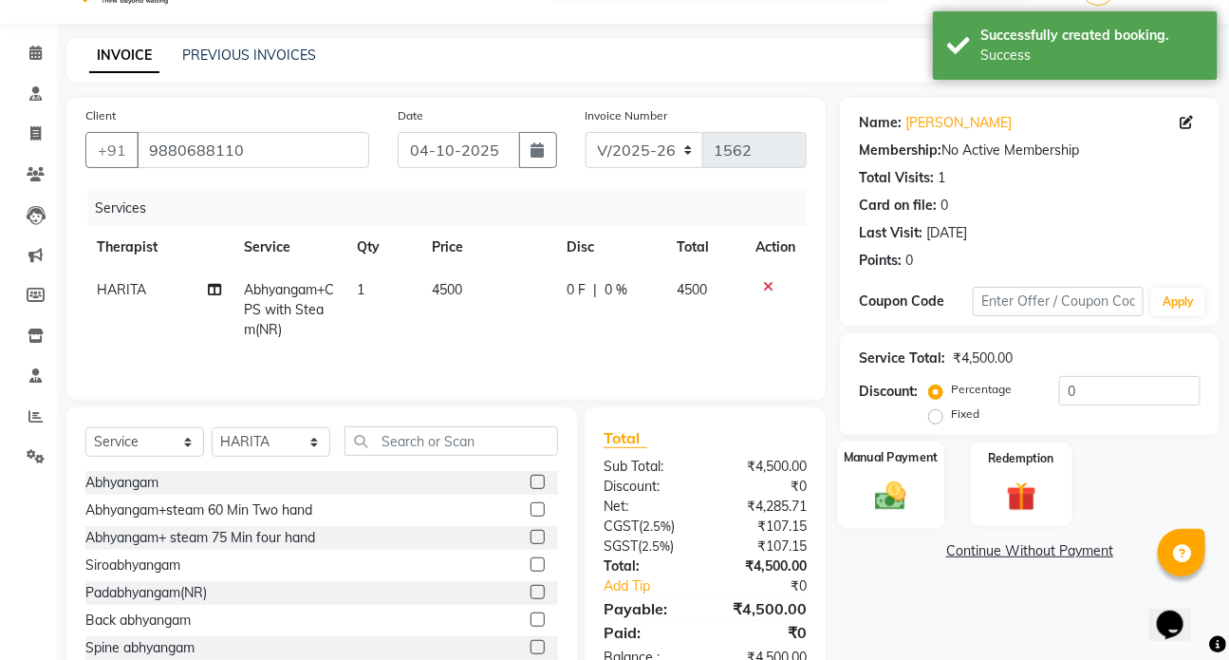
scroll to position [85, 0]
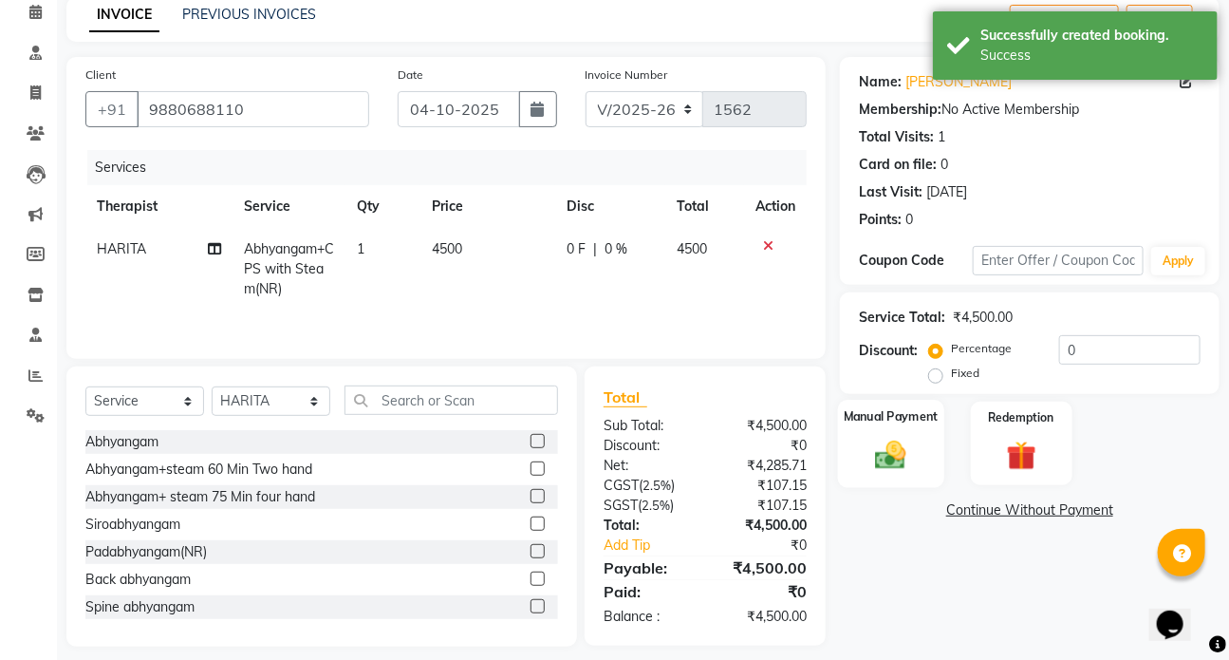
click at [898, 461] on img at bounding box center [891, 454] width 50 height 35
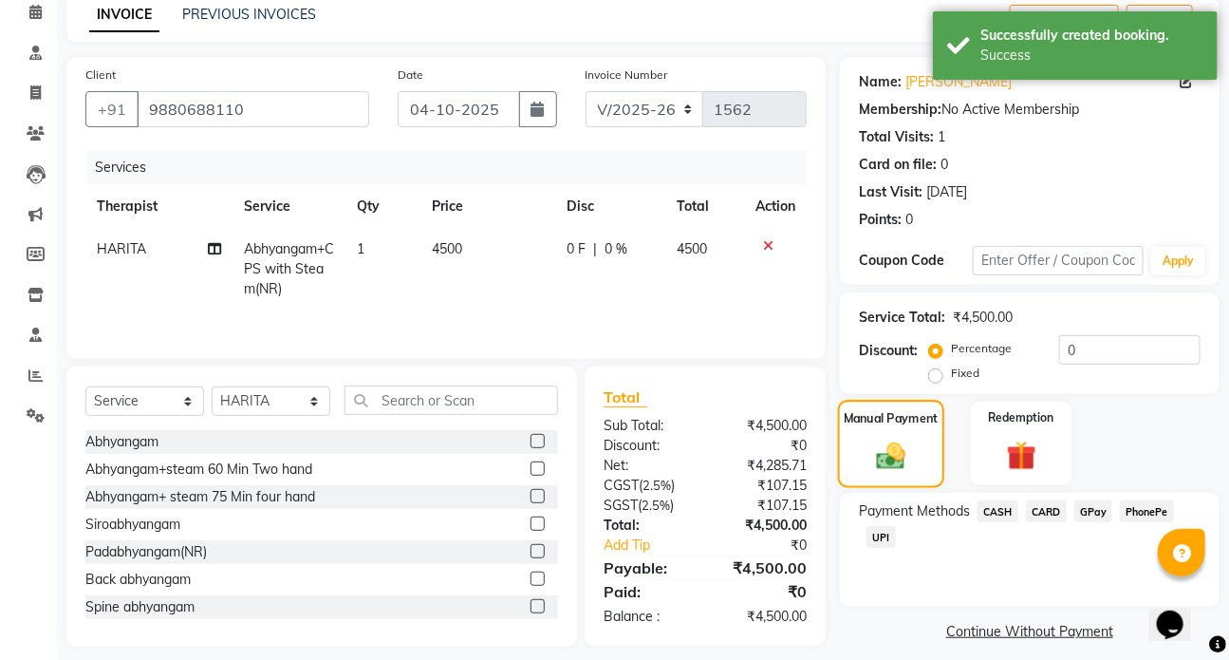
scroll to position [101, 0]
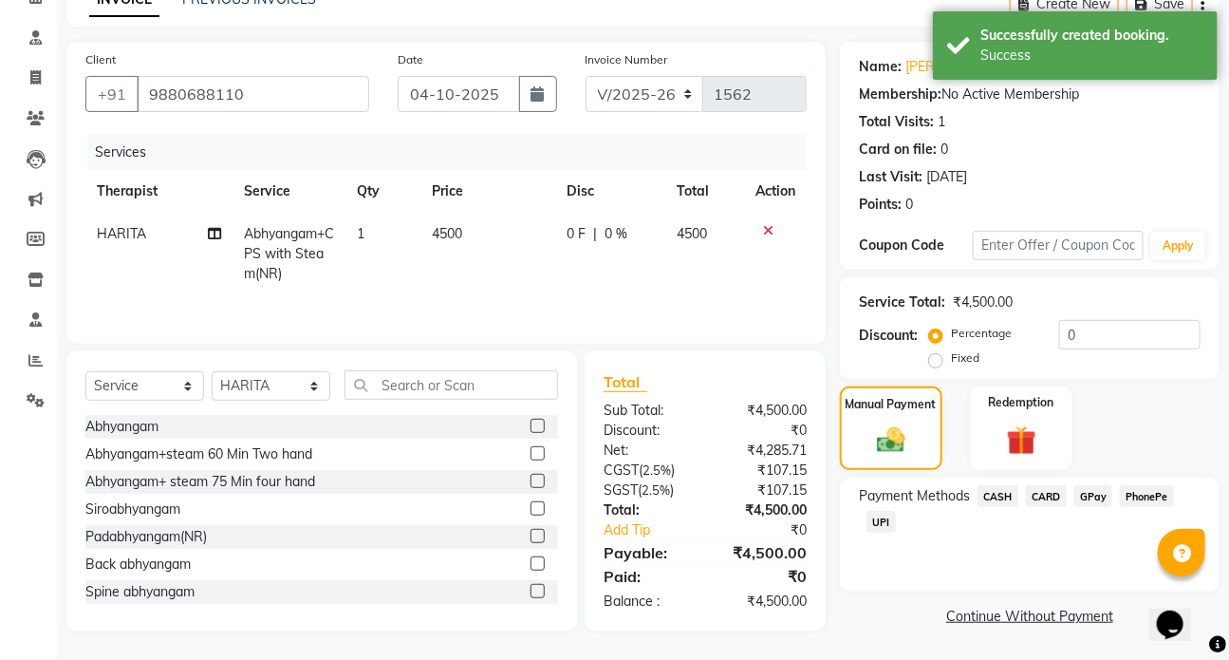
click at [884, 518] on span "UPI" at bounding box center [881, 522] width 29 height 22
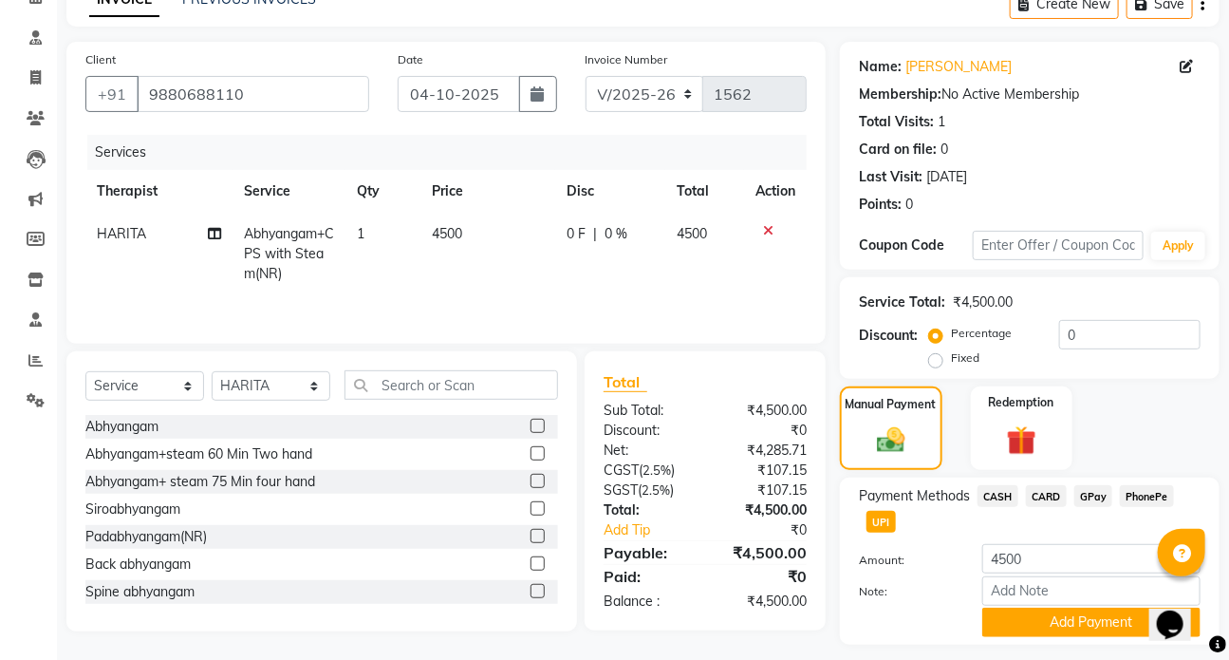
scroll to position [152, 0]
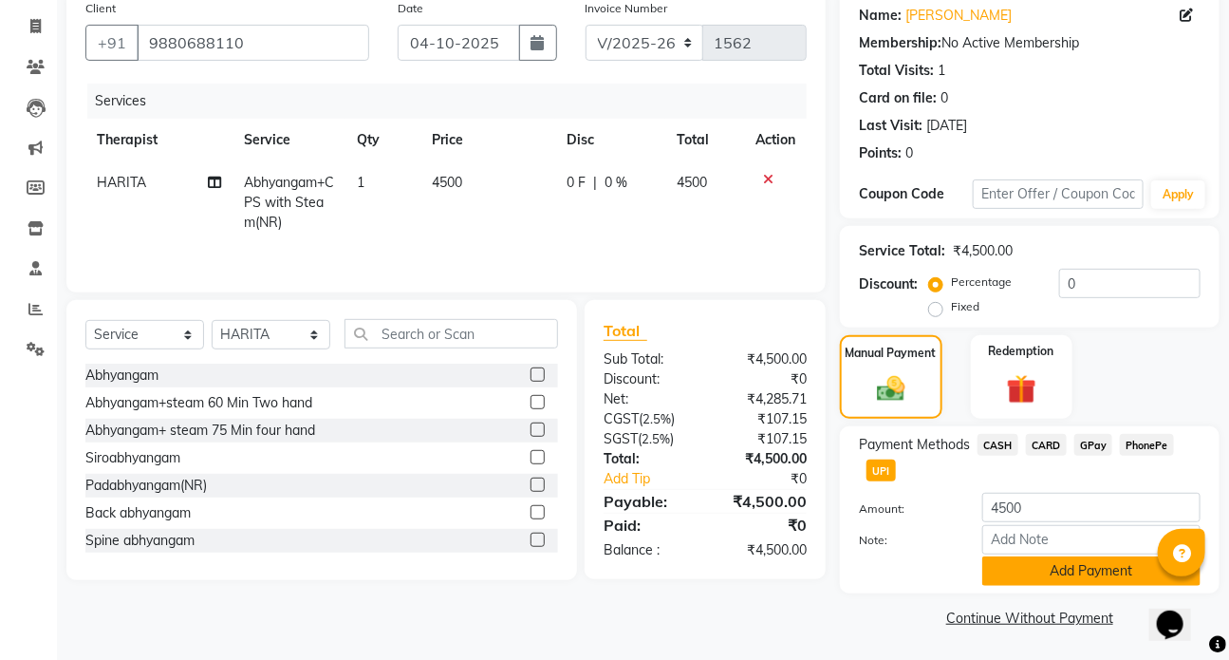
click at [1040, 562] on button "Add Payment" at bounding box center [1091, 570] width 218 height 29
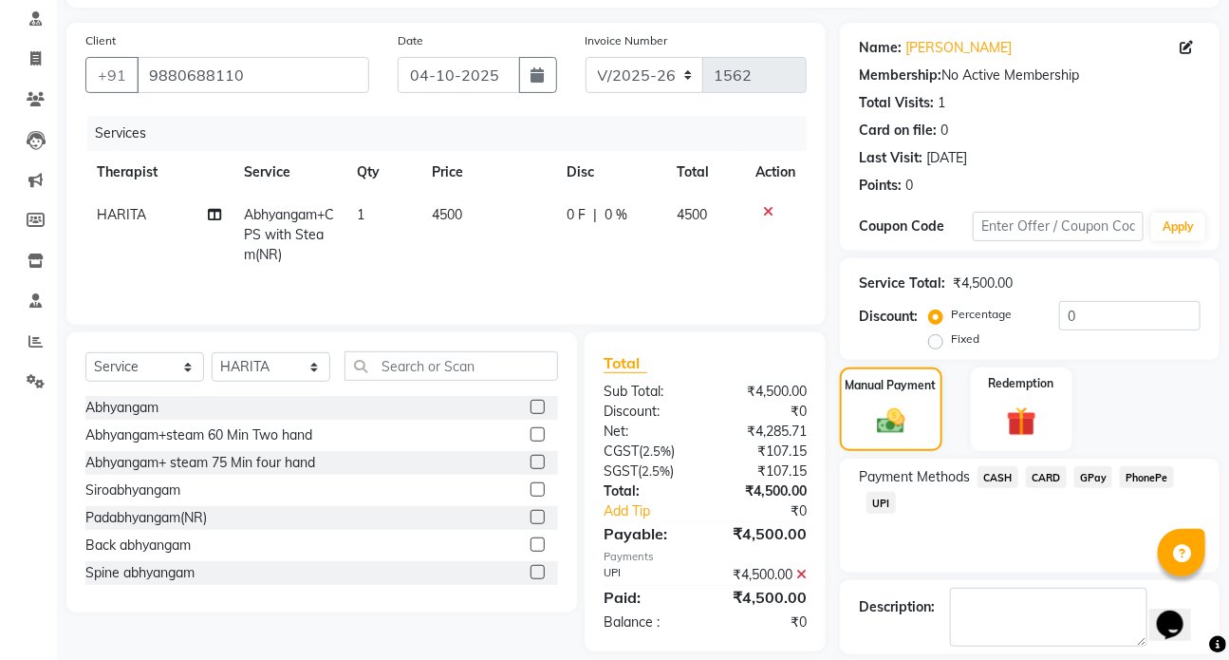
scroll to position [206, 0]
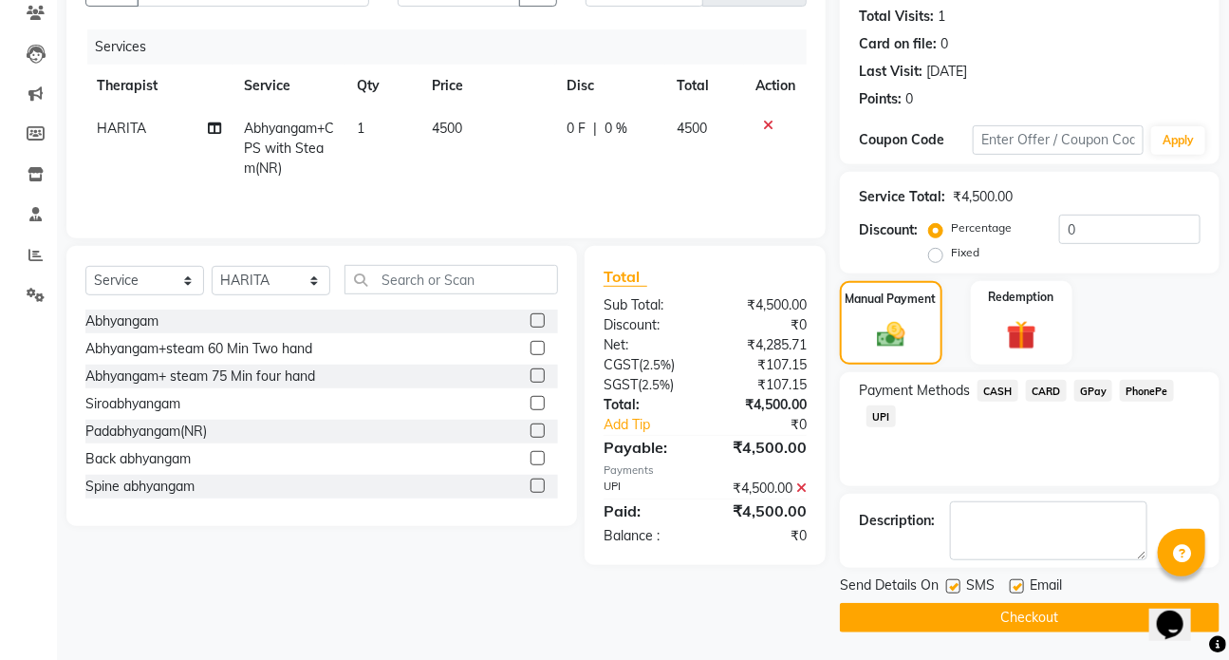
click at [951, 584] on label at bounding box center [953, 586] width 14 height 14
click at [951, 584] on input "checkbox" at bounding box center [952, 587] width 12 height 12
click at [993, 609] on button "Checkout" at bounding box center [1030, 617] width 380 height 29
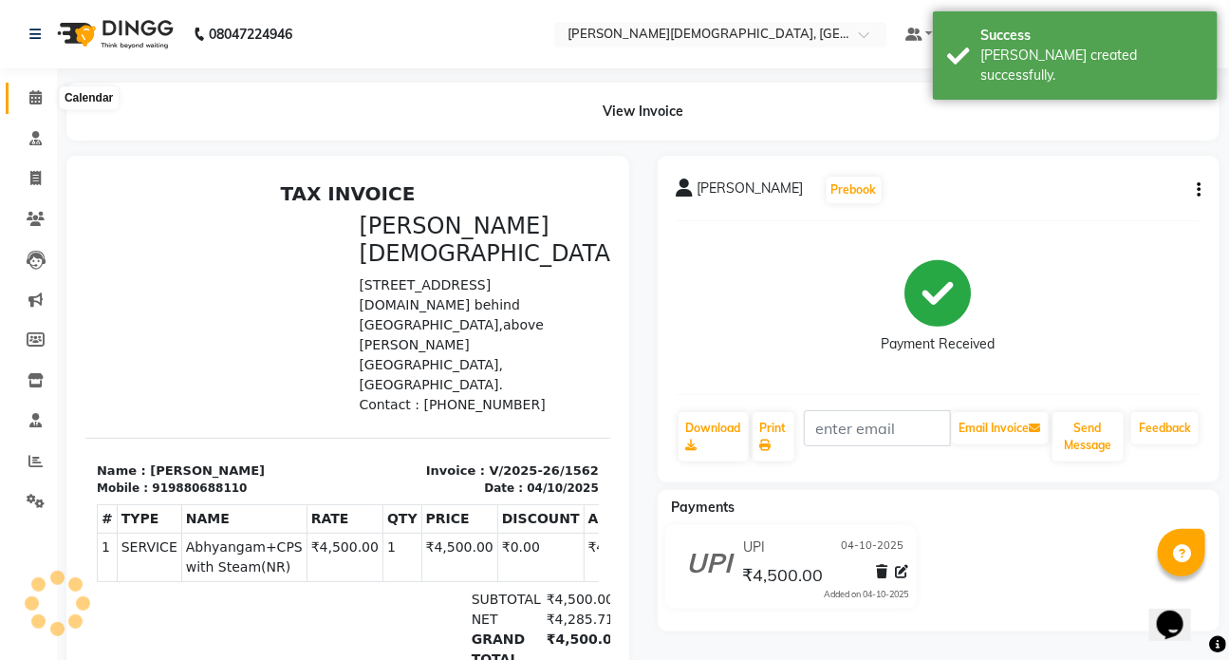
click at [33, 96] on icon at bounding box center [35, 97] width 12 height 14
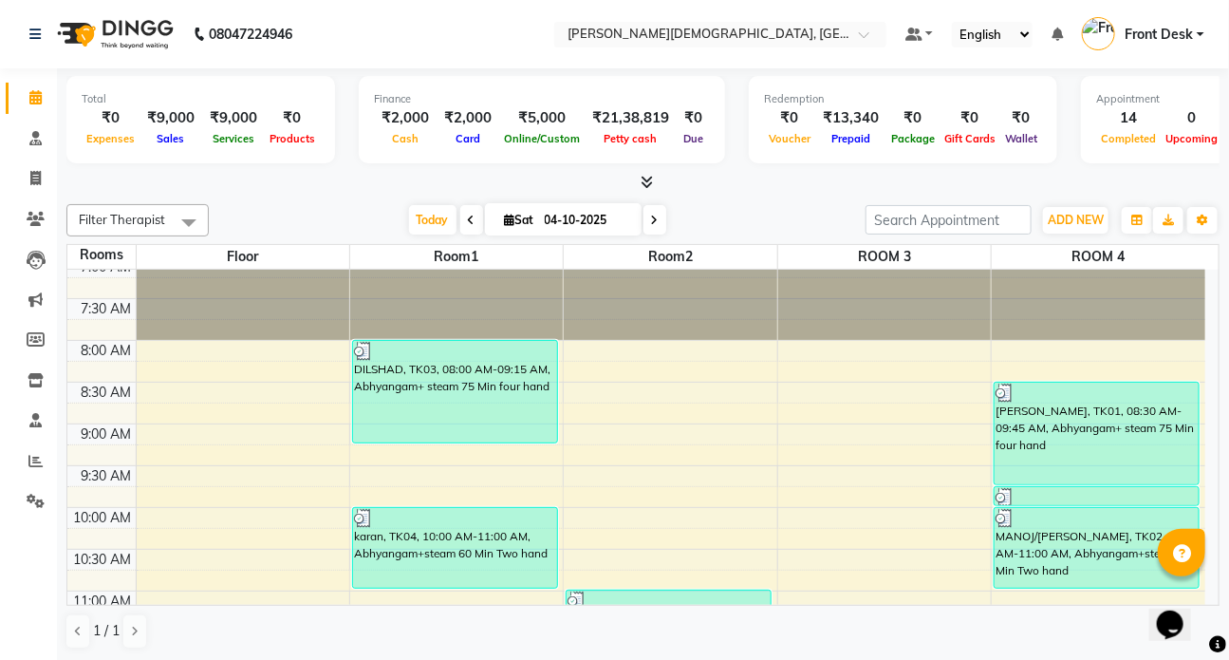
scroll to position [7, 0]
